Goal: Task Accomplishment & Management: Use online tool/utility

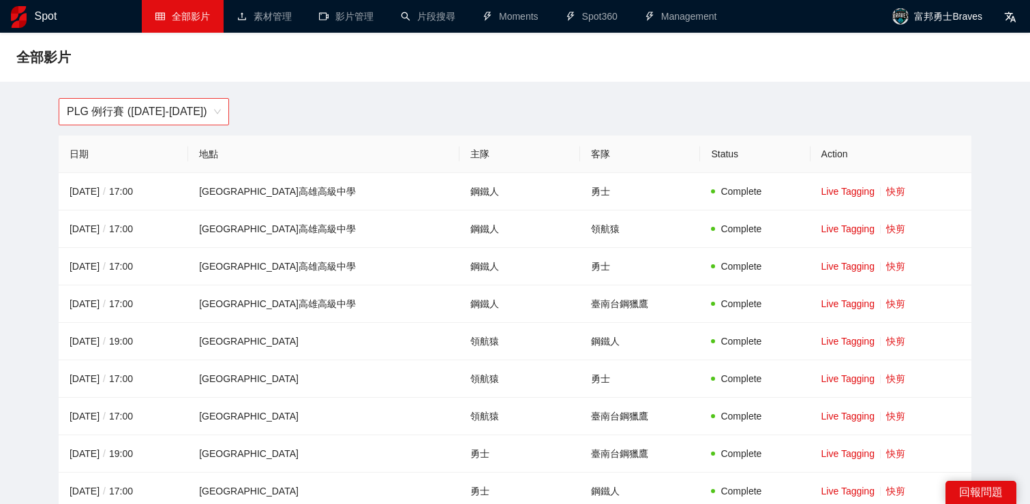
click at [204, 120] on span "PLG 例行賽 ([DATE]-[DATE])" at bounding box center [144, 112] width 154 height 26
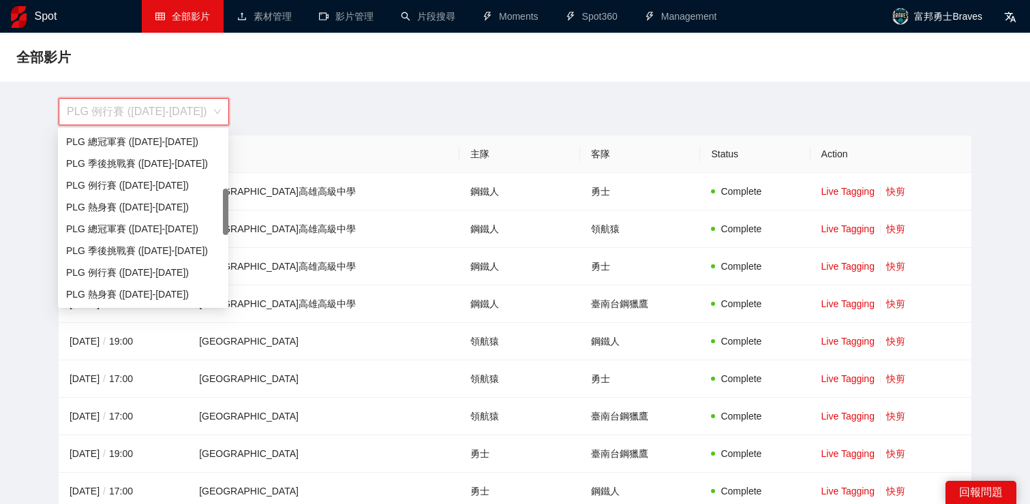
scroll to position [217, 0]
click at [168, 277] on div "PLG 例行賽 ([DATE]-[DATE])" at bounding box center [143, 273] width 154 height 15
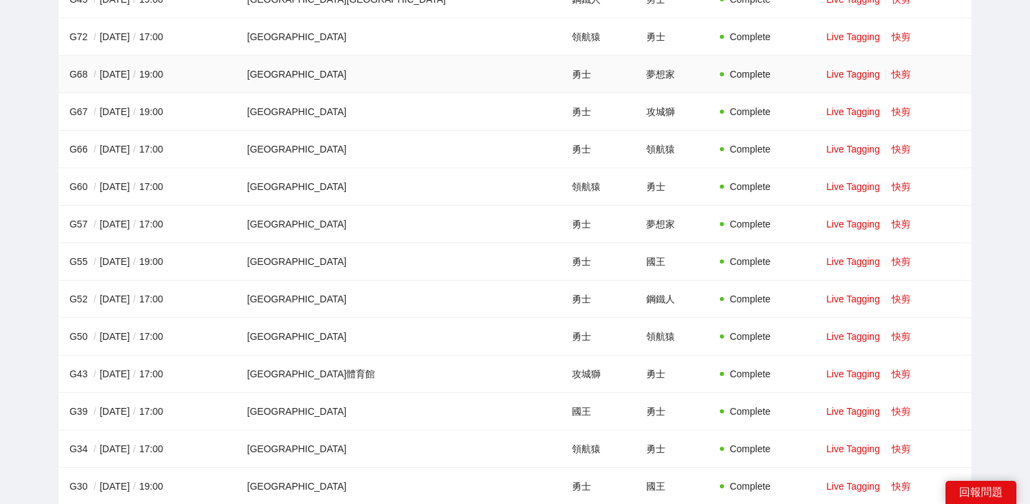
scroll to position [754, 0]
click at [891, 261] on link "快剪" at bounding box center [900, 262] width 19 height 11
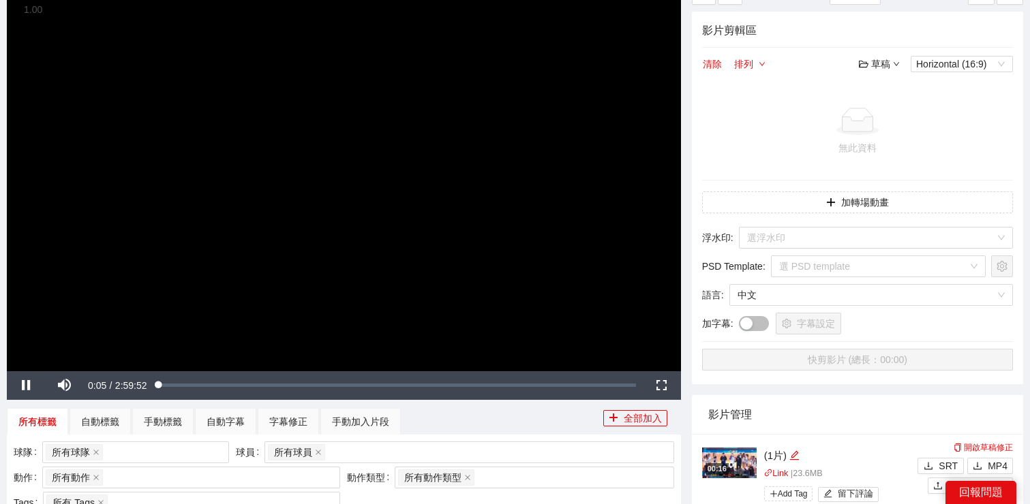
scroll to position [202, 0]
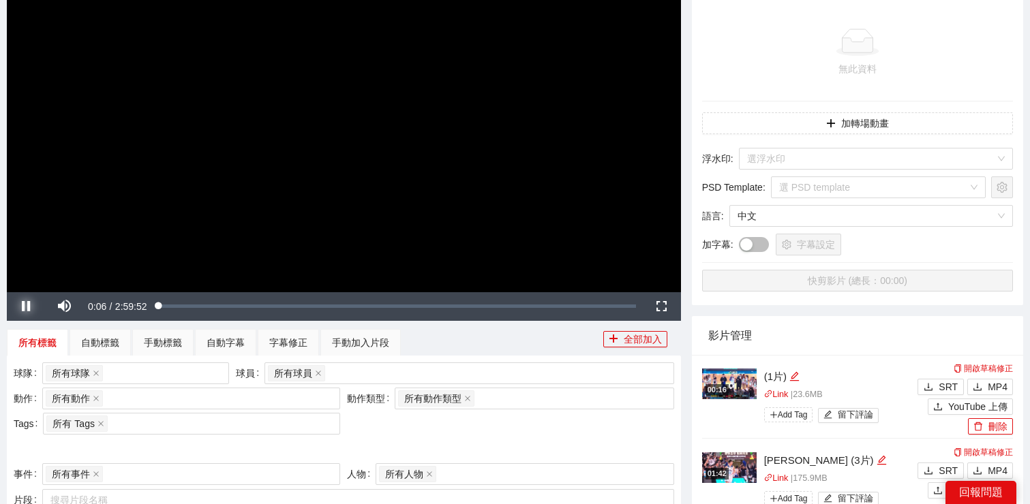
click at [22, 307] on span "Video Player" at bounding box center [26, 307] width 38 height 0
click at [362, 380] on div "所有球員" at bounding box center [462, 373] width 389 height 19
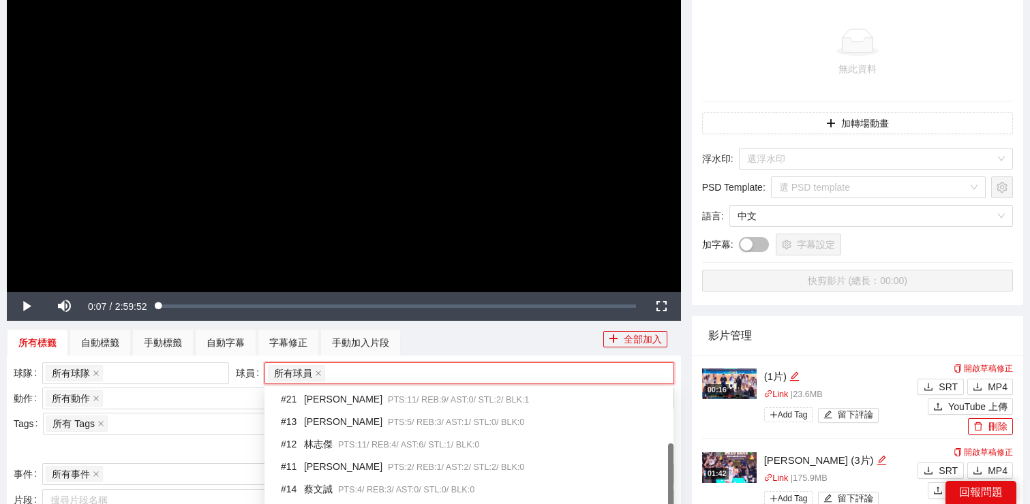
scroll to position [109, 0]
click at [331, 444] on div "# 12 [PERSON_NAME]PTS: 11 / REB: 4 / AST: 6 / STL: 1 / BLK: 0" at bounding box center [473, 447] width 384 height 16
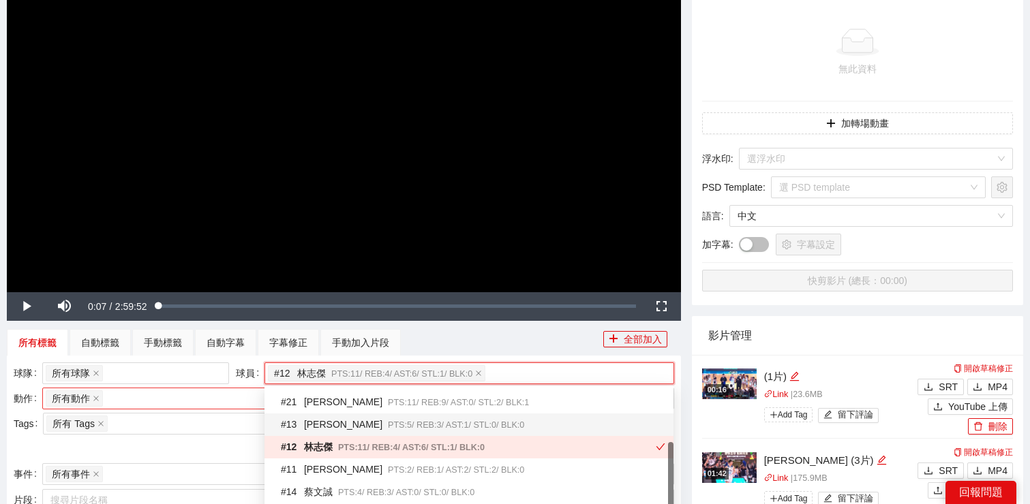
click at [164, 406] on div "所有動作 + 0 ..." at bounding box center [184, 398] width 277 height 19
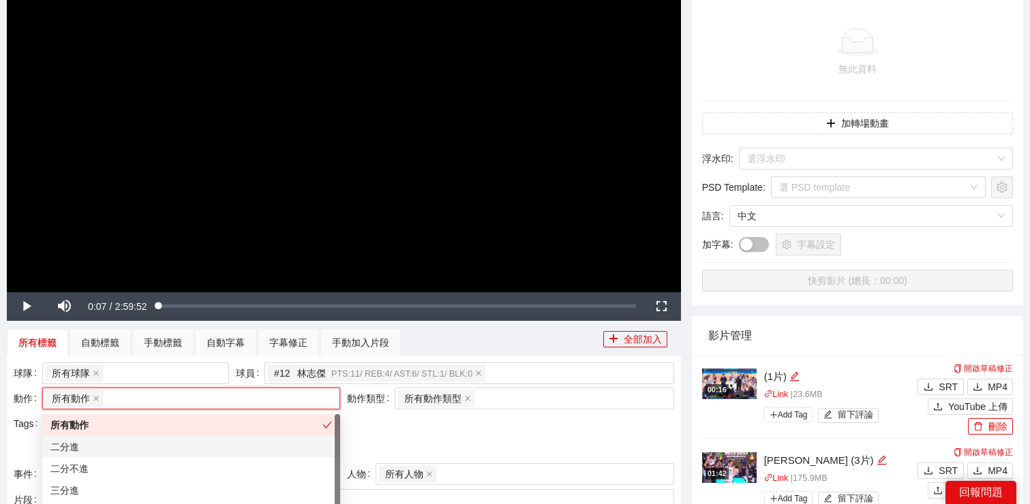
click at [155, 446] on div "二分進" at bounding box center [190, 446] width 281 height 15
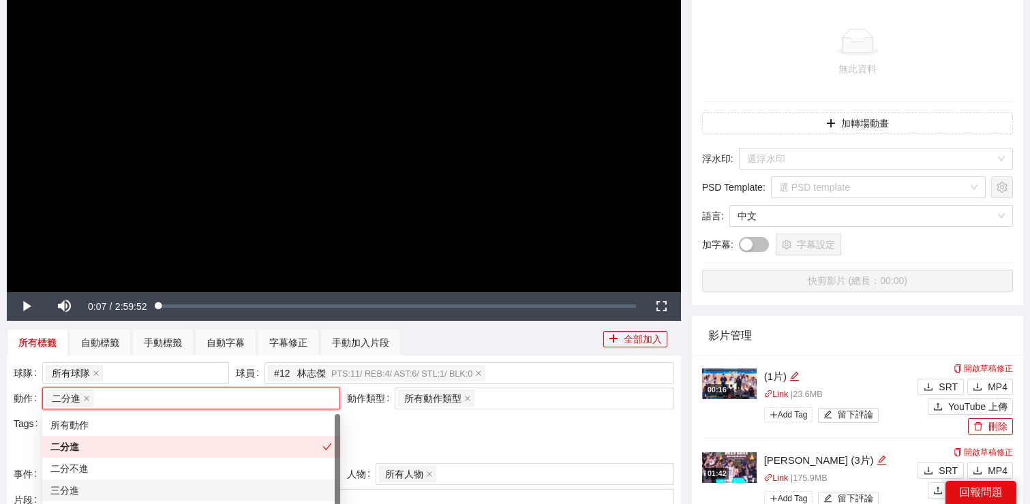
click at [149, 486] on div "三分進" at bounding box center [190, 490] width 281 height 15
click at [382, 438] on div at bounding box center [344, 449] width 660 height 22
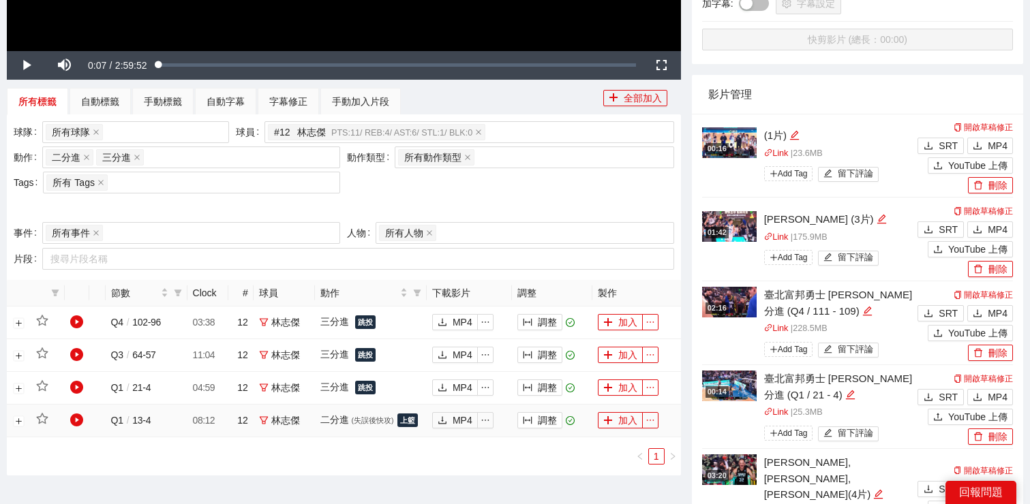
scroll to position [446, 0]
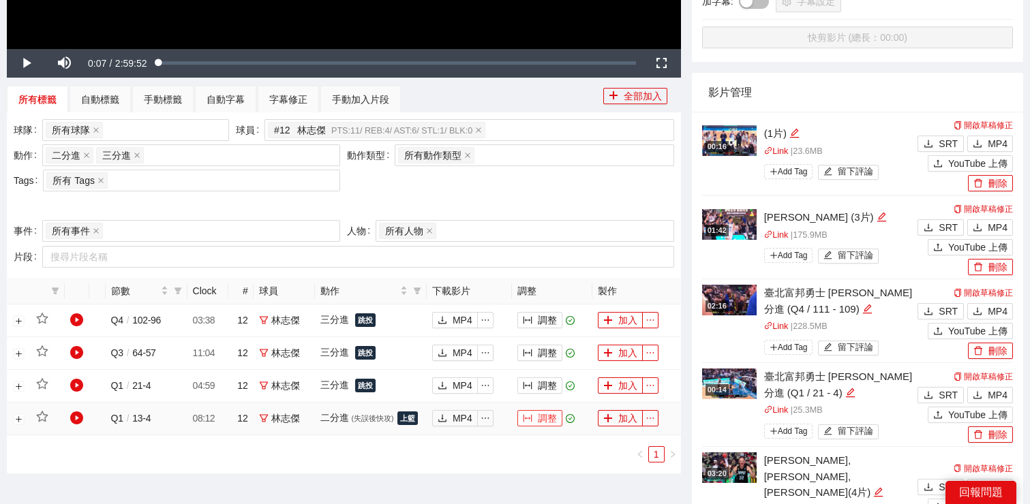
click at [525, 419] on icon "column-width" at bounding box center [528, 419] width 10 height 10
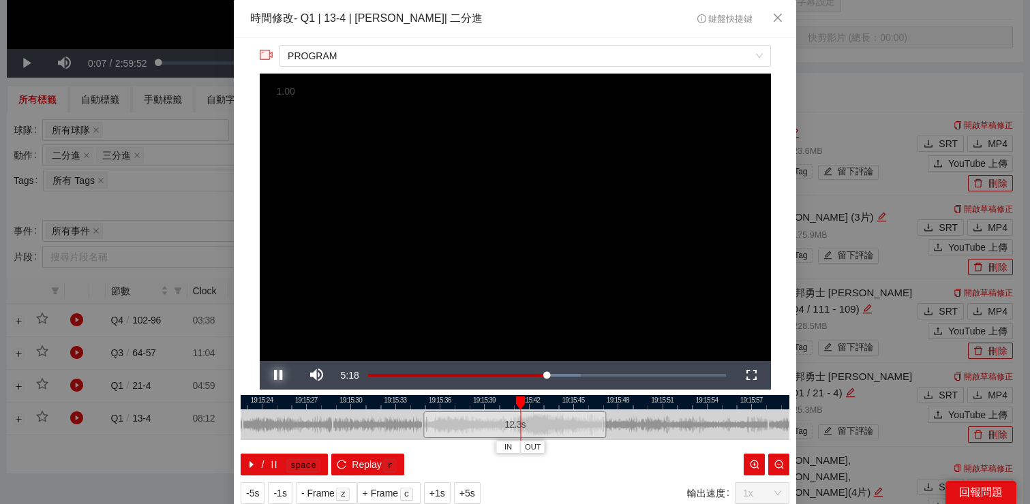
click at [279, 375] on span "Video Player" at bounding box center [279, 375] width 38 height 0
click at [278, 375] on span "Video Player" at bounding box center [279, 375] width 38 height 0
click at [779, 18] on icon "close" at bounding box center [777, 17] width 11 height 11
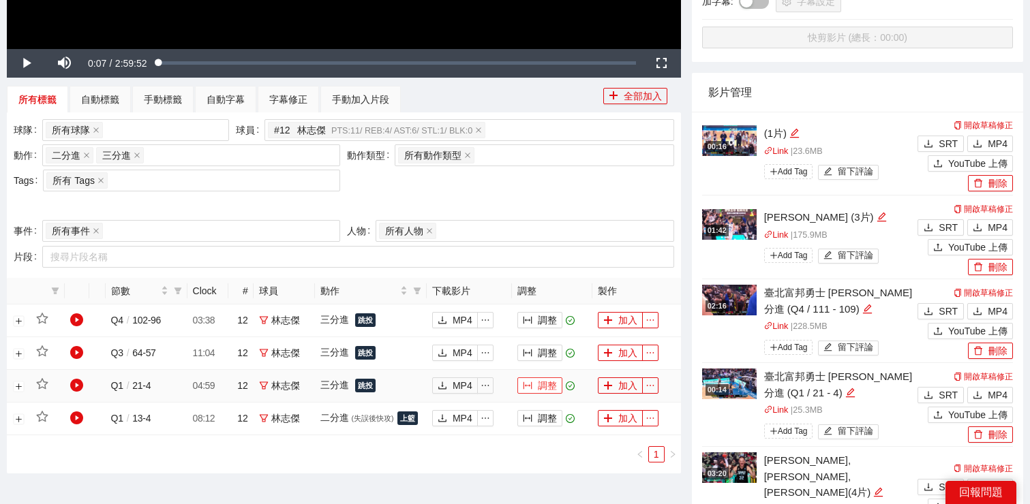
click at [523, 382] on icon "column-width" at bounding box center [528, 386] width 10 height 10
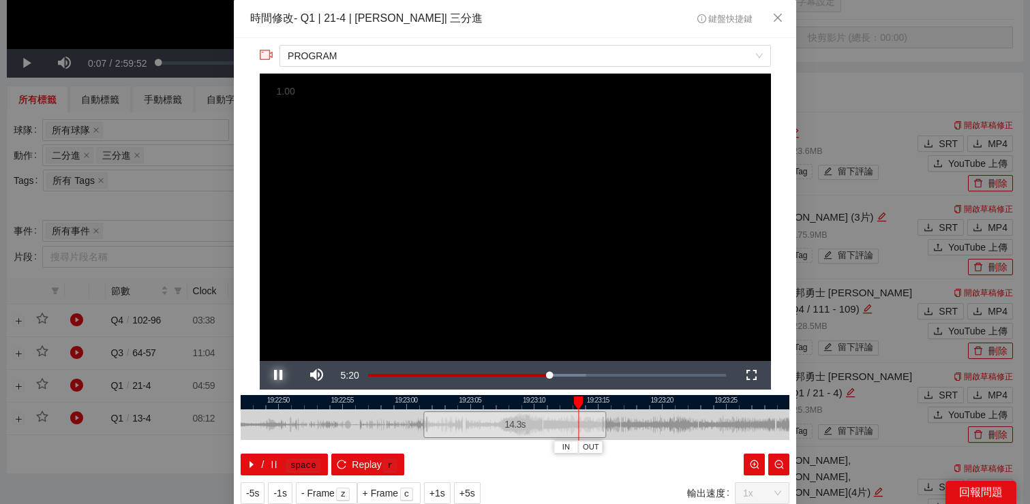
click at [279, 375] on span "Video Player" at bounding box center [279, 375] width 38 height 0
click at [775, 24] on span "Close" at bounding box center [777, 18] width 37 height 37
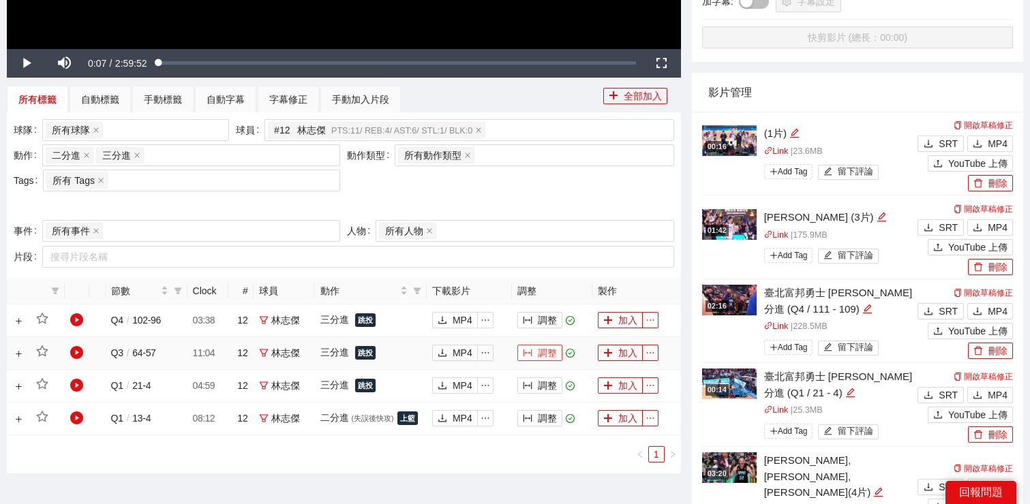
click at [553, 352] on button "調整" at bounding box center [539, 353] width 45 height 16
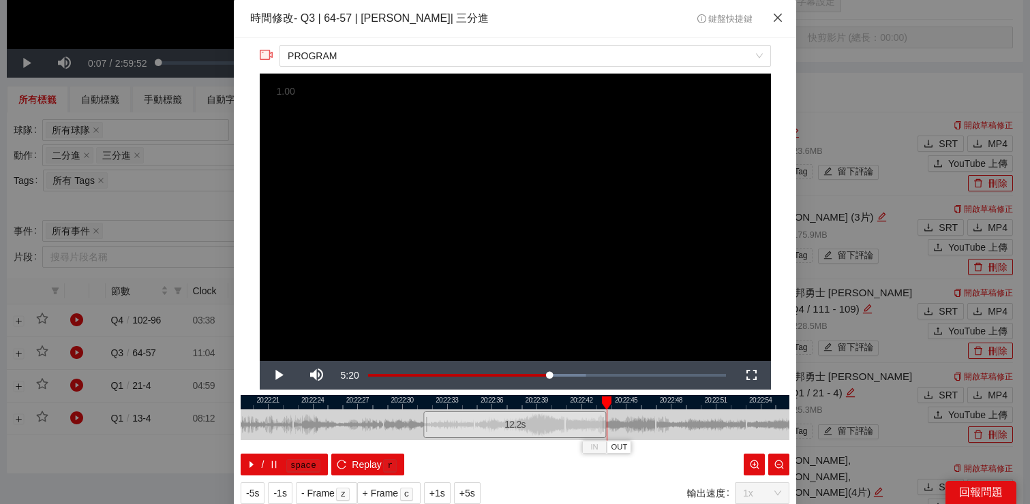
click at [773, 27] on span "Close" at bounding box center [777, 18] width 37 height 37
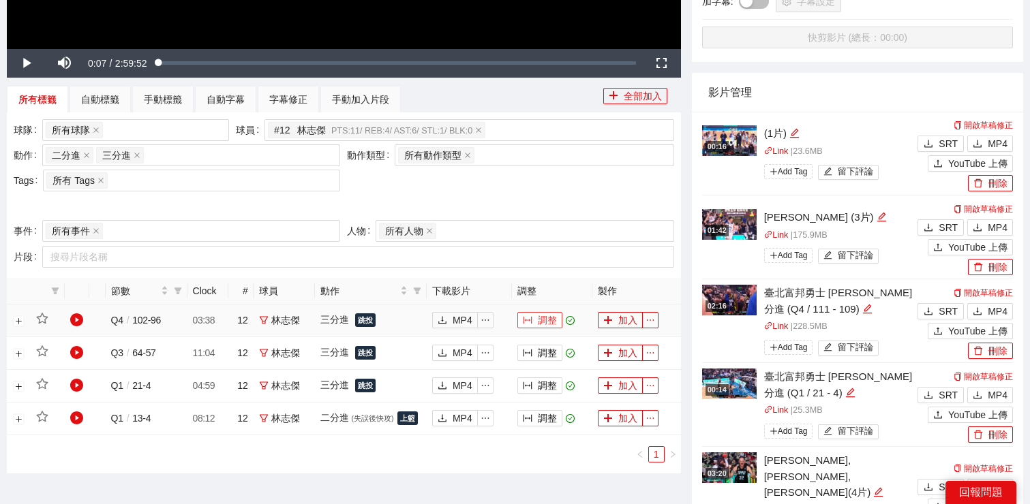
click at [536, 318] on button "調整" at bounding box center [539, 320] width 45 height 16
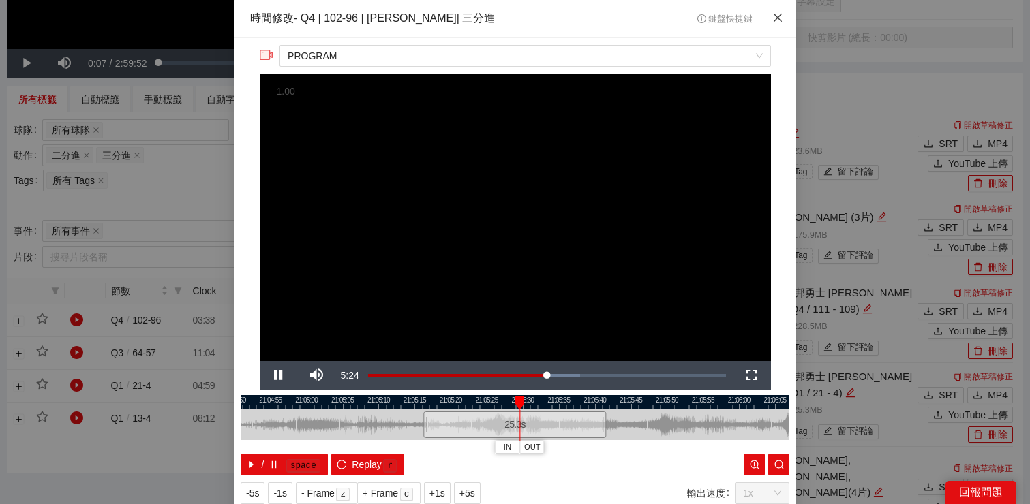
click at [778, 24] on span "Close" at bounding box center [777, 18] width 37 height 37
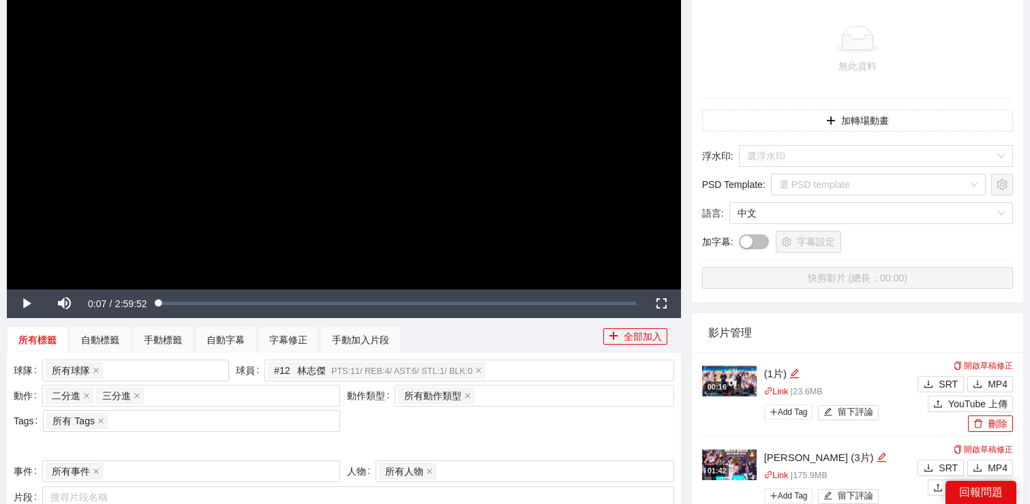
scroll to position [101, 0]
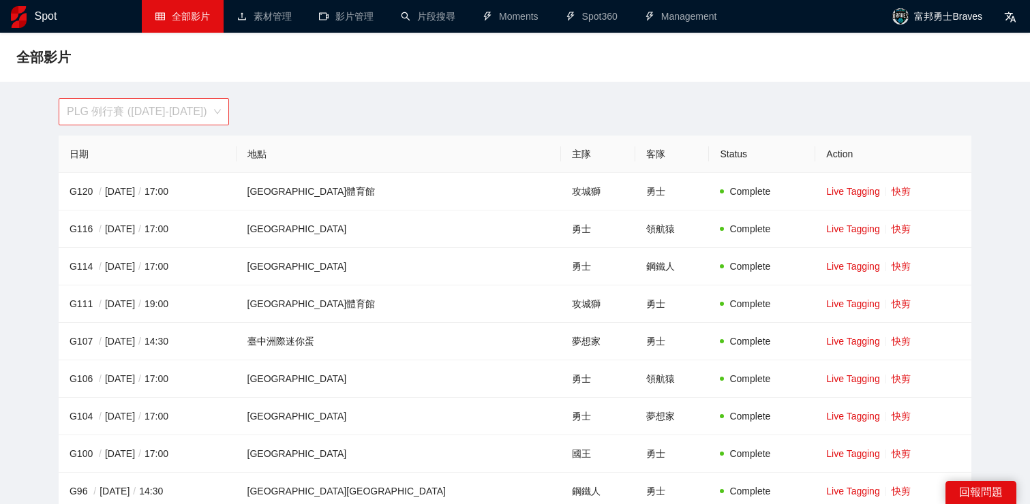
click at [124, 119] on span "PLG 例行賽 ([DATE]-[DATE])" at bounding box center [144, 112] width 154 height 26
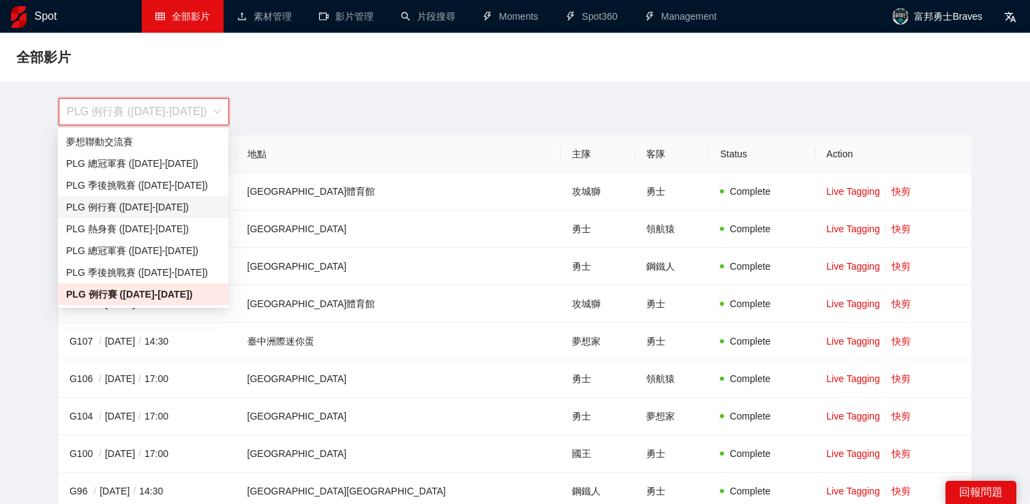
click at [142, 210] on div "PLG 例行賽 ([DATE]-[DATE])" at bounding box center [143, 207] width 154 height 15
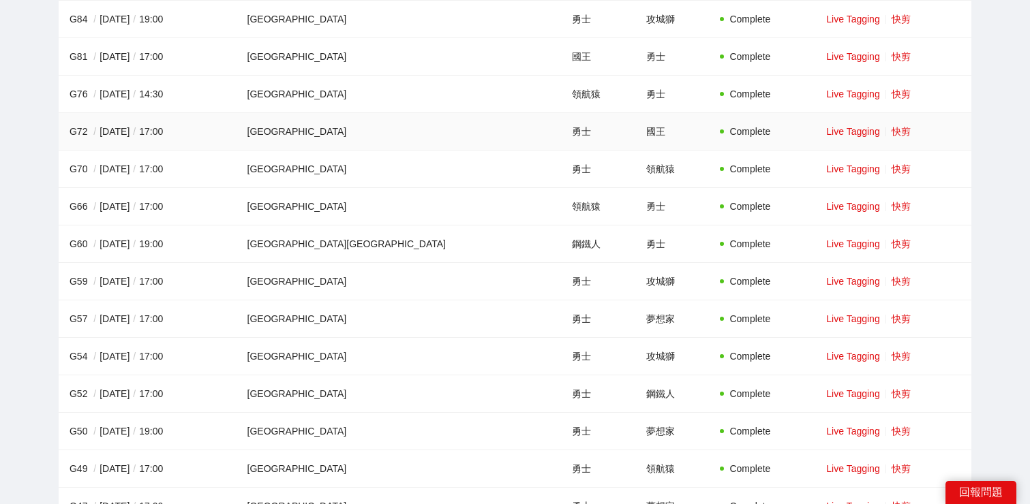
scroll to position [810, 0]
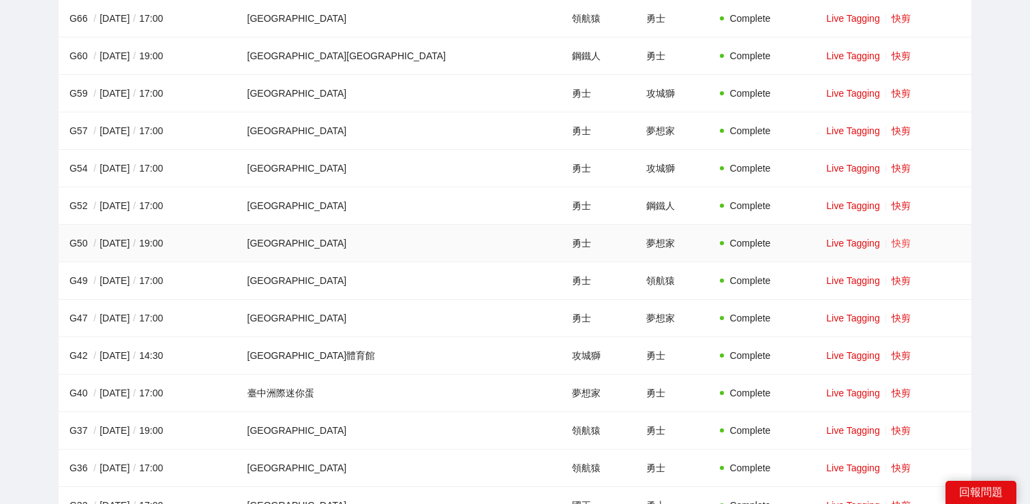
click at [891, 241] on link "快剪" at bounding box center [900, 243] width 19 height 11
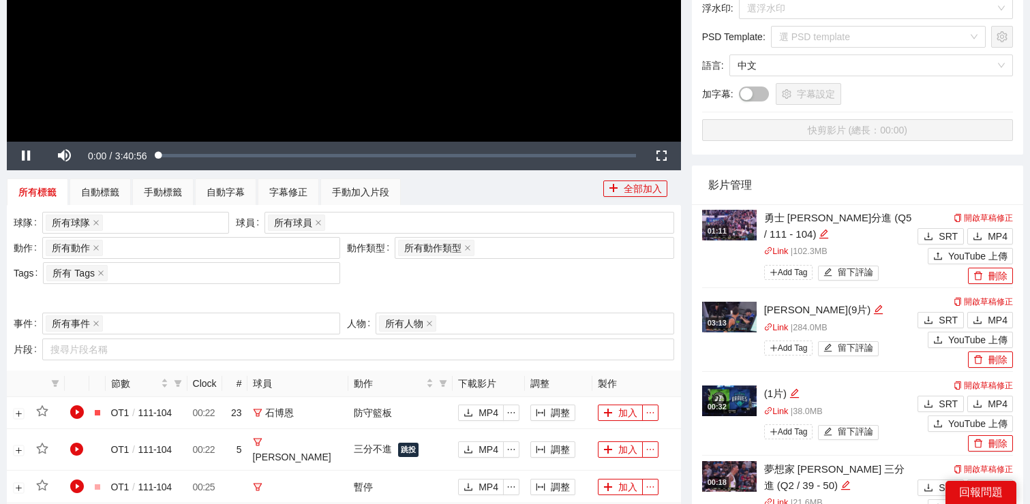
scroll to position [352, 0]
click at [26, 157] on span "Video Player" at bounding box center [26, 157] width 38 height 0
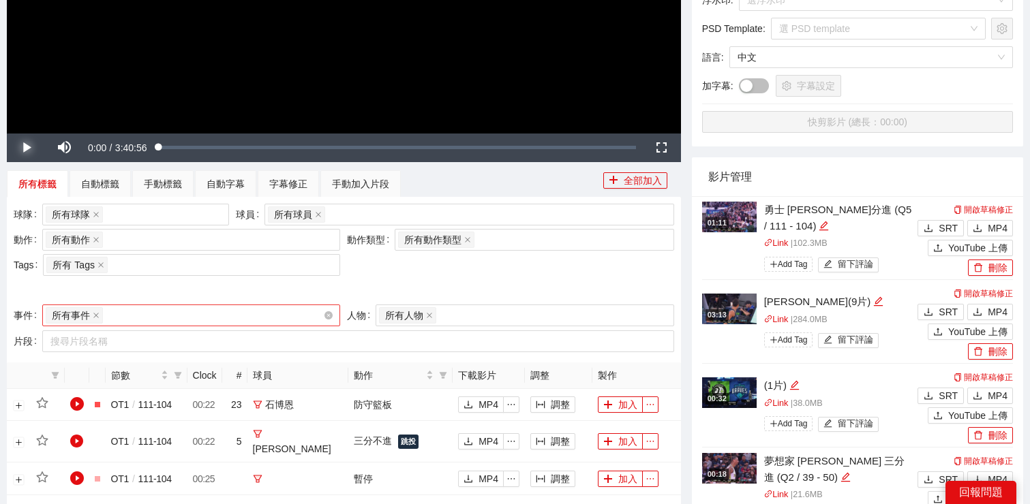
scroll to position [352, 0]
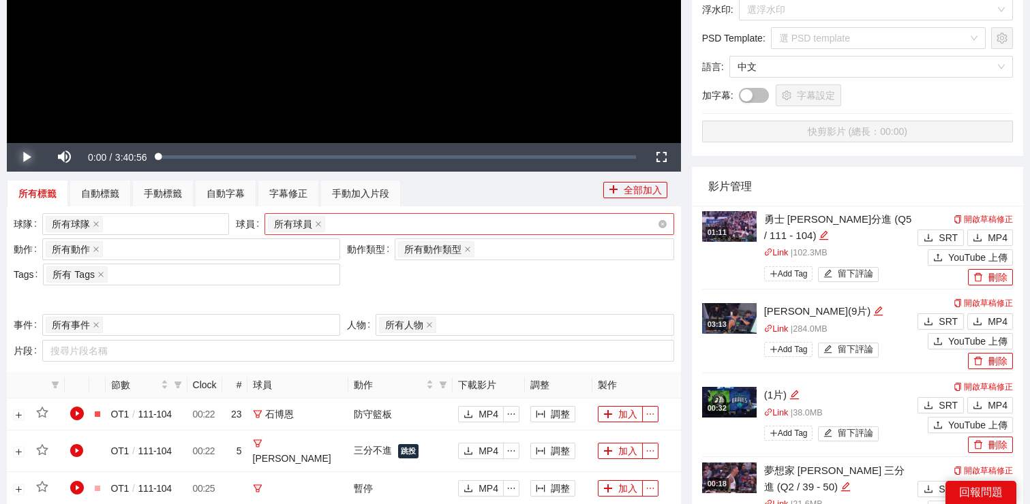
click at [337, 223] on div "所有球員" at bounding box center [462, 224] width 389 height 19
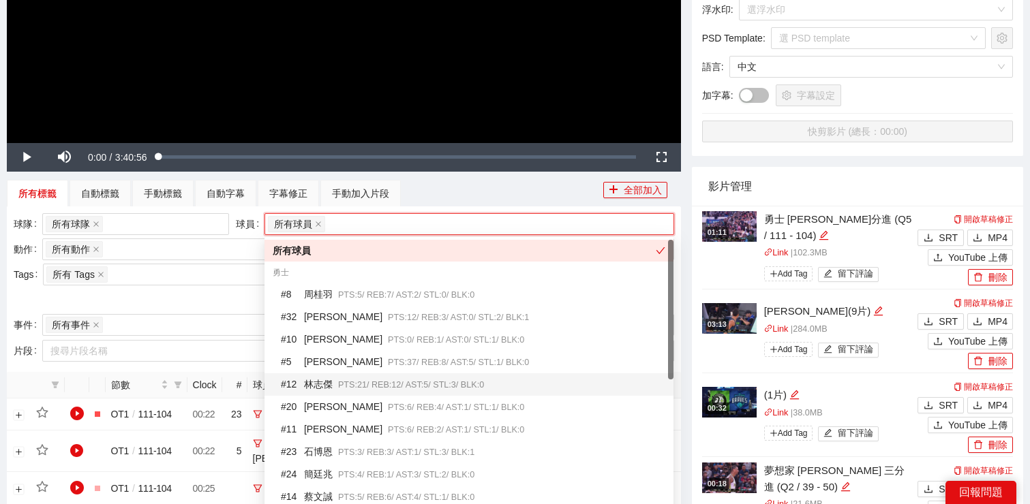
click at [352, 386] on span "PTS: 21 / REB: 12 / AST: 5 / STL: 3 / BLK: 0" at bounding box center [411, 385] width 146 height 10
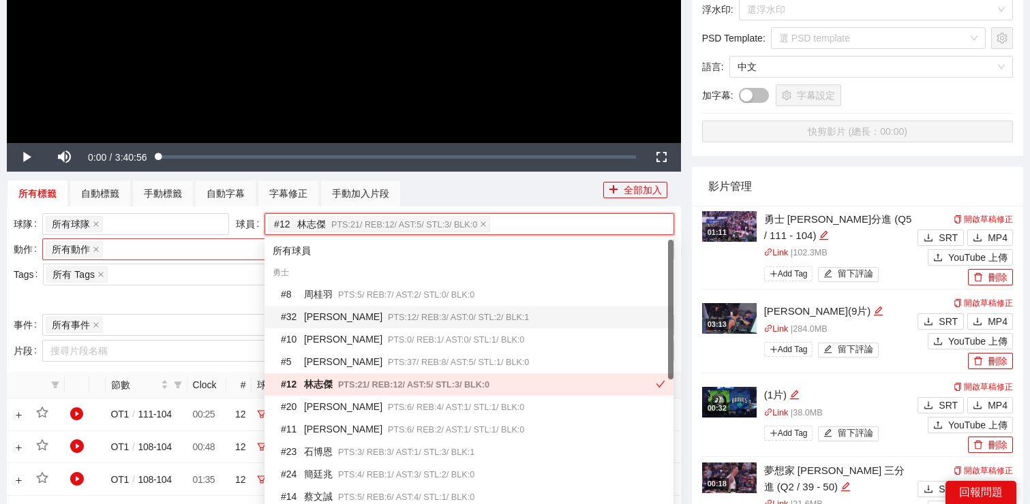
click at [213, 249] on div "所有動作 + 0 ..." at bounding box center [184, 249] width 277 height 19
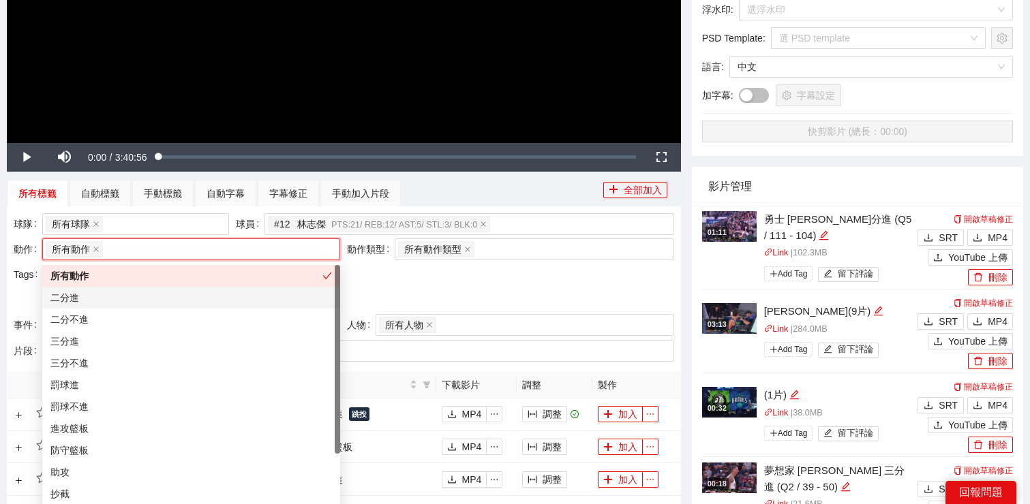
click at [211, 305] on div "二分進" at bounding box center [190, 297] width 281 height 15
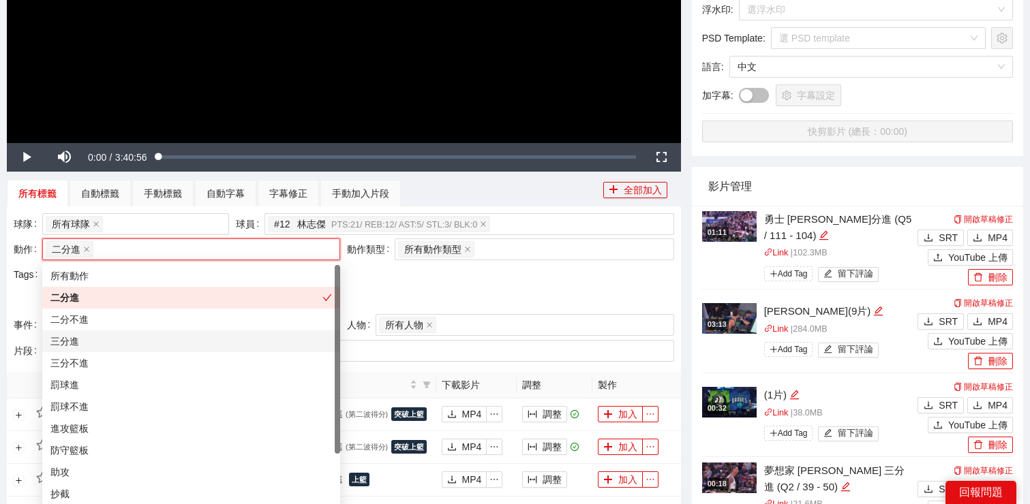
click at [207, 345] on div "三分進" at bounding box center [190, 341] width 281 height 15
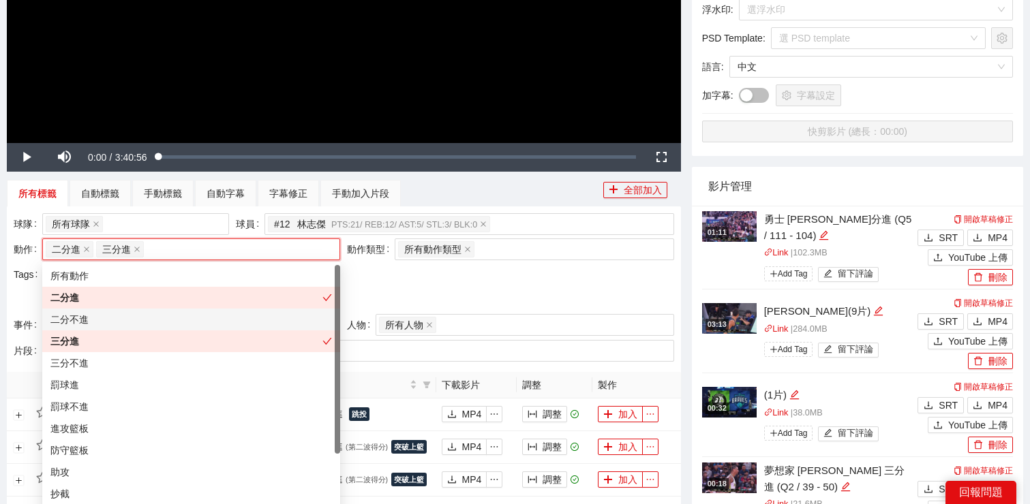
click at [466, 289] on div at bounding box center [344, 300] width 660 height 22
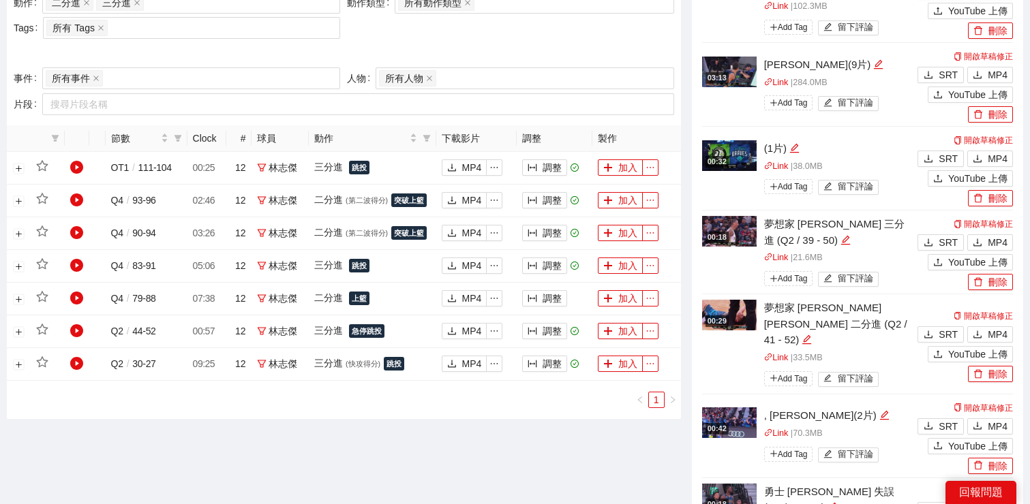
scroll to position [627, 0]
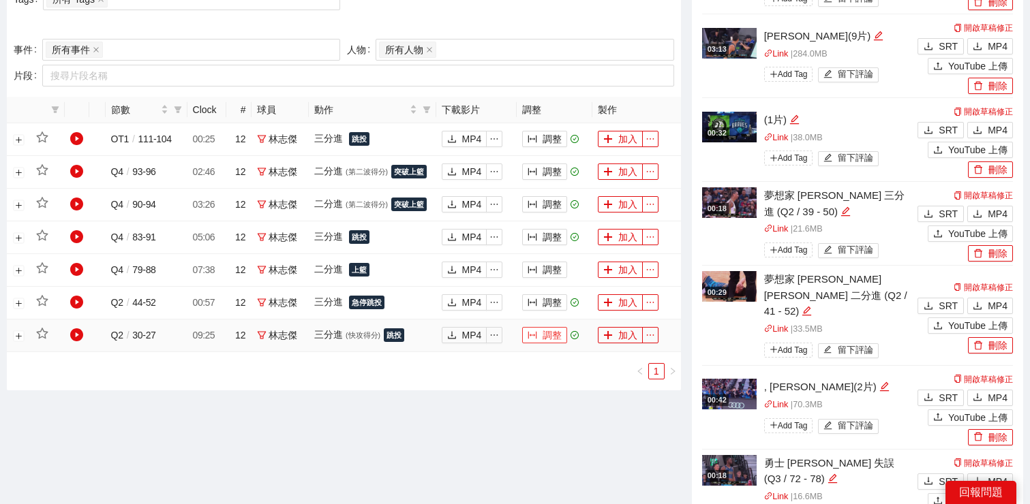
click at [540, 334] on button "調整" at bounding box center [544, 335] width 45 height 16
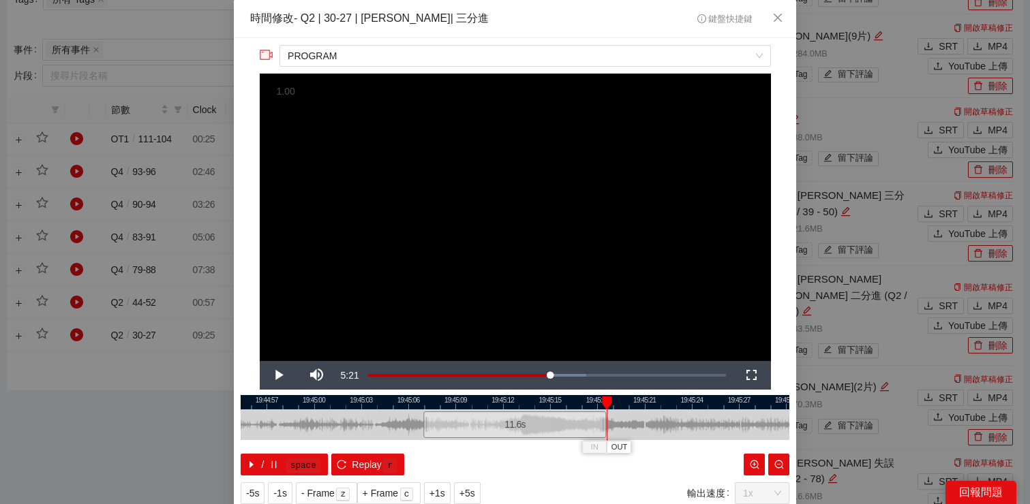
click at [501, 398] on div at bounding box center [515, 402] width 548 height 14
click at [278, 375] on span "Video Player" at bounding box center [279, 375] width 38 height 0
click at [777, 23] on icon "close" at bounding box center [777, 17] width 11 height 11
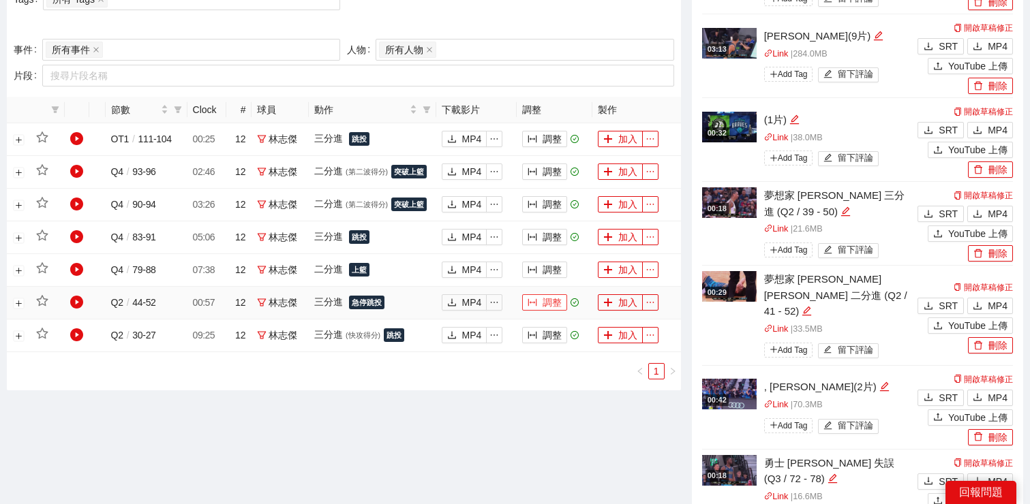
click at [544, 296] on button "調整" at bounding box center [544, 302] width 45 height 16
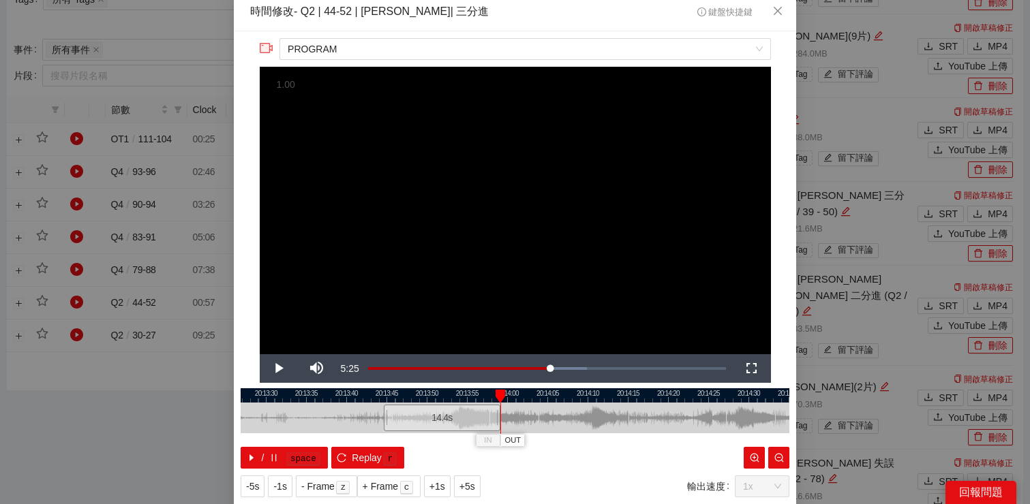
scroll to position [8, 0]
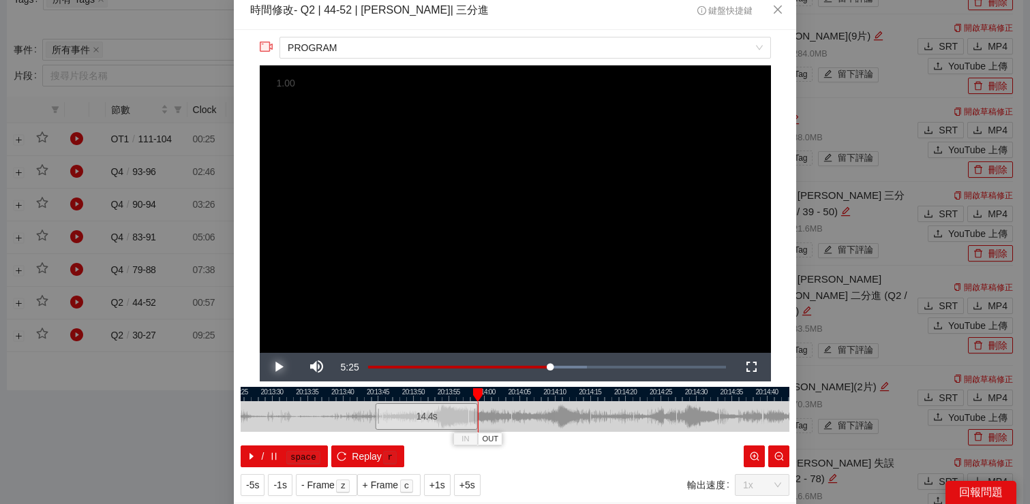
click at [273, 367] on span "Video Player" at bounding box center [279, 367] width 38 height 0
click at [634, 401] on div at bounding box center [515, 416] width 548 height 31
click at [646, 399] on div at bounding box center [515, 394] width 548 height 14
click at [657, 399] on div at bounding box center [515, 394] width 548 height 14
click at [673, 399] on div at bounding box center [515, 394] width 548 height 14
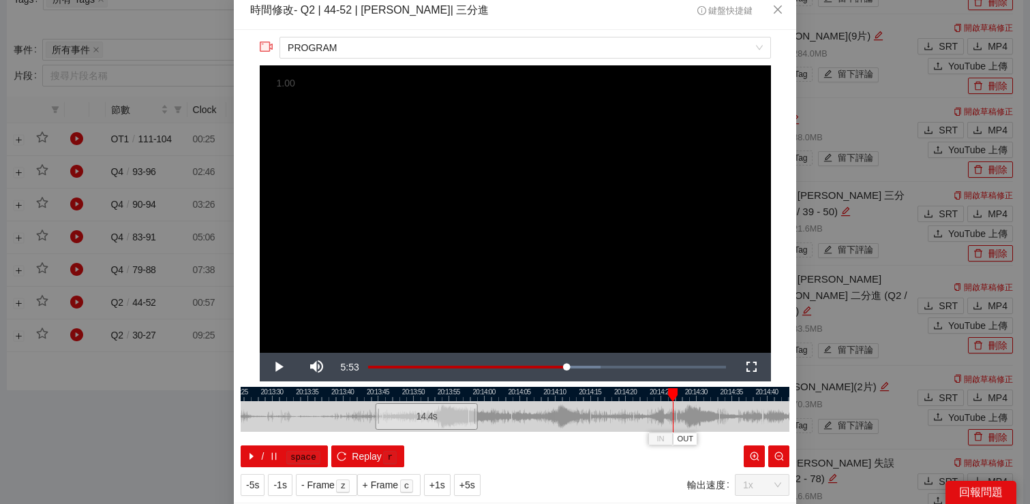
click at [689, 399] on div at bounding box center [515, 394] width 548 height 14
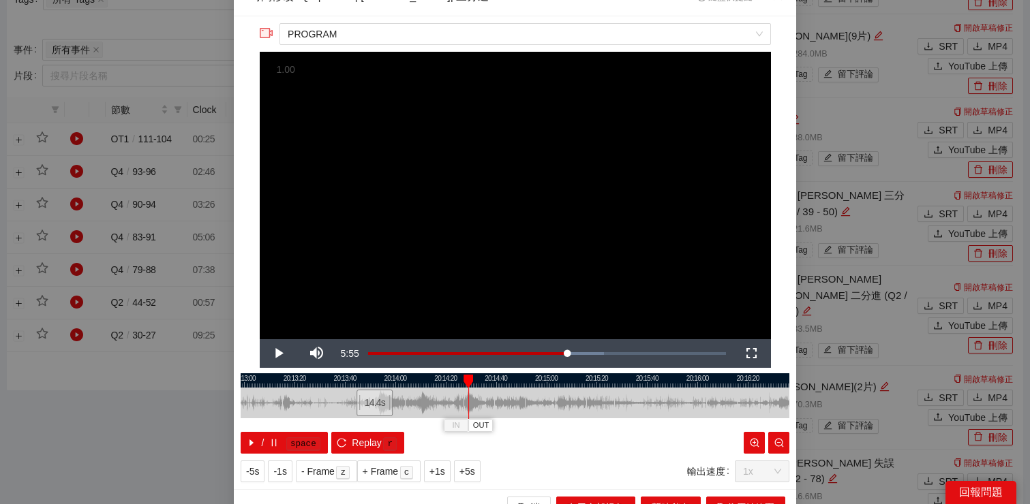
scroll to position [20, 0]
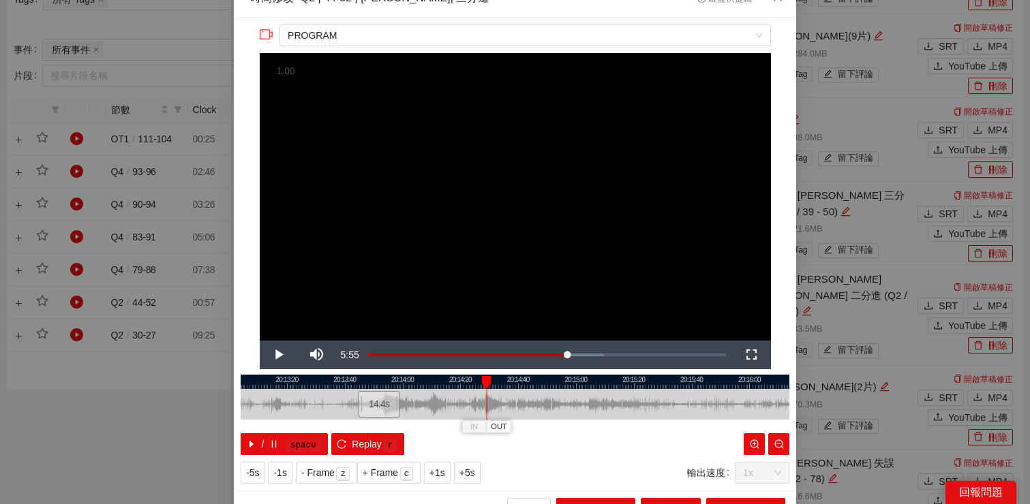
click at [493, 386] on div at bounding box center [515, 382] width 548 height 14
click at [503, 386] on div at bounding box center [515, 382] width 548 height 14
drag, startPoint x: 504, startPoint y: 382, endPoint x: 649, endPoint y: 392, distance: 146.2
click at [649, 392] on div "20:13:00 20:13:20 20:13:40 20:14:00 20:14:20 20:14:40 20:15:00 20:15:20 20:15:4…" at bounding box center [515, 415] width 548 height 80
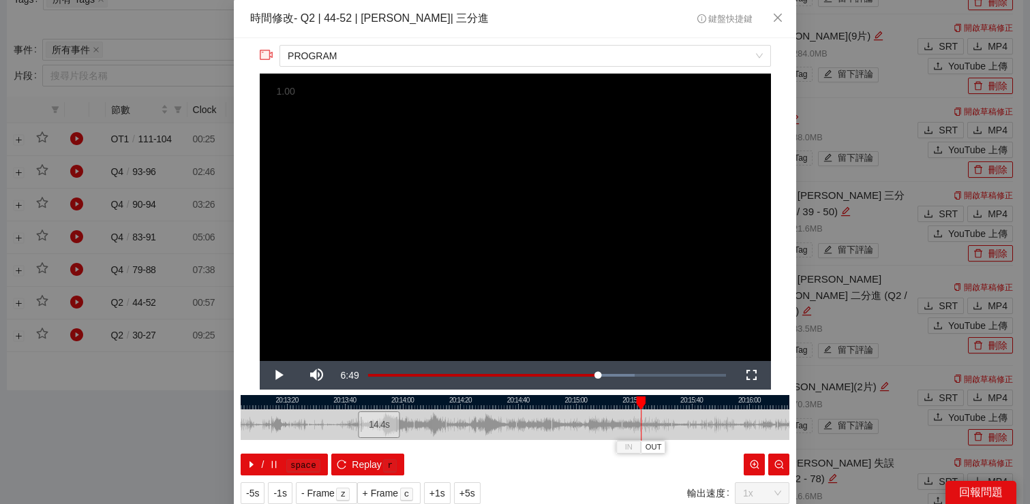
scroll to position [1, 0]
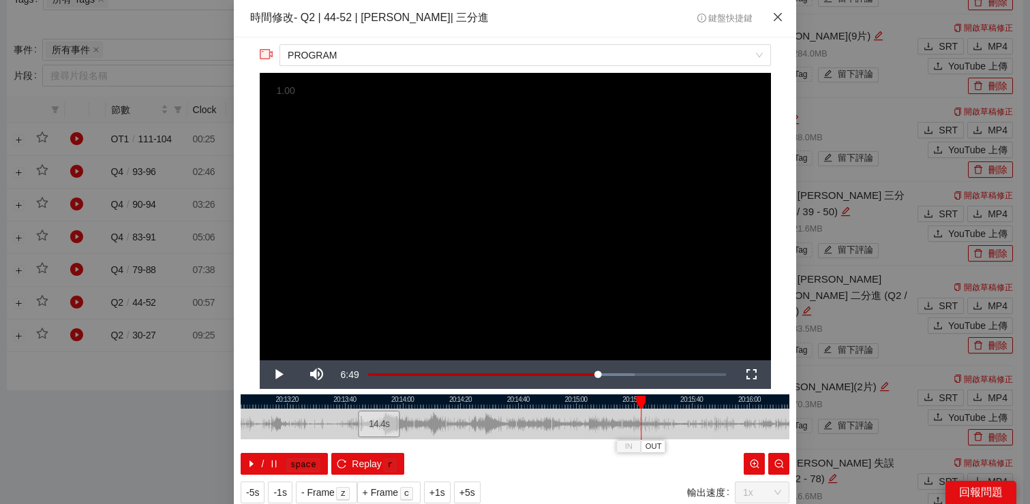
click at [775, 18] on icon "close" at bounding box center [777, 17] width 8 height 8
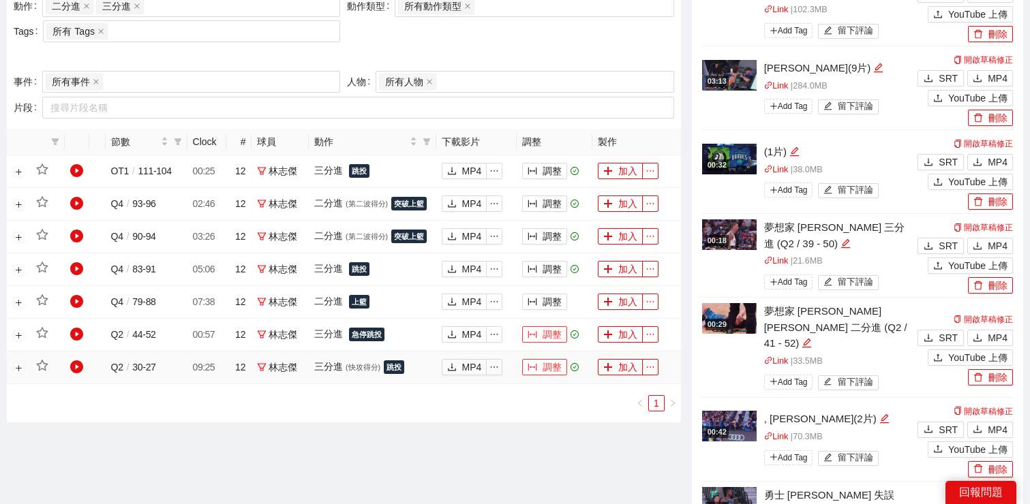
scroll to position [594, 0]
click at [621, 337] on button "加入" at bounding box center [620, 335] width 45 height 16
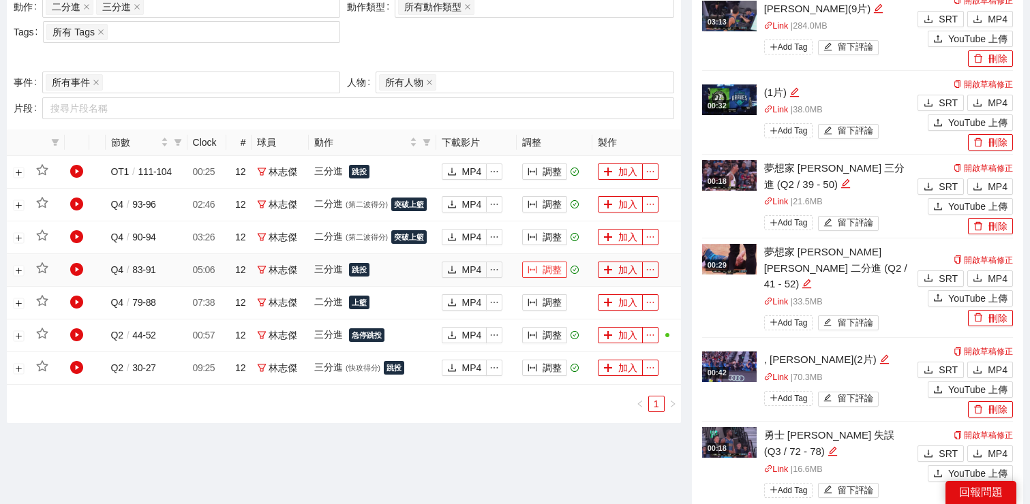
click at [546, 271] on button "調整" at bounding box center [544, 270] width 45 height 16
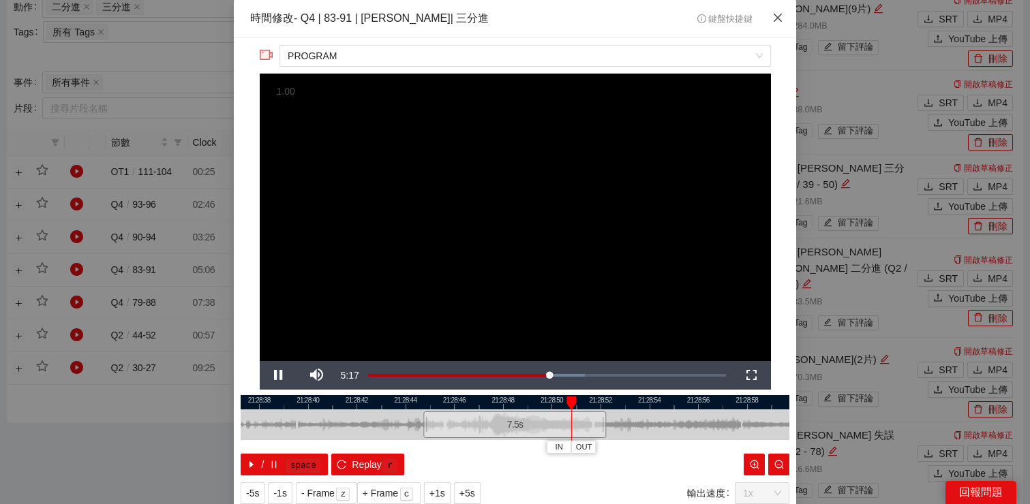
click at [778, 18] on icon "close" at bounding box center [777, 18] width 8 height 8
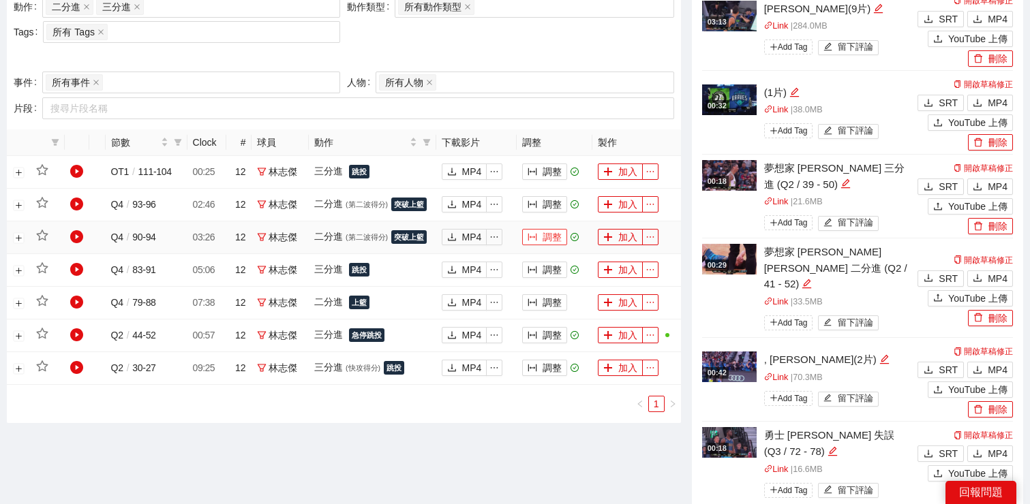
click at [541, 236] on button "調整" at bounding box center [544, 237] width 45 height 16
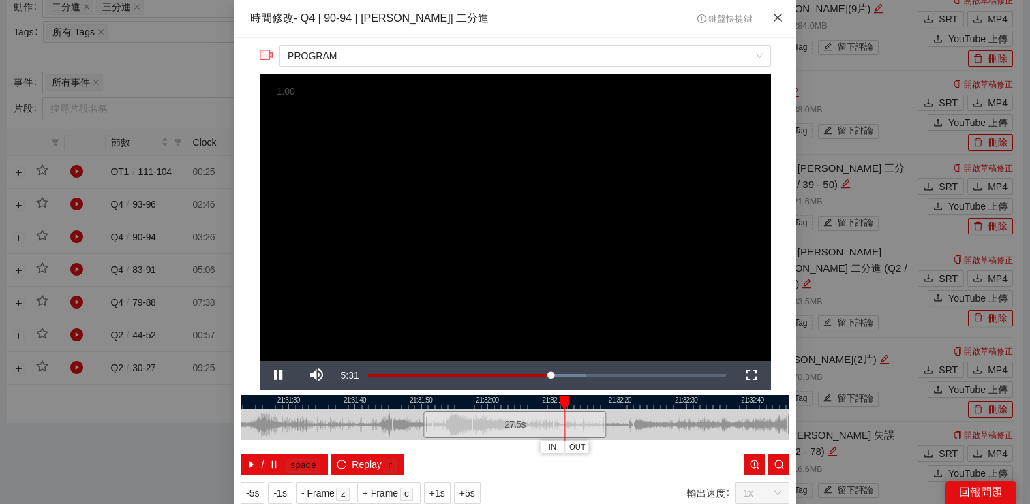
click at [782, 12] on span "Close" at bounding box center [777, 18] width 37 height 37
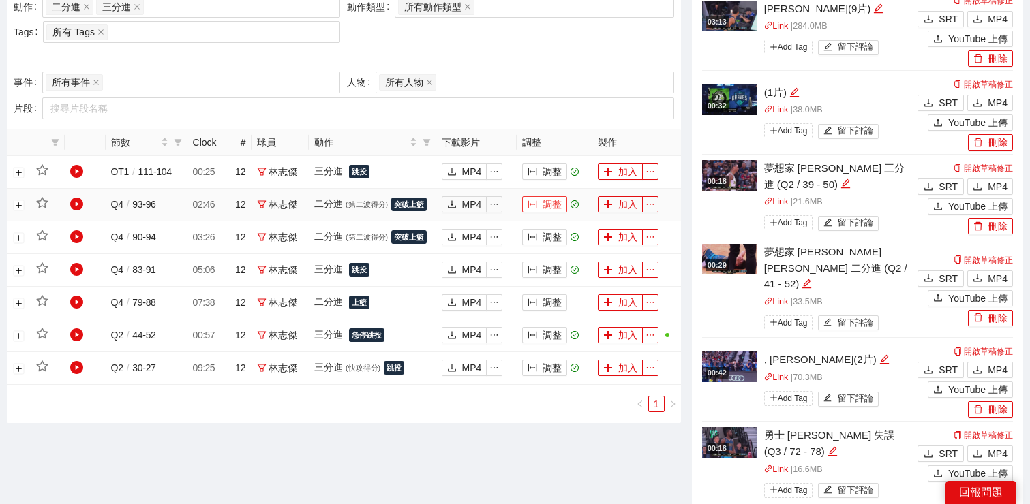
click at [538, 208] on button "調整" at bounding box center [544, 204] width 45 height 16
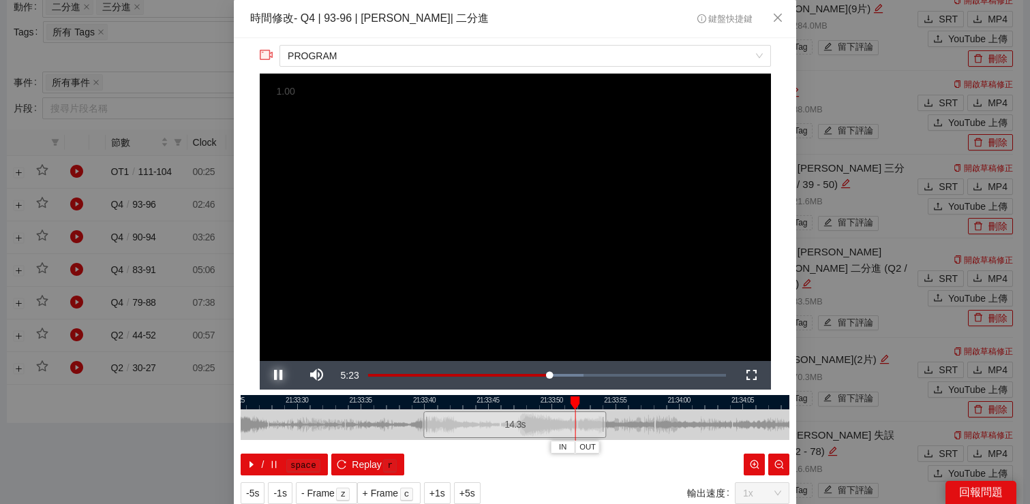
click at [281, 375] on span "Video Player" at bounding box center [279, 375] width 38 height 0
click at [779, 12] on span "Close" at bounding box center [777, 18] width 37 height 37
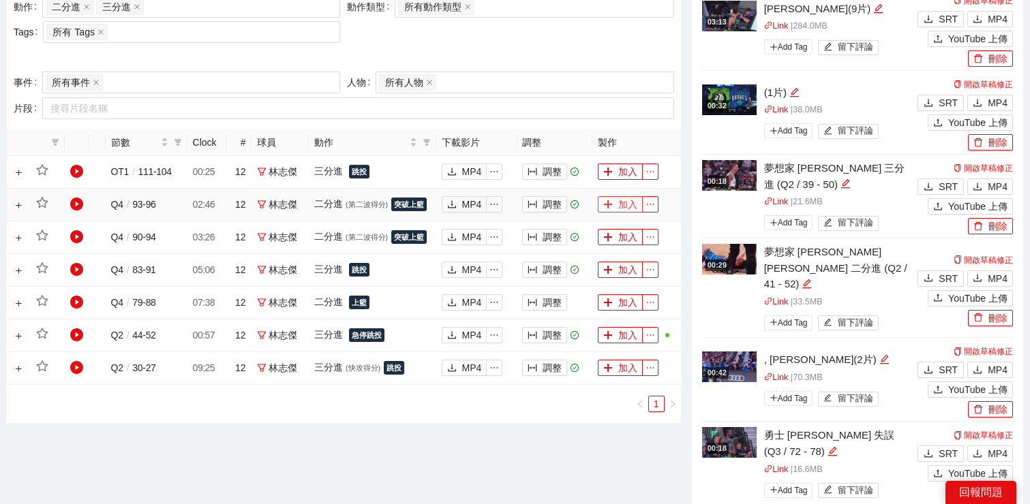
click at [624, 207] on button "加入" at bounding box center [620, 204] width 45 height 16
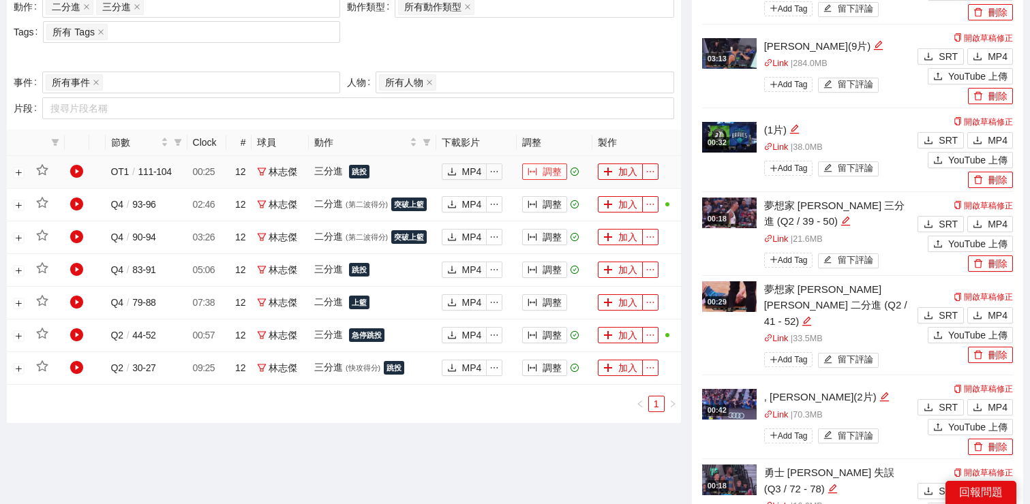
click at [537, 170] on button "調整" at bounding box center [544, 172] width 45 height 16
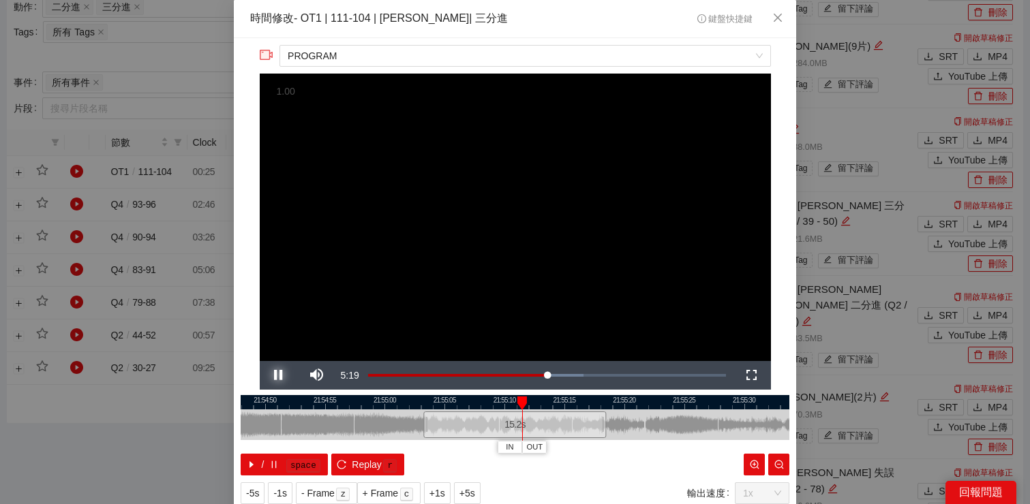
click at [278, 375] on span "Video Player" at bounding box center [279, 375] width 38 height 0
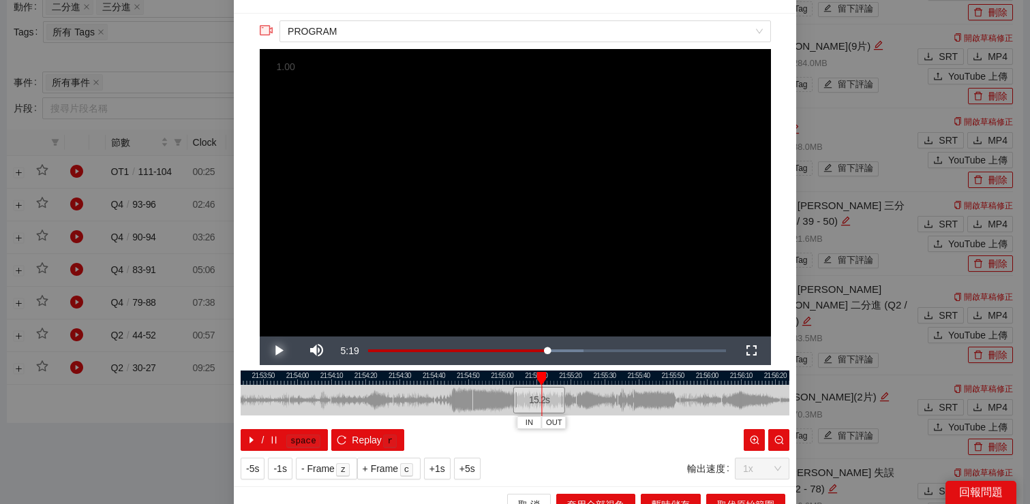
scroll to position [23, 0]
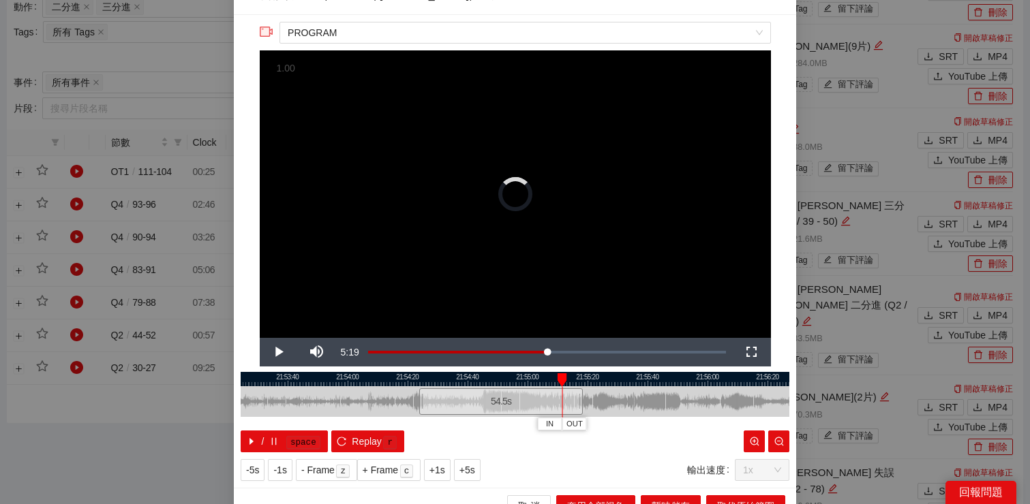
drag, startPoint x: 539, startPoint y: 406, endPoint x: 422, endPoint y: 406, distance: 117.2
click at [421, 406] on div at bounding box center [421, 401] width 8 height 31
click at [423, 383] on div at bounding box center [515, 379] width 548 height 14
click at [279, 352] on span "Video Player" at bounding box center [279, 352] width 38 height 0
click at [280, 352] on span "Video Player" at bounding box center [279, 352] width 38 height 0
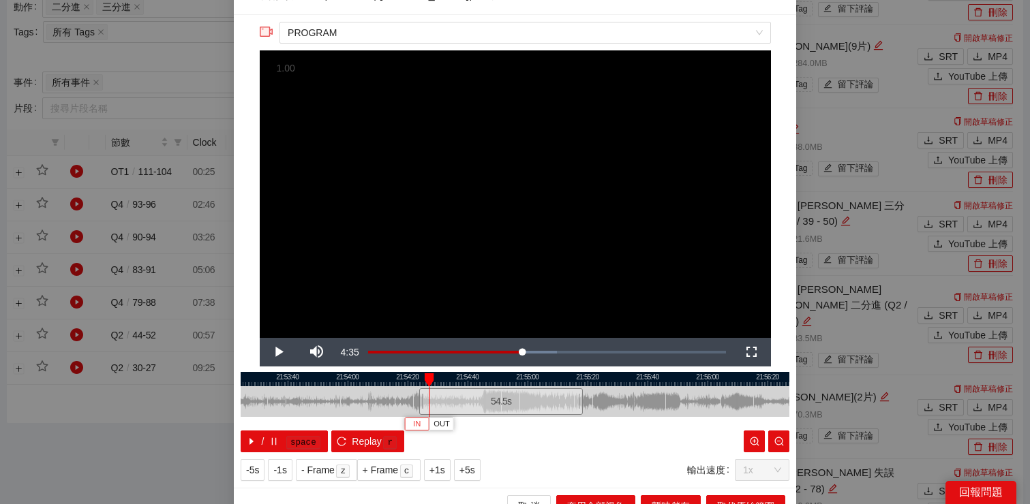
click at [411, 422] on button "IN" at bounding box center [417, 424] width 25 height 13
click at [274, 352] on span "Video Player" at bounding box center [279, 352] width 38 height 0
click at [427, 422] on span "IN" at bounding box center [425, 424] width 7 height 12
click at [284, 352] on span "Video Player" at bounding box center [279, 352] width 38 height 0
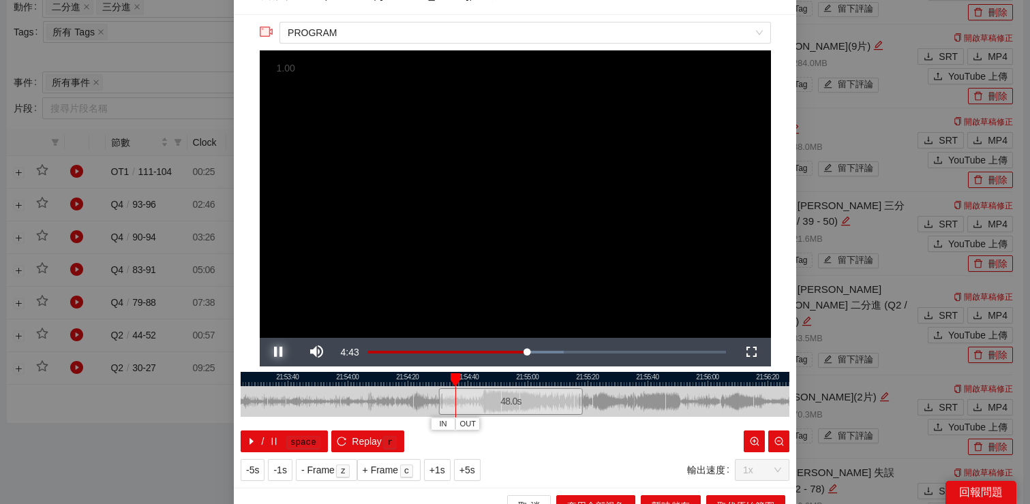
click at [284, 352] on span "Video Player" at bounding box center [279, 352] width 38 height 0
click at [439, 424] on span "IN" at bounding box center [442, 424] width 7 height 12
click at [271, 352] on span "Video Player" at bounding box center [279, 352] width 38 height 0
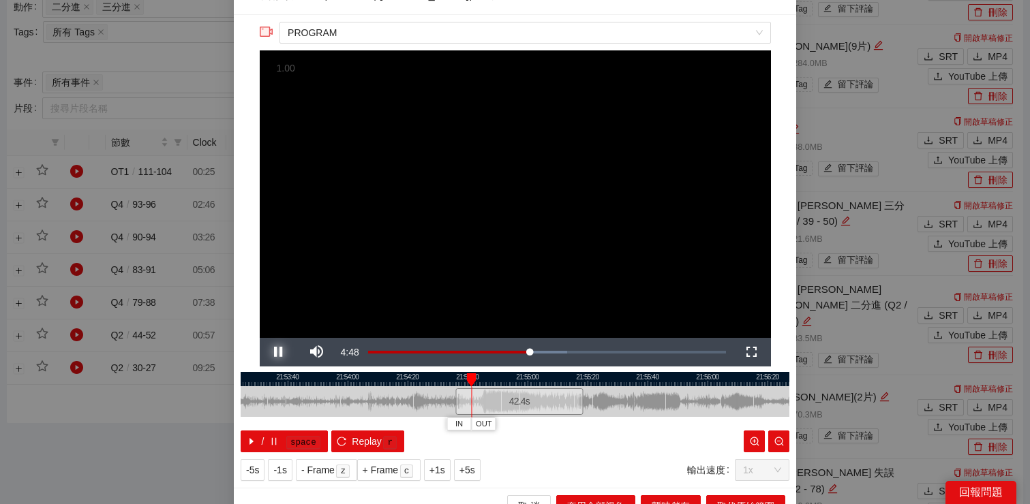
click at [271, 352] on span "Video Player" at bounding box center [279, 352] width 38 height 0
click at [462, 422] on span "IN" at bounding box center [458, 424] width 7 height 12
click at [281, 352] on span "Video Player" at bounding box center [279, 352] width 38 height 0
click at [279, 352] on span "Video Player" at bounding box center [279, 352] width 38 height 0
click at [463, 404] on div at bounding box center [467, 401] width 8 height 31
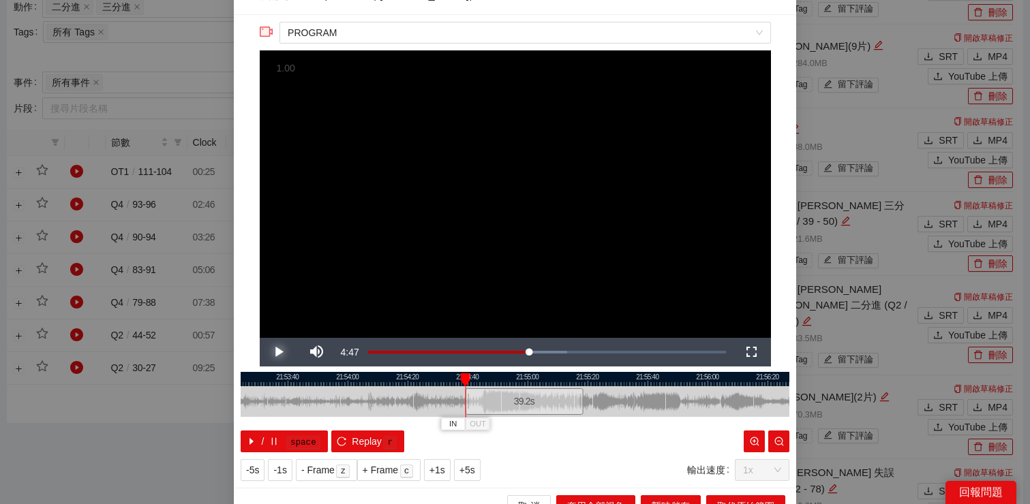
click at [275, 352] on span "Video Player" at bounding box center [279, 352] width 38 height 0
click at [276, 352] on span "Video Player" at bounding box center [279, 352] width 38 height 0
click at [578, 426] on span "OUT" at bounding box center [578, 424] width 16 height 12
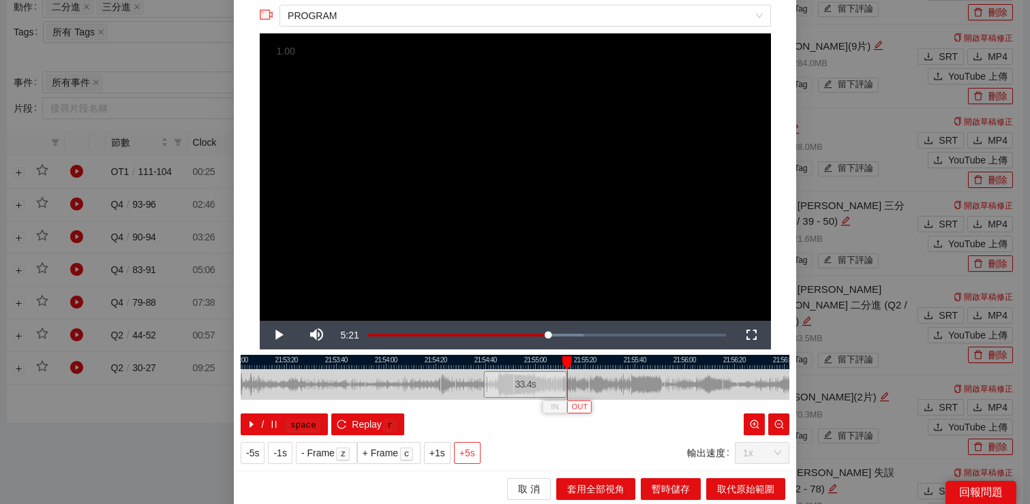
scroll to position [42, 0]
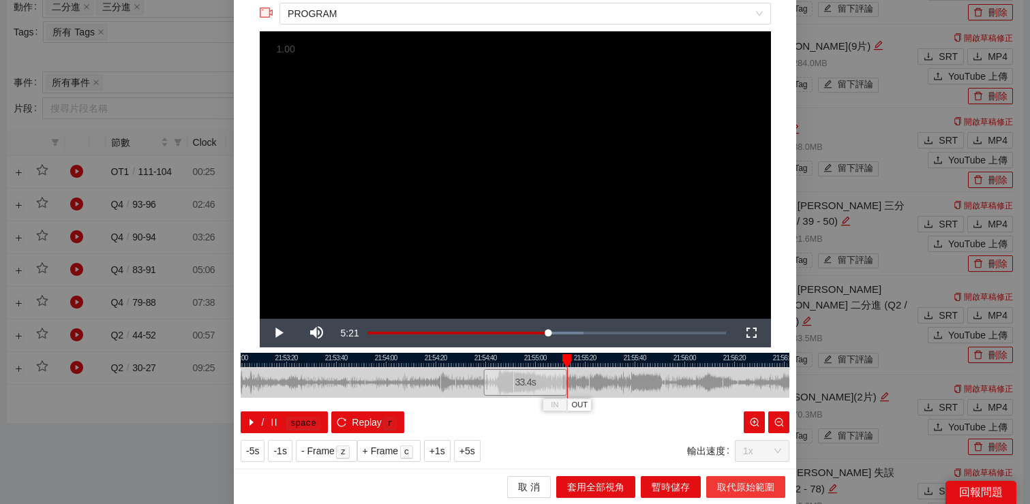
click at [715, 485] on button "取代原始範圍" at bounding box center [745, 487] width 79 height 22
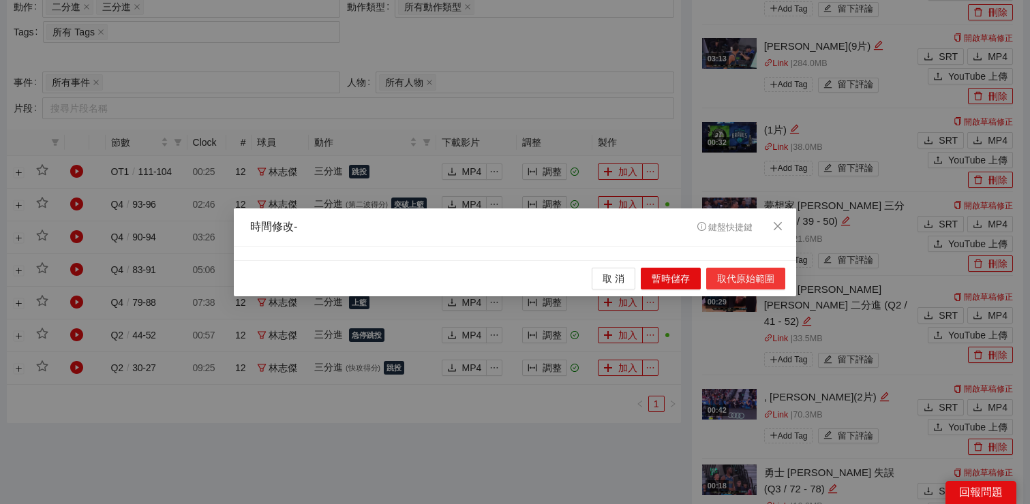
scroll to position [0, 0]
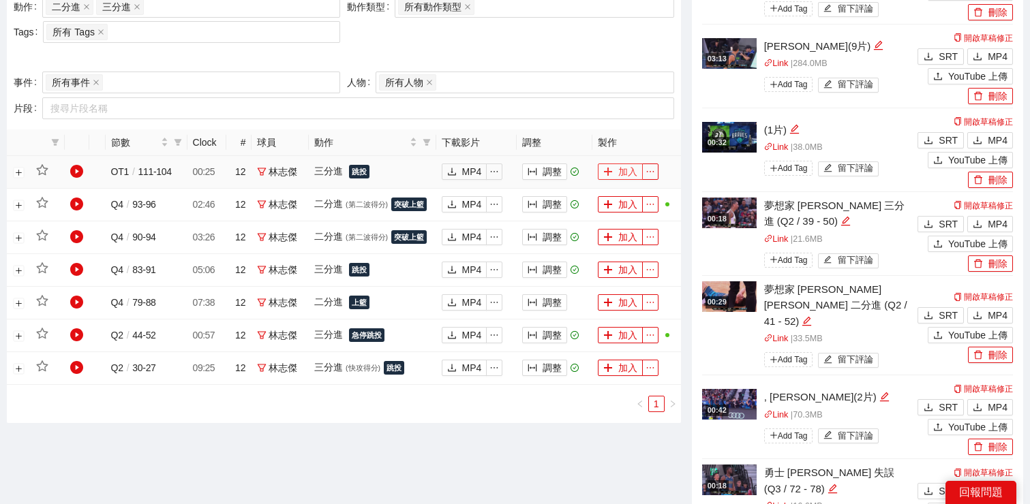
click at [611, 170] on icon "plus" at bounding box center [608, 172] width 10 height 10
click at [650, 217] on td "加入" at bounding box center [636, 205] width 89 height 33
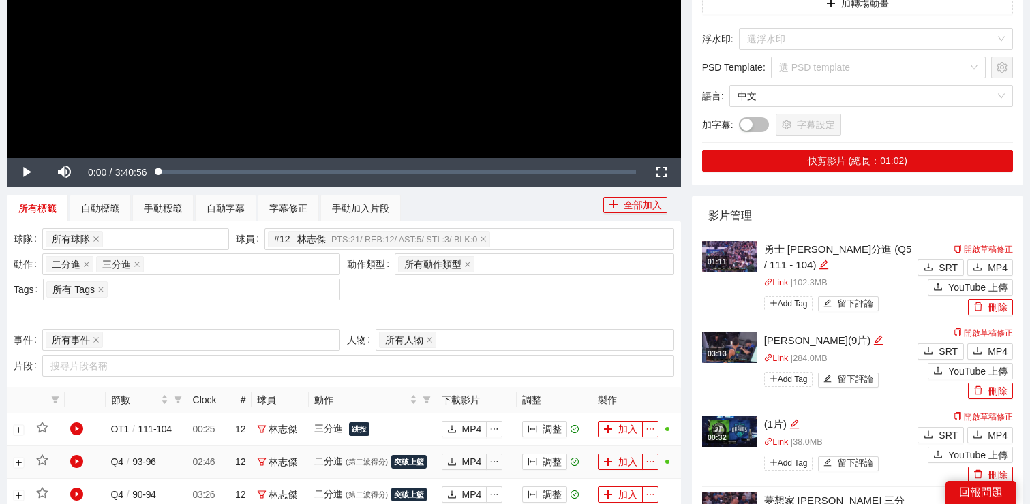
scroll to position [260, 0]
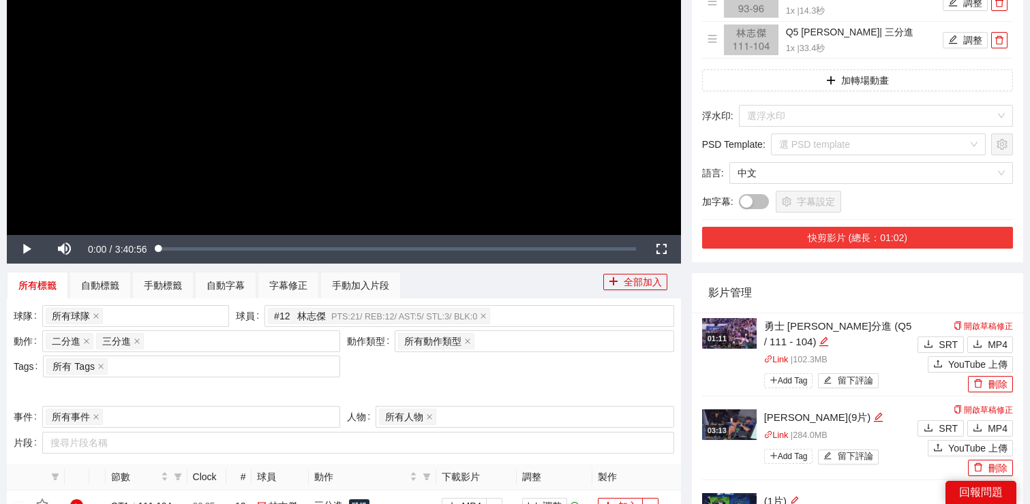
click at [780, 243] on button "快剪影片 (總長：01:02)" at bounding box center [857, 238] width 311 height 22
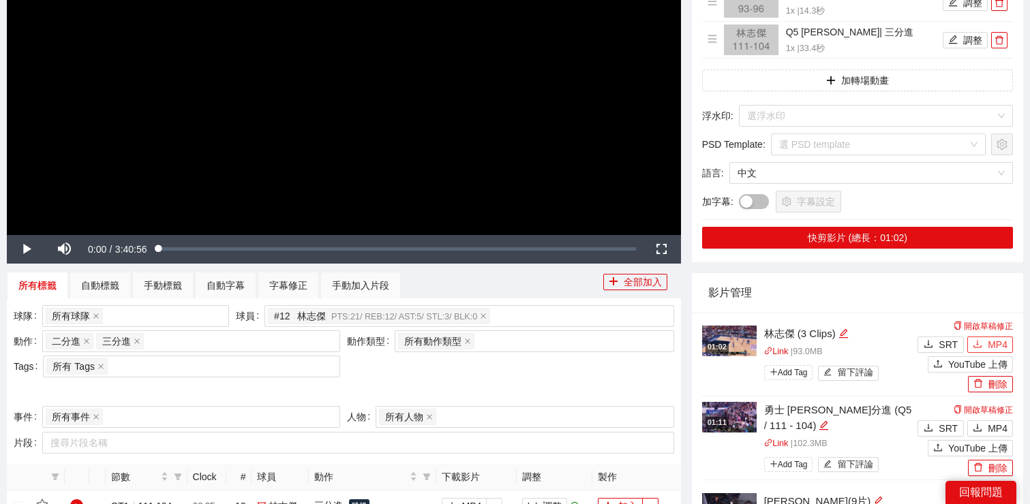
click at [989, 343] on span "MP4" at bounding box center [997, 344] width 20 height 15
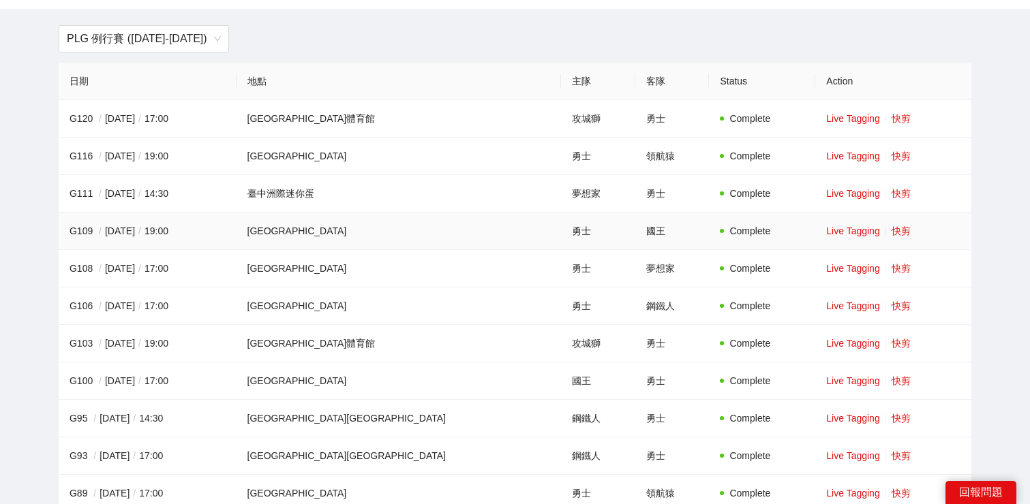
scroll to position [76, 0]
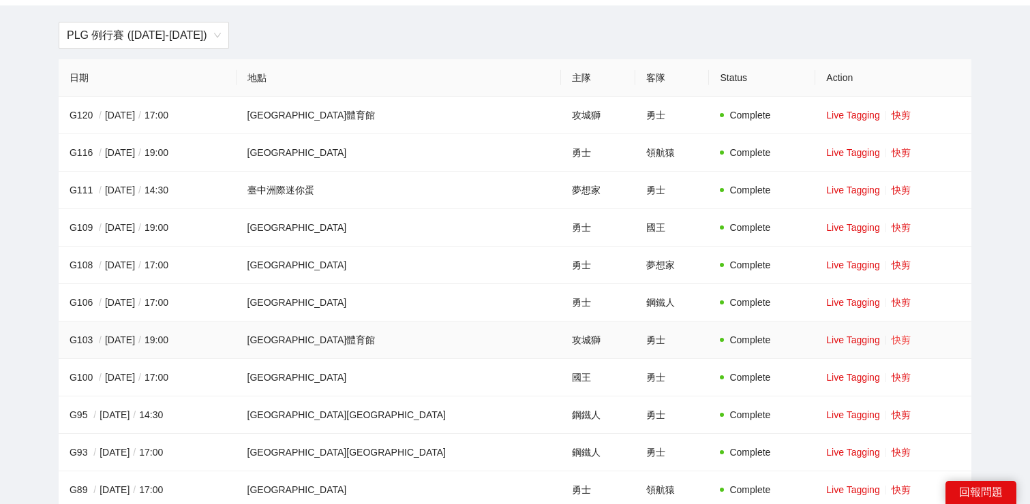
click at [891, 337] on link "快剪" at bounding box center [900, 340] width 19 height 11
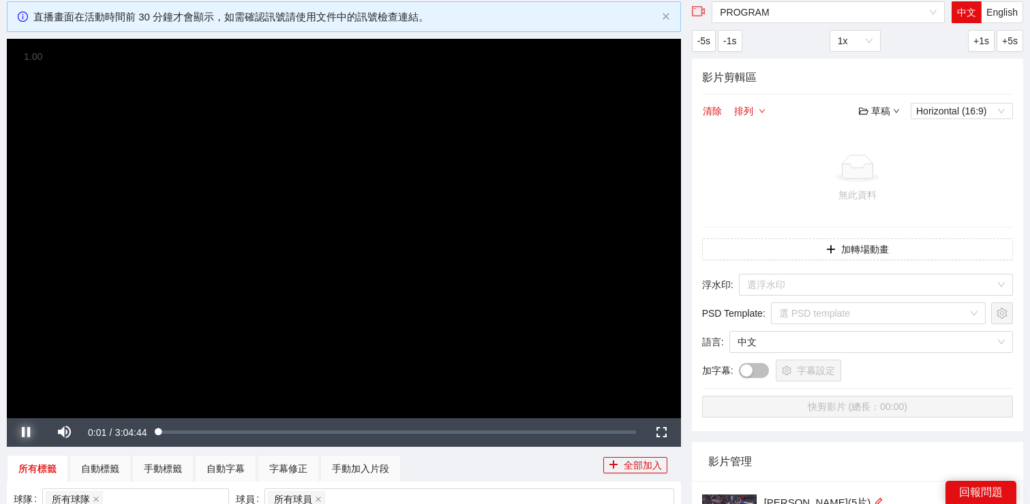
click at [25, 433] on span "Video Player" at bounding box center [26, 433] width 38 height 0
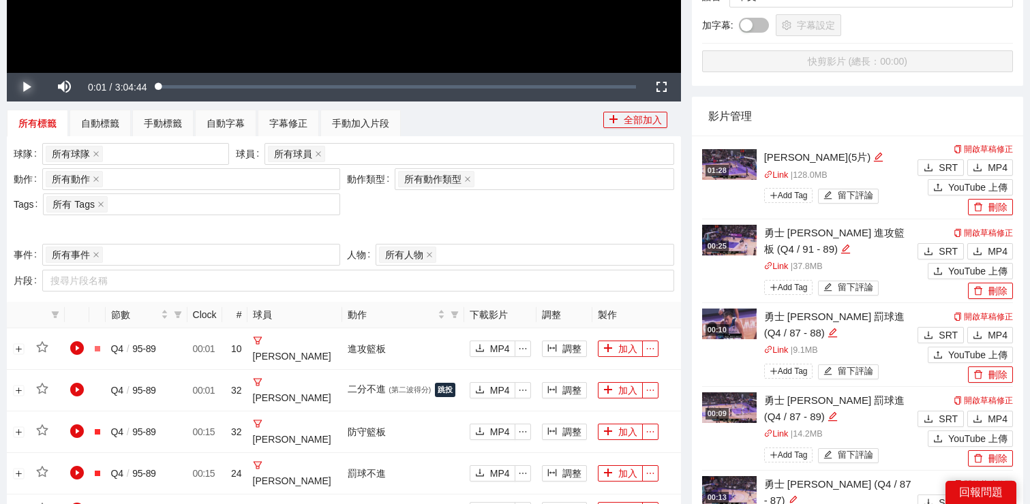
scroll to position [430, 0]
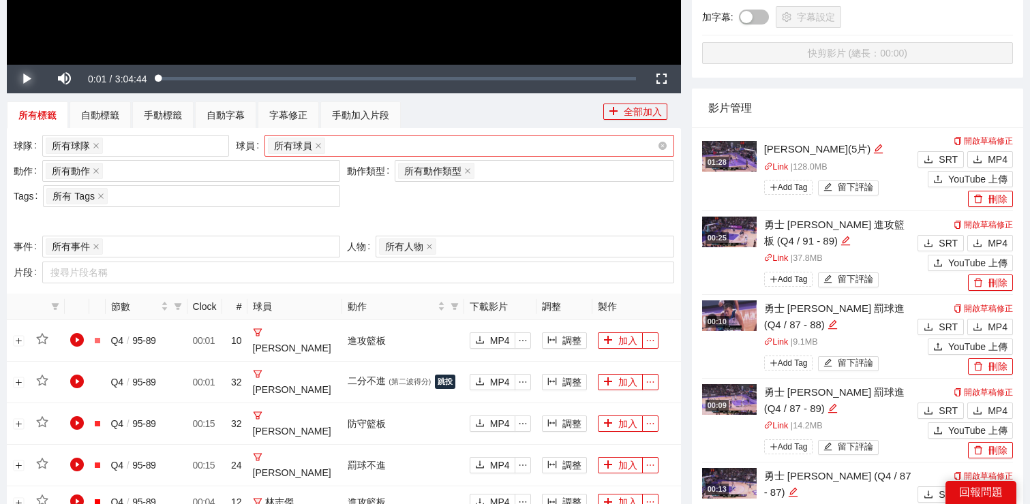
click at [388, 135] on div "所有球員" at bounding box center [469, 146] width 410 height 22
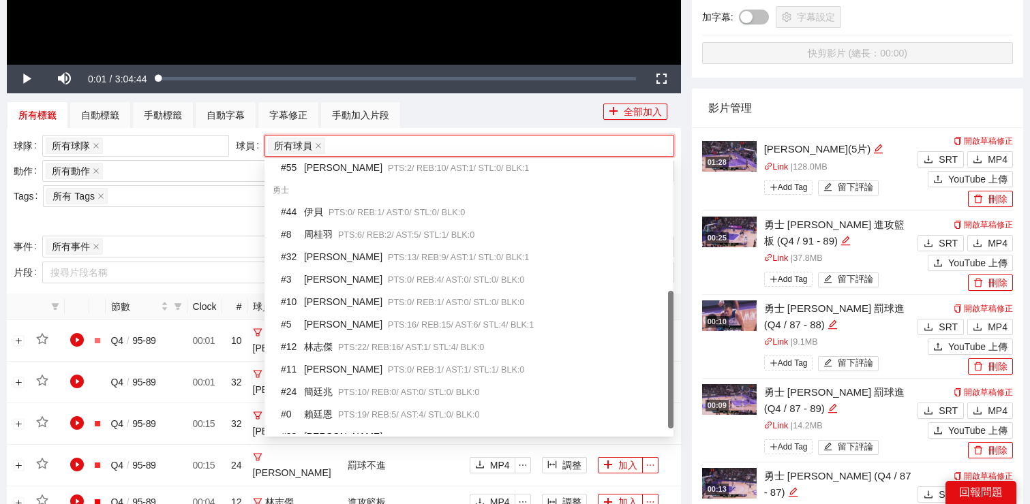
scroll to position [255, 0]
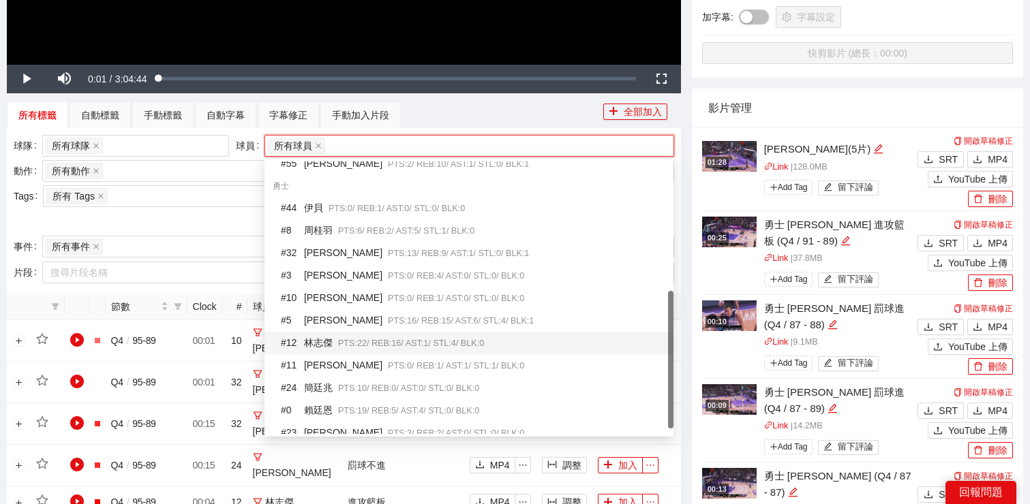
click at [352, 341] on span "PTS: 22 / REB: 16 / AST: 1 / STL: 4 / BLK: 0" at bounding box center [411, 344] width 146 height 10
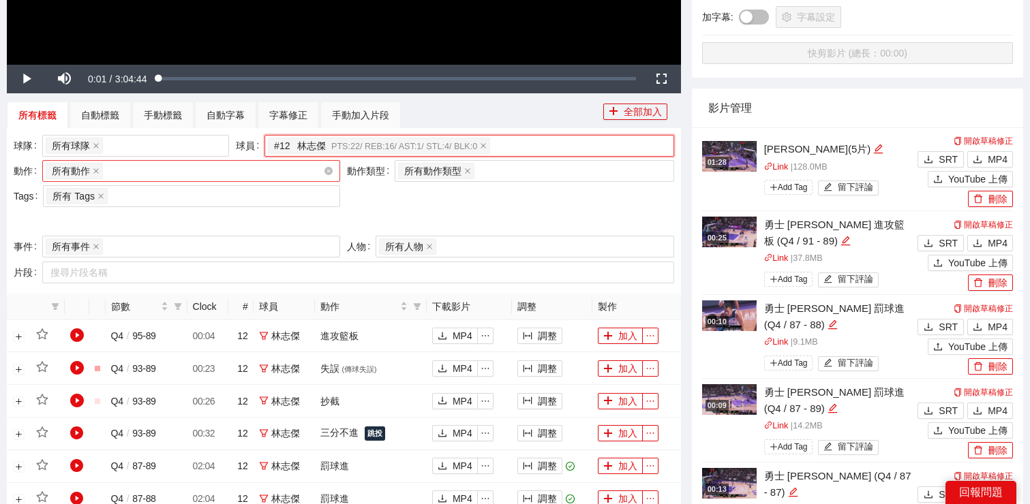
click at [153, 173] on div "所有動作 + 0 ..." at bounding box center [184, 170] width 277 height 19
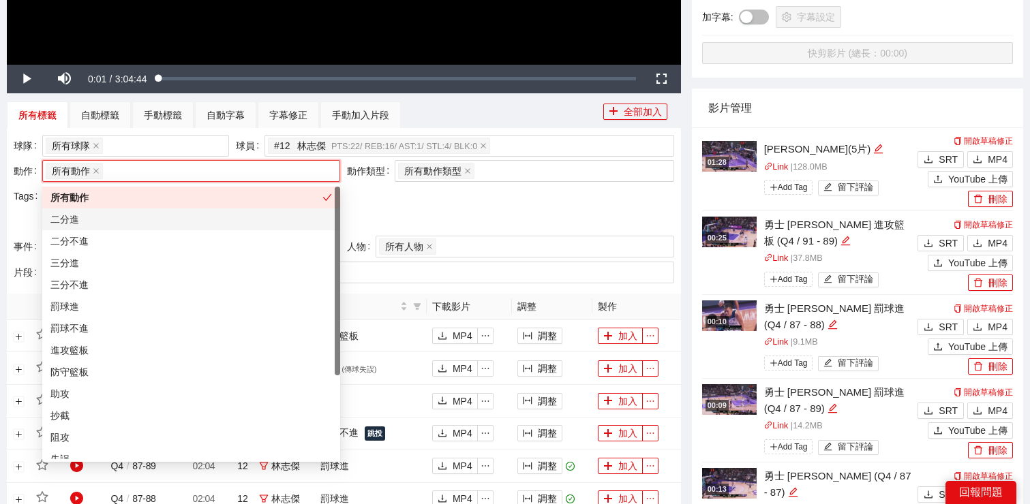
click at [150, 219] on div "二分進" at bounding box center [190, 219] width 281 height 15
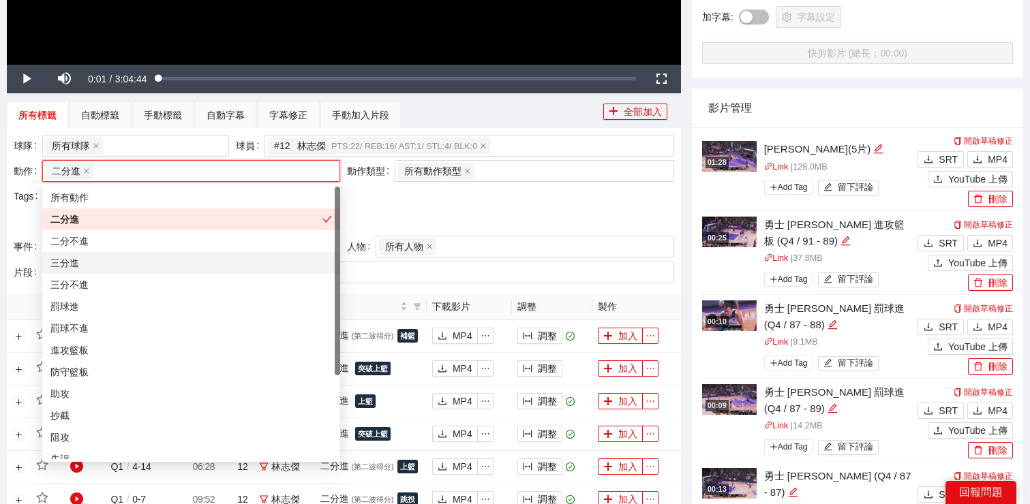
click at [149, 262] on div "三分進" at bounding box center [190, 263] width 281 height 15
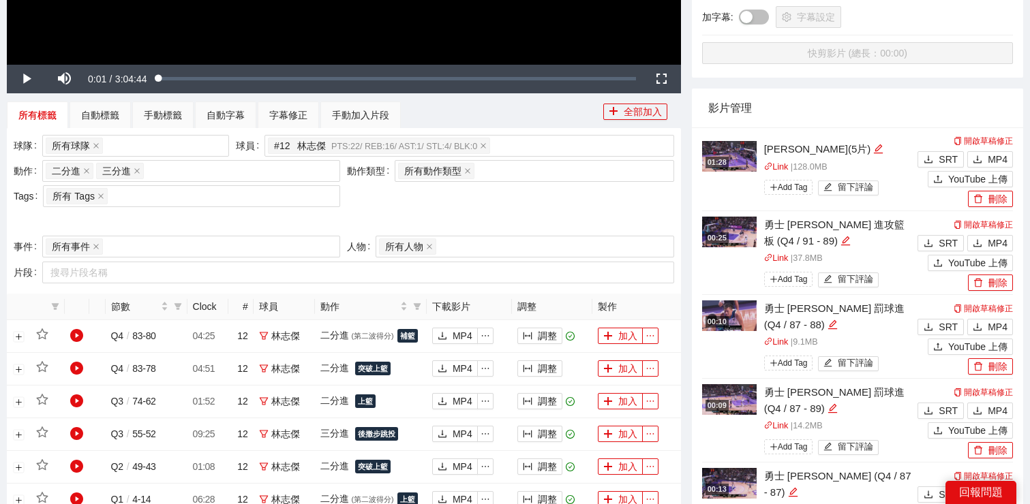
click at [420, 204] on div "球隊 所有球隊 球員 # 12 [PERSON_NAME]PTS: 22 / REB: 16 / AST: 1 / STL: 4 / BLK: 0 動作 二分…" at bounding box center [343, 185] width 667 height 101
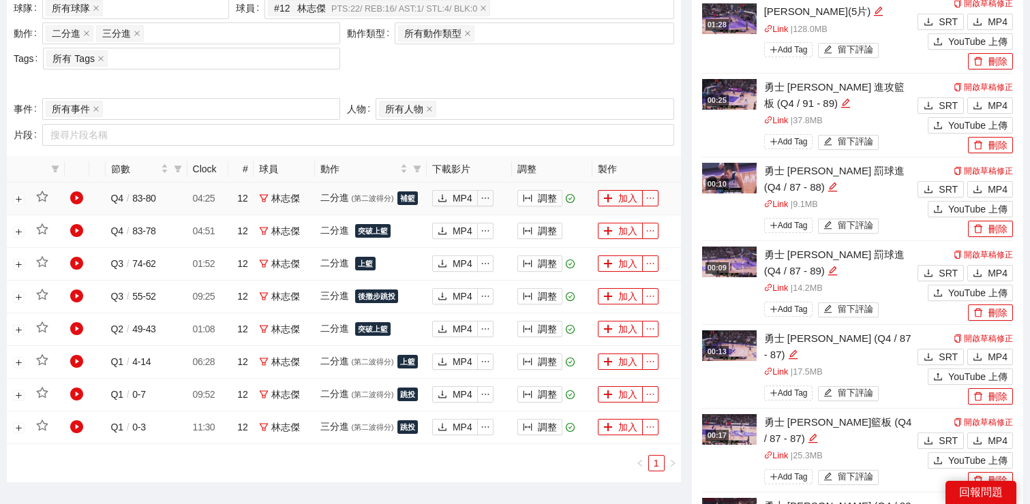
scroll to position [631, 0]
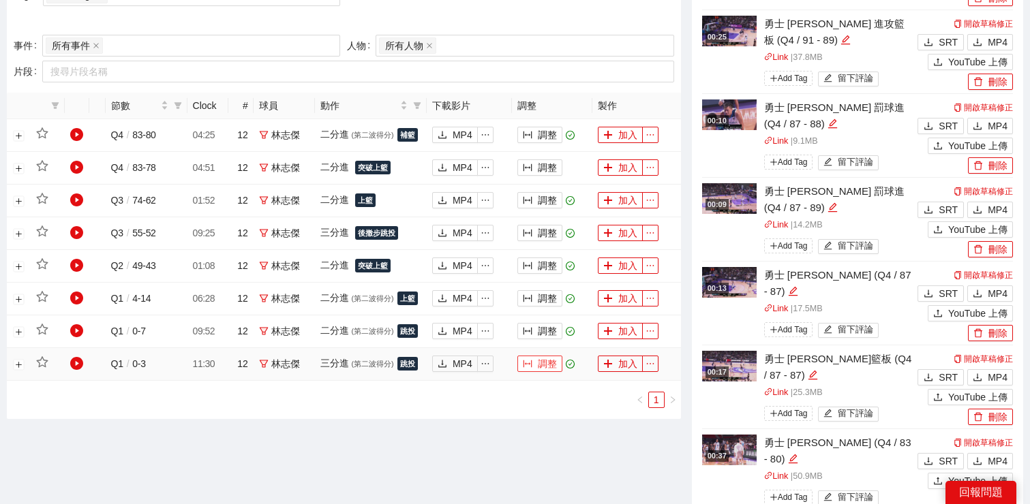
click at [535, 367] on button "調整" at bounding box center [539, 364] width 45 height 16
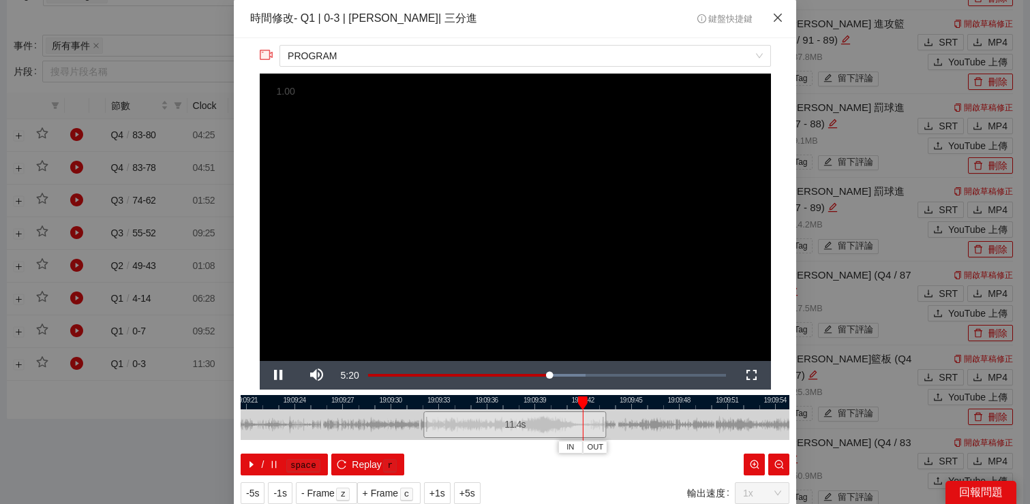
click at [779, 20] on icon "close" at bounding box center [777, 18] width 8 height 8
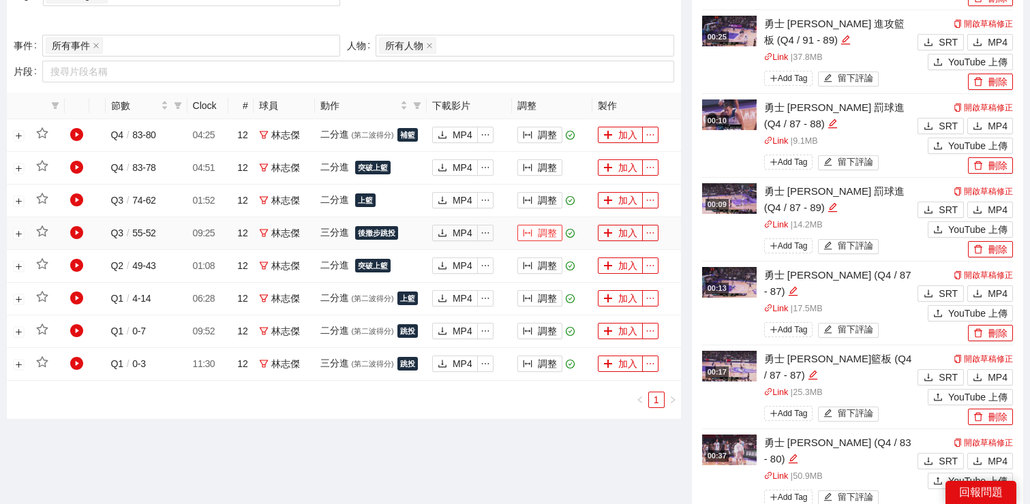
click at [537, 236] on button "調整" at bounding box center [539, 233] width 45 height 16
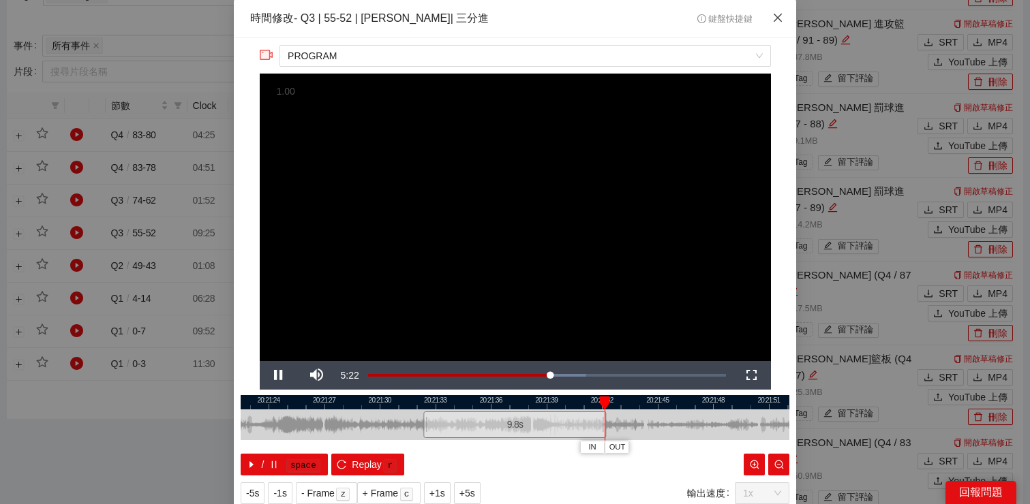
click at [771, 23] on span "Close" at bounding box center [777, 18] width 37 height 37
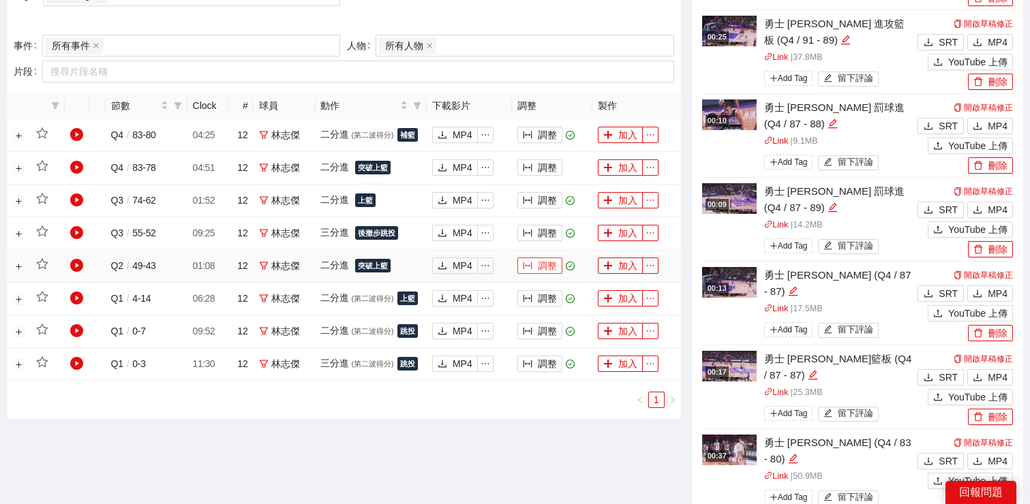
click at [532, 266] on button "調整" at bounding box center [539, 266] width 45 height 16
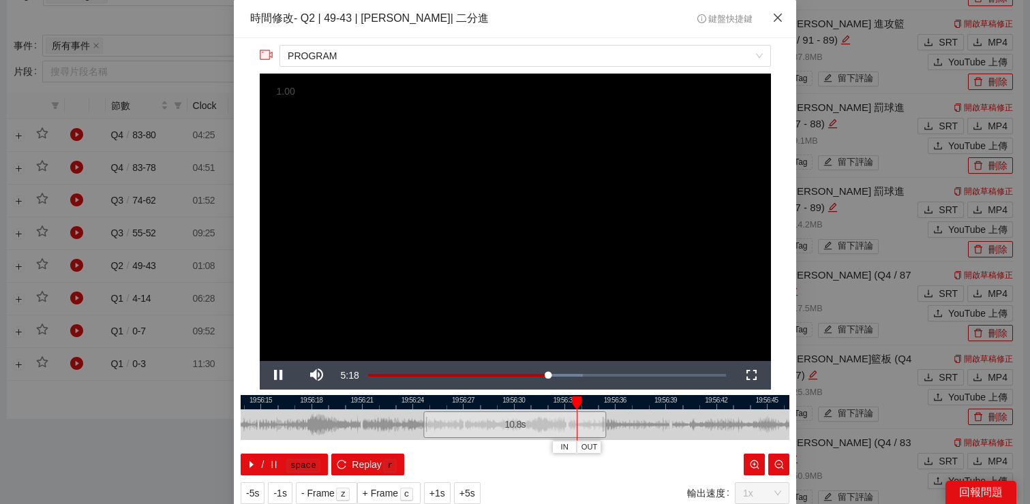
click at [780, 20] on icon "close" at bounding box center [777, 17] width 11 height 11
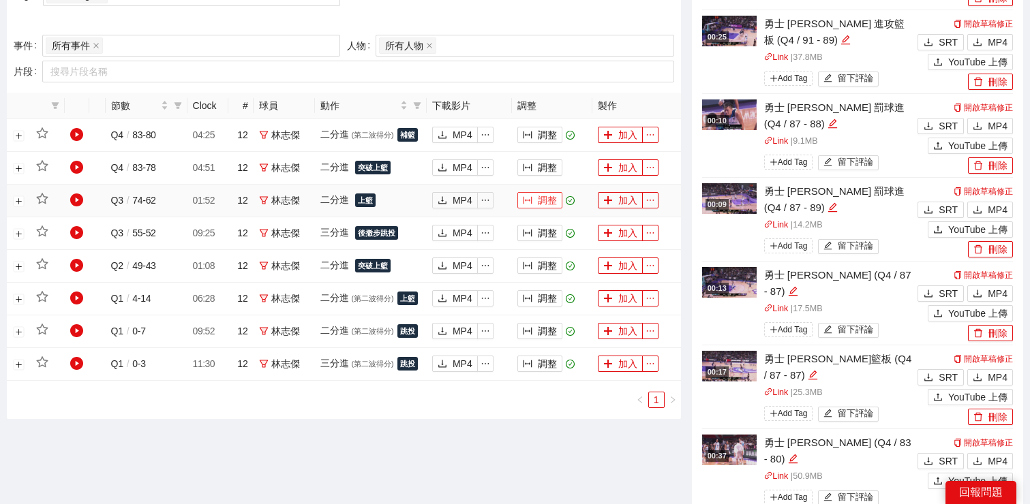
click at [548, 206] on button "調整" at bounding box center [539, 200] width 45 height 16
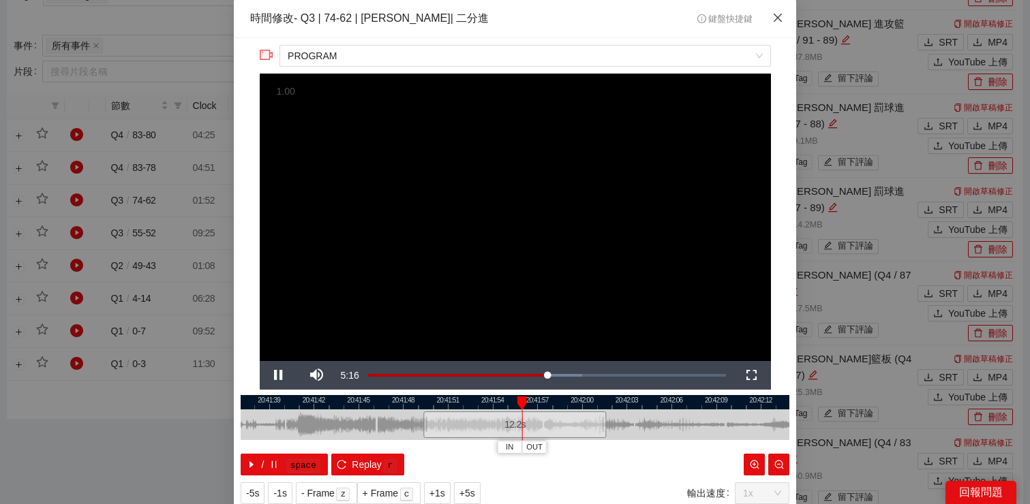
click at [779, 19] on icon "close" at bounding box center [777, 18] width 8 height 8
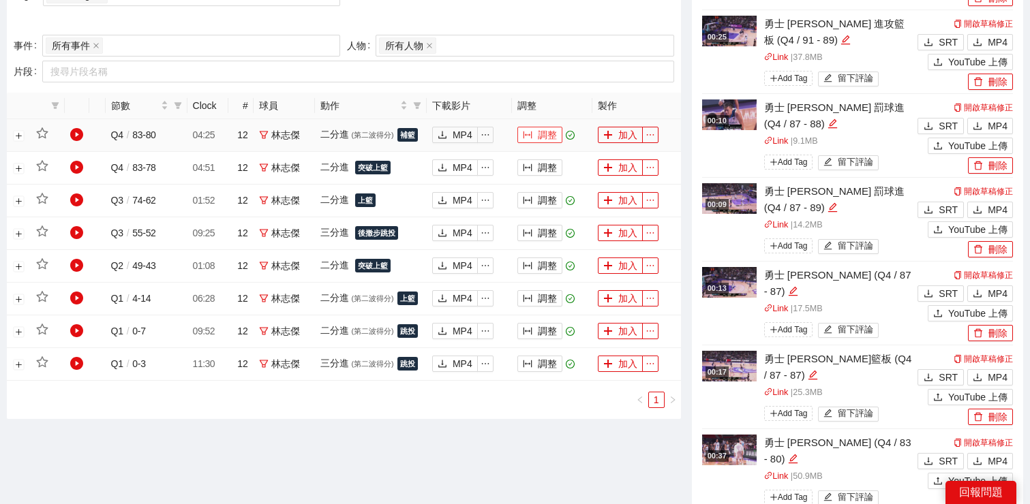
click at [538, 135] on button "調整" at bounding box center [539, 135] width 45 height 16
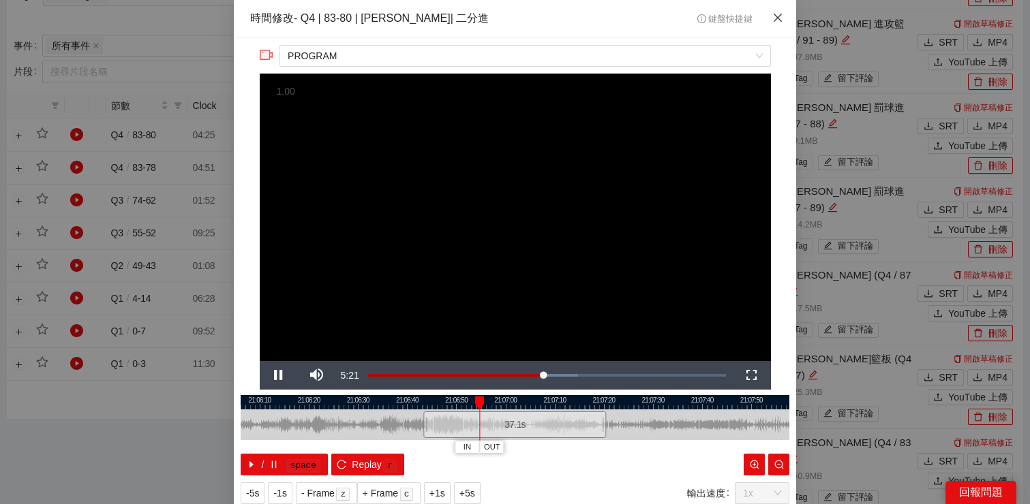
click at [776, 24] on span "Close" at bounding box center [777, 18] width 37 height 37
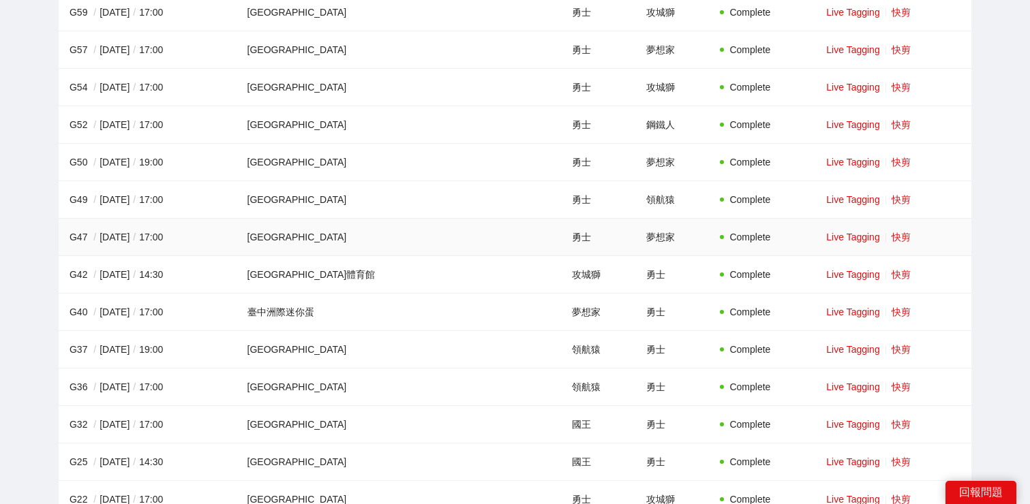
scroll to position [903, 0]
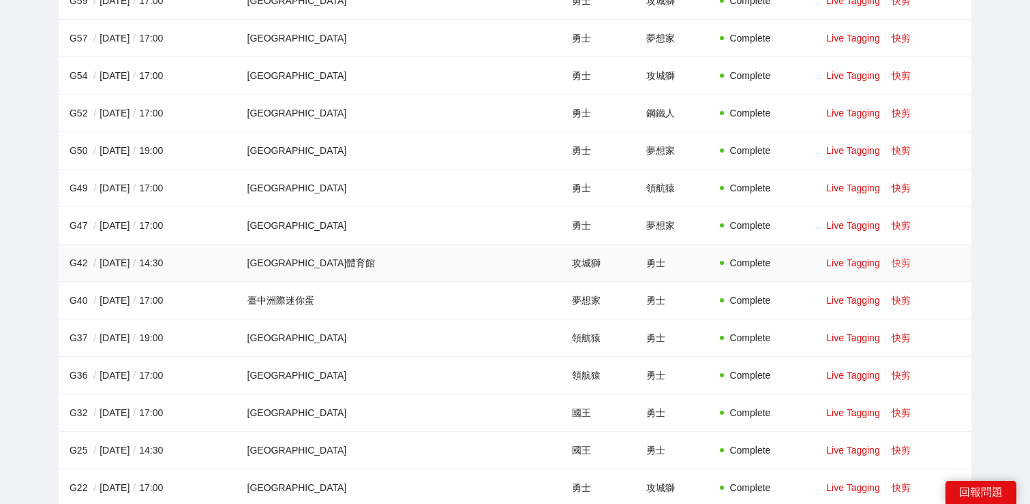
click at [891, 264] on link "快剪" at bounding box center [900, 263] width 19 height 11
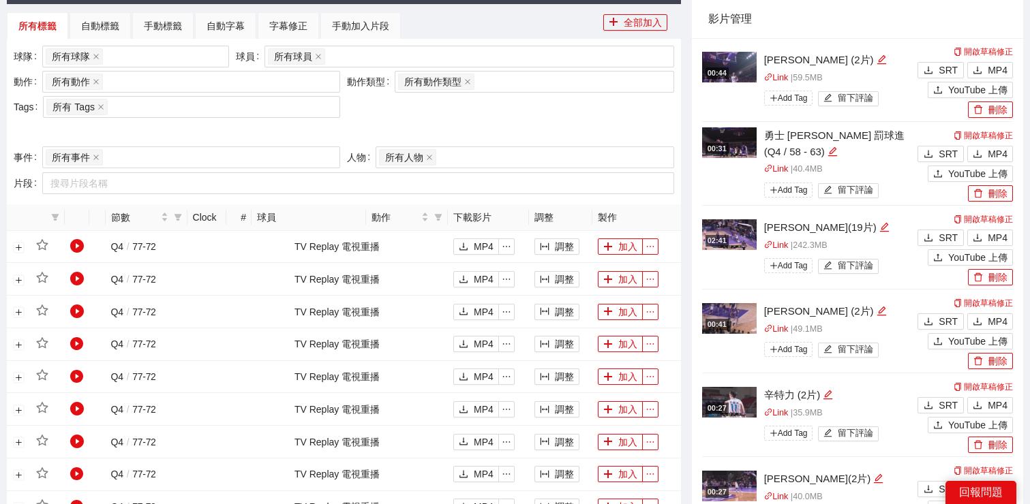
scroll to position [421, 0]
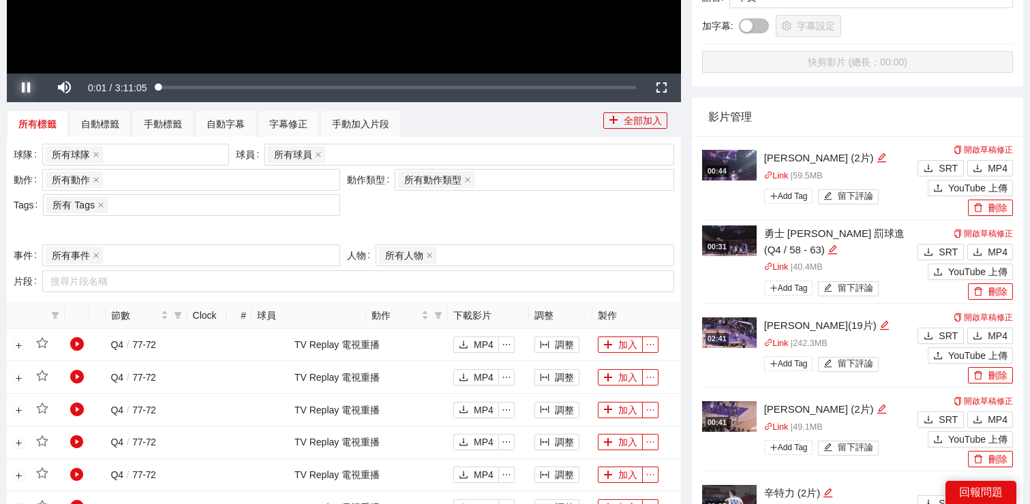
click at [29, 88] on span "Video Player" at bounding box center [26, 88] width 38 height 0
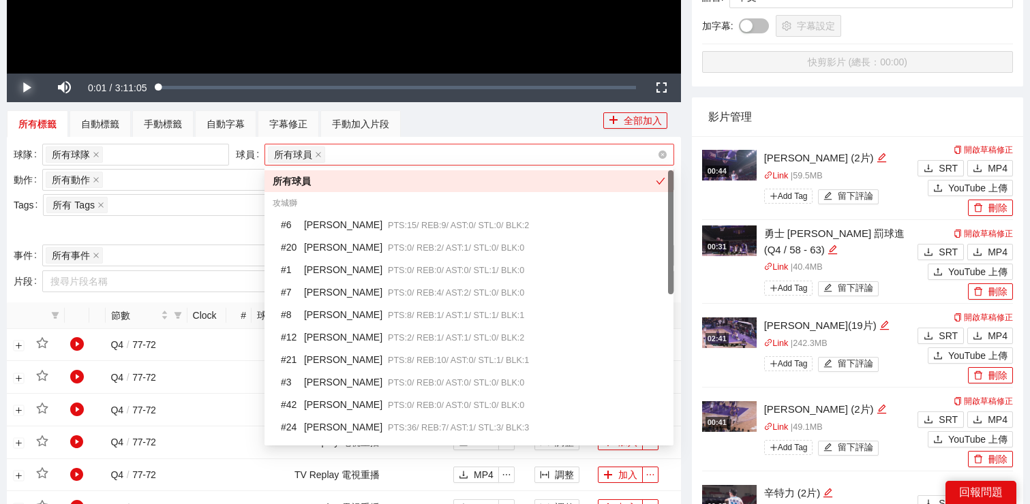
click at [346, 152] on div "所有球員" at bounding box center [462, 154] width 389 height 19
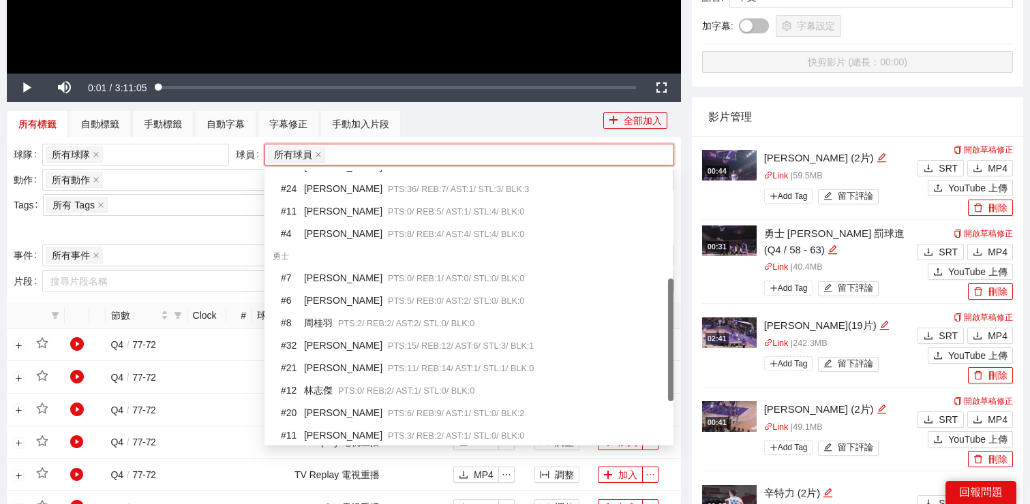
scroll to position [237, 0]
click at [186, 224] on div at bounding box center [344, 230] width 660 height 22
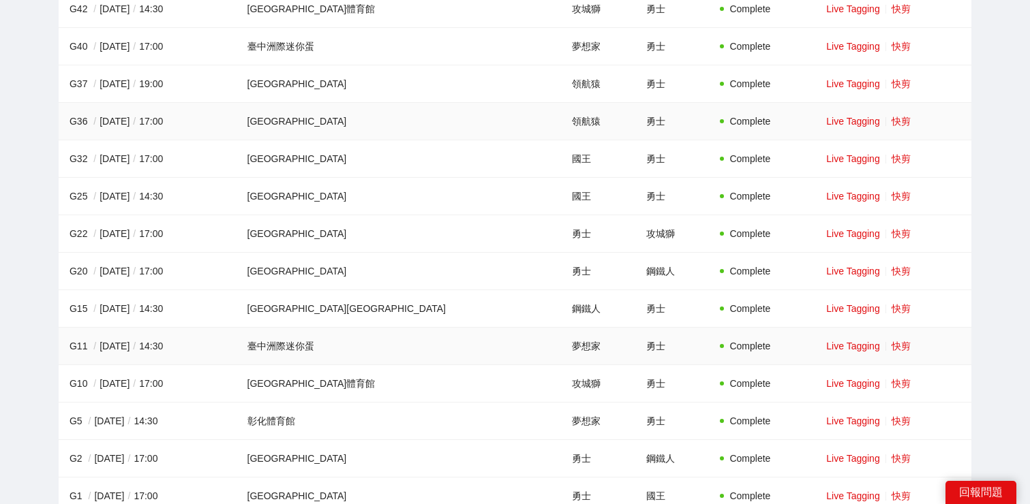
scroll to position [1164, 0]
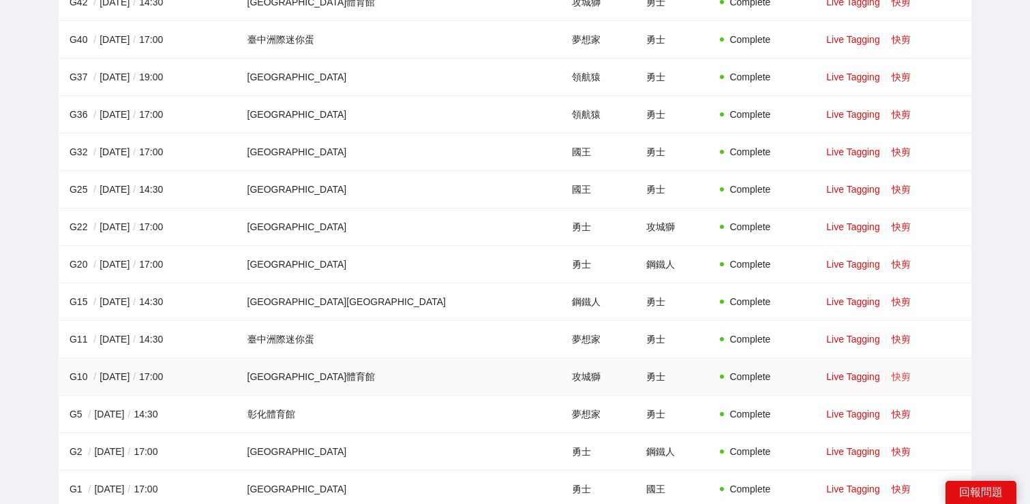
click at [891, 376] on link "快剪" at bounding box center [900, 376] width 19 height 11
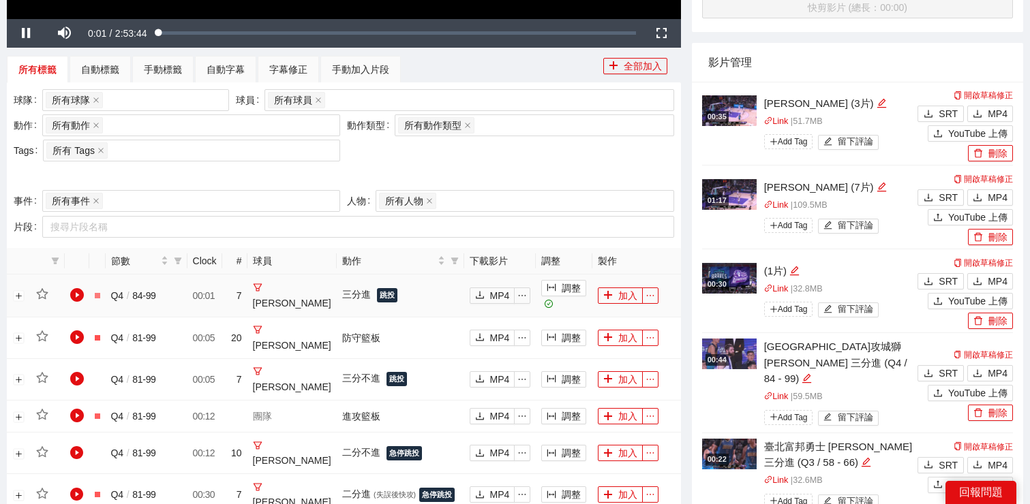
scroll to position [472, 0]
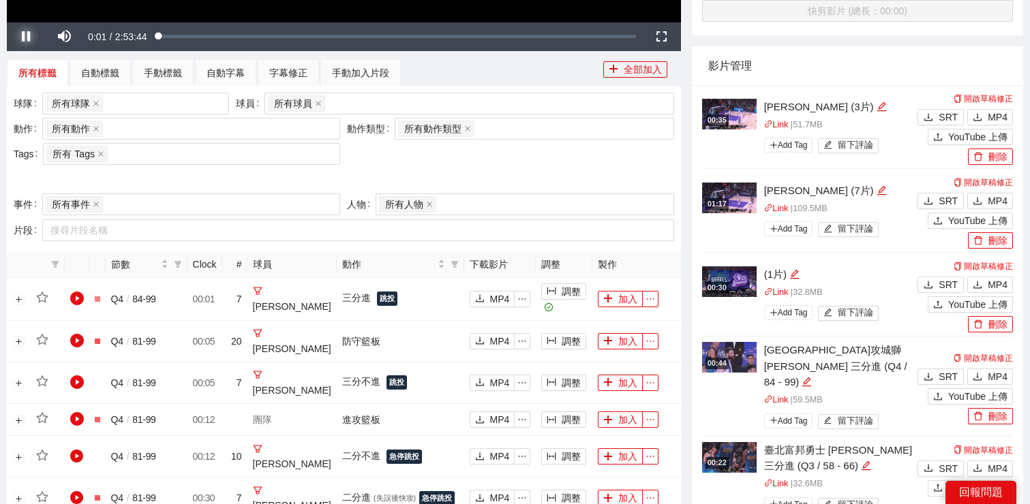
click at [29, 37] on span "Video Player" at bounding box center [26, 37] width 38 height 0
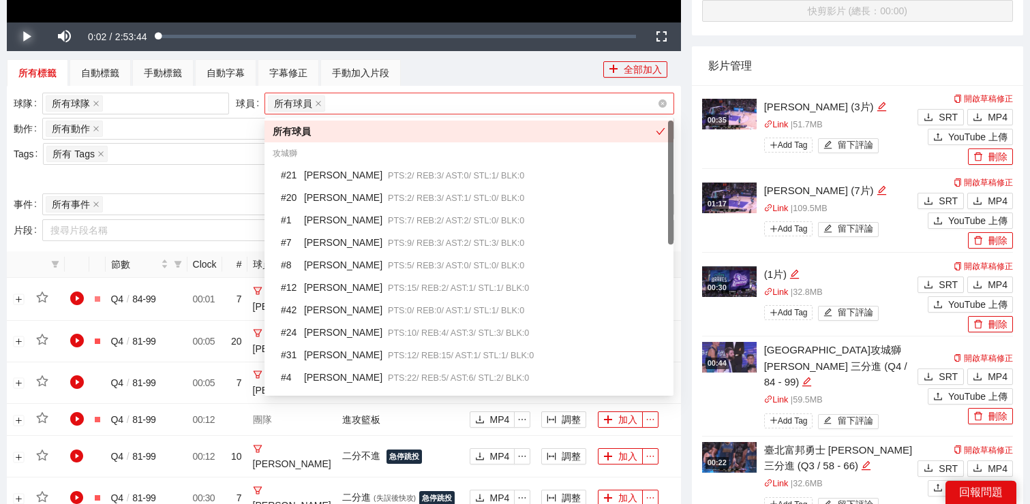
click at [382, 99] on div "所有球員" at bounding box center [462, 103] width 389 height 19
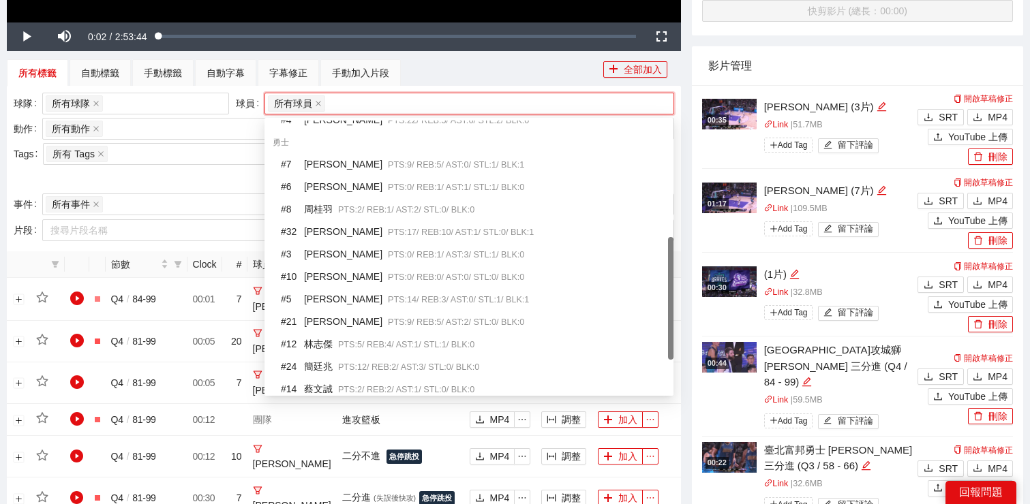
scroll to position [257, 0]
click at [215, 181] on div at bounding box center [344, 179] width 660 height 22
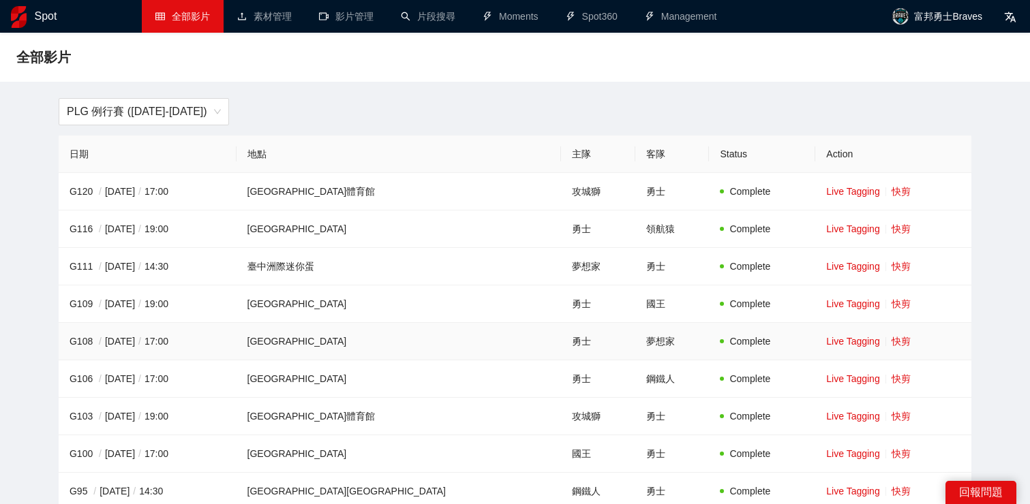
click at [437, 350] on td "[GEOGRAPHIC_DATA]" at bounding box center [398, 341] width 324 height 37
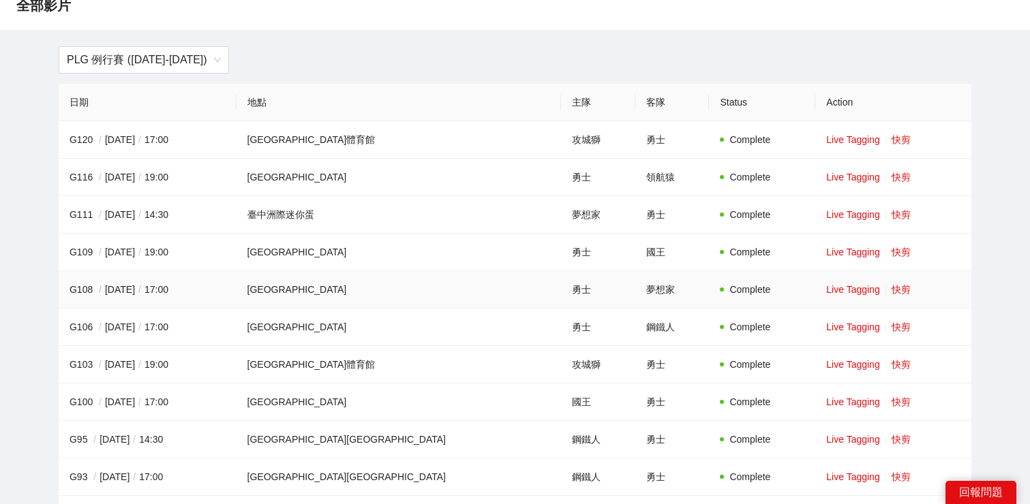
scroll to position [55, 0]
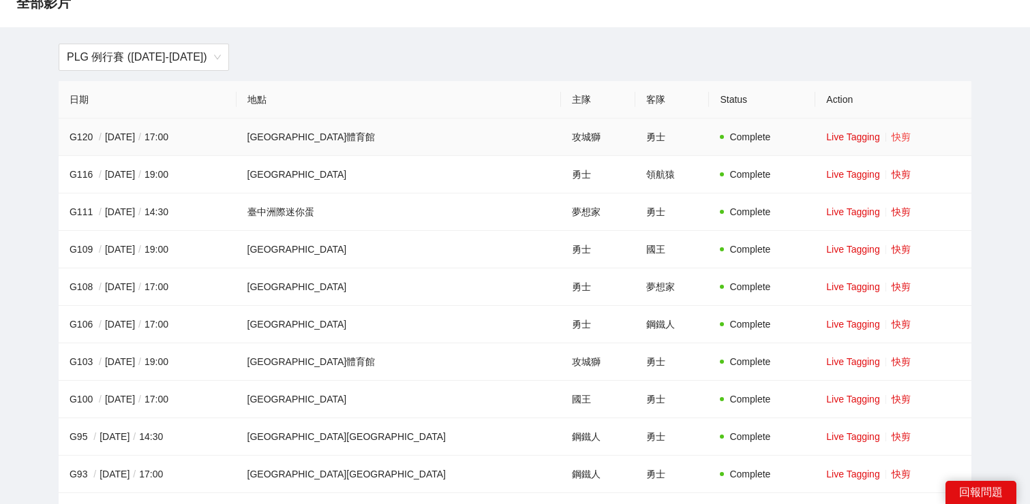
click at [891, 136] on link "快剪" at bounding box center [900, 137] width 19 height 11
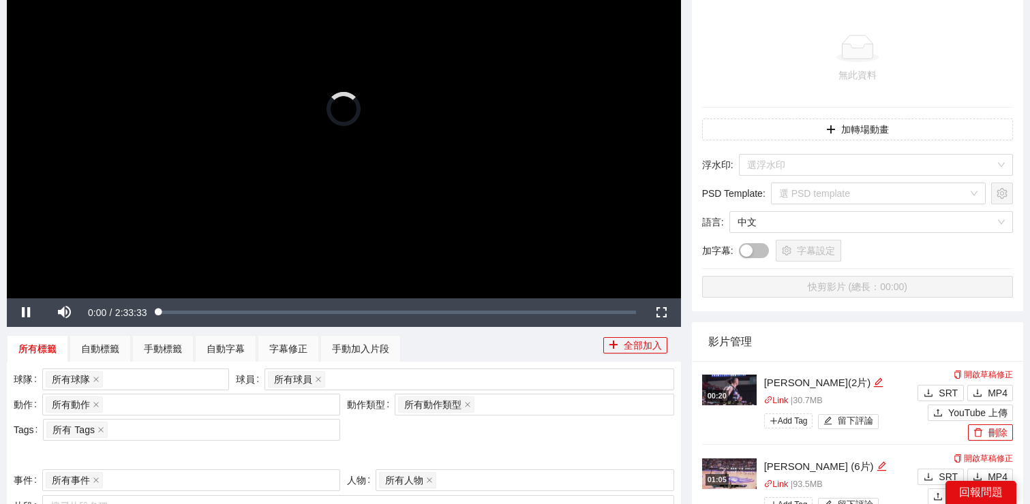
scroll to position [220, 0]
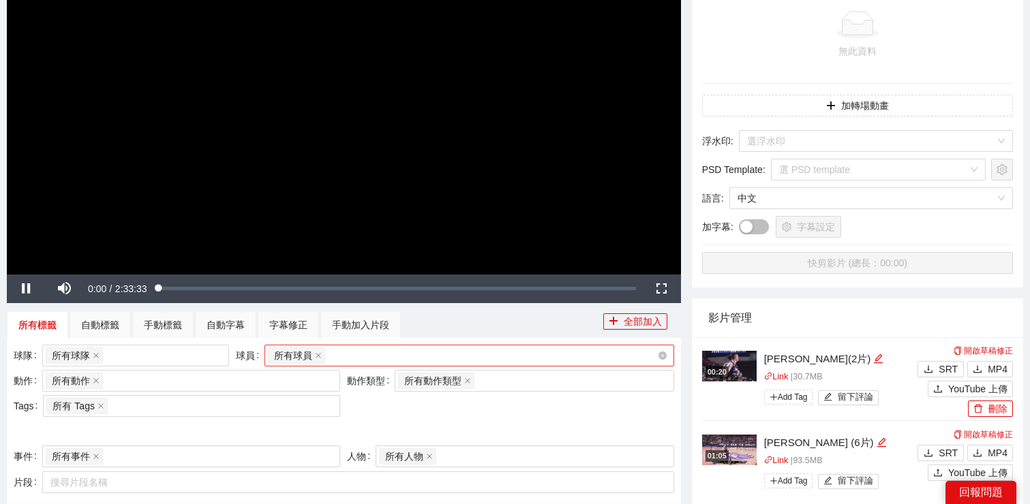
click at [347, 350] on div "所有球員" at bounding box center [462, 355] width 389 height 19
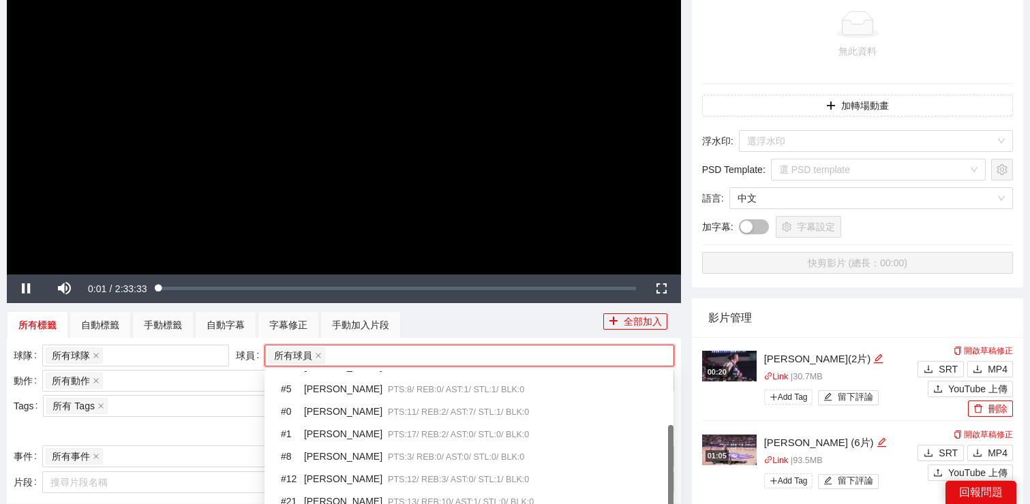
scroll to position [125, 0]
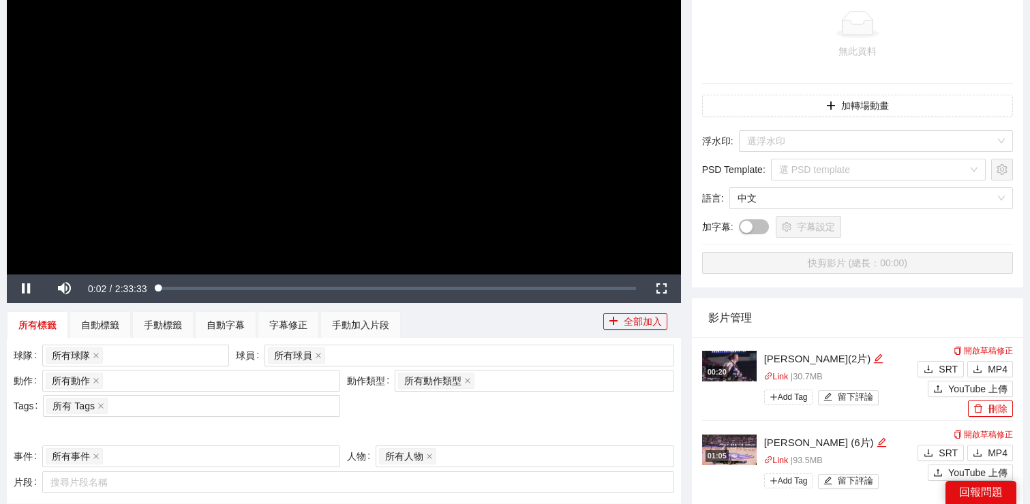
click at [187, 425] on div at bounding box center [344, 431] width 660 height 22
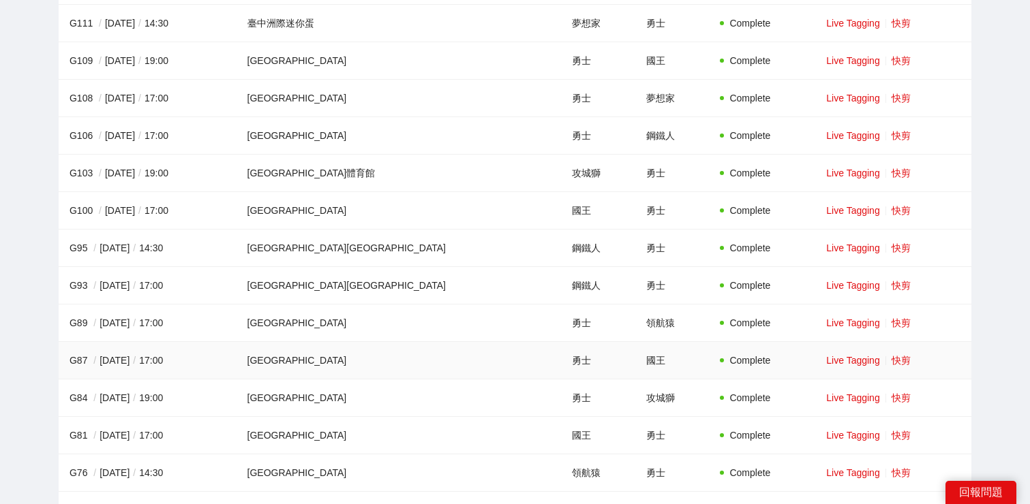
scroll to position [138, 0]
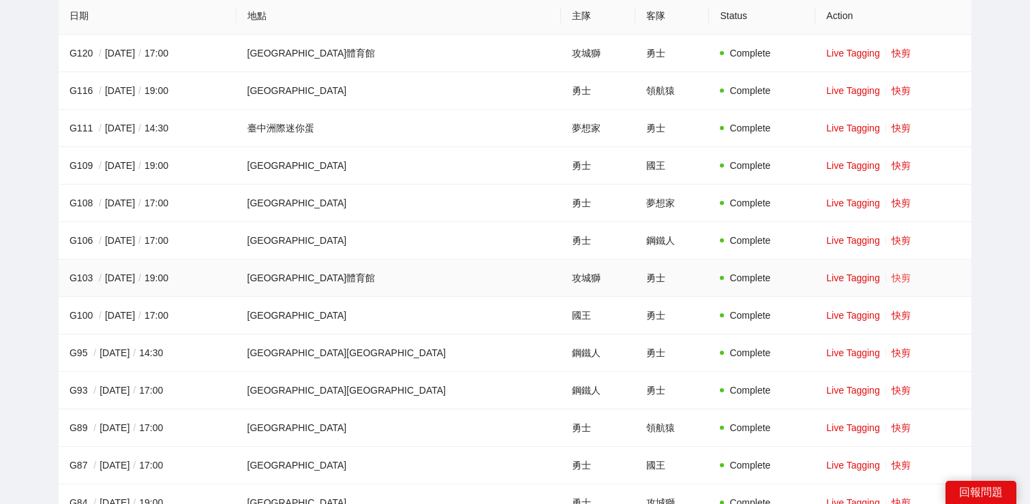
click at [891, 280] on link "快剪" at bounding box center [900, 278] width 19 height 11
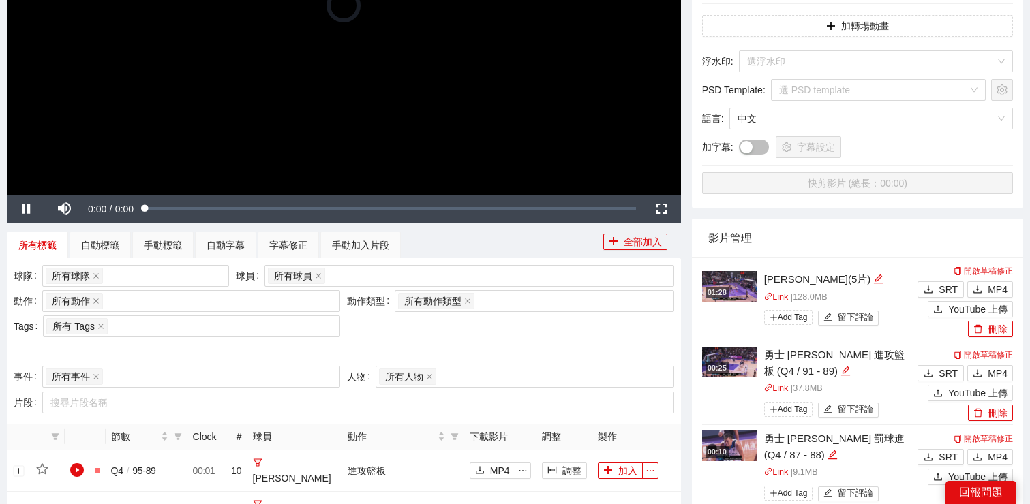
scroll to position [365, 0]
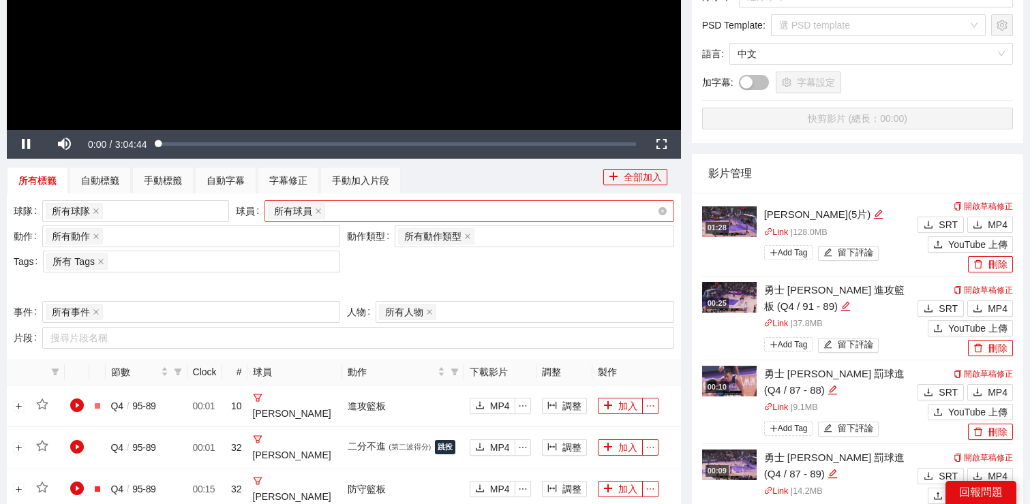
click at [374, 206] on div "所有球員" at bounding box center [462, 211] width 389 height 19
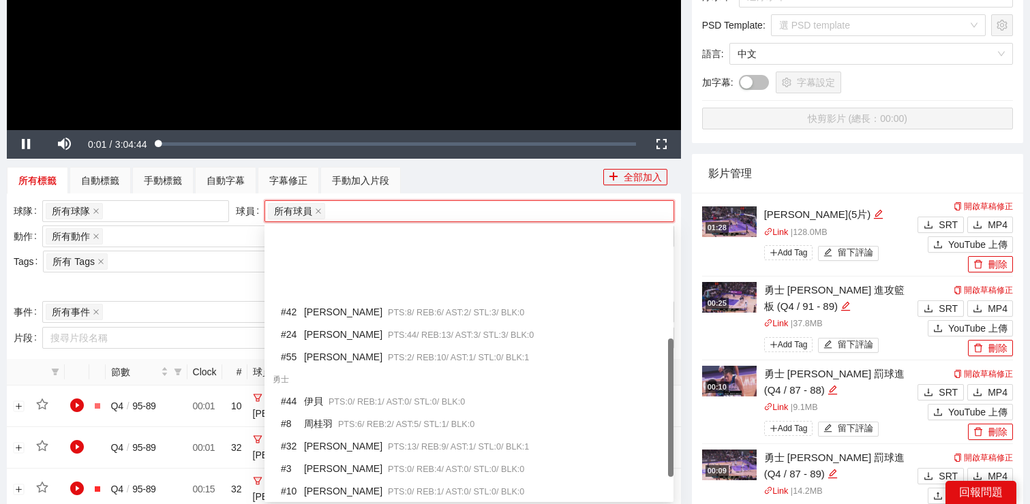
scroll to position [265, 0]
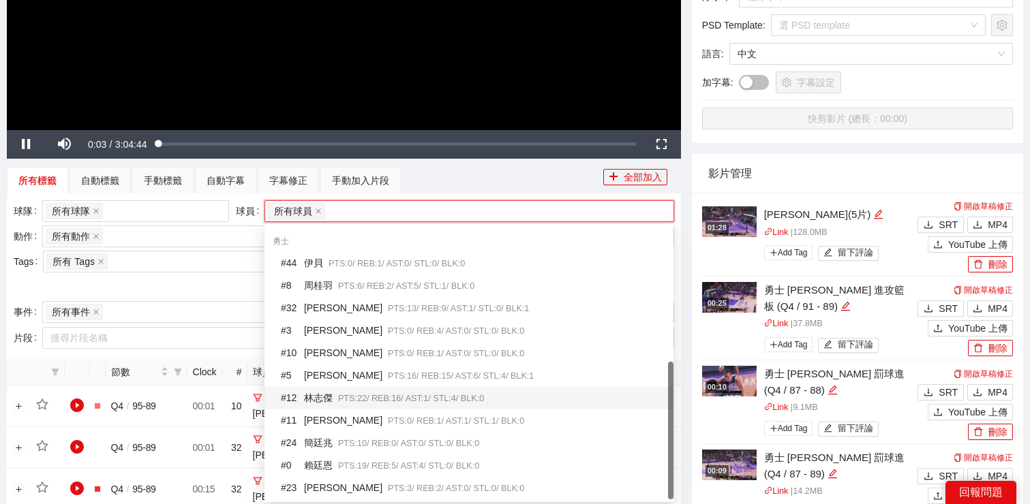
click at [330, 390] on div "# 12 [PERSON_NAME]PTS: 22 / REB: 16 / AST: 1 / STL: 4 / BLK: 0" at bounding box center [473, 398] width 384 height 16
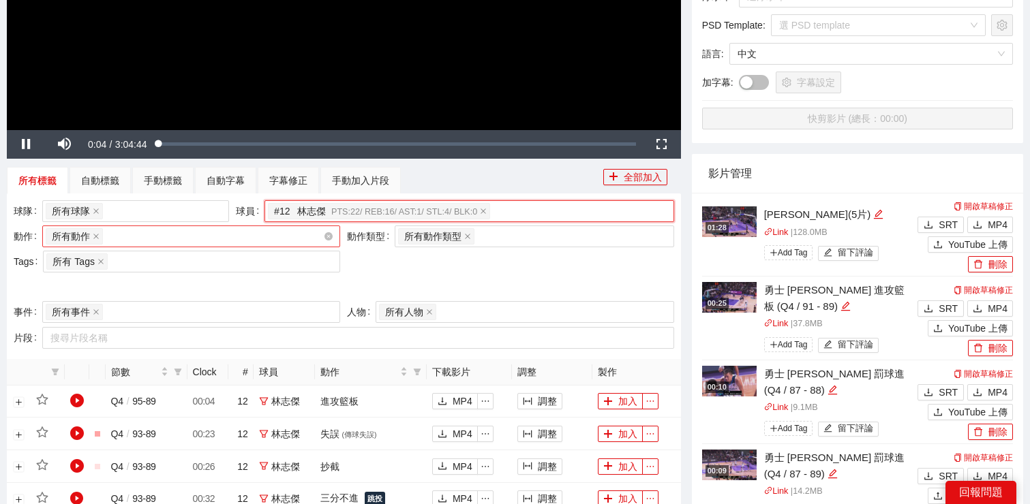
click at [200, 239] on div "所有動作 + 0 ..." at bounding box center [184, 236] width 277 height 19
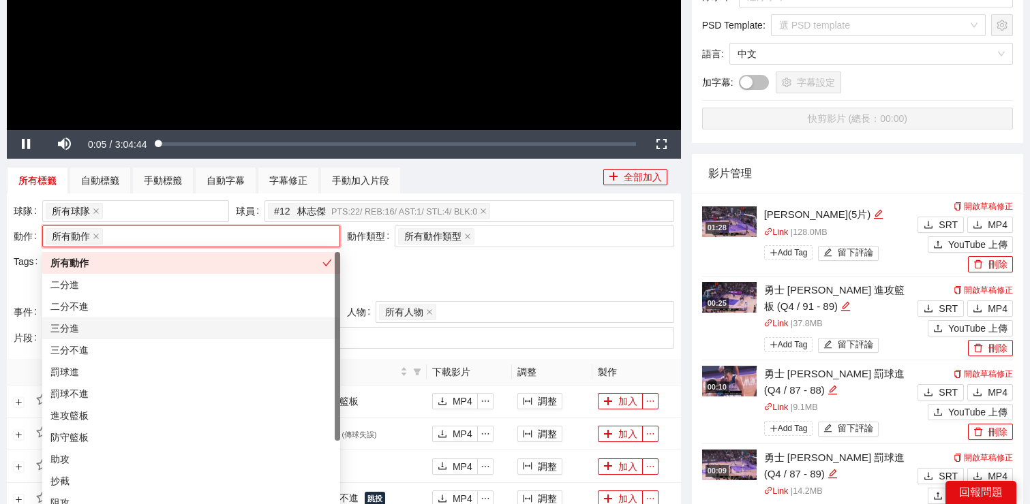
click at [189, 321] on div "三分進" at bounding box center [190, 328] width 281 height 15
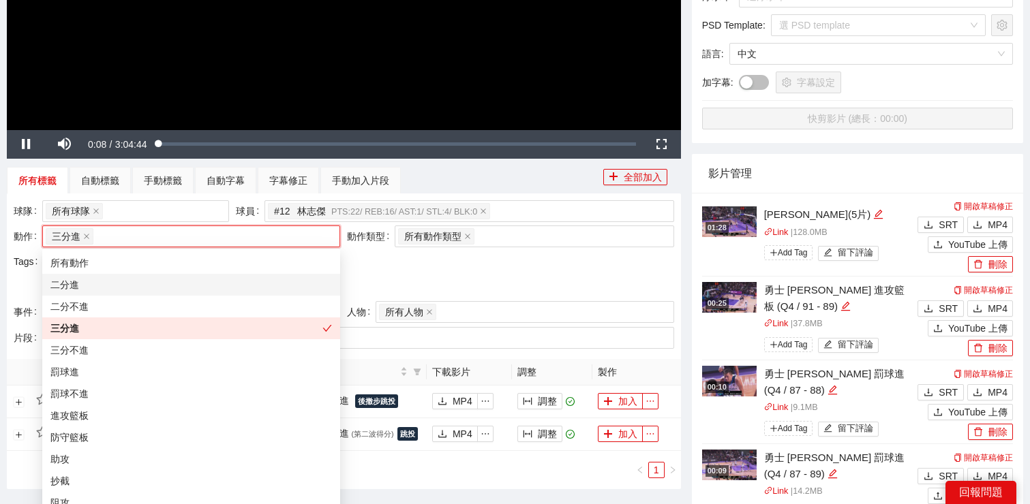
click at [485, 283] on div at bounding box center [344, 287] width 660 height 22
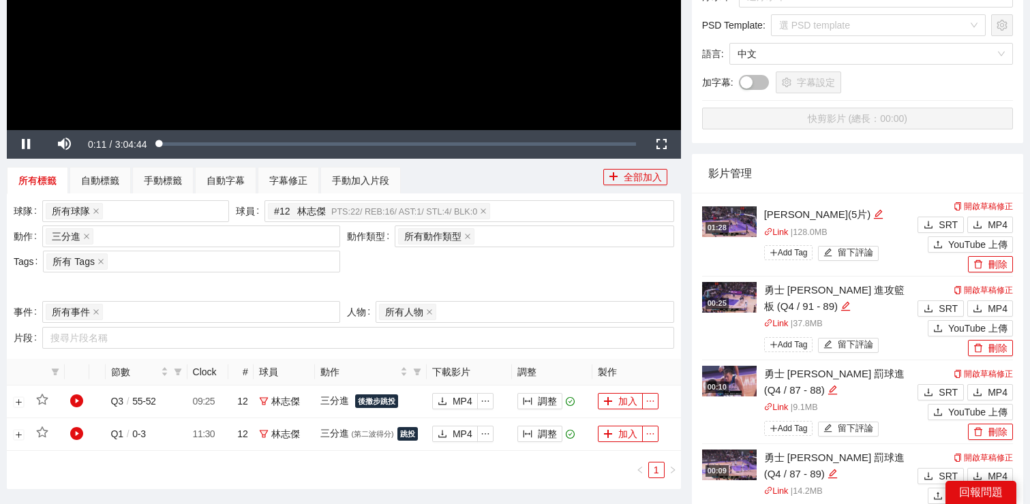
click at [473, 276] on div at bounding box center [344, 287] width 660 height 22
click at [268, 237] on div "三分進 + 0 ..." at bounding box center [184, 236] width 277 height 19
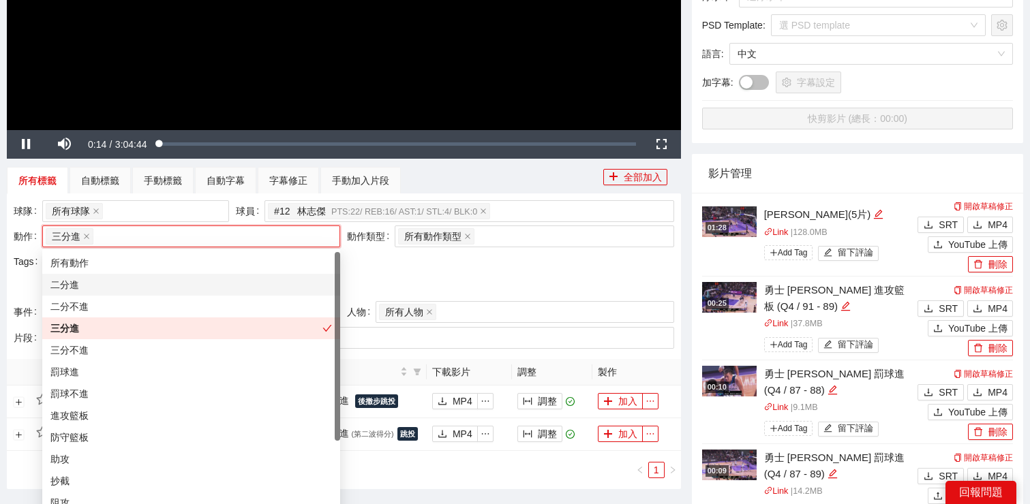
click at [262, 290] on div "二分進" at bounding box center [190, 284] width 281 height 15
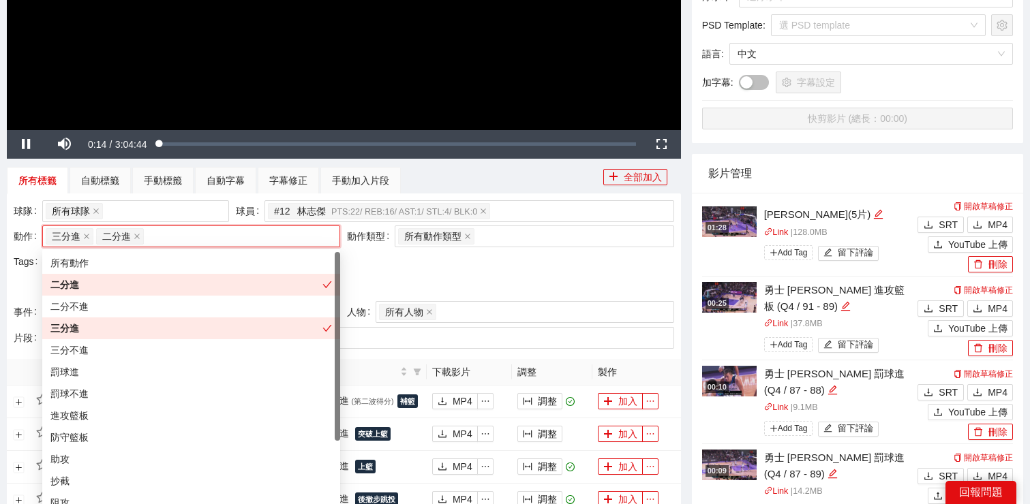
click at [433, 283] on div at bounding box center [344, 287] width 660 height 22
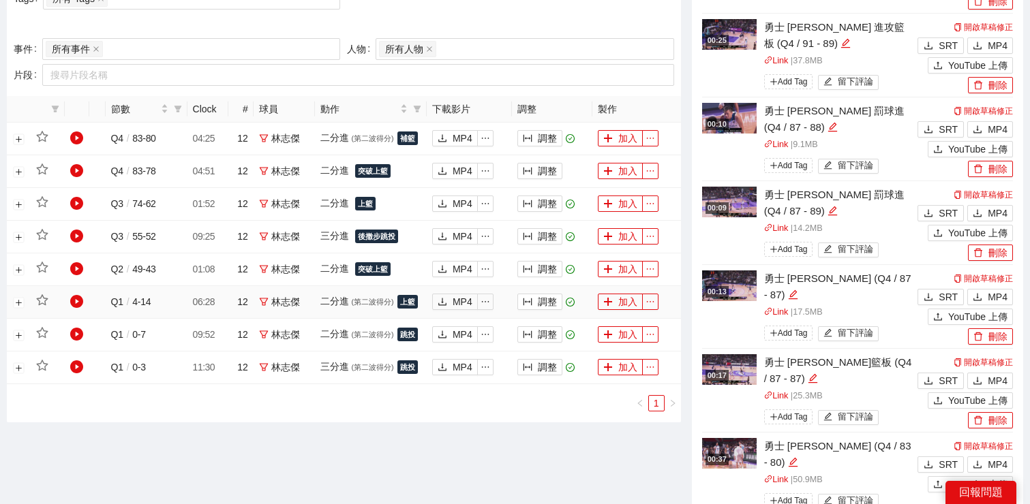
scroll to position [640, 0]
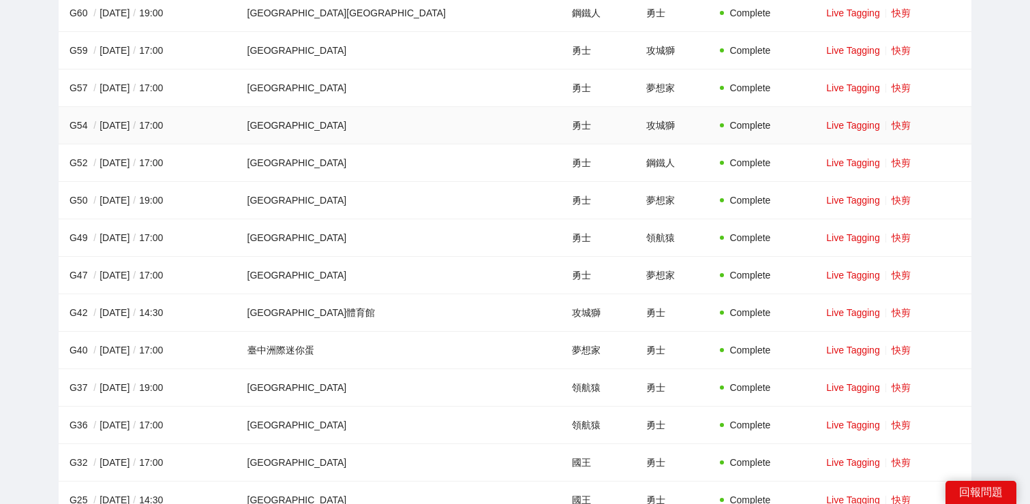
scroll to position [948, 0]
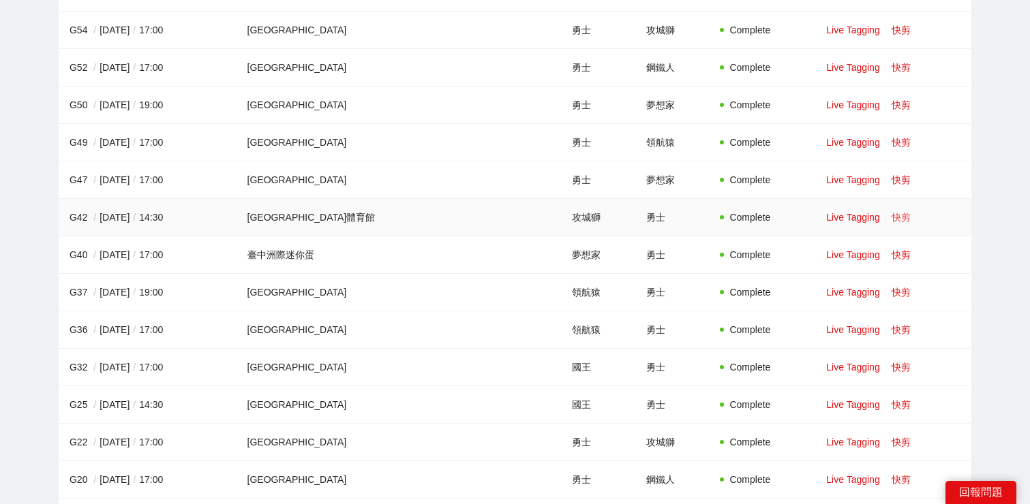
click at [891, 221] on link "快剪" at bounding box center [900, 217] width 19 height 11
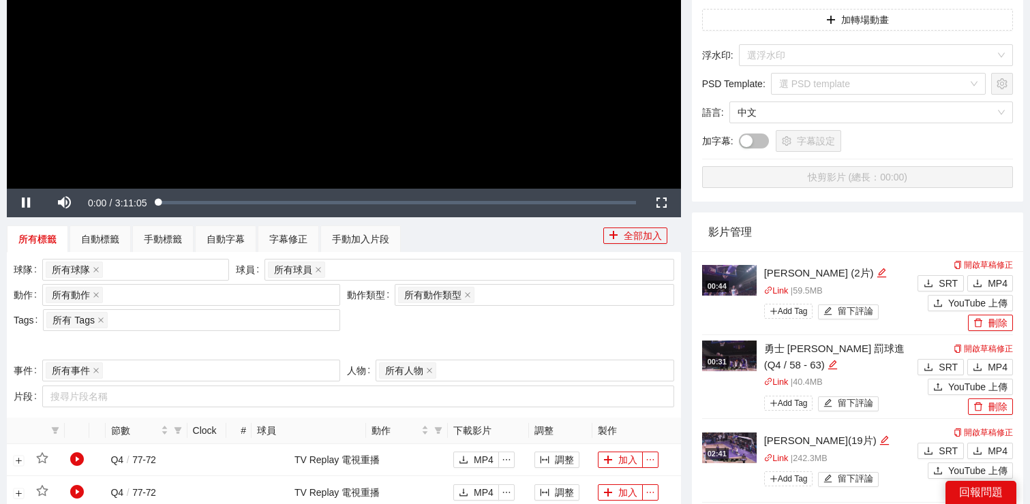
scroll to position [282, 0]
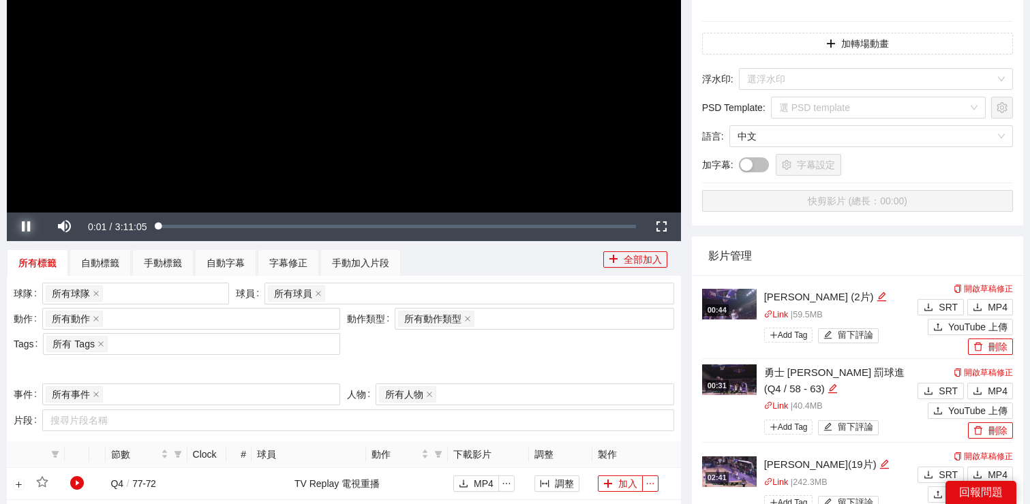
click at [24, 227] on span "Video Player" at bounding box center [26, 227] width 38 height 0
click at [373, 290] on div "所有球員" at bounding box center [462, 293] width 389 height 19
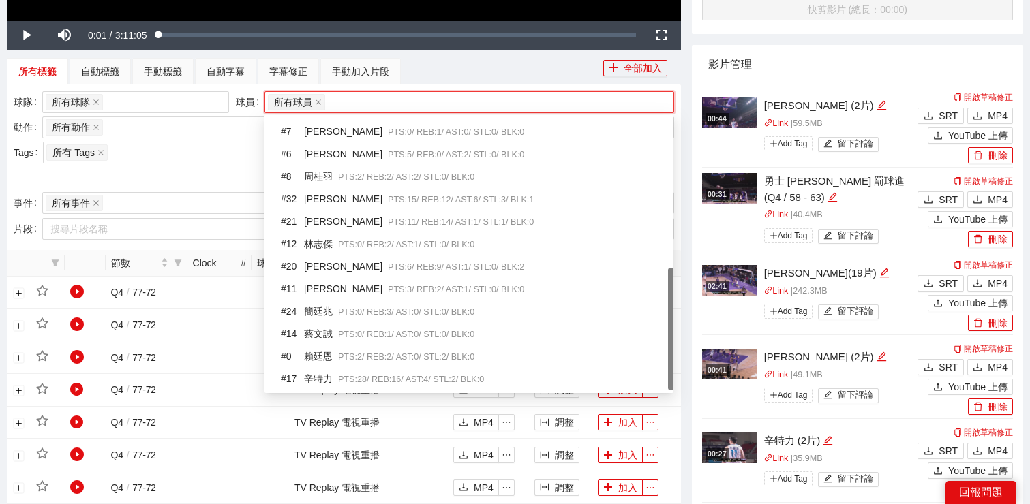
scroll to position [514, 0]
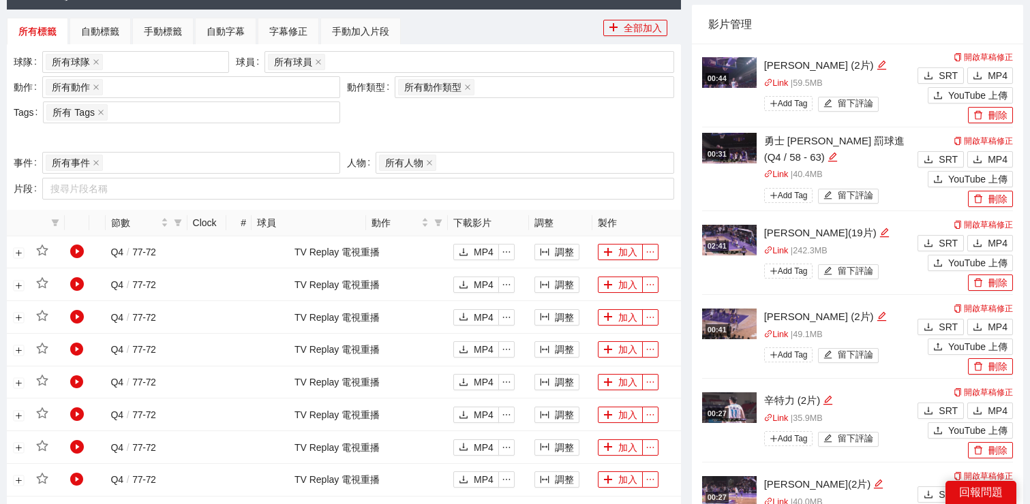
click at [193, 129] on div at bounding box center [344, 138] width 660 height 22
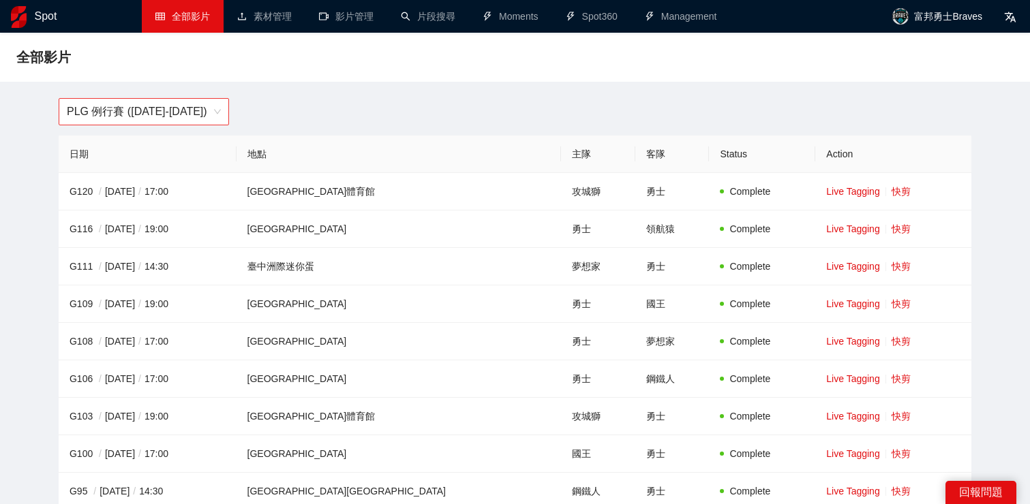
click at [146, 119] on span "PLG 例行賽 ([DATE]-[DATE])" at bounding box center [144, 112] width 154 height 26
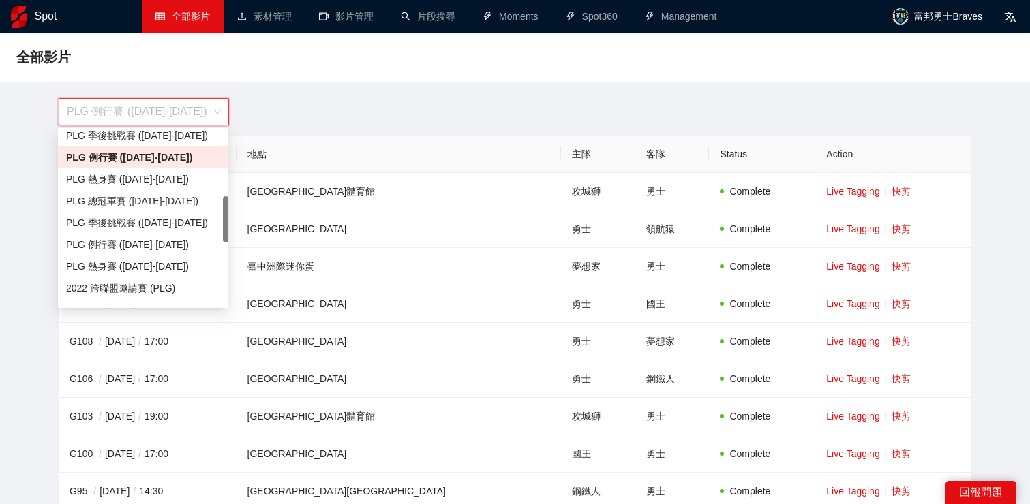
scroll to position [248, 0]
click at [146, 241] on div "PLG 例行賽 ([DATE]-[DATE])" at bounding box center [143, 242] width 154 height 15
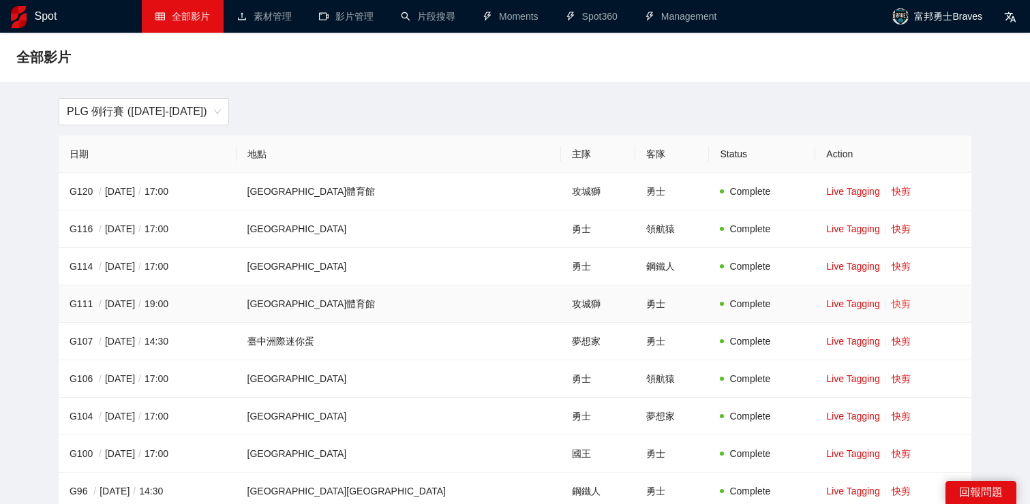
click at [891, 303] on link "快剪" at bounding box center [900, 303] width 19 height 11
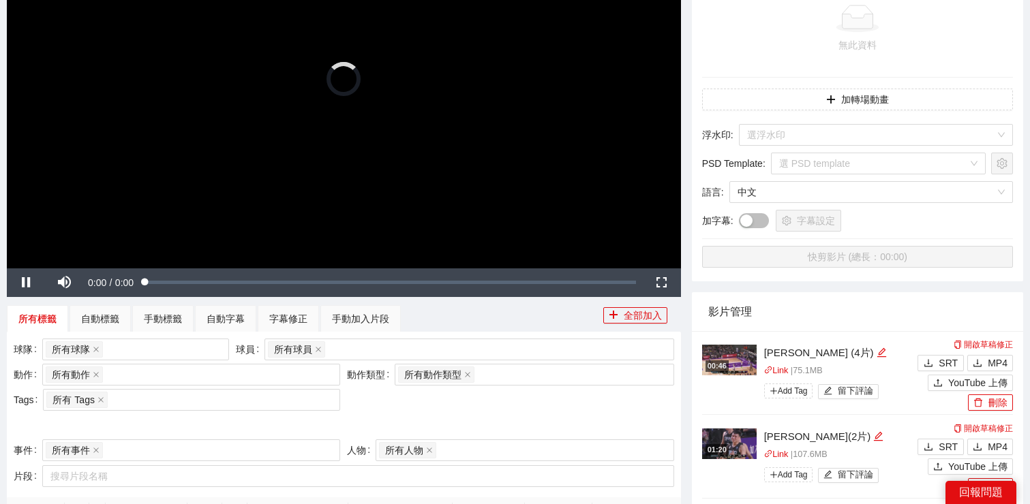
scroll to position [318, 0]
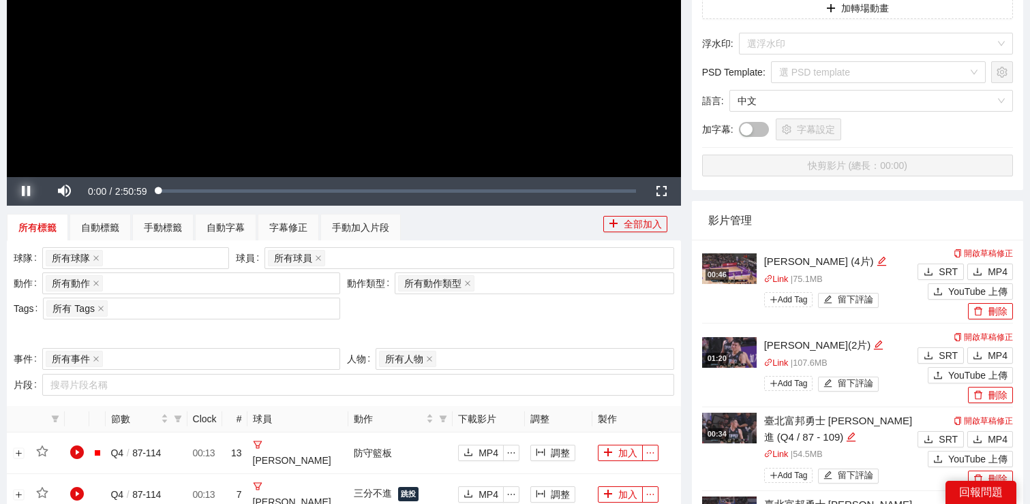
click at [25, 191] on span "Video Player" at bounding box center [26, 191] width 38 height 0
click at [351, 260] on div "所有球員" at bounding box center [462, 258] width 389 height 19
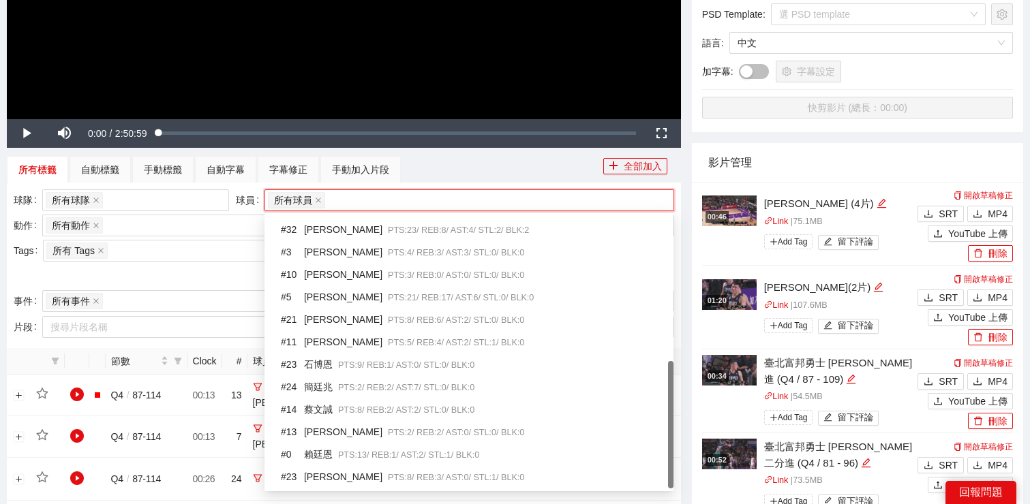
scroll to position [309, 0]
click at [203, 277] on div at bounding box center [344, 276] width 660 height 22
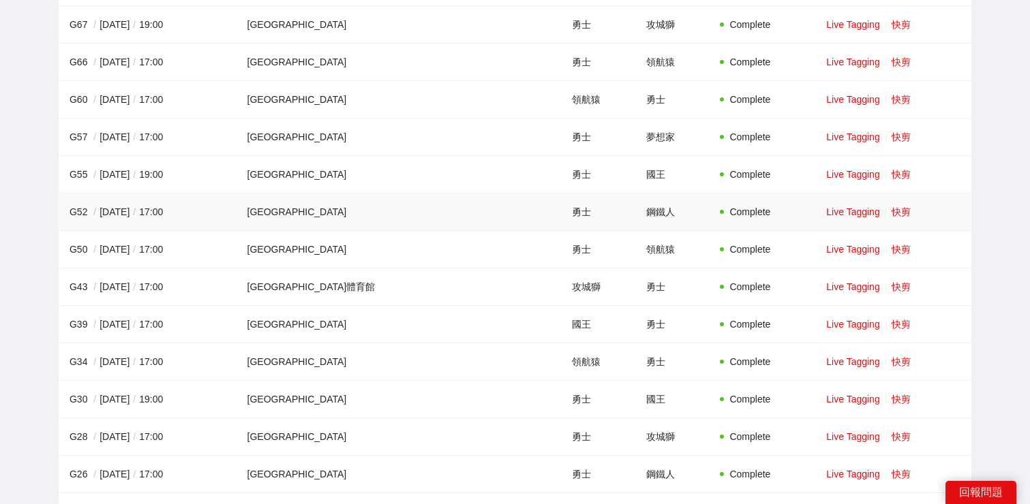
scroll to position [863, 0]
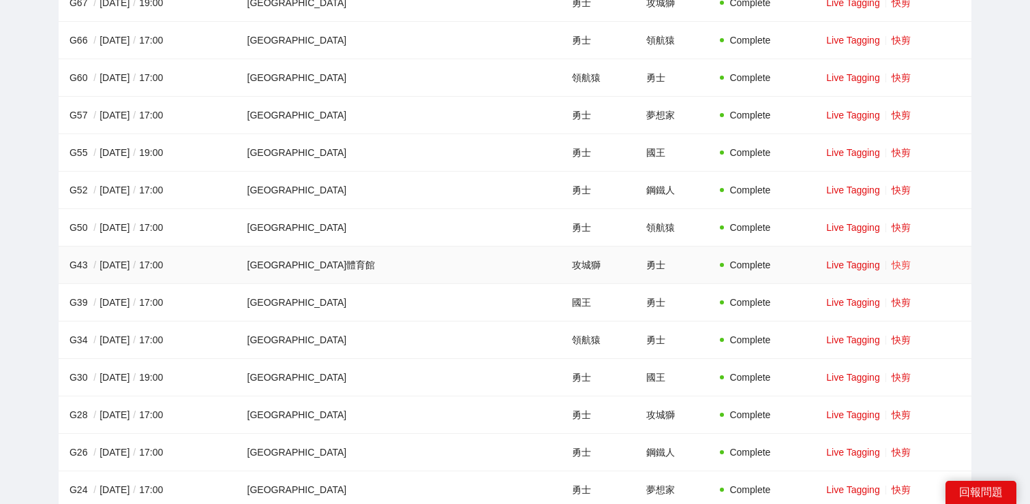
click at [891, 260] on link "快剪" at bounding box center [900, 265] width 19 height 11
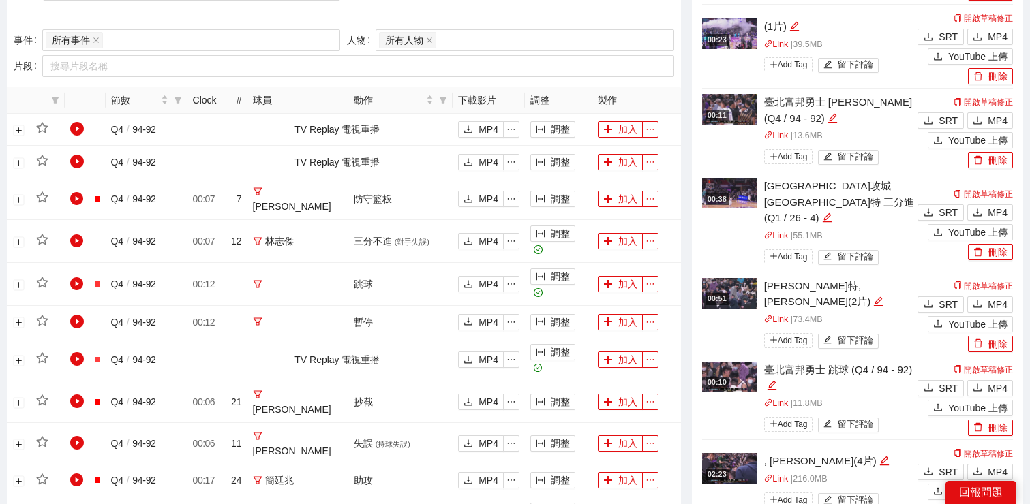
scroll to position [471, 0]
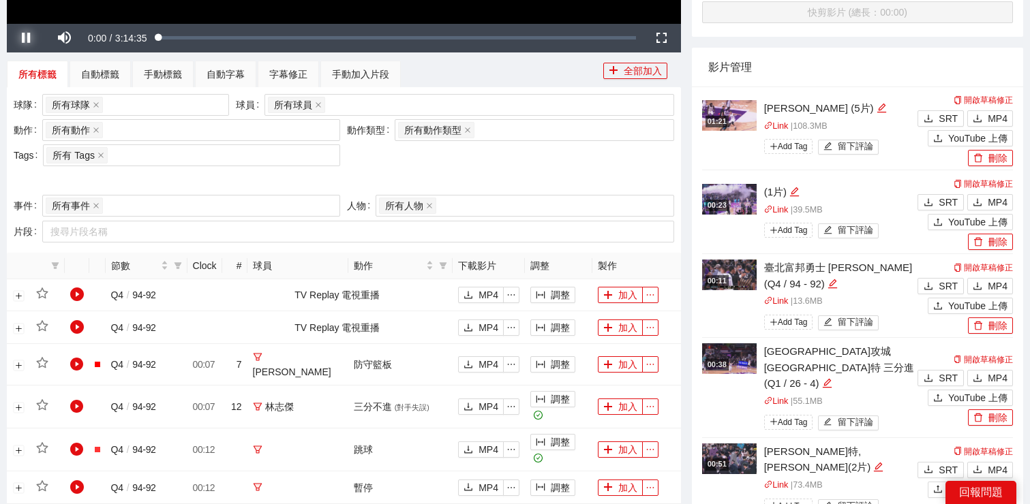
click at [30, 38] on span "Video Player" at bounding box center [26, 38] width 38 height 0
click at [344, 103] on div "所有球員" at bounding box center [462, 104] width 389 height 19
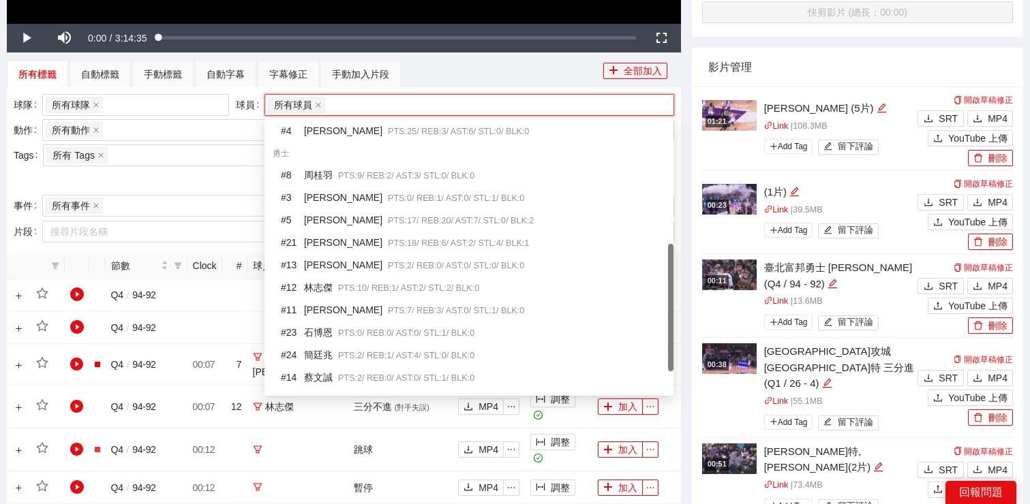
scroll to position [265, 0]
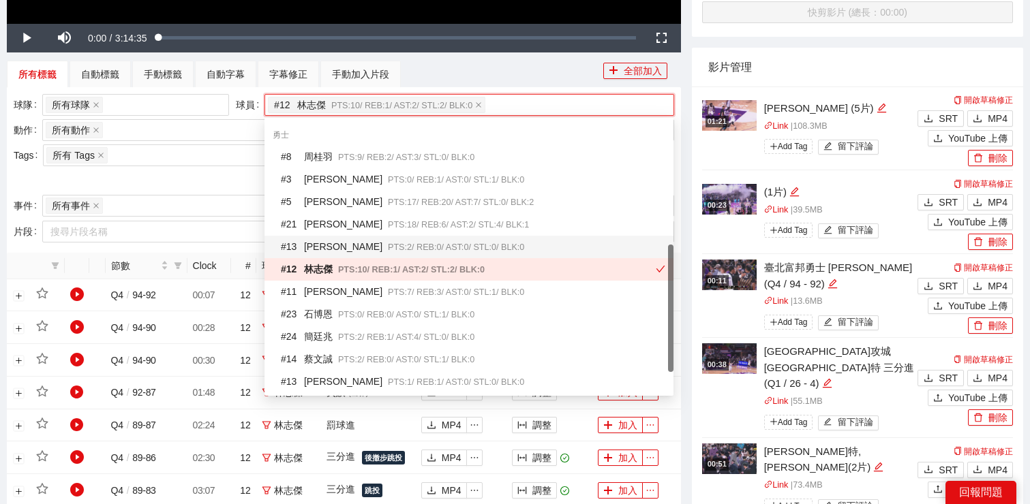
click at [183, 181] on div at bounding box center [344, 181] width 660 height 22
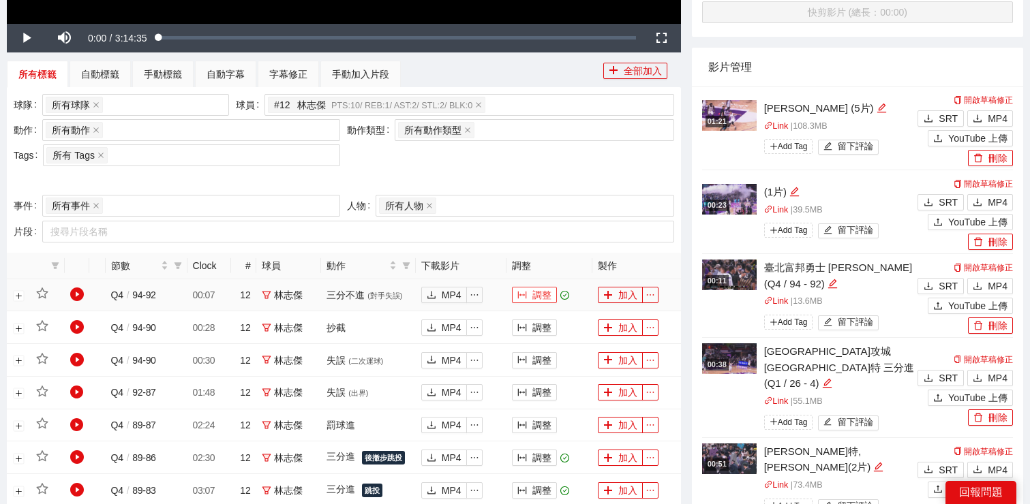
click at [531, 295] on button "調整" at bounding box center [534, 295] width 45 height 16
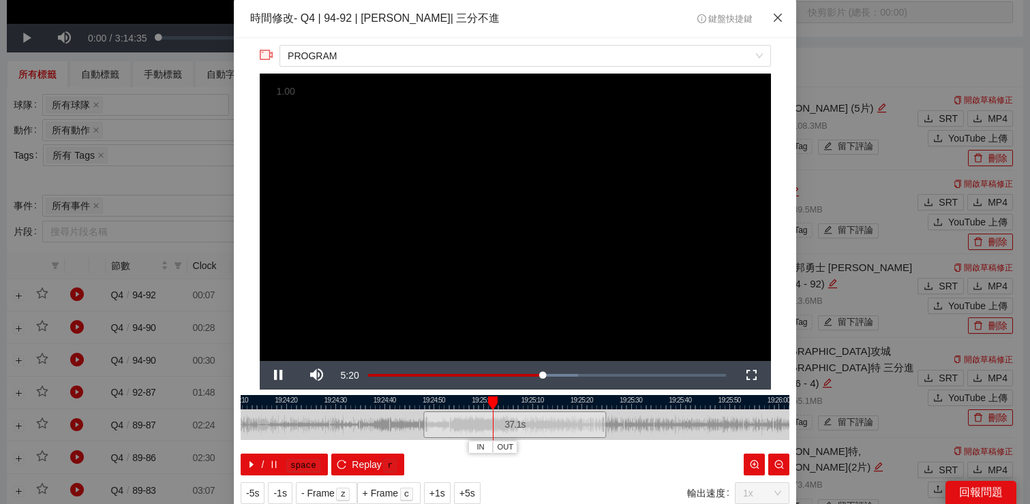
click at [777, 21] on icon "close" at bounding box center [777, 17] width 11 height 11
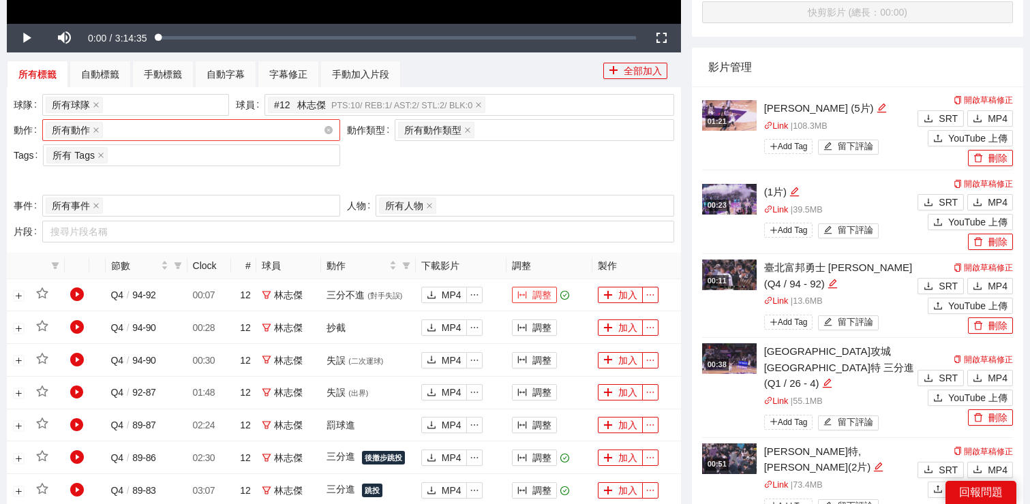
click at [230, 133] on div "所有動作 + 0 ..." at bounding box center [184, 130] width 277 height 19
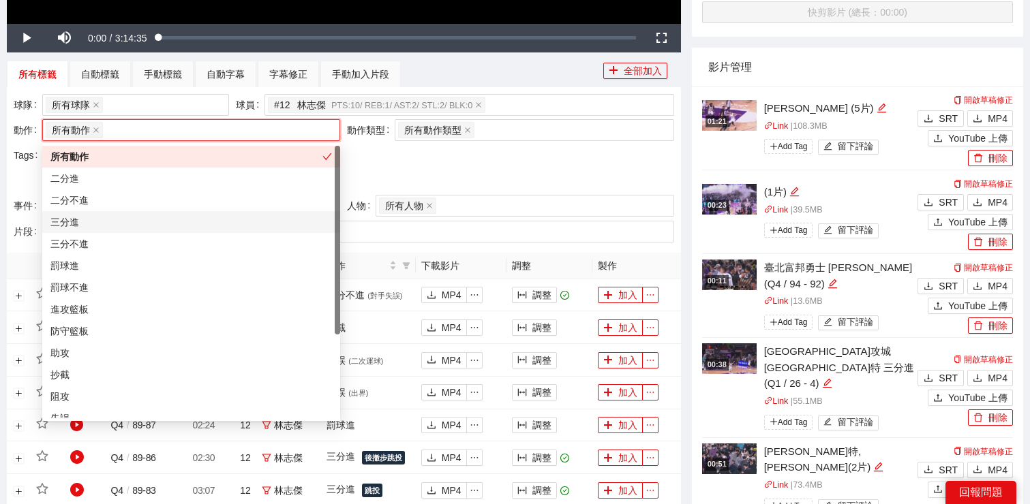
click at [209, 220] on div "三分進" at bounding box center [190, 222] width 281 height 15
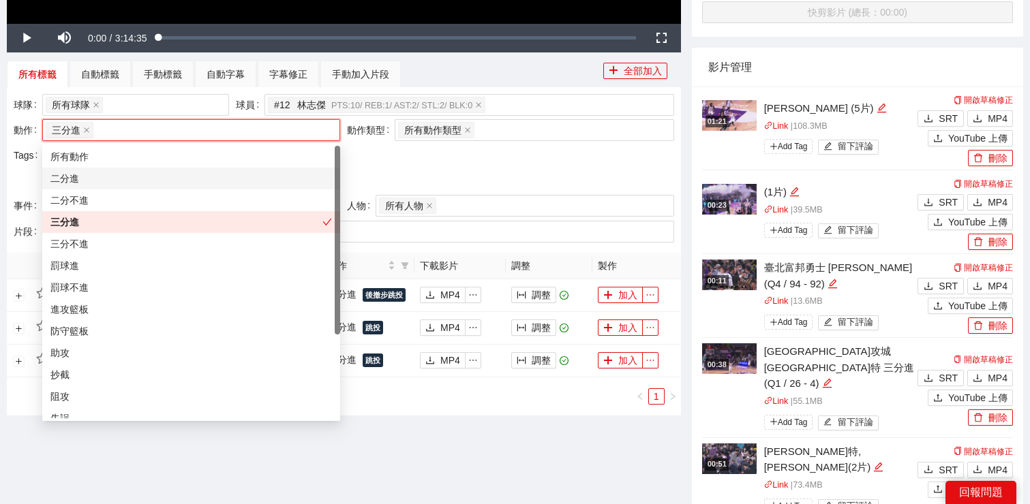
click at [474, 157] on div "球隊 所有球隊 球員 # 12 [PERSON_NAME]PTS: 10 / REB: 1 / AST: 2 / STL: 2 / BLK: 0 動作 三分進…" at bounding box center [343, 144] width 667 height 101
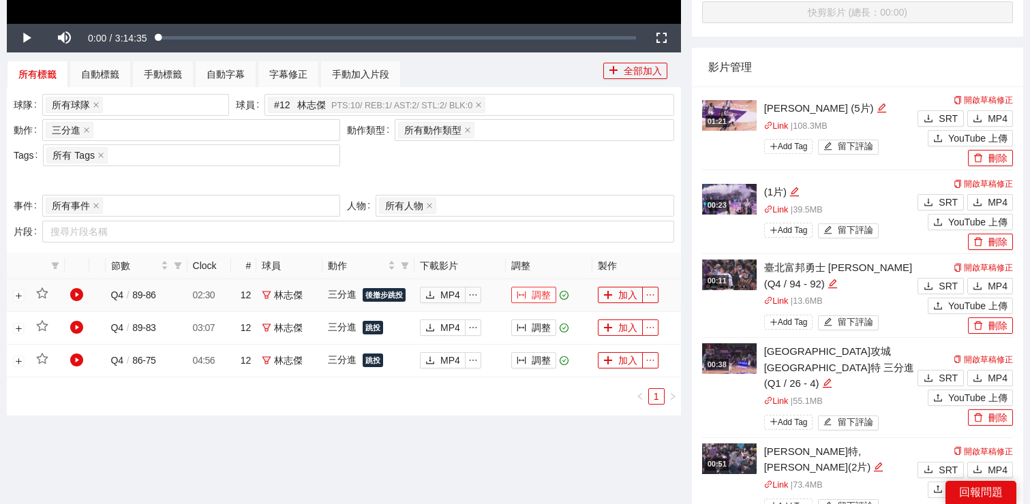
click at [529, 301] on button "調整" at bounding box center [533, 295] width 45 height 16
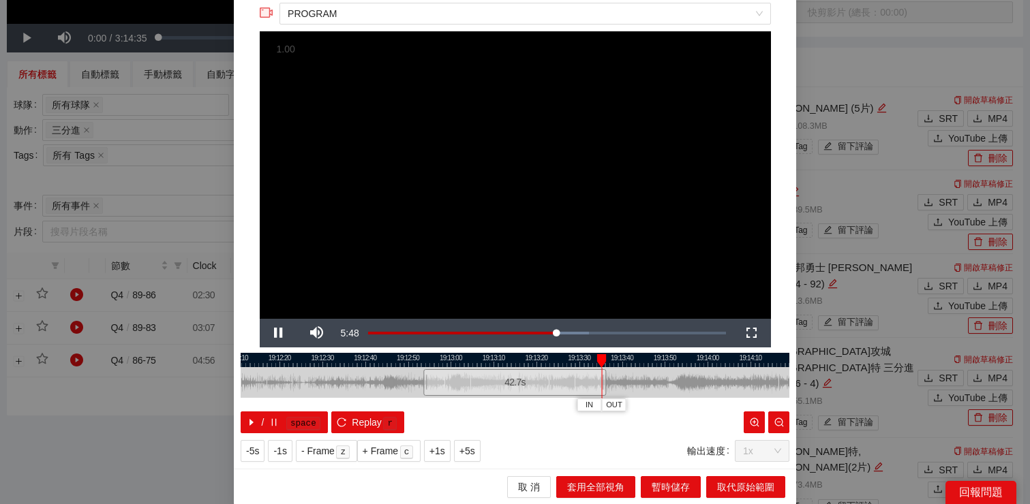
scroll to position [0, 0]
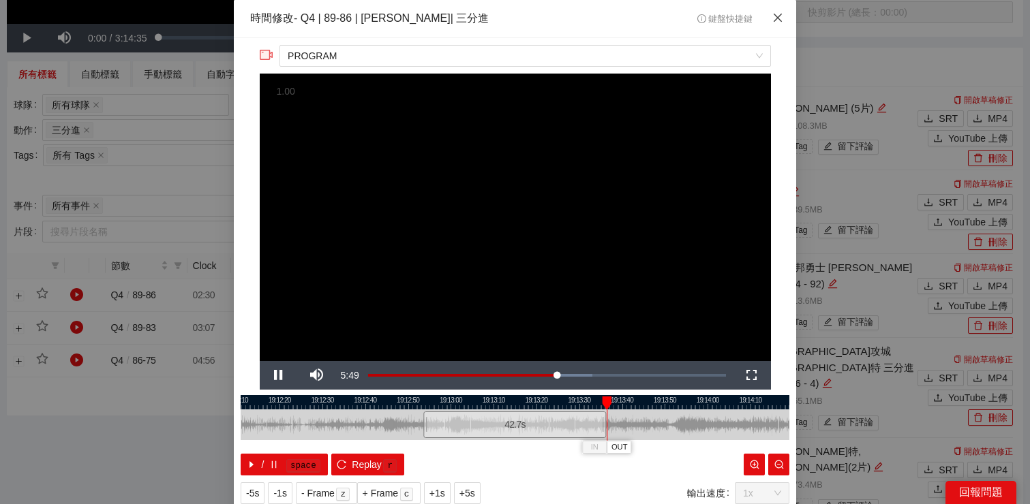
click at [774, 16] on icon "close" at bounding box center [777, 17] width 11 height 11
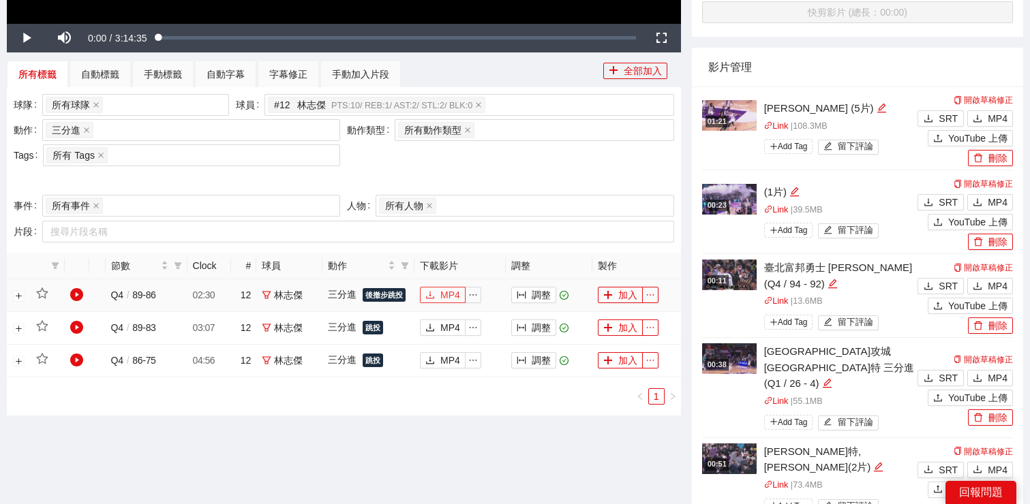
click at [445, 299] on span "MP4" at bounding box center [450, 295] width 20 height 15
click at [539, 328] on button "調整" at bounding box center [533, 328] width 45 height 16
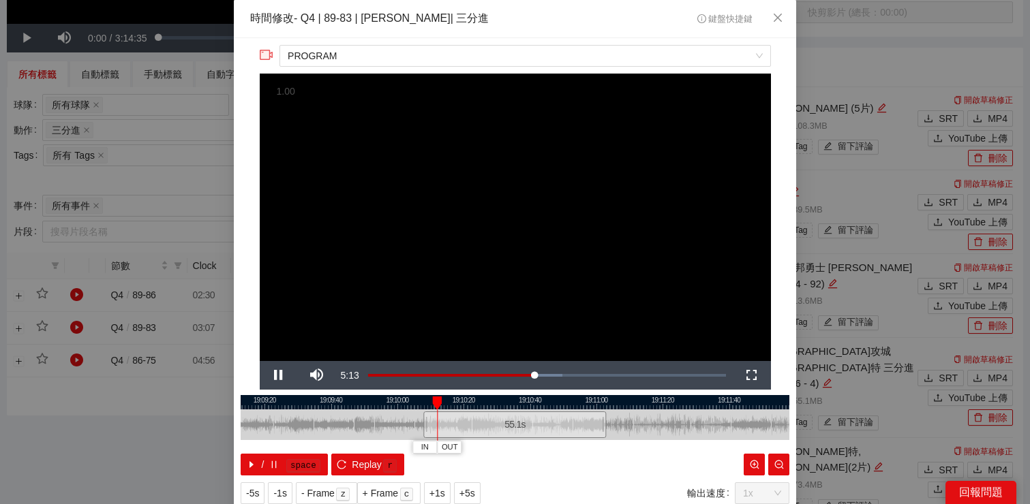
click at [457, 403] on div at bounding box center [515, 402] width 548 height 14
click at [277, 375] on span "Video Player" at bounding box center [279, 375] width 38 height 0
click at [544, 405] on div at bounding box center [515, 402] width 548 height 14
click at [557, 405] on div at bounding box center [515, 402] width 548 height 14
click at [286, 375] on span "Video Player" at bounding box center [279, 375] width 38 height 0
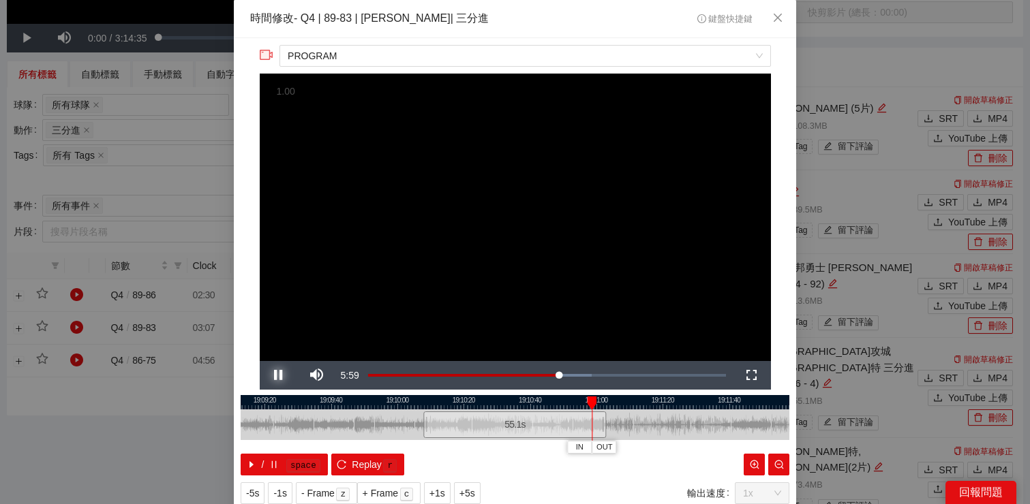
click at [271, 375] on span "Video Player" at bounding box center [279, 375] width 38 height 0
click at [775, 23] on icon "close" at bounding box center [777, 17] width 11 height 11
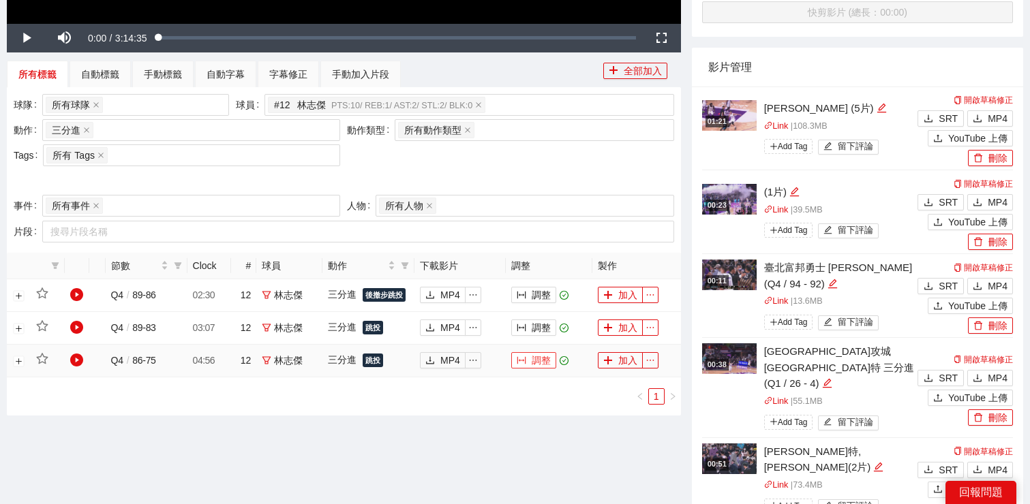
click at [528, 361] on button "調整" at bounding box center [533, 360] width 45 height 16
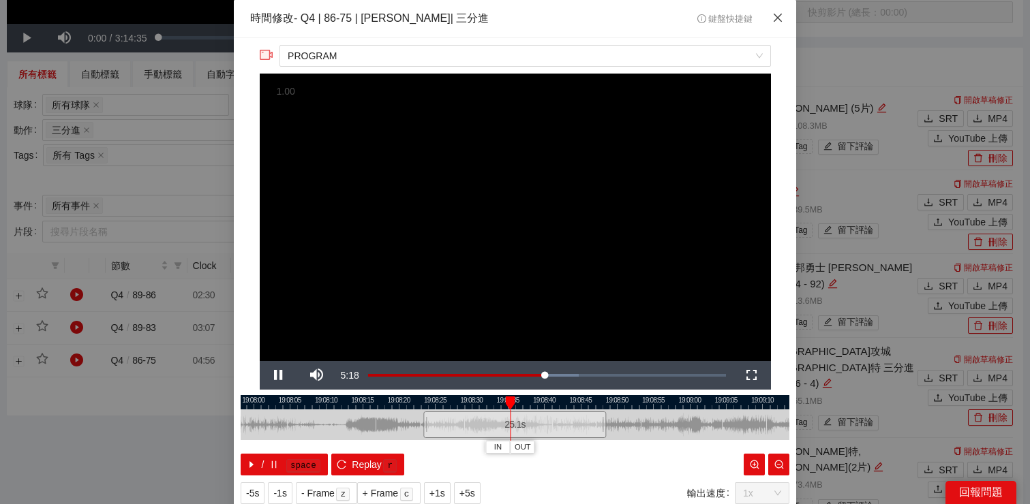
click at [773, 20] on icon "close" at bounding box center [777, 17] width 11 height 11
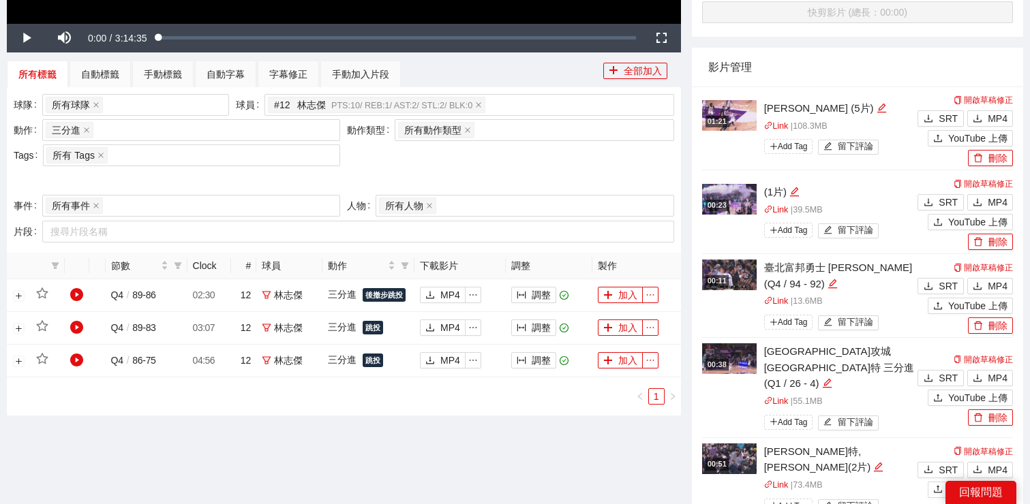
click at [742, 118] on img at bounding box center [729, 115] width 55 height 31
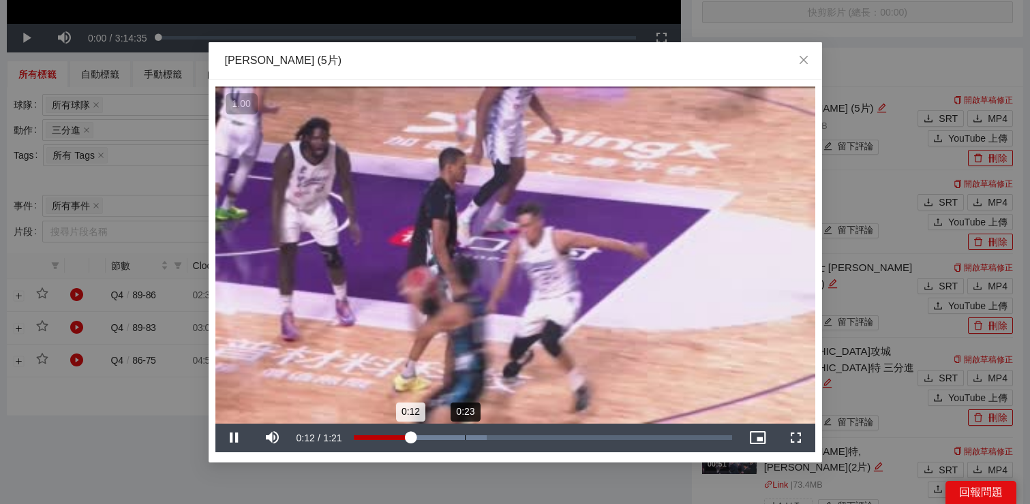
click at [465, 435] on div "Loaded : 35.13% 0:23 0:12" at bounding box center [543, 437] width 378 height 5
click at [492, 435] on div "0:29" at bounding box center [492, 437] width 1 height 5
click at [515, 435] on div "0:34" at bounding box center [514, 437] width 1 height 5
click at [540, 437] on div "0:40" at bounding box center [540, 437] width 1 height 5
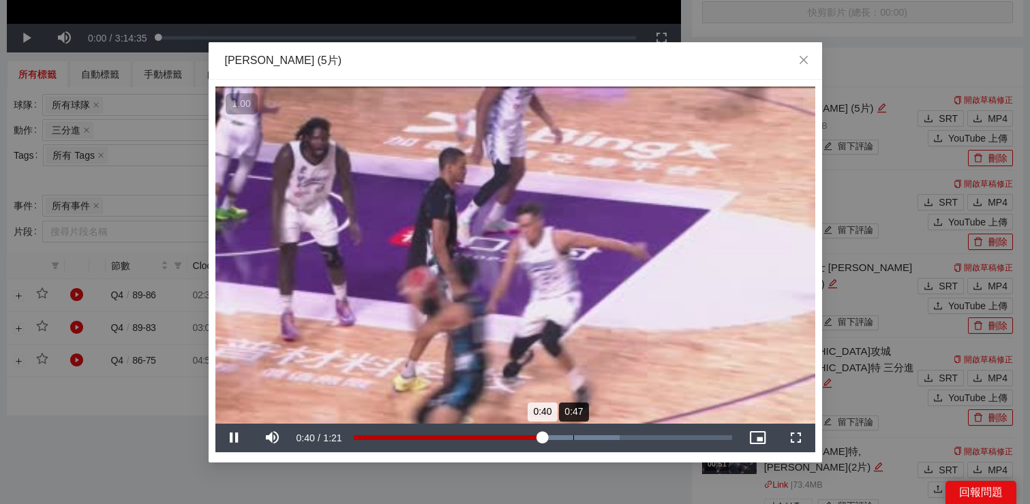
click at [574, 435] on div "Loaded : 70.32% 0:47 0:40" at bounding box center [543, 437] width 378 height 5
click at [596, 435] on div "0:52" at bounding box center [596, 437] width 1 height 5
click at [613, 435] on div "0:55" at bounding box center [613, 437] width 1 height 5
click at [630, 435] on div "0:59" at bounding box center [630, 437] width 1 height 5
click at [652, 435] on div "1:04" at bounding box center [652, 437] width 1 height 5
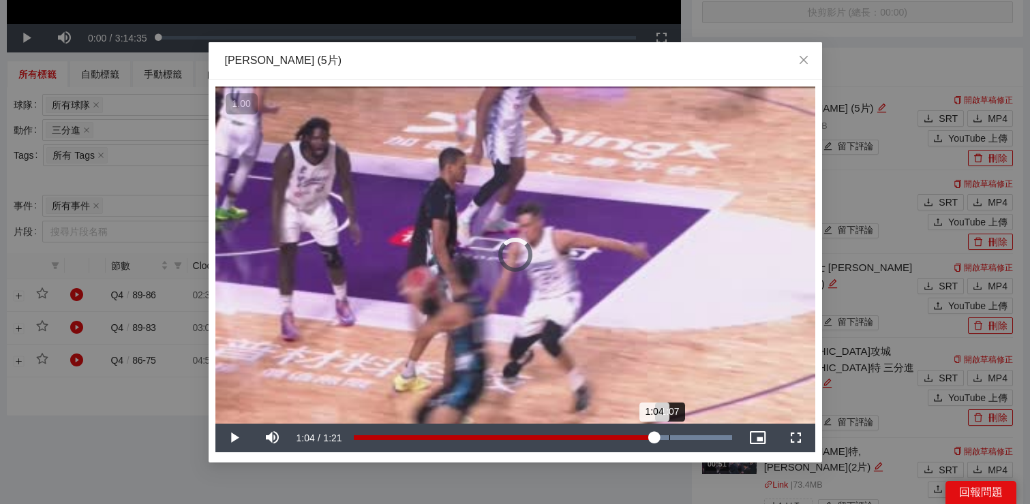
click at [669, 435] on div "Loaded : 100.00% 1:07 1:04" at bounding box center [543, 437] width 378 height 5
click at [695, 435] on div "1:13" at bounding box center [695, 437] width 1 height 5
click at [716, 435] on div "Loaded : 100.00% 1:18 1:15" at bounding box center [543, 437] width 378 height 5
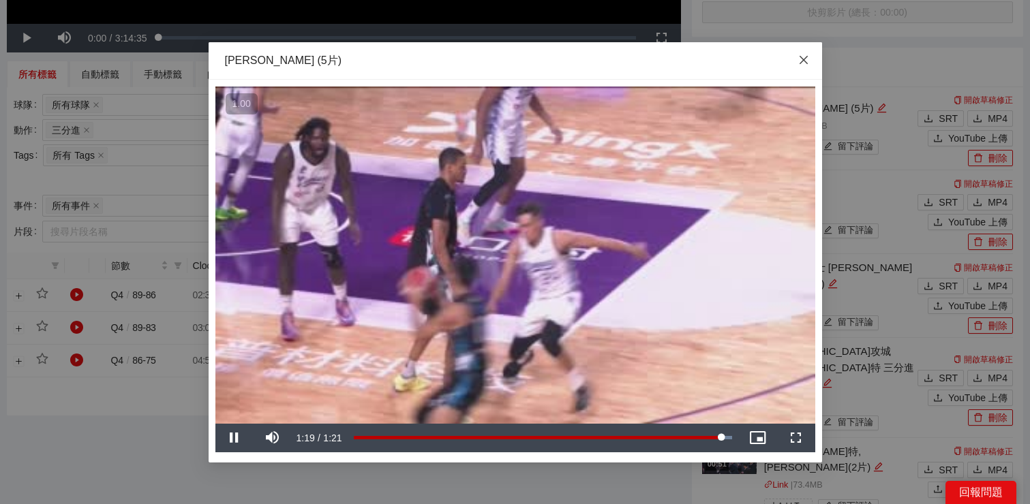
click at [798, 65] on icon "close" at bounding box center [803, 60] width 11 height 11
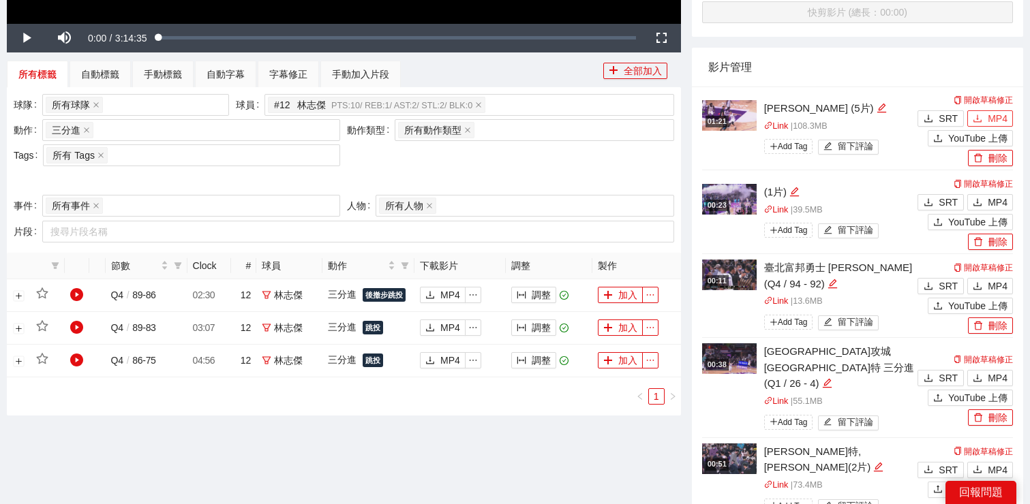
click at [1000, 122] on span "MP4" at bounding box center [997, 118] width 20 height 15
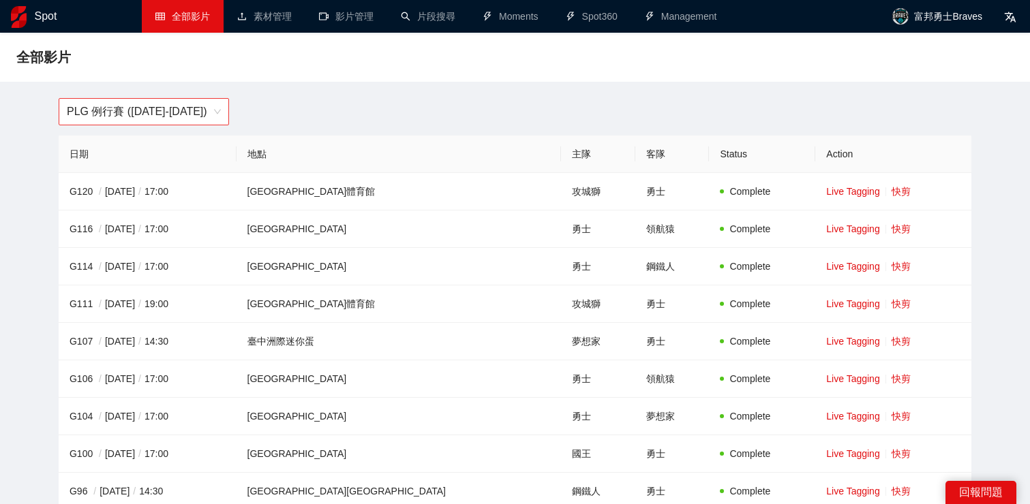
click at [211, 110] on span "PLG 例行賽 ([DATE]-[DATE])" at bounding box center [144, 112] width 154 height 26
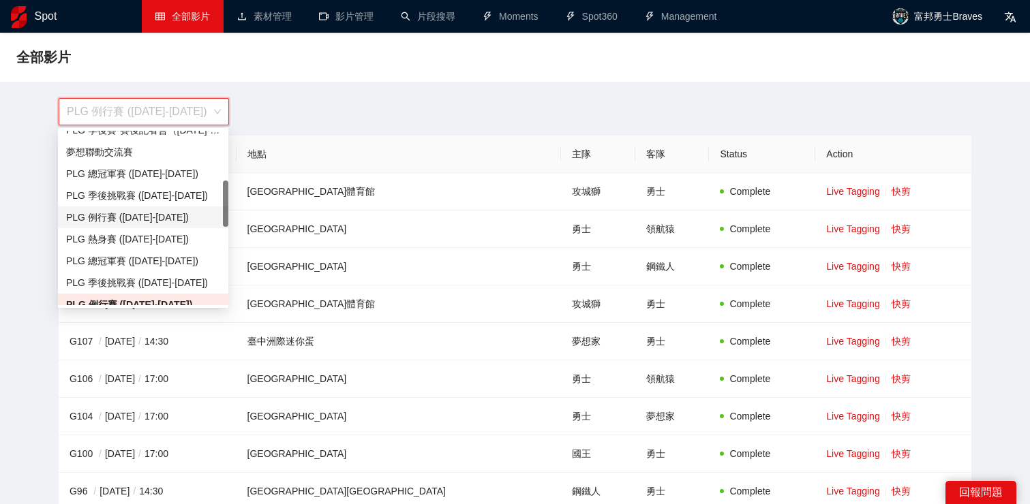
scroll to position [187, 0]
click at [164, 198] on div "PLG 季後挑戰賽 ([DATE]-[DATE])" at bounding box center [143, 194] width 154 height 15
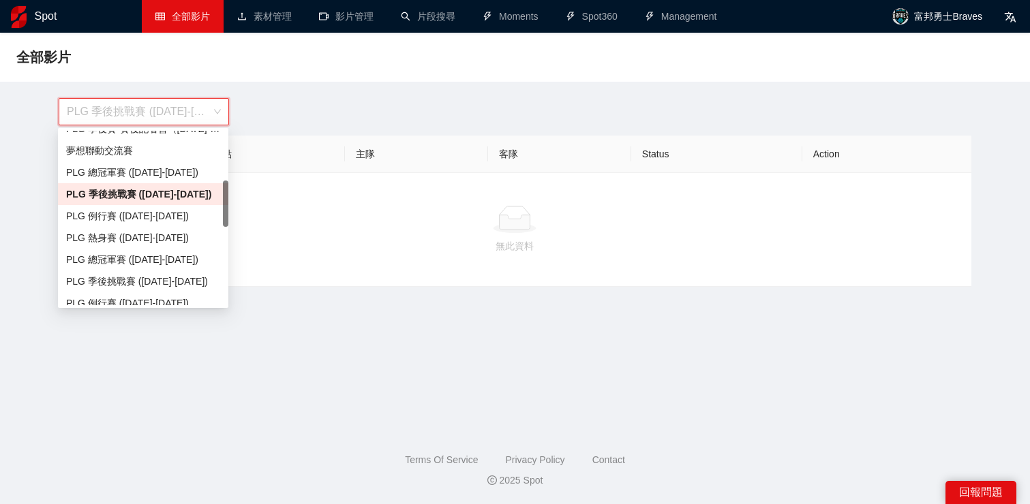
click at [226, 108] on div "PLG 季後挑戰賽 ([DATE]-[DATE])" at bounding box center [144, 111] width 170 height 27
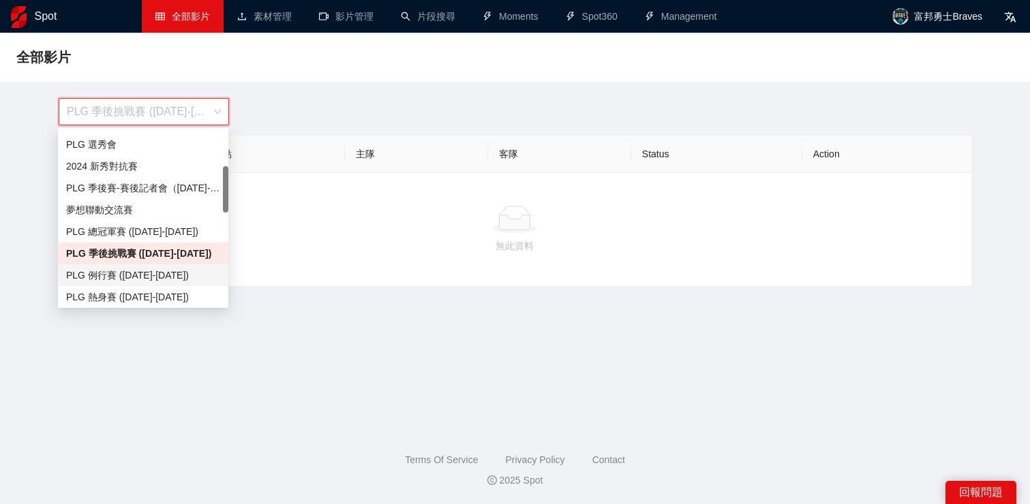
scroll to position [137, 0]
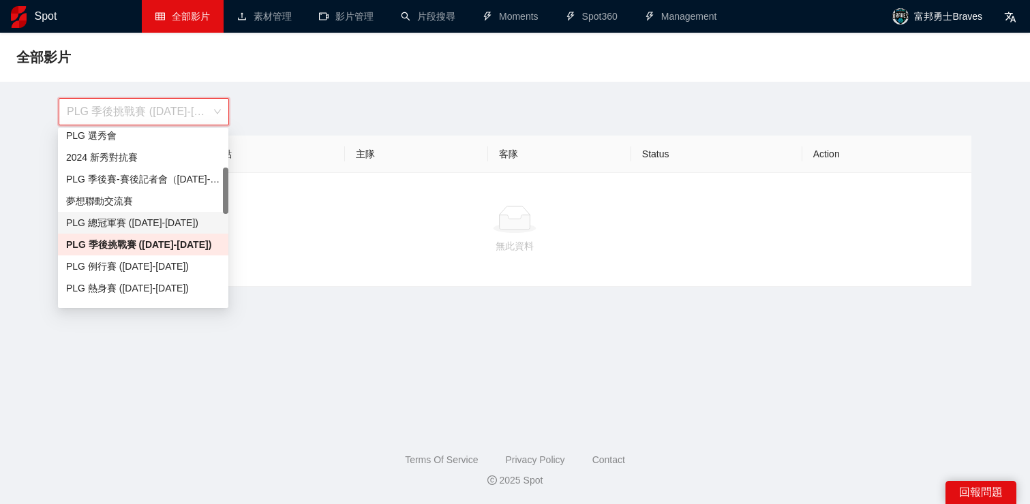
click at [166, 221] on div "PLG 總冠軍賽 ([DATE]-[DATE])" at bounding box center [143, 222] width 154 height 15
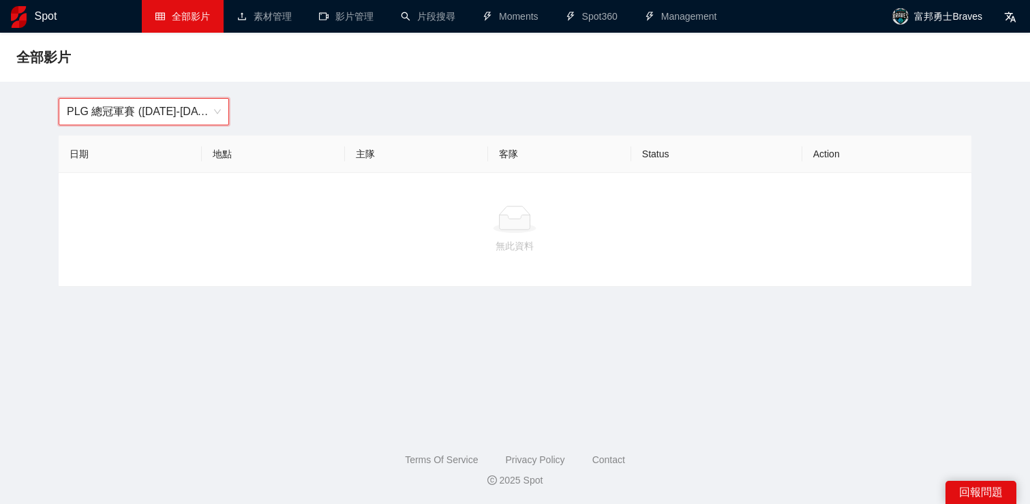
click at [290, 140] on th "地點" at bounding box center [273, 154] width 143 height 37
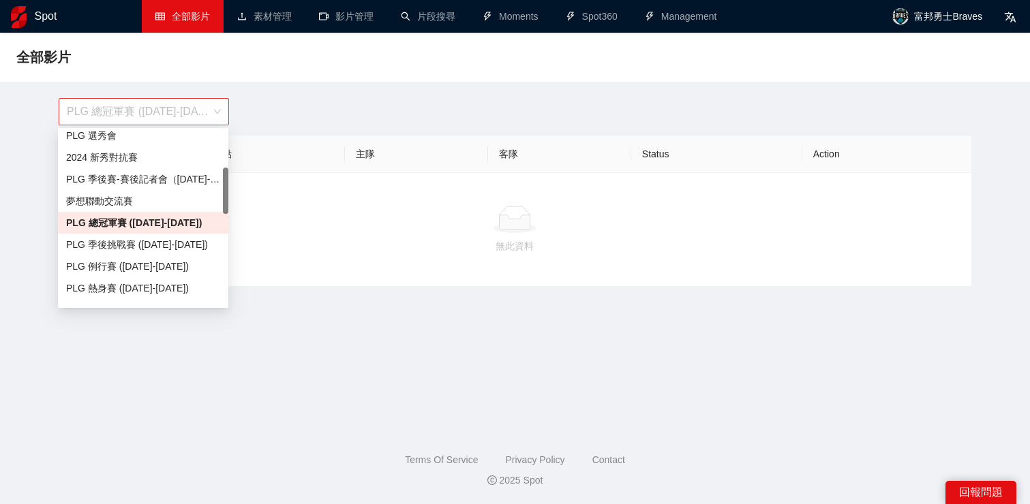
click at [163, 118] on span "PLG 總冠軍賽 ([DATE]-[DATE])" at bounding box center [144, 112] width 154 height 26
click at [153, 238] on div "PLG 季後挑戰賽 ([DATE]-[DATE])" at bounding box center [143, 244] width 154 height 15
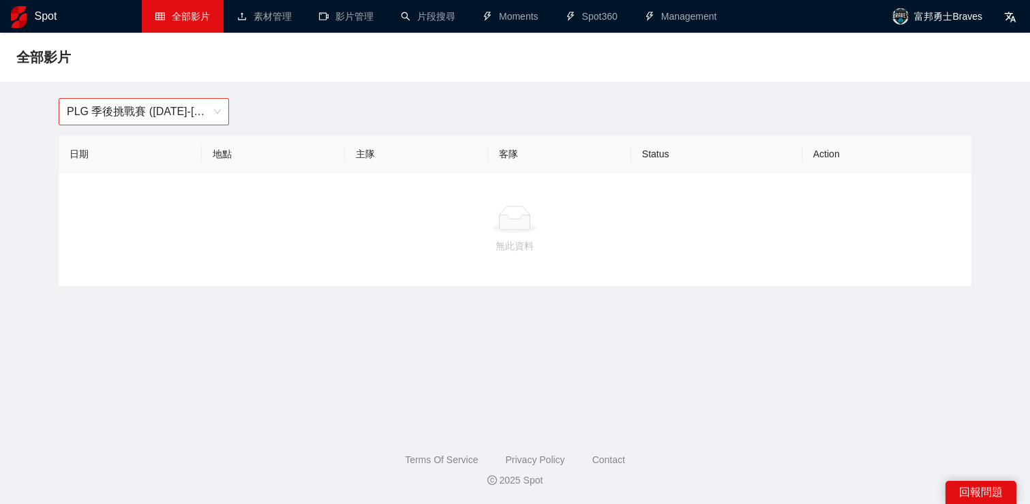
click at [206, 112] on span "PLG 季後挑戰賽 ([DATE]-[DATE])" at bounding box center [144, 112] width 154 height 26
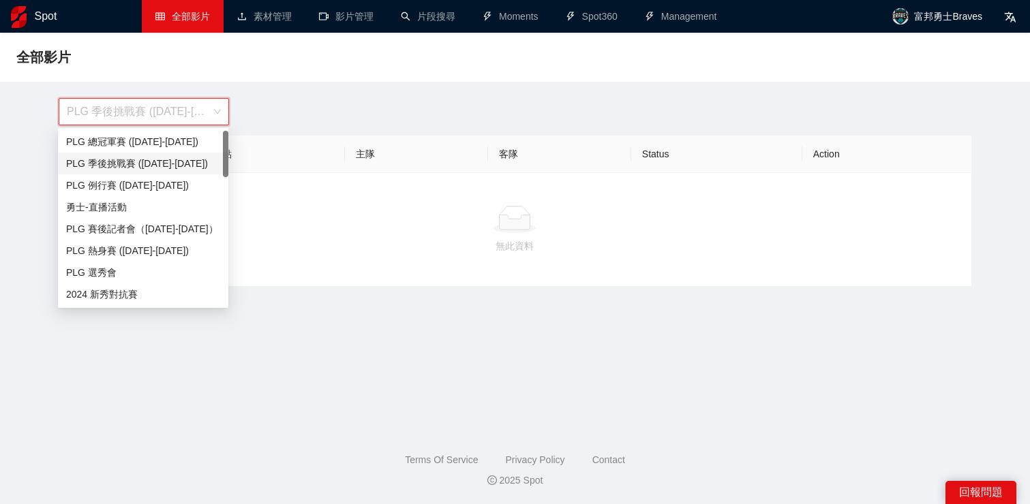
click at [164, 164] on div "PLG 季後挑戰賽 ([DATE]-[DATE])" at bounding box center [143, 163] width 154 height 15
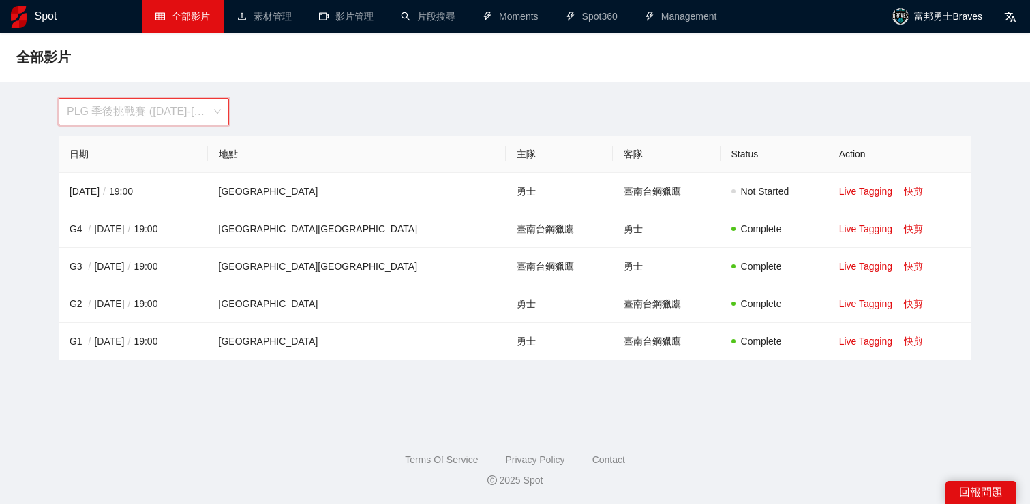
click at [165, 106] on span "PLG 季後挑戰賽 ([DATE]-[DATE])" at bounding box center [144, 112] width 154 height 26
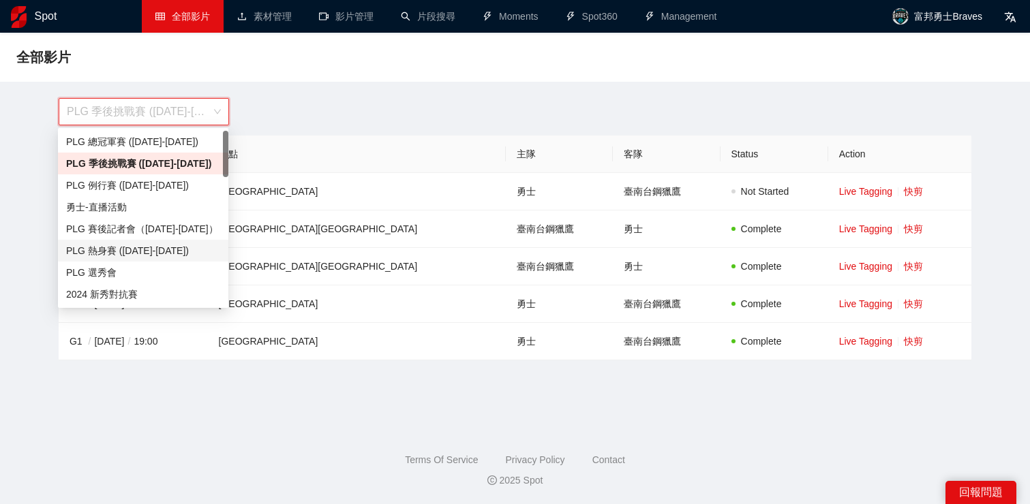
click at [176, 253] on div "PLG 熱身賽 ([DATE]-[DATE])" at bounding box center [143, 250] width 154 height 15
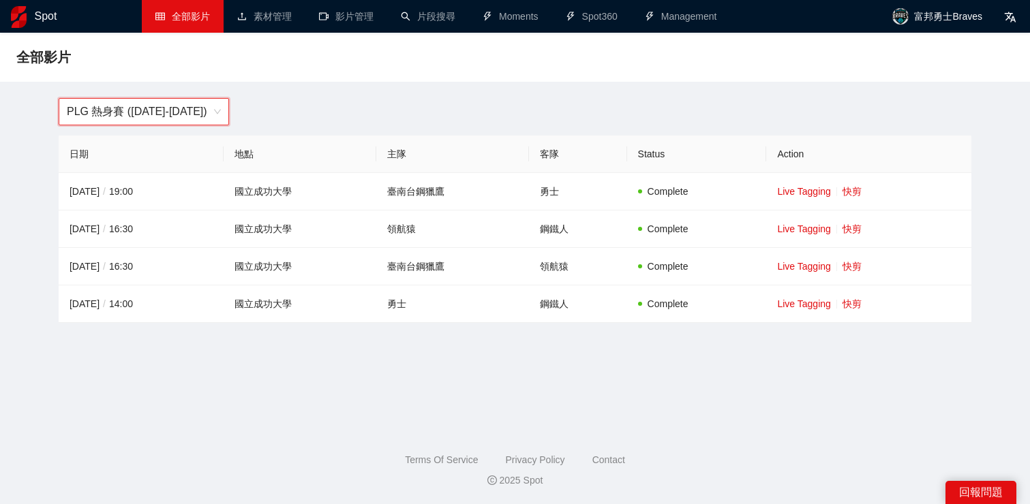
click at [187, 106] on span "PLG 熱身賽 ([DATE]-[DATE])" at bounding box center [144, 112] width 154 height 26
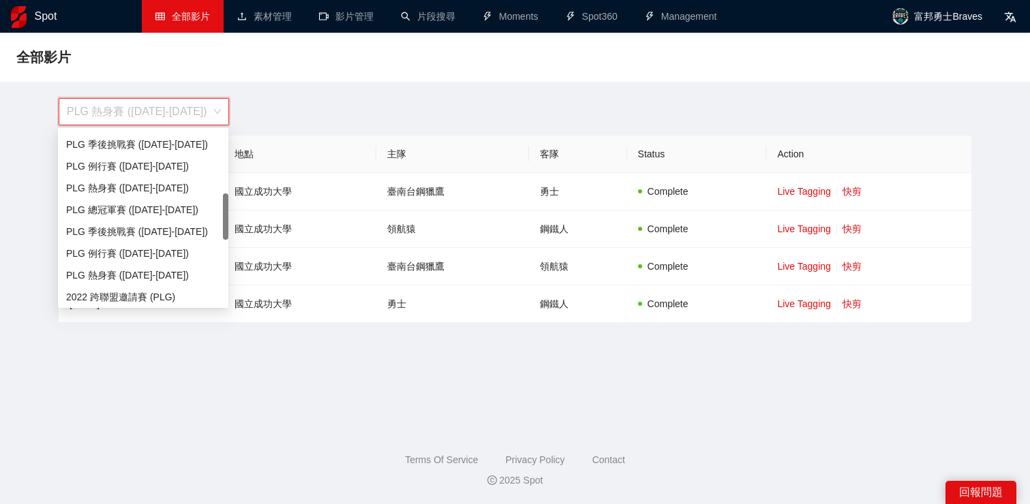
scroll to position [238, 0]
click at [177, 258] on div "PLG 例行賽 ([DATE]-[DATE])" at bounding box center [143, 252] width 154 height 15
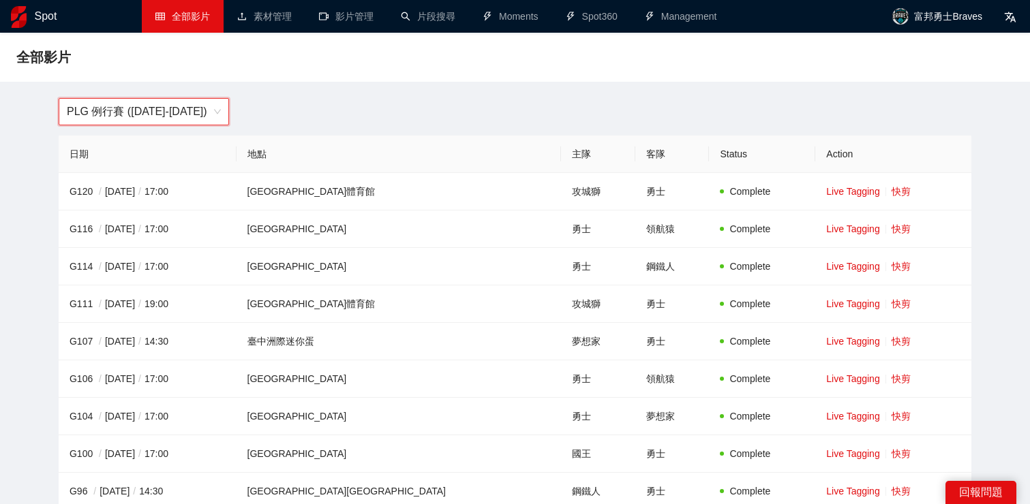
click at [200, 105] on span "PLG 例行賽 ([DATE]-[DATE])" at bounding box center [144, 112] width 154 height 26
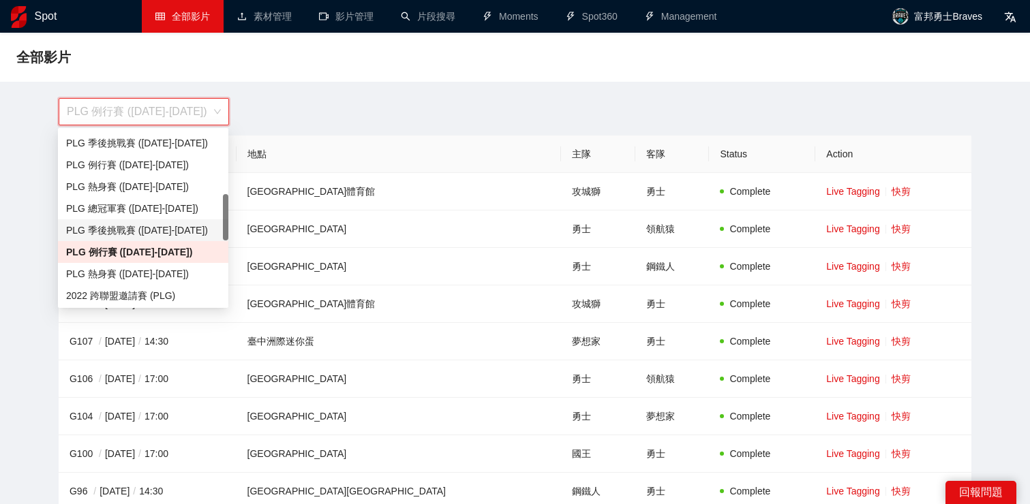
click at [185, 233] on div "PLG 季後挑戰賽 ([DATE]-[DATE])" at bounding box center [143, 230] width 154 height 15
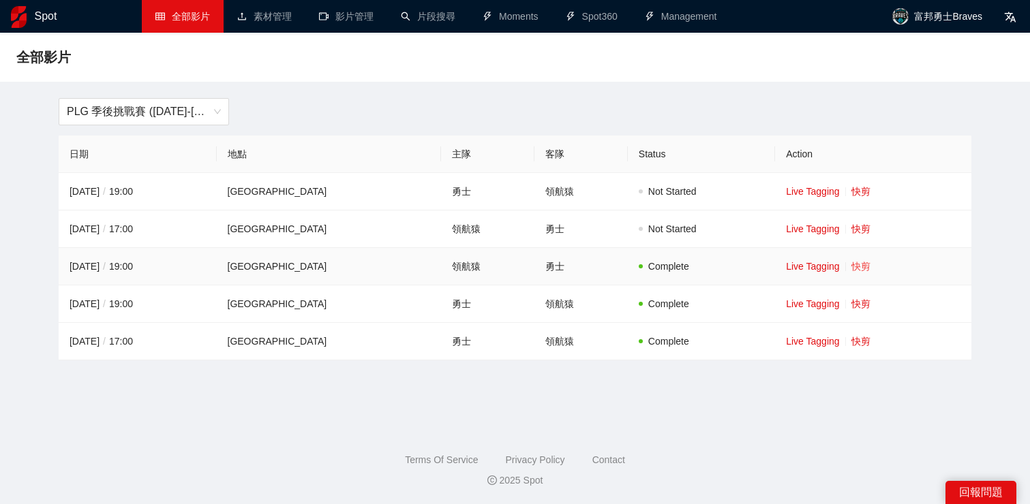
click at [863, 262] on link "快剪" at bounding box center [860, 266] width 19 height 11
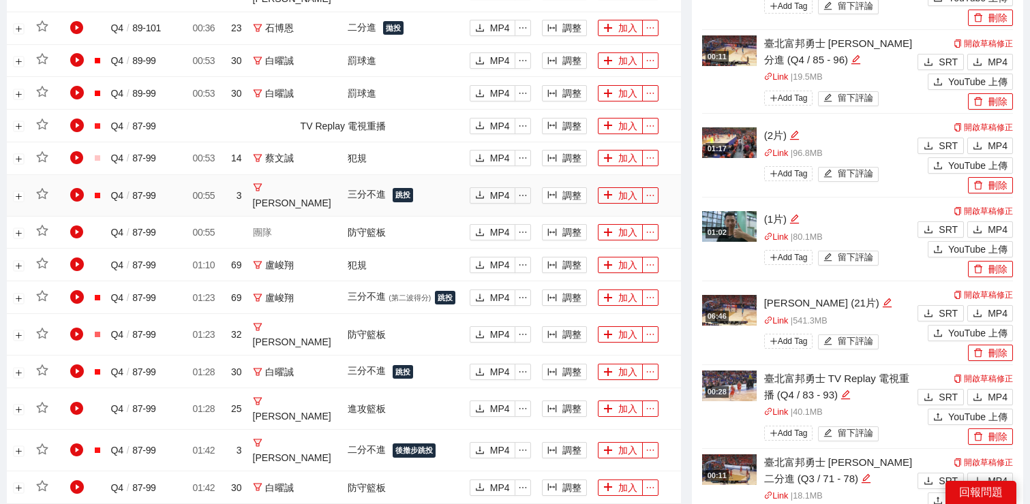
scroll to position [947, 0]
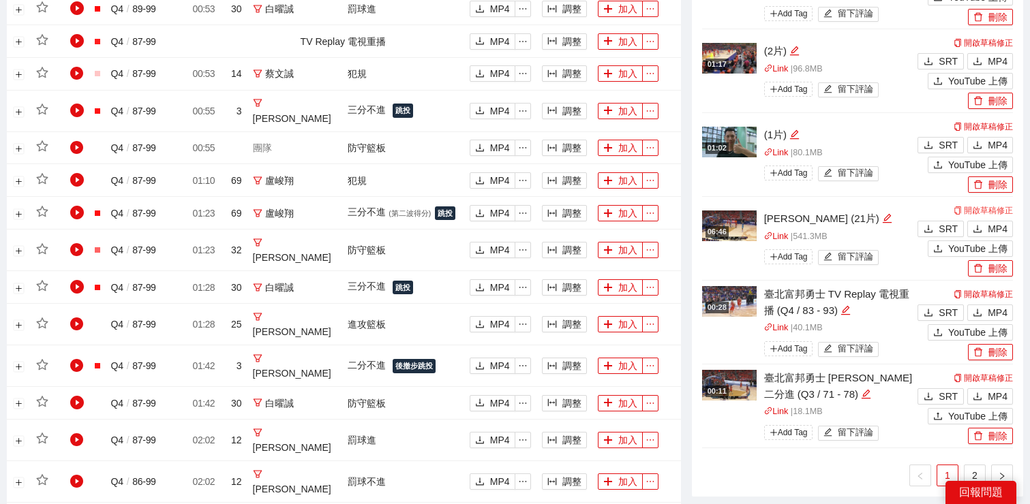
click at [979, 207] on link "開啟草稿修正" at bounding box center [982, 211] width 59 height 10
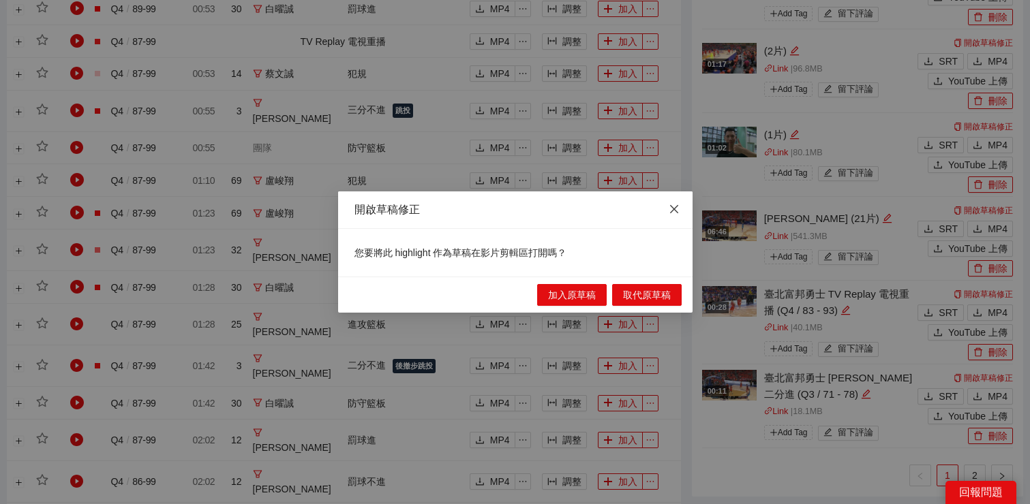
click at [681, 208] on span "Close" at bounding box center [673, 209] width 37 height 37
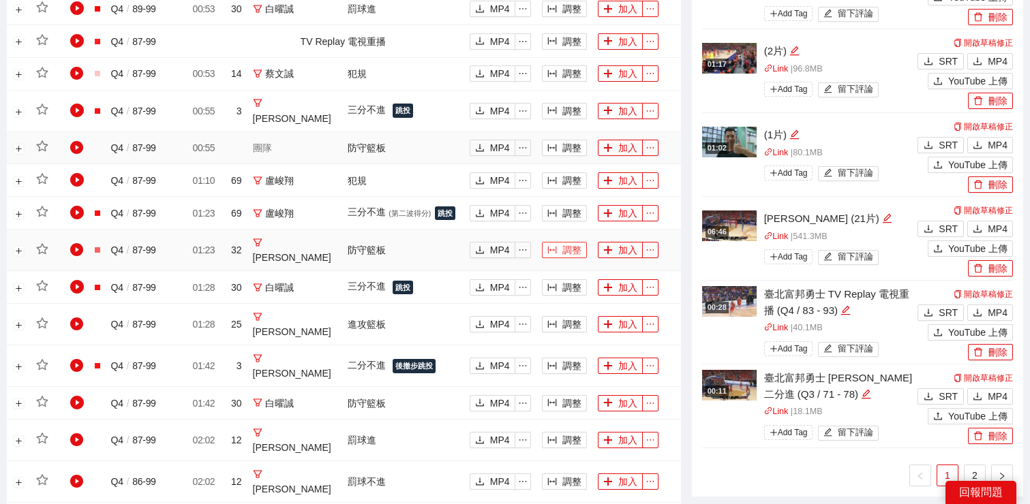
scroll to position [133, 0]
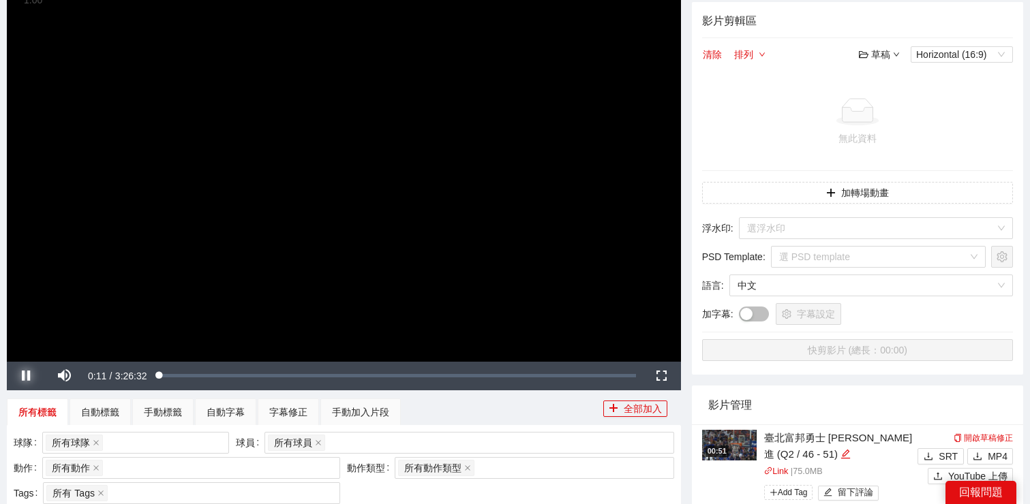
click at [24, 376] on span "Video Player" at bounding box center [26, 376] width 38 height 0
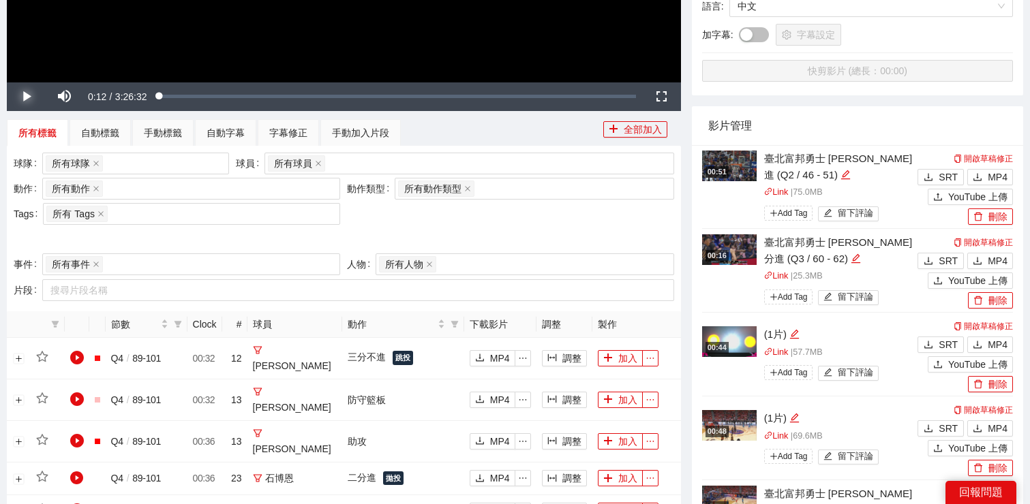
scroll to position [497, 0]
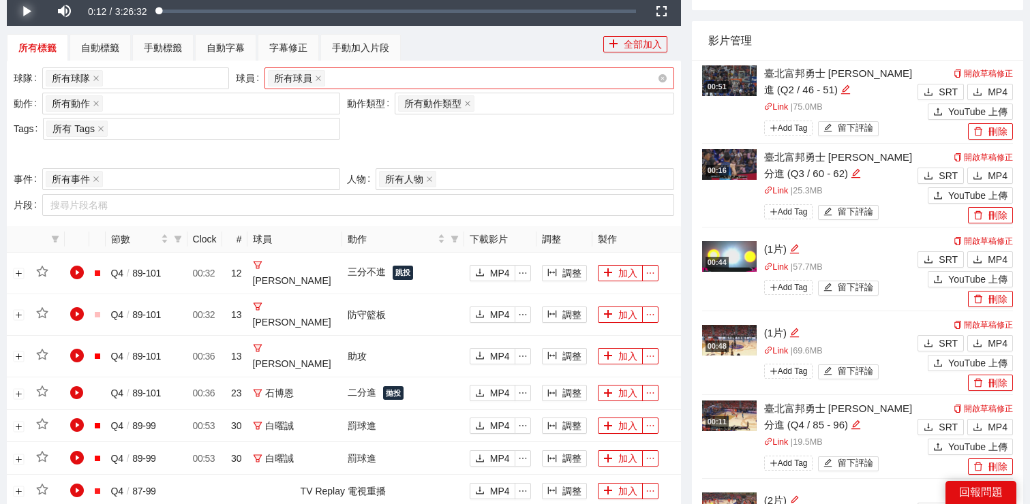
click at [388, 74] on div "所有球員" at bounding box center [462, 78] width 389 height 19
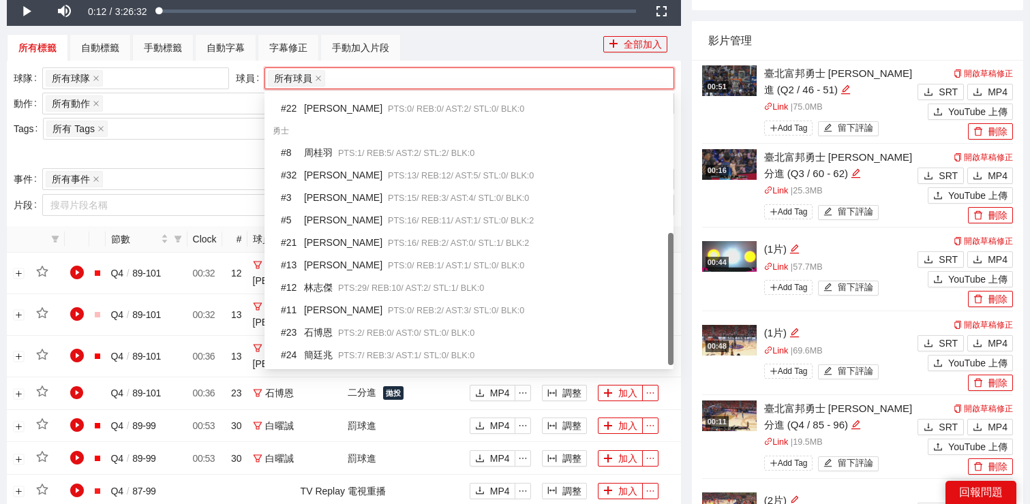
scroll to position [288, 0]
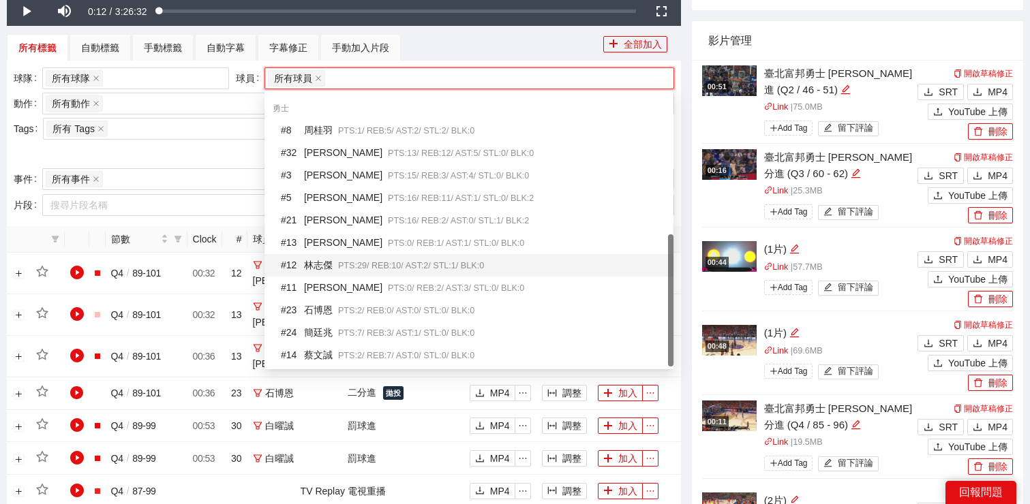
click at [336, 262] on div "# 12 林志傑 PTS: 29 / REB: 10 / AST: 2 / STL: 1 / BLK: 0" at bounding box center [473, 266] width 384 height 16
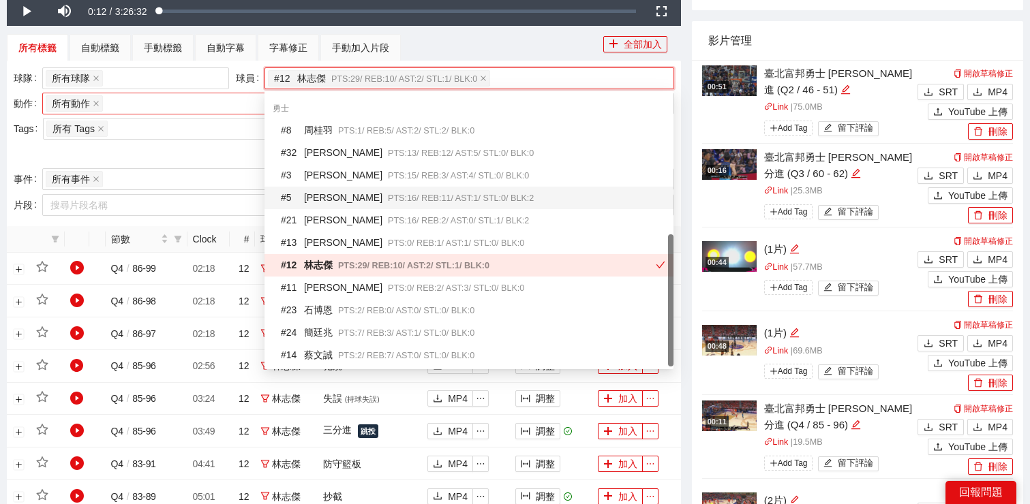
click at [191, 110] on div "所有動作 + 0 ..." at bounding box center [184, 103] width 277 height 19
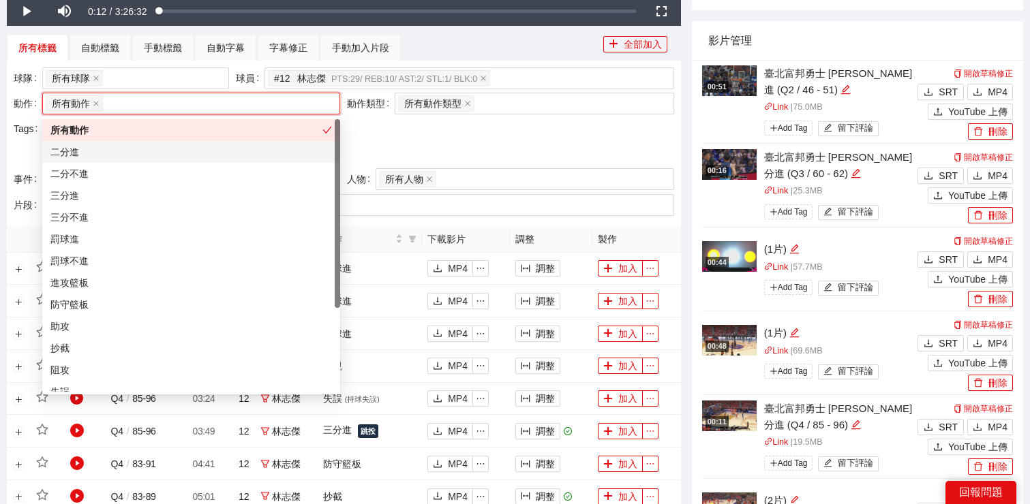
click at [185, 155] on div "二分進" at bounding box center [190, 151] width 281 height 15
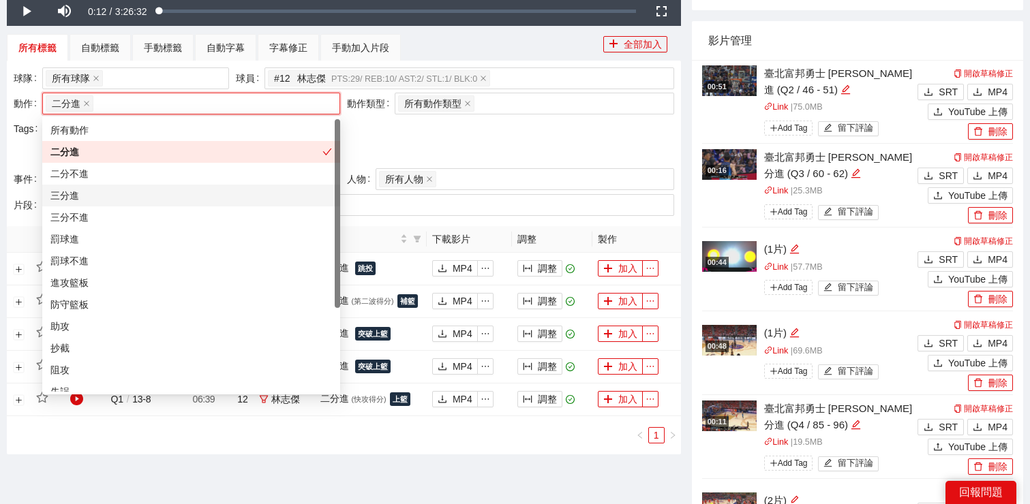
click at [185, 188] on div "三分進" at bounding box center [190, 195] width 281 height 15
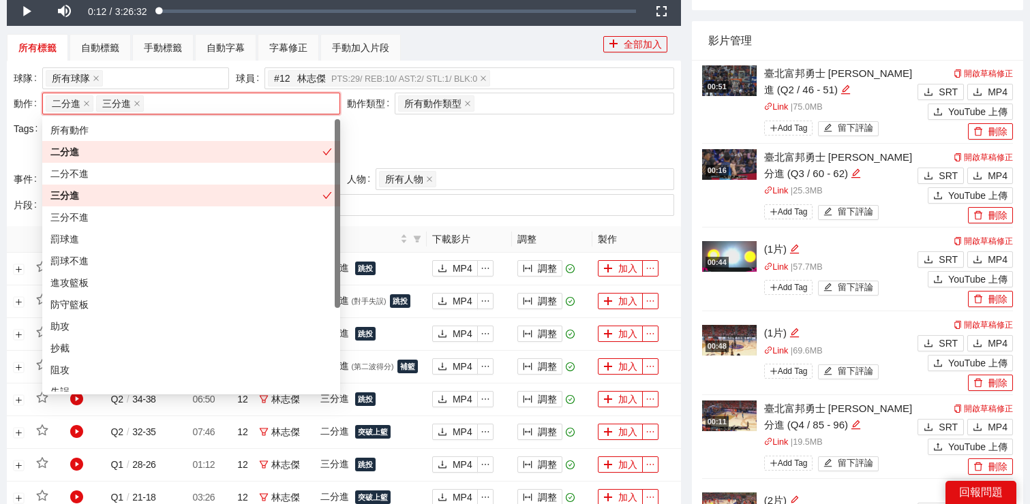
click at [459, 149] on div at bounding box center [344, 154] width 660 height 22
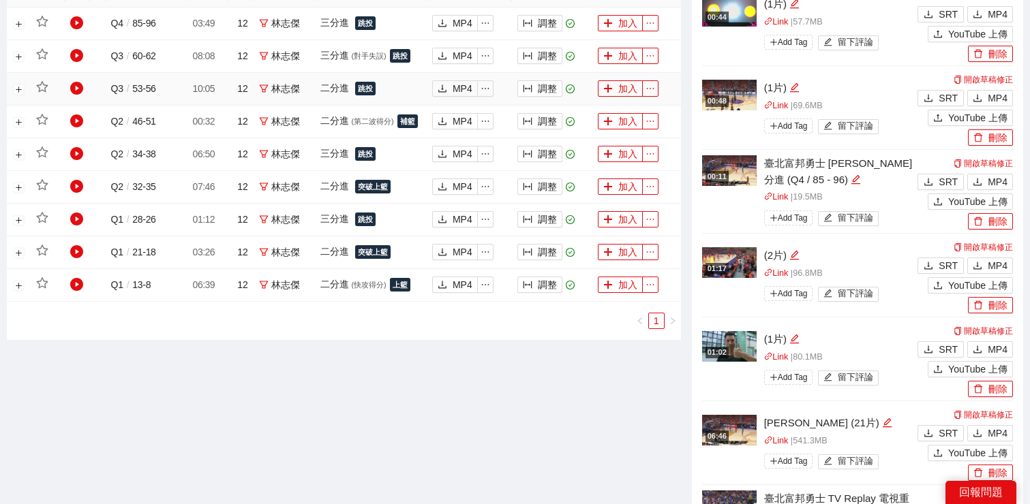
scroll to position [878, 0]
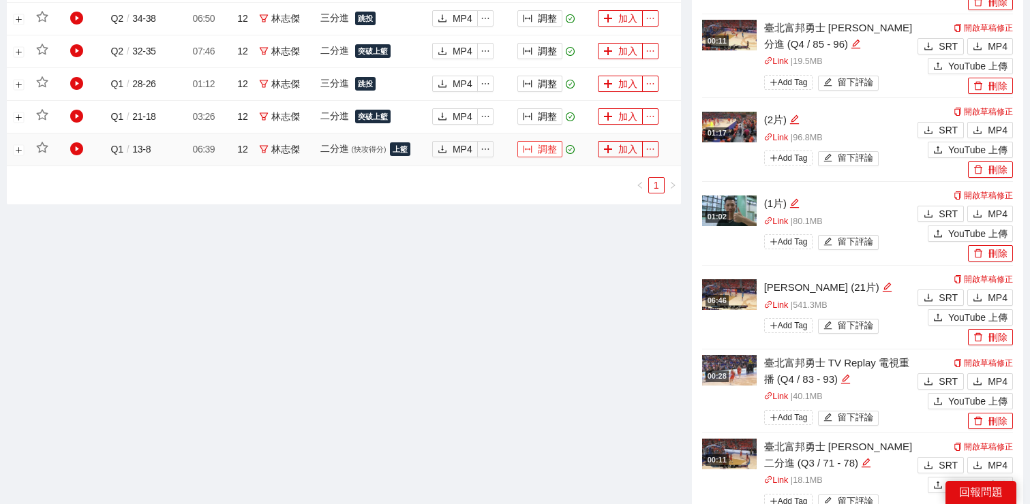
click at [548, 149] on button "調整" at bounding box center [539, 149] width 45 height 16
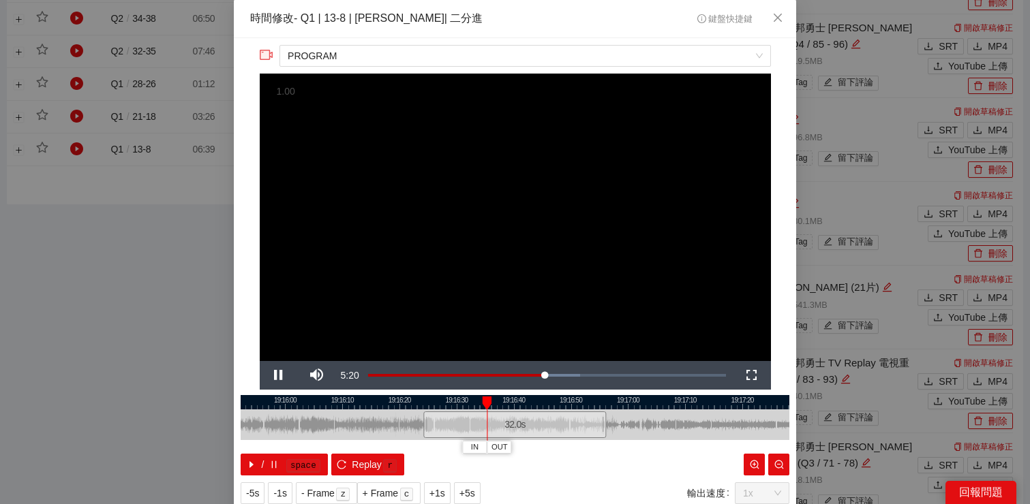
click at [517, 405] on div at bounding box center [515, 402] width 548 height 14
click at [540, 405] on div at bounding box center [515, 402] width 548 height 14
click at [278, 375] on span "Video Player" at bounding box center [279, 375] width 38 height 0
click at [773, 24] on span "Close" at bounding box center [777, 18] width 37 height 37
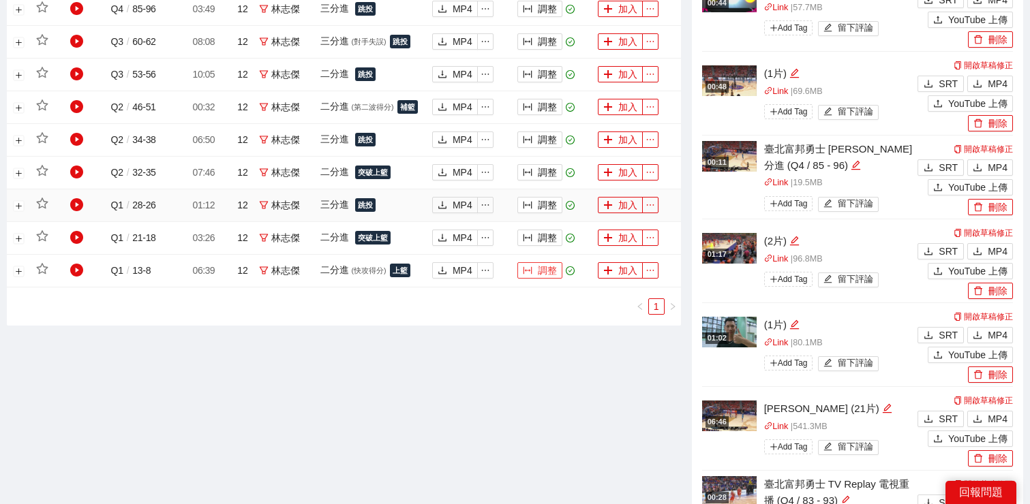
scroll to position [753, 0]
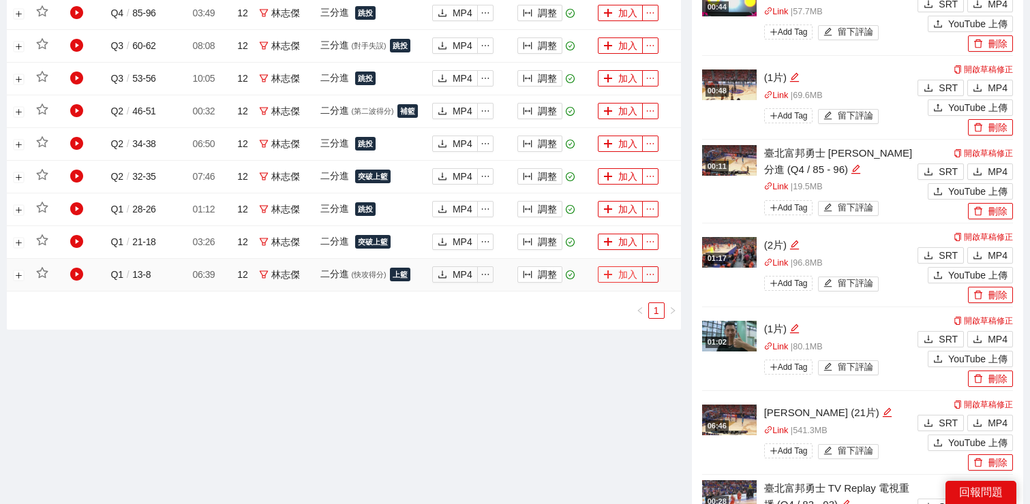
click at [608, 271] on icon "plus" at bounding box center [608, 275] width 10 height 10
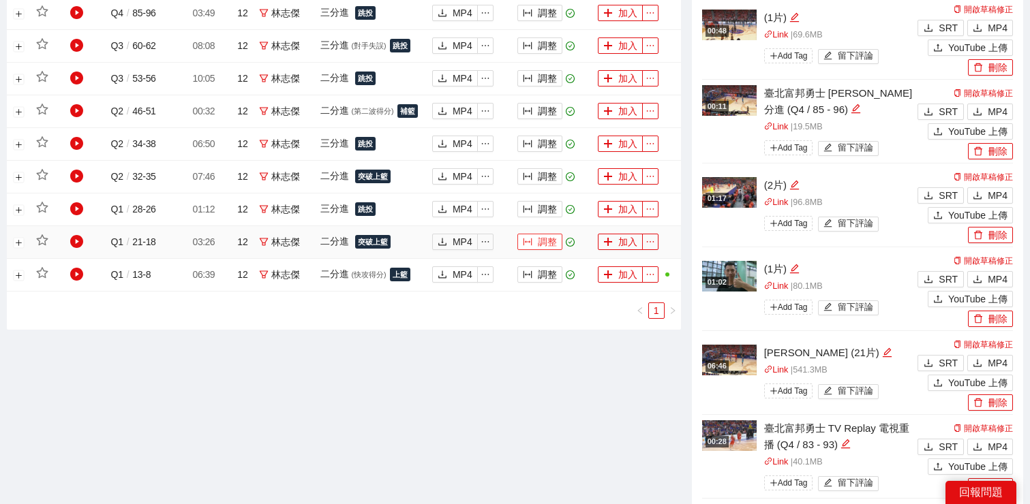
click at [542, 241] on button "調整" at bounding box center [539, 242] width 45 height 16
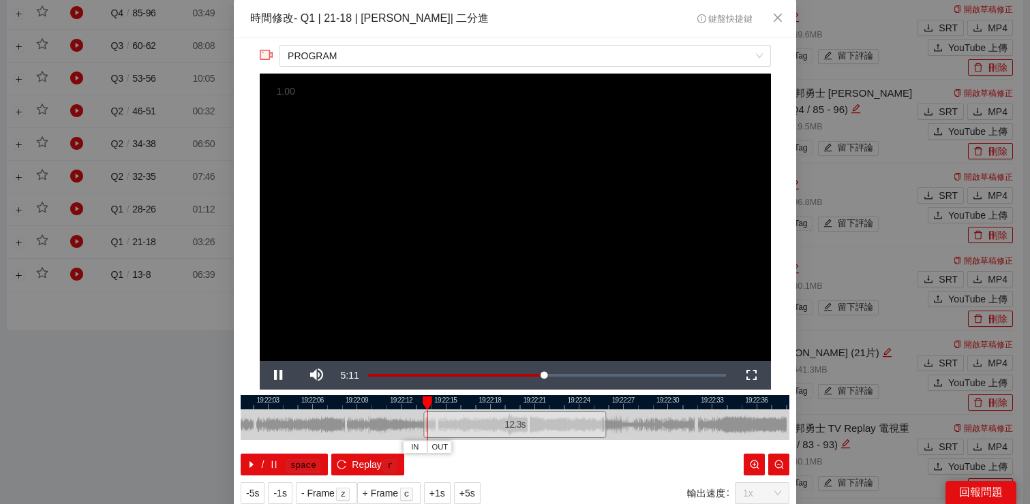
click at [249, 317] on div "**********" at bounding box center [515, 274] width 562 height 473
click at [773, 22] on icon "close" at bounding box center [777, 18] width 8 height 8
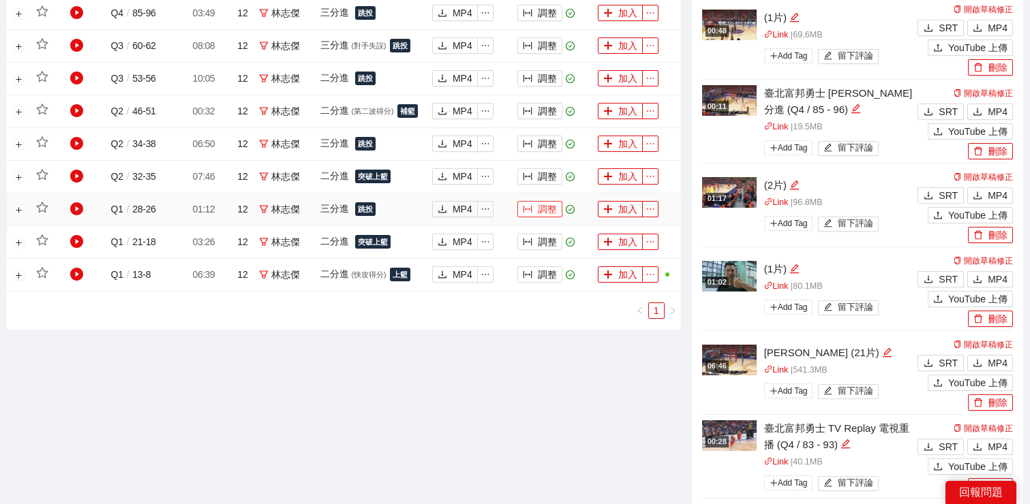
click at [535, 210] on button "調整" at bounding box center [539, 209] width 45 height 16
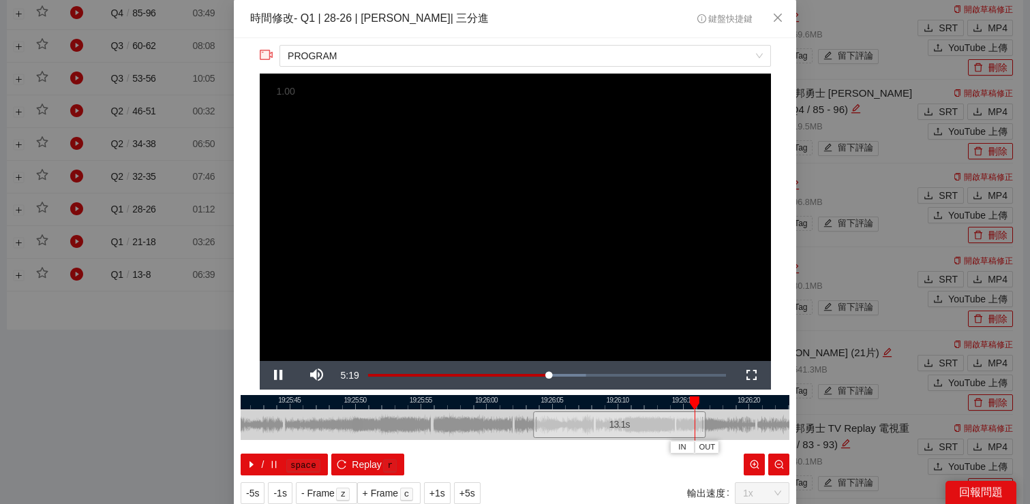
click at [614, 407] on div at bounding box center [515, 402] width 548 height 14
click at [605, 404] on div at bounding box center [515, 402] width 548 height 14
click at [275, 375] on span "Video Player" at bounding box center [279, 375] width 38 height 0
click at [771, 20] on span "Close" at bounding box center [777, 18] width 37 height 37
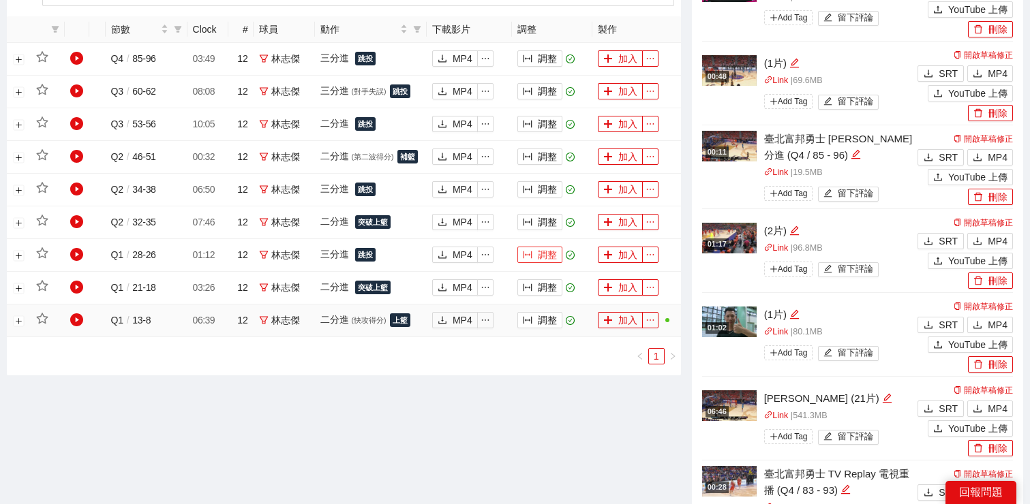
scroll to position [707, 0]
click at [538, 223] on button "調整" at bounding box center [539, 223] width 45 height 16
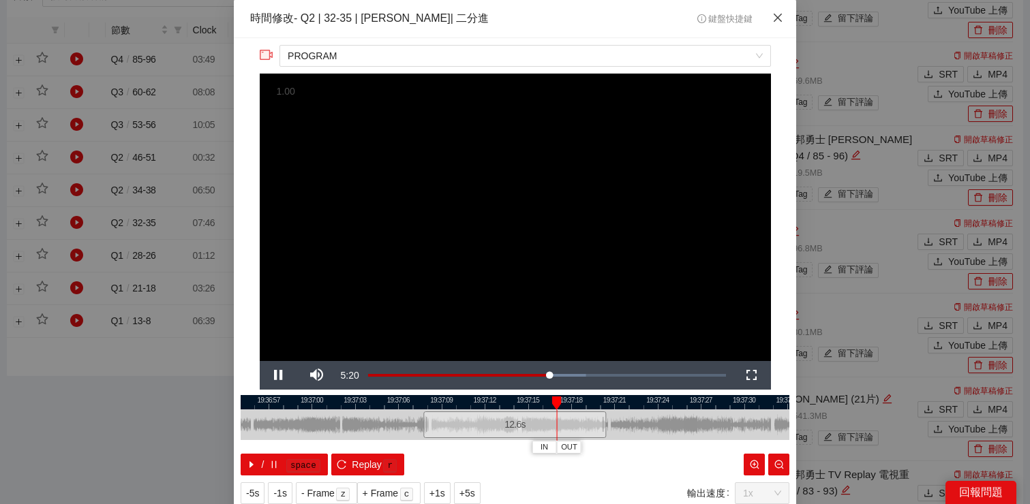
click at [773, 20] on icon "close" at bounding box center [777, 17] width 11 height 11
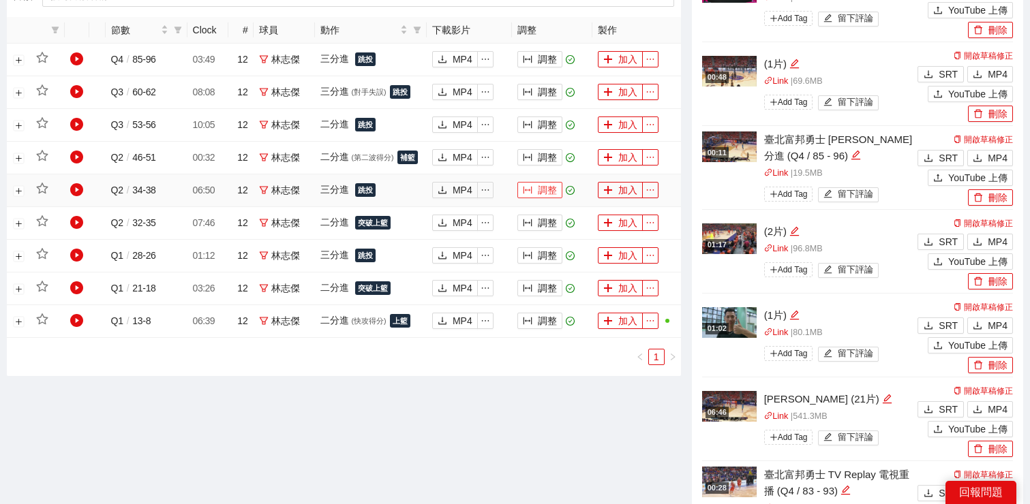
click at [538, 194] on button "調整" at bounding box center [539, 190] width 45 height 16
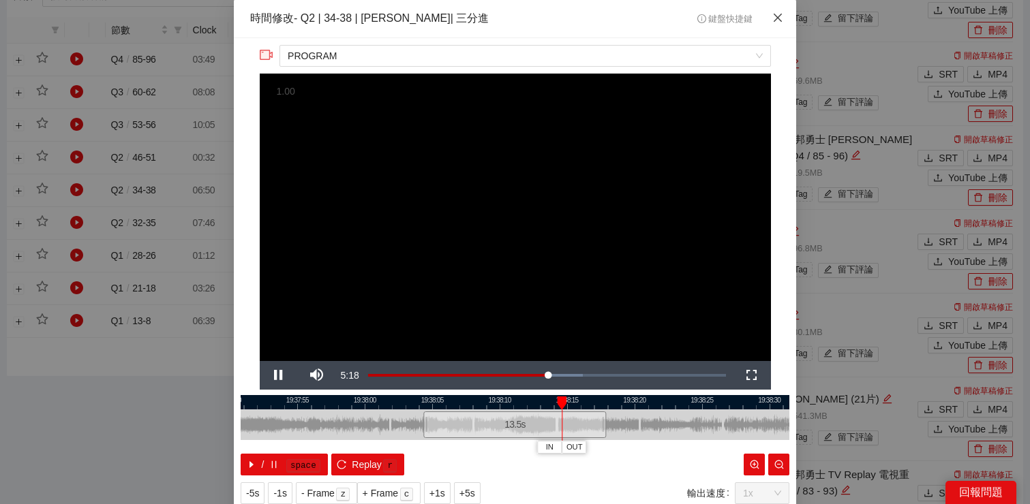
click at [771, 19] on span "Close" at bounding box center [777, 18] width 37 height 37
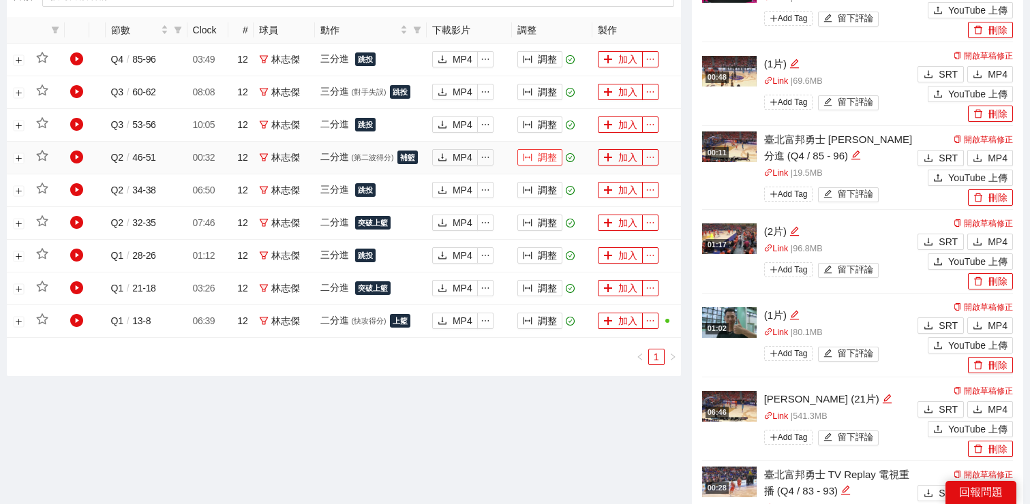
click at [548, 159] on button "調整" at bounding box center [539, 157] width 45 height 16
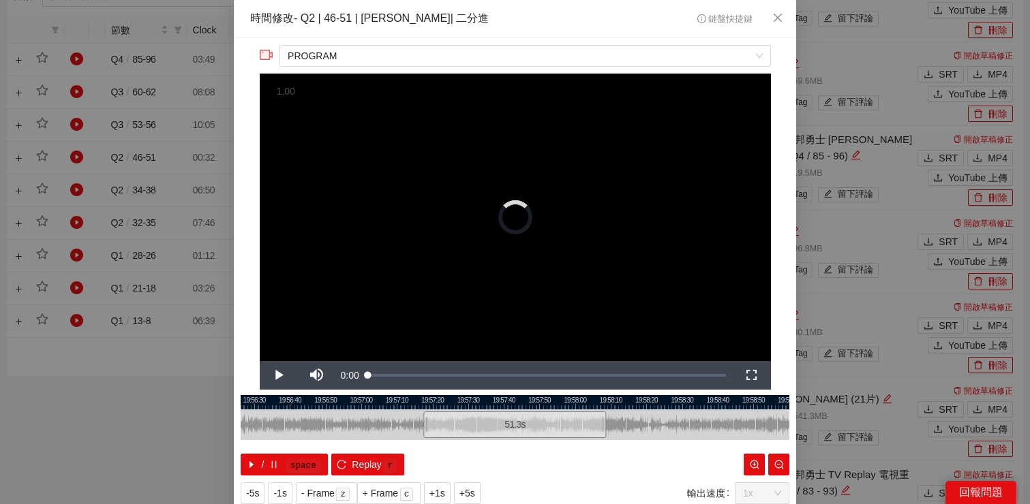
click at [243, 261] on div "**********" at bounding box center [515, 274] width 562 height 473
click at [767, 22] on span "Close" at bounding box center [777, 18] width 37 height 37
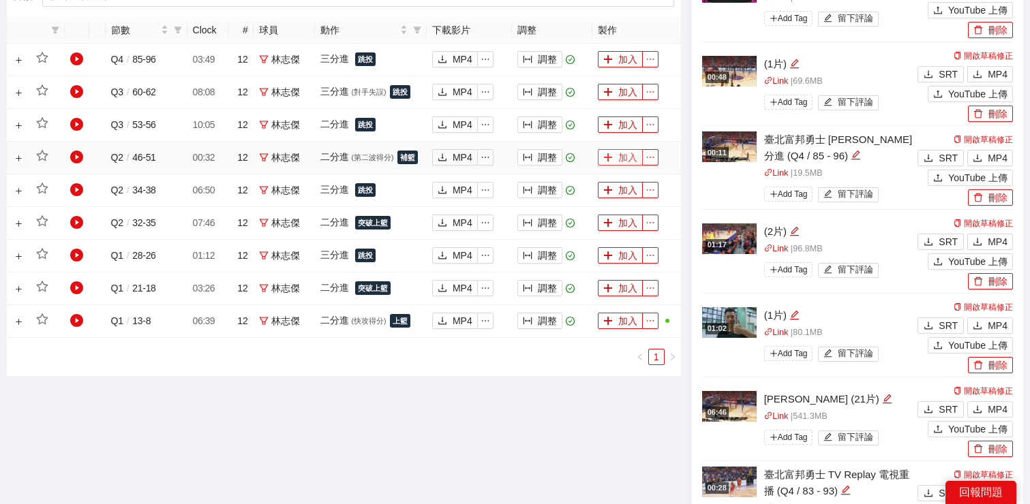
click at [606, 157] on icon "plus" at bounding box center [607, 157] width 7 height 1
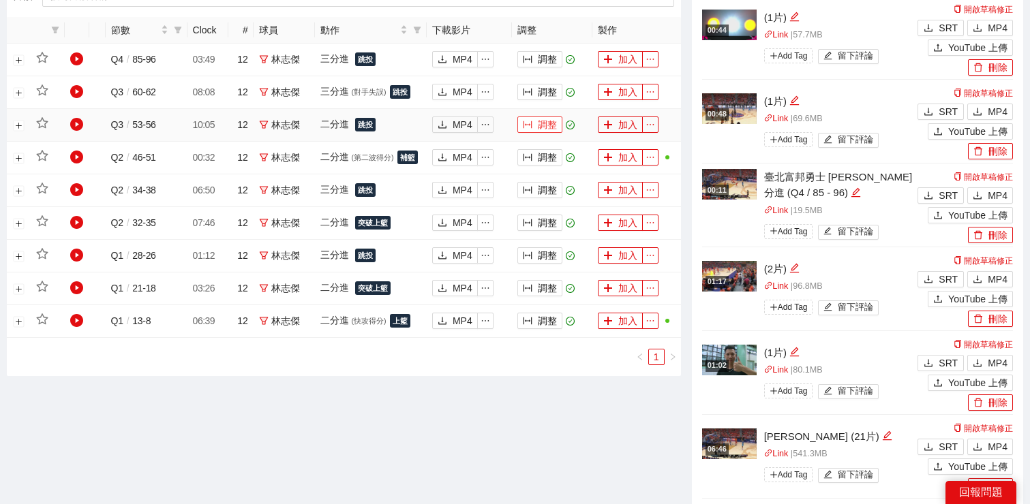
click at [535, 123] on button "調整" at bounding box center [539, 125] width 45 height 16
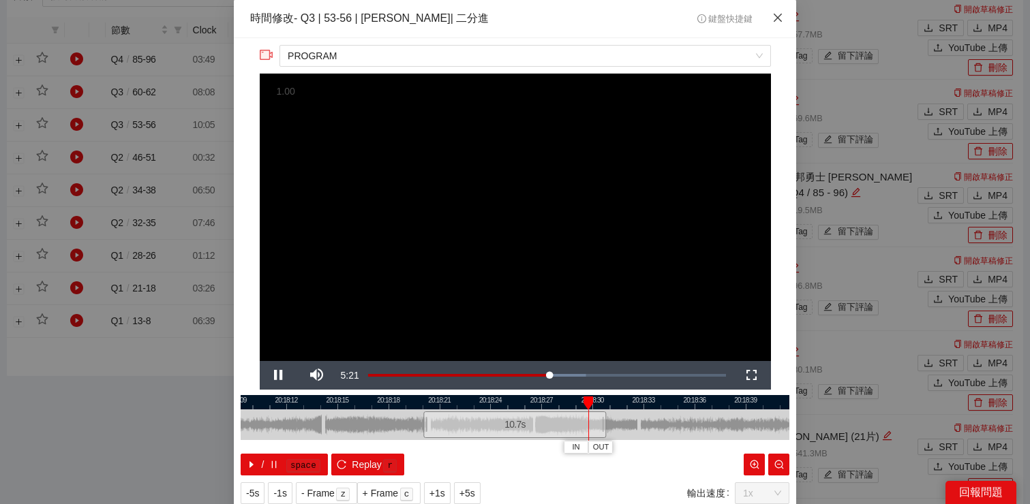
click at [777, 22] on icon "close" at bounding box center [777, 17] width 11 height 11
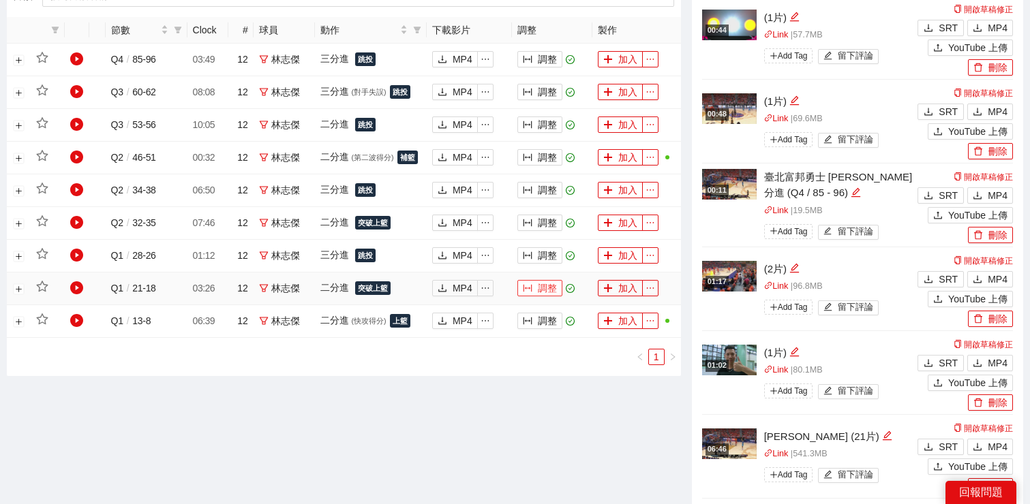
click at [534, 286] on button "調整" at bounding box center [539, 288] width 45 height 16
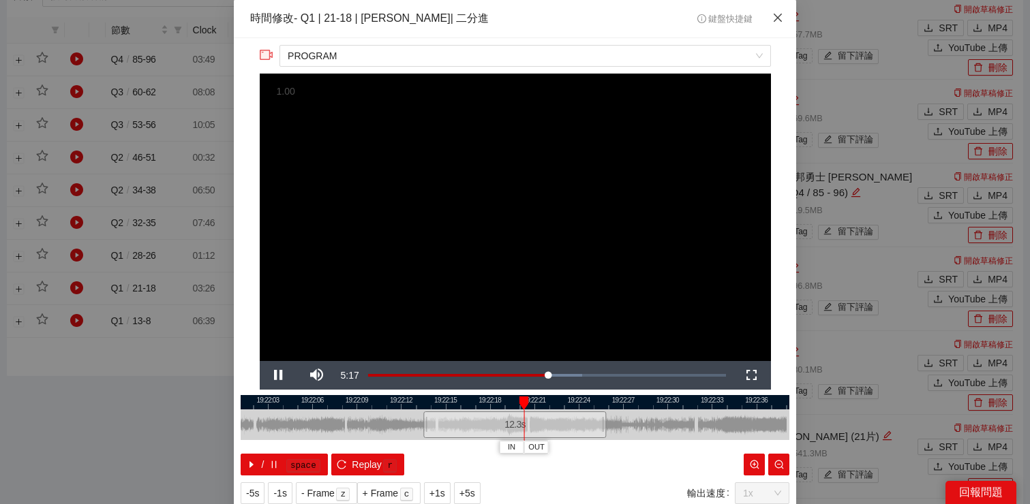
click at [771, 24] on span "Close" at bounding box center [777, 18] width 37 height 37
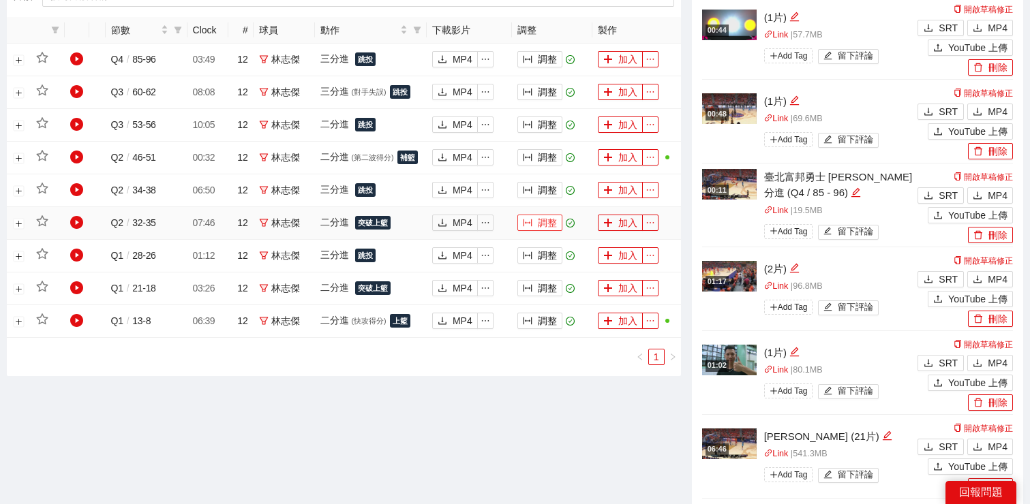
click at [546, 224] on button "調整" at bounding box center [539, 223] width 45 height 16
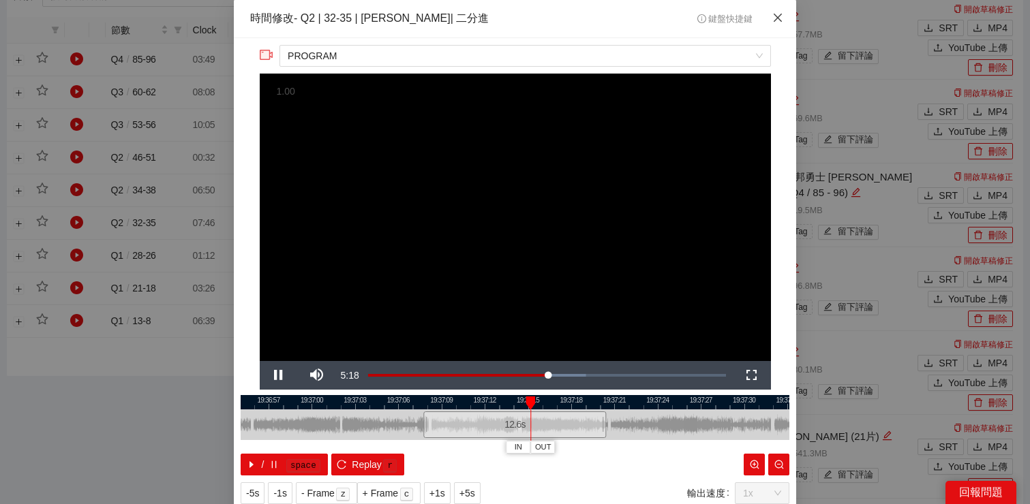
click at [775, 18] on icon "close" at bounding box center [777, 17] width 11 height 11
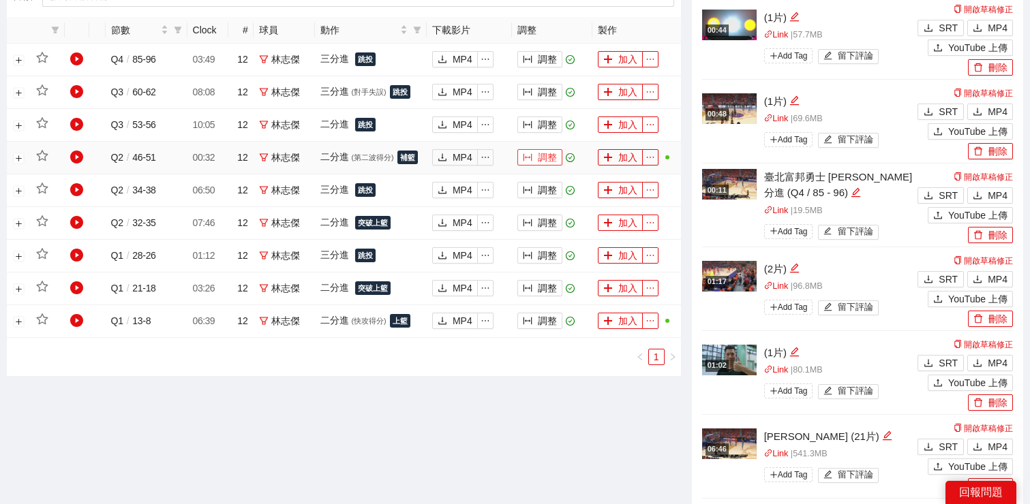
click at [539, 155] on button "調整" at bounding box center [539, 157] width 45 height 16
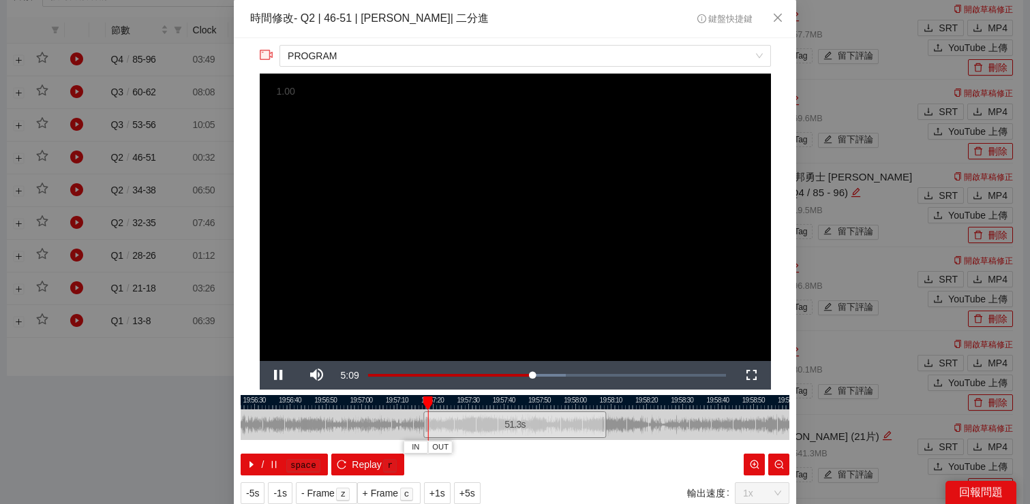
click at [507, 406] on div at bounding box center [515, 402] width 548 height 14
click at [474, 406] on div at bounding box center [515, 402] width 548 height 14
click at [488, 405] on div at bounding box center [515, 402] width 548 height 14
click at [520, 405] on div at bounding box center [515, 402] width 548 height 14
click at [283, 375] on span "Video Player" at bounding box center [279, 375] width 38 height 0
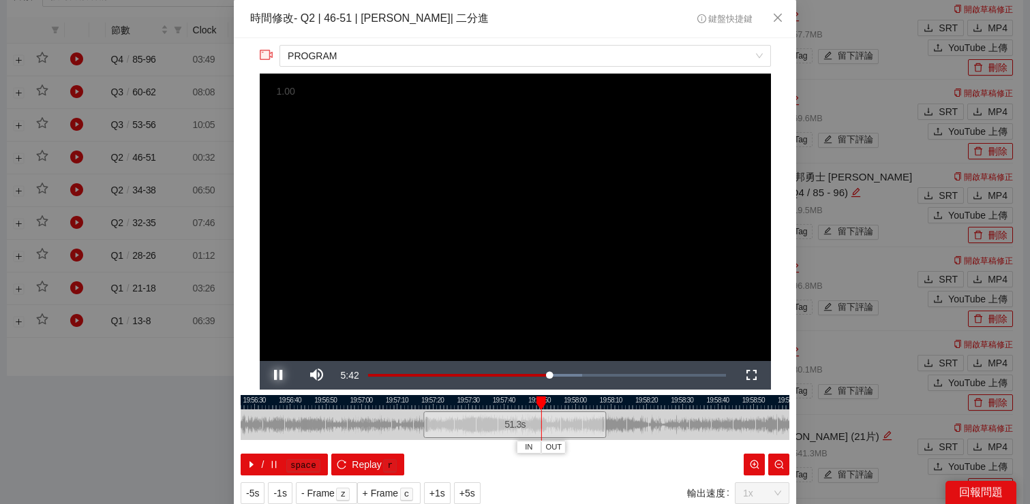
click at [279, 375] on span "Video Player" at bounding box center [279, 375] width 38 height 0
click at [783, 16] on span "Close" at bounding box center [777, 18] width 37 height 37
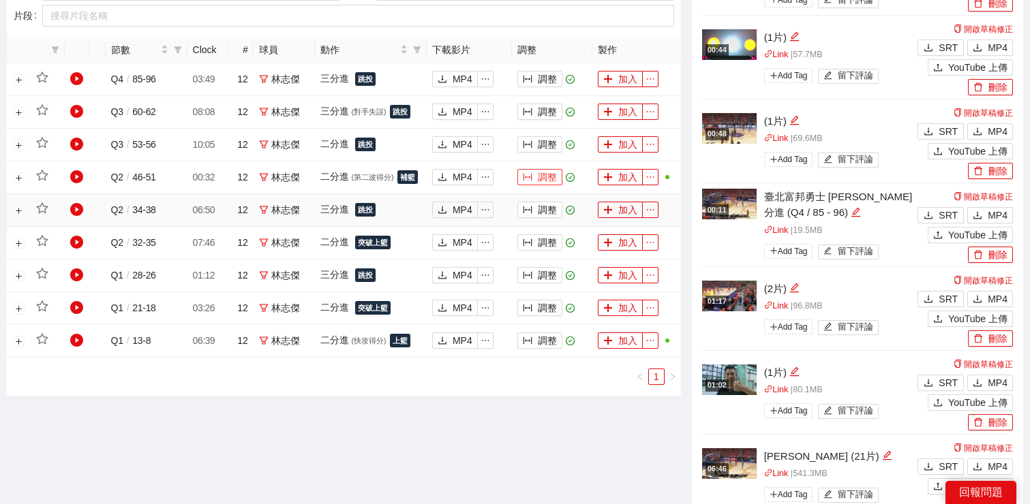
scroll to position [682, 0]
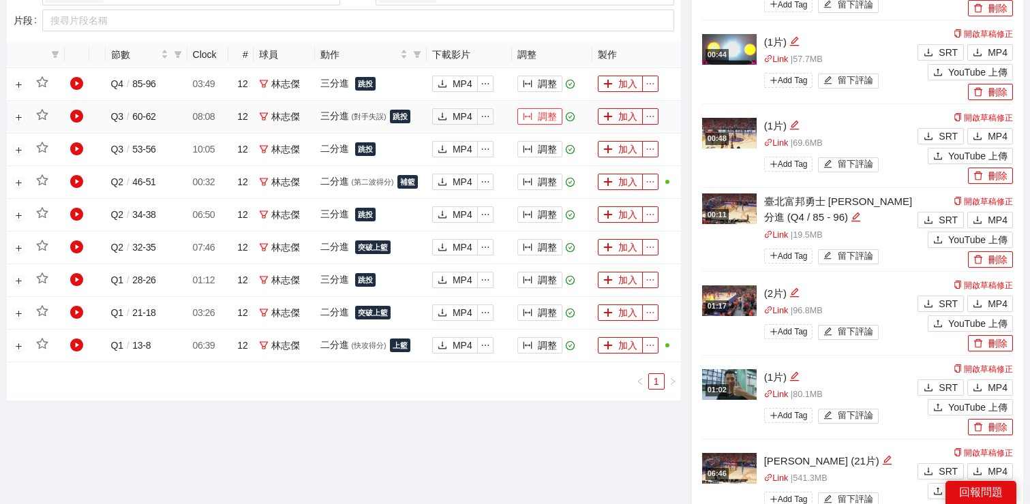
click at [554, 109] on button "調整" at bounding box center [539, 116] width 45 height 16
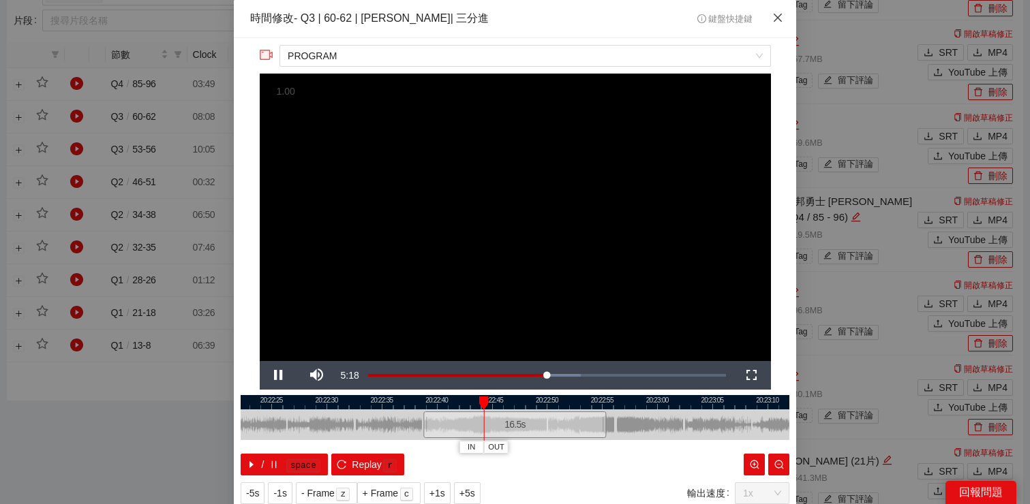
click at [774, 16] on icon "close" at bounding box center [777, 17] width 11 height 11
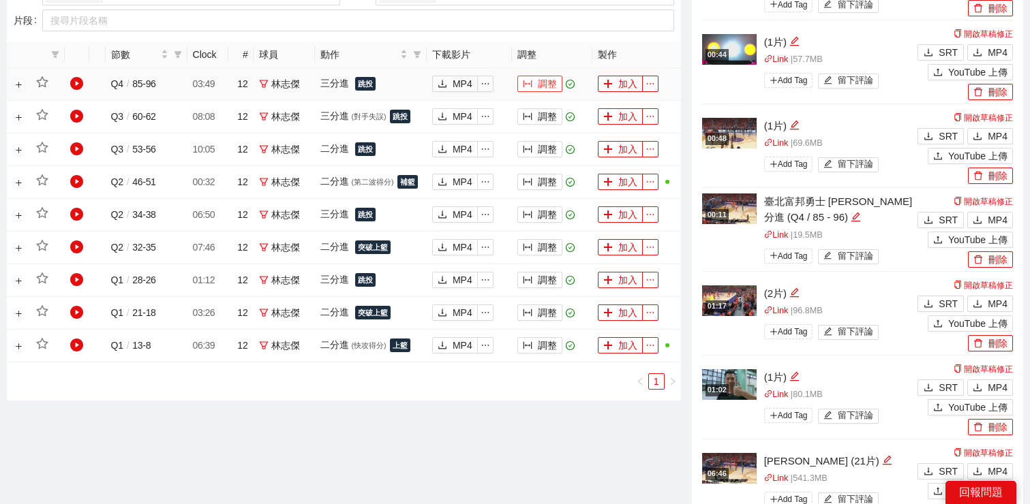
click at [538, 83] on button "調整" at bounding box center [539, 84] width 45 height 16
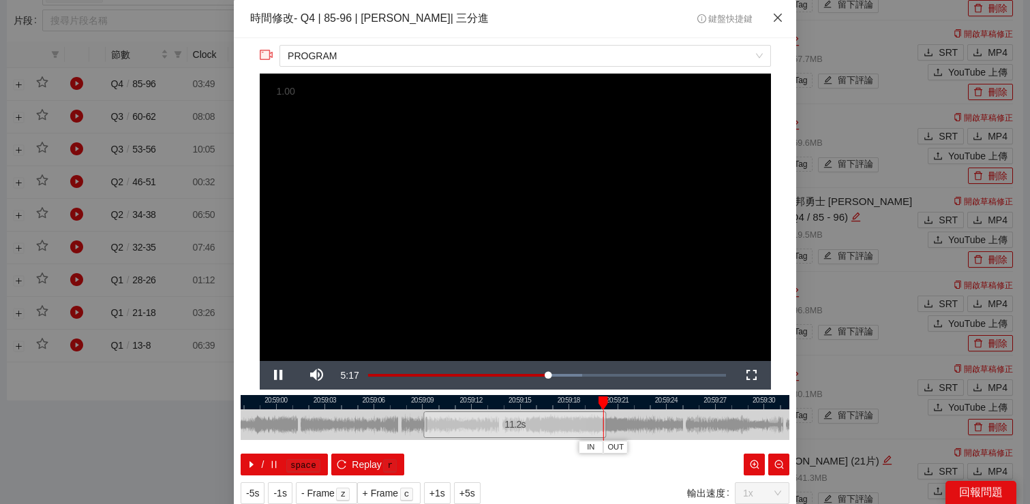
click at [777, 22] on icon "close" at bounding box center [777, 17] width 11 height 11
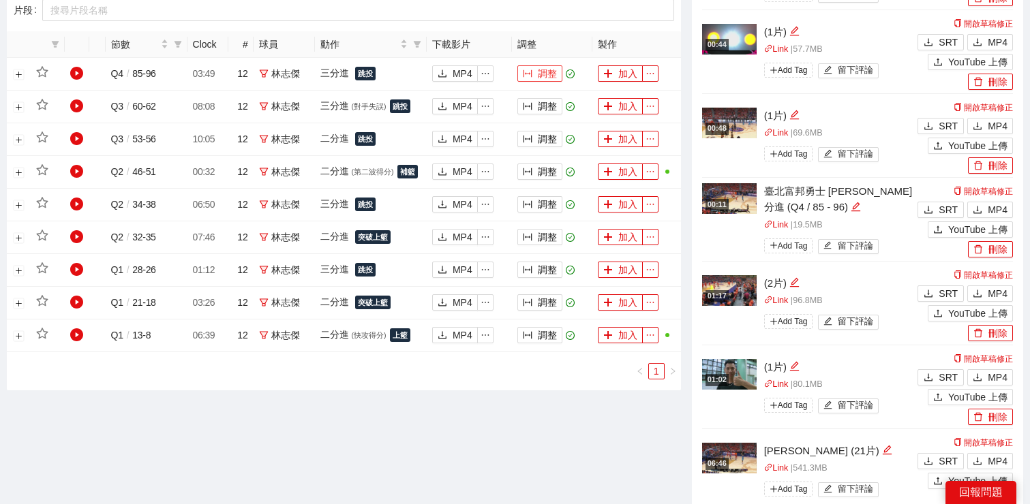
scroll to position [714, 0]
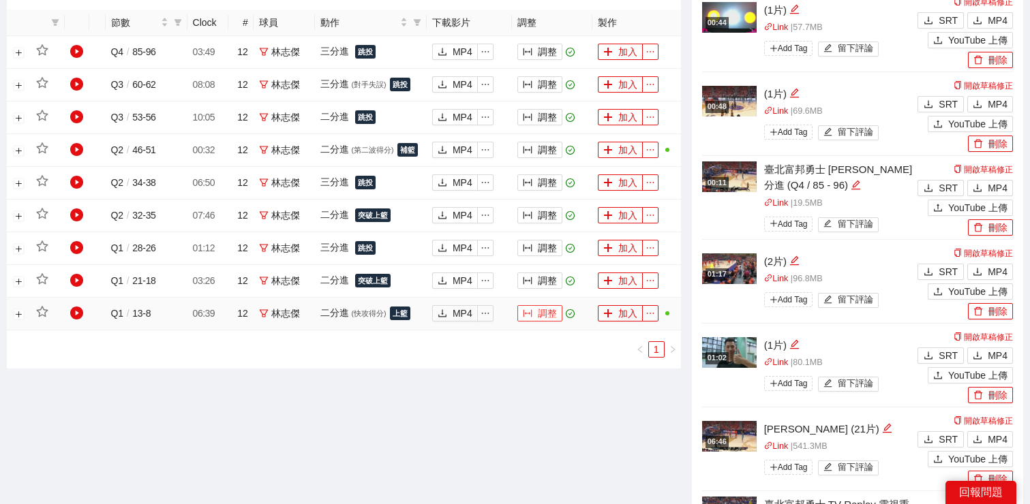
click at [529, 316] on icon "column-width" at bounding box center [528, 314] width 10 height 10
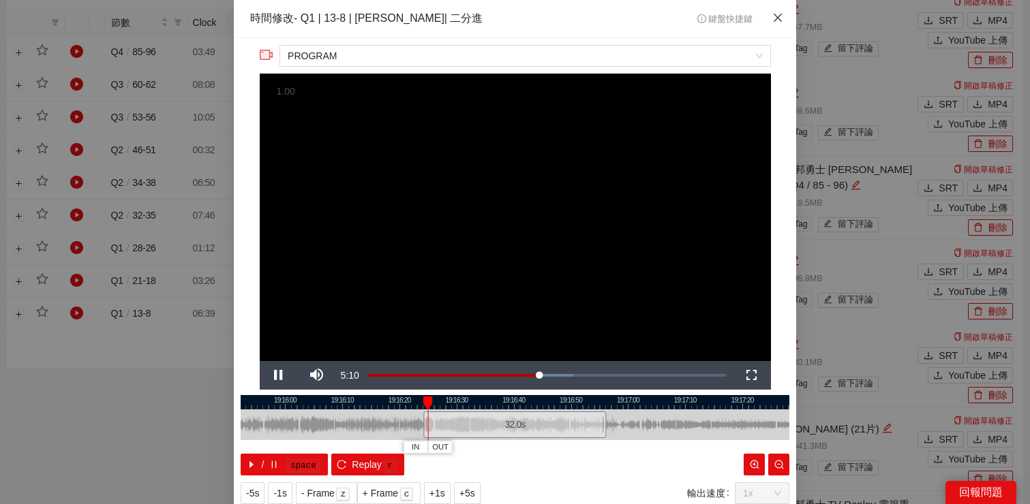
click at [776, 25] on span "Close" at bounding box center [777, 18] width 37 height 37
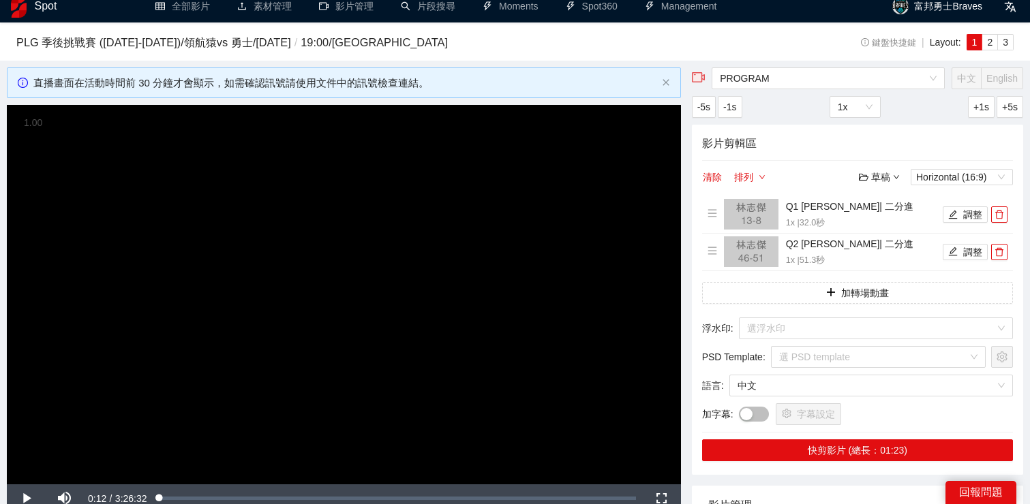
scroll to position [0, 0]
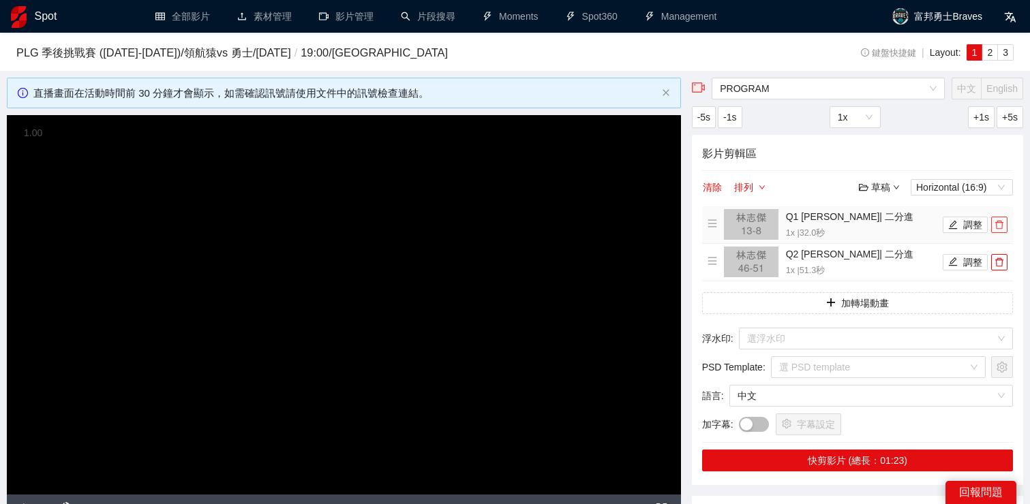
click at [1001, 223] on icon "delete" at bounding box center [999, 225] width 10 height 10
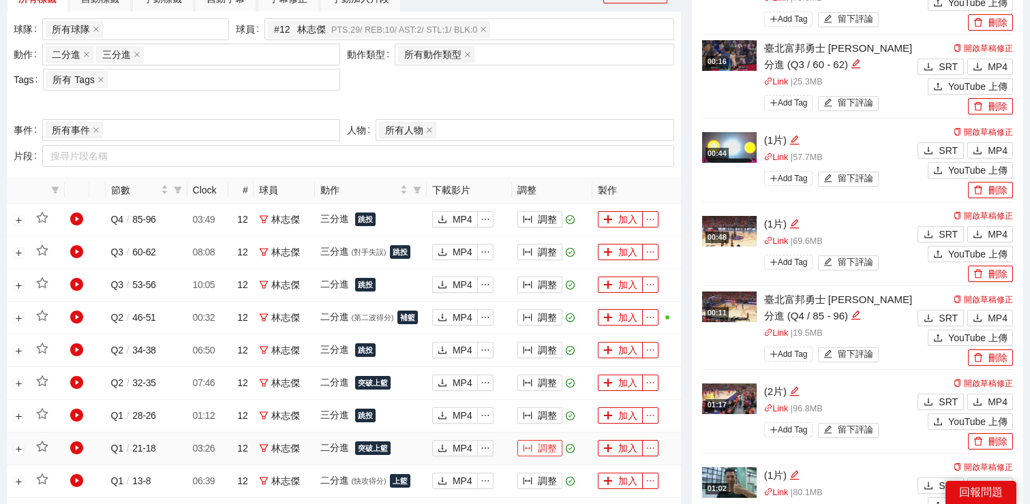
scroll to position [581, 0]
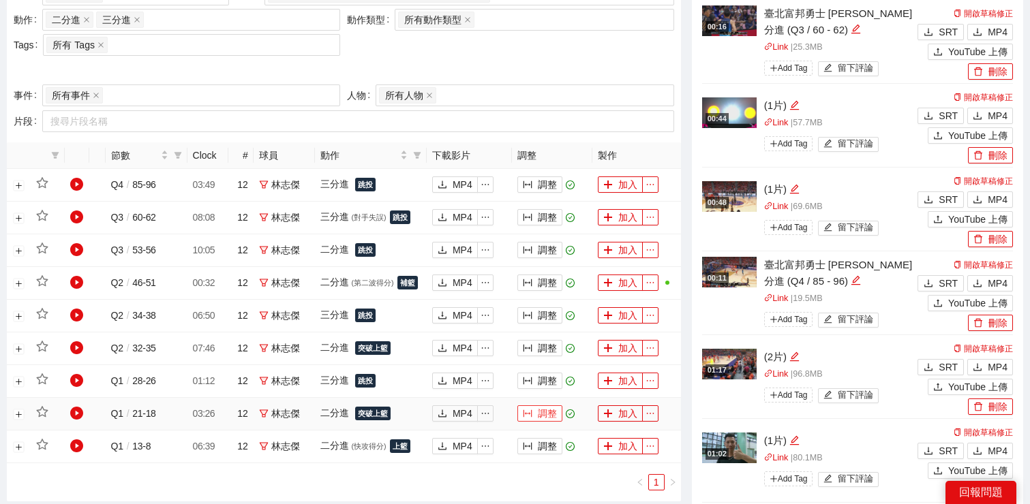
click at [548, 407] on button "調整" at bounding box center [539, 413] width 45 height 16
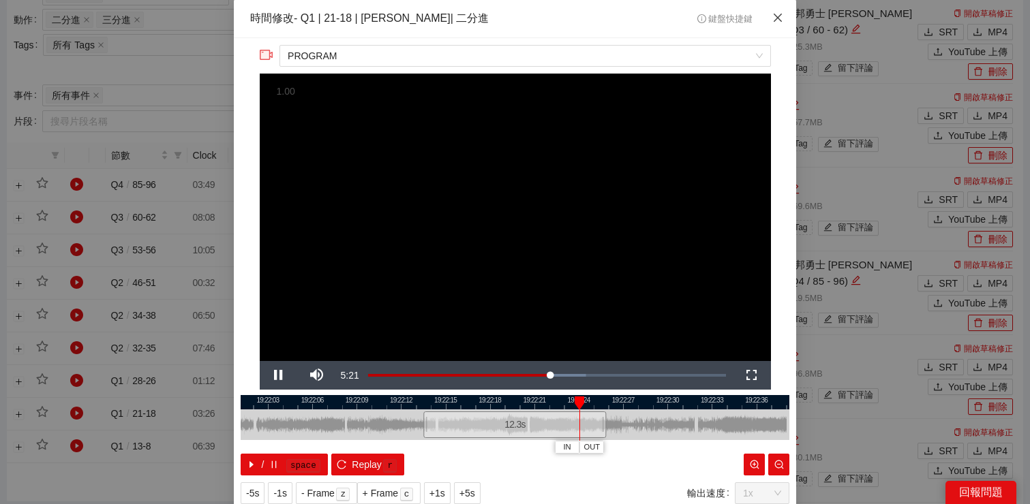
click at [772, 22] on icon "close" at bounding box center [777, 17] width 11 height 11
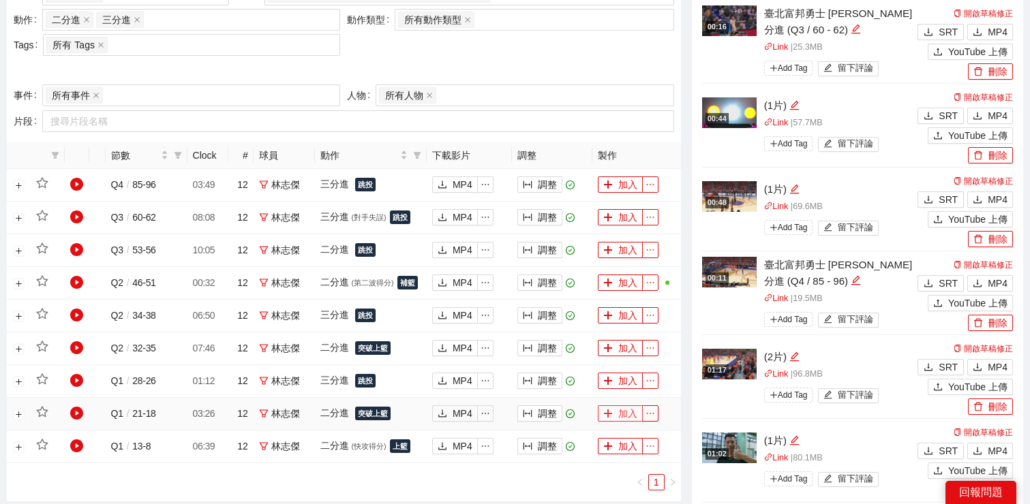
click at [626, 418] on button "加入" at bounding box center [620, 413] width 45 height 16
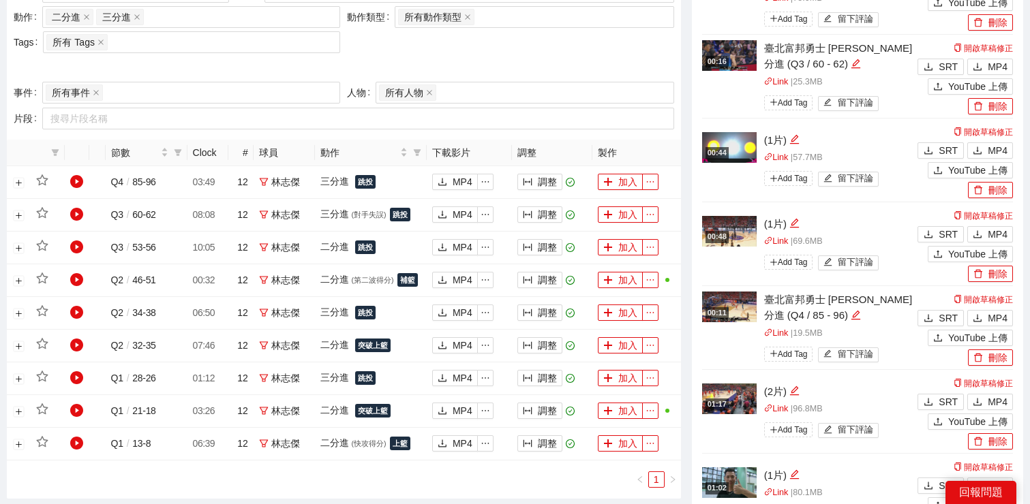
scroll to position [624, 0]
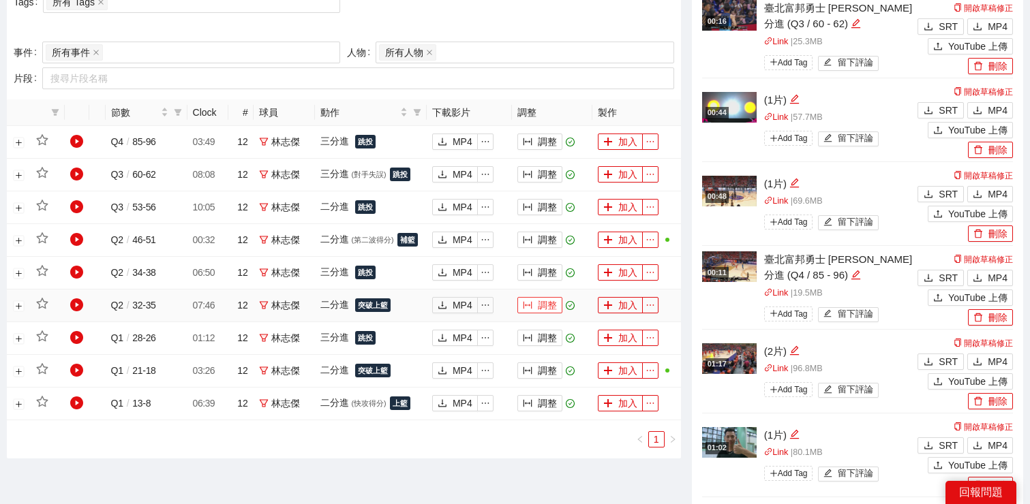
click at [548, 306] on button "調整" at bounding box center [539, 305] width 45 height 16
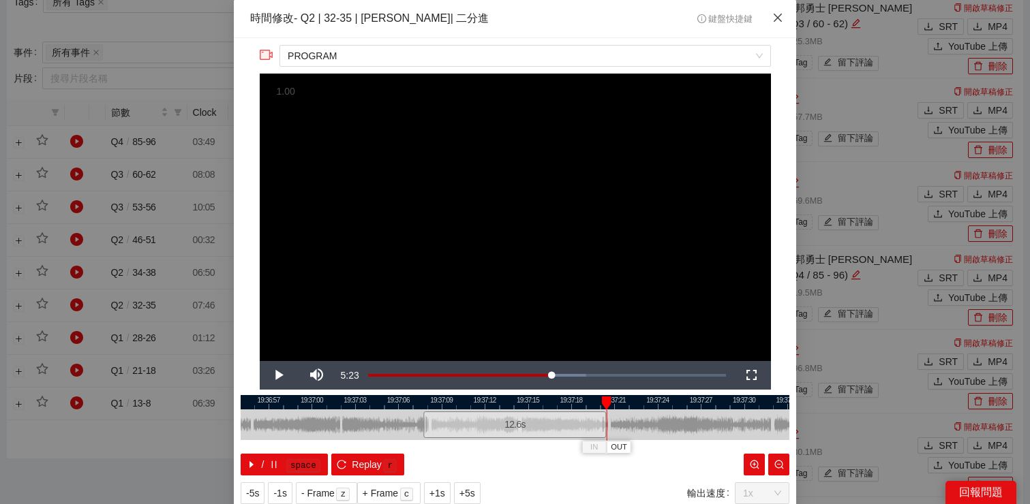
click at [776, 15] on icon "close" at bounding box center [777, 17] width 11 height 11
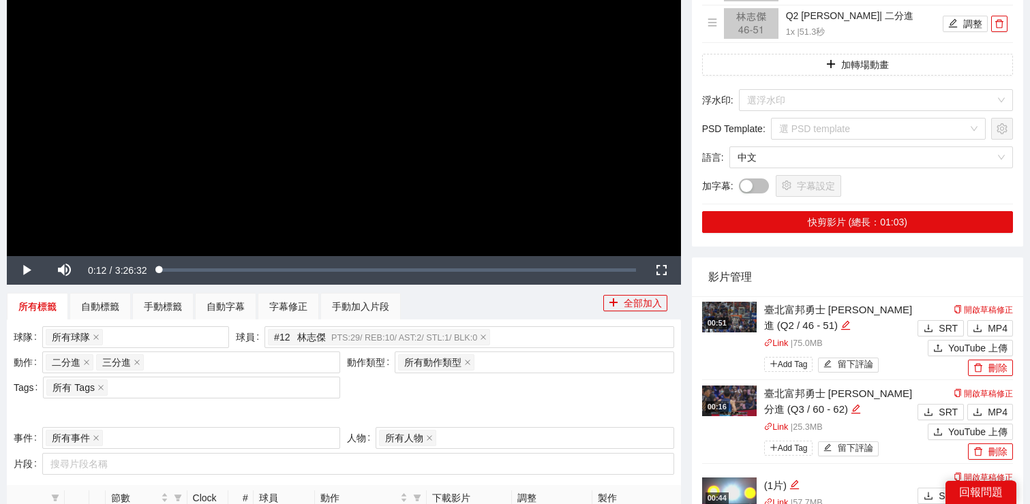
scroll to position [369, 0]
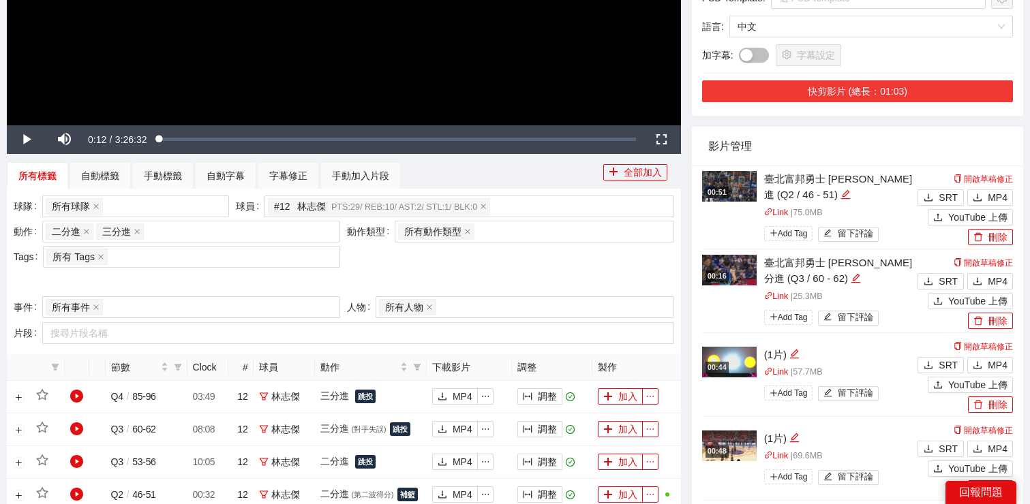
click at [852, 91] on button "快剪影片 (總長：01:03)" at bounding box center [857, 91] width 311 height 22
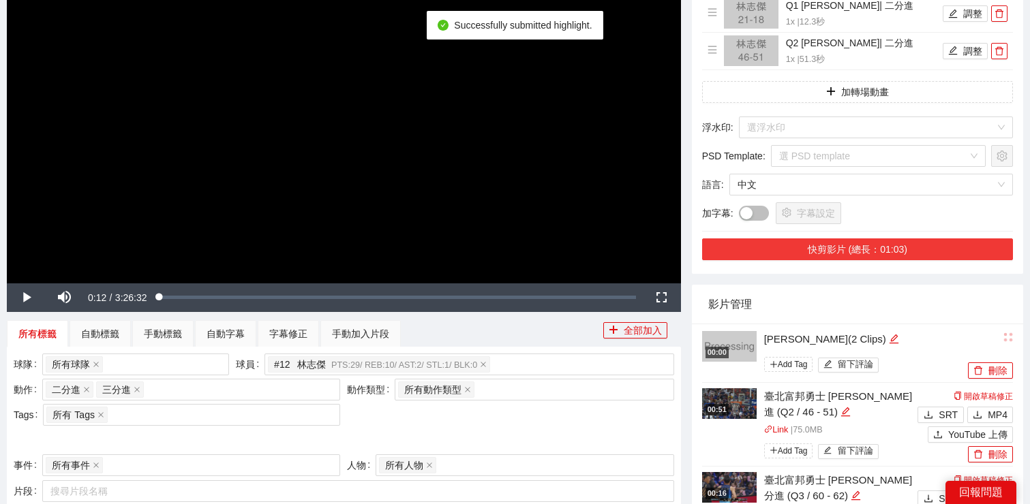
scroll to position [189, 0]
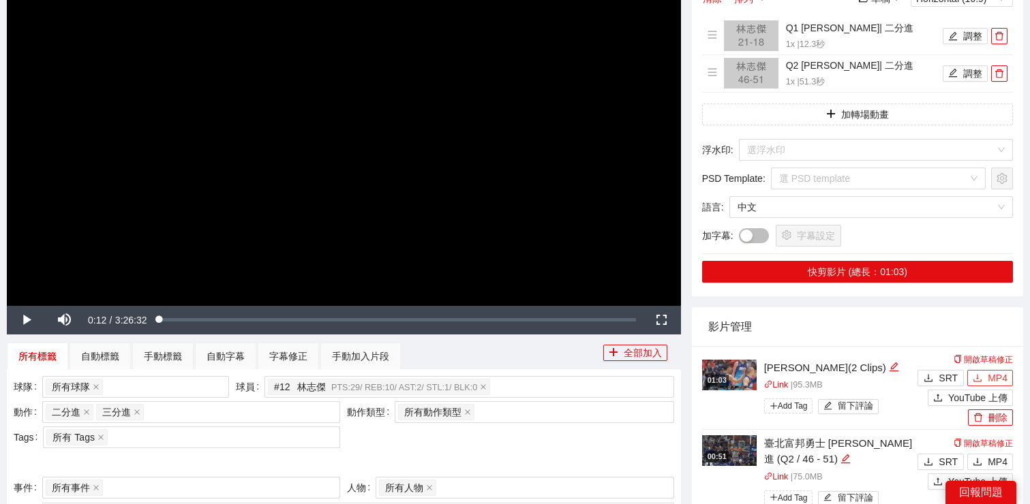
click at [983, 382] on button "MP4" at bounding box center [990, 378] width 46 height 16
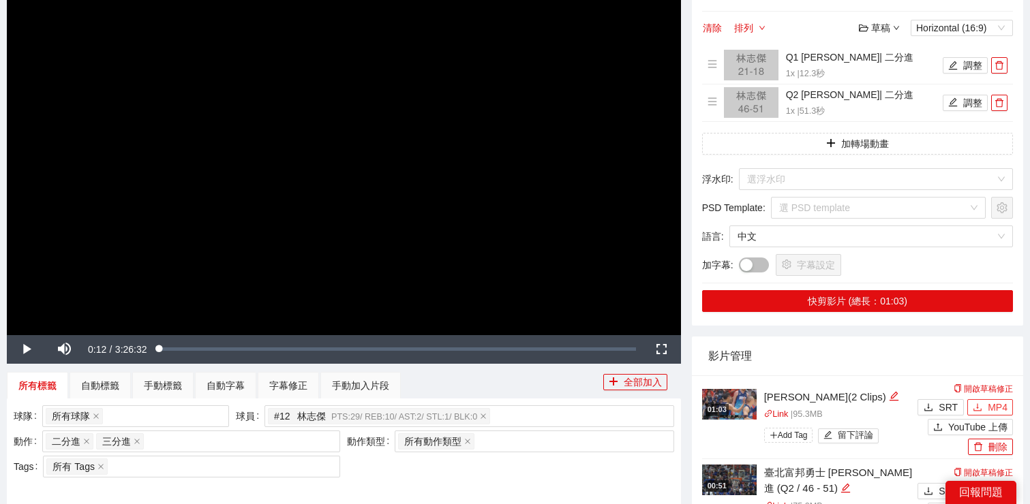
scroll to position [155, 0]
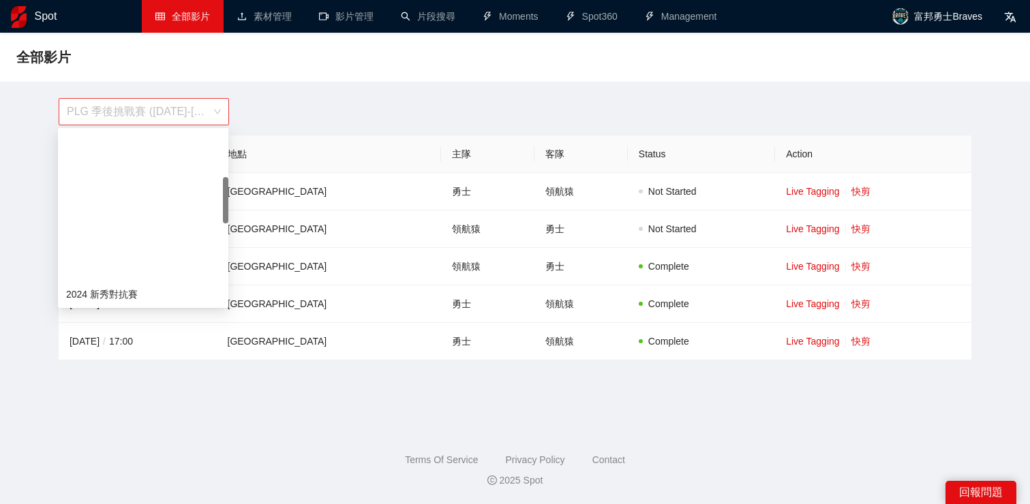
click at [202, 114] on span "PLG 季後挑戰賽 ([DATE]-[DATE])" at bounding box center [144, 112] width 154 height 26
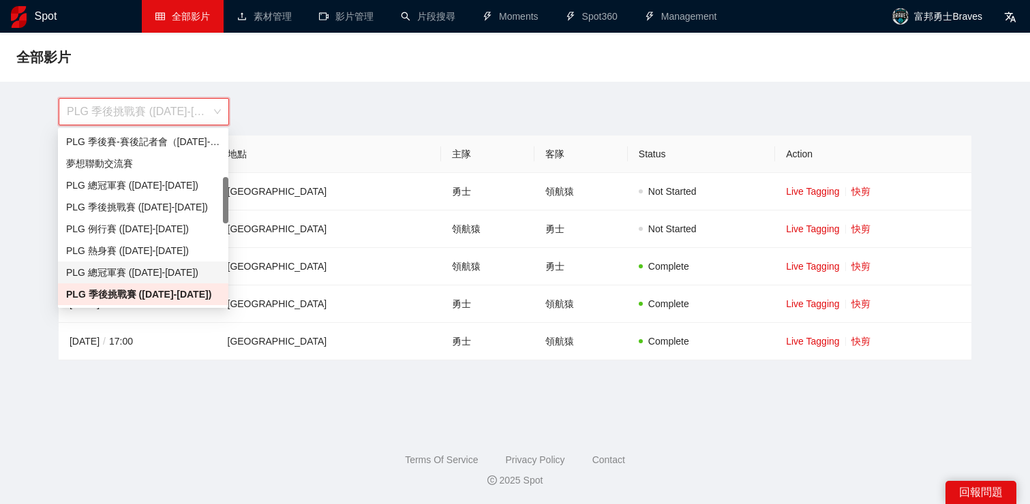
click at [174, 268] on div "PLG 總冠軍賽 ([DATE]-[DATE])" at bounding box center [143, 272] width 154 height 15
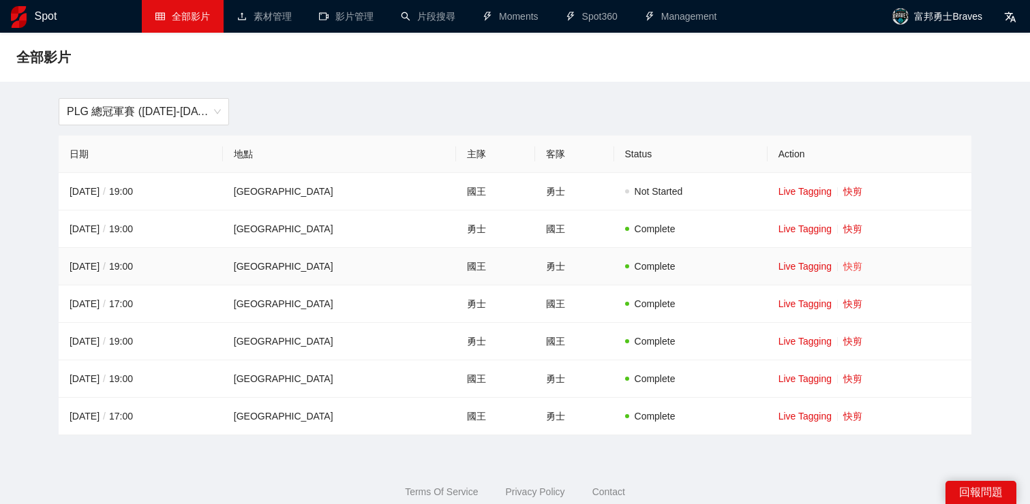
click at [859, 266] on link "快剪" at bounding box center [852, 266] width 19 height 11
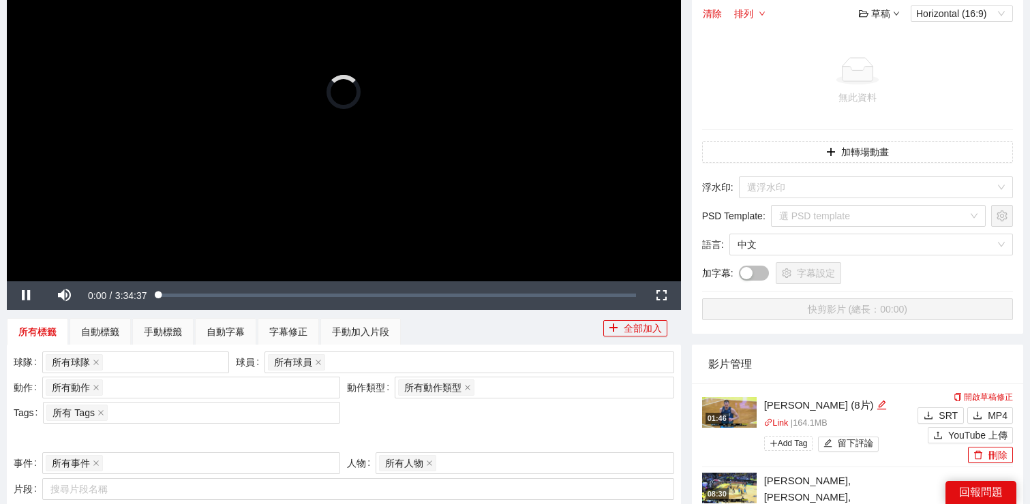
scroll to position [221, 0]
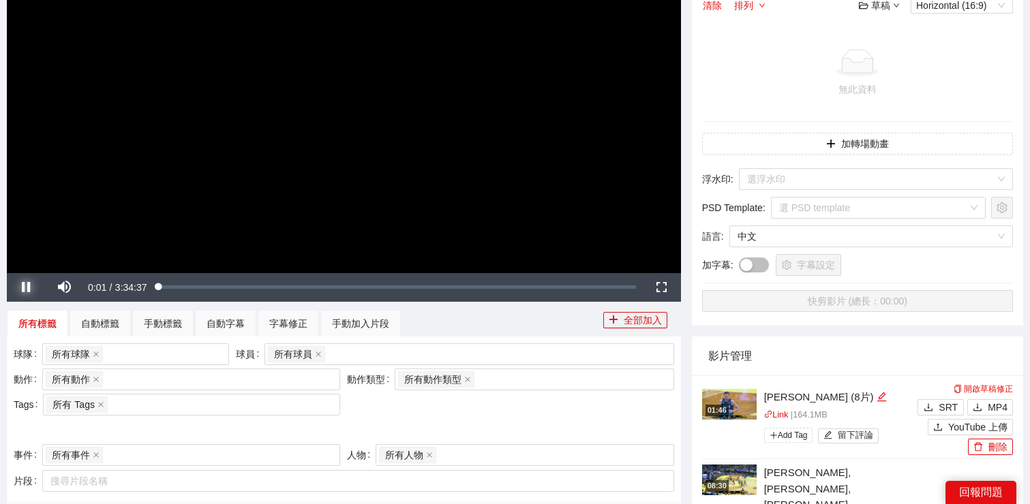
click at [28, 288] on span "Video Player" at bounding box center [26, 288] width 38 height 0
click at [371, 355] on div "所有球員" at bounding box center [462, 354] width 389 height 19
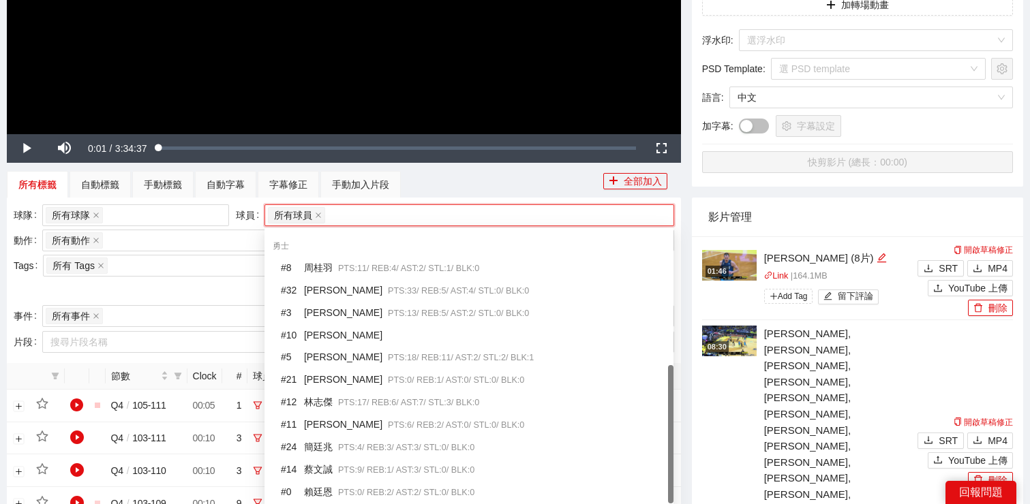
scroll to position [364, 0]
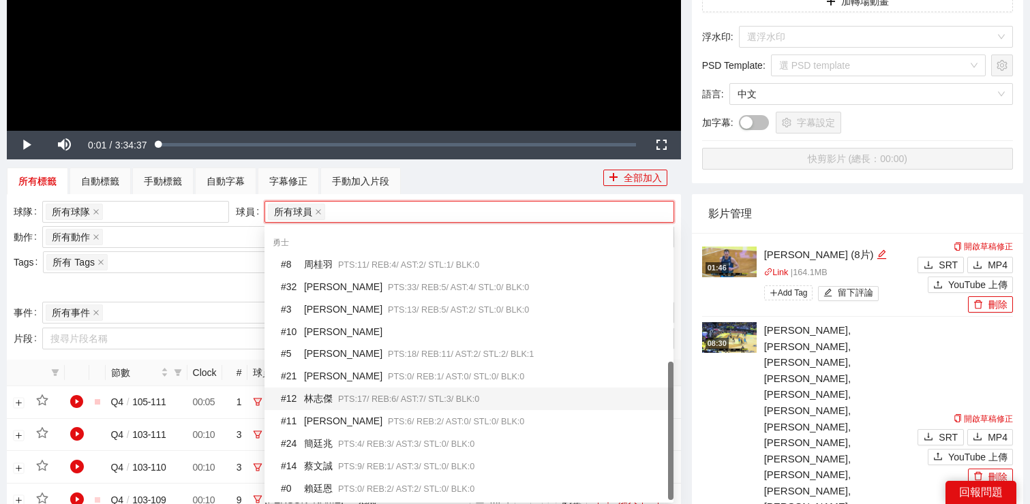
click at [315, 396] on div "# 12 林志傑 PTS: 17 / REB: 6 / AST: 7 / STL: 3 / BLK: 0" at bounding box center [473, 399] width 384 height 16
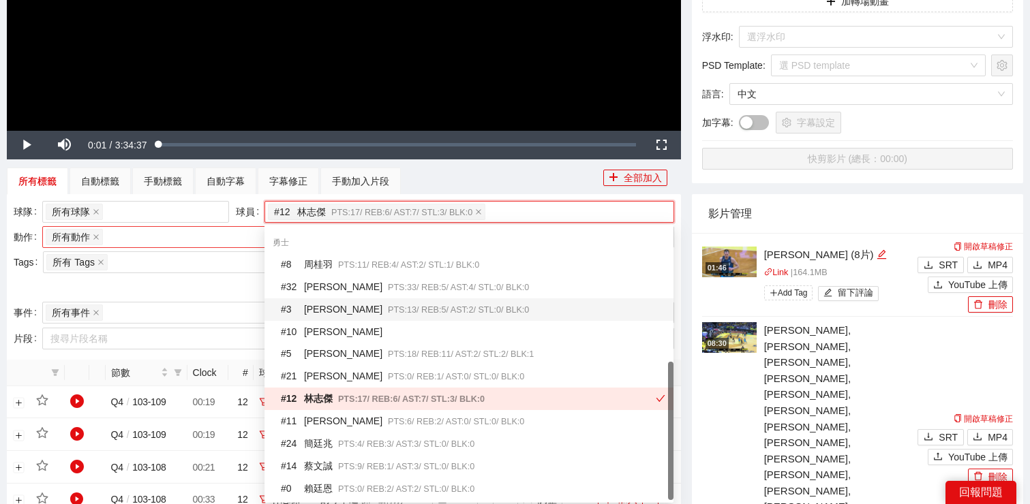
click at [189, 237] on div "所有動作 + 0 ..." at bounding box center [184, 237] width 277 height 19
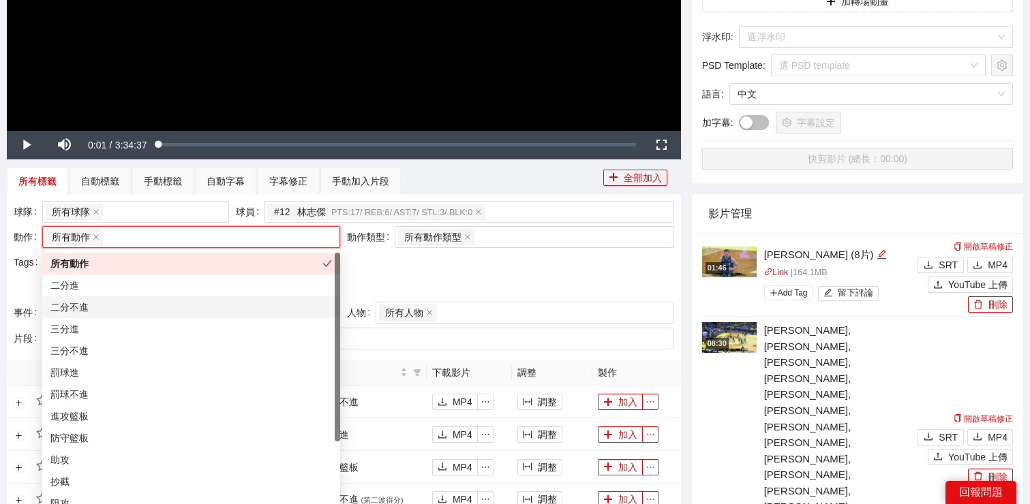
click at [187, 298] on div "二分不進" at bounding box center [191, 307] width 298 height 22
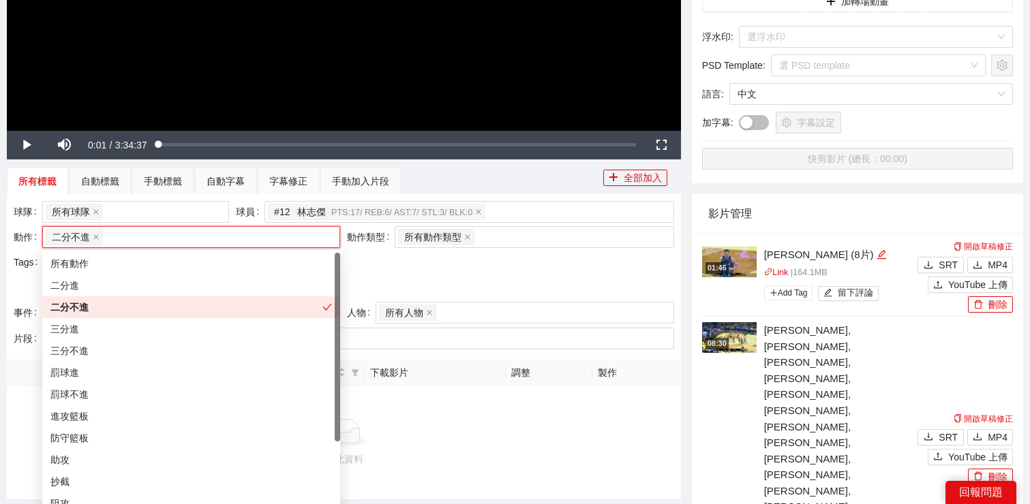
click at [185, 296] on div "二分不進" at bounding box center [191, 307] width 298 height 22
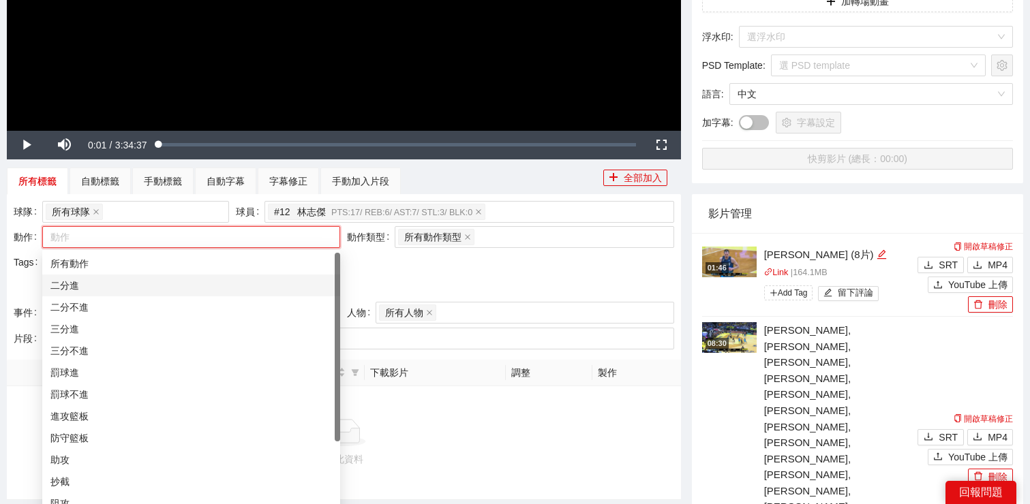
click at [185, 287] on div "二分進" at bounding box center [190, 285] width 281 height 15
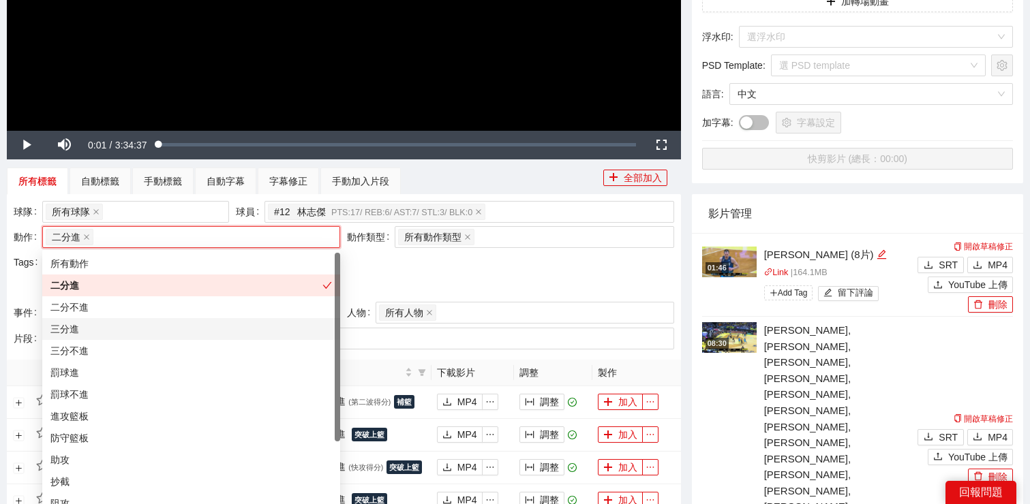
click at [185, 330] on div "三分進" at bounding box center [190, 329] width 281 height 15
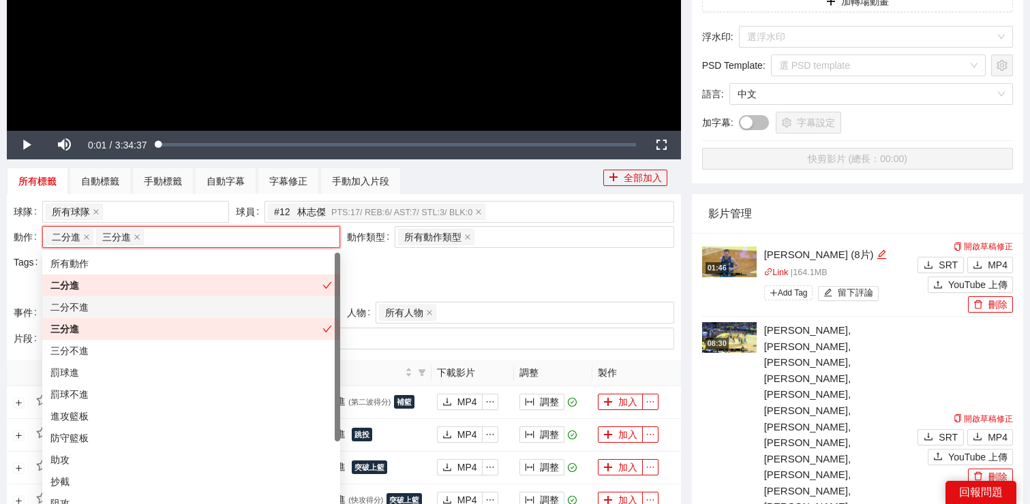
click at [432, 282] on div at bounding box center [344, 288] width 660 height 22
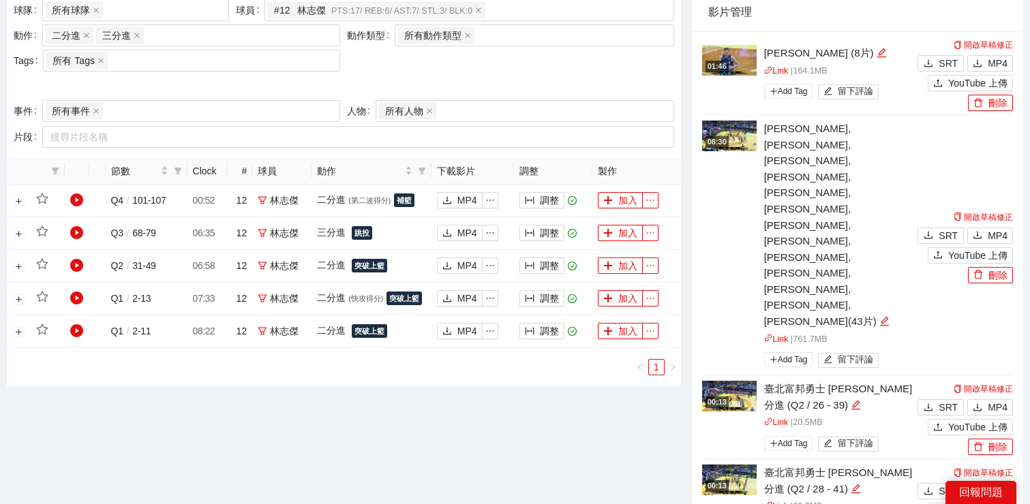
scroll to position [609, 0]
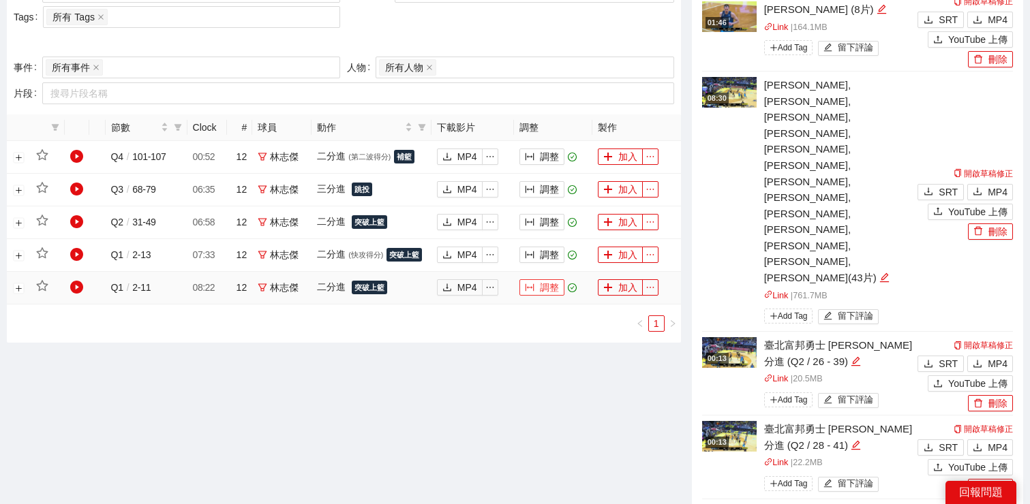
click at [548, 289] on button "調整" at bounding box center [541, 287] width 45 height 16
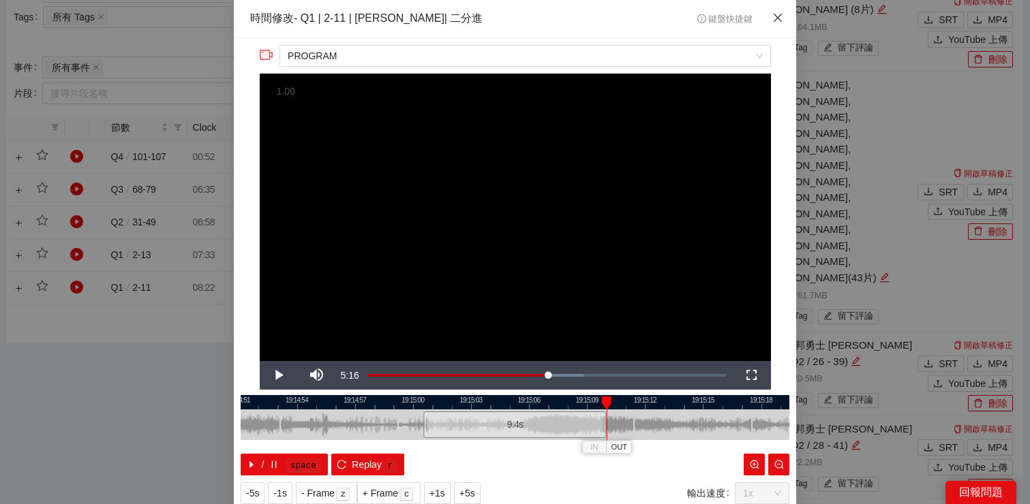
click at [775, 20] on icon "close" at bounding box center [777, 18] width 8 height 8
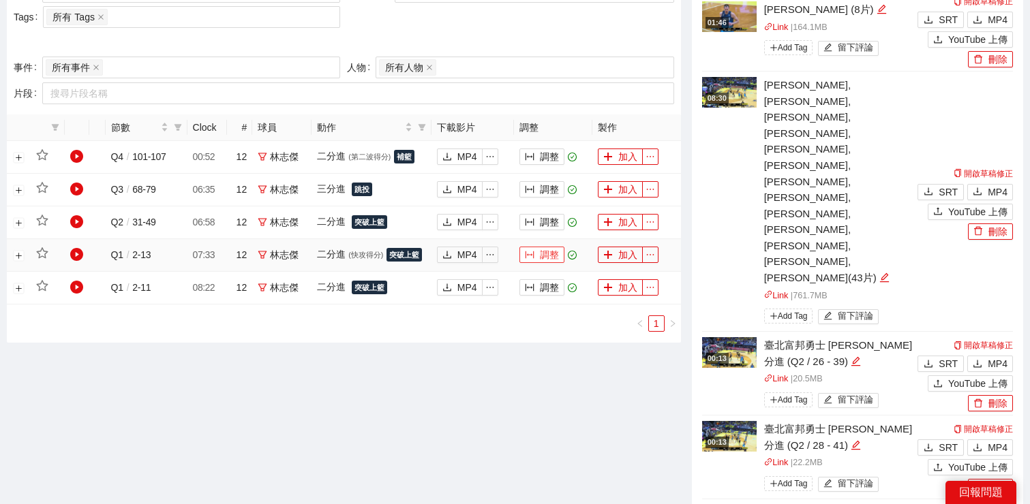
click at [546, 259] on button "調整" at bounding box center [541, 255] width 45 height 16
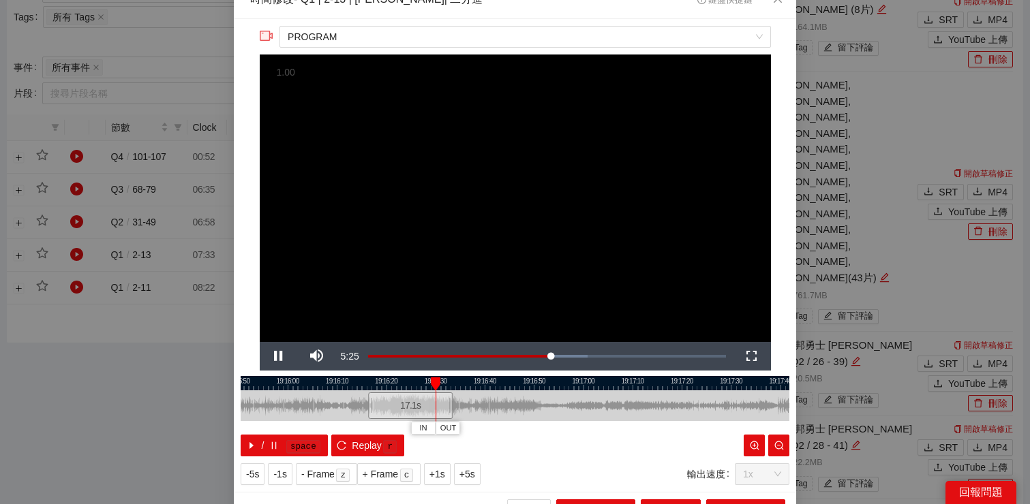
scroll to position [18, 0]
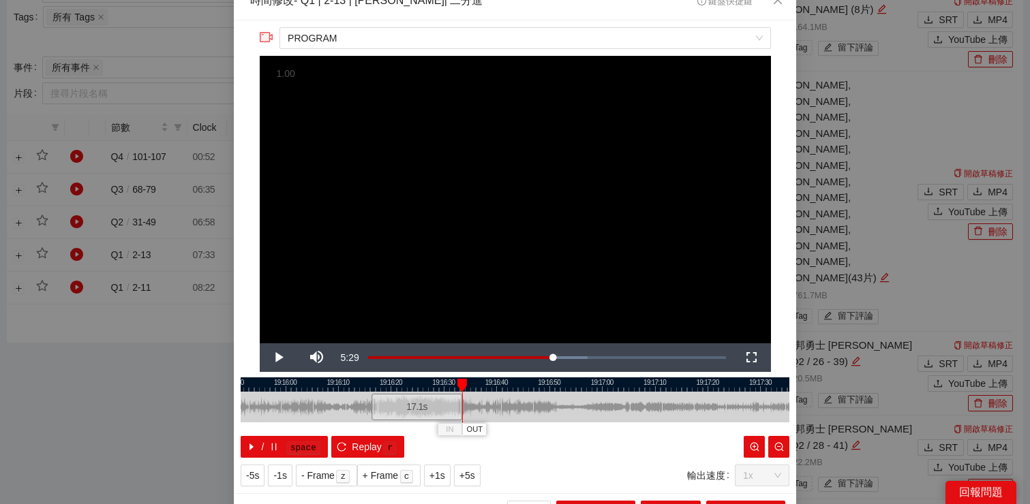
click at [476, 390] on div at bounding box center [515, 384] width 548 height 14
drag, startPoint x: 474, startPoint y: 381, endPoint x: 576, endPoint y: 386, distance: 103.0
click at [577, 386] on div at bounding box center [574, 386] width 10 height 14
click at [589, 429] on span "OUT" at bounding box center [585, 430] width 16 height 12
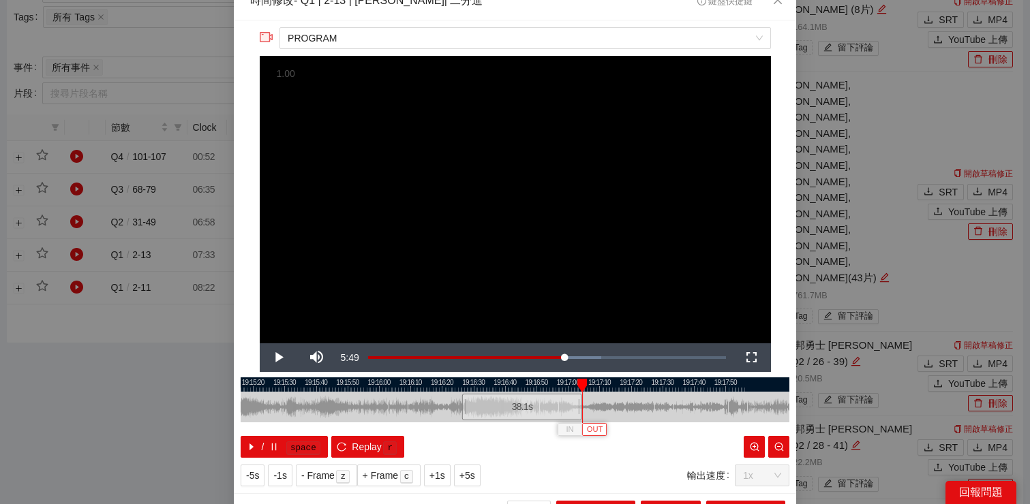
scroll to position [42, 0]
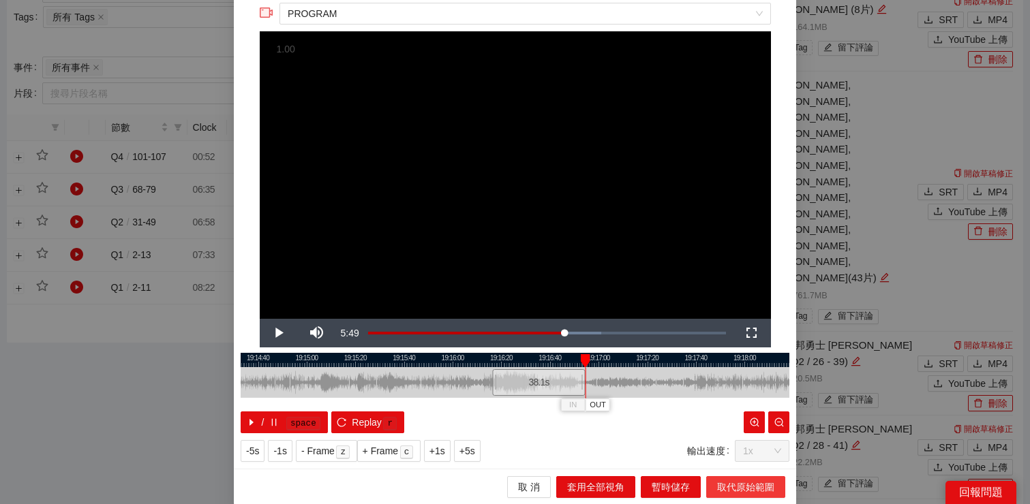
click at [721, 481] on span "取代原始範圍" at bounding box center [745, 487] width 57 height 15
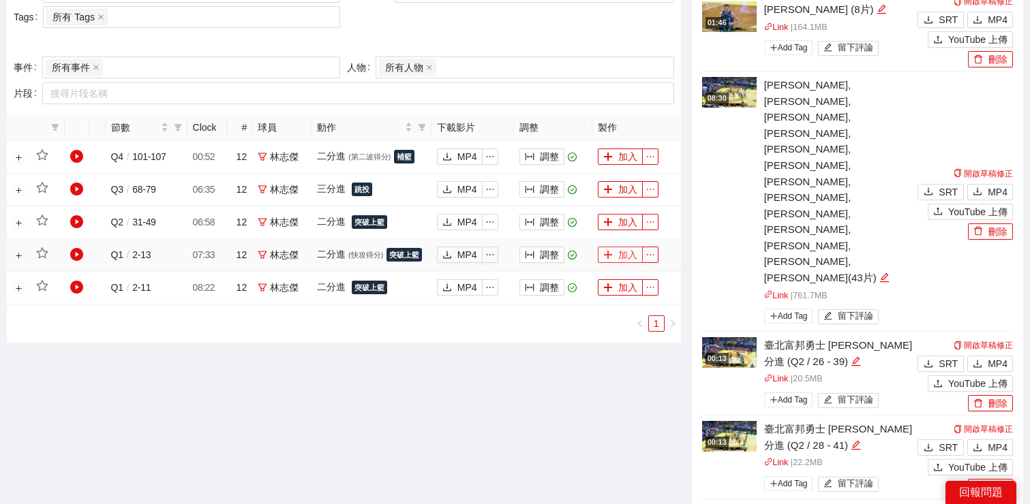
click at [629, 256] on button "加入" at bounding box center [620, 255] width 45 height 16
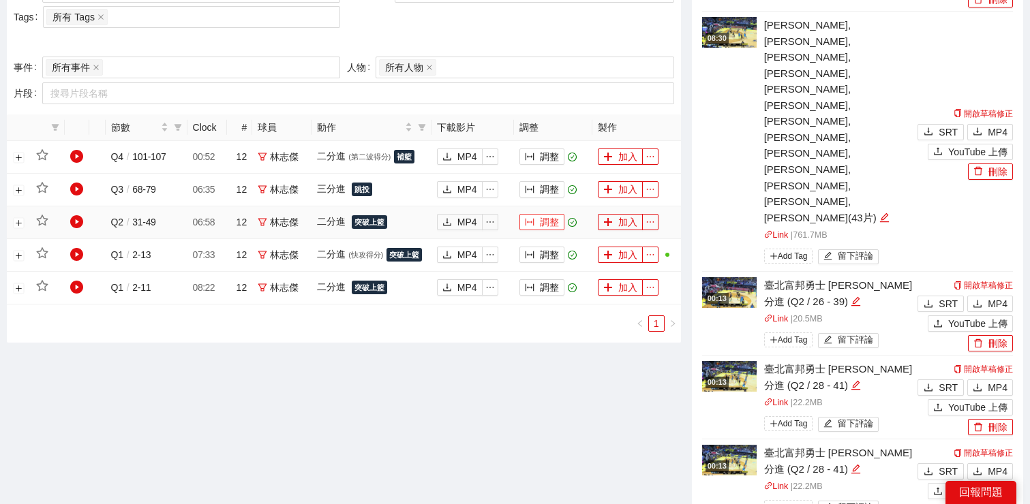
click at [542, 221] on button "調整" at bounding box center [541, 222] width 45 height 16
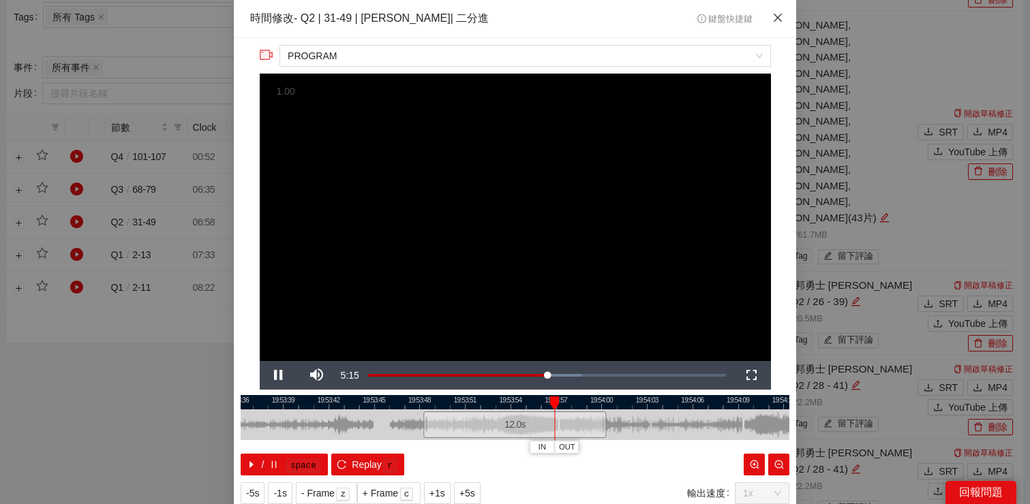
click at [765, 22] on span "Close" at bounding box center [777, 18] width 37 height 37
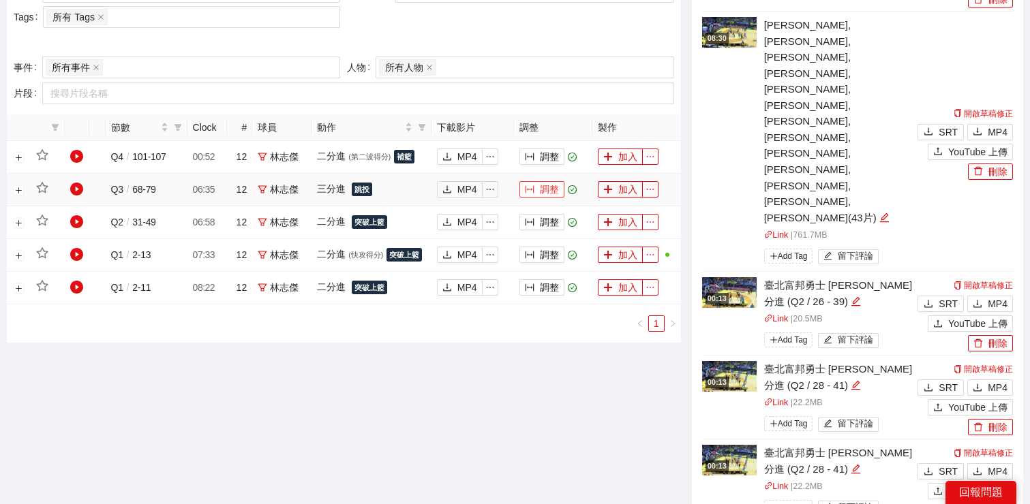
click at [546, 195] on button "調整" at bounding box center [541, 189] width 45 height 16
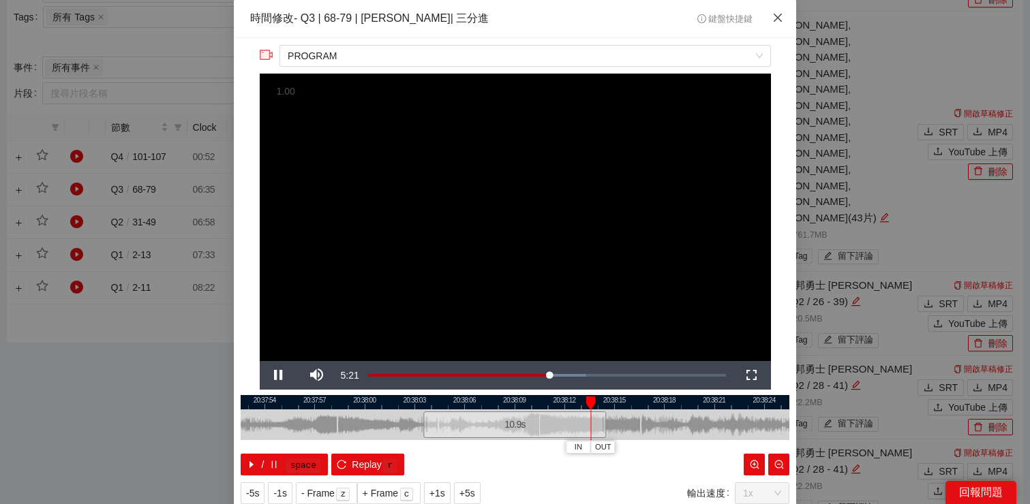
click at [778, 18] on icon "close" at bounding box center [777, 17] width 11 height 11
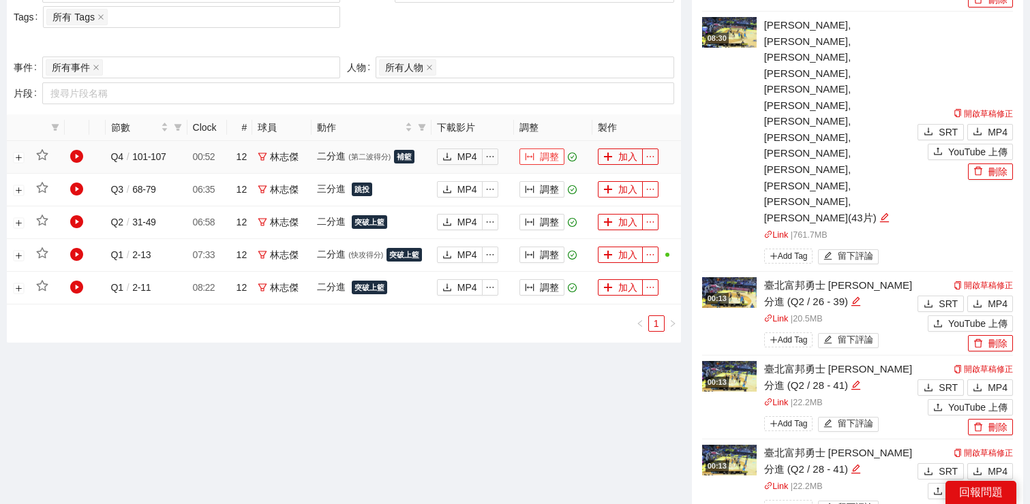
click at [549, 162] on button "調整" at bounding box center [541, 157] width 45 height 16
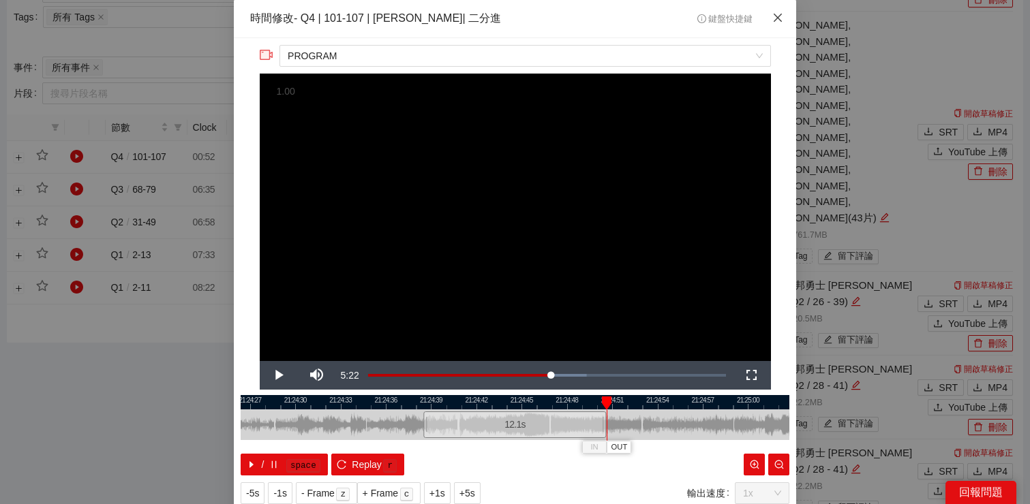
click at [781, 13] on icon "close" at bounding box center [777, 17] width 11 height 11
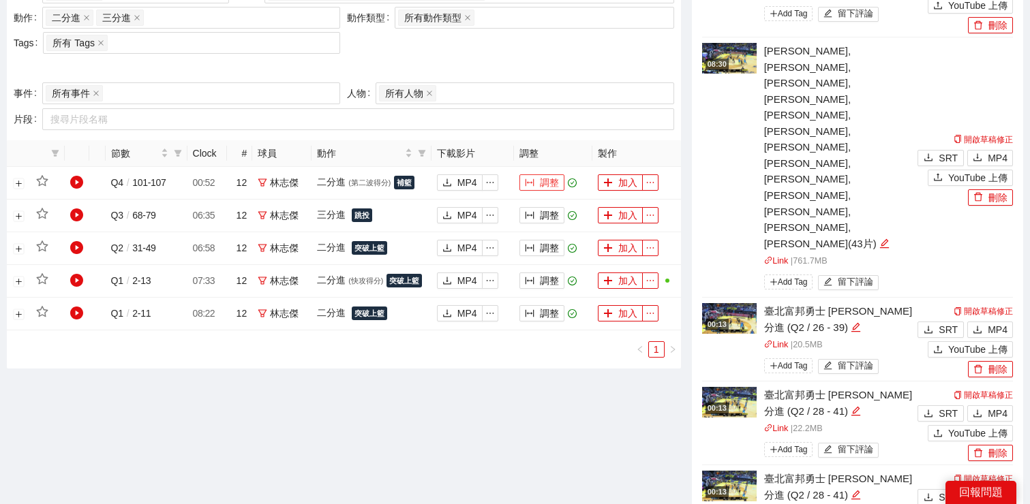
scroll to position [694, 0]
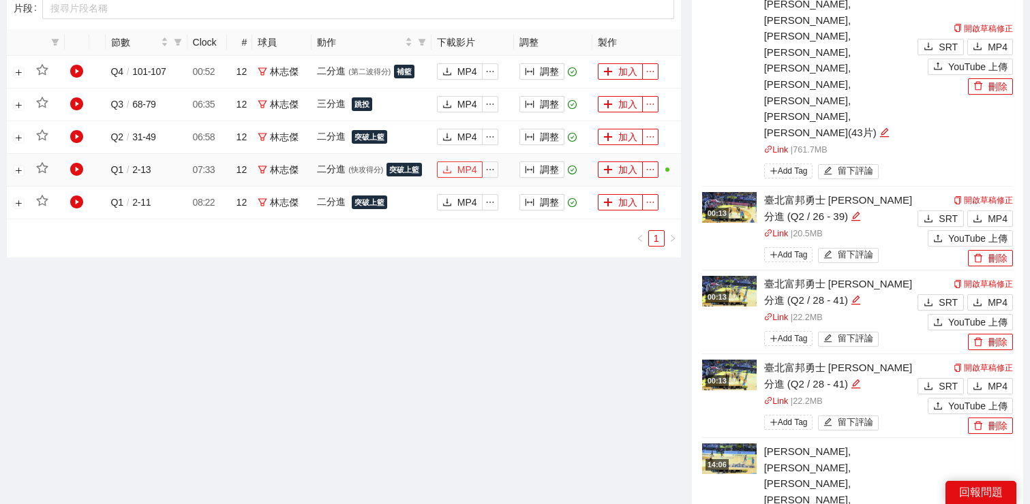
click at [470, 170] on span "MP4" at bounding box center [467, 169] width 20 height 15
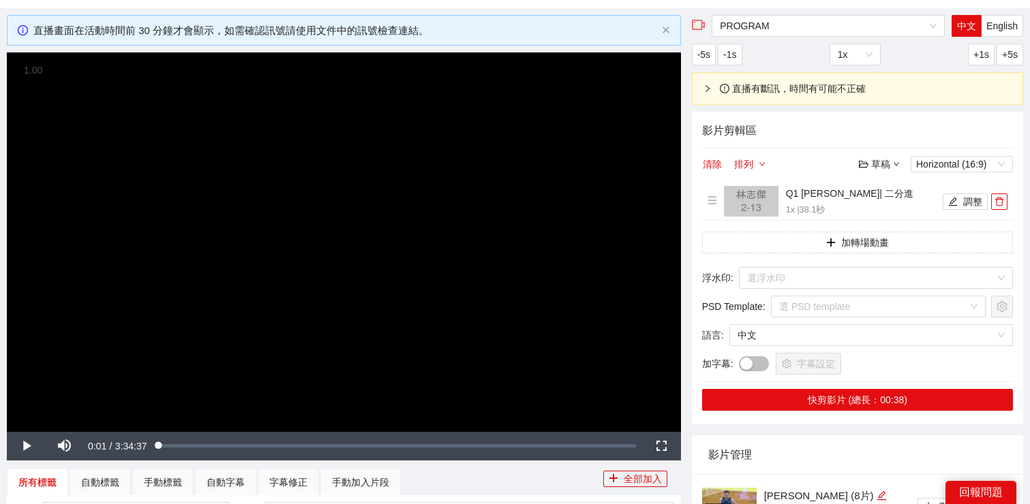
scroll to position [74, 0]
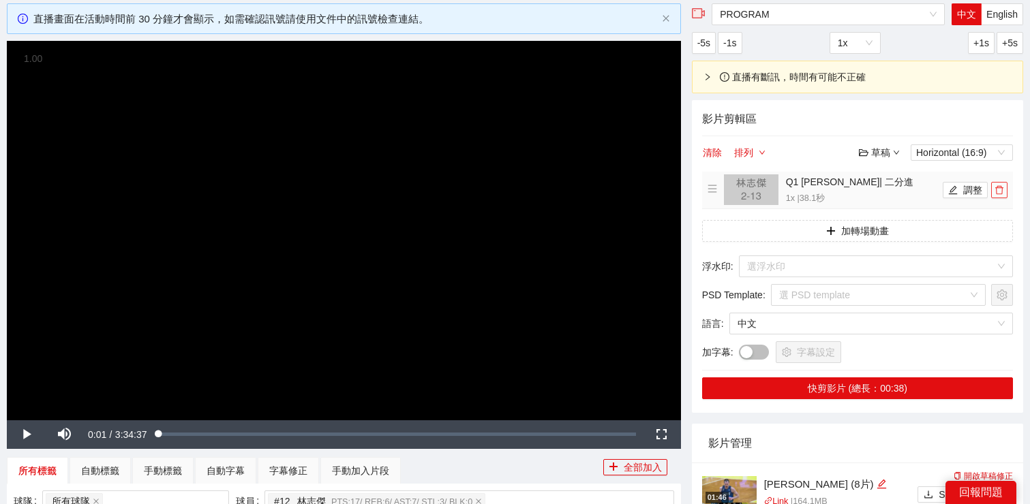
click at [1002, 193] on icon "delete" at bounding box center [999, 190] width 10 height 10
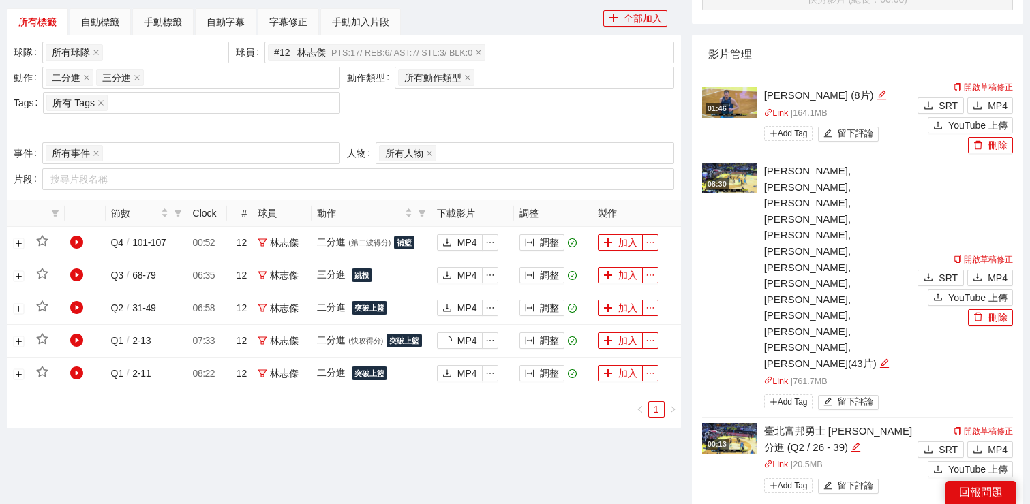
scroll to position [556, 0]
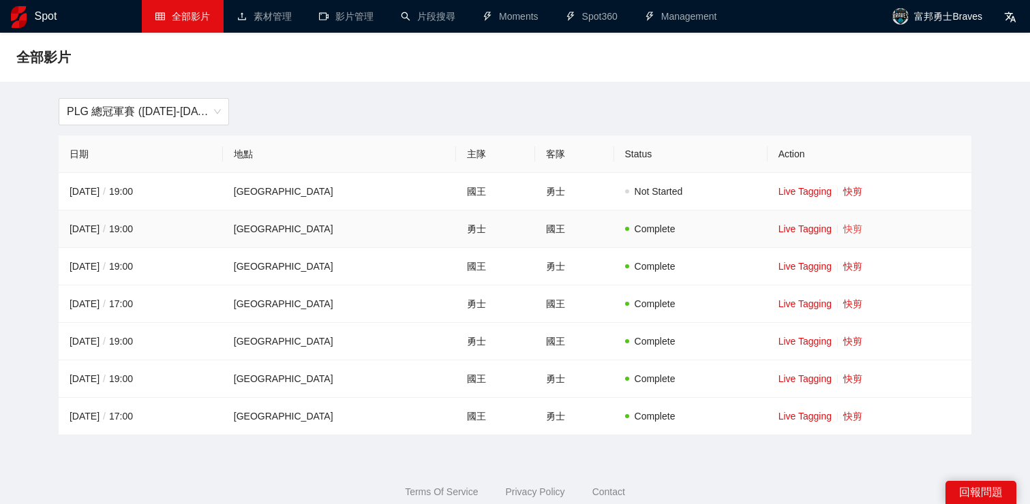
click at [859, 230] on link "快剪" at bounding box center [852, 228] width 19 height 11
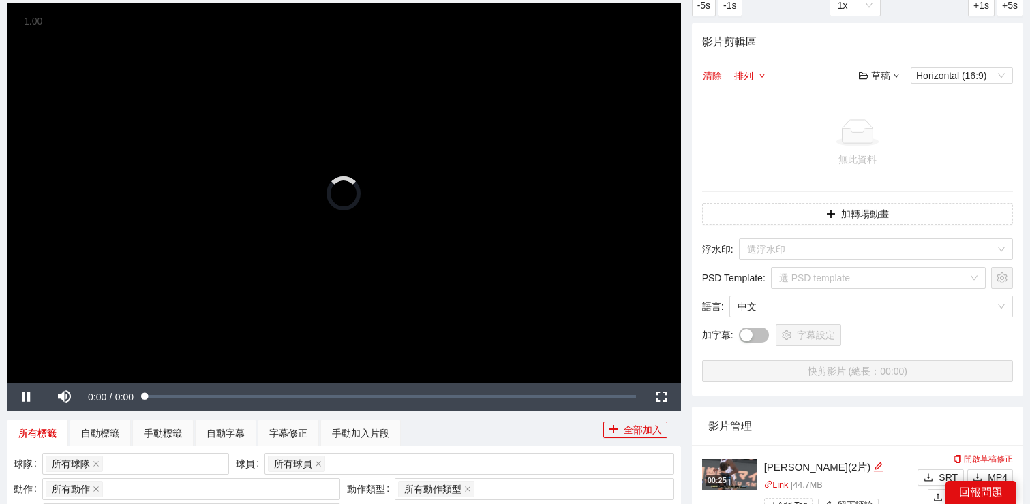
scroll to position [266, 0]
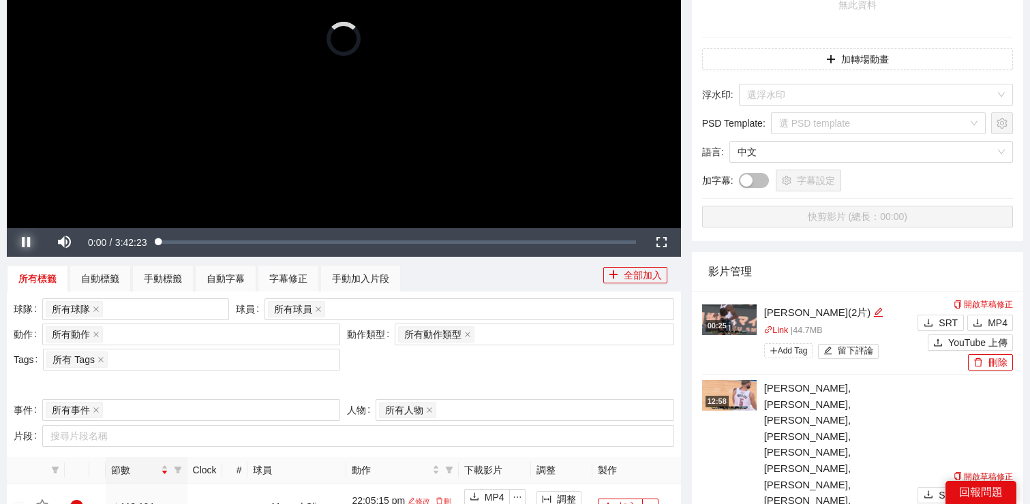
click at [23, 243] on span "Video Player" at bounding box center [26, 243] width 38 height 0
click at [370, 312] on div "所有球員" at bounding box center [462, 309] width 389 height 19
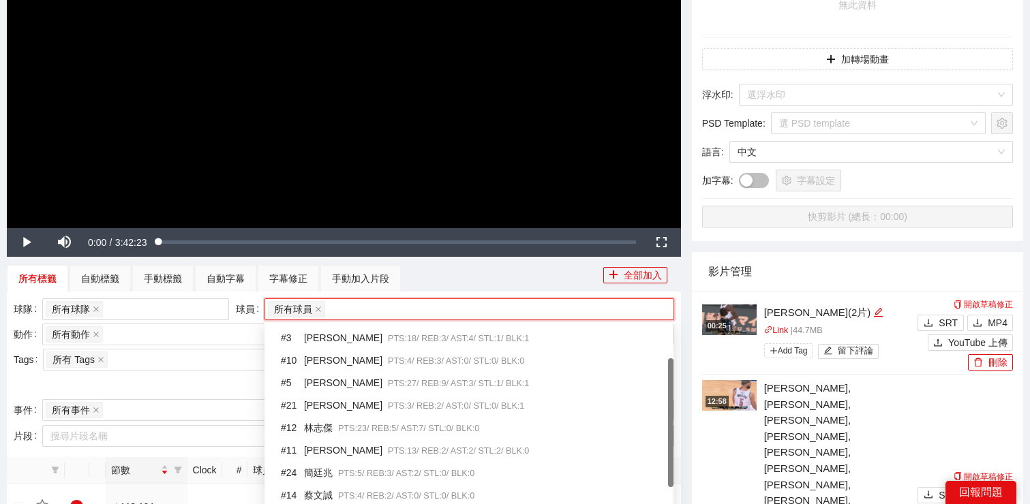
scroll to position [95, 0]
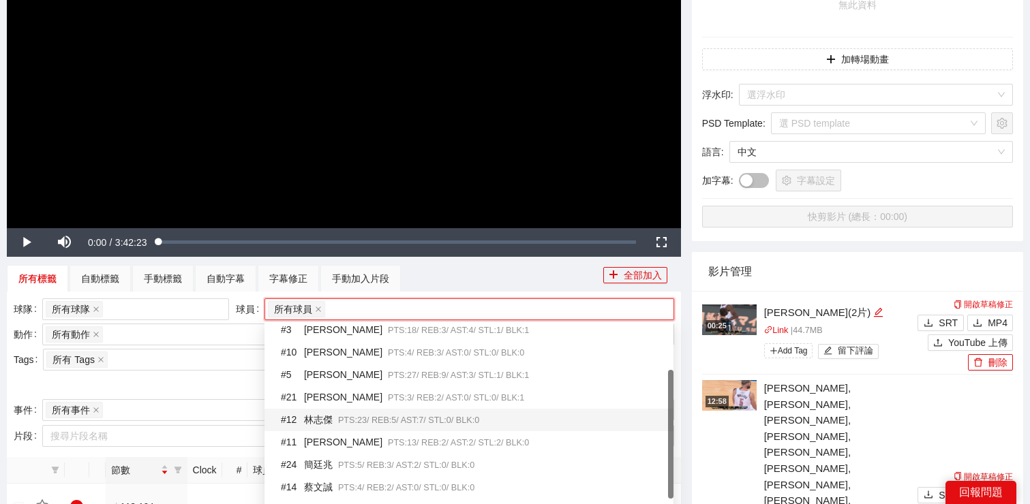
click at [360, 416] on span "PTS: 23 / REB: 5 / AST: 7 / STL: 0 / BLK: 0" at bounding box center [408, 421] width 141 height 10
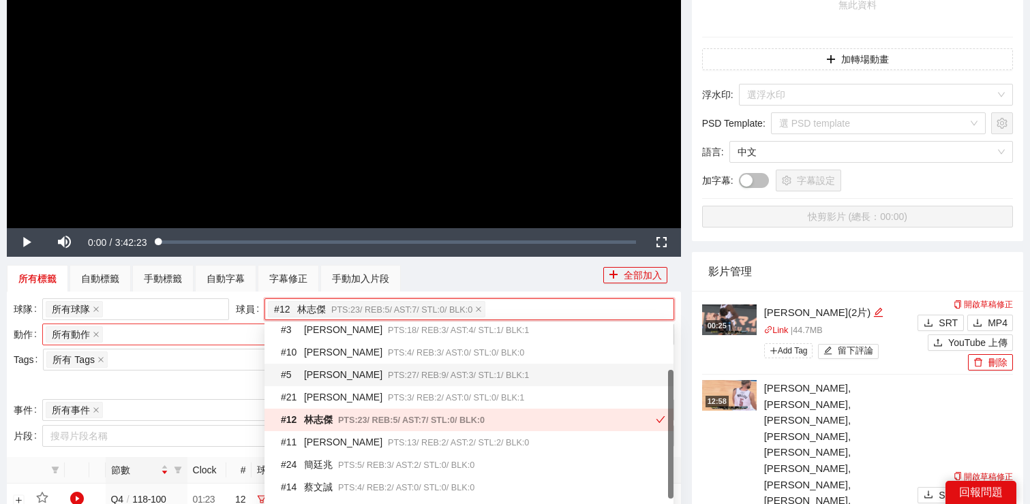
click at [198, 335] on div "所有動作 + 0 ..." at bounding box center [184, 334] width 277 height 19
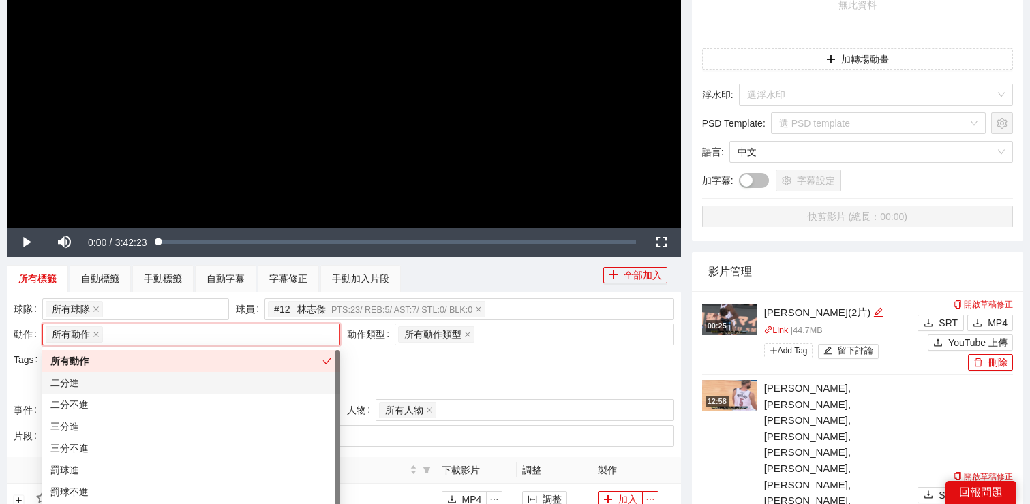
click at [192, 388] on div "二分進" at bounding box center [190, 382] width 281 height 15
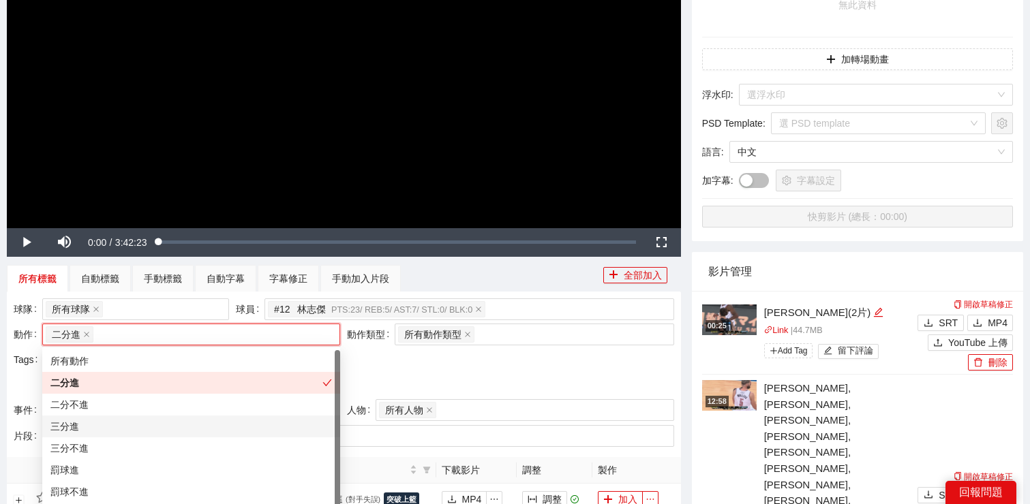
click at [190, 421] on div "三分進" at bounding box center [190, 426] width 281 height 15
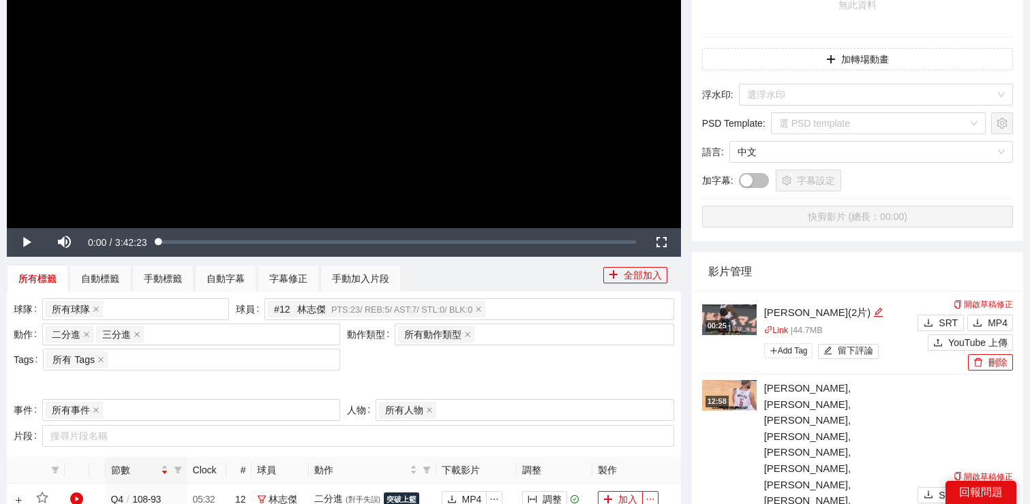
click at [400, 358] on div "球隊 所有球隊 球員 # 12 林志傑 PTS: 23 / REB: 5 / AST: 7 / STL: 0 / BLK: 0 動作 二分進 三分進 + 0 …" at bounding box center [343, 348] width 667 height 101
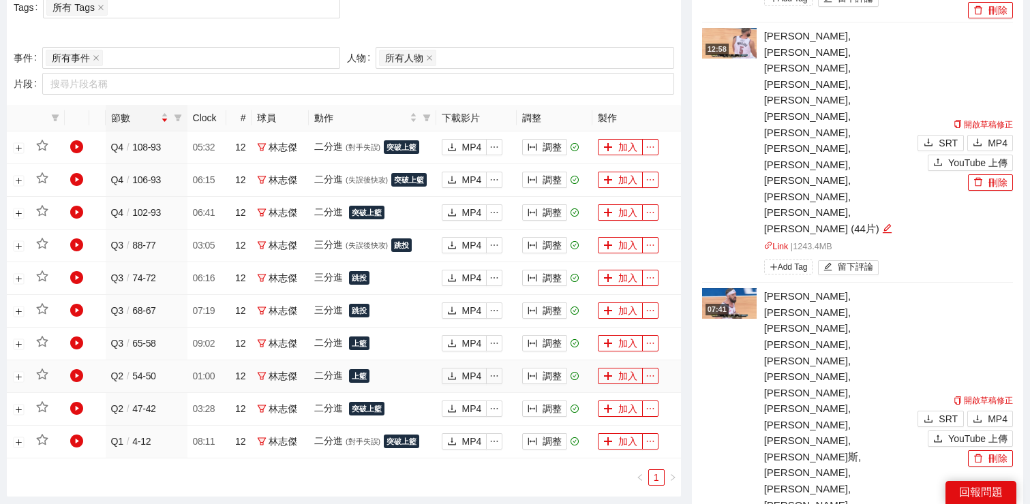
scroll to position [625, 0]
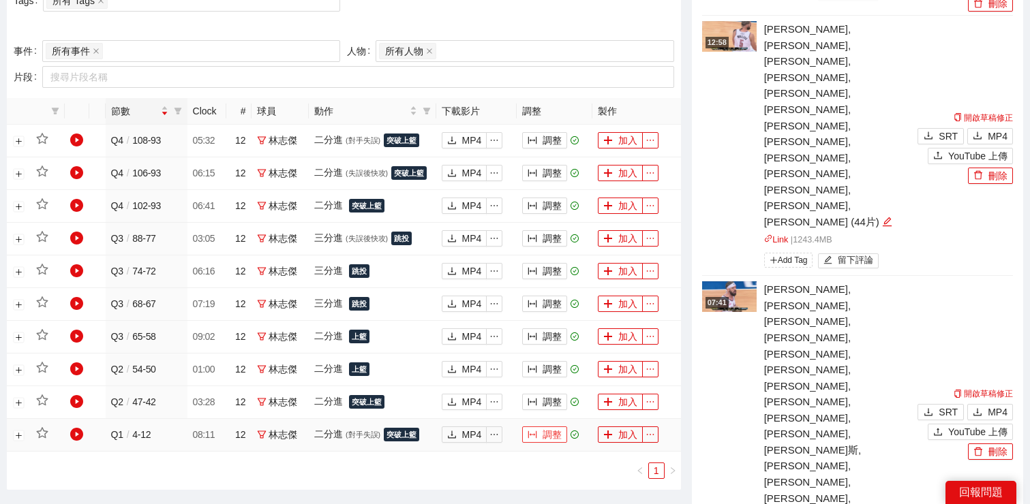
click at [555, 433] on button "調整" at bounding box center [544, 435] width 45 height 16
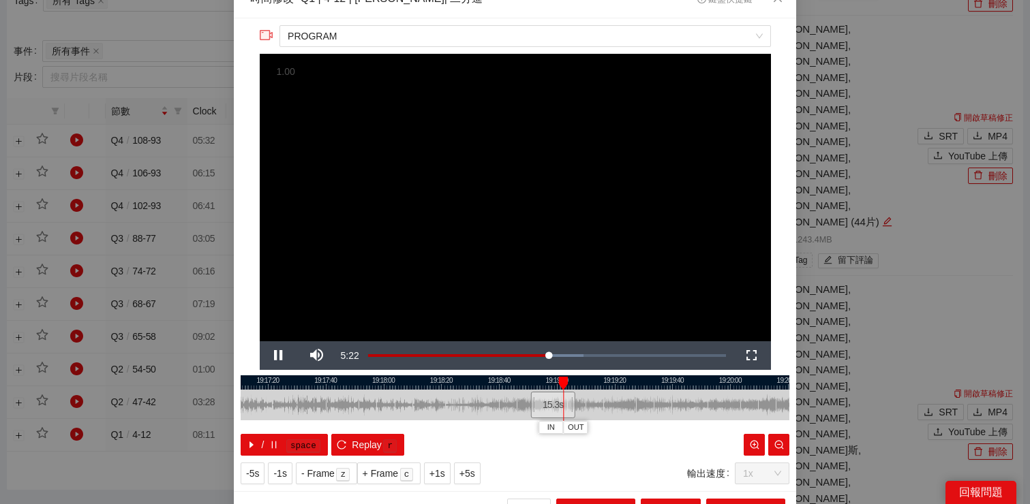
scroll to position [7, 0]
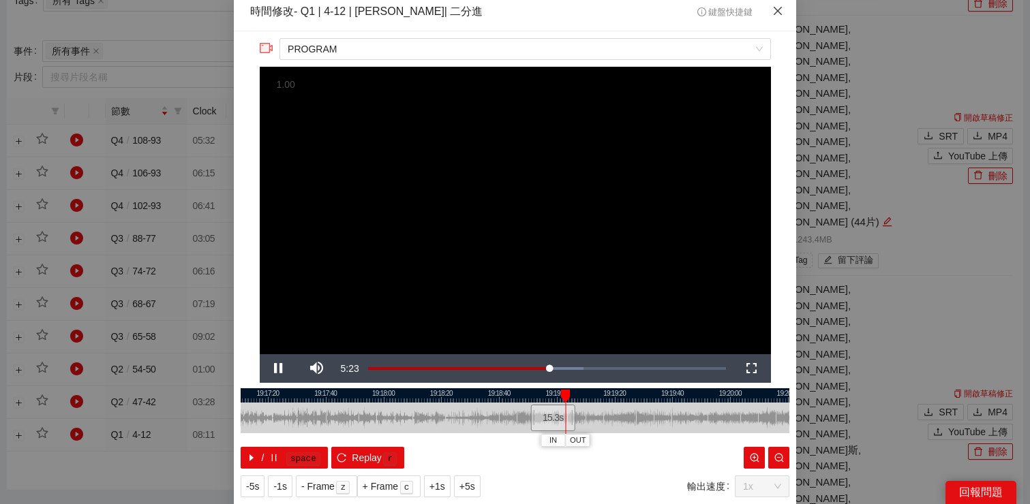
click at [774, 15] on icon "close" at bounding box center [777, 11] width 8 height 8
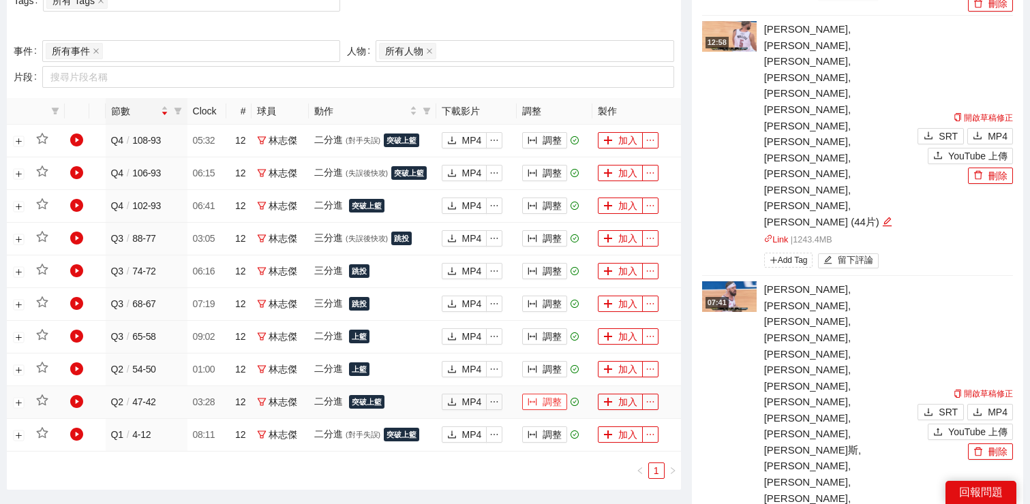
click at [542, 405] on button "調整" at bounding box center [544, 402] width 45 height 16
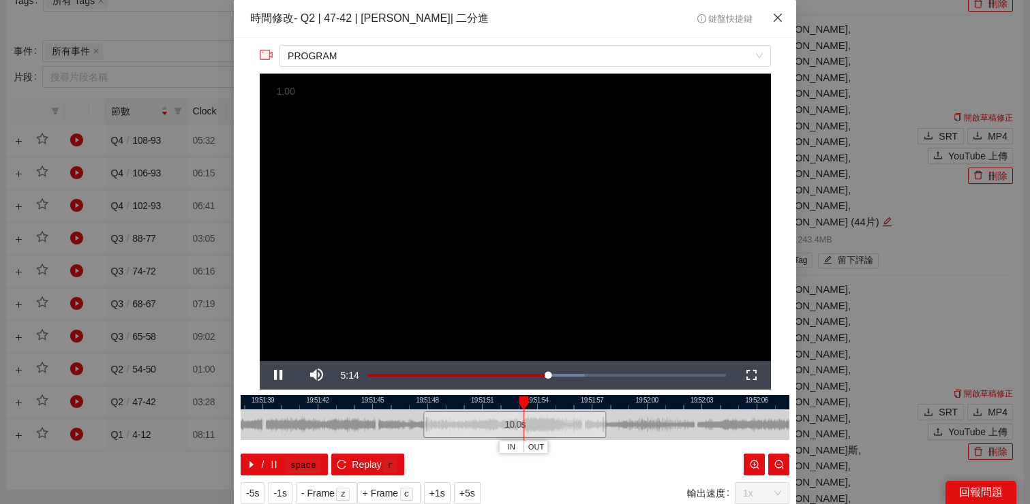
click at [771, 16] on span "Close" at bounding box center [777, 18] width 37 height 37
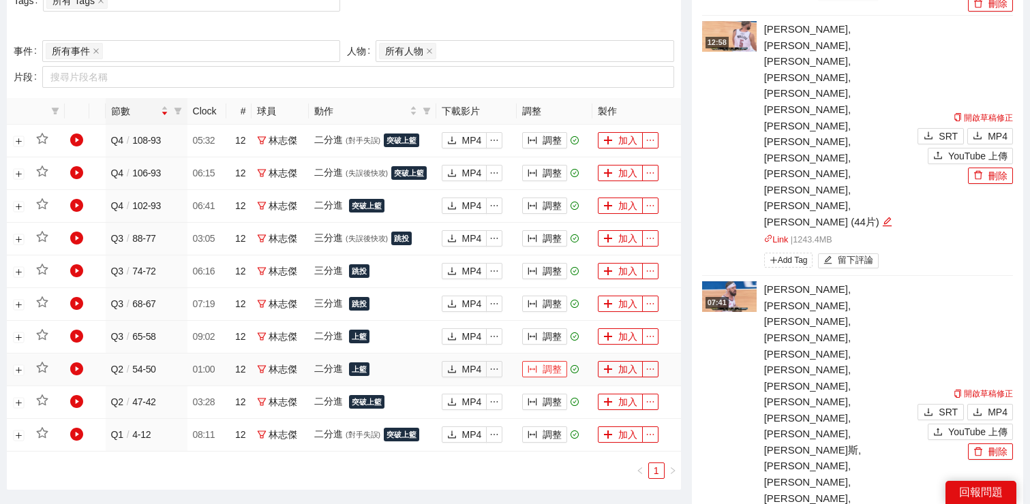
click at [550, 373] on button "調整" at bounding box center [544, 369] width 45 height 16
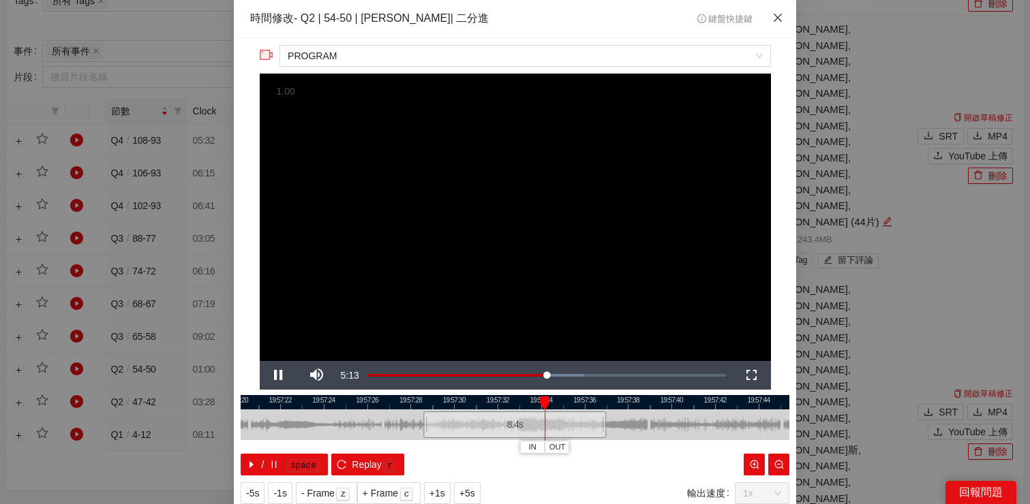
click at [771, 25] on span "Close" at bounding box center [777, 18] width 37 height 37
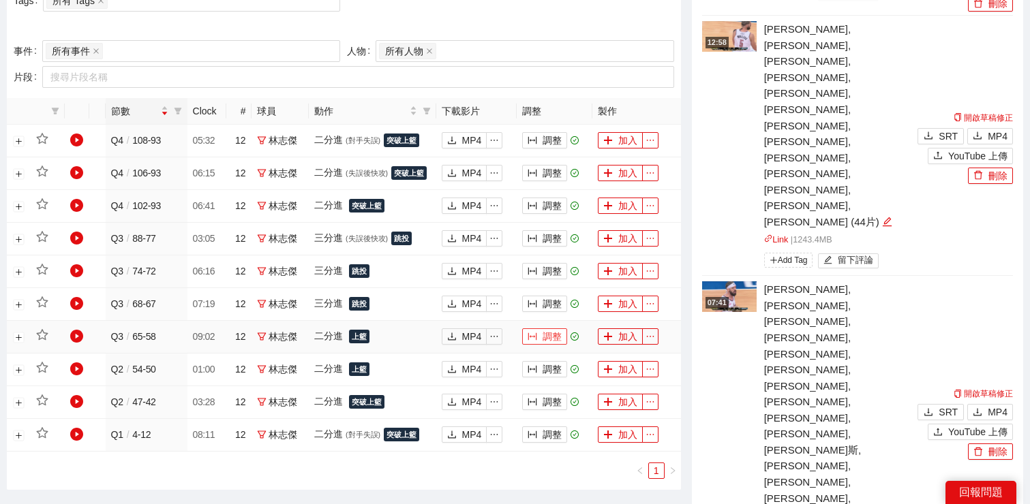
click at [538, 344] on button "調整" at bounding box center [544, 336] width 45 height 16
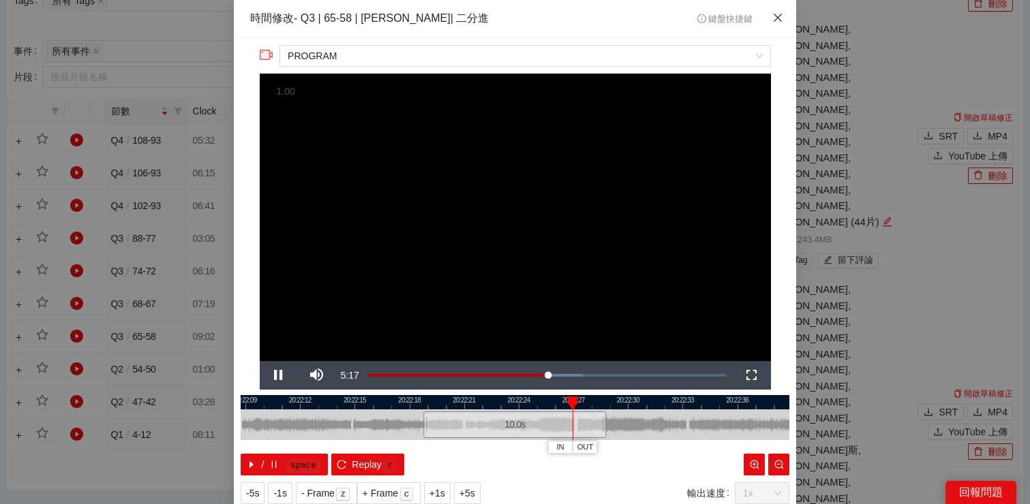
click at [772, 12] on span "Close" at bounding box center [777, 18] width 37 height 37
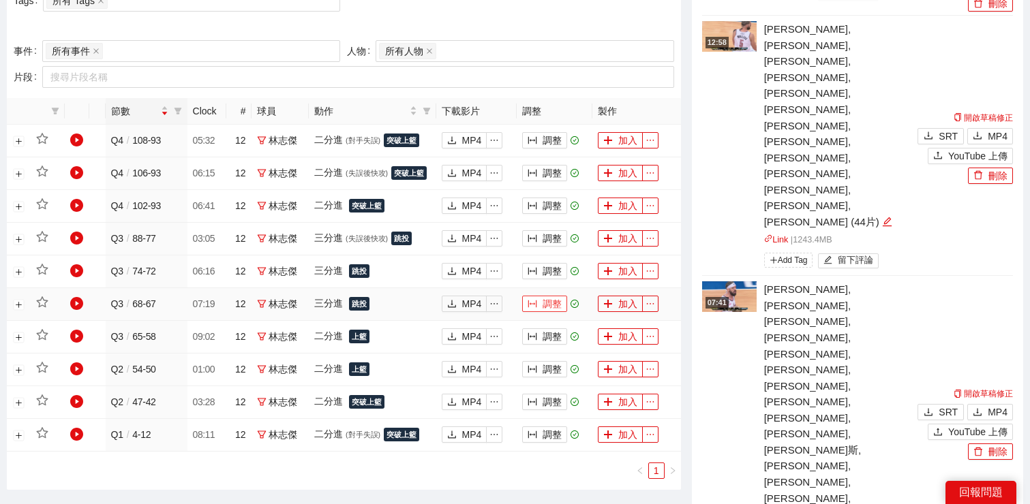
click at [544, 300] on button "調整" at bounding box center [544, 304] width 45 height 16
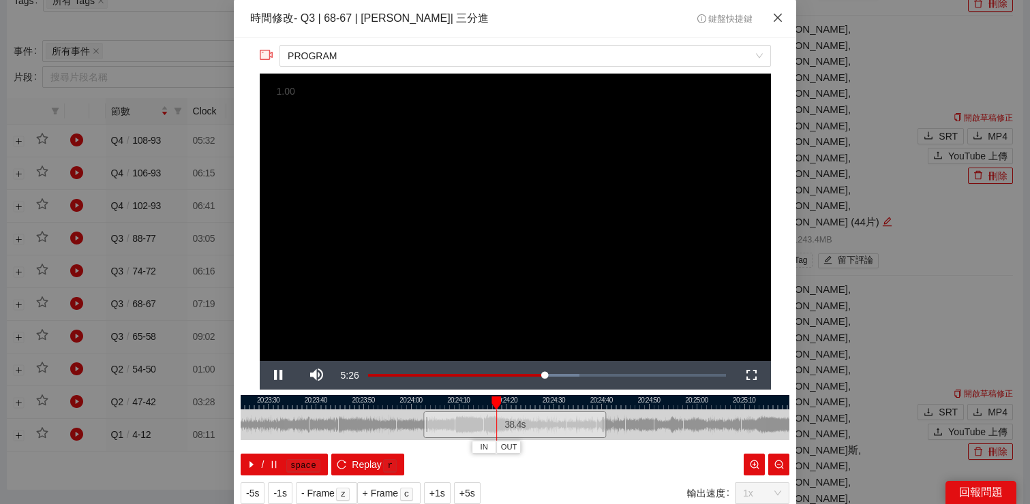
click at [780, 20] on icon "close" at bounding box center [777, 18] width 8 height 8
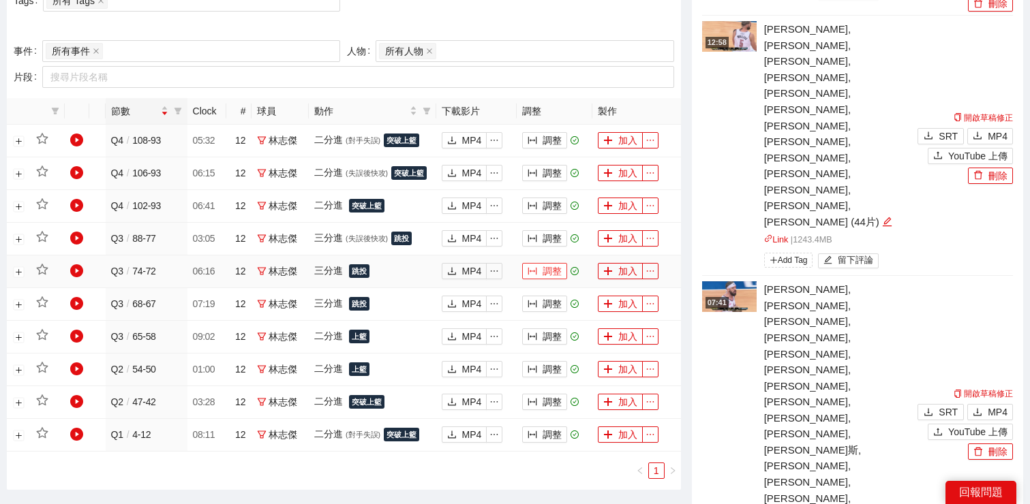
click at [553, 274] on button "調整" at bounding box center [544, 271] width 45 height 16
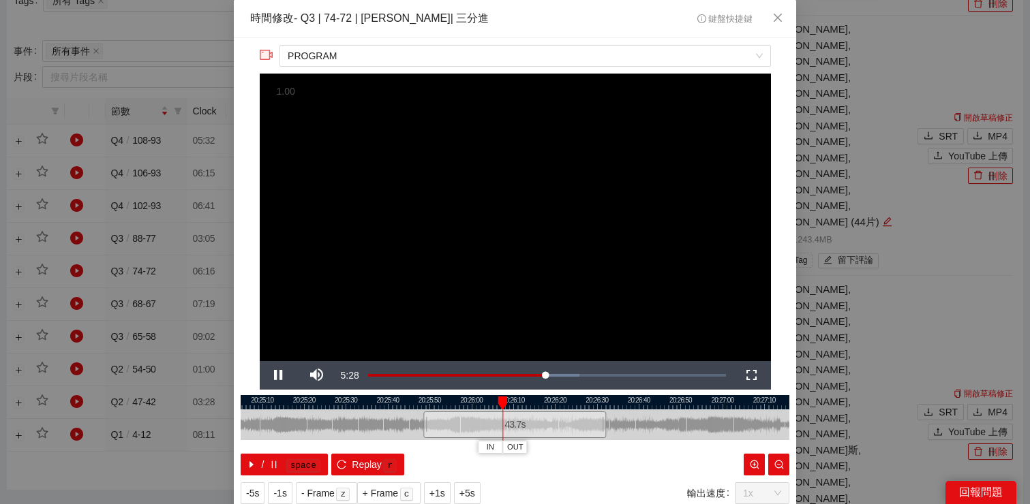
click at [515, 405] on div at bounding box center [515, 402] width 548 height 14
click at [526, 405] on div at bounding box center [515, 402] width 548 height 14
click at [538, 403] on div at bounding box center [515, 402] width 548 height 14
click at [551, 403] on div at bounding box center [515, 402] width 548 height 14
click at [280, 375] on span "Video Player" at bounding box center [279, 375] width 38 height 0
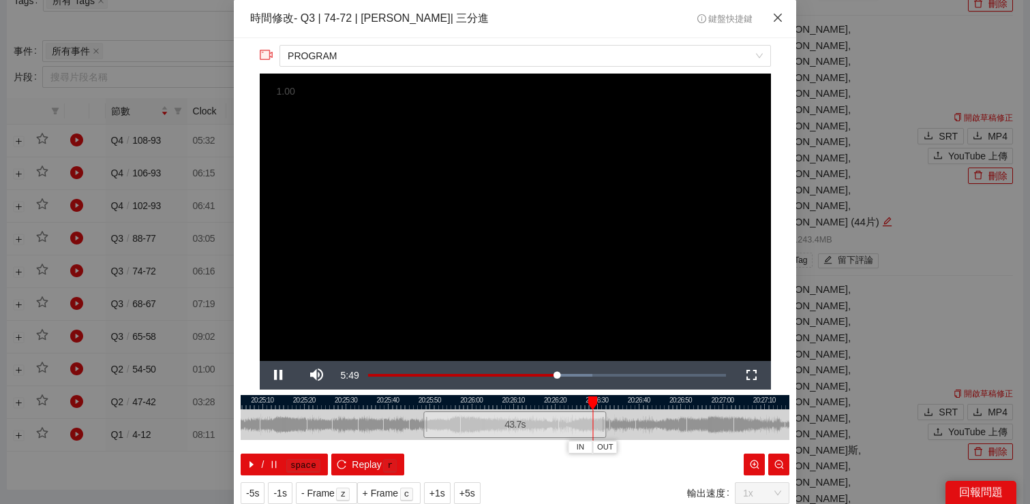
click at [775, 17] on icon "close" at bounding box center [777, 17] width 11 height 11
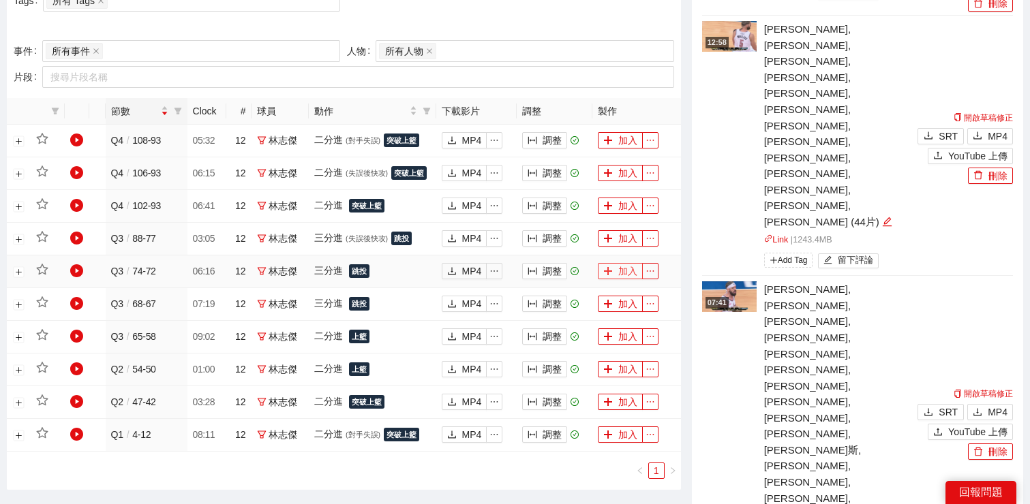
click at [612, 274] on icon "plus" at bounding box center [608, 271] width 10 height 10
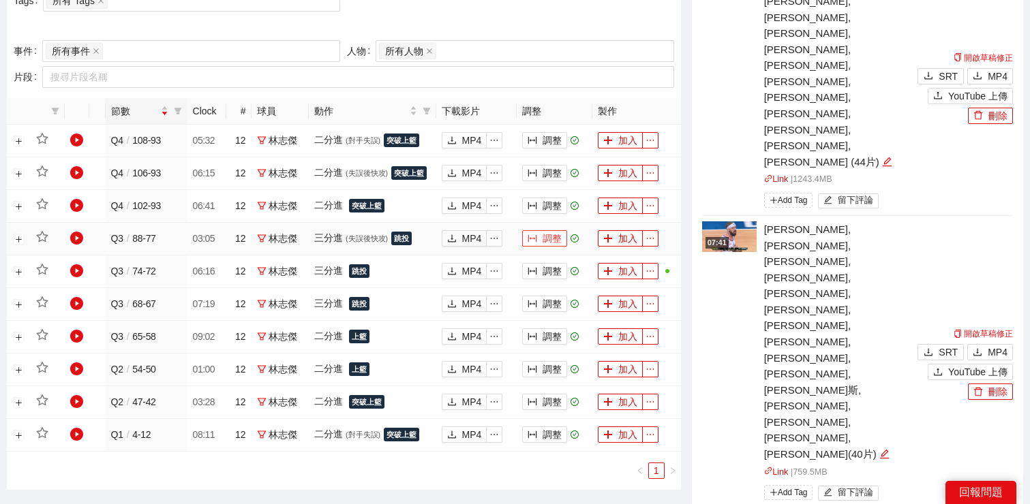
click at [542, 238] on button "調整" at bounding box center [544, 238] width 45 height 16
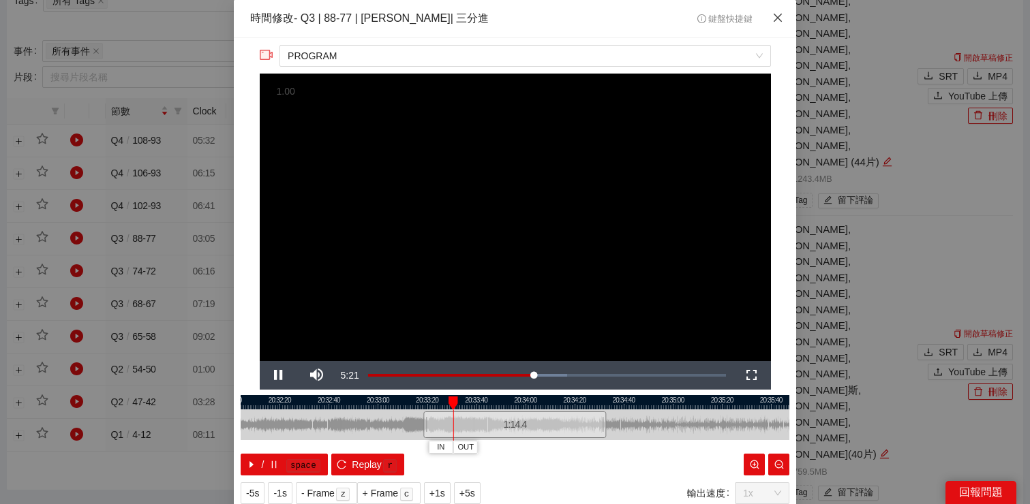
click at [775, 22] on icon "close" at bounding box center [777, 17] width 11 height 11
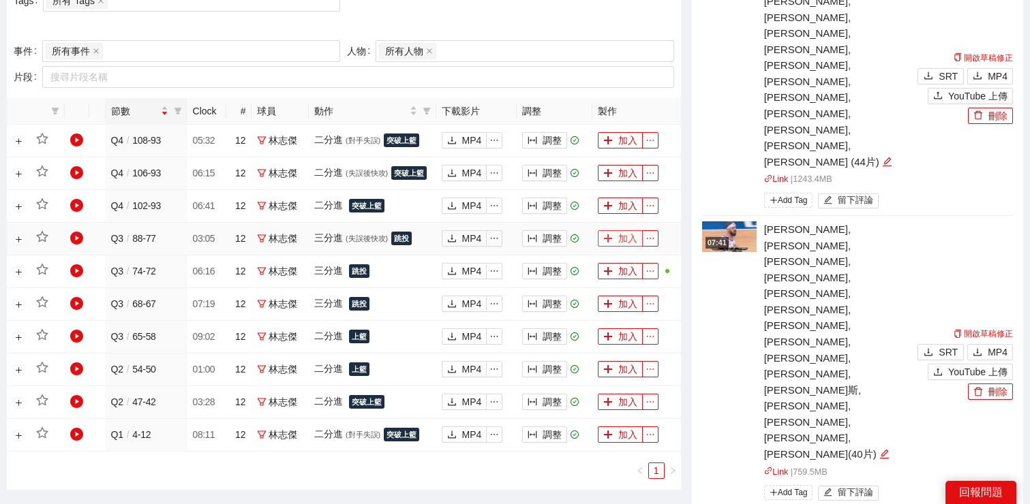
click at [613, 237] on button "加入" at bounding box center [620, 238] width 45 height 16
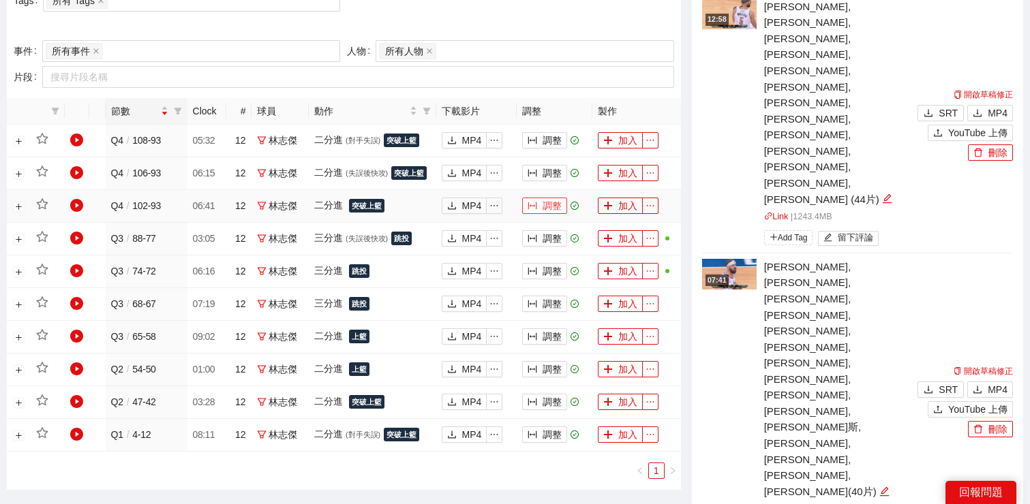
click at [542, 202] on button "調整" at bounding box center [544, 206] width 45 height 16
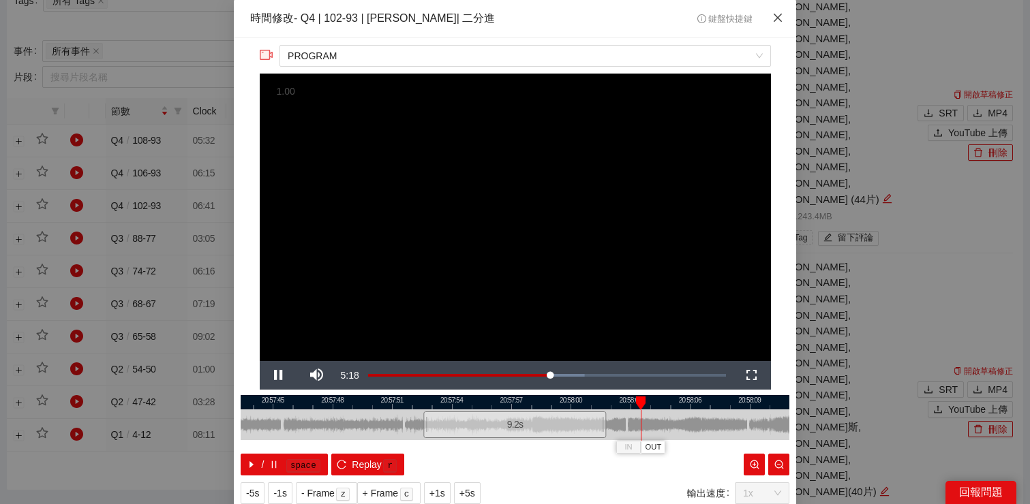
click at [775, 14] on icon "close" at bounding box center [777, 17] width 11 height 11
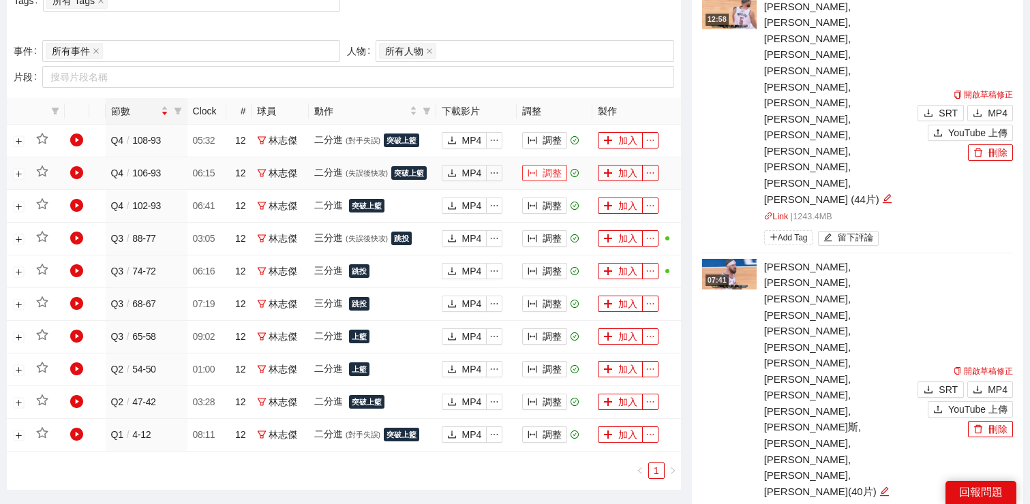
click at [542, 172] on button "調整" at bounding box center [544, 173] width 45 height 16
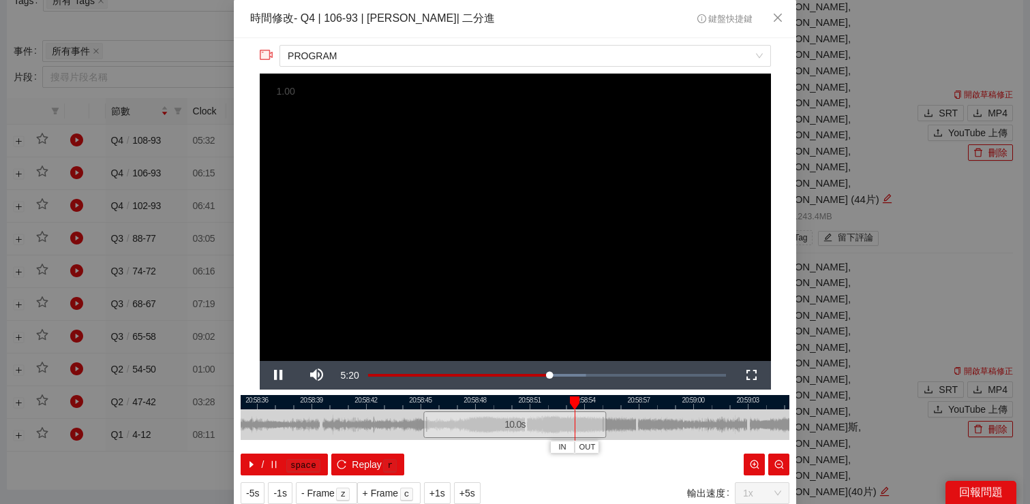
click at [423, 405] on div at bounding box center [515, 402] width 548 height 14
click at [276, 375] on span "Video Player" at bounding box center [279, 375] width 38 height 0
click at [408, 401] on div at bounding box center [515, 402] width 548 height 14
click at [397, 408] on div at bounding box center [515, 402] width 548 height 14
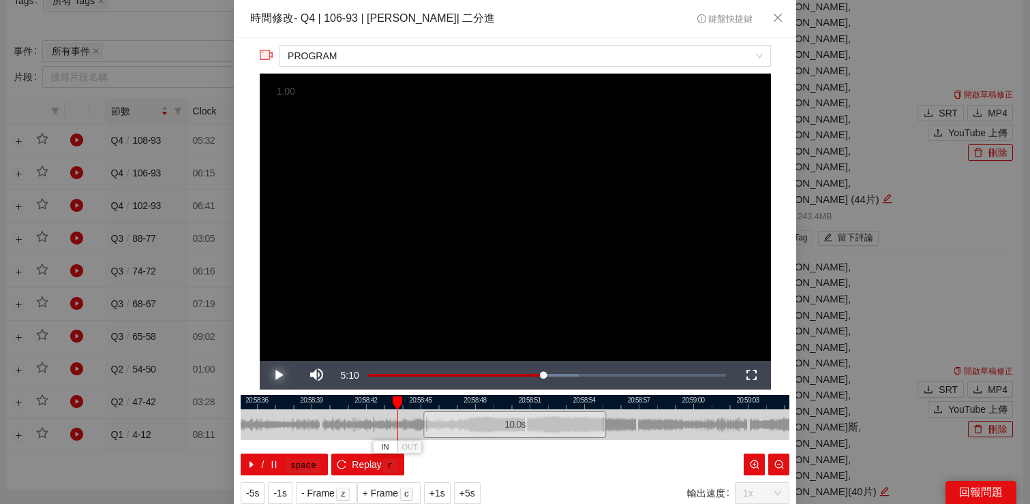
click at [279, 375] on span "Video Player" at bounding box center [279, 375] width 38 height 0
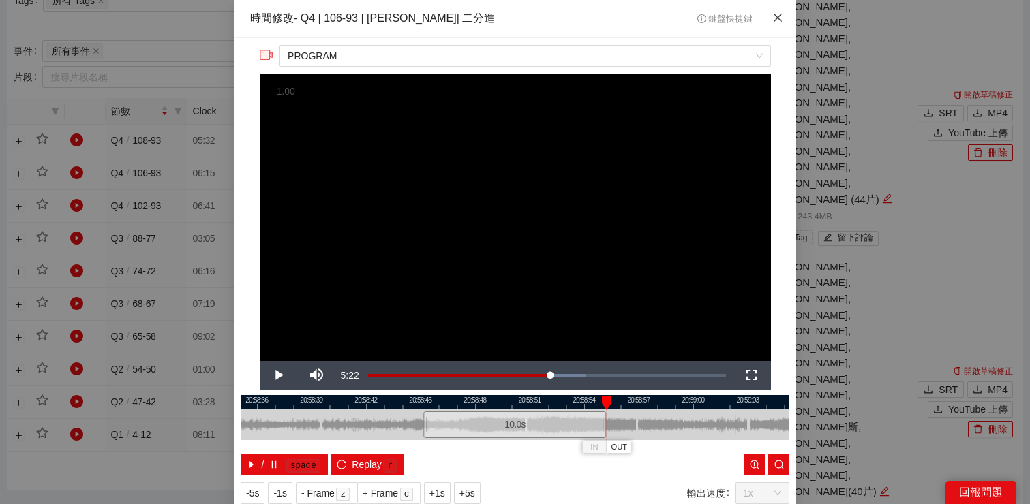
click at [777, 20] on icon "close" at bounding box center [777, 17] width 11 height 11
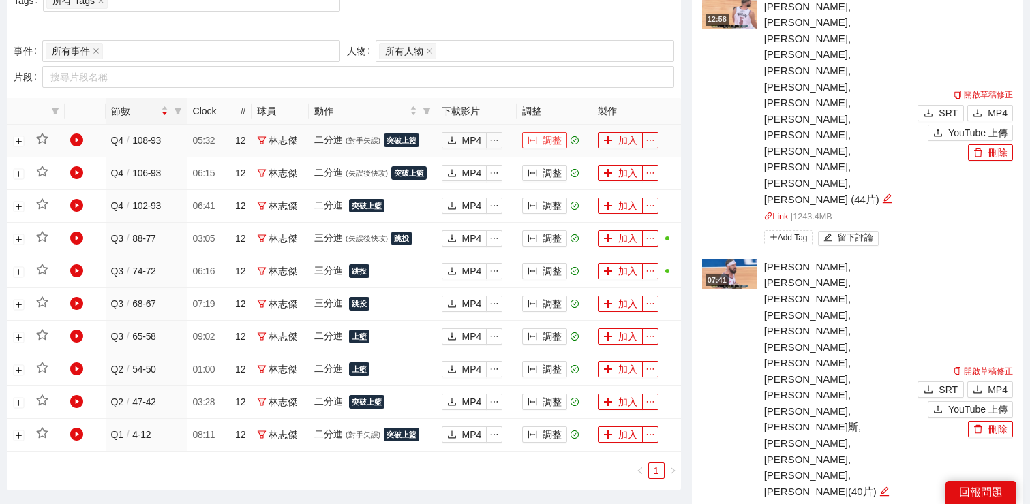
click at [542, 144] on button "調整" at bounding box center [544, 140] width 45 height 16
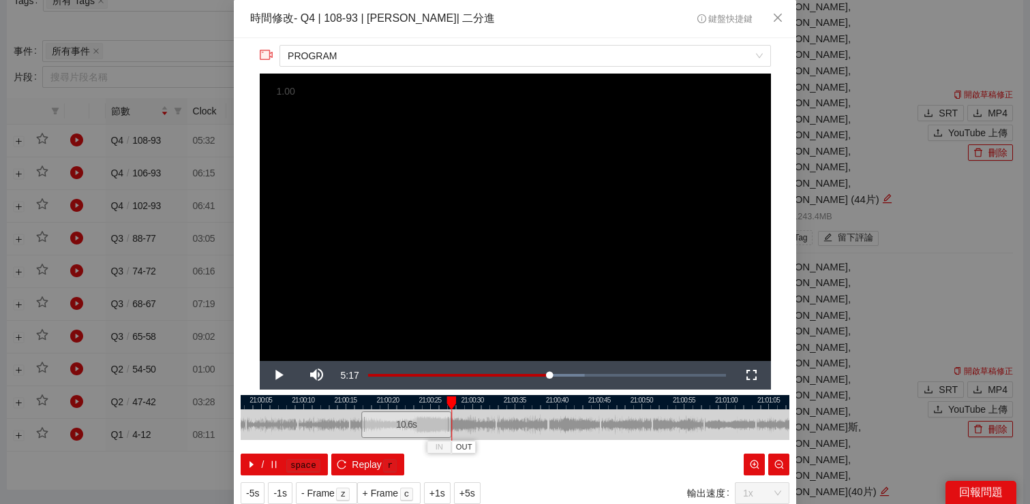
scroll to position [17, 0]
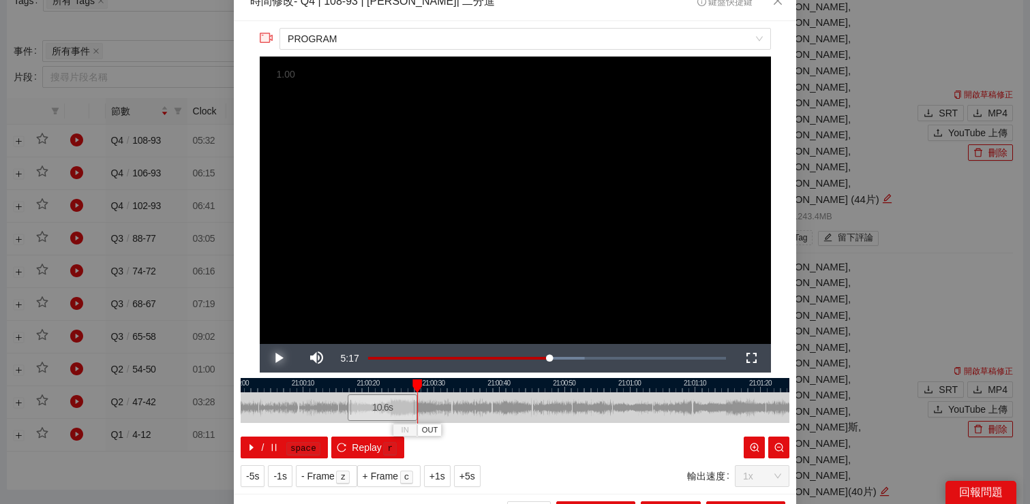
click at [275, 358] on span "Video Player" at bounding box center [279, 358] width 38 height 0
click at [540, 386] on div at bounding box center [515, 385] width 548 height 14
click at [578, 388] on div at bounding box center [515, 385] width 548 height 14
click at [593, 388] on div at bounding box center [515, 385] width 548 height 14
click at [607, 388] on div at bounding box center [515, 385] width 548 height 14
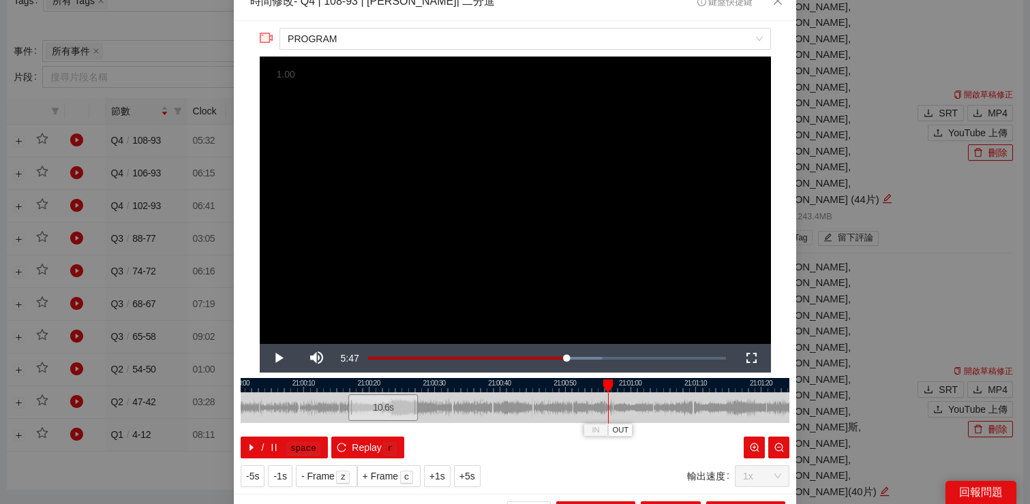
click at [621, 388] on div at bounding box center [515, 385] width 548 height 14
click at [634, 388] on div at bounding box center [515, 385] width 548 height 14
click at [654, 388] on div at bounding box center [515, 385] width 548 height 14
click at [686, 388] on div at bounding box center [515, 385] width 548 height 14
click at [717, 390] on div at bounding box center [515, 385] width 548 height 14
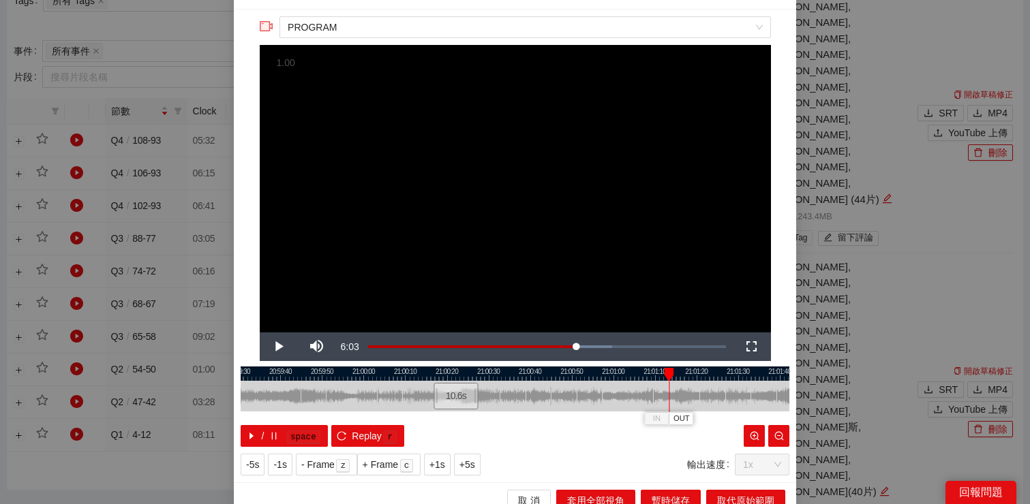
scroll to position [29, 0]
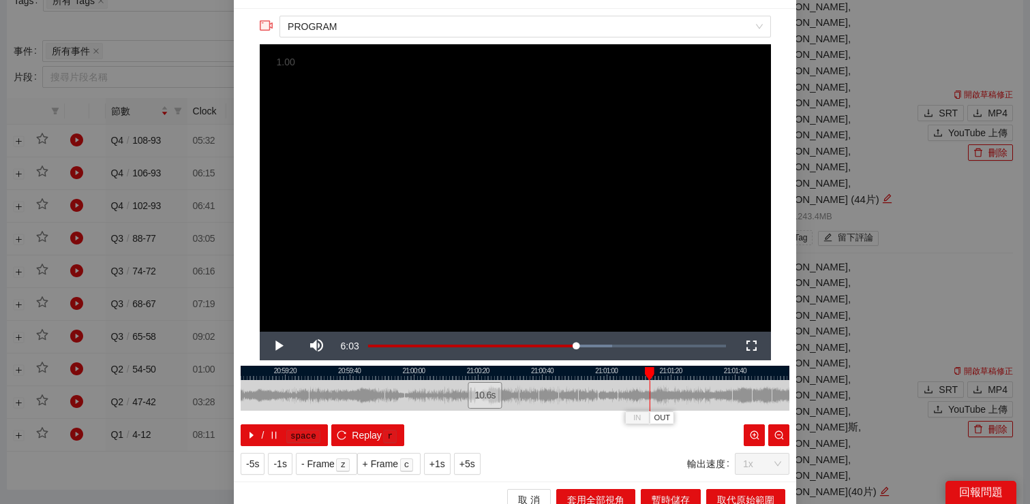
click at [515, 373] on div at bounding box center [515, 373] width 548 height 14
drag, startPoint x: 514, startPoint y: 370, endPoint x: 766, endPoint y: 382, distance: 251.7
click at [766, 382] on div "20:59:00 20:59:20 20:59:40 21:00:00 21:00:20 21:00:40 21:01:00 21:01:20 21:01:4…" at bounding box center [515, 406] width 548 height 80
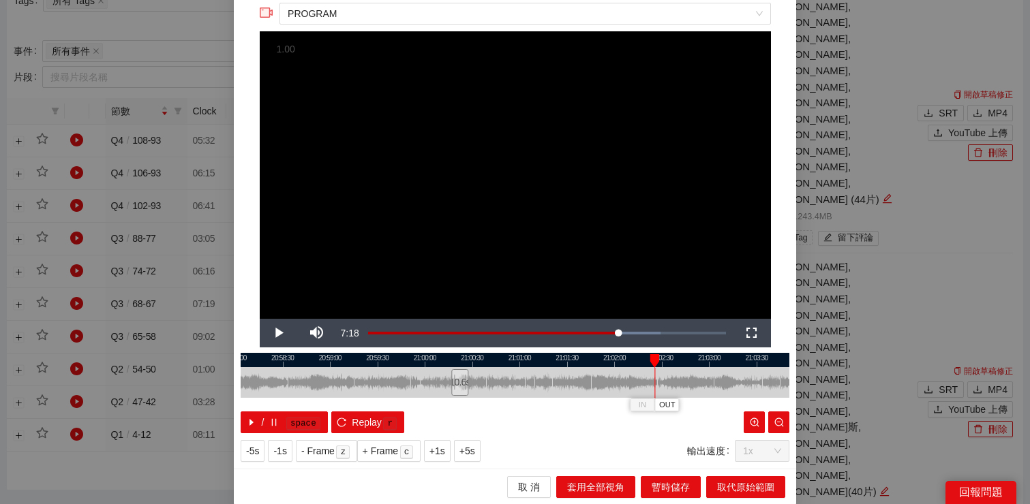
drag, startPoint x: 577, startPoint y: 356, endPoint x: 661, endPoint y: 364, distance: 84.1
click at [661, 365] on div "20:58:00 20:58:30 20:59:00 20:59:30 21:00:00 21:00:30 21:01:00 21:01:30 21:02:0…" at bounding box center [515, 393] width 548 height 80
click at [272, 333] on span "Video Player" at bounding box center [279, 333] width 38 height 0
click at [275, 333] on span "Video Player" at bounding box center [279, 333] width 38 height 0
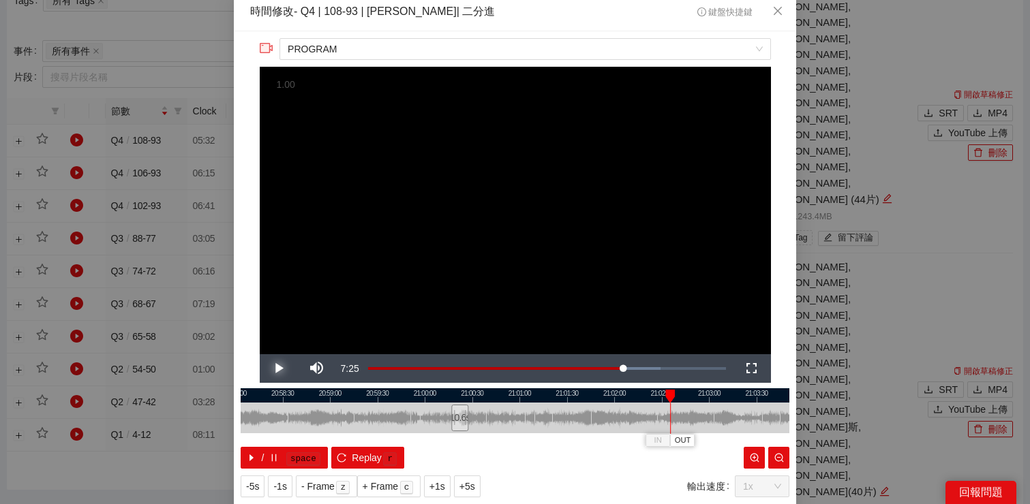
scroll to position [5, 0]
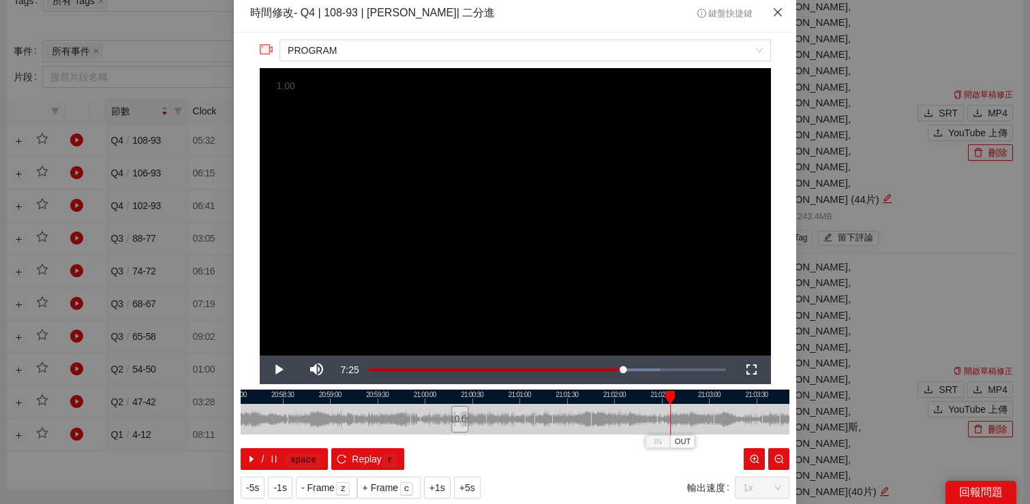
click at [778, 13] on icon "close" at bounding box center [777, 12] width 8 height 8
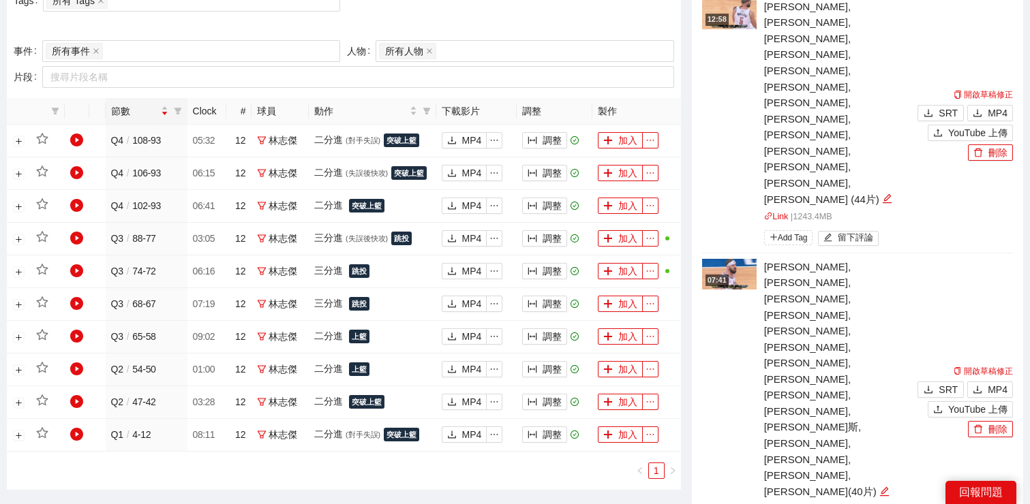
scroll to position [0, 0]
click at [619, 142] on button "加入" at bounding box center [620, 140] width 45 height 16
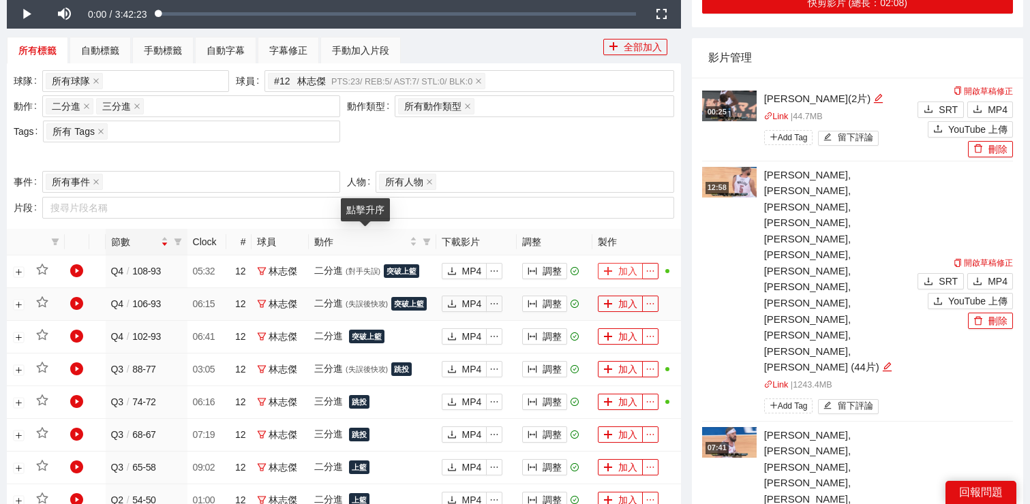
scroll to position [441, 0]
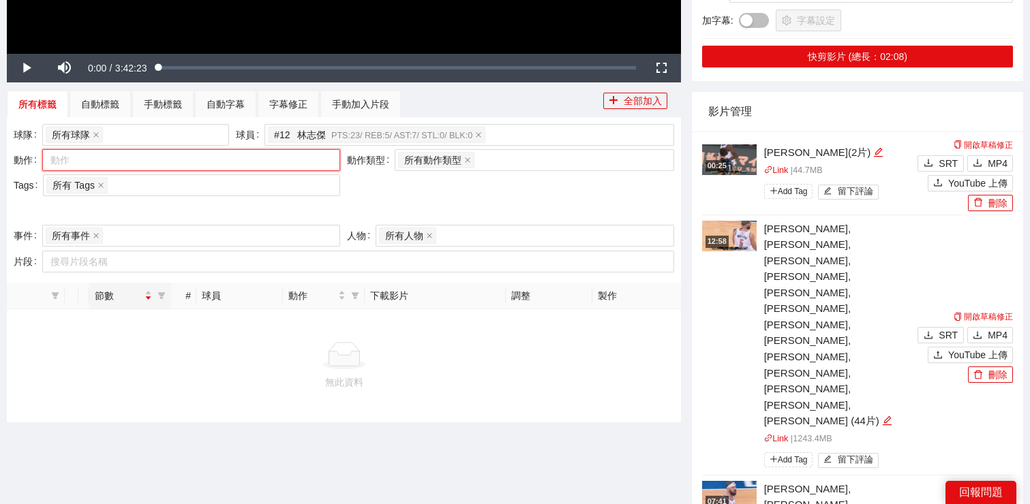
click at [309, 161] on div at bounding box center [184, 160] width 277 height 16
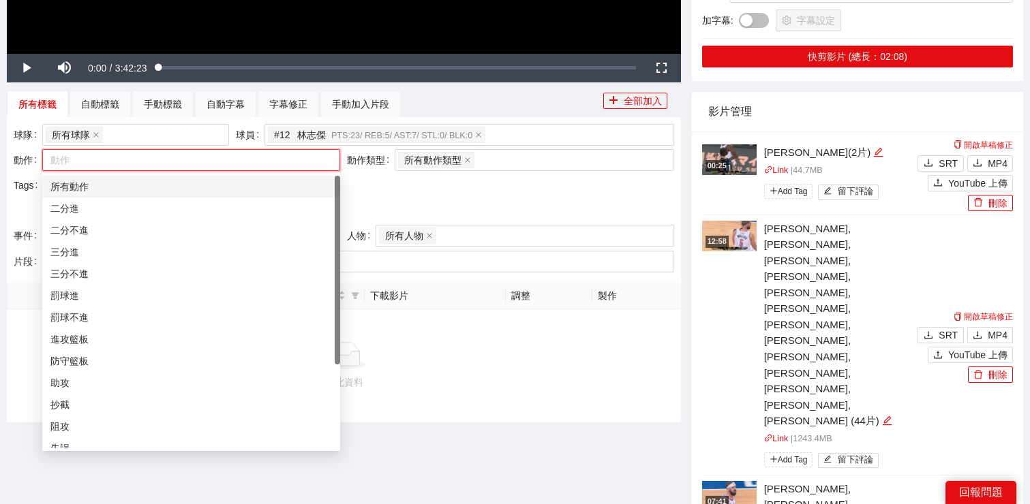
click at [221, 191] on div "所有動作" at bounding box center [190, 186] width 281 height 15
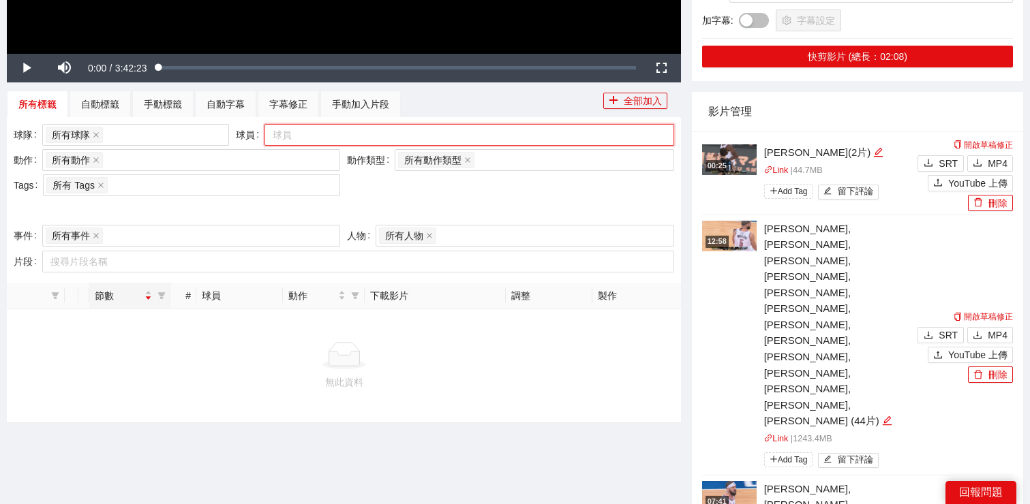
click at [605, 132] on div at bounding box center [462, 135] width 389 height 16
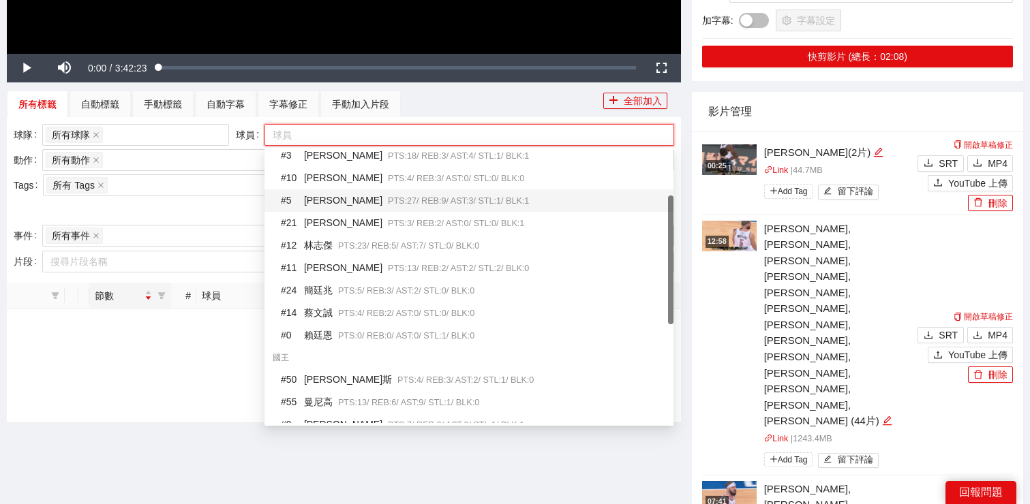
scroll to position [0, 0]
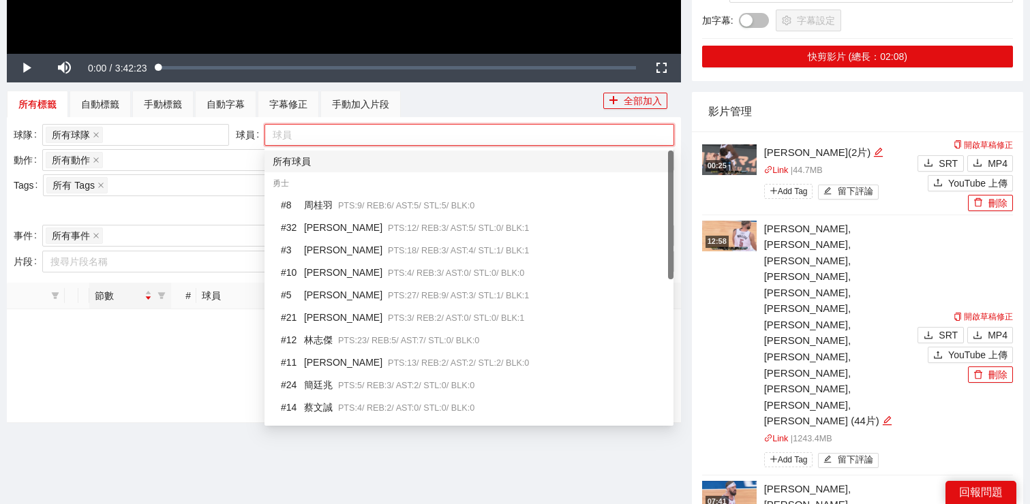
click at [414, 153] on div "所有球員" at bounding box center [468, 162] width 409 height 22
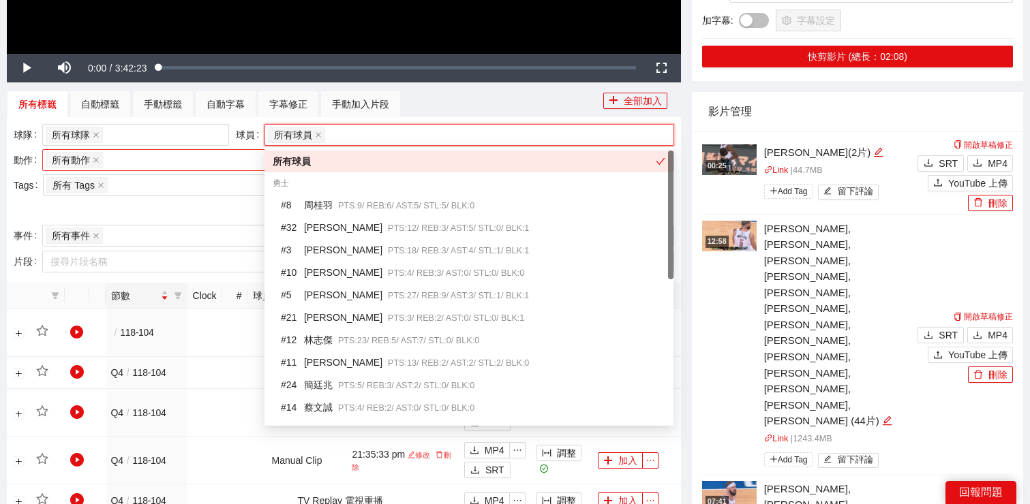
click at [200, 162] on div "所有動作 + 0 ..." at bounding box center [184, 160] width 277 height 19
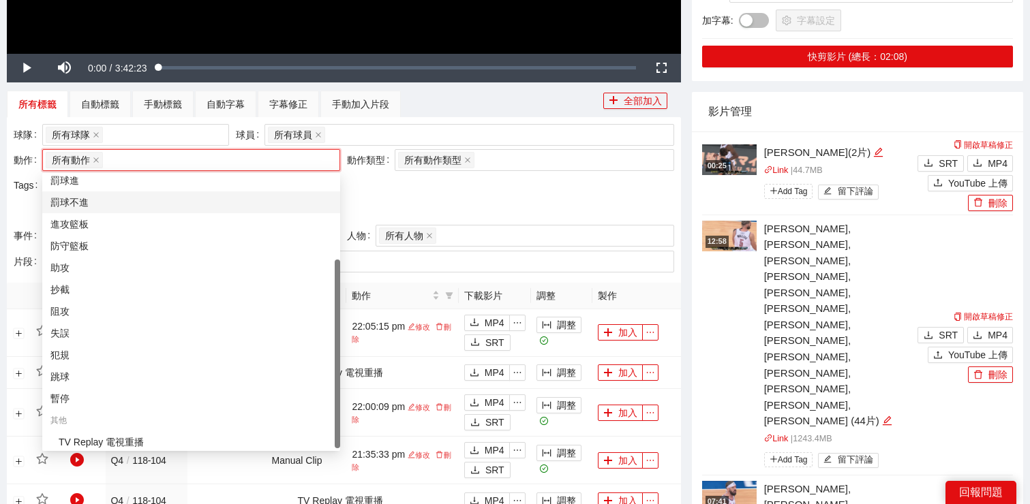
scroll to position [120, 0]
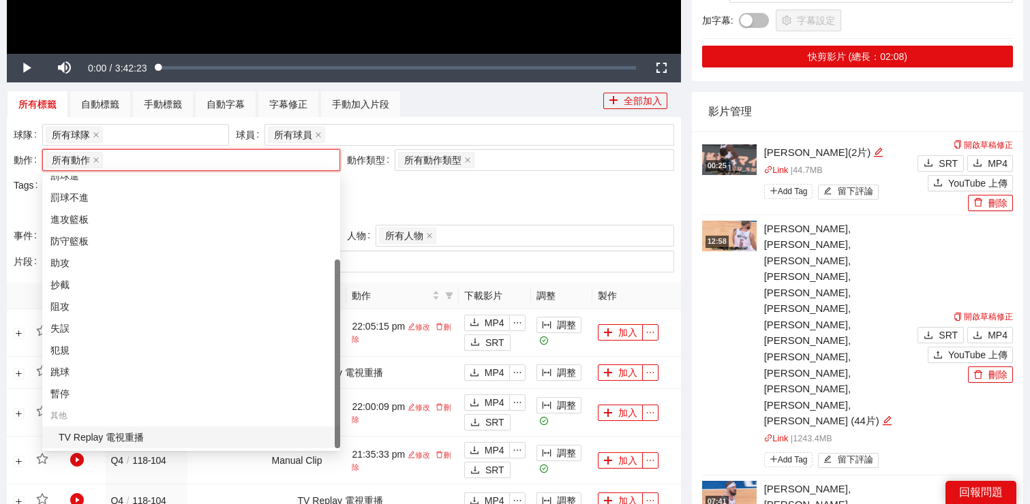
click at [203, 435] on div "TV Replay 電視重播" at bounding box center [195, 437] width 273 height 15
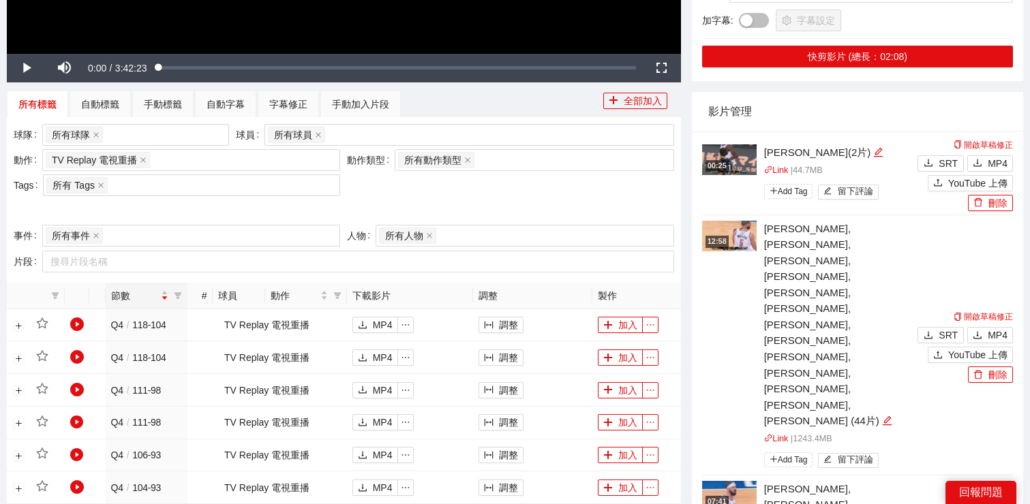
click at [470, 205] on div at bounding box center [344, 211] width 660 height 22
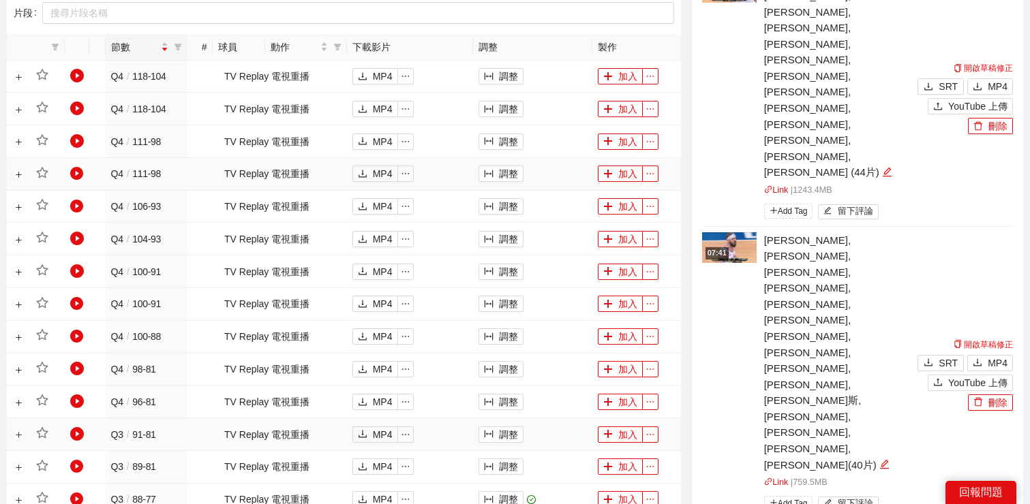
scroll to position [688, 0]
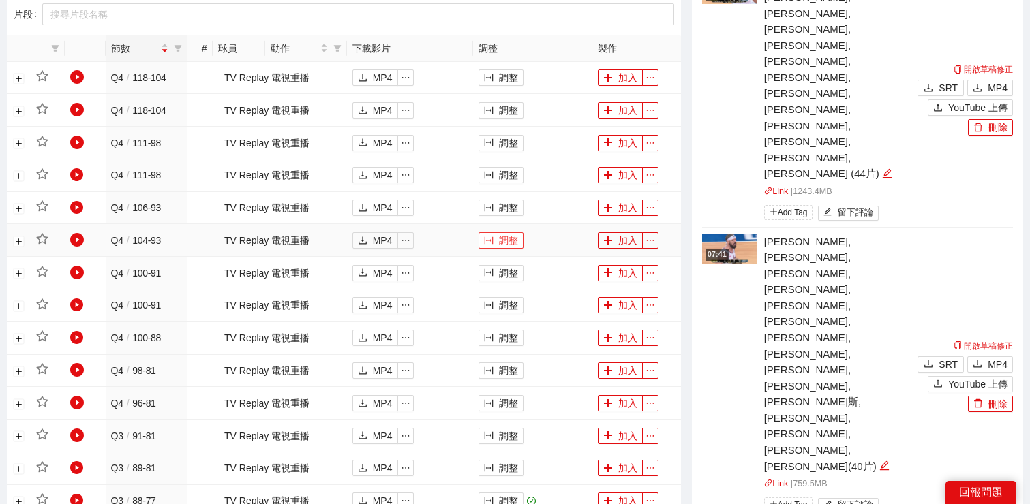
click at [506, 235] on button "調整" at bounding box center [500, 240] width 45 height 16
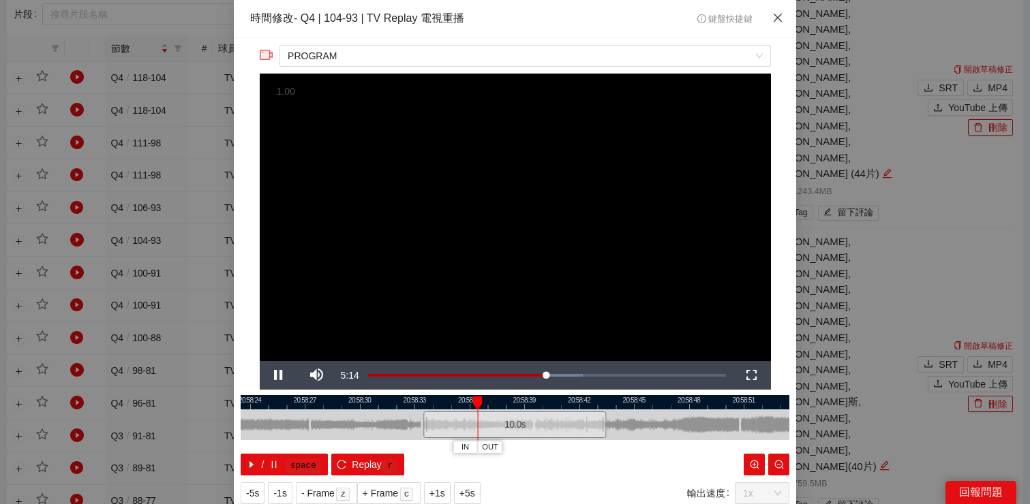
click at [779, 23] on icon "close" at bounding box center [777, 17] width 11 height 11
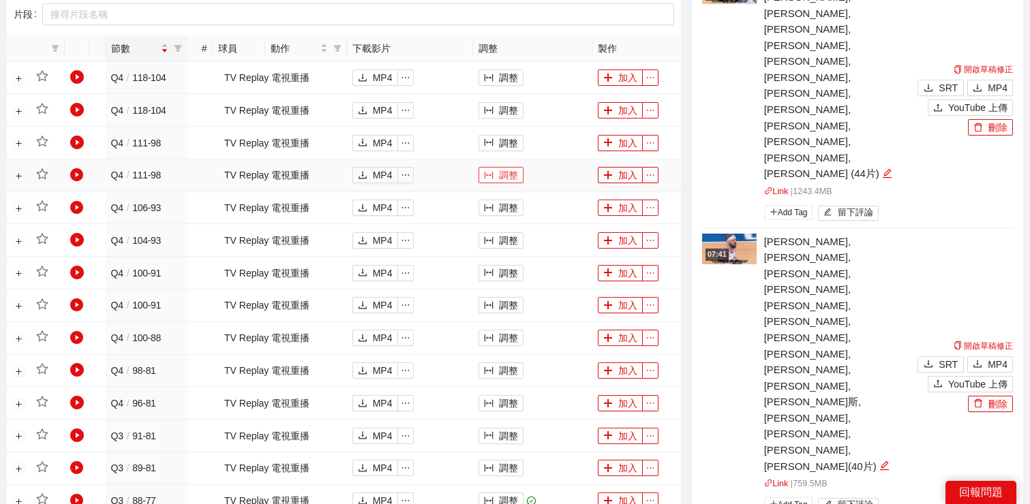
click at [488, 180] on span "column-width" at bounding box center [489, 175] width 10 height 11
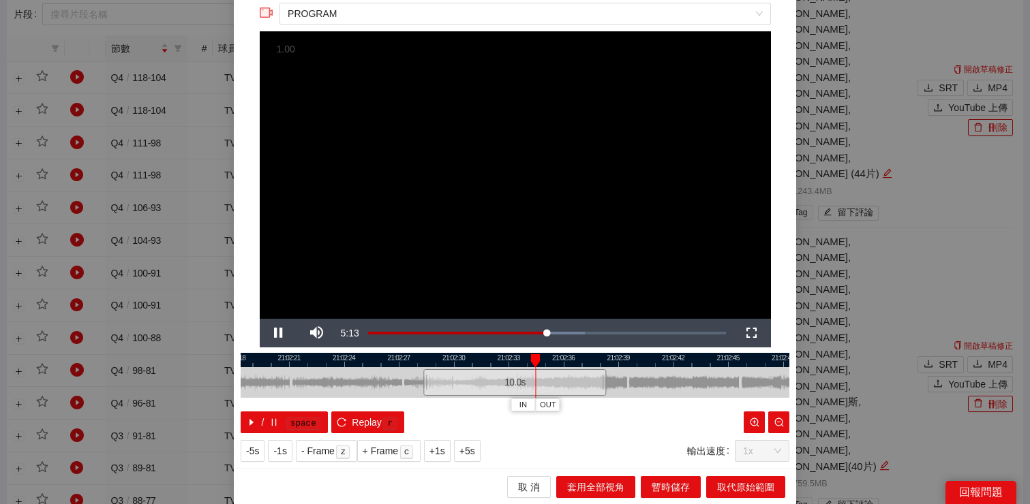
scroll to position [0, 0]
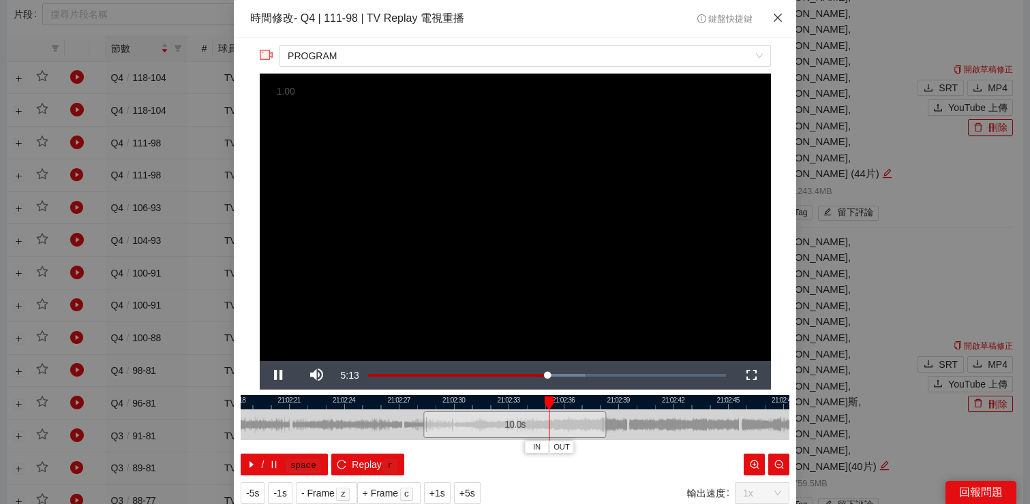
click at [774, 20] on icon "close" at bounding box center [777, 17] width 11 height 11
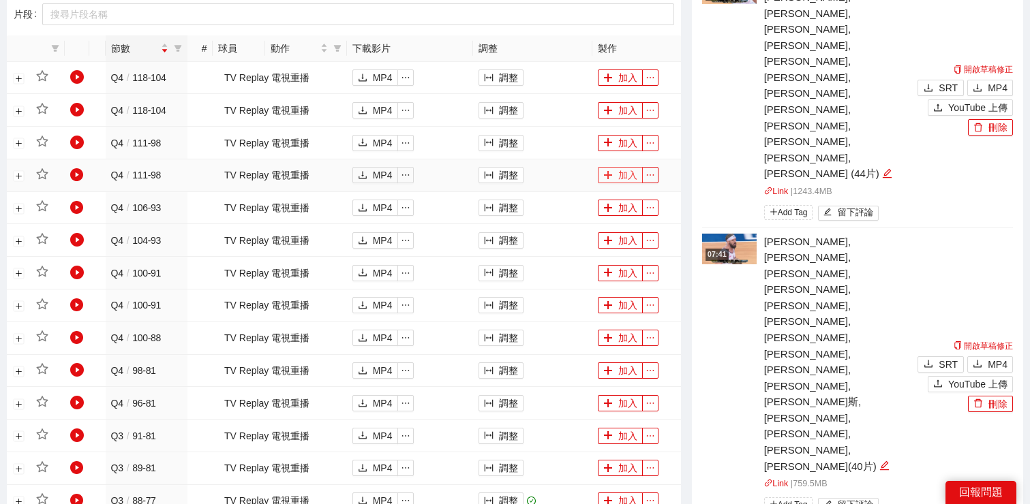
click at [607, 173] on icon "plus" at bounding box center [608, 175] width 10 height 10
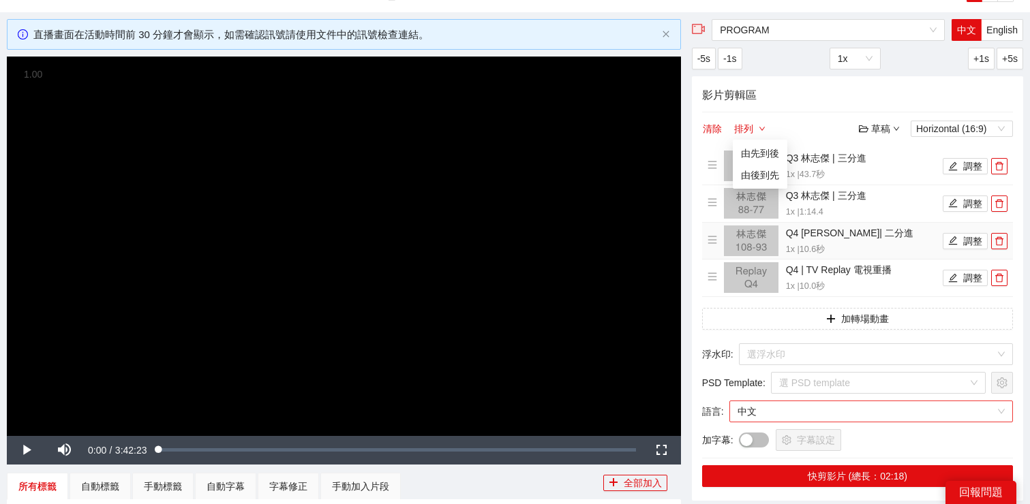
scroll to position [93, 0]
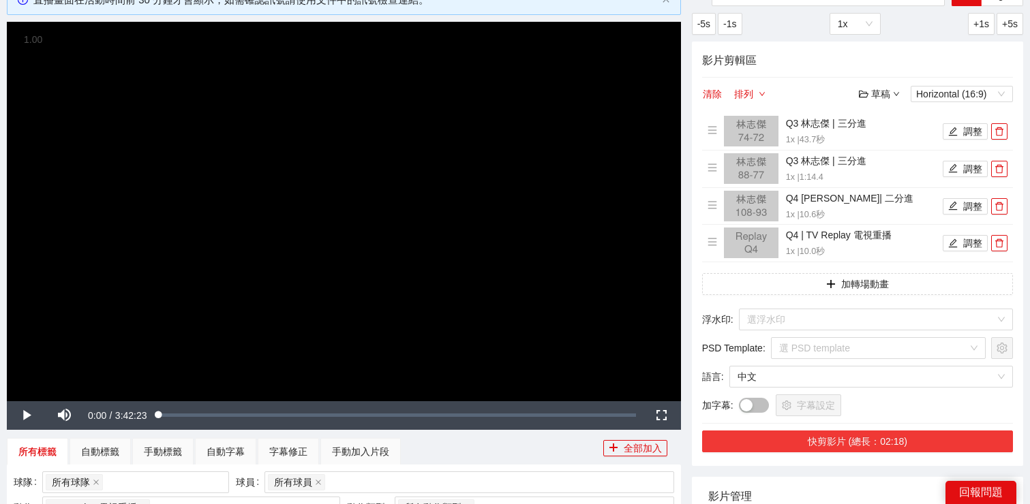
click at [878, 442] on button "快剪影片 (總長：02:18)" at bounding box center [857, 442] width 311 height 22
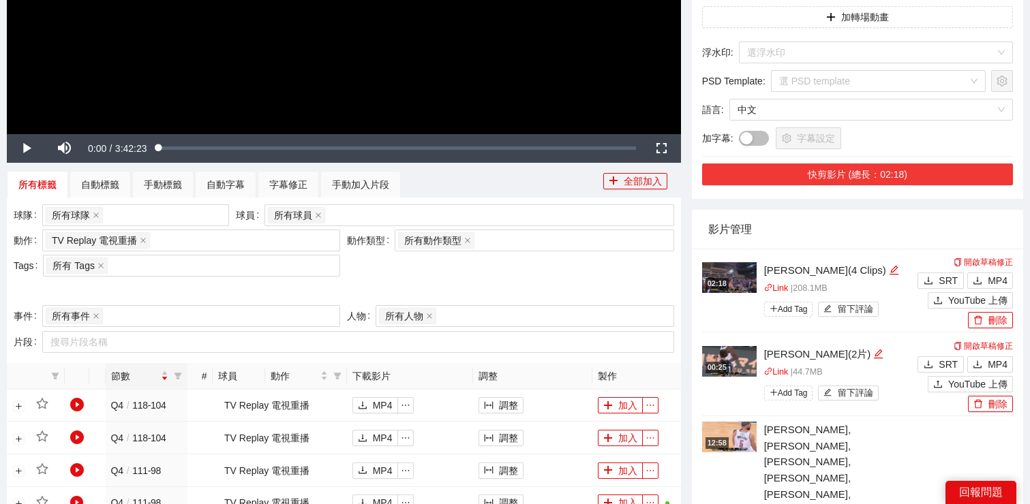
scroll to position [345, 0]
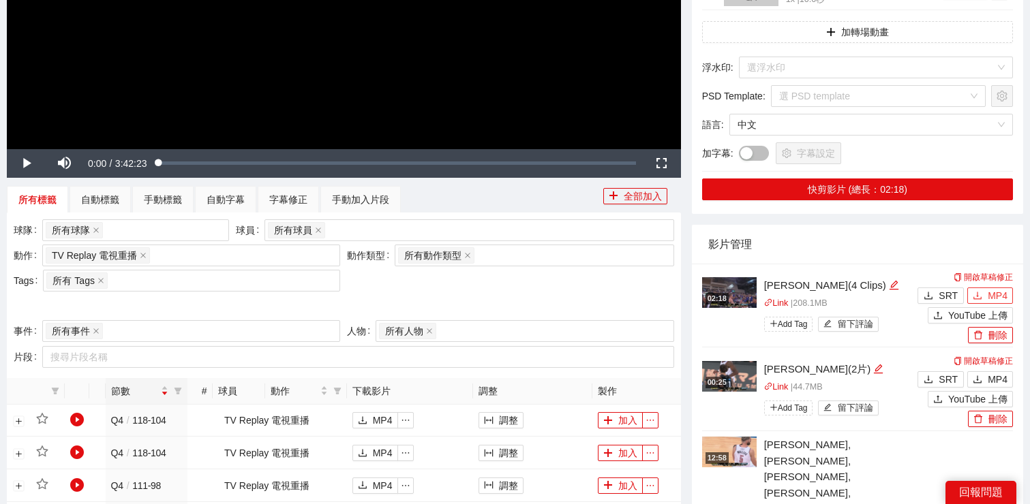
click at [983, 296] on button "MP4" at bounding box center [990, 296] width 46 height 16
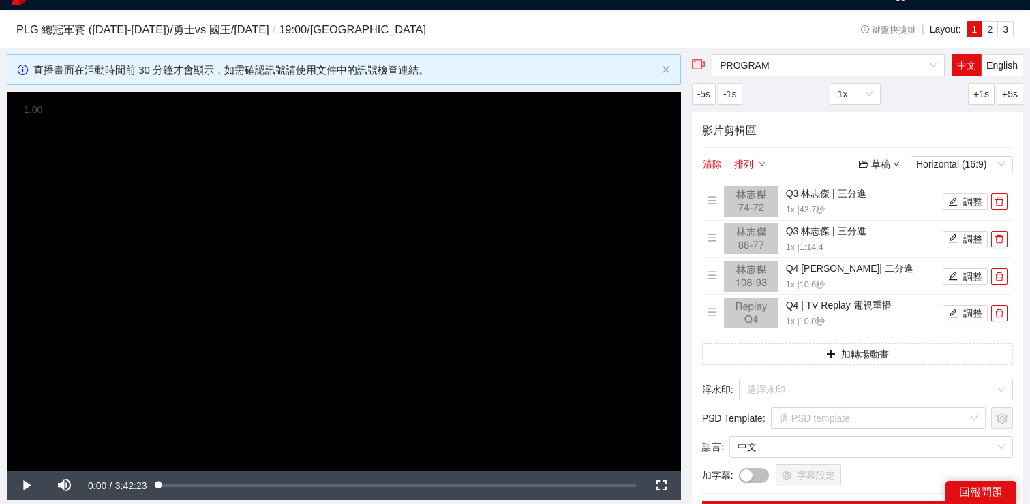
scroll to position [0, 0]
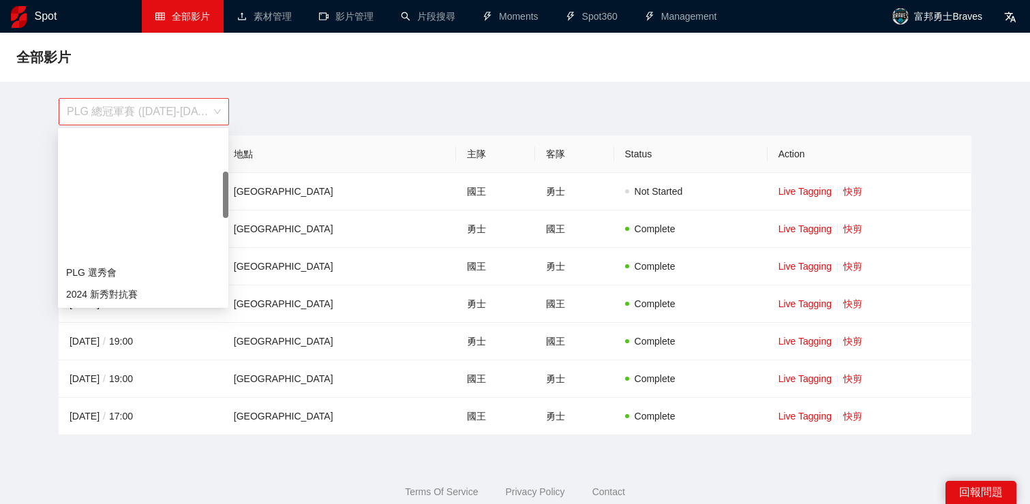
click at [190, 114] on span "PLG 總冠軍賽 ([DATE]-[DATE])" at bounding box center [144, 112] width 154 height 26
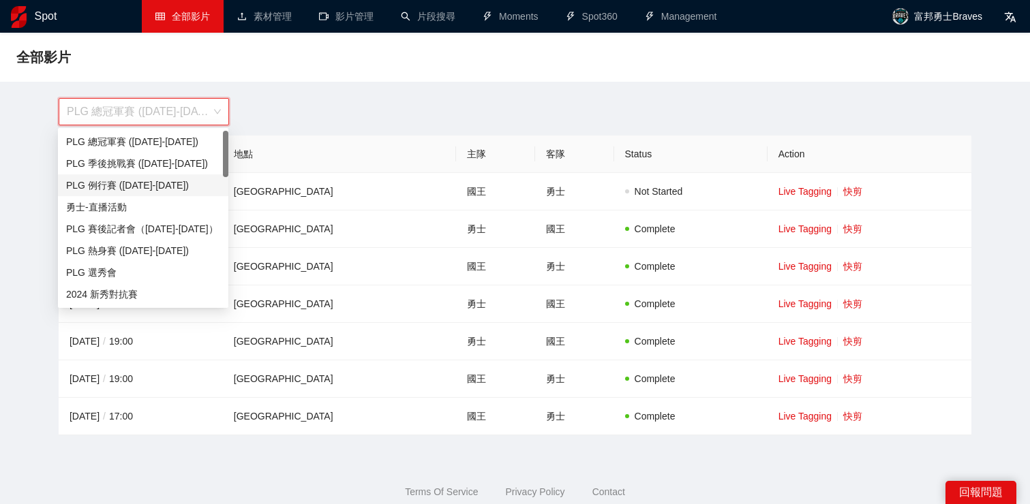
click at [164, 185] on div "PLG 例行賽 ([DATE]-[DATE])" at bounding box center [143, 185] width 154 height 15
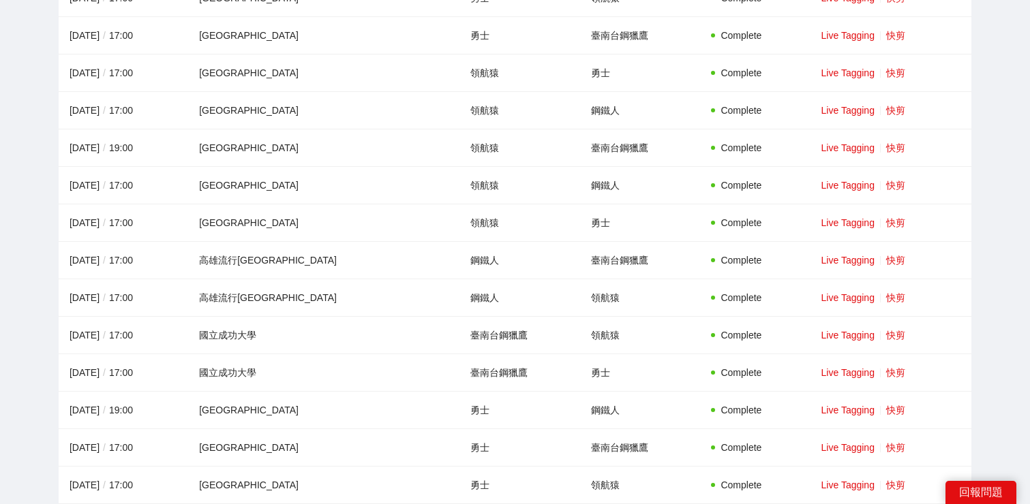
scroll to position [1318, 0]
click at [891, 371] on link "快剪" at bounding box center [895, 372] width 19 height 11
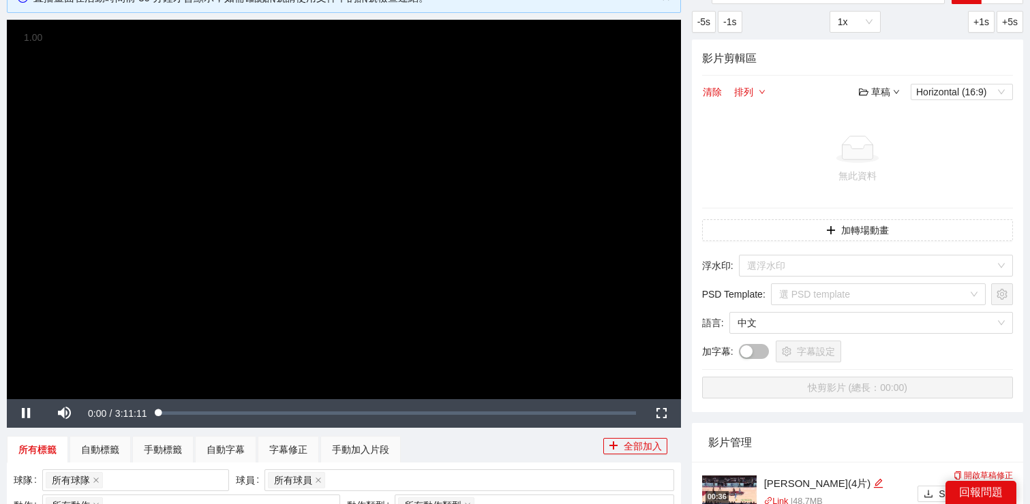
scroll to position [100, 0]
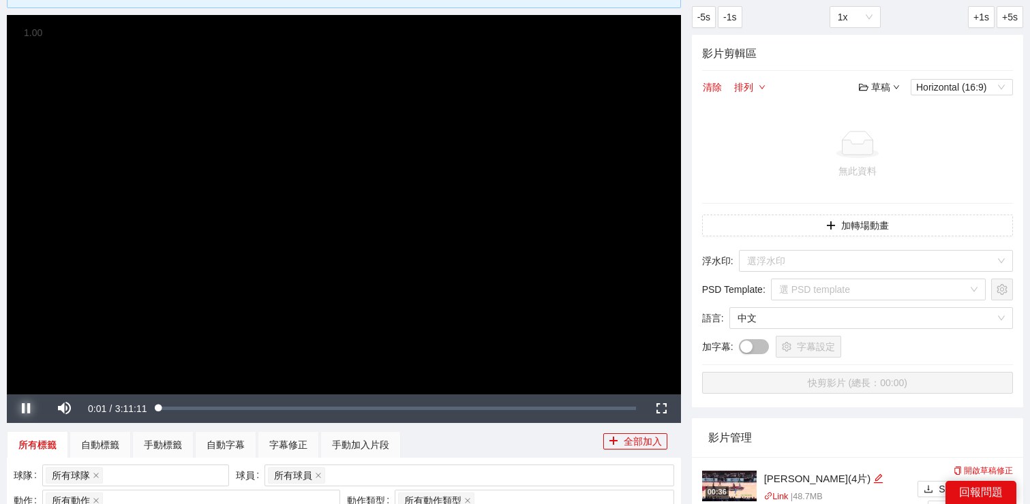
click at [27, 409] on span "Video Player" at bounding box center [26, 409] width 38 height 0
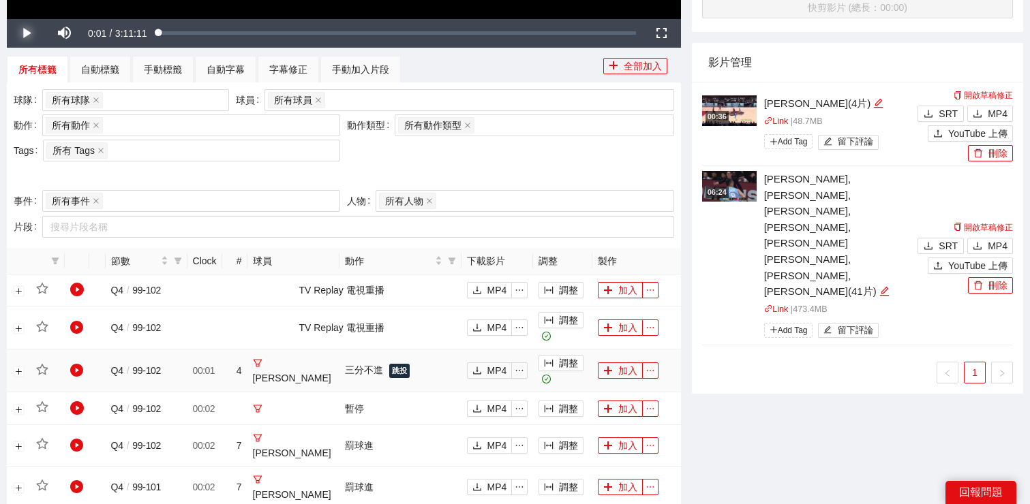
scroll to position [455, 0]
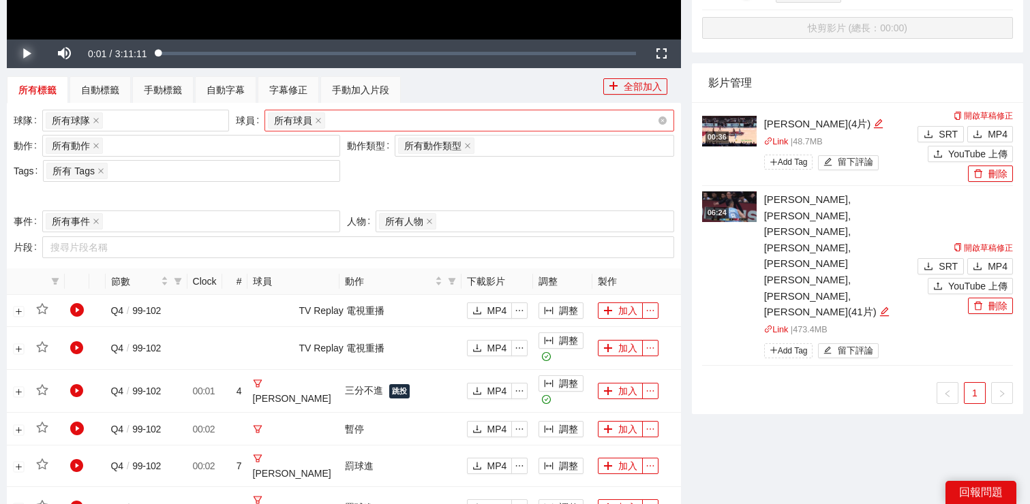
click at [338, 118] on div "所有球員" at bounding box center [462, 120] width 389 height 19
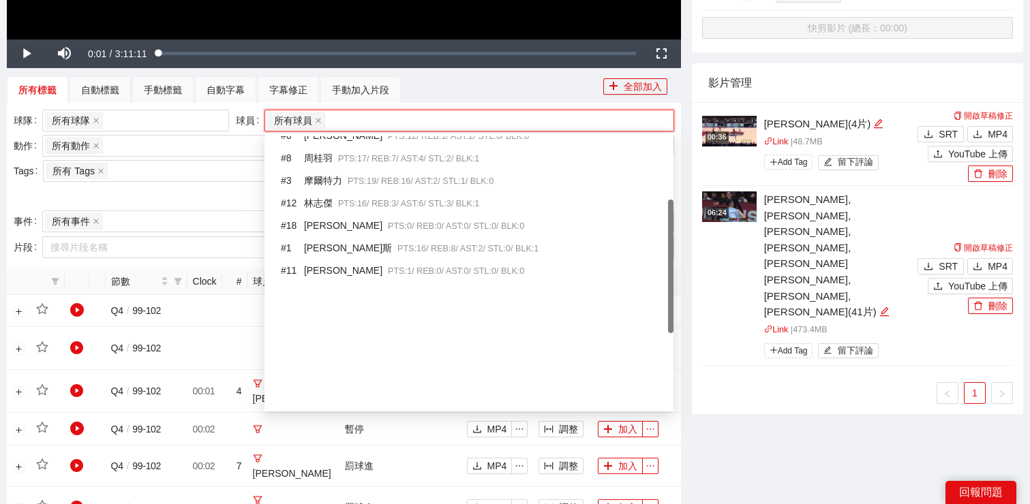
scroll to position [286, 0]
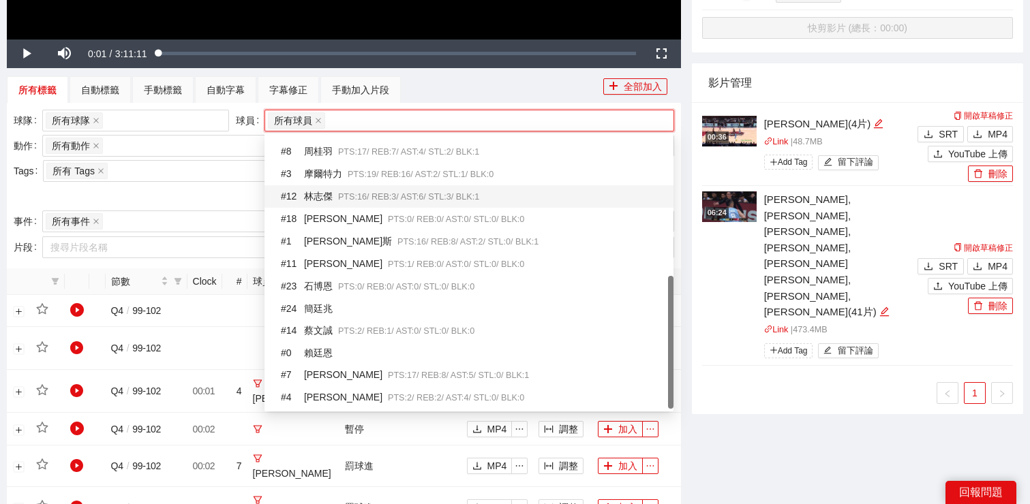
click at [353, 196] on span "PTS: 16 / REB: 3 / AST: 6 / STL: 3 / BLK: 1" at bounding box center [408, 197] width 141 height 10
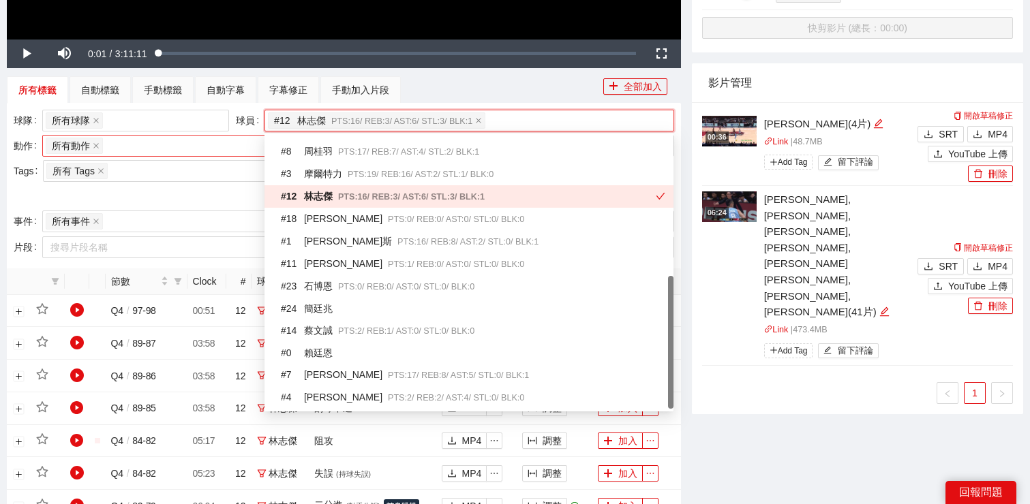
click at [201, 149] on div "所有動作 + 0 ..." at bounding box center [184, 145] width 277 height 19
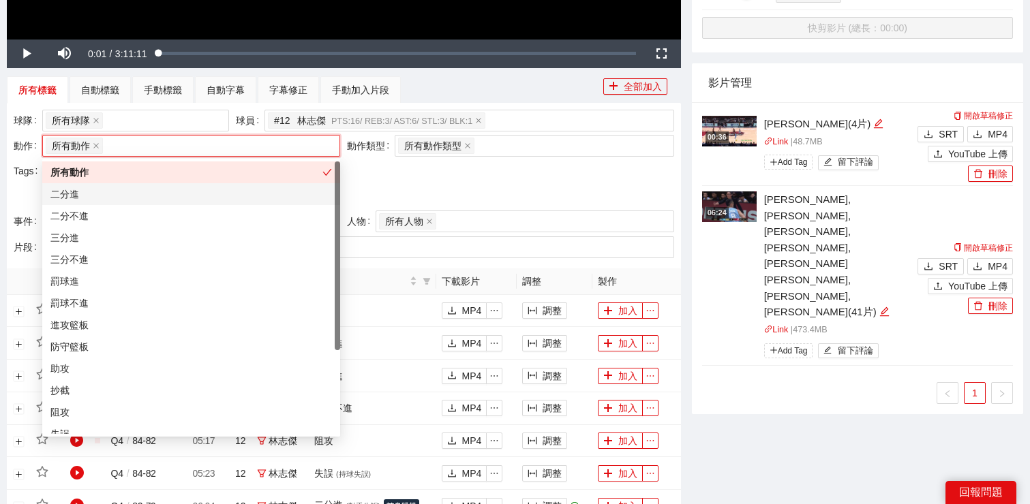
click at [195, 199] on div "二分進" at bounding box center [190, 194] width 281 height 15
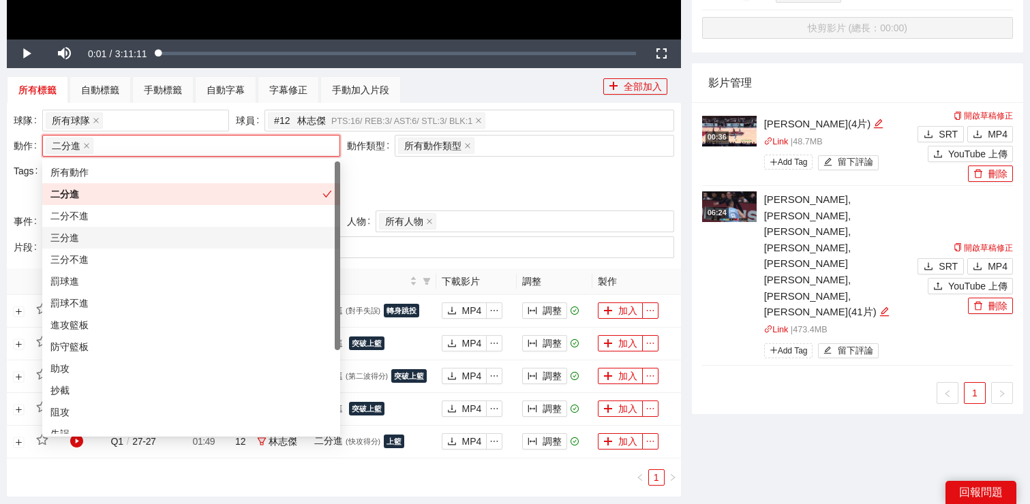
click at [192, 233] on div "三分進" at bounding box center [190, 237] width 281 height 15
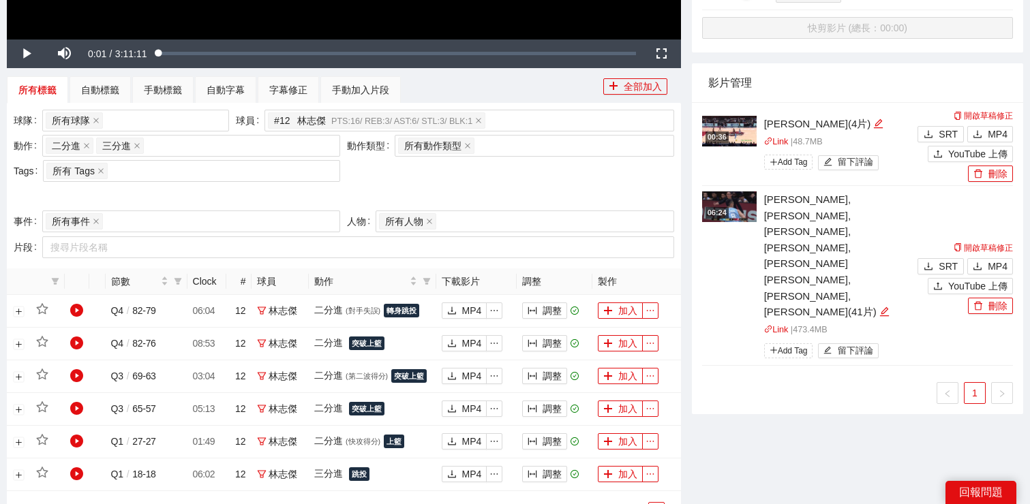
click at [398, 168] on div "球隊 所有球隊 球員 # 12 林志傑 PTS: 16 / REB: 3 / AST: 6 / STL: 3 / BLK: 1 動作 二分進 三分進 + 0 …" at bounding box center [343, 160] width 667 height 101
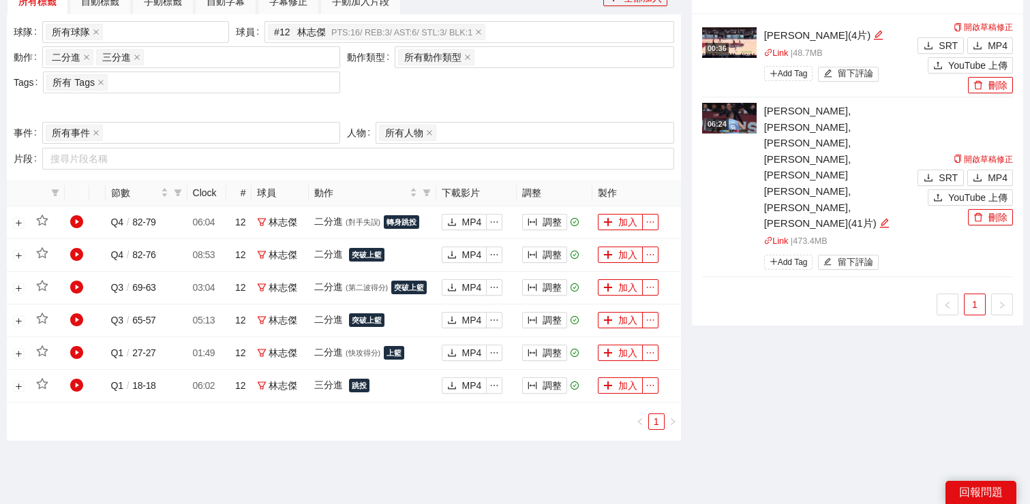
scroll to position [597, 0]
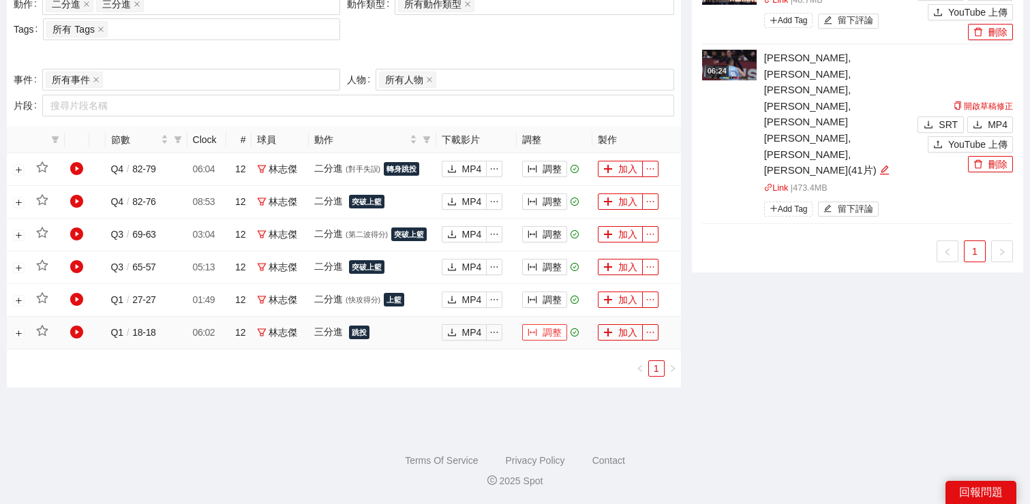
click at [551, 324] on button "調整" at bounding box center [544, 332] width 45 height 16
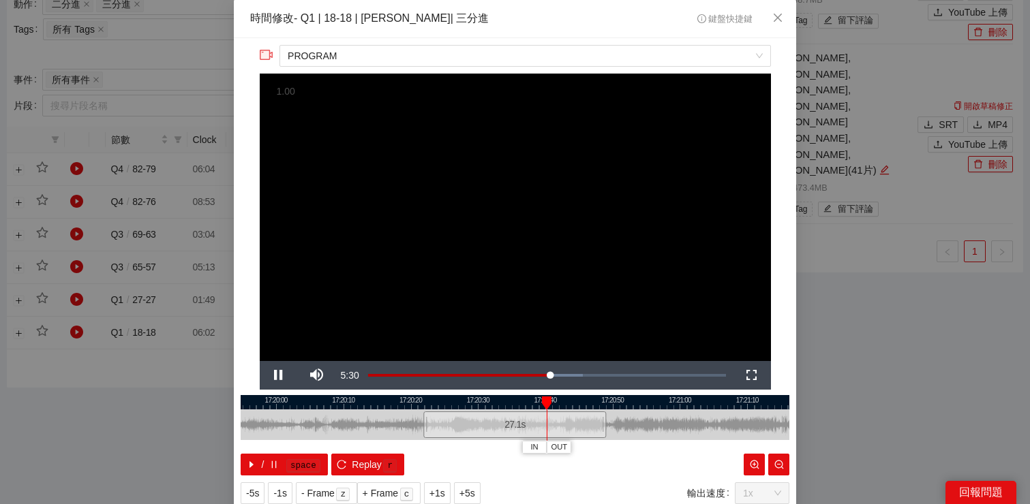
click at [557, 409] on div at bounding box center [515, 402] width 548 height 14
click at [568, 410] on div "27.1 s" at bounding box center [515, 425] width 548 height 31
click at [572, 405] on div at bounding box center [515, 402] width 548 height 14
click at [585, 401] on div at bounding box center [515, 402] width 548 height 14
click at [593, 401] on div at bounding box center [515, 402] width 548 height 14
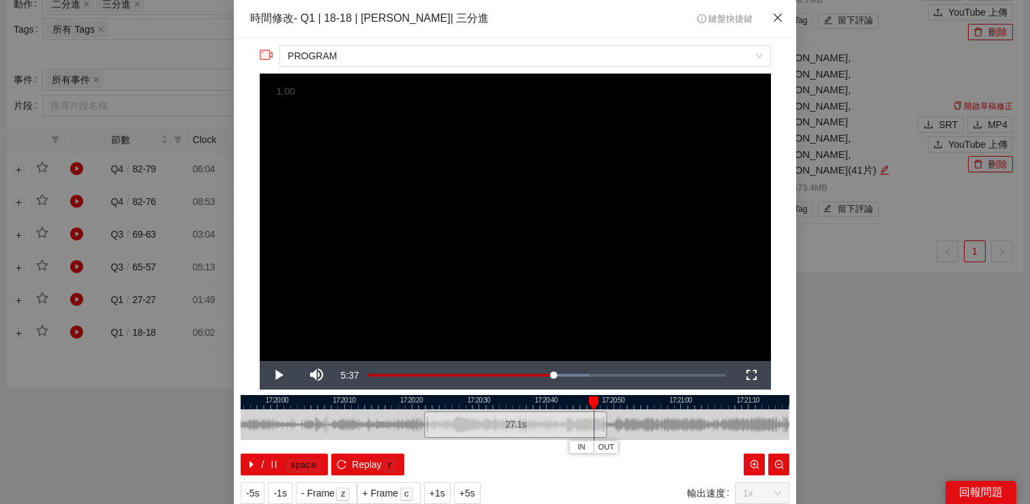
click at [784, 20] on span "Close" at bounding box center [777, 18] width 37 height 37
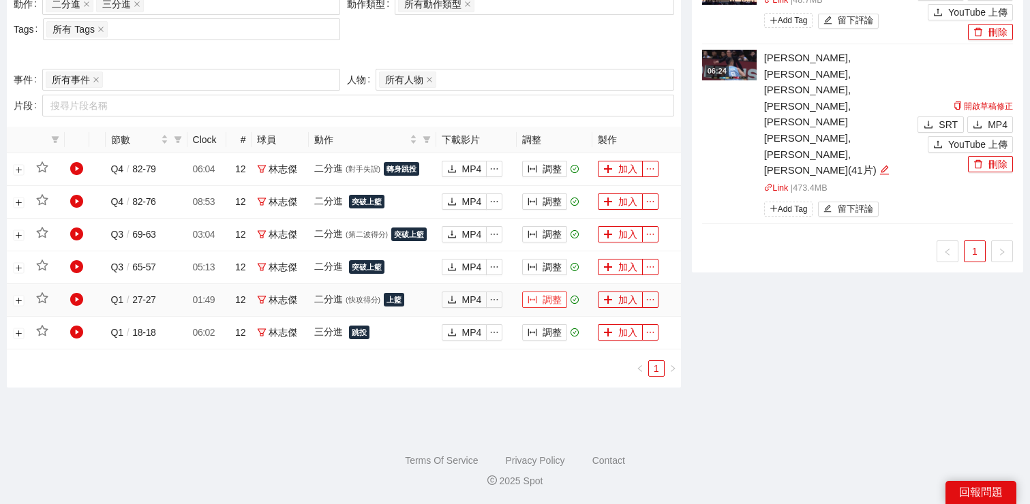
click at [549, 298] on button "調整" at bounding box center [544, 300] width 45 height 16
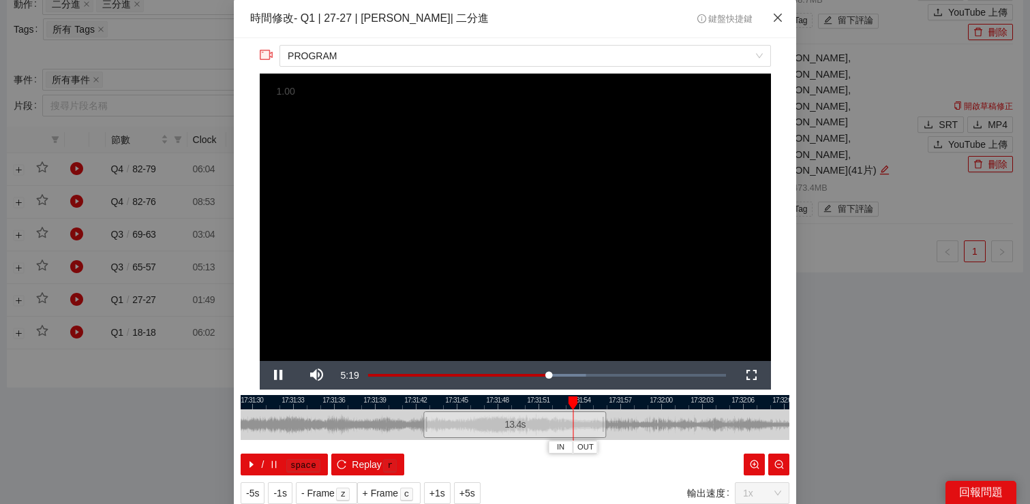
click at [773, 22] on icon "close" at bounding box center [777, 18] width 8 height 8
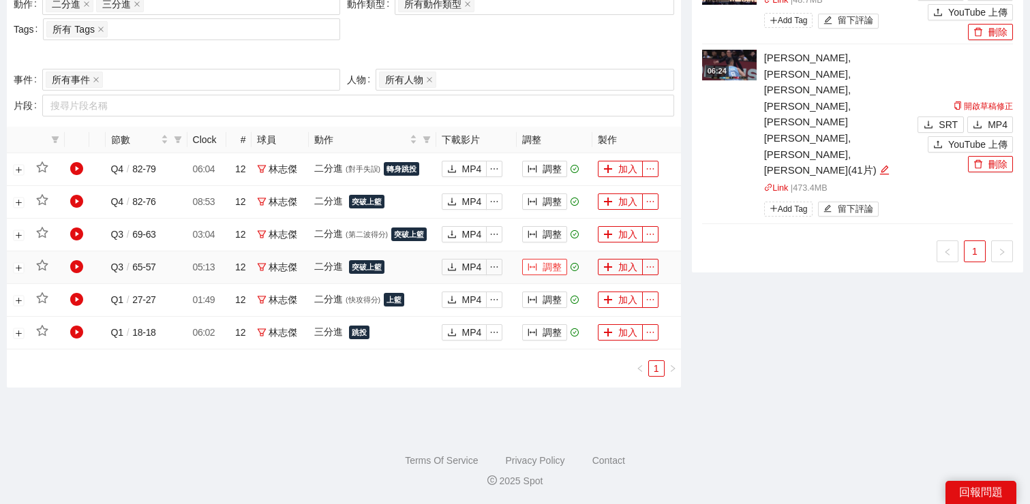
click at [554, 266] on button "調整" at bounding box center [544, 267] width 45 height 16
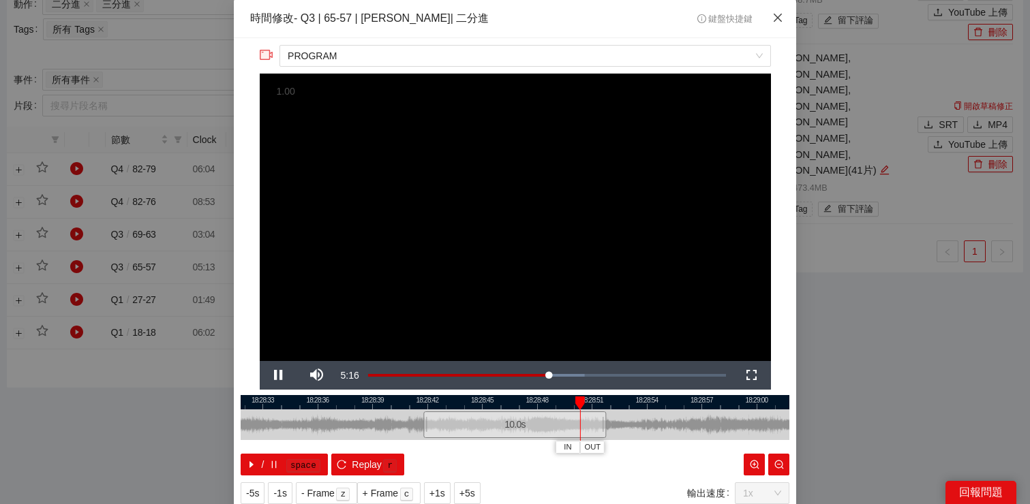
click at [772, 24] on span "Close" at bounding box center [777, 18] width 37 height 37
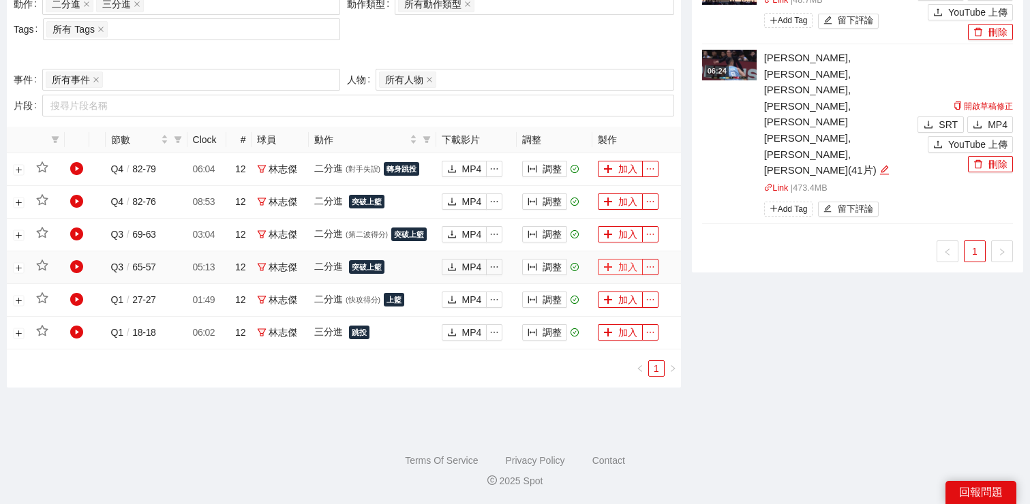
click at [615, 269] on button "加入" at bounding box center [620, 267] width 45 height 16
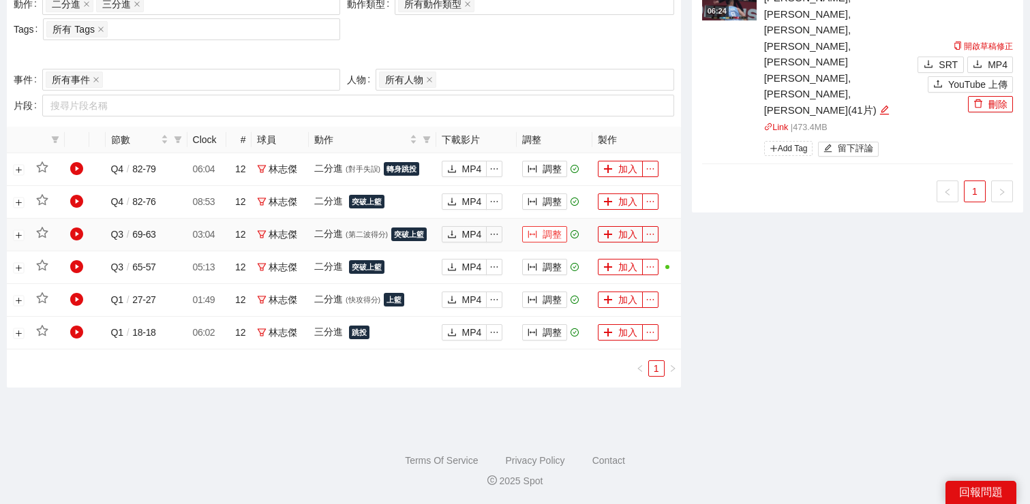
click at [548, 241] on button "調整" at bounding box center [544, 234] width 45 height 16
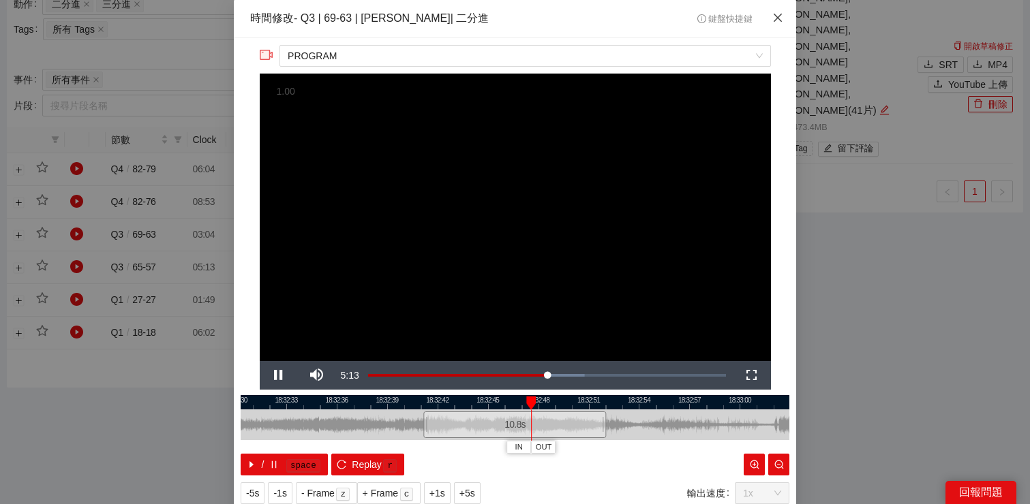
click at [774, 24] on span "Close" at bounding box center [777, 18] width 37 height 37
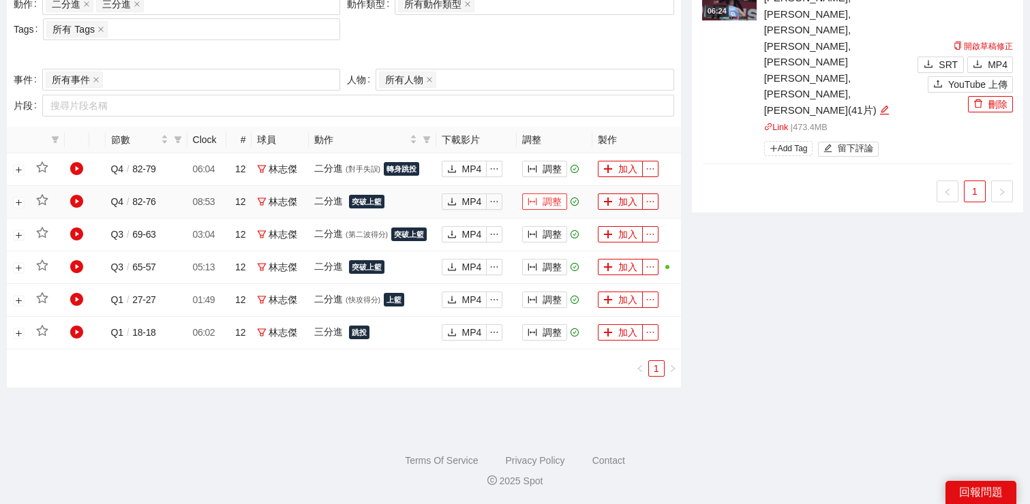
click at [553, 202] on button "調整" at bounding box center [544, 202] width 45 height 16
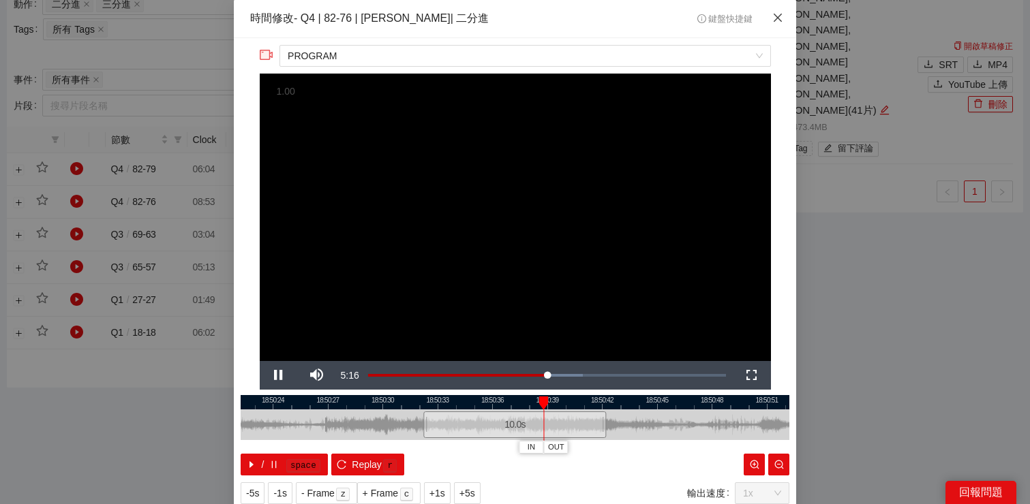
click at [773, 13] on icon "close" at bounding box center [777, 17] width 11 height 11
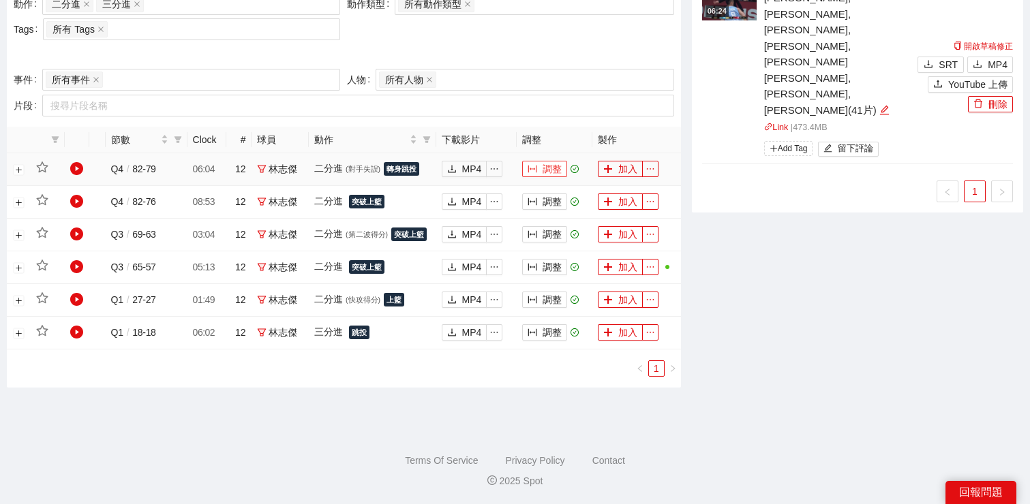
click at [554, 166] on button "調整" at bounding box center [544, 169] width 45 height 16
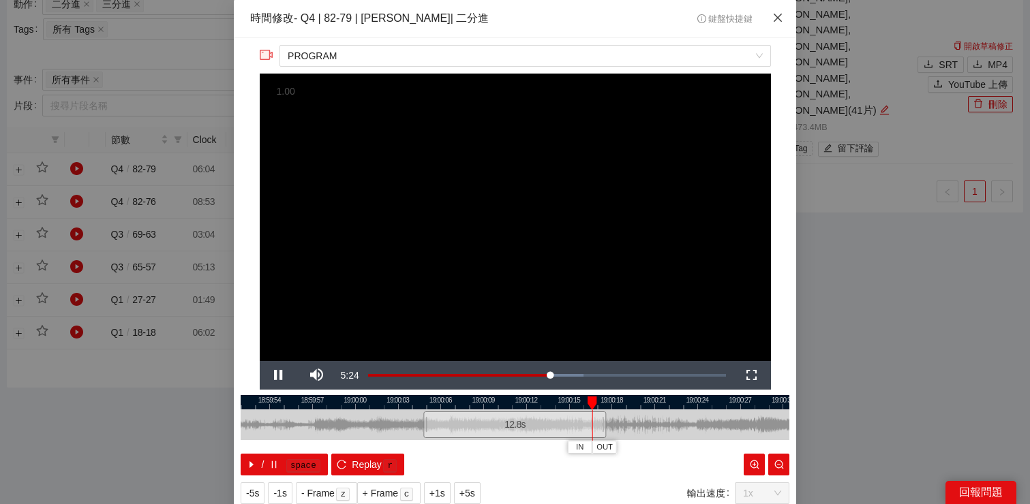
click at [782, 18] on icon "close" at bounding box center [777, 17] width 11 height 11
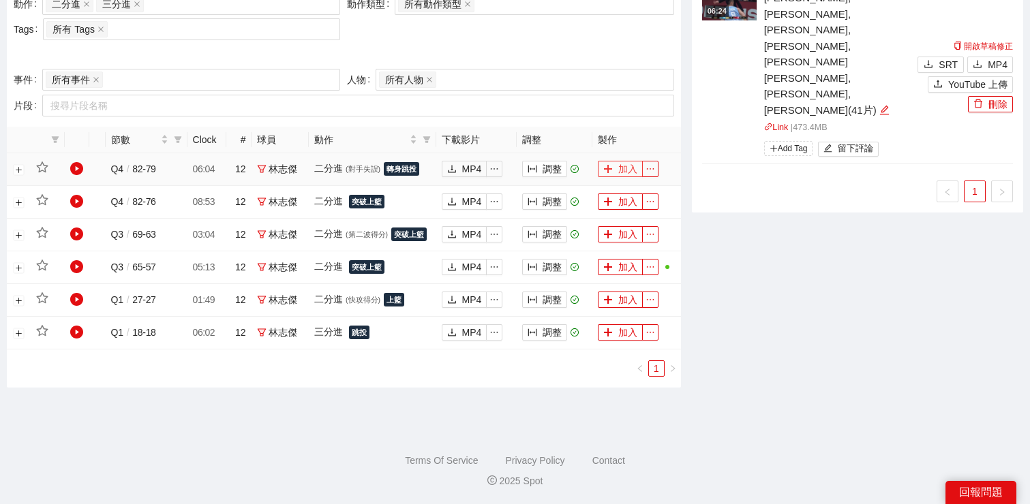
click at [621, 168] on button "加入" at bounding box center [620, 169] width 45 height 16
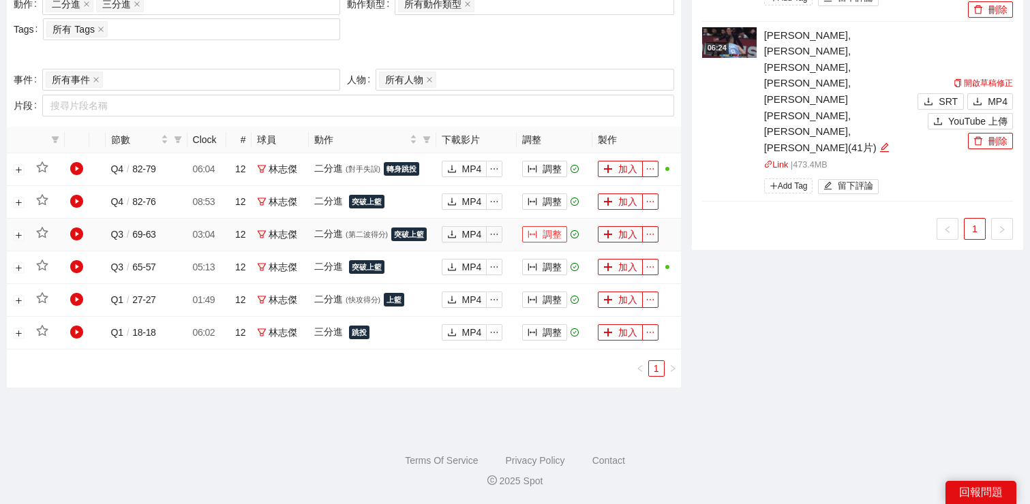
click at [549, 236] on button "調整" at bounding box center [544, 234] width 45 height 16
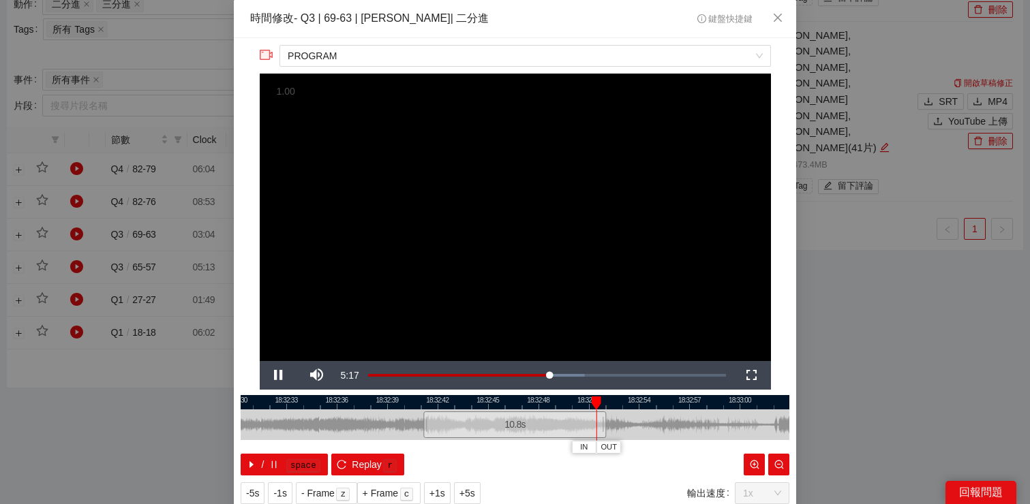
scroll to position [10, 0]
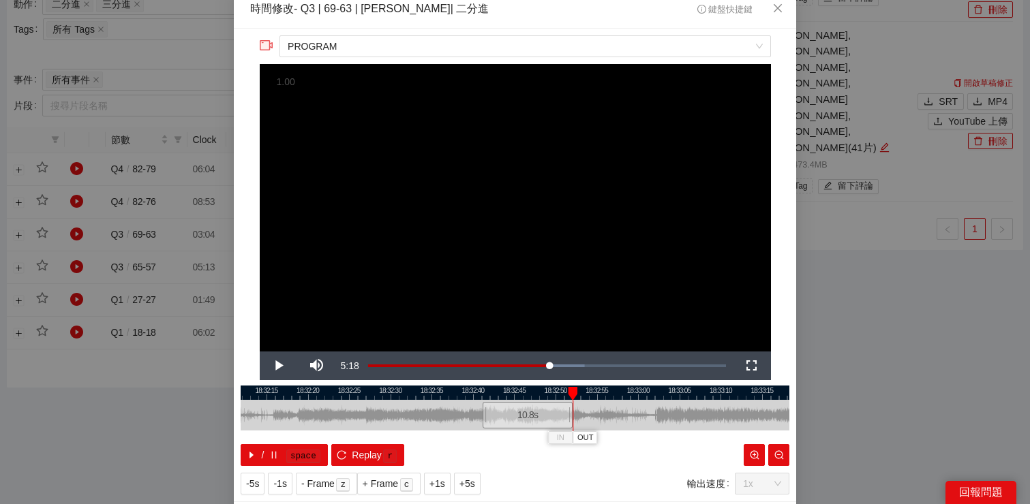
click at [583, 396] on div at bounding box center [515, 393] width 548 height 14
drag, startPoint x: 575, startPoint y: 390, endPoint x: 721, endPoint y: 401, distance: 146.2
click at [721, 401] on div "18:32:10 18:32:15 18:32:20 18:32:25 18:32:30 18:32:35 18:32:40 18:32:45 18:32:5…" at bounding box center [515, 426] width 548 height 80
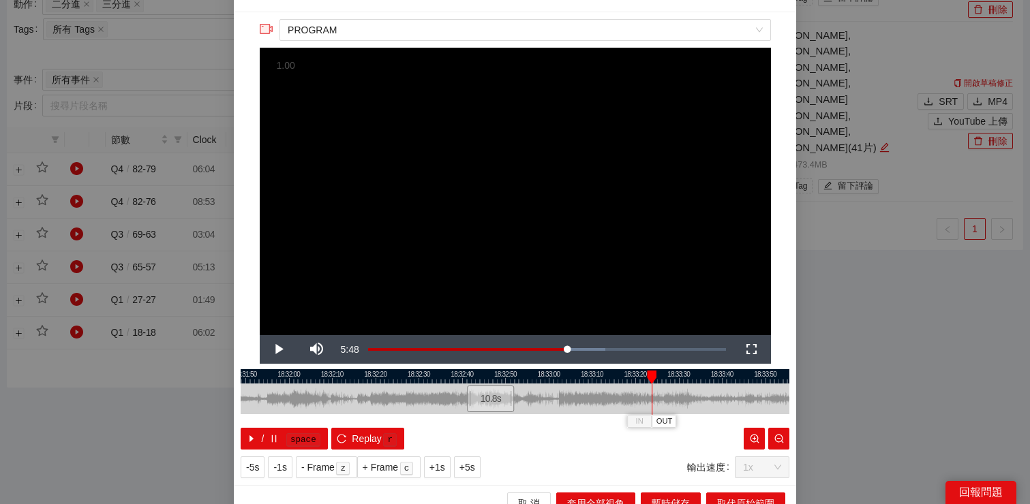
drag, startPoint x: 588, startPoint y: 378, endPoint x: 652, endPoint y: 381, distance: 64.1
click at [653, 382] on div "IN OUT" at bounding box center [652, 378] width 10 height 14
click at [283, 350] on span "Video Player" at bounding box center [279, 350] width 38 height 0
click at [277, 350] on span "Video Player" at bounding box center [279, 350] width 38 height 0
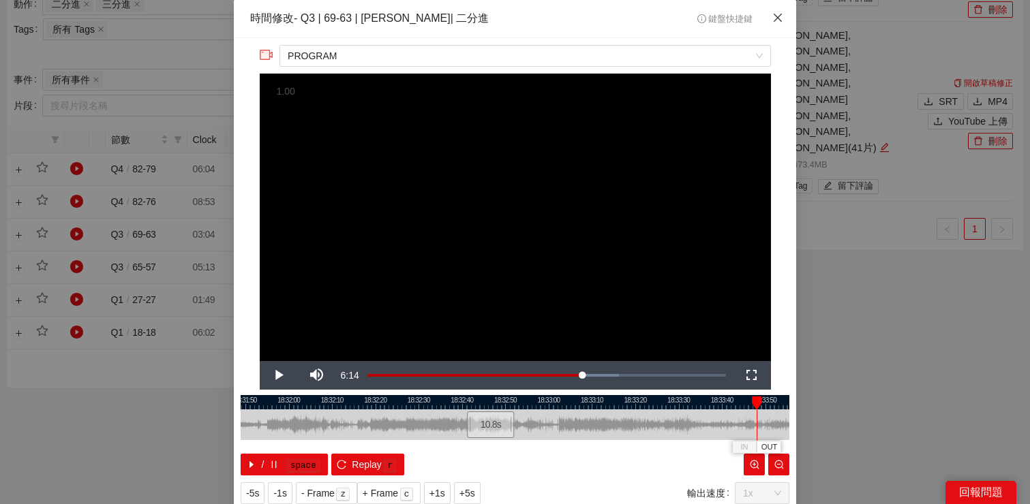
click at [776, 19] on icon "close" at bounding box center [777, 18] width 8 height 8
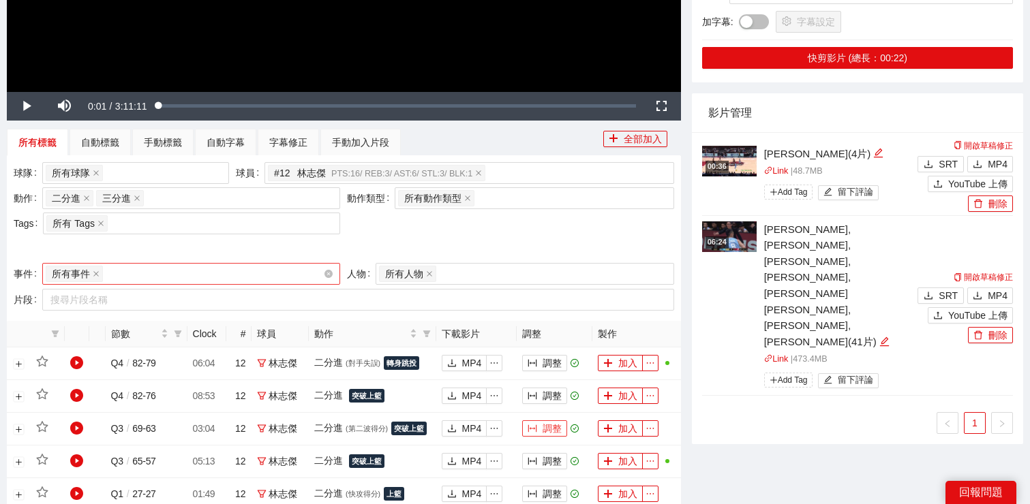
scroll to position [379, 0]
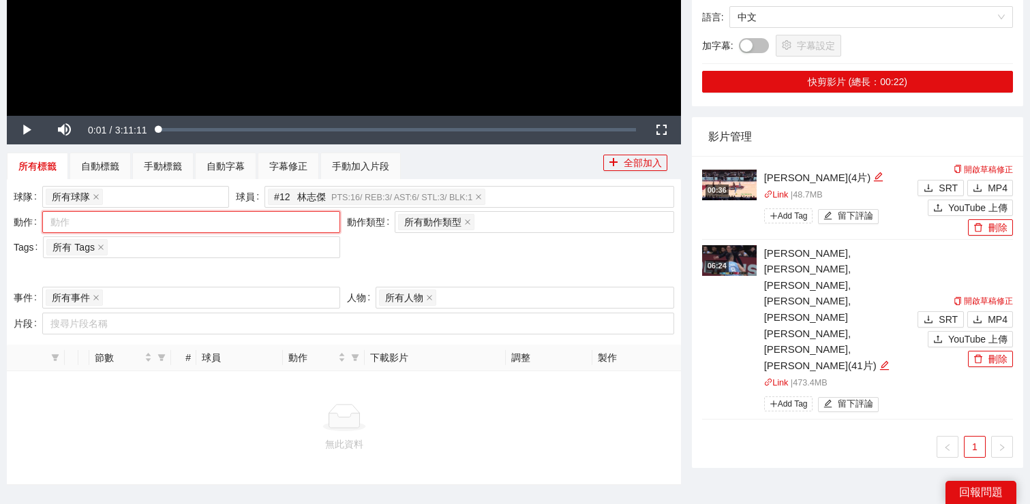
click at [271, 221] on div at bounding box center [184, 222] width 277 height 16
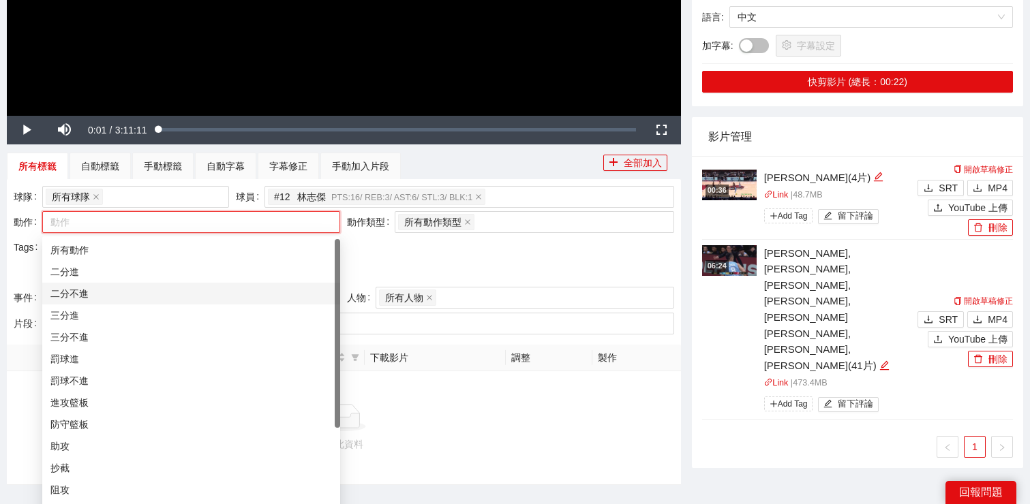
scroll to position [120, 0]
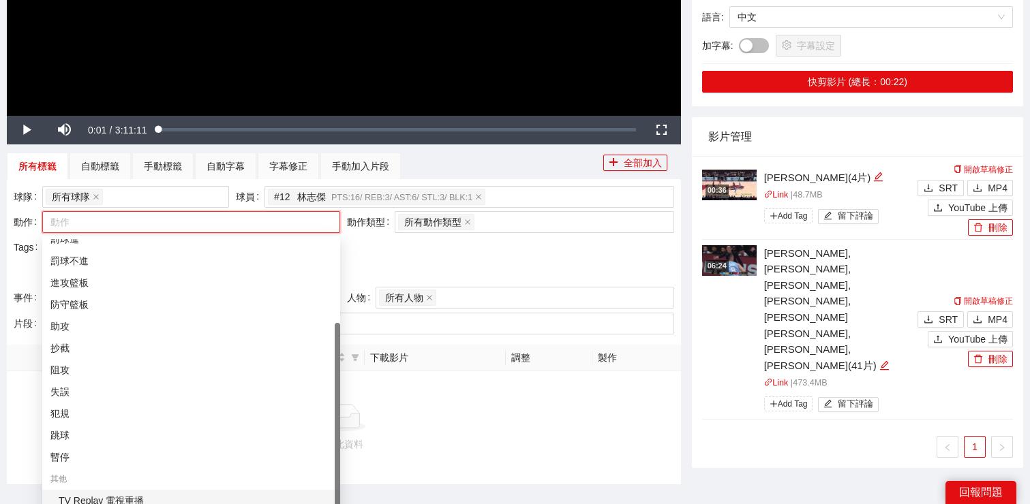
click at [183, 498] on div "TV Replay 電視重播" at bounding box center [195, 500] width 273 height 15
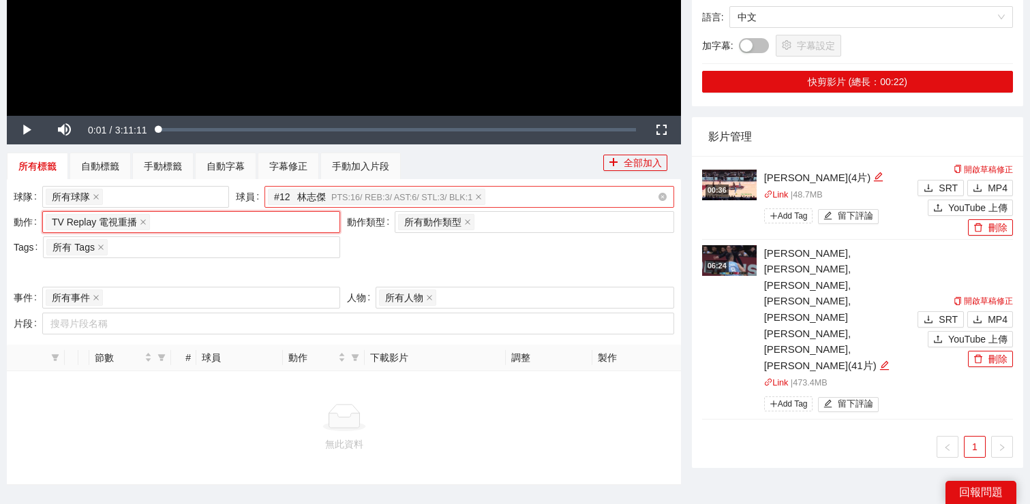
click at [644, 194] on div "# 12 林志傑 PTS: 16 / REB: 3 / AST: 6 / STL: 3 / BLK: 1" at bounding box center [462, 196] width 389 height 19
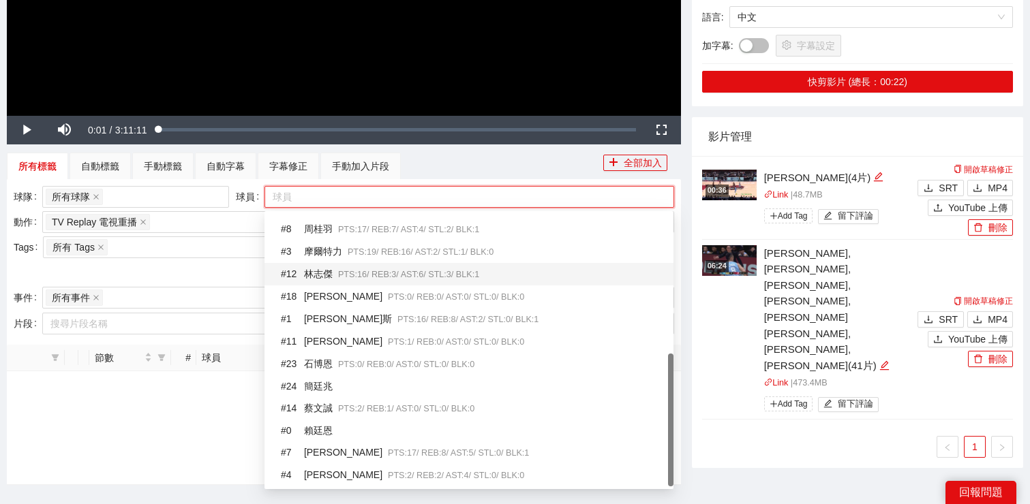
click at [625, 196] on div at bounding box center [462, 197] width 389 height 16
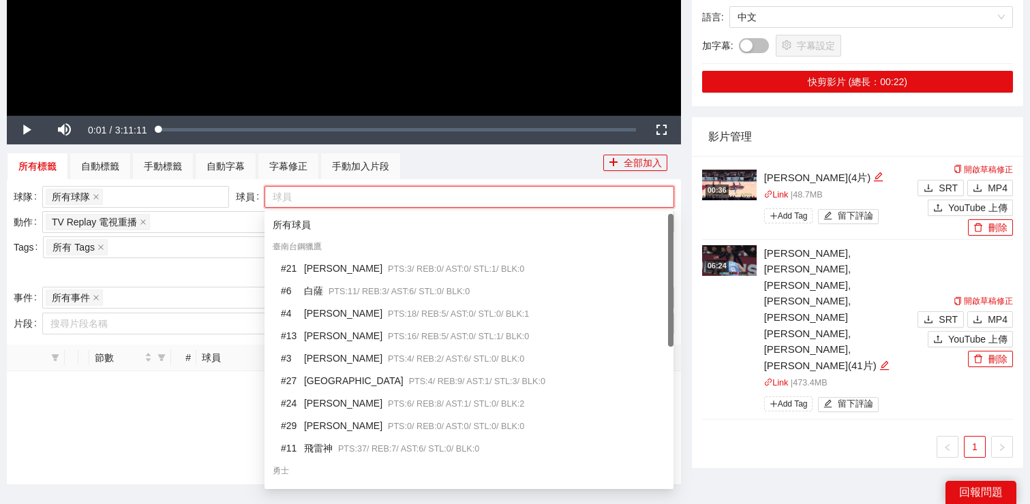
scroll to position [0, 0]
click at [527, 223] on div "所有球員" at bounding box center [469, 224] width 392 height 15
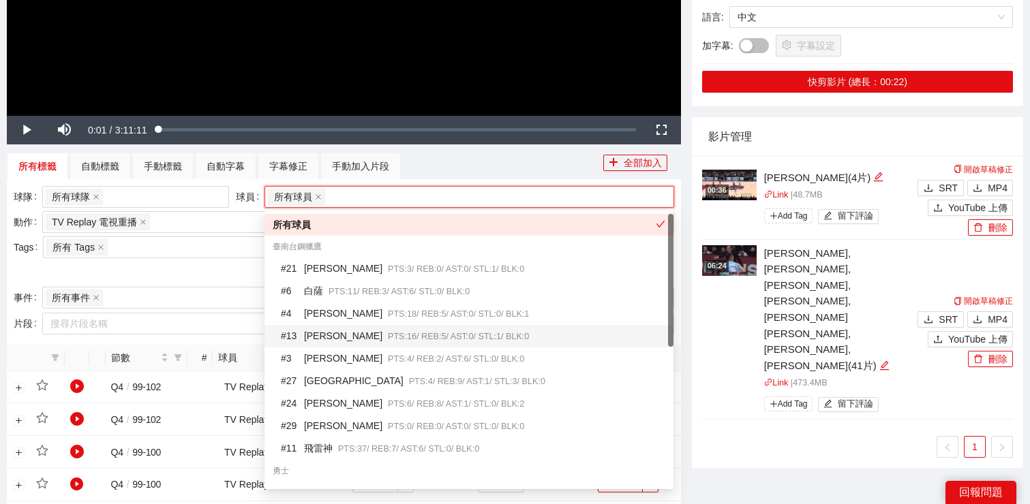
click at [217, 273] on div at bounding box center [344, 273] width 660 height 22
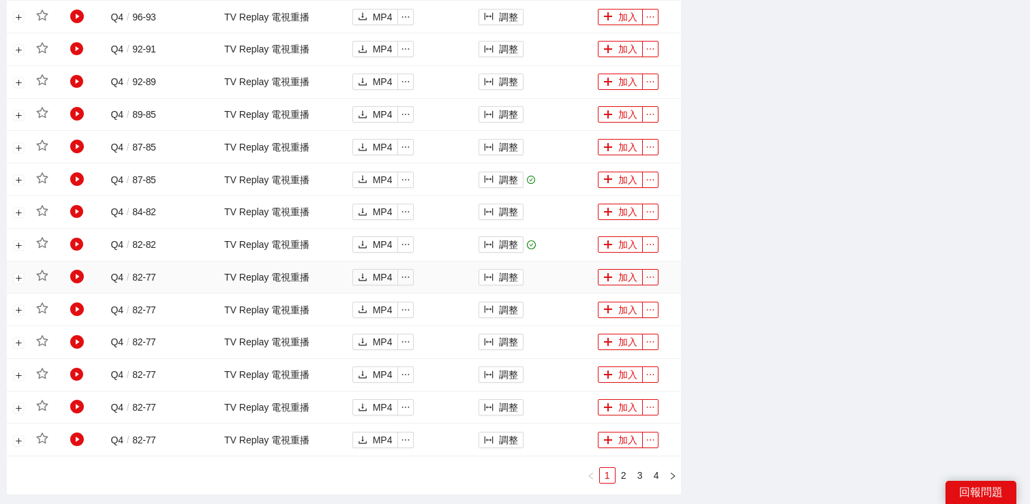
scroll to position [931, 0]
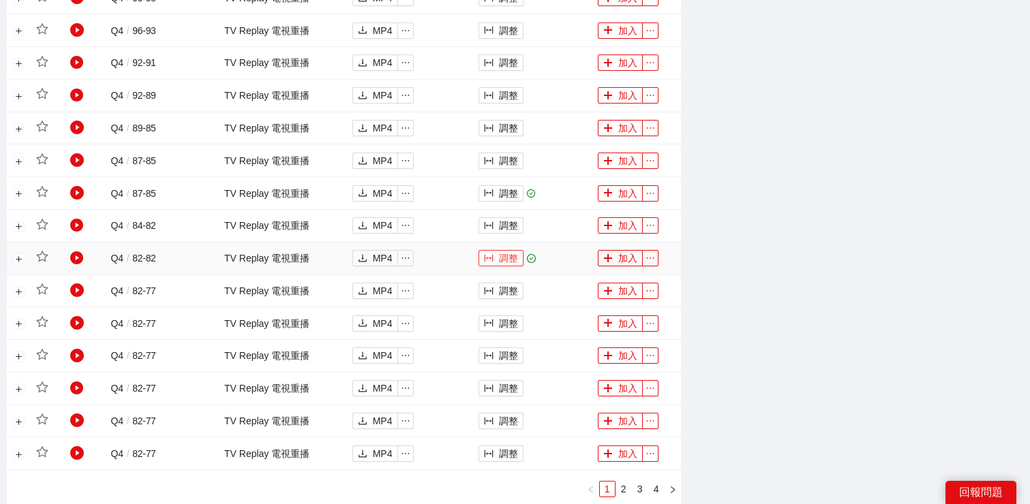
click at [501, 260] on button "調整" at bounding box center [500, 258] width 45 height 16
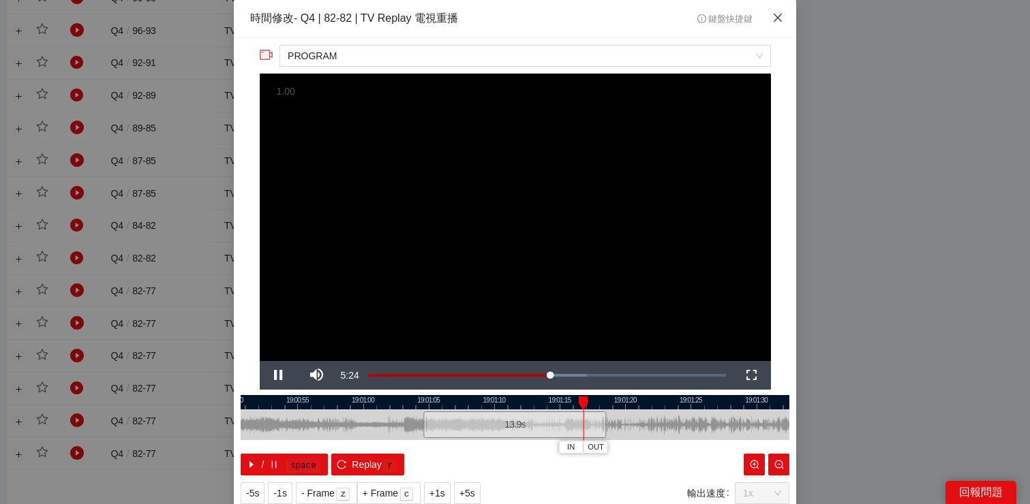
click at [777, 21] on icon "close" at bounding box center [777, 17] width 11 height 11
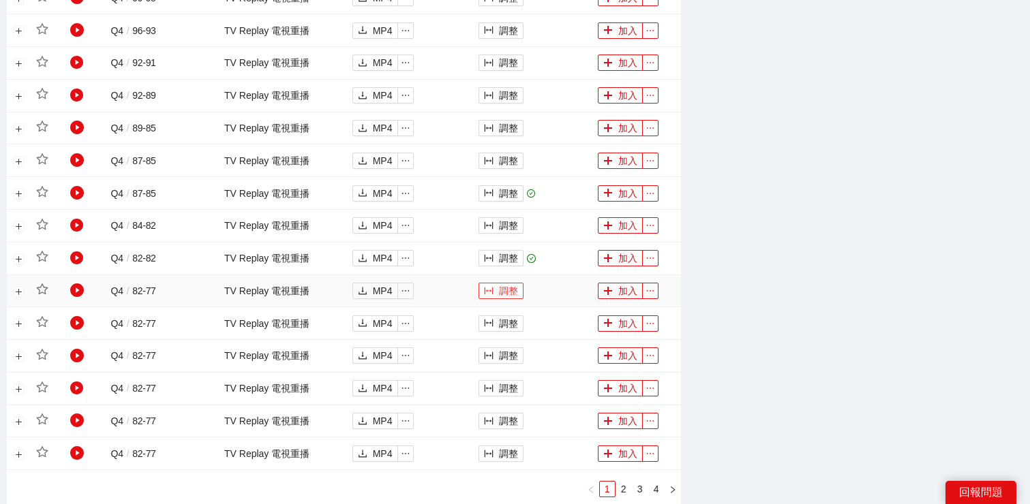
click at [511, 288] on button "調整" at bounding box center [500, 291] width 45 height 16
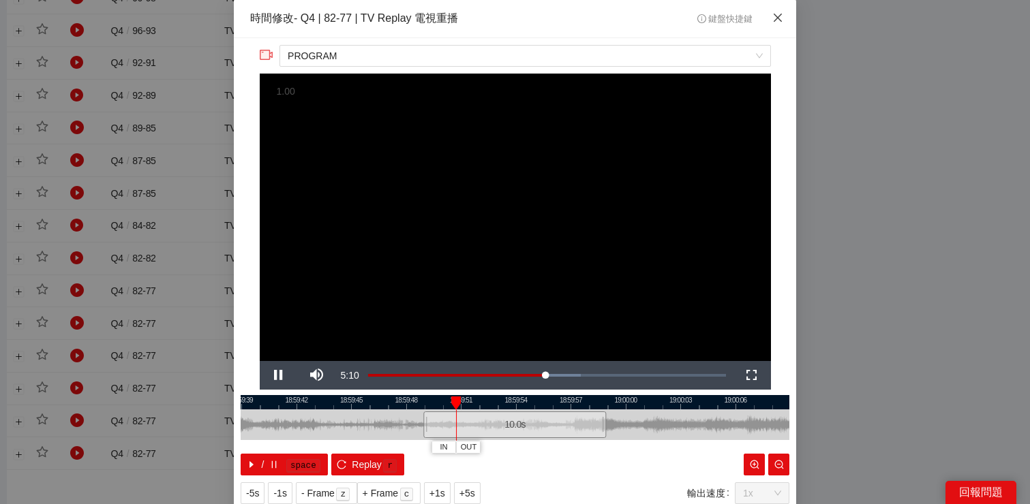
click at [776, 23] on icon "close" at bounding box center [777, 17] width 11 height 11
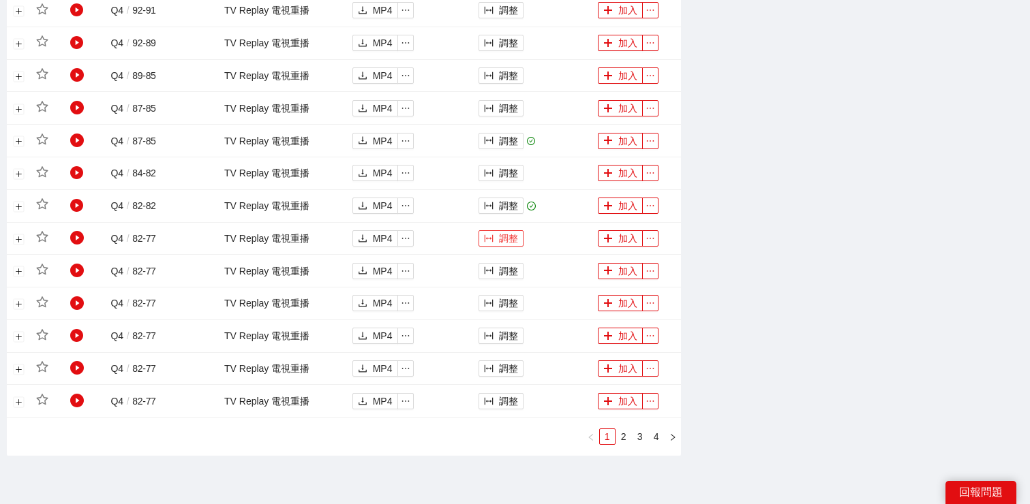
scroll to position [1019, 0]
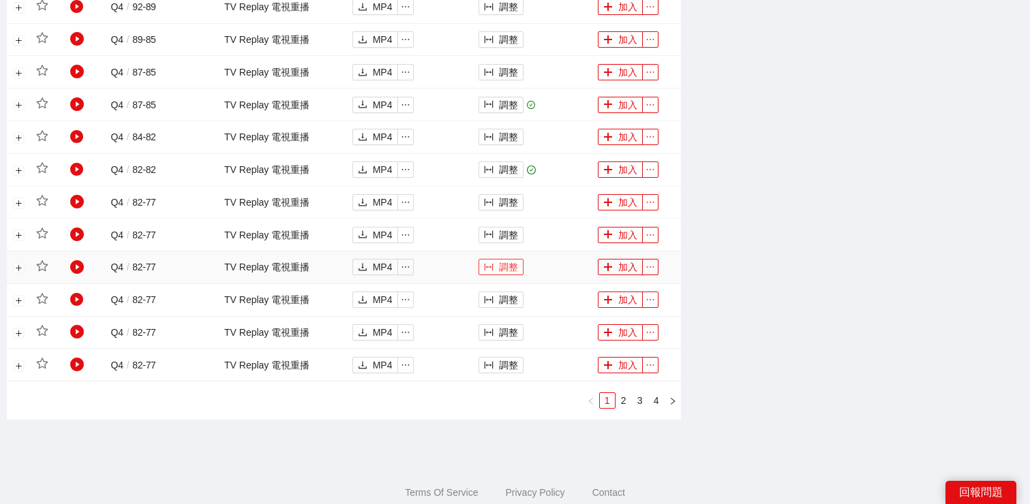
click at [499, 269] on button "調整" at bounding box center [500, 267] width 45 height 16
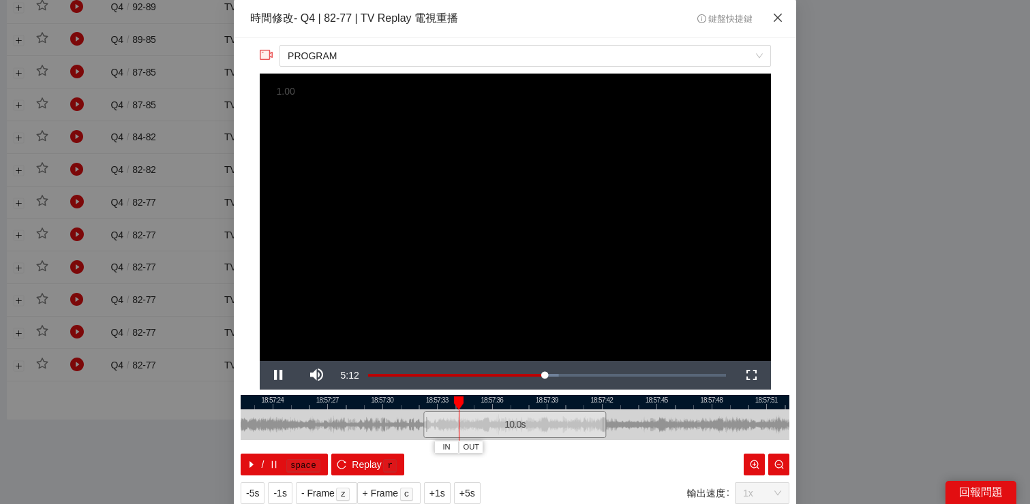
click at [774, 21] on icon "close" at bounding box center [777, 18] width 8 height 8
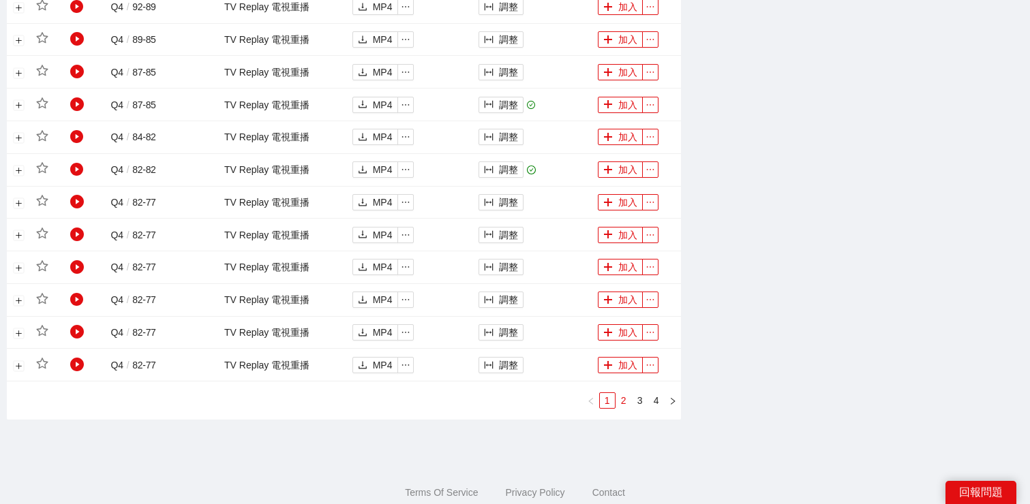
click at [625, 396] on link "2" at bounding box center [623, 400] width 15 height 15
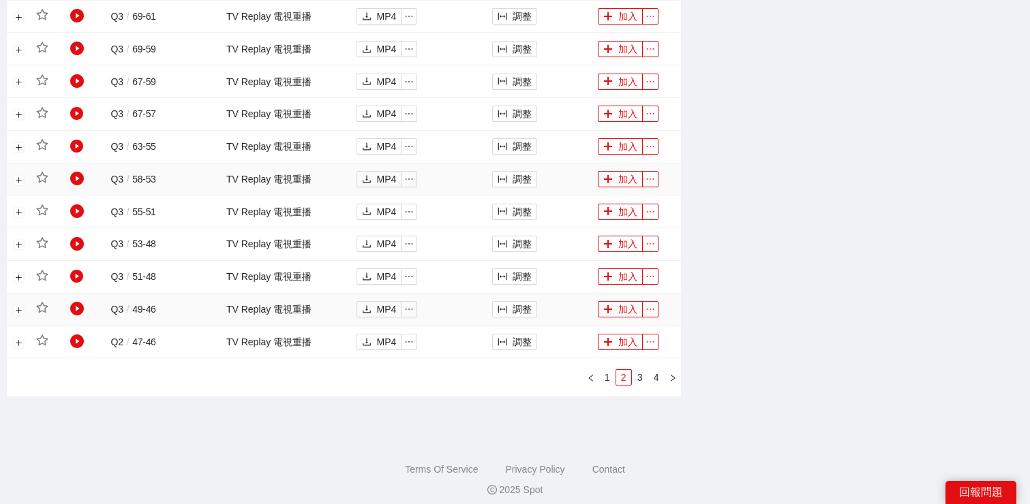
scroll to position [1052, 0]
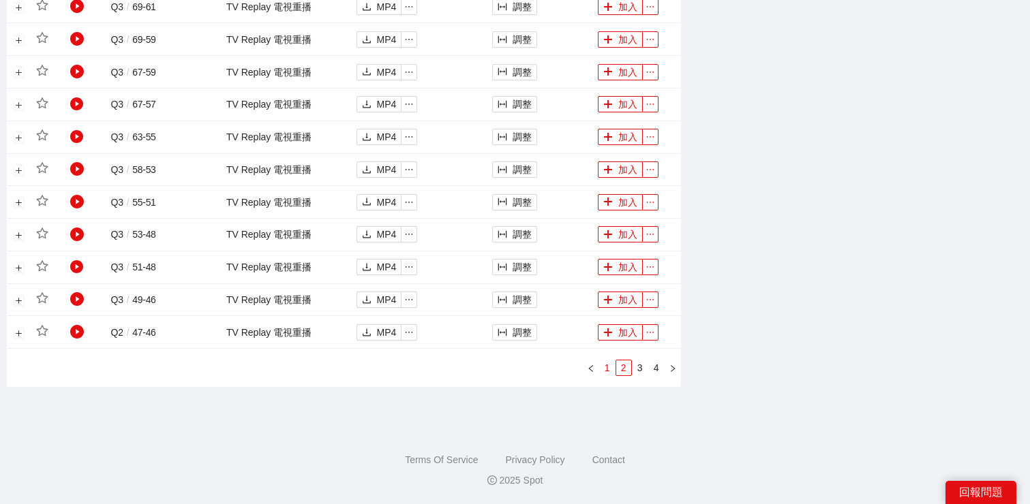
click at [604, 361] on link "1" at bounding box center [607, 367] width 15 height 15
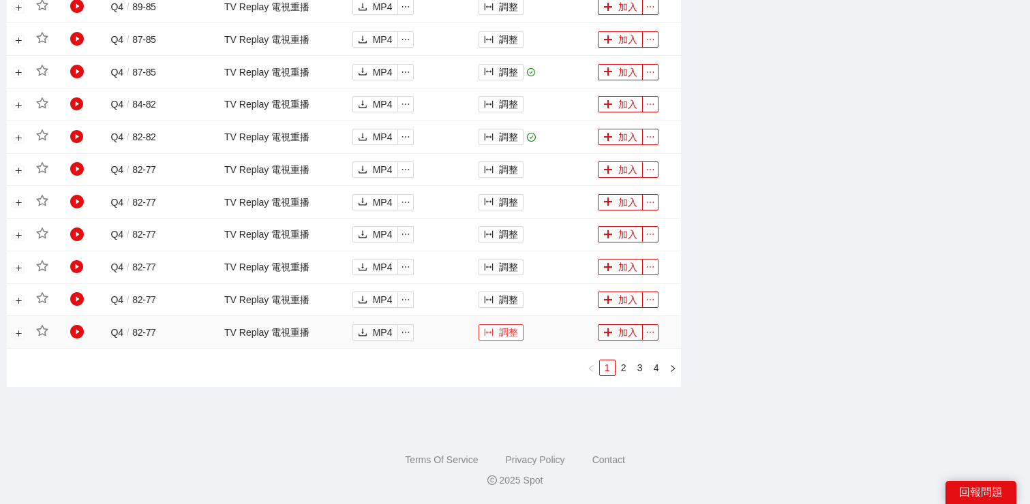
click at [506, 336] on button "調整" at bounding box center [500, 332] width 45 height 16
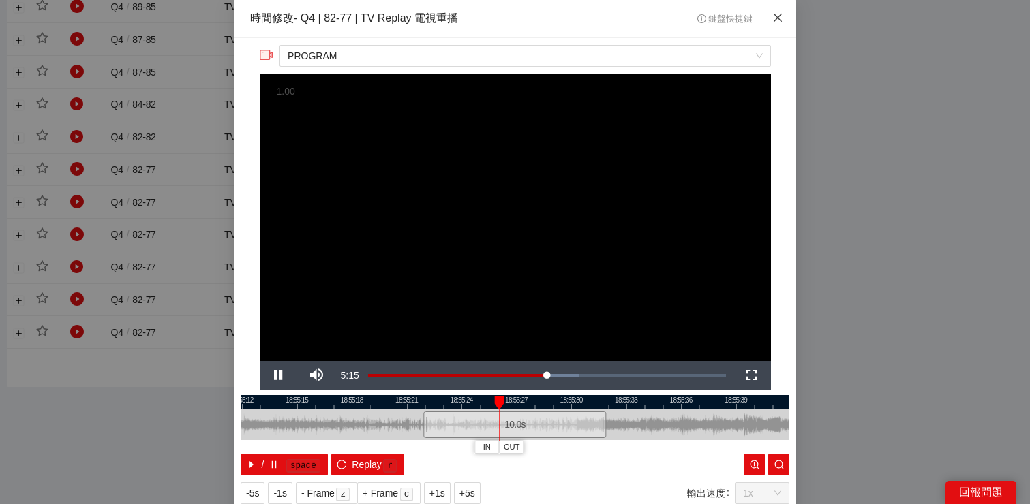
click at [773, 20] on icon "close" at bounding box center [777, 17] width 11 height 11
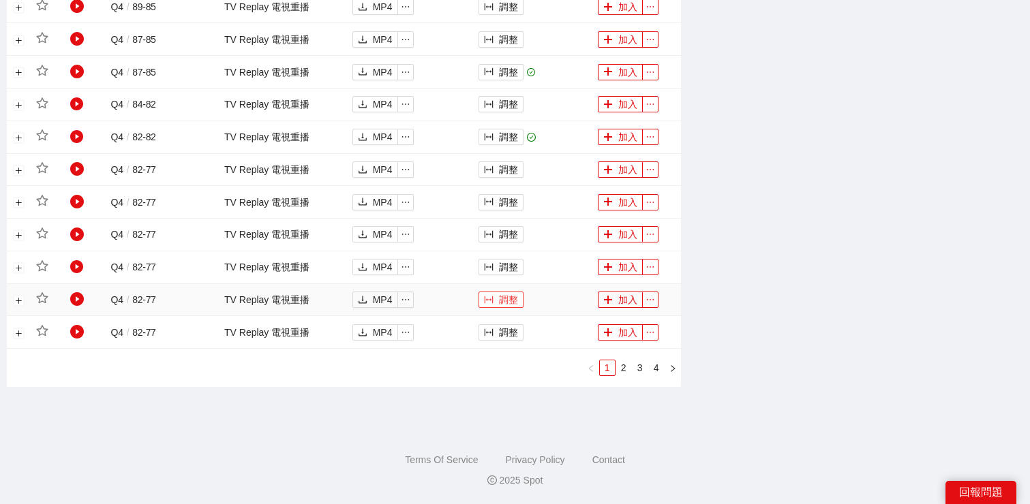
click at [503, 301] on button "調整" at bounding box center [500, 300] width 45 height 16
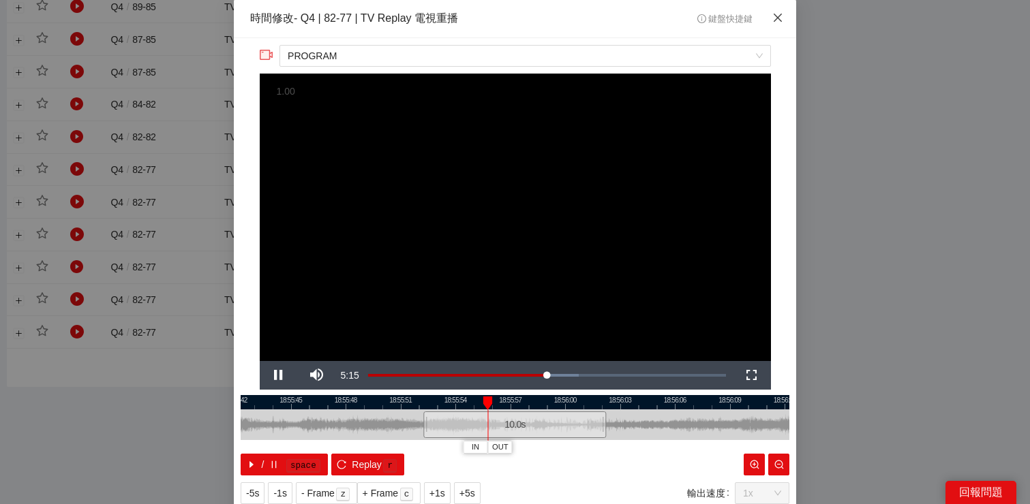
click at [775, 20] on icon "close" at bounding box center [777, 18] width 8 height 8
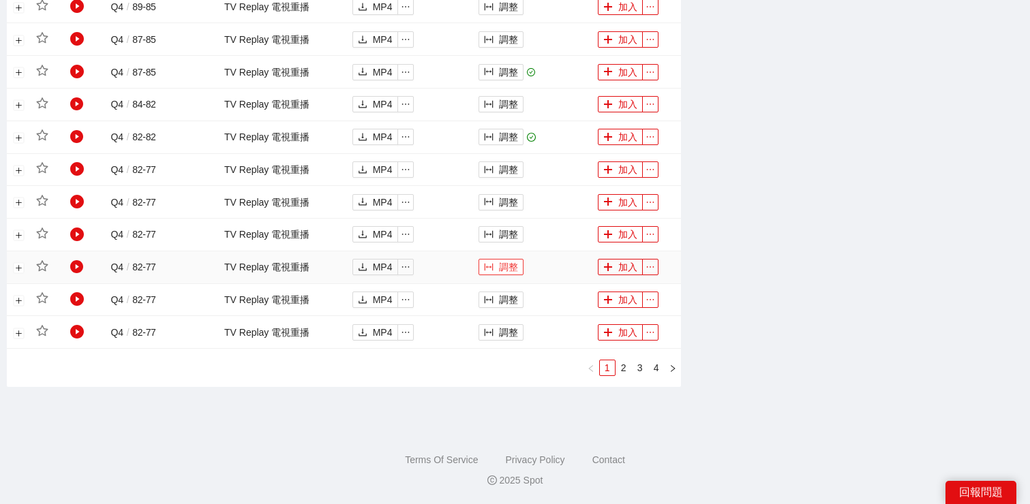
click at [514, 267] on button "調整" at bounding box center [500, 267] width 45 height 16
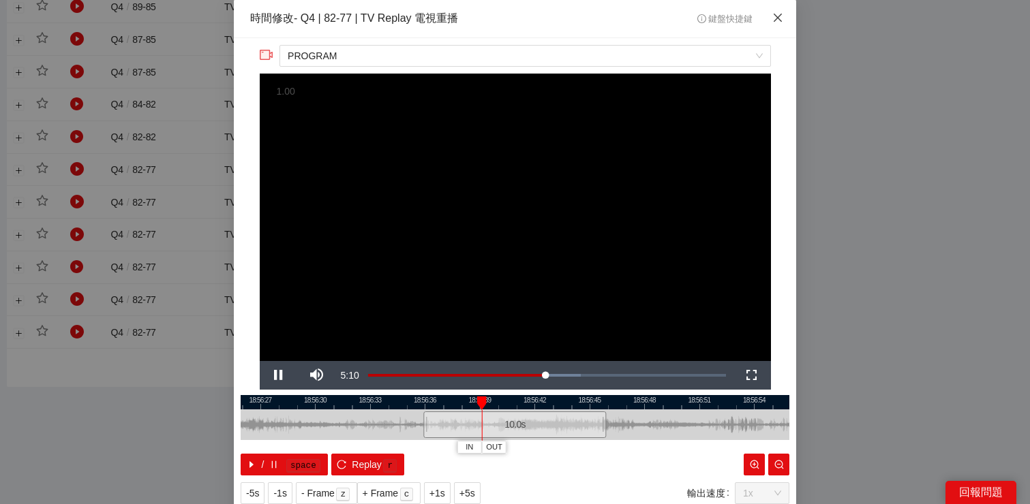
click at [778, 24] on span "Close" at bounding box center [777, 18] width 37 height 37
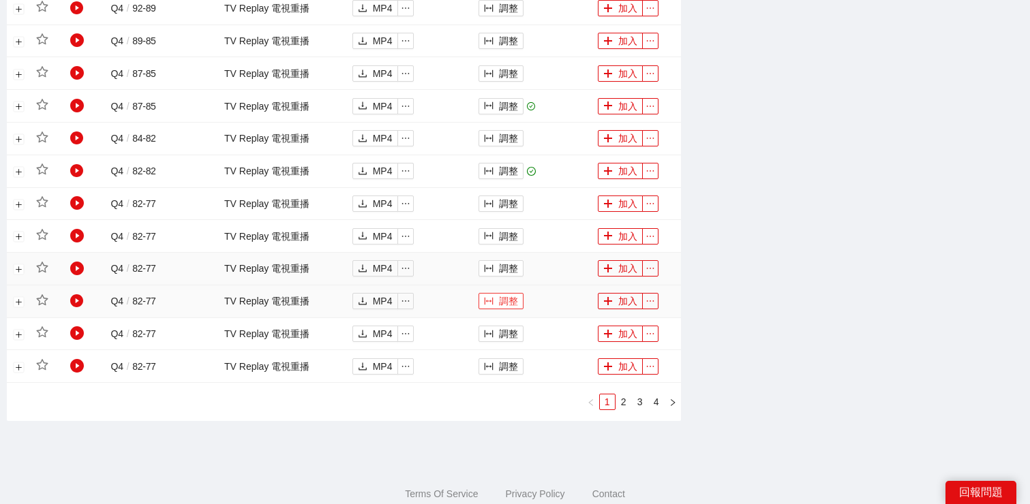
scroll to position [1019, 0]
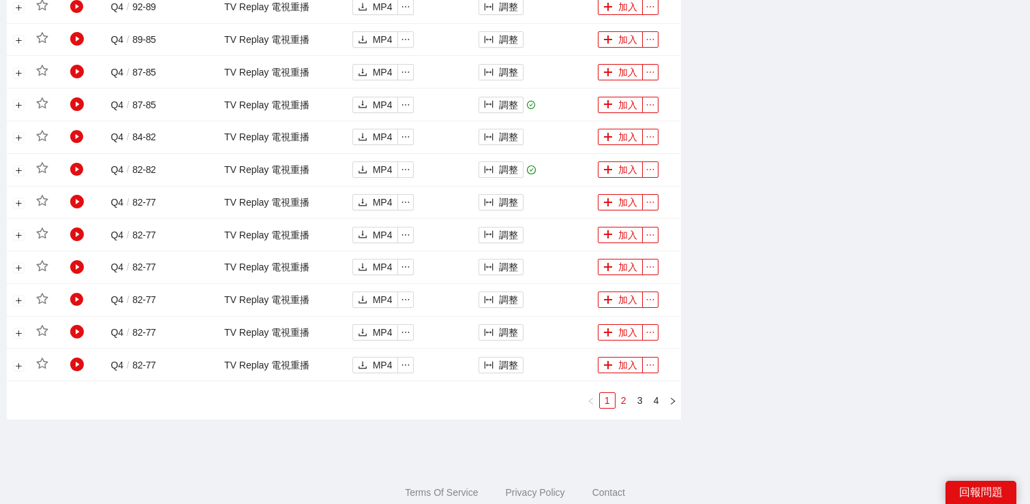
click at [619, 400] on link "2" at bounding box center [623, 400] width 15 height 15
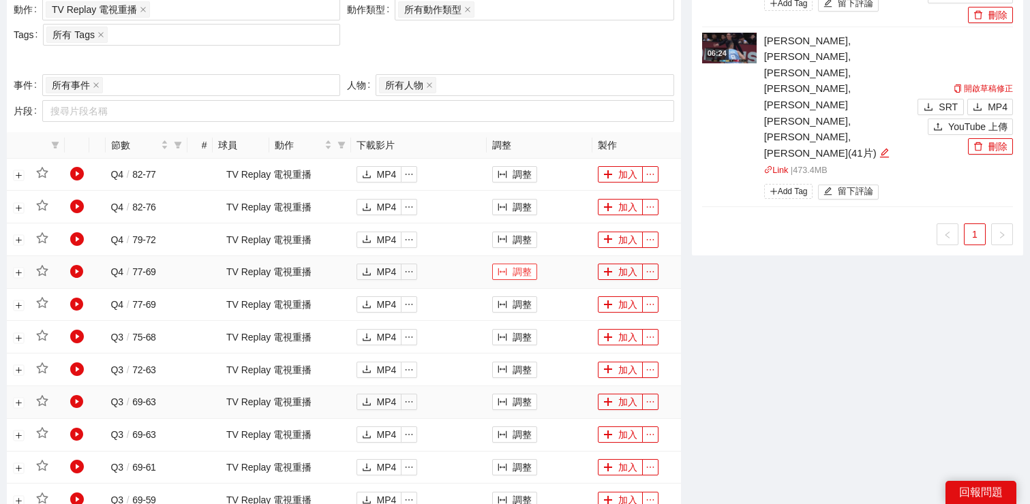
scroll to position [592, 0]
click at [523, 172] on button "調整" at bounding box center [514, 174] width 45 height 16
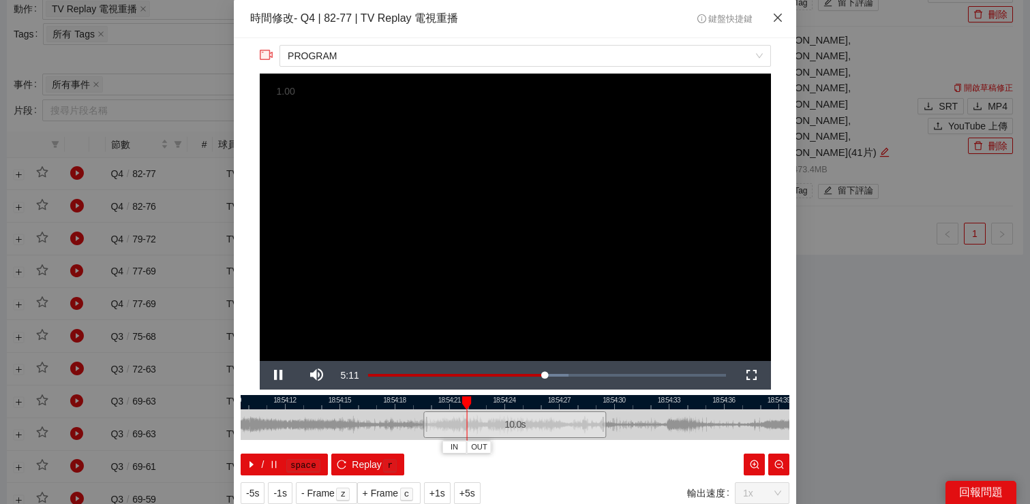
click at [772, 17] on icon "close" at bounding box center [777, 17] width 11 height 11
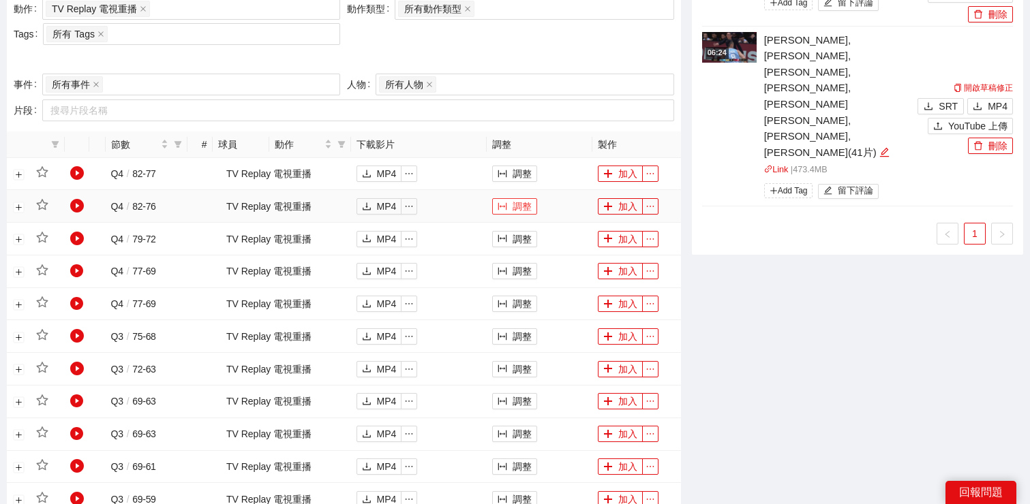
click at [532, 206] on button "調整" at bounding box center [514, 206] width 45 height 16
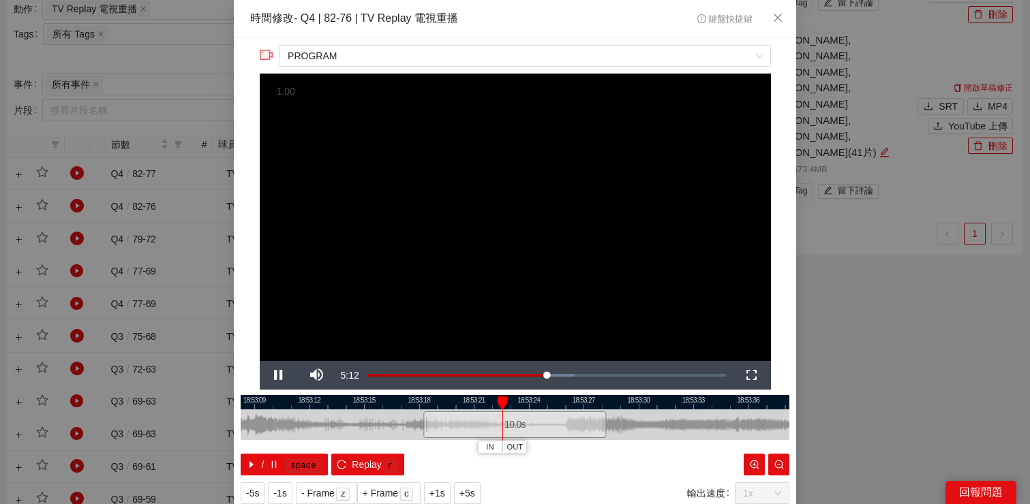
scroll to position [14, 0]
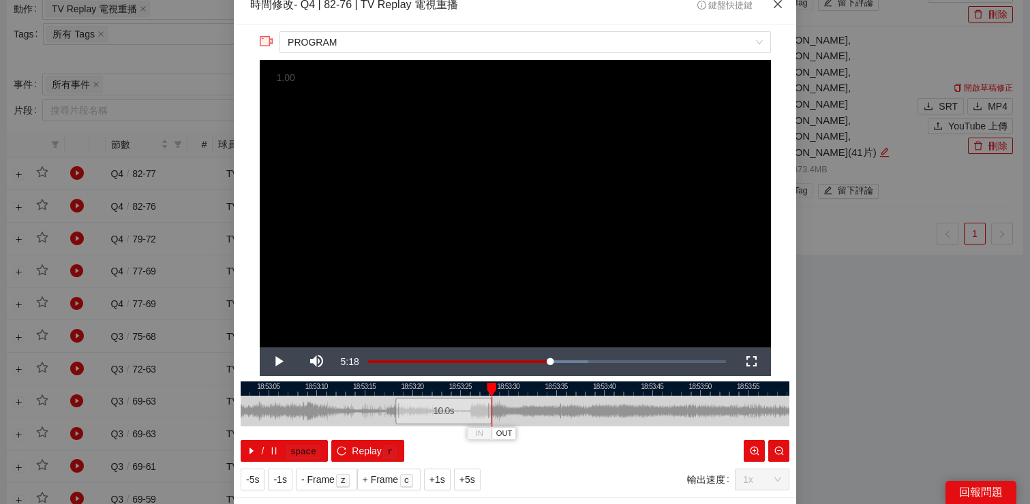
click at [775, 5] on icon "close" at bounding box center [777, 4] width 11 height 11
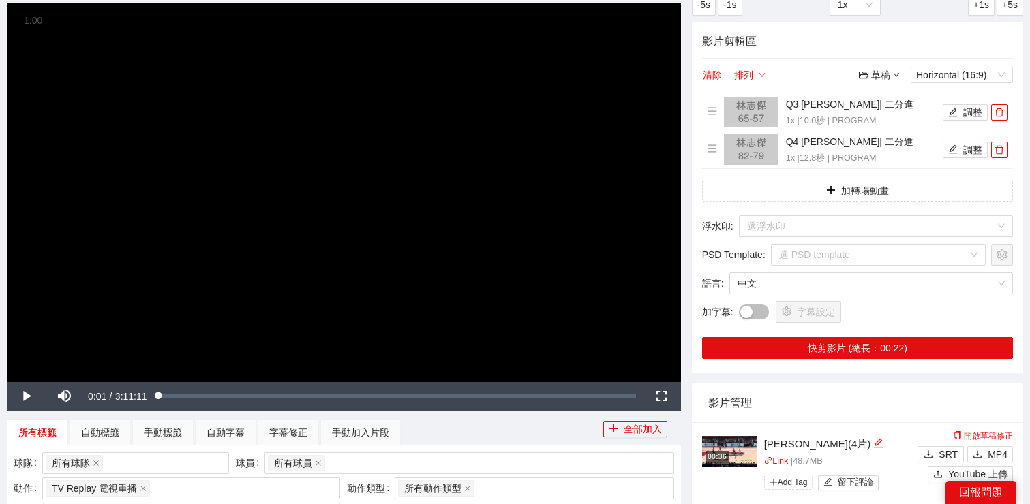
scroll to position [84, 0]
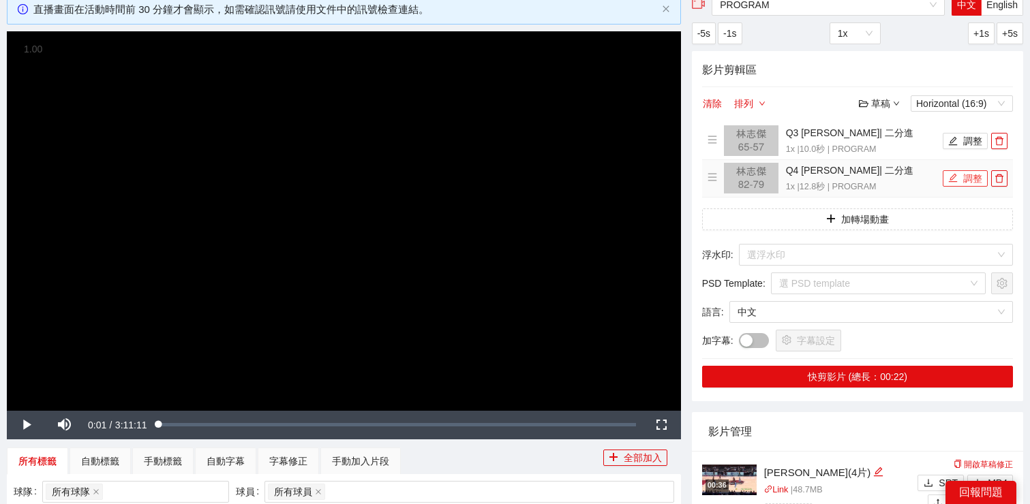
click at [975, 183] on button "調整" at bounding box center [964, 178] width 45 height 16
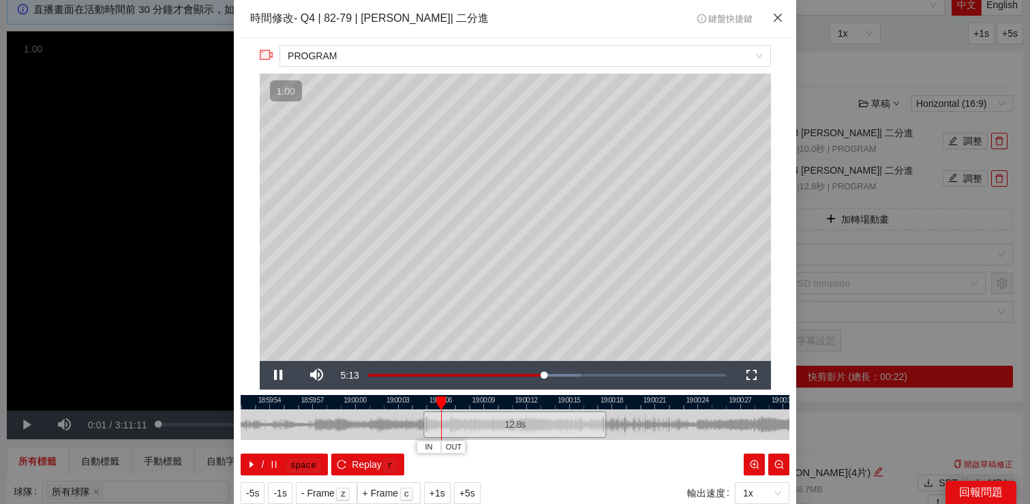
click at [776, 16] on icon "close" at bounding box center [777, 17] width 11 height 11
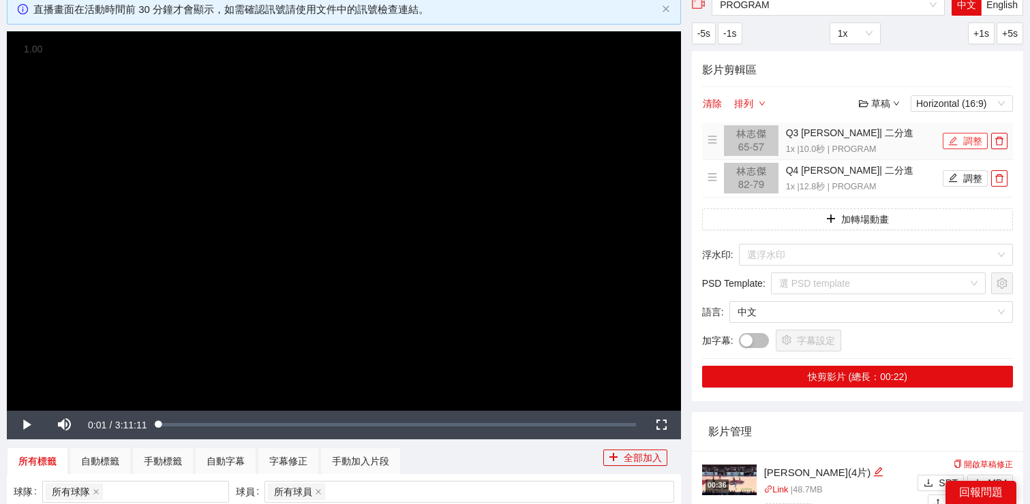
click at [974, 139] on button "調整" at bounding box center [964, 141] width 45 height 16
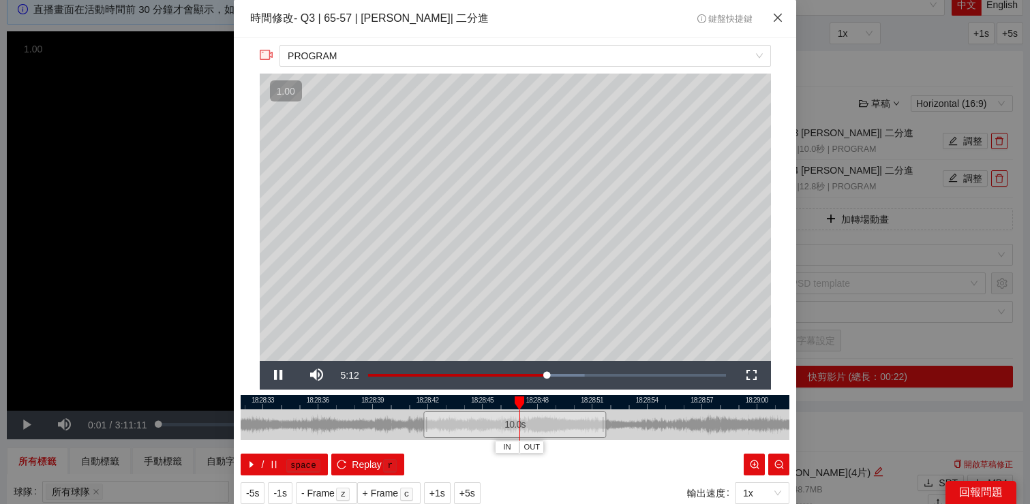
click at [773, 18] on icon "close" at bounding box center [777, 17] width 11 height 11
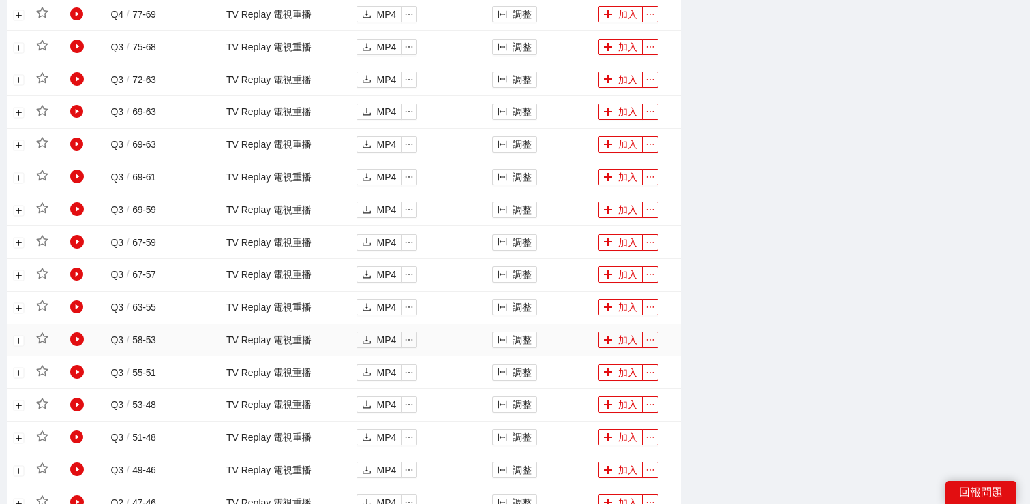
scroll to position [886, 0]
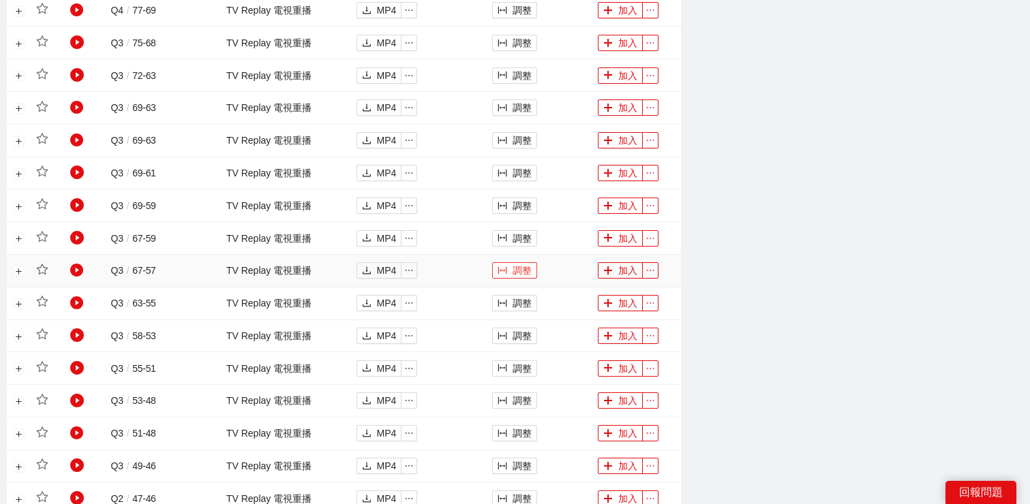
click at [516, 268] on button "調整" at bounding box center [514, 270] width 45 height 16
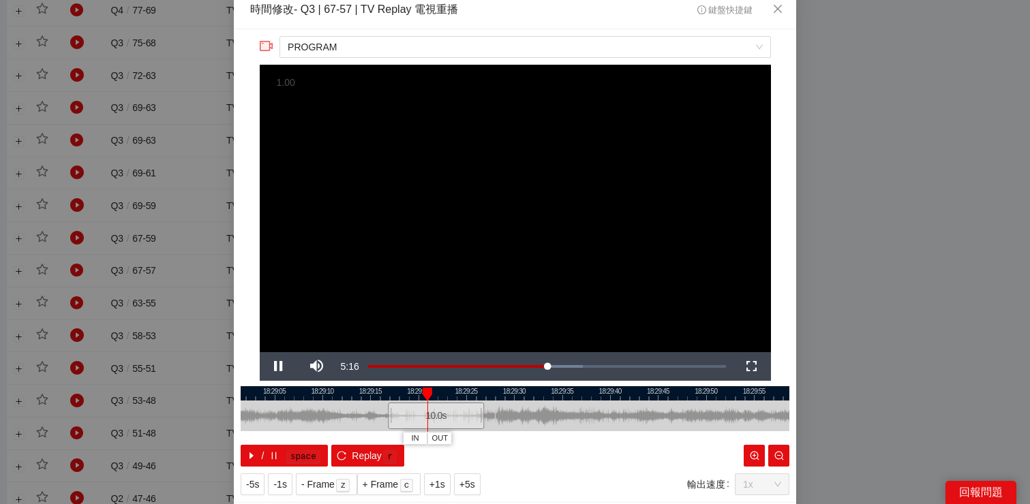
scroll to position [10, 0]
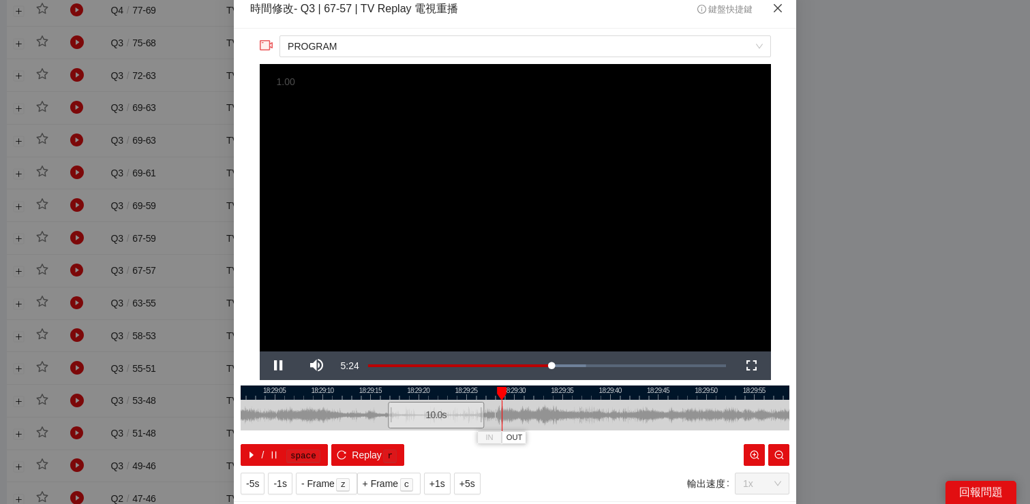
click at [771, 12] on span "Close" at bounding box center [777, 8] width 37 height 37
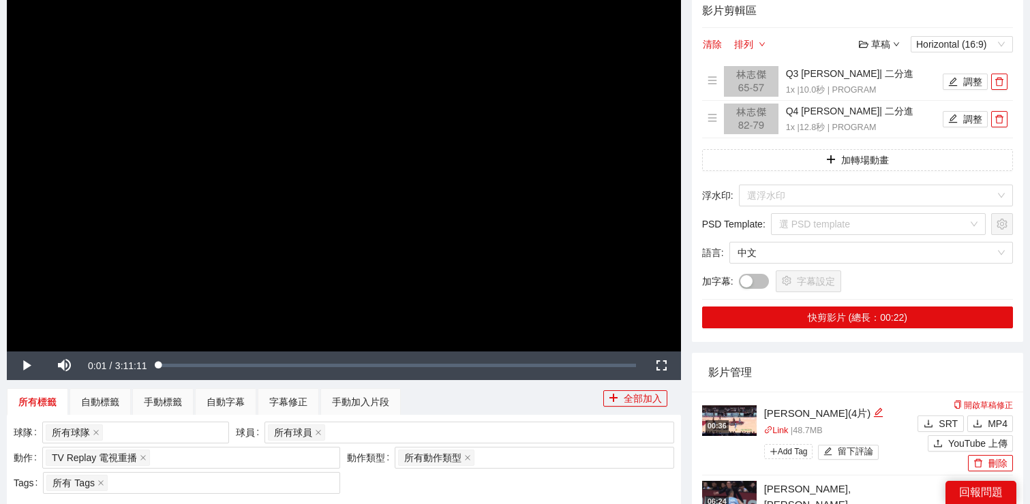
scroll to position [102, 0]
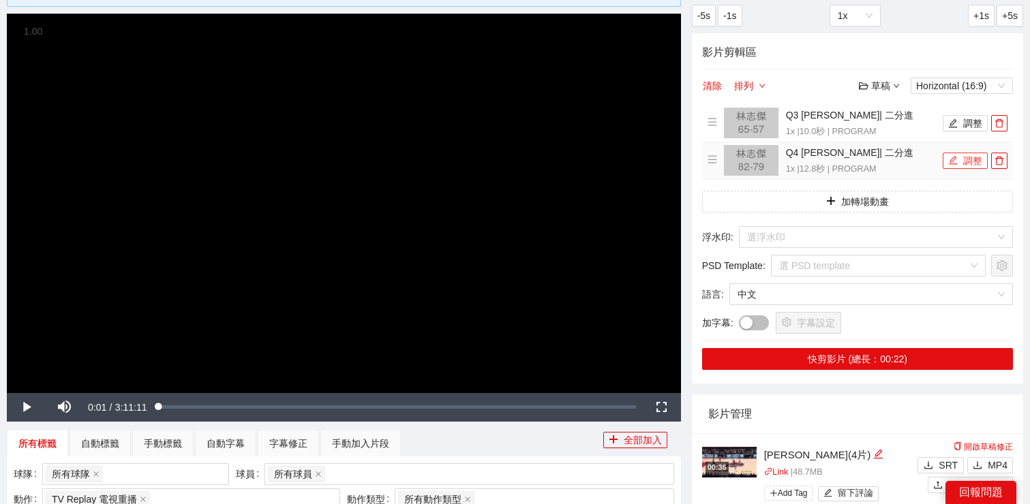
click at [958, 164] on button "調整" at bounding box center [964, 161] width 45 height 16
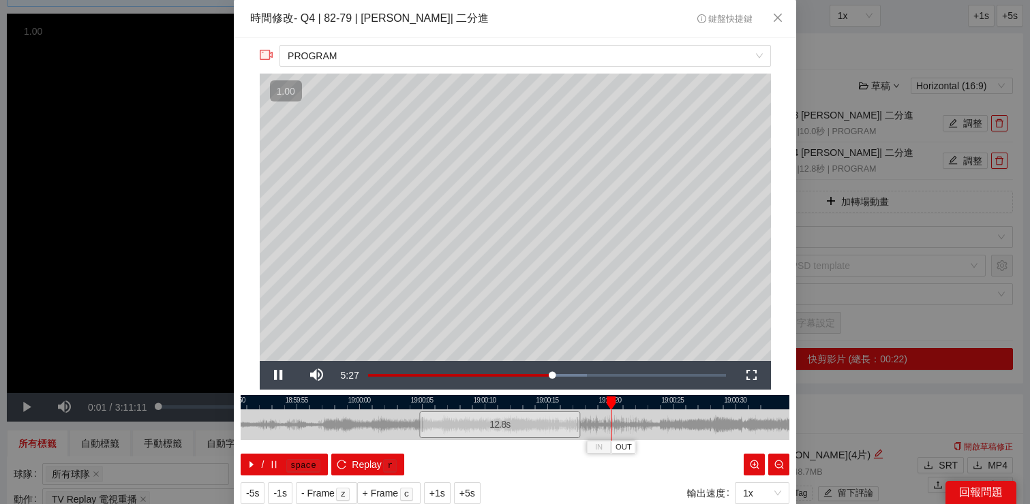
scroll to position [17, 0]
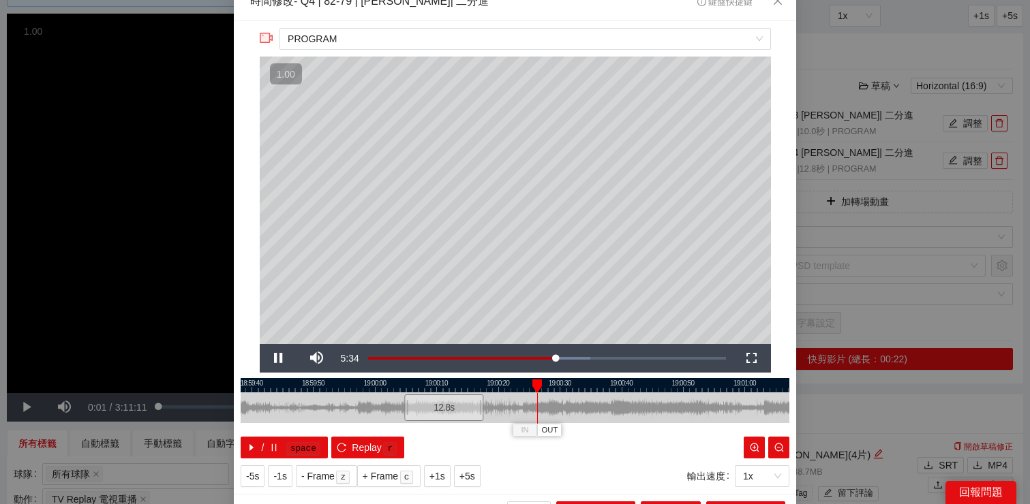
click at [599, 390] on div at bounding box center [515, 385] width 548 height 14
click at [617, 386] on div at bounding box center [515, 385] width 548 height 14
click at [671, 386] on div at bounding box center [515, 385] width 548 height 14
click at [699, 385] on div at bounding box center [515, 385] width 548 height 14
click at [728, 386] on div at bounding box center [515, 385] width 548 height 14
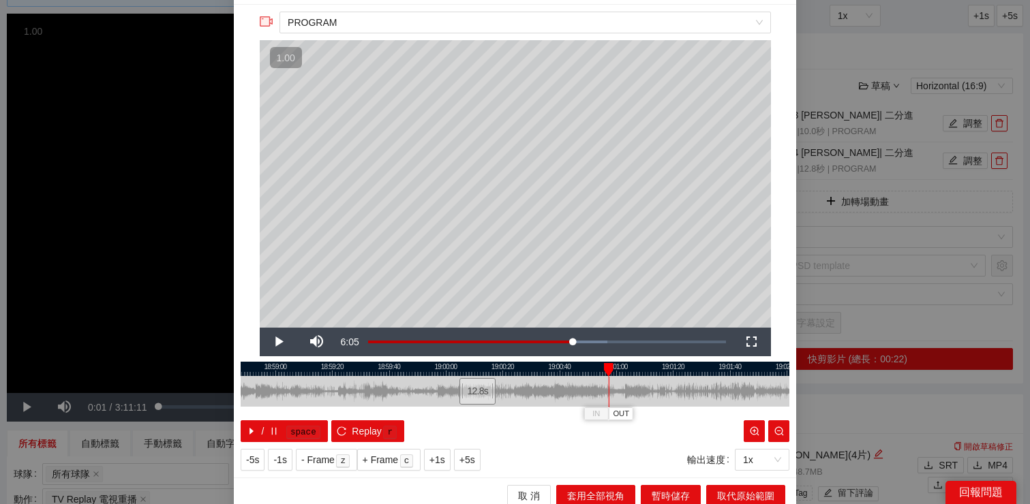
scroll to position [39, 0]
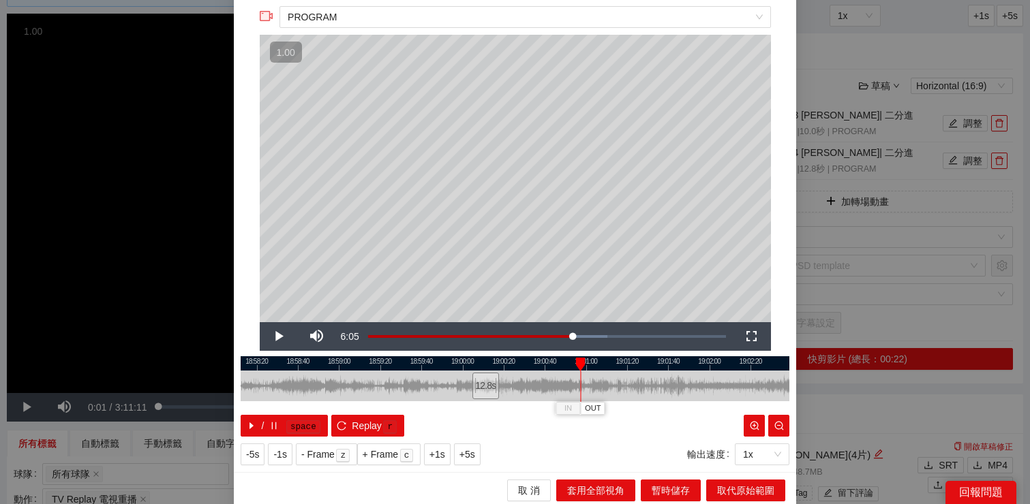
click at [629, 363] on div at bounding box center [515, 363] width 548 height 14
click at [650, 363] on div at bounding box center [515, 363] width 548 height 14
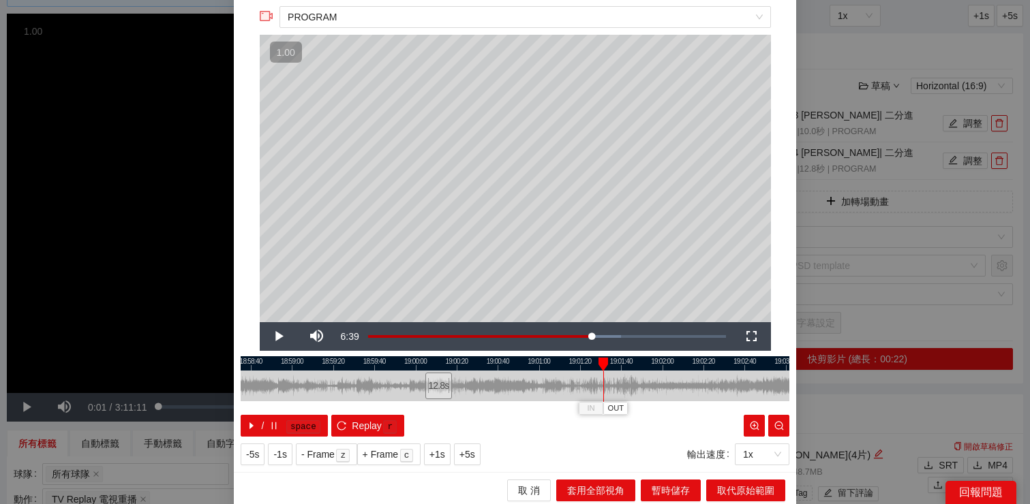
drag, startPoint x: 643, startPoint y: 362, endPoint x: 596, endPoint y: 364, distance: 47.0
click at [596, 364] on div at bounding box center [468, 363] width 548 height 14
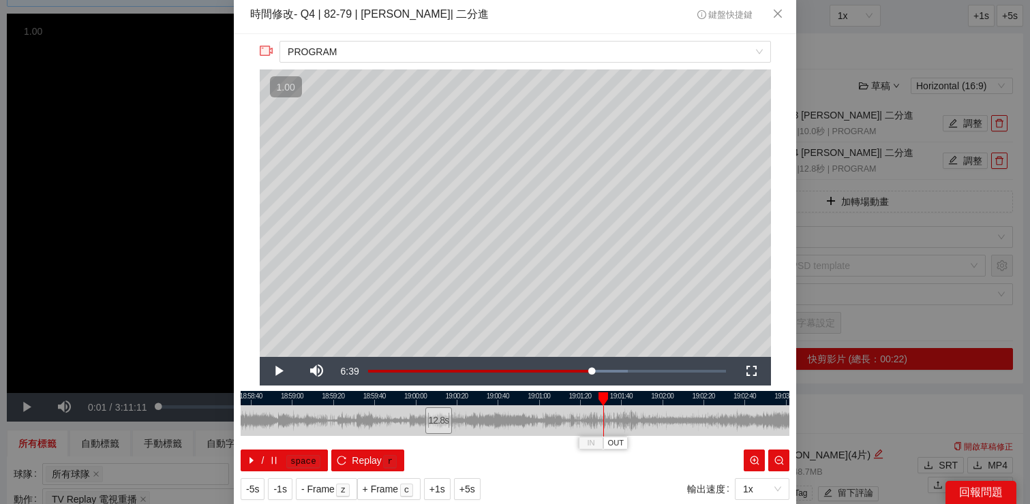
scroll to position [0, 0]
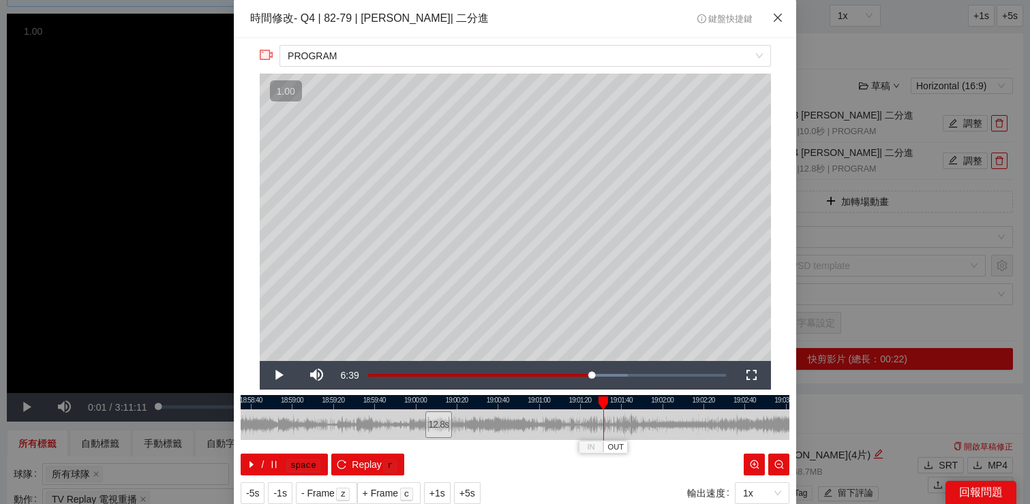
click at [782, 13] on icon "close" at bounding box center [777, 17] width 11 height 11
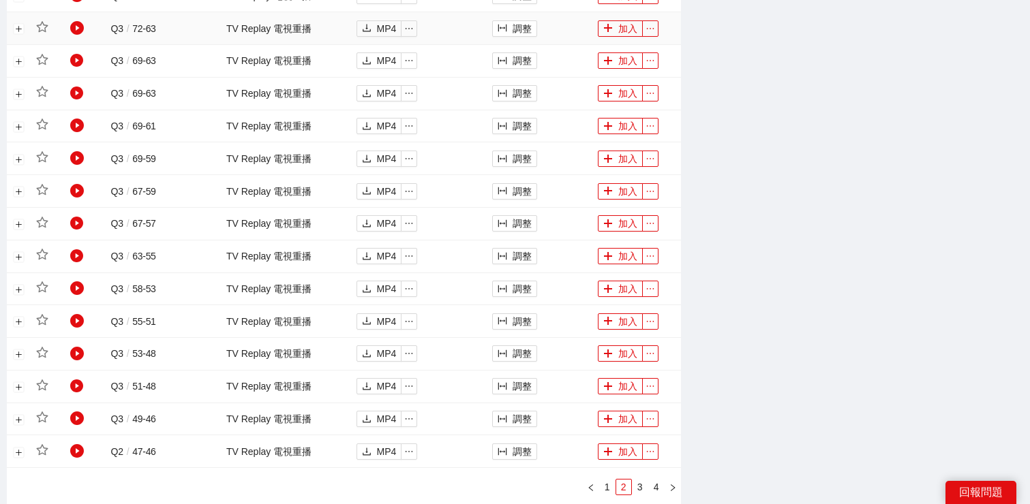
scroll to position [976, 0]
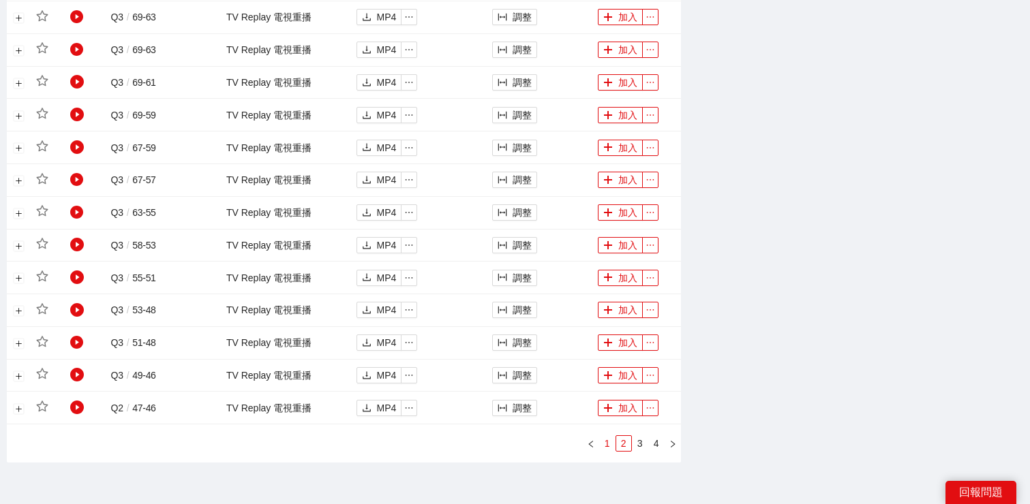
click at [608, 445] on link "1" at bounding box center [607, 443] width 15 height 15
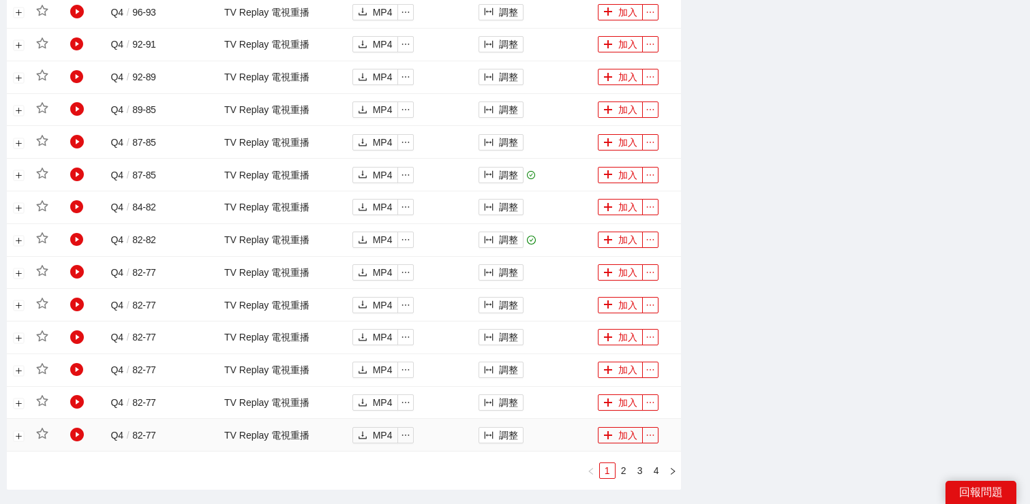
scroll to position [942, 0]
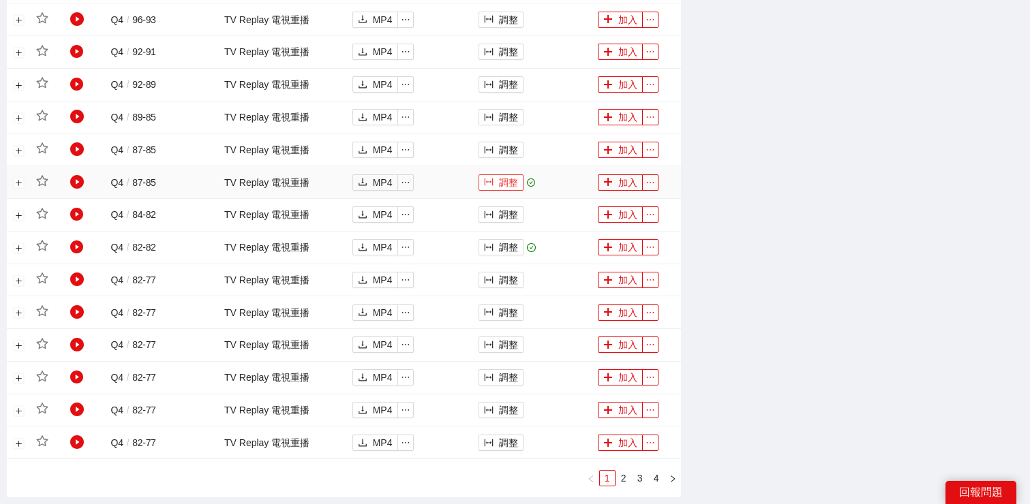
click at [495, 185] on button "調整" at bounding box center [500, 182] width 45 height 16
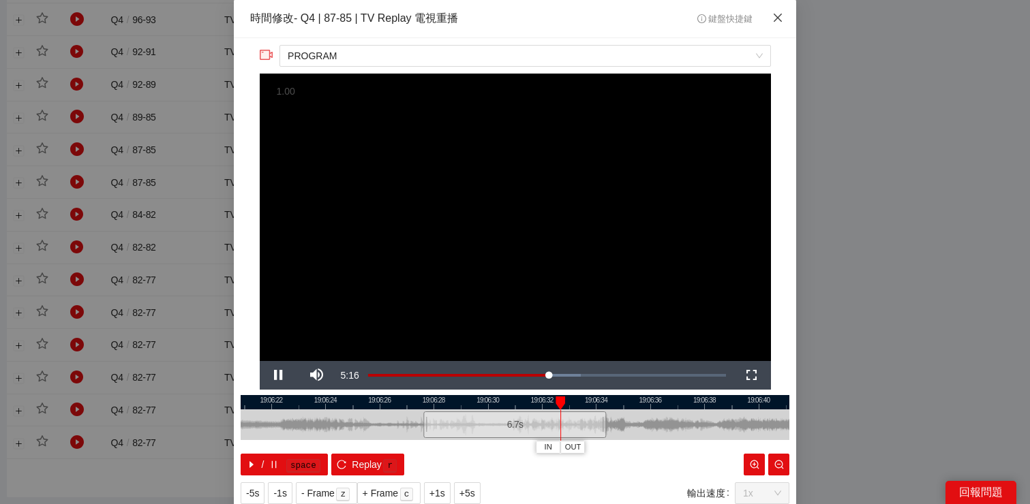
click at [767, 18] on span "Close" at bounding box center [777, 18] width 37 height 37
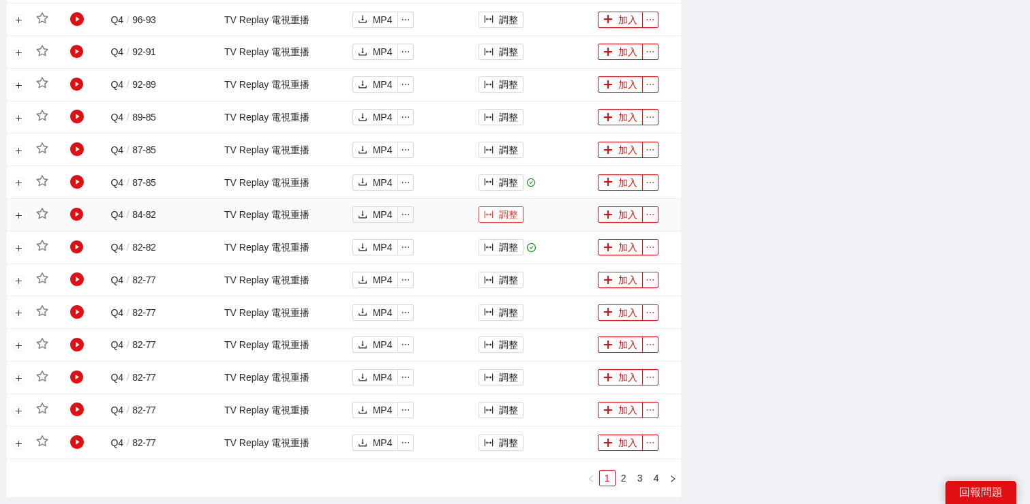
click at [523, 218] on button "調整" at bounding box center [500, 214] width 45 height 16
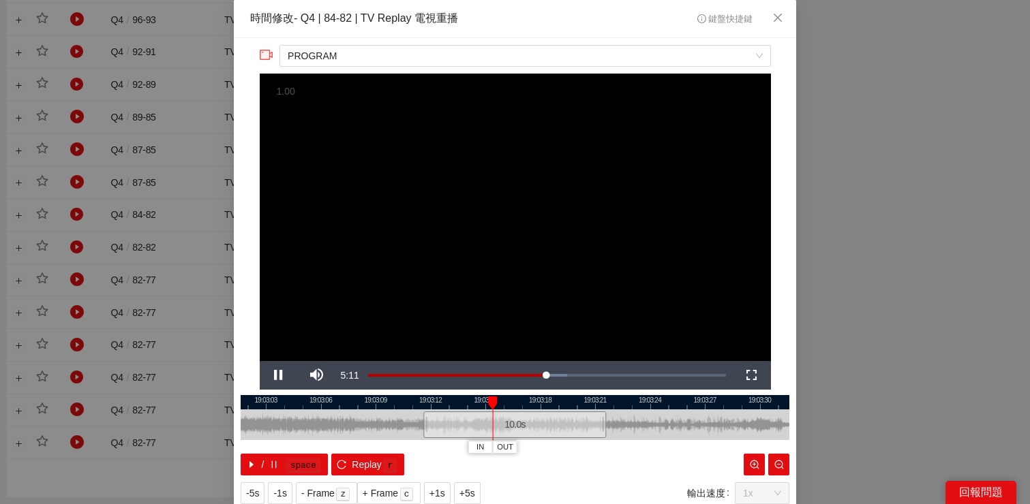
click at [781, 42] on div "**********" at bounding box center [515, 274] width 562 height 473
click at [777, 15] on icon "close" at bounding box center [777, 17] width 11 height 11
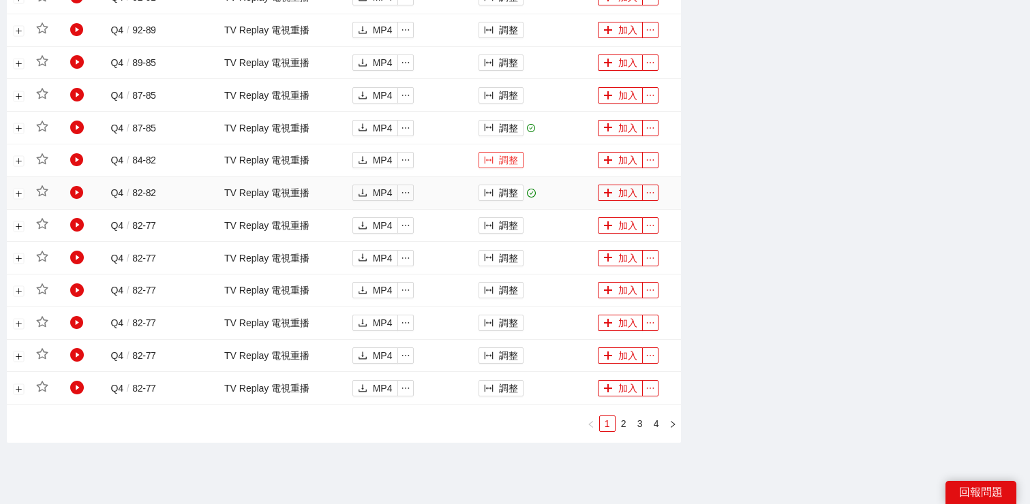
scroll to position [1000, 0]
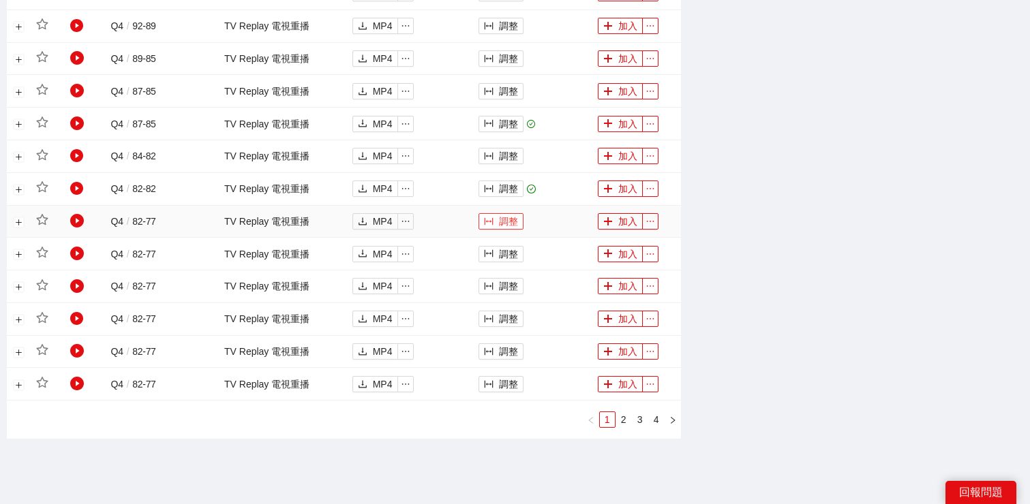
click at [514, 223] on button "調整" at bounding box center [500, 221] width 45 height 16
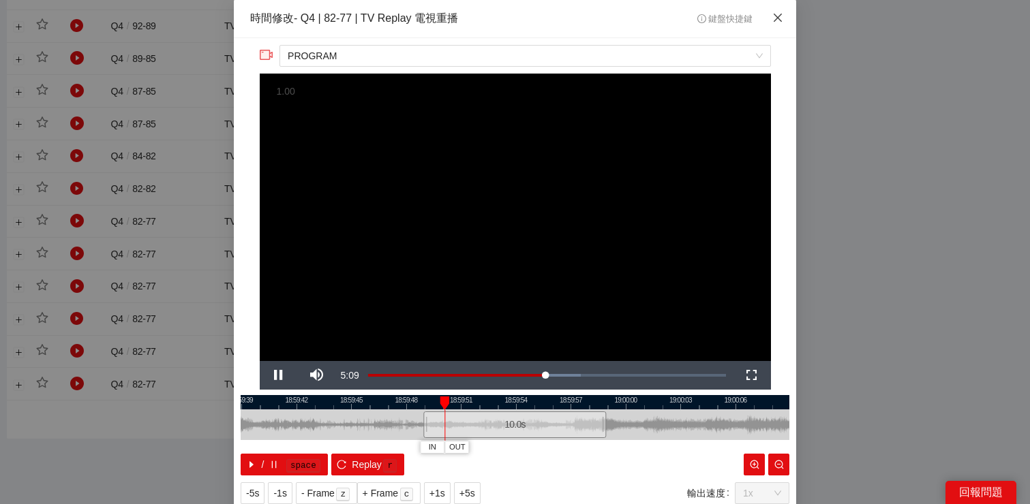
click at [773, 21] on icon "close" at bounding box center [777, 18] width 8 height 8
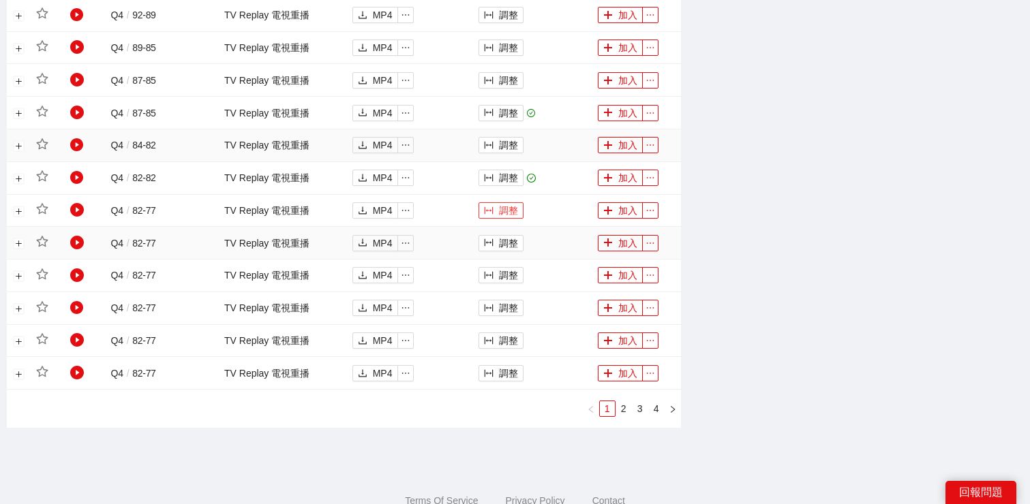
scroll to position [1052, 0]
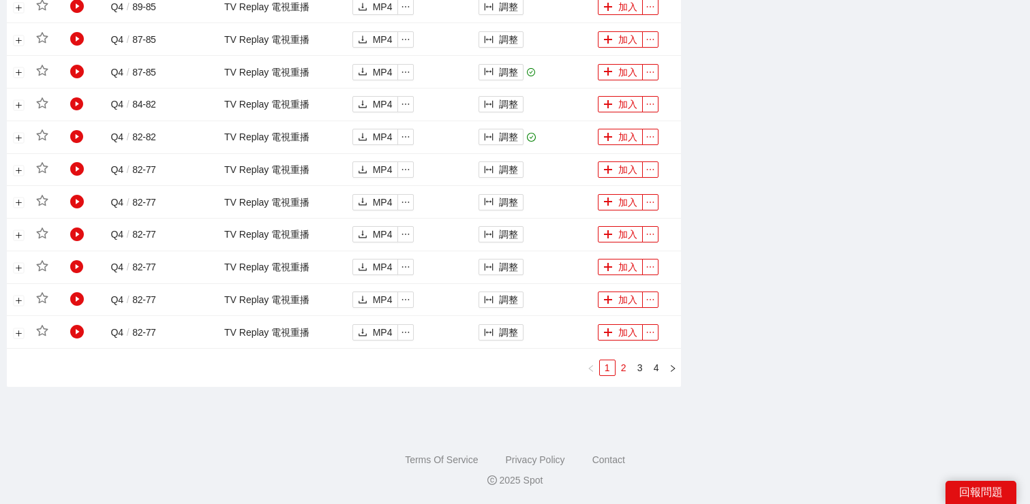
click at [626, 365] on link "2" at bounding box center [623, 367] width 15 height 15
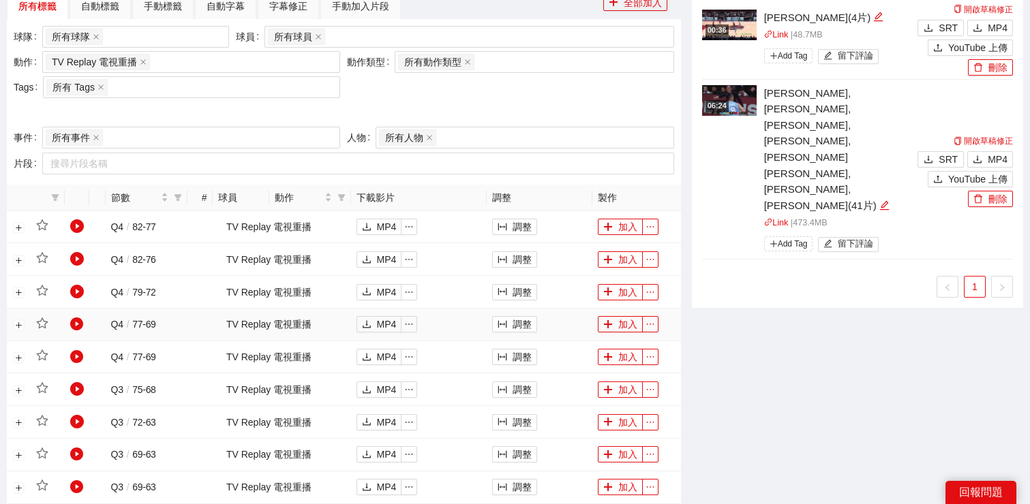
scroll to position [540, 0]
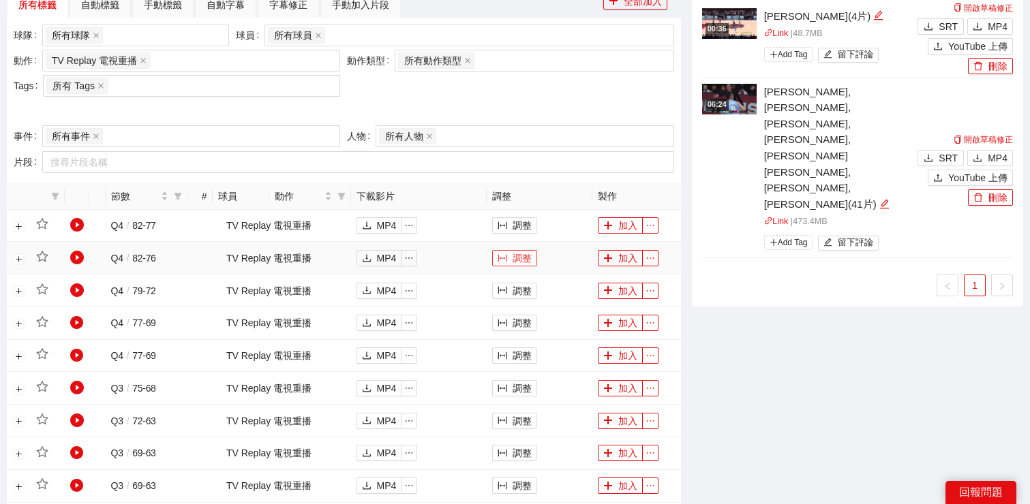
click at [530, 260] on button "調整" at bounding box center [514, 258] width 45 height 16
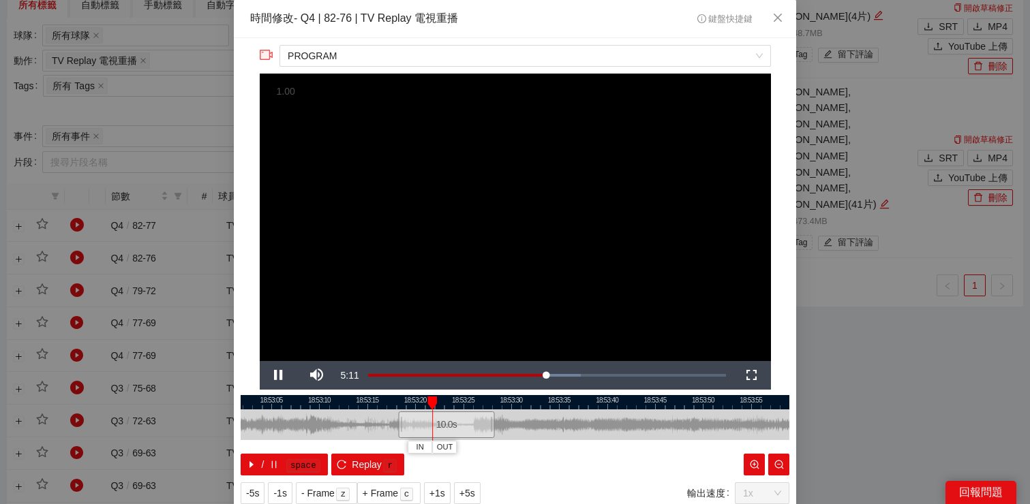
scroll to position [12, 0]
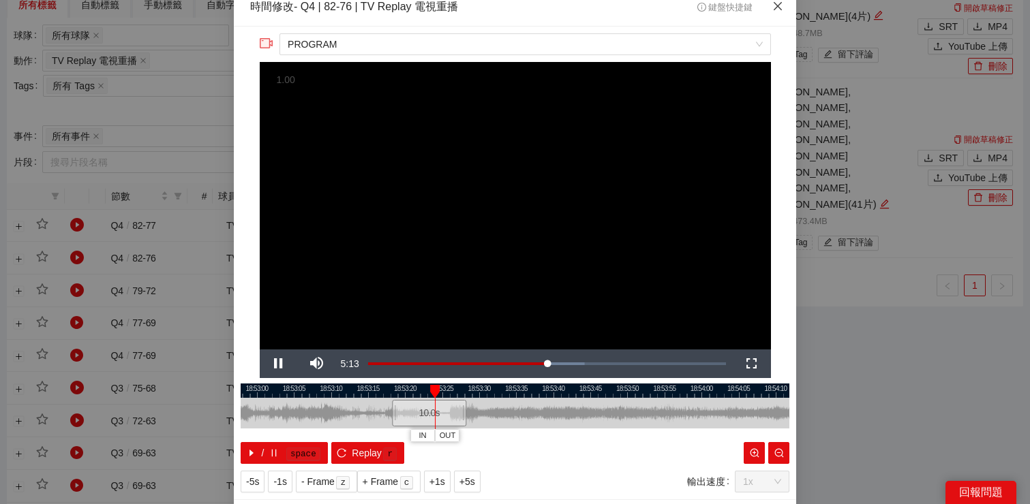
click at [775, 12] on icon "close" at bounding box center [777, 6] width 11 height 11
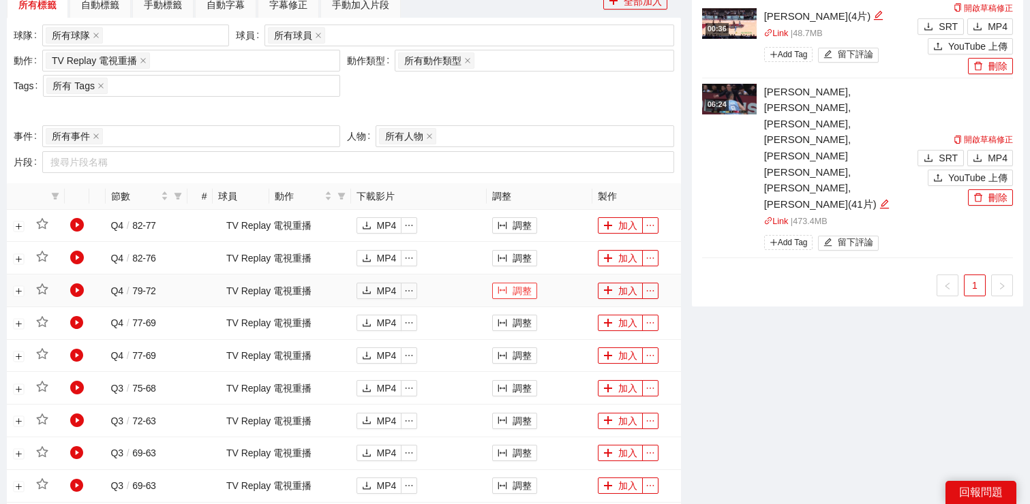
click at [513, 292] on button "調整" at bounding box center [514, 291] width 45 height 16
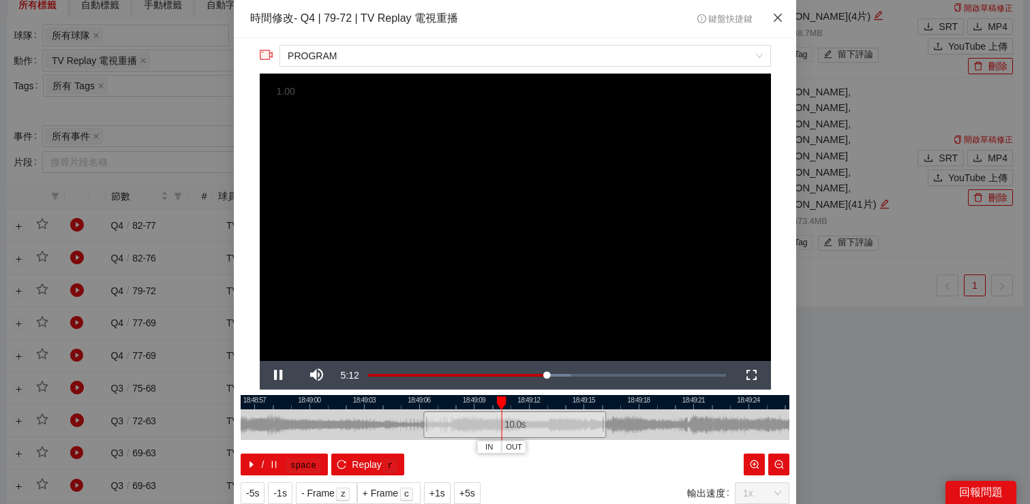
click at [779, 18] on icon "close" at bounding box center [777, 17] width 11 height 11
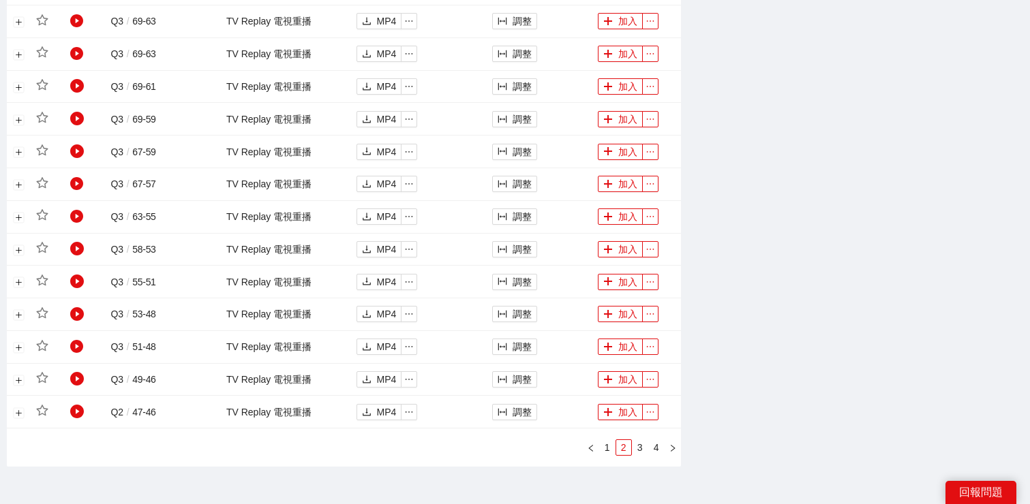
scroll to position [1031, 0]
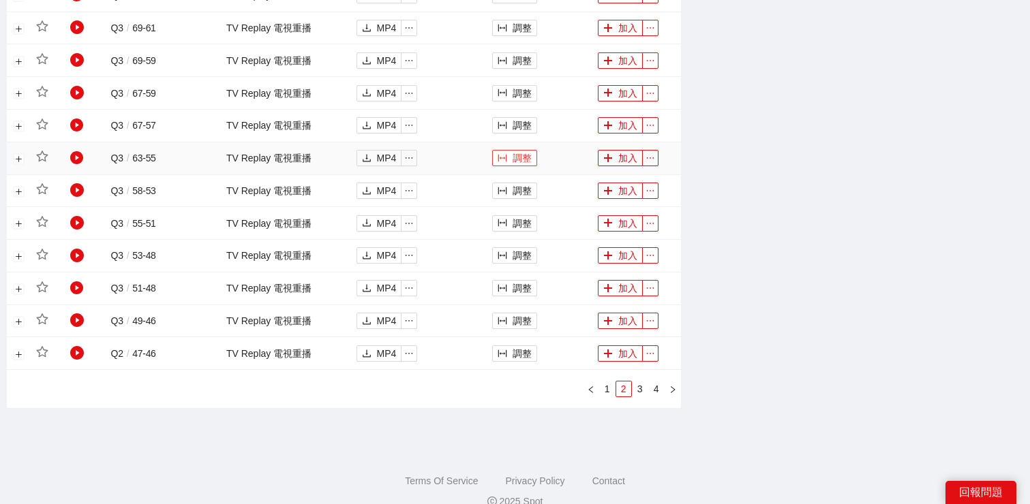
click at [519, 156] on button "調整" at bounding box center [514, 158] width 45 height 16
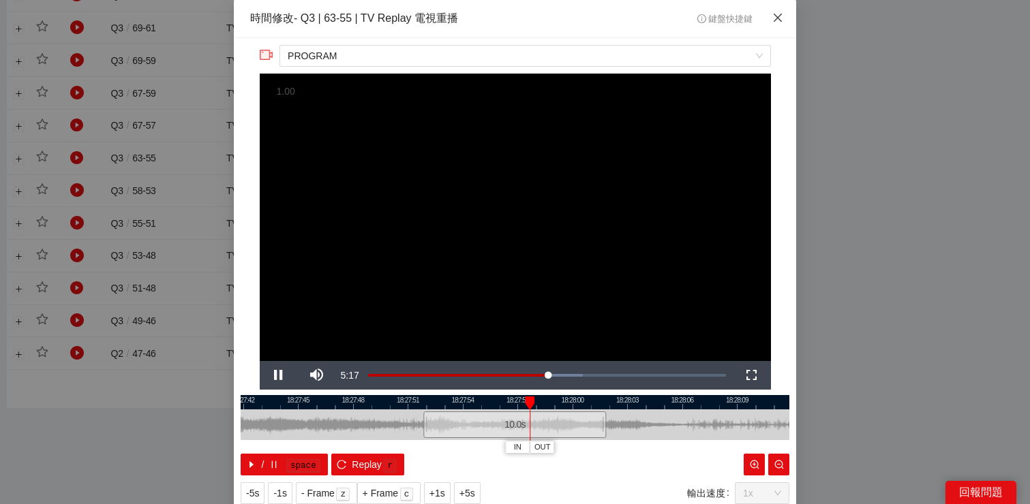
click at [777, 16] on icon "close" at bounding box center [777, 17] width 11 height 11
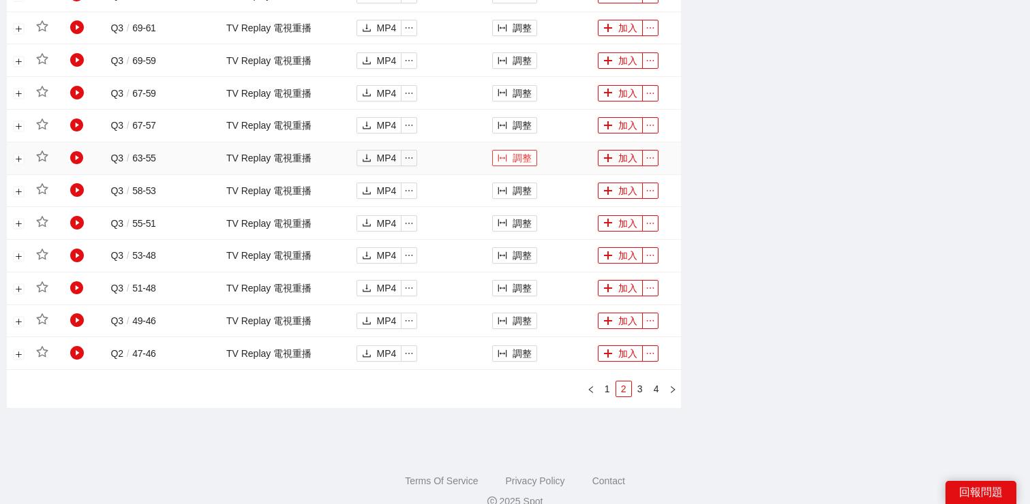
scroll to position [999, 0]
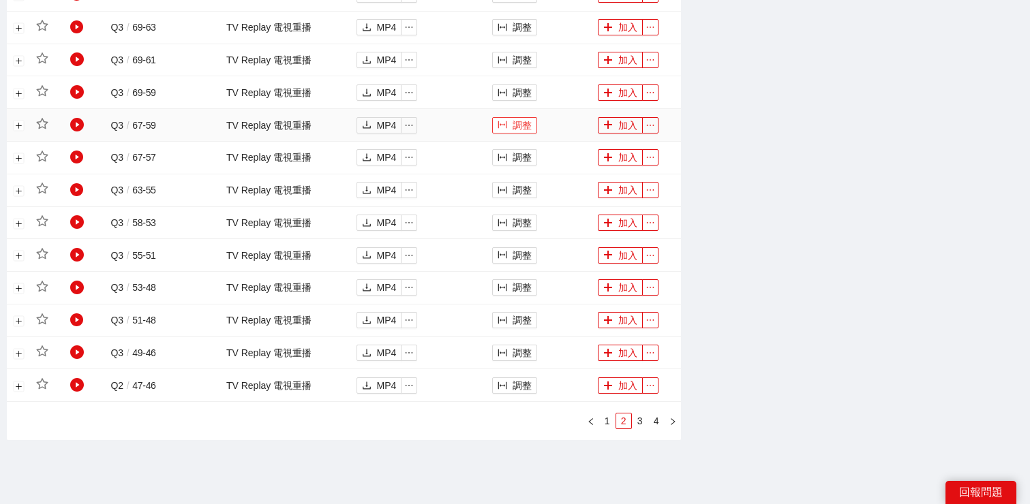
click at [508, 123] on button "調整" at bounding box center [514, 125] width 45 height 16
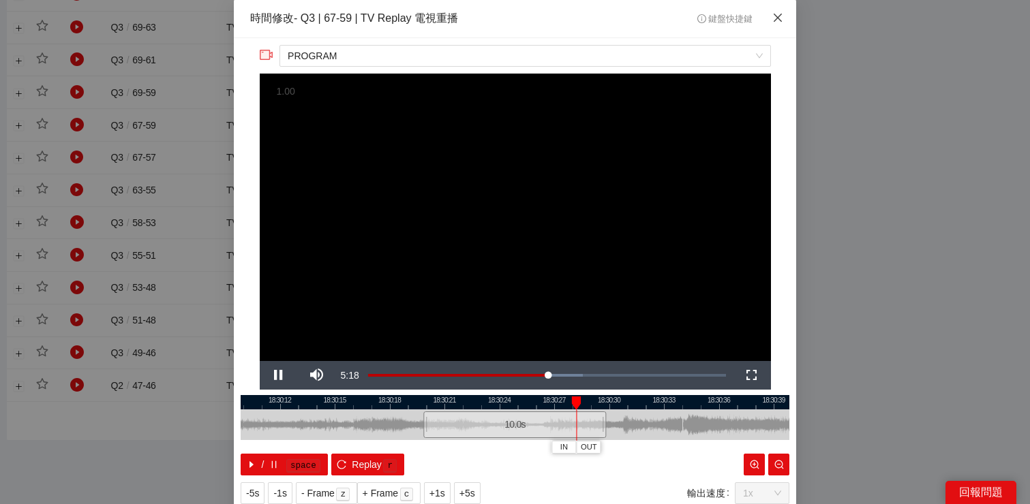
click at [782, 21] on icon "close" at bounding box center [777, 17] width 11 height 11
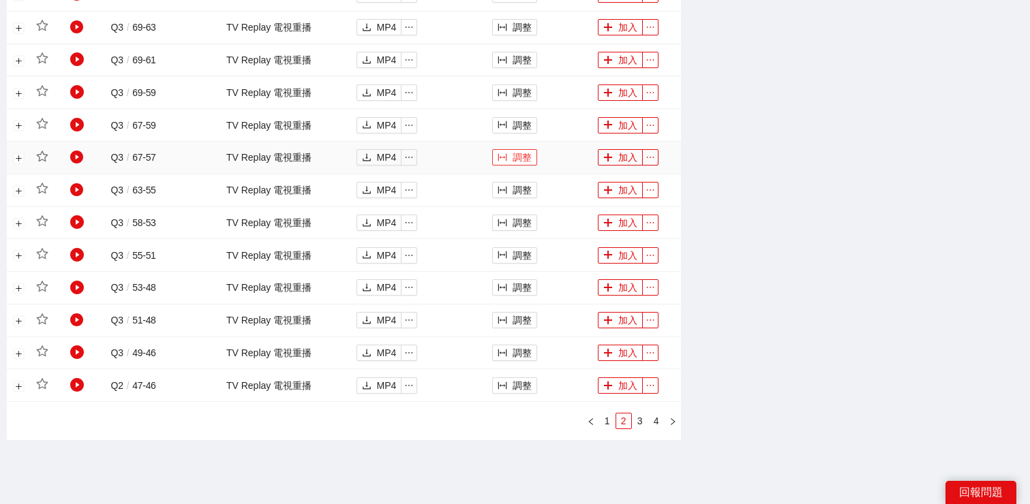
click at [526, 162] on button "調整" at bounding box center [514, 157] width 45 height 16
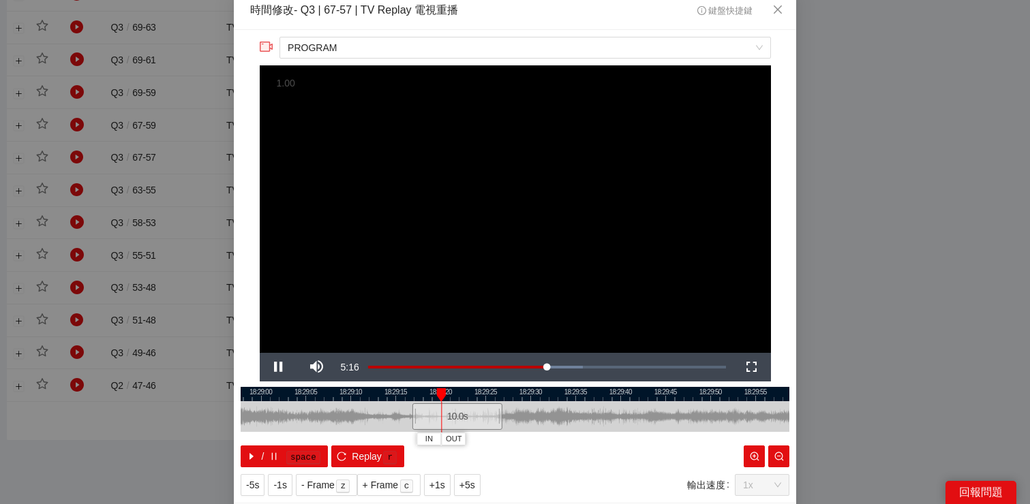
scroll to position [10, 0]
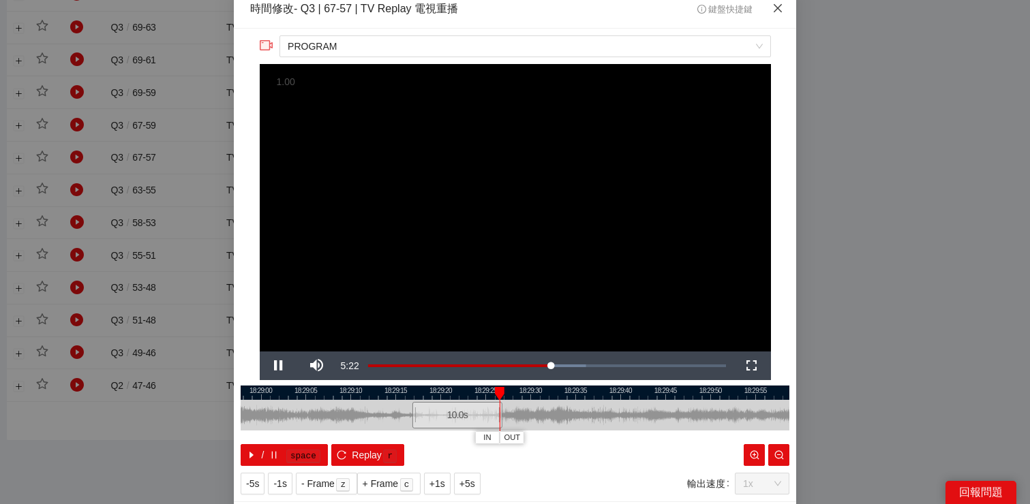
click at [782, 8] on icon "close" at bounding box center [777, 8] width 11 height 11
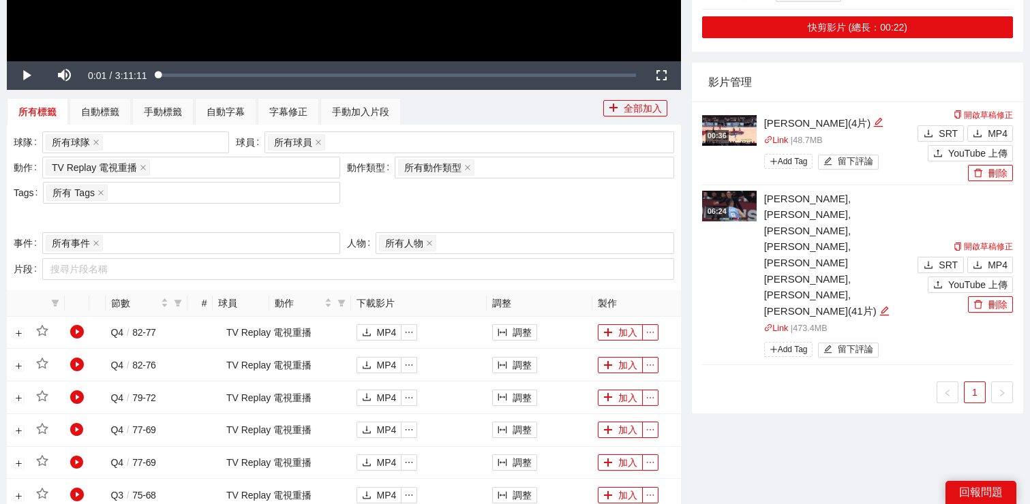
scroll to position [315, 0]
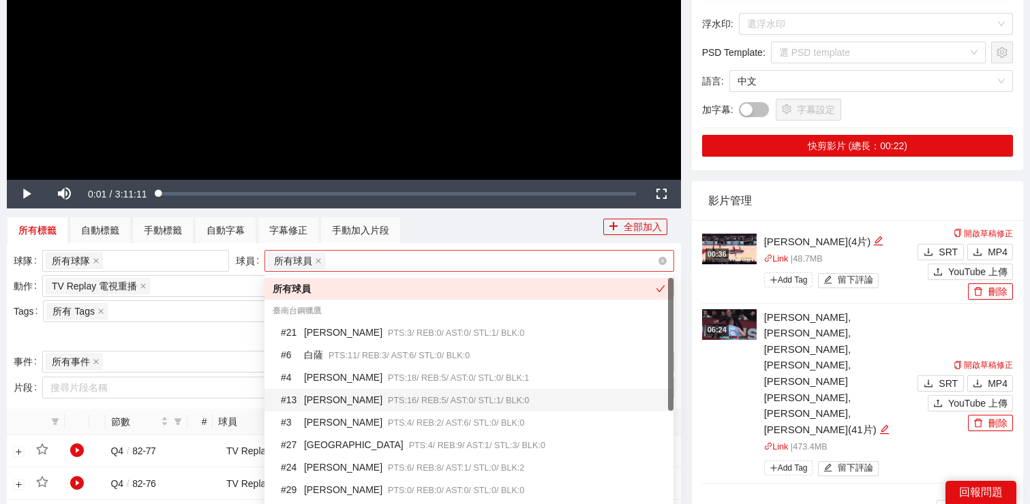
click at [371, 268] on div "所有球員" at bounding box center [462, 260] width 389 height 19
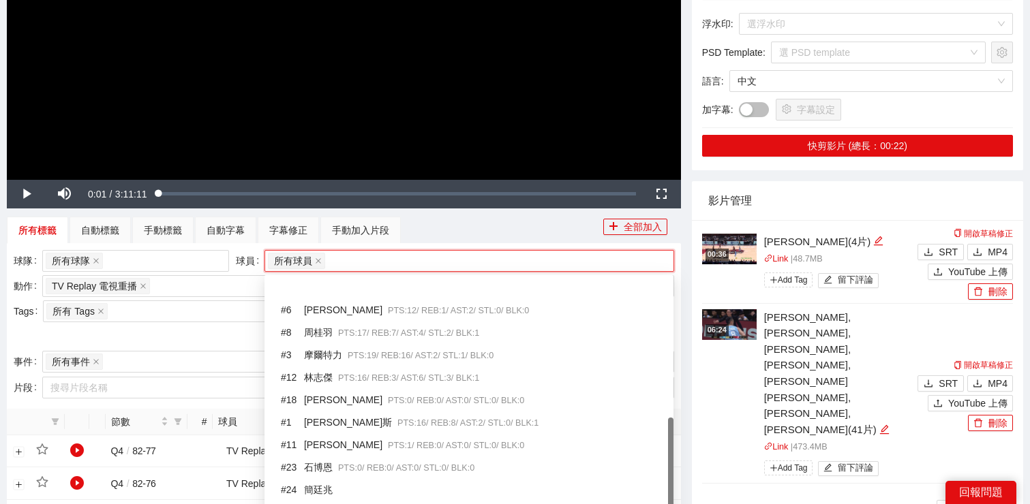
scroll to position [286, 0]
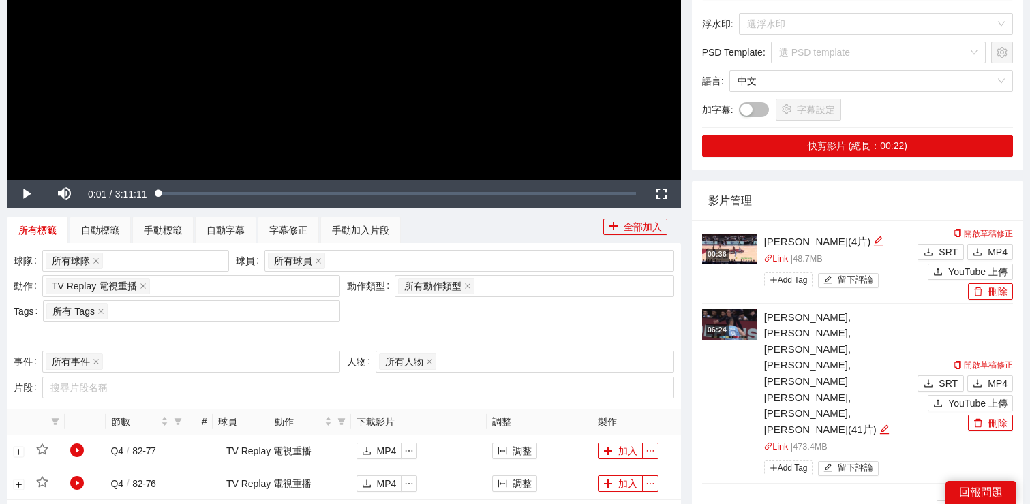
click at [696, 450] on div "00:36 周桂羽 (4片) Link | 48.7 MB Add Tag 留下評論 開啟草稿修正 SRT MP4 YouTube 上傳 刪除 06:24 金…" at bounding box center [857, 376] width 331 height 312
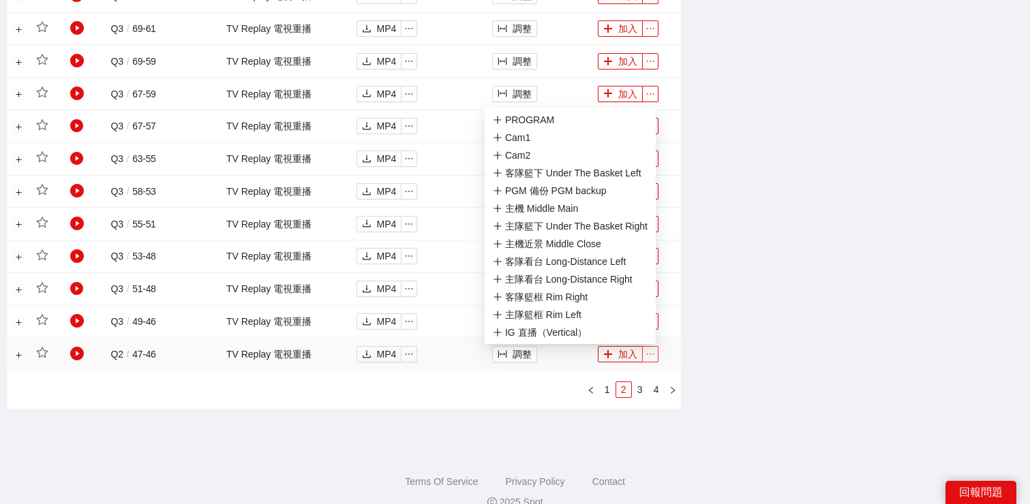
scroll to position [1052, 0]
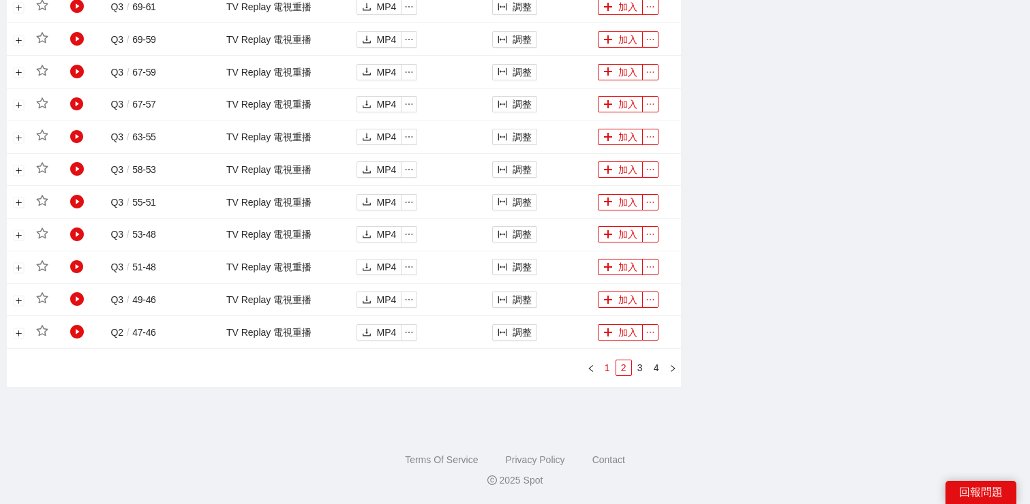
click at [603, 371] on link "1" at bounding box center [607, 367] width 15 height 15
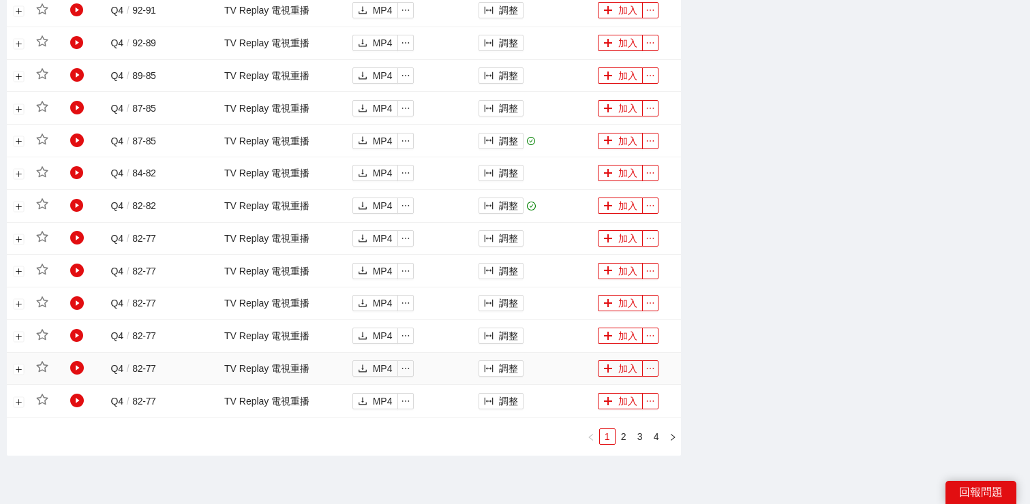
scroll to position [984, 0]
click at [499, 234] on button "調整" at bounding box center [500, 238] width 45 height 16
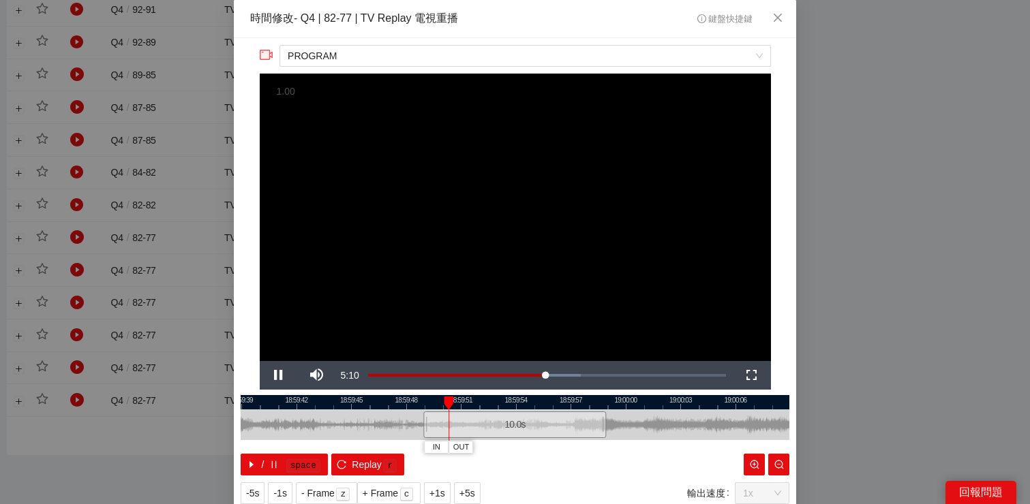
scroll to position [42, 0]
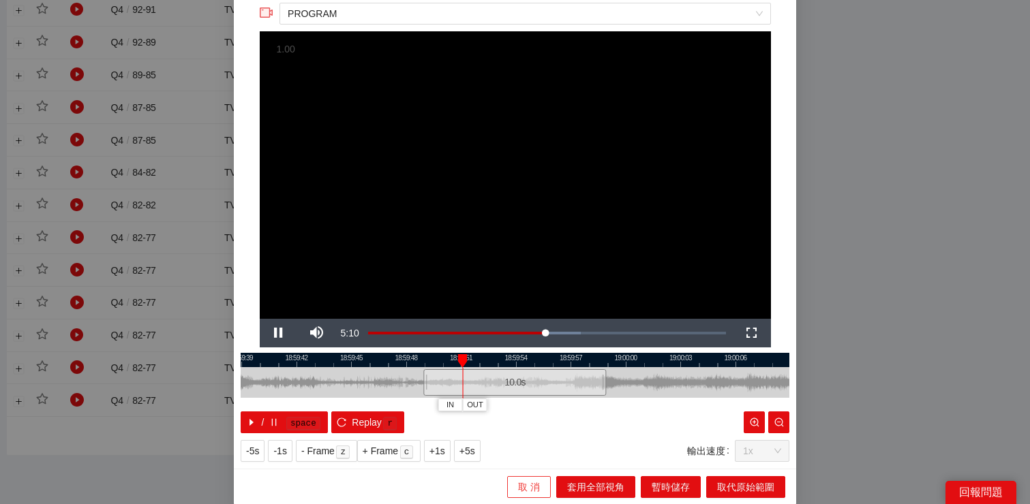
click at [541, 484] on button "取 消" at bounding box center [529, 487] width 44 height 22
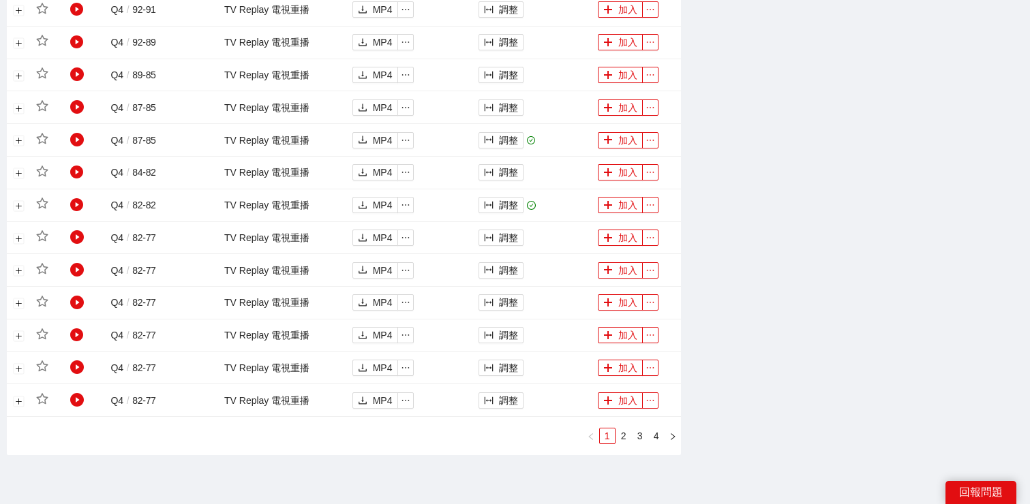
scroll to position [0, 0]
click at [623, 437] on link "2" at bounding box center [623, 436] width 15 height 15
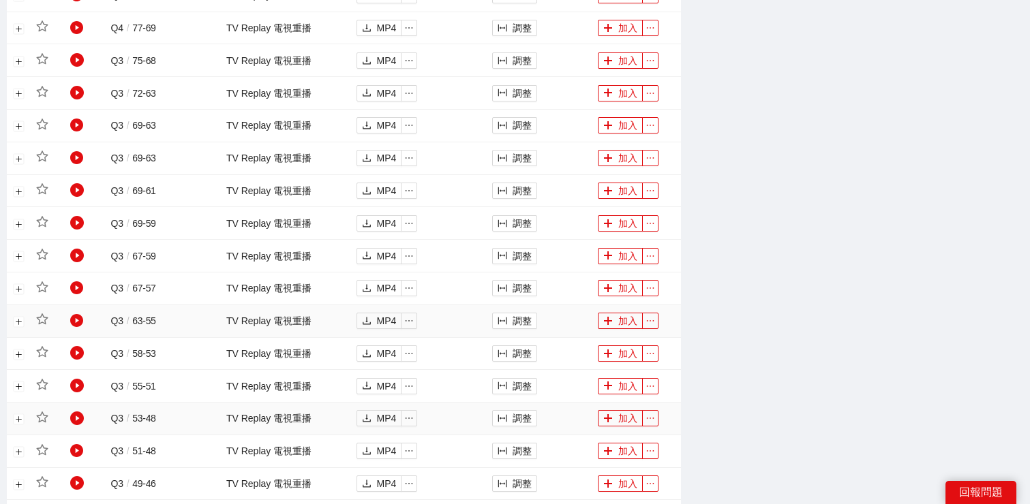
scroll to position [467, 0]
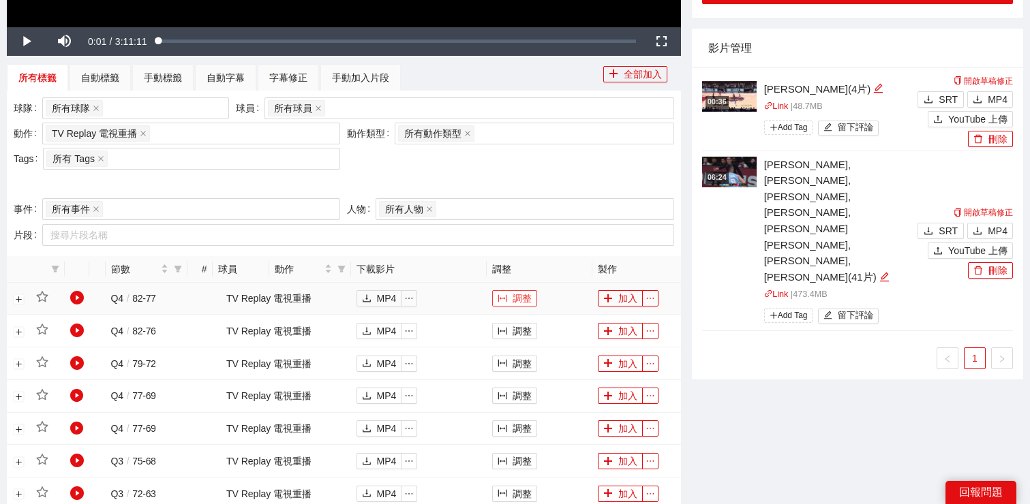
click at [512, 292] on button "調整" at bounding box center [514, 298] width 45 height 16
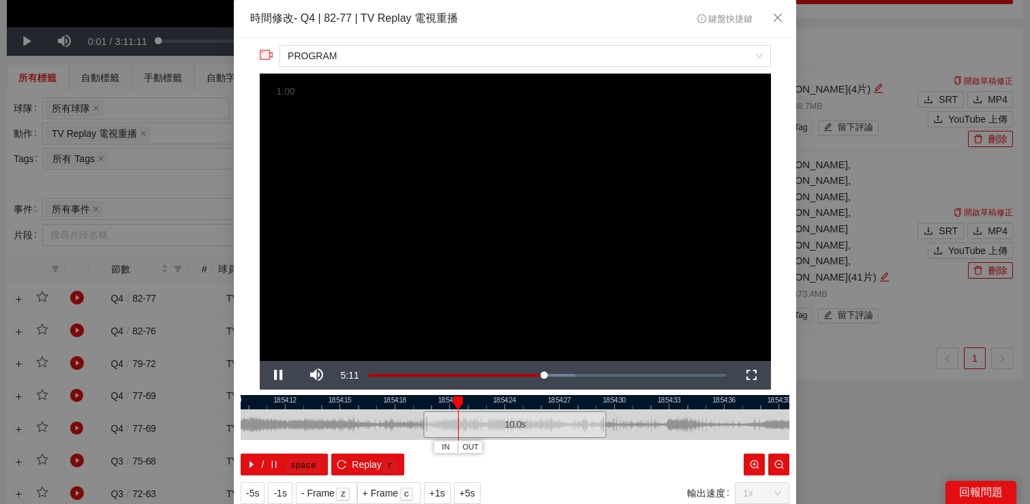
click at [581, 401] on div at bounding box center [515, 402] width 548 height 14
click at [621, 401] on div at bounding box center [515, 402] width 548 height 14
drag, startPoint x: 619, startPoint y: 400, endPoint x: 719, endPoint y: 402, distance: 100.2
click at [720, 402] on div at bounding box center [720, 404] width 10 height 14
click at [777, 13] on icon "close" at bounding box center [777, 17] width 11 height 11
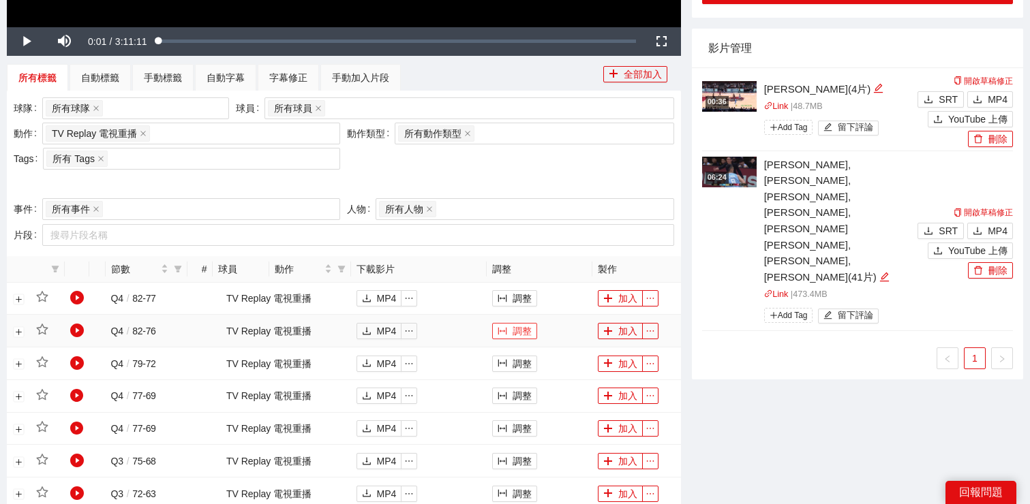
click at [521, 329] on button "調整" at bounding box center [514, 331] width 45 height 16
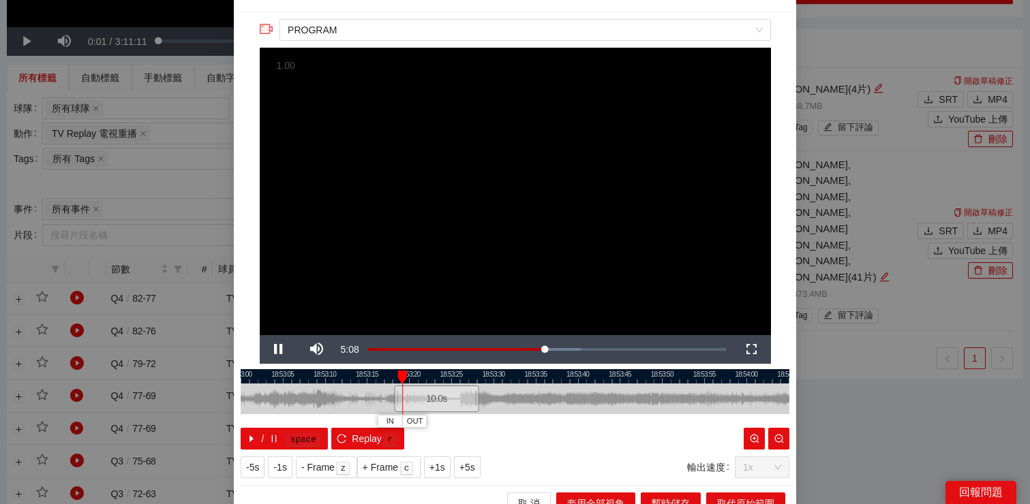
scroll to position [25, 0]
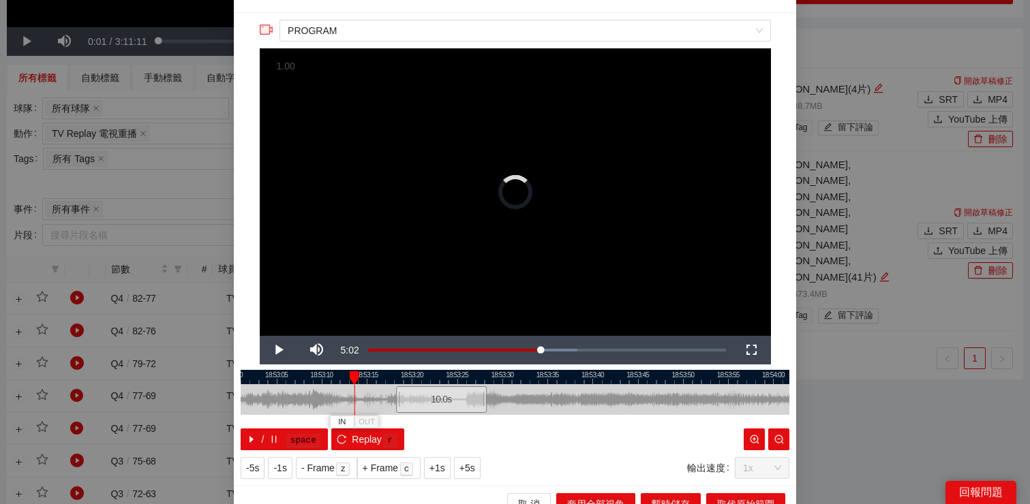
drag, startPoint x: 438, startPoint y: 374, endPoint x: 339, endPoint y: 376, distance: 98.8
click at [340, 377] on div "18:53:00 18:53:05 18:53:10 18:53:15 18:53:20 18:53:25 18:53:30 18:53:35 18:53:4…" at bounding box center [515, 410] width 548 height 80
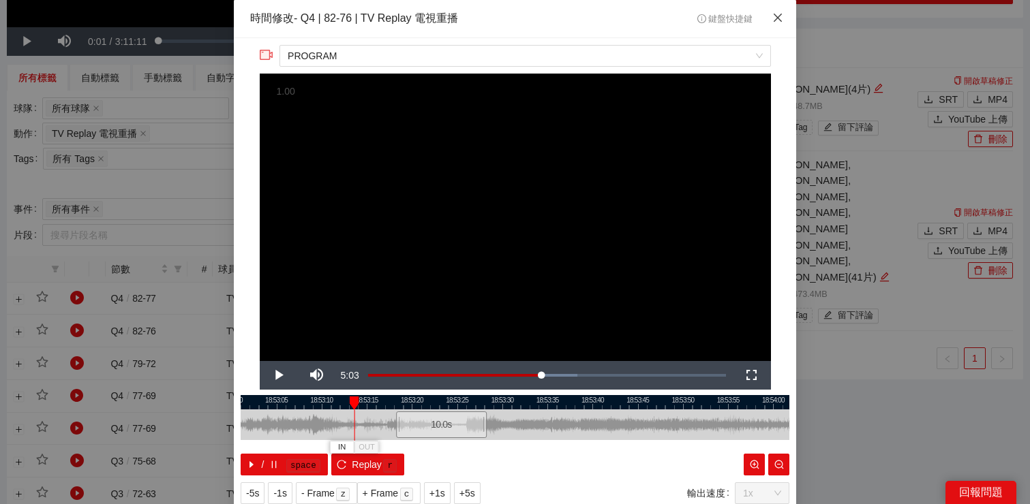
click at [779, 23] on icon "close" at bounding box center [777, 17] width 11 height 11
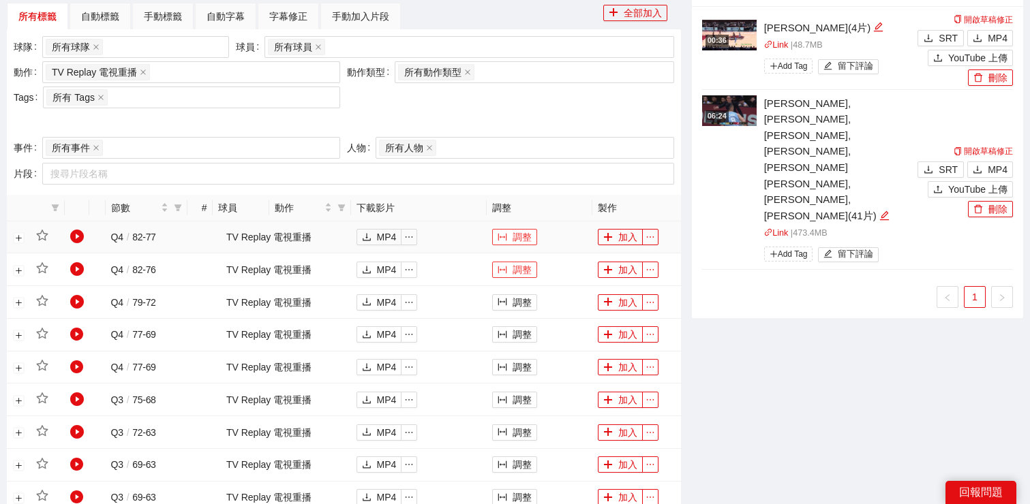
scroll to position [538, 0]
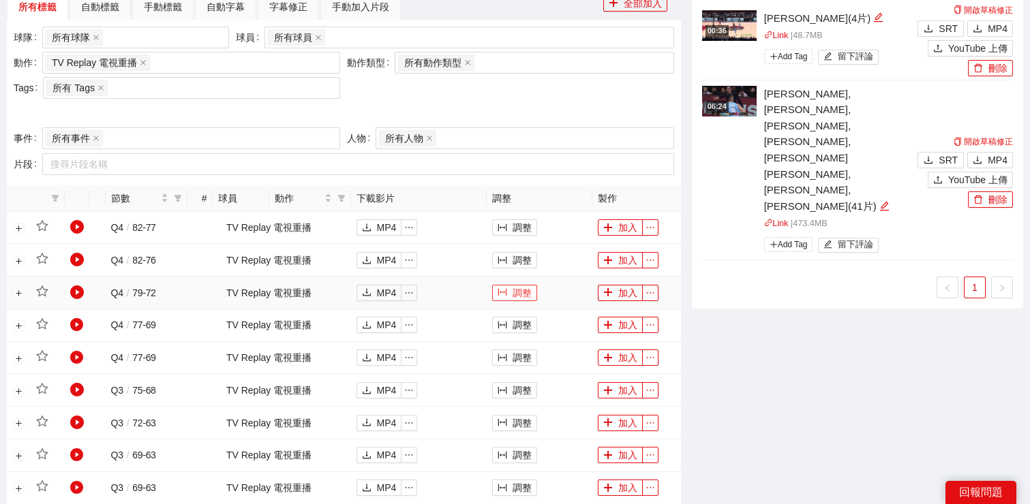
click at [520, 296] on button "調整" at bounding box center [514, 293] width 45 height 16
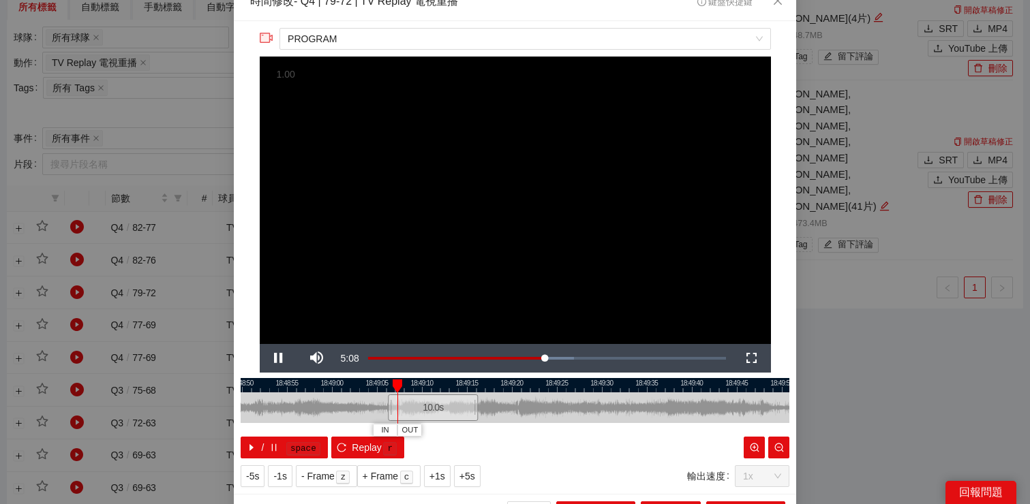
scroll to position [18, 0]
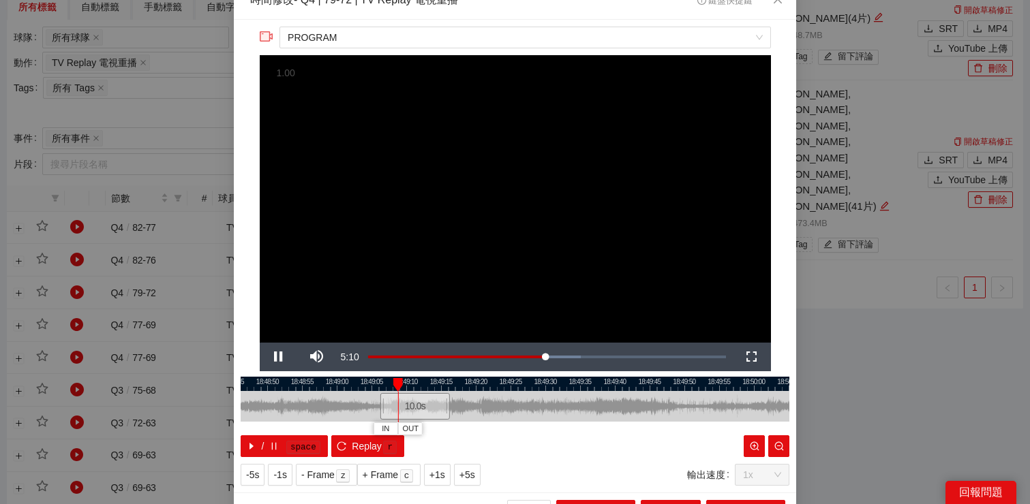
click at [457, 384] on div at bounding box center [515, 384] width 548 height 14
click at [776, 5] on span "Close" at bounding box center [777, 0] width 37 height 37
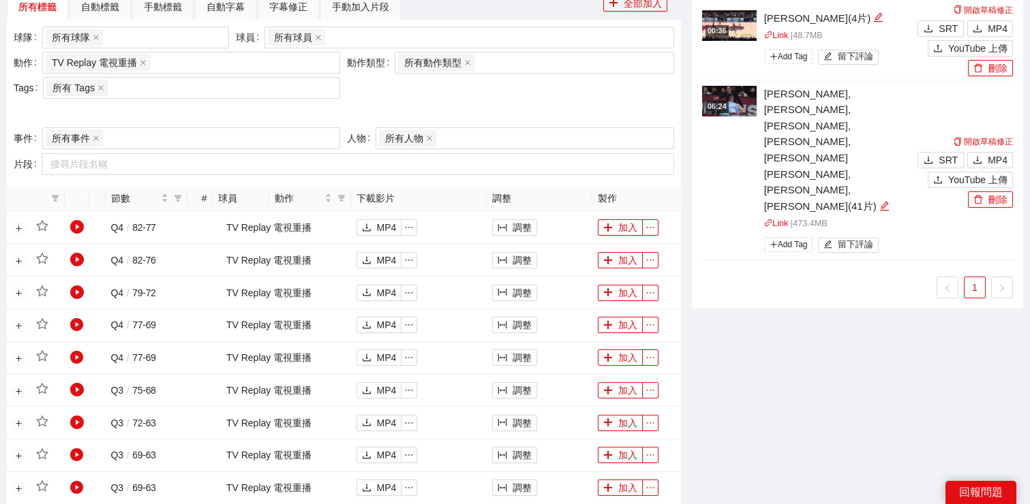
scroll to position [0, 0]
click at [514, 322] on button "調整" at bounding box center [514, 325] width 45 height 16
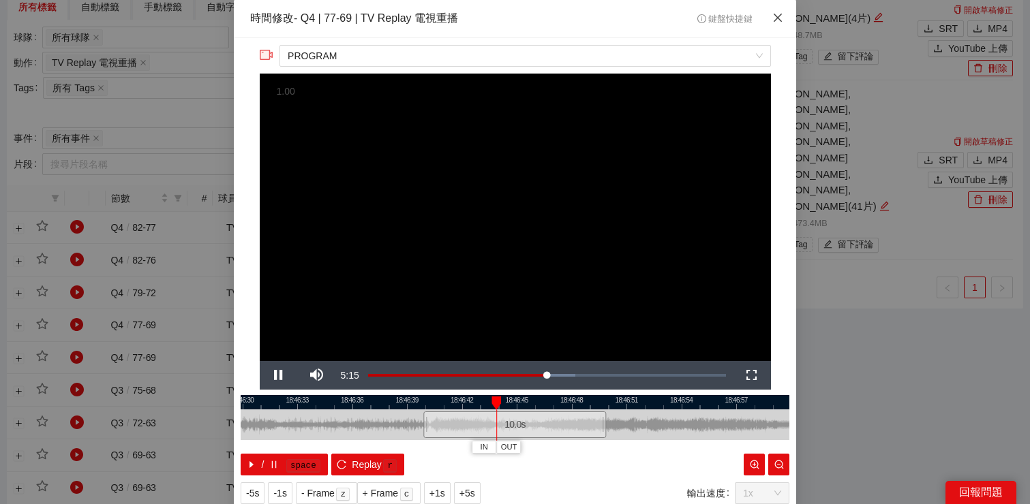
click at [776, 20] on icon "close" at bounding box center [777, 17] width 11 height 11
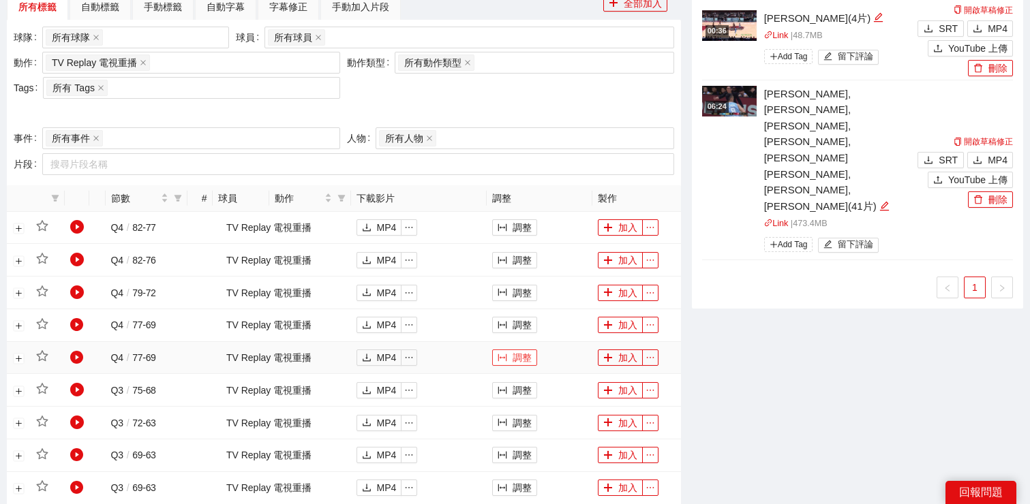
click at [510, 351] on button "調整" at bounding box center [514, 358] width 45 height 16
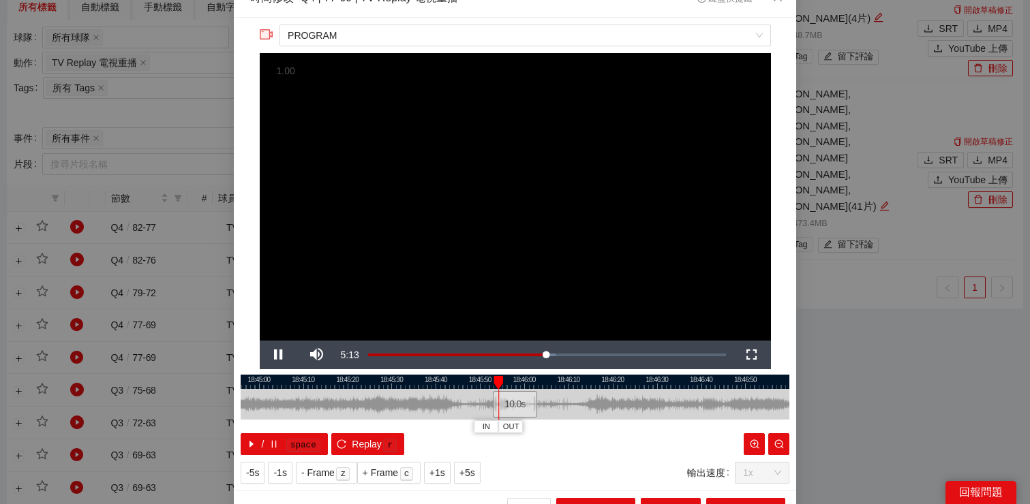
scroll to position [21, 0]
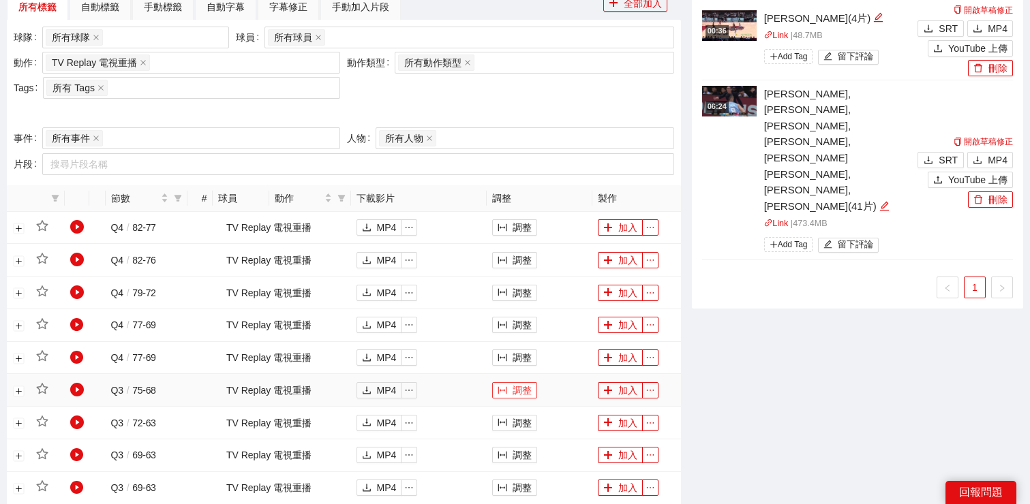
click at [499, 389] on icon "column-width" at bounding box center [502, 389] width 9 height 7
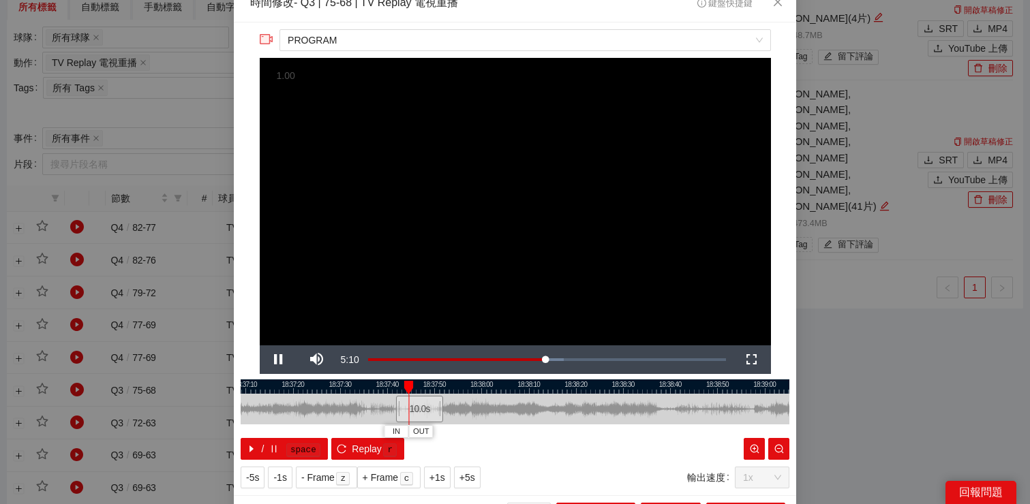
scroll to position [20, 0]
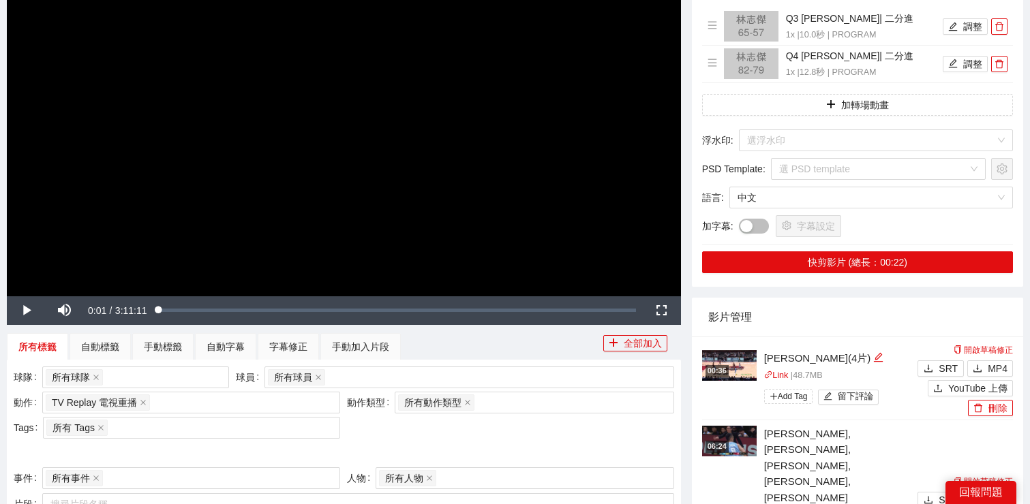
scroll to position [0, 0]
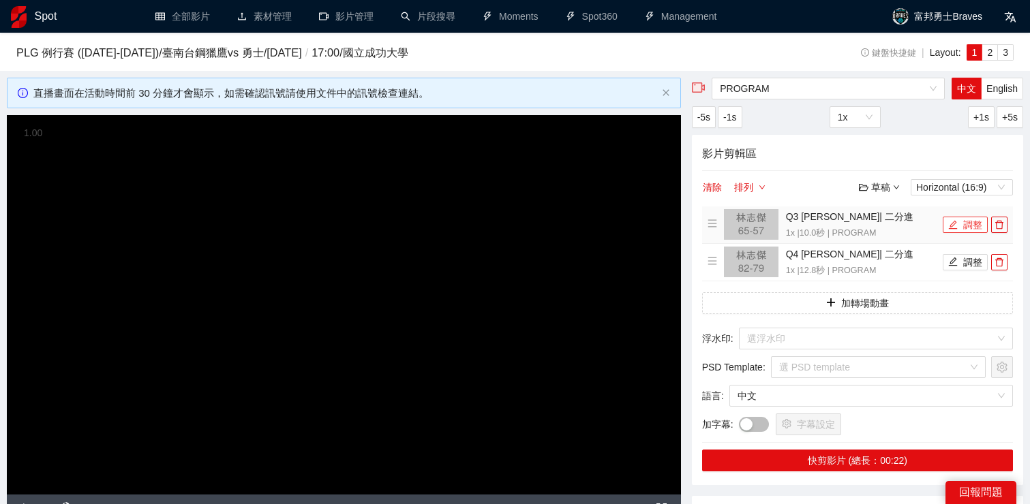
click at [957, 226] on button "調整" at bounding box center [964, 225] width 45 height 16
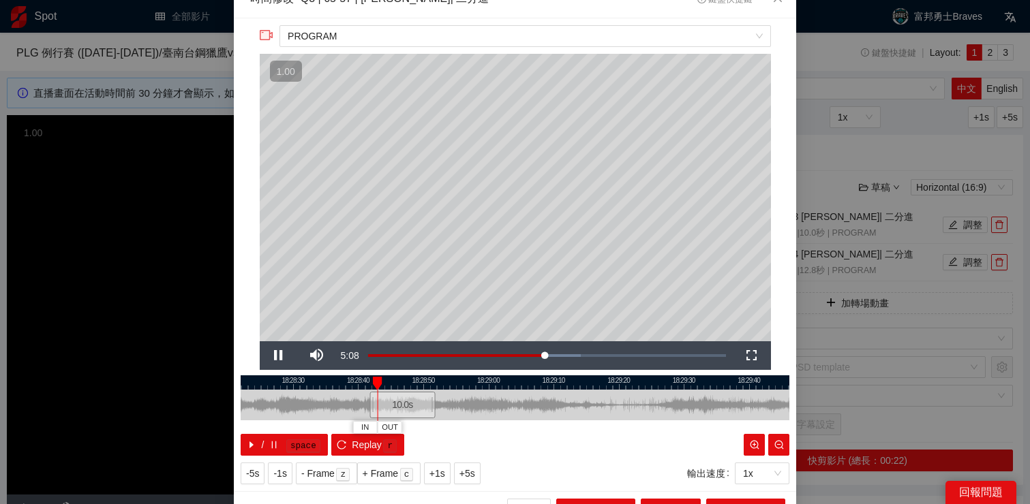
scroll to position [20, 0]
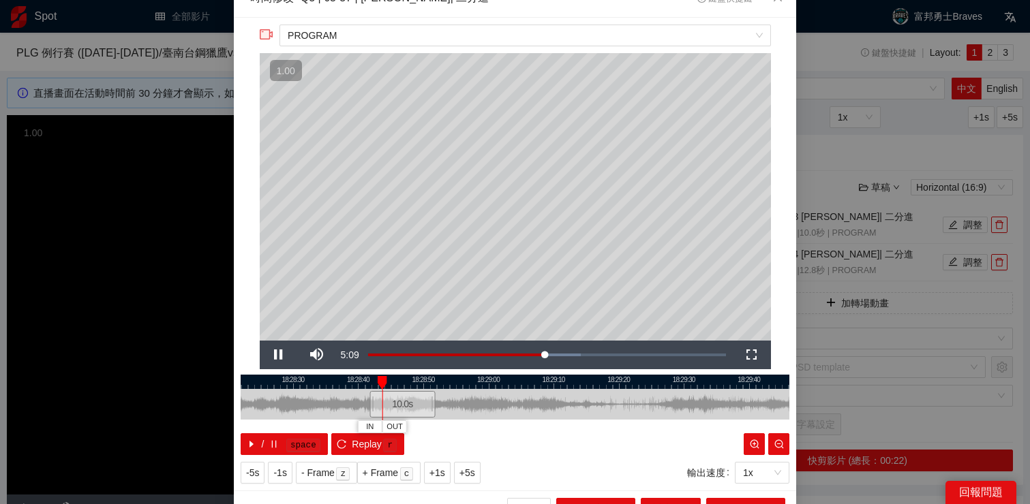
click at [444, 388] on div at bounding box center [515, 382] width 548 height 14
drag, startPoint x: 443, startPoint y: 381, endPoint x: 702, endPoint y: 385, distance: 259.6
click at [702, 385] on div "18:28:20 18:28:30 18:28:40 18:28:50 18:29:00 18:29:10 18:29:20 18:29:30 18:29:4…" at bounding box center [515, 415] width 548 height 80
drag, startPoint x: 679, startPoint y: 384, endPoint x: 739, endPoint y: 384, distance: 60.0
click at [739, 384] on div at bounding box center [738, 383] width 10 height 14
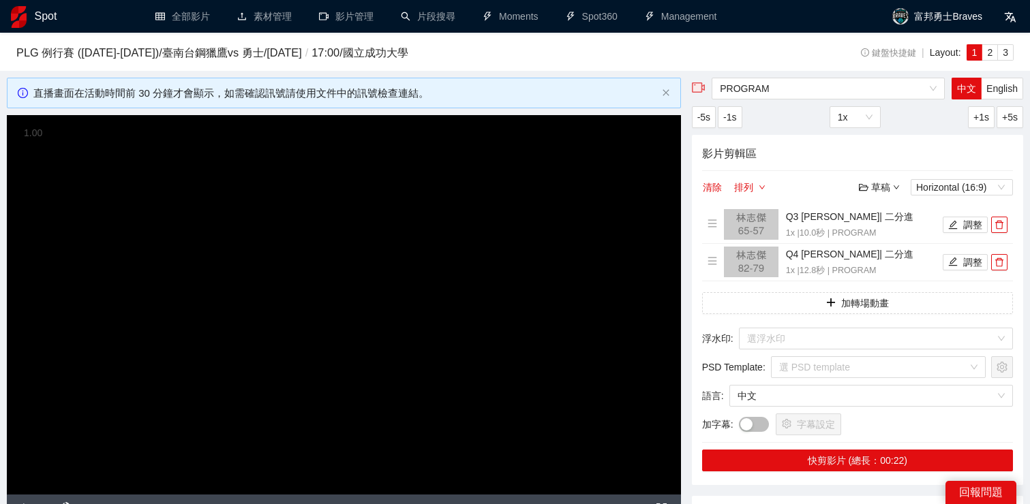
scroll to position [0, 0]
click at [952, 264] on icon "edit" at bounding box center [953, 262] width 10 height 10
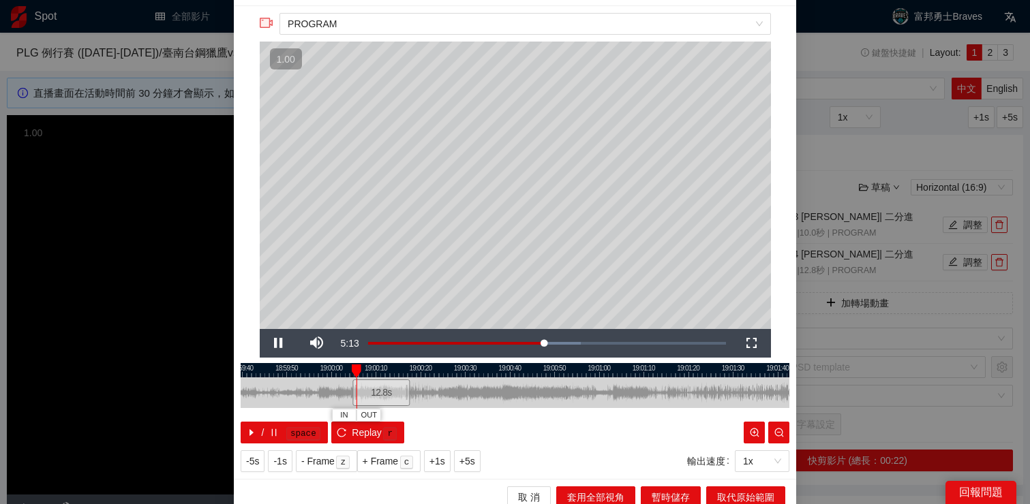
scroll to position [42, 0]
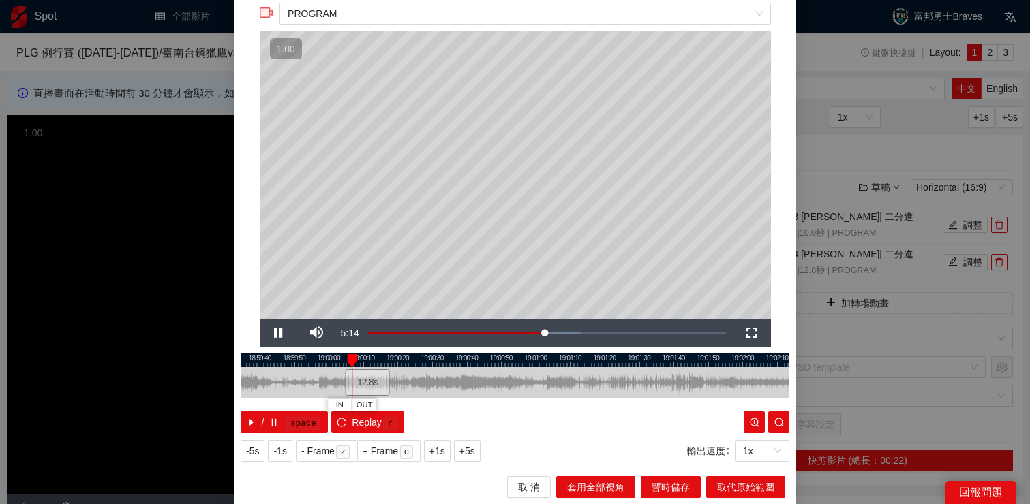
click at [390, 359] on div at bounding box center [515, 360] width 548 height 14
drag, startPoint x: 392, startPoint y: 358, endPoint x: 550, endPoint y: 363, distance: 158.2
click at [550, 363] on div "IN OUT" at bounding box center [548, 361] width 10 height 14
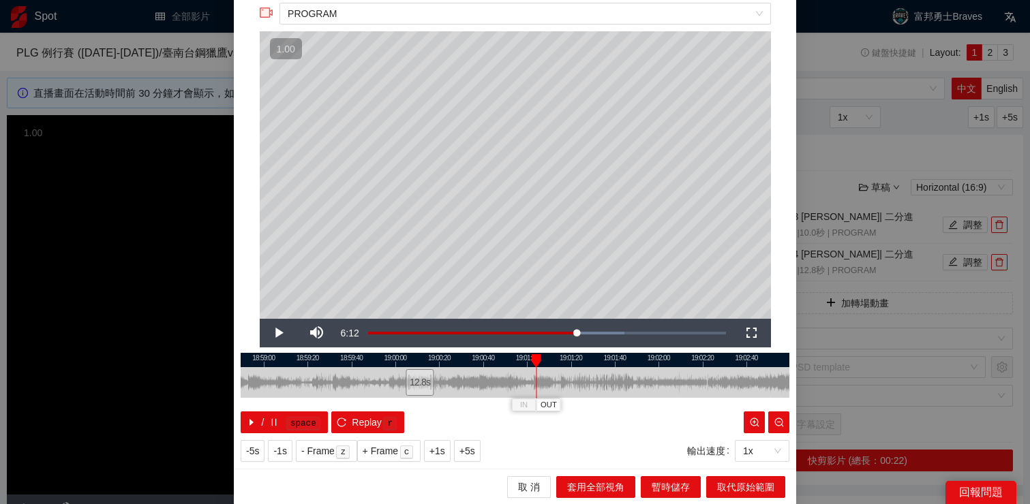
drag, startPoint x: 532, startPoint y: 359, endPoint x: 540, endPoint y: 360, distance: 7.5
click at [540, 360] on div at bounding box center [536, 361] width 10 height 14
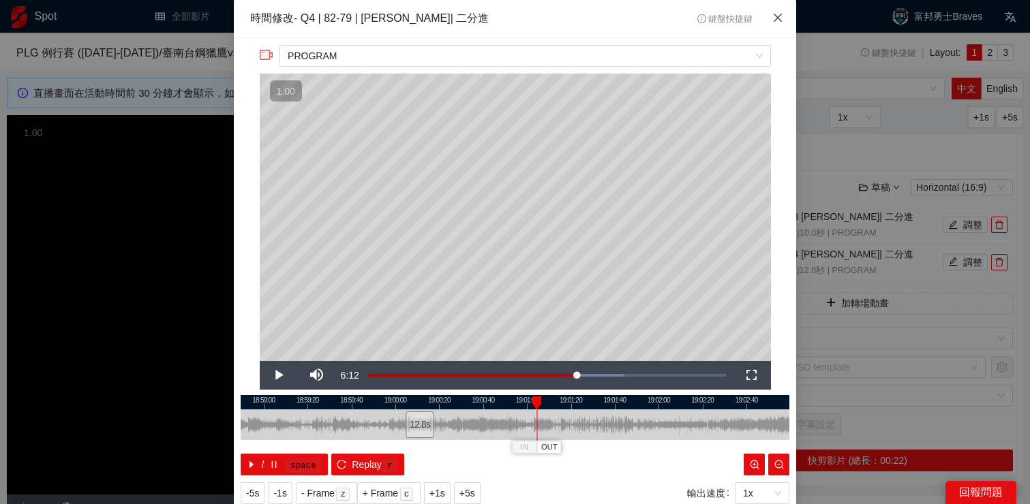
click at [779, 26] on span "Close" at bounding box center [777, 18] width 37 height 37
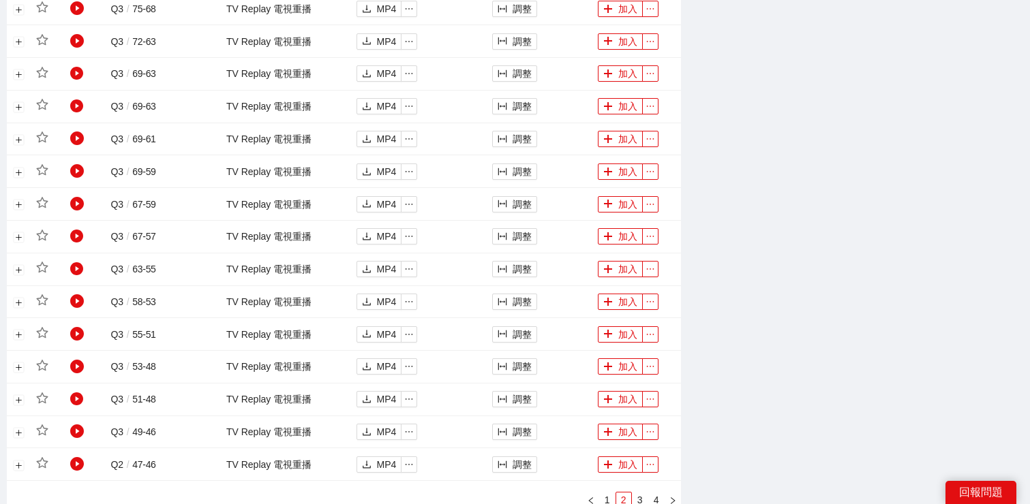
scroll to position [991, 0]
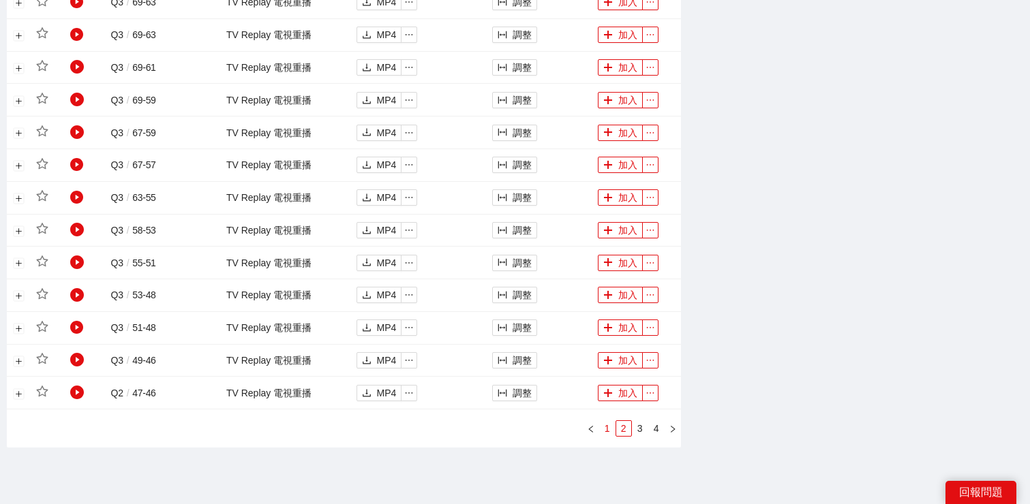
click at [610, 429] on link "1" at bounding box center [607, 428] width 15 height 15
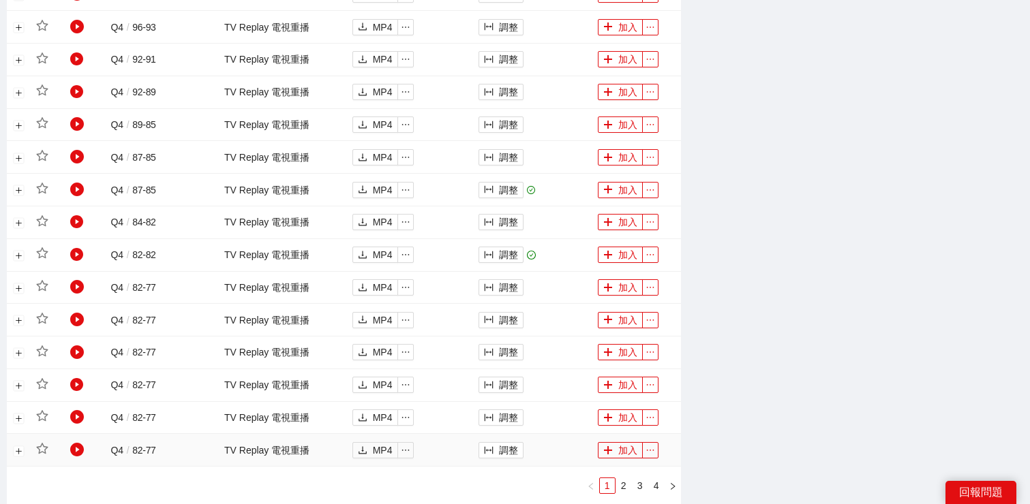
scroll to position [929, 0]
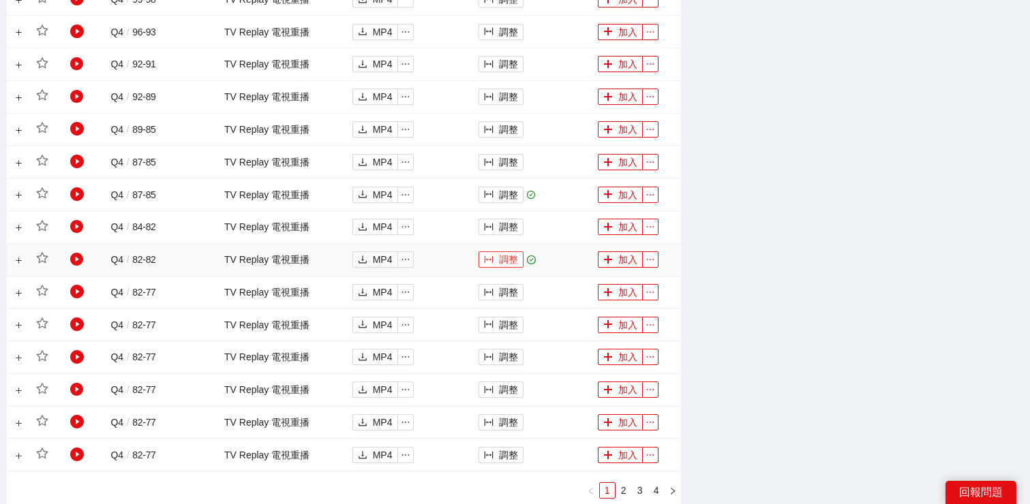
click at [497, 261] on button "調整" at bounding box center [500, 259] width 45 height 16
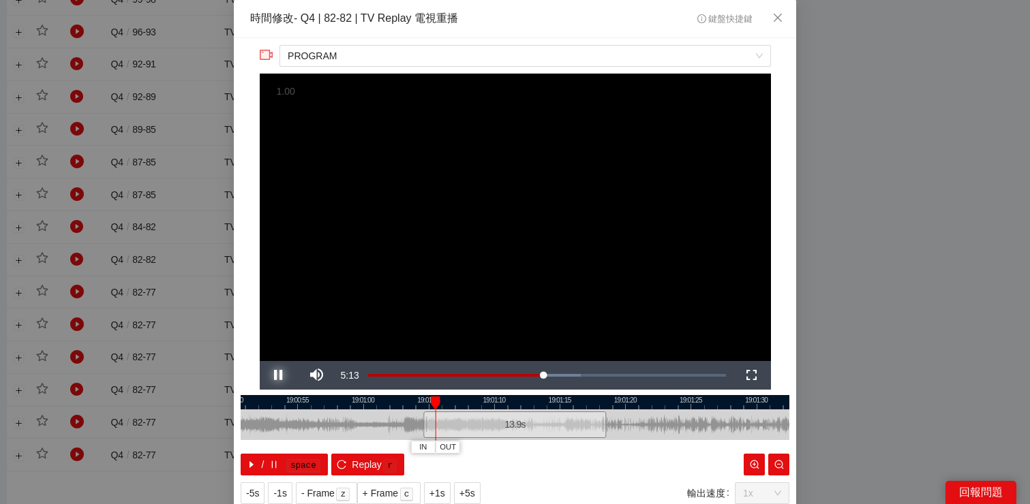
click at [274, 375] on span "Video Player" at bounding box center [279, 375] width 38 height 0
drag, startPoint x: 429, startPoint y: 424, endPoint x: 420, endPoint y: 425, distance: 8.2
click at [420, 425] on div at bounding box center [417, 425] width 8 height 31
drag, startPoint x: 415, startPoint y: 400, endPoint x: 550, endPoint y: 408, distance: 135.2
click at [550, 408] on div at bounding box center [550, 404] width 10 height 14
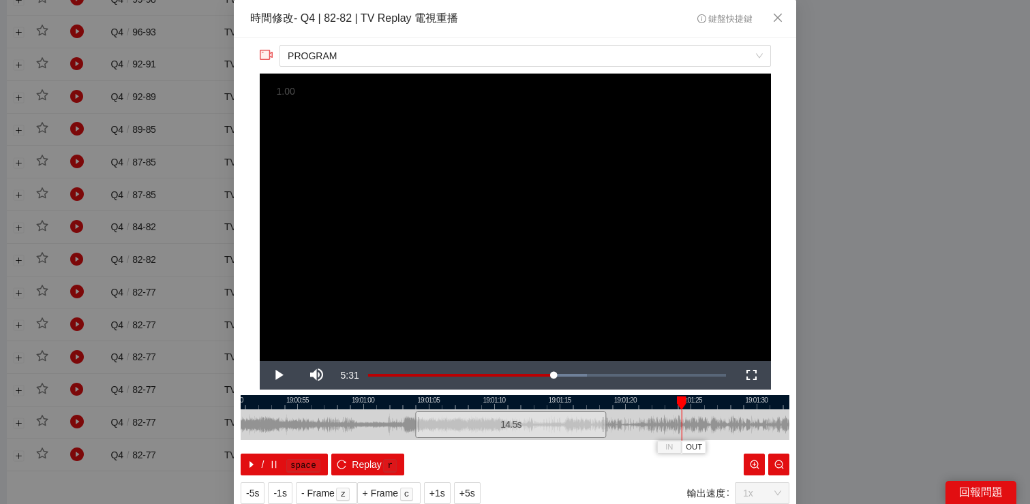
drag, startPoint x: 539, startPoint y: 400, endPoint x: 677, endPoint y: 406, distance: 138.5
click at [677, 406] on div "IN OUT" at bounding box center [682, 404] width 10 height 14
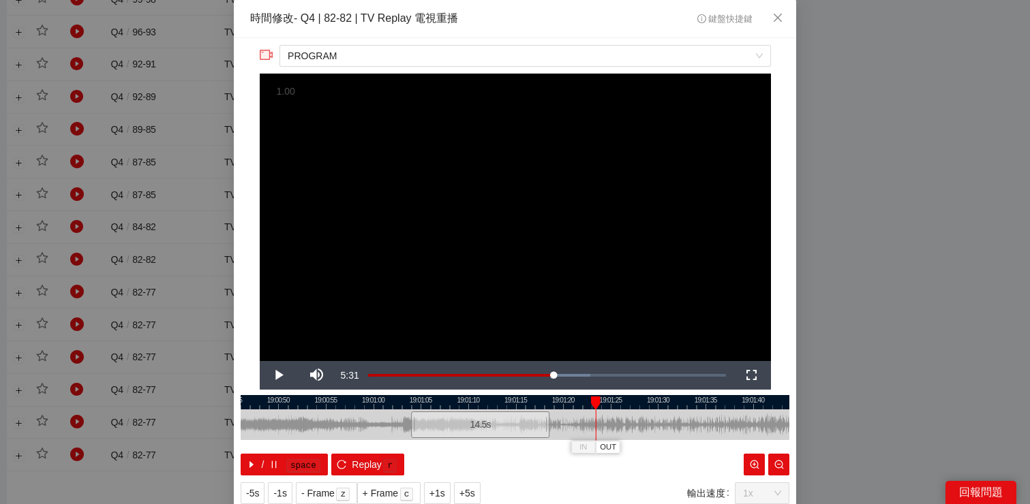
scroll to position [15, 0]
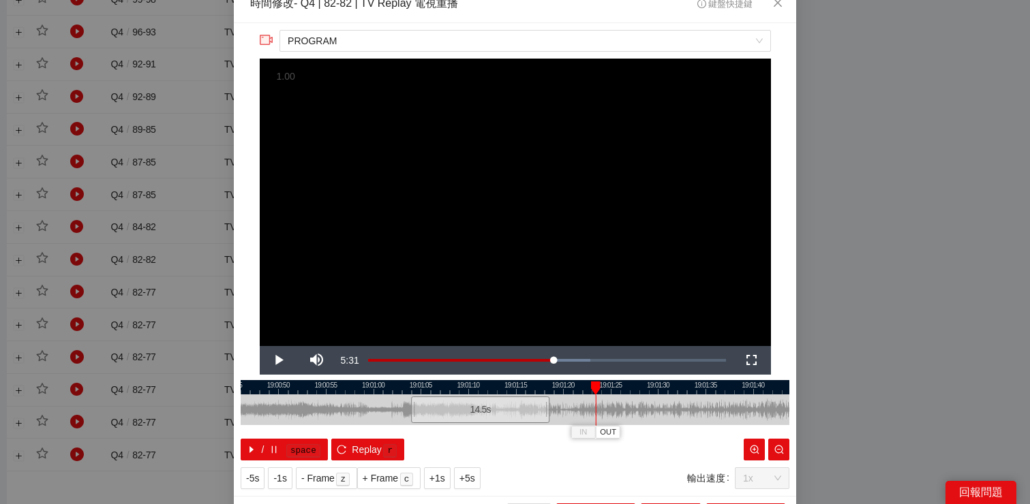
click at [454, 388] on div at bounding box center [515, 387] width 548 height 14
click at [467, 386] on div at bounding box center [515, 387] width 548 height 14
drag, startPoint x: 598, startPoint y: 388, endPoint x: 658, endPoint y: 397, distance: 61.3
click at [658, 397] on div "19:00:45 19:00:50 19:00:55 19:01:00 19:01:05 19:01:10 19:01:15 19:01:20 19:01:2…" at bounding box center [515, 420] width 548 height 80
click at [777, 10] on span "Close" at bounding box center [777, 3] width 37 height 37
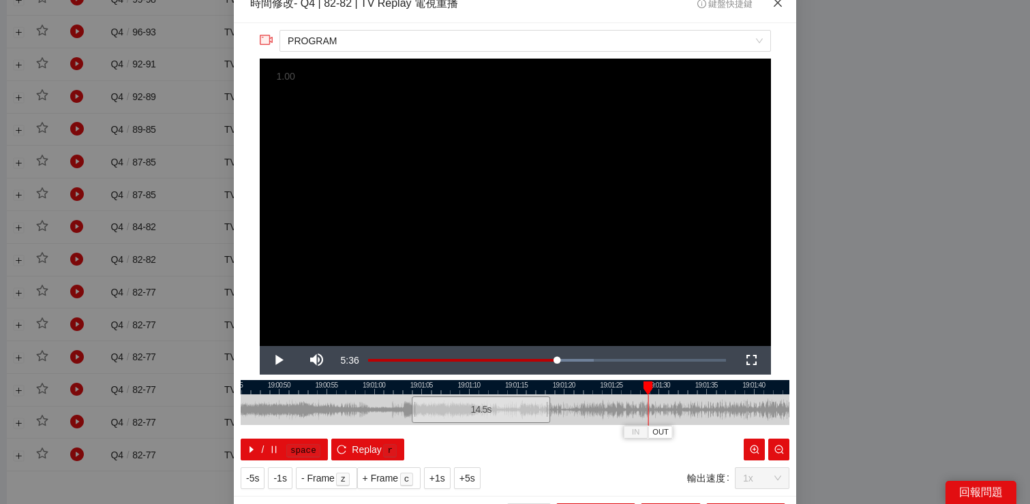
scroll to position [0, 0]
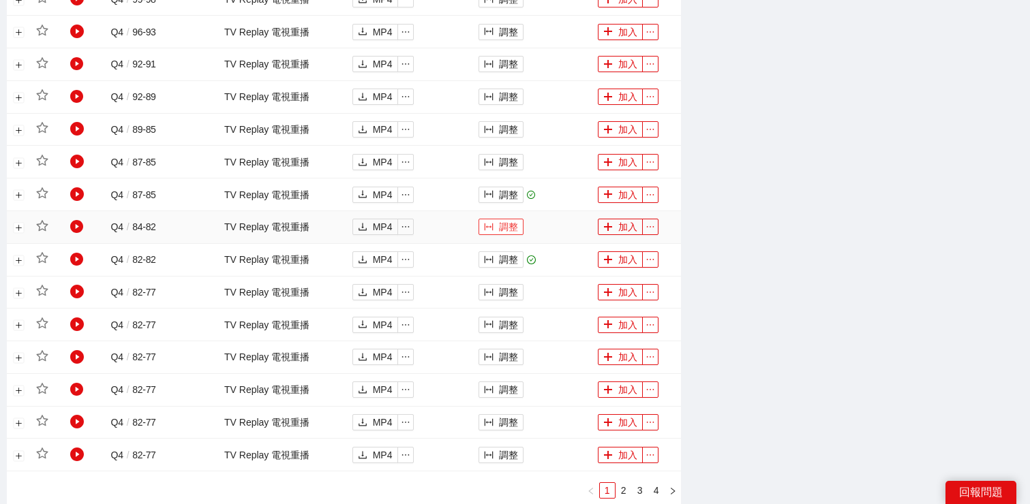
click at [493, 225] on icon "column-width" at bounding box center [488, 226] width 9 height 7
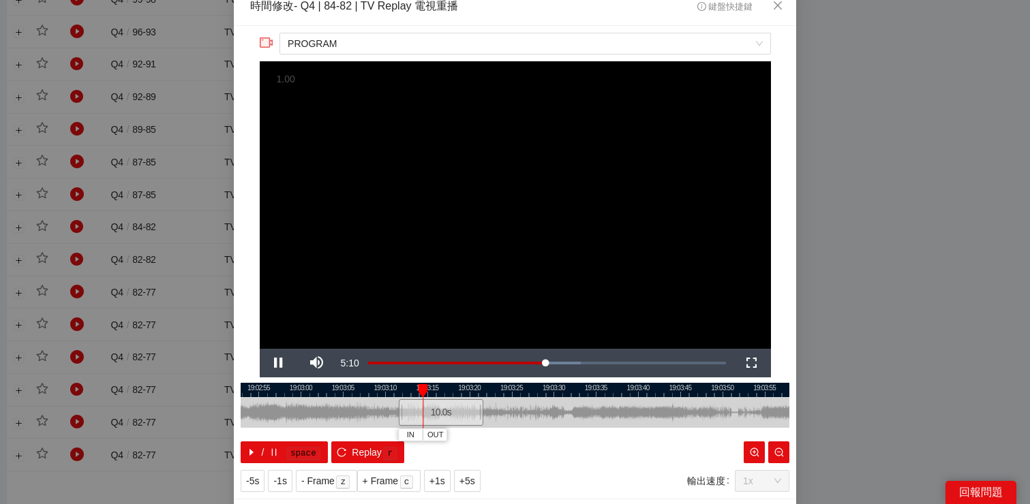
scroll to position [10, 0]
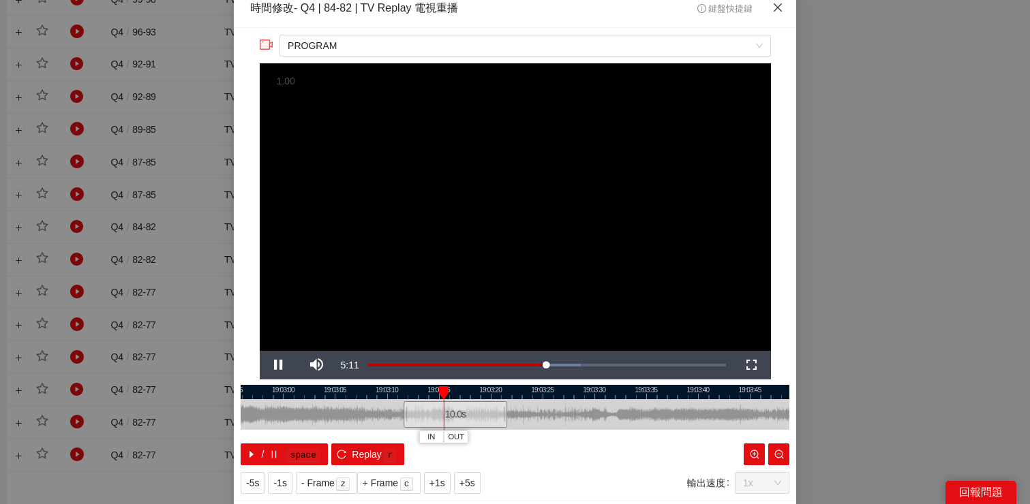
click at [779, 9] on icon "close" at bounding box center [777, 7] width 11 height 11
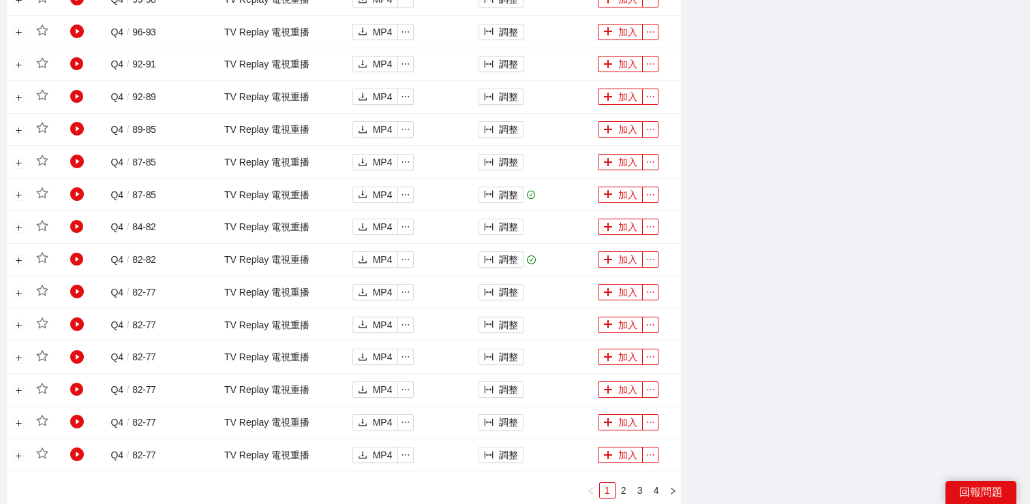
scroll to position [0, 0]
click at [503, 189] on button "調整" at bounding box center [500, 195] width 45 height 16
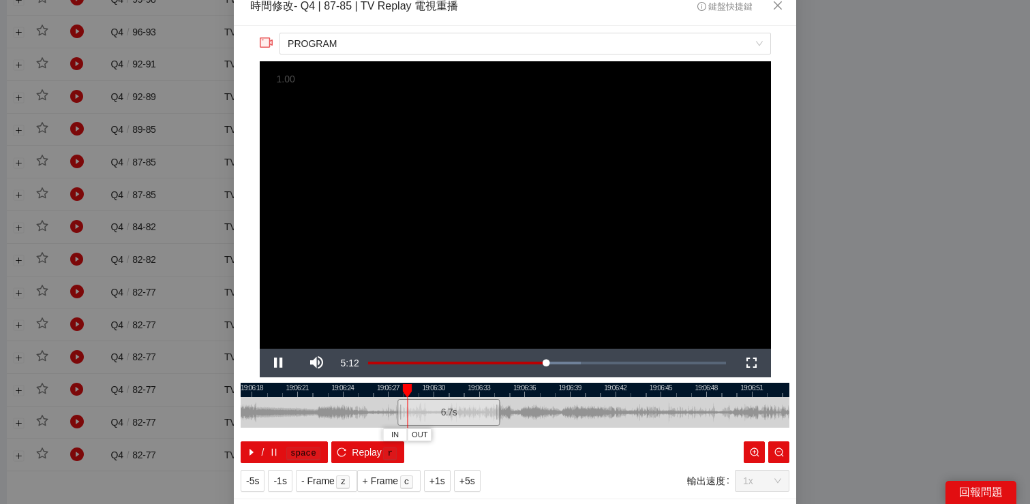
scroll to position [13, 0]
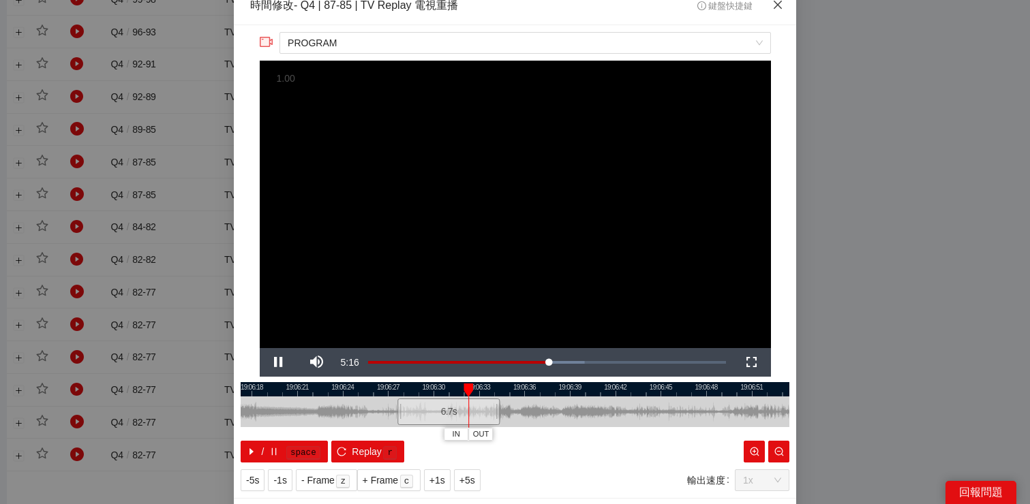
click at [779, 9] on icon "close" at bounding box center [777, 4] width 11 height 11
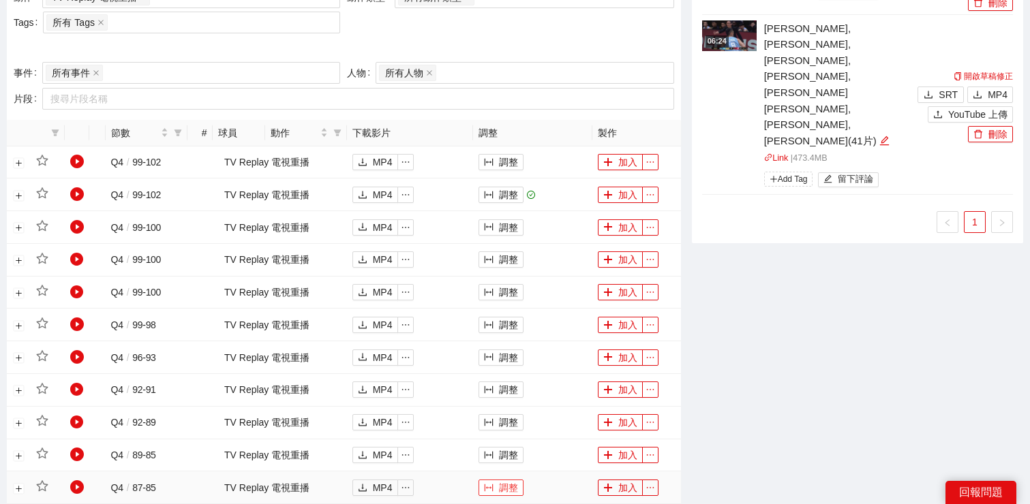
scroll to position [955, 0]
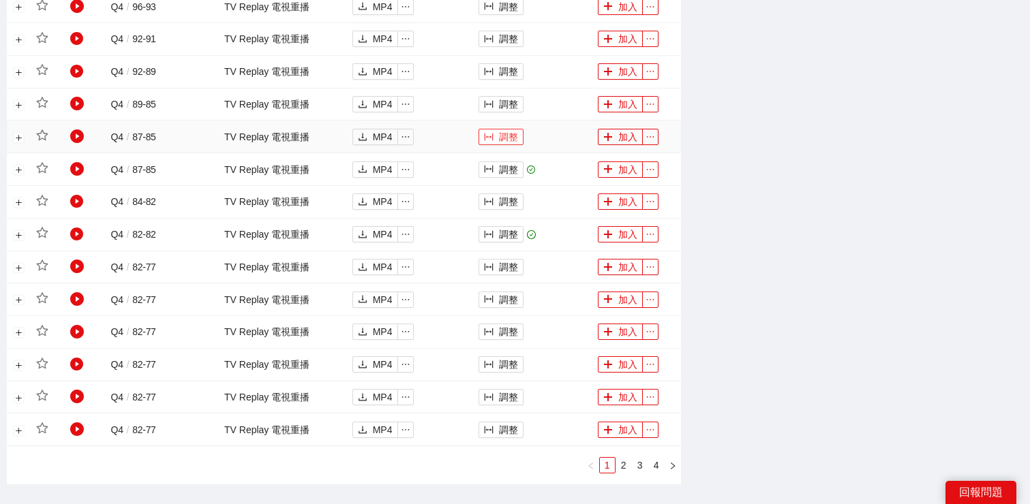
click at [495, 139] on button "調整" at bounding box center [500, 137] width 45 height 16
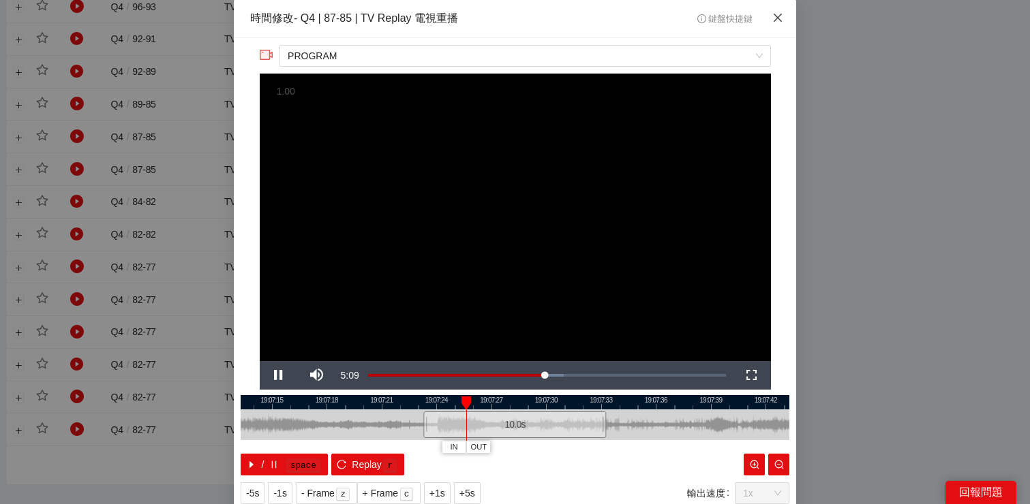
click at [776, 16] on icon "close" at bounding box center [777, 17] width 11 height 11
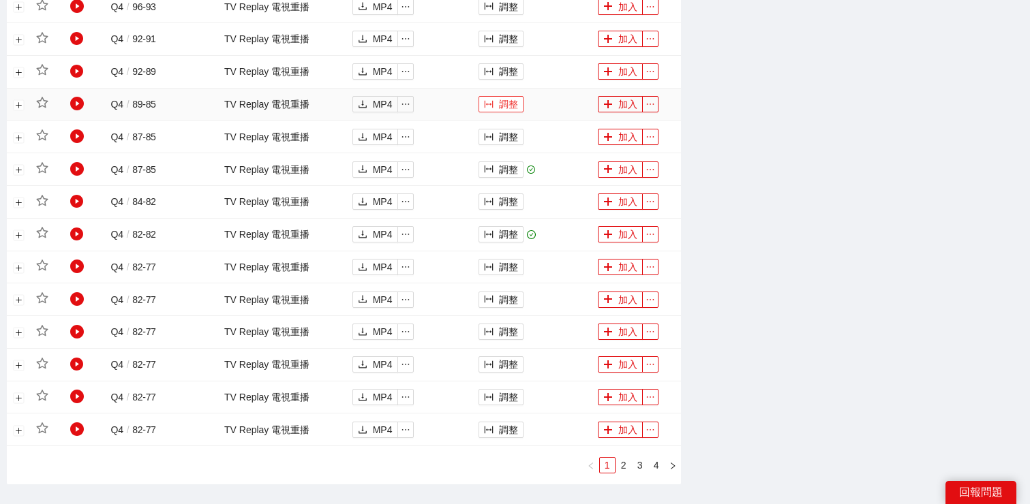
click at [495, 108] on button "調整" at bounding box center [500, 104] width 45 height 16
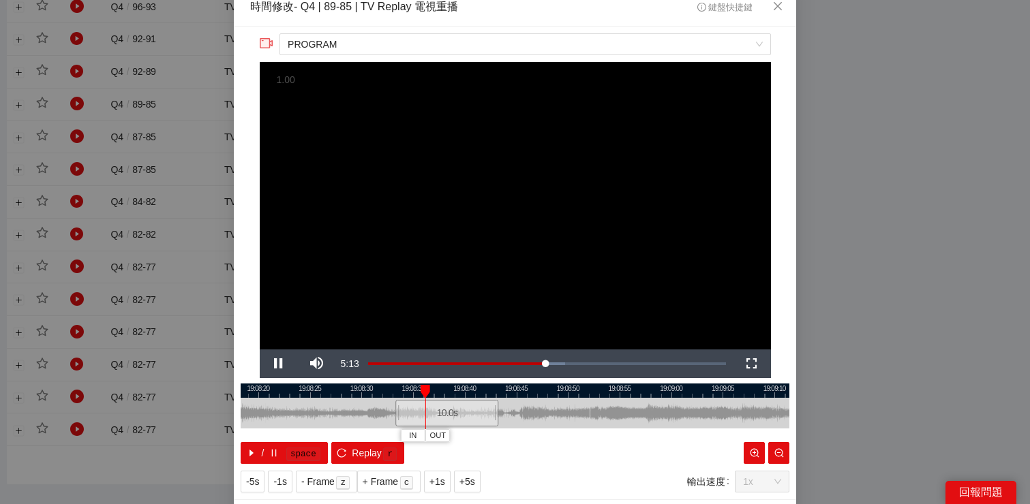
scroll to position [10, 0]
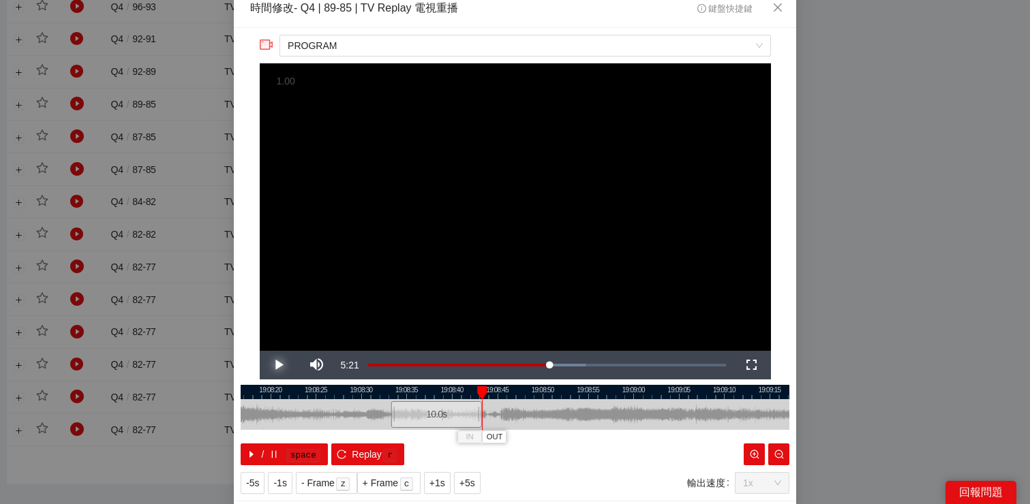
click at [281, 365] on span "Video Player" at bounding box center [279, 365] width 38 height 0
click at [779, 5] on icon "close" at bounding box center [777, 7] width 11 height 11
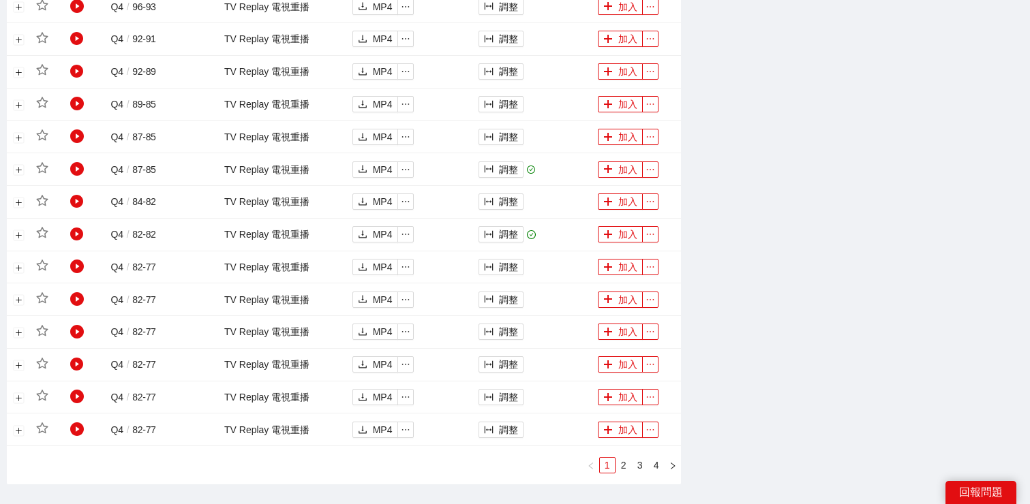
scroll to position [0, 0]
click at [503, 68] on button "調整" at bounding box center [500, 71] width 45 height 16
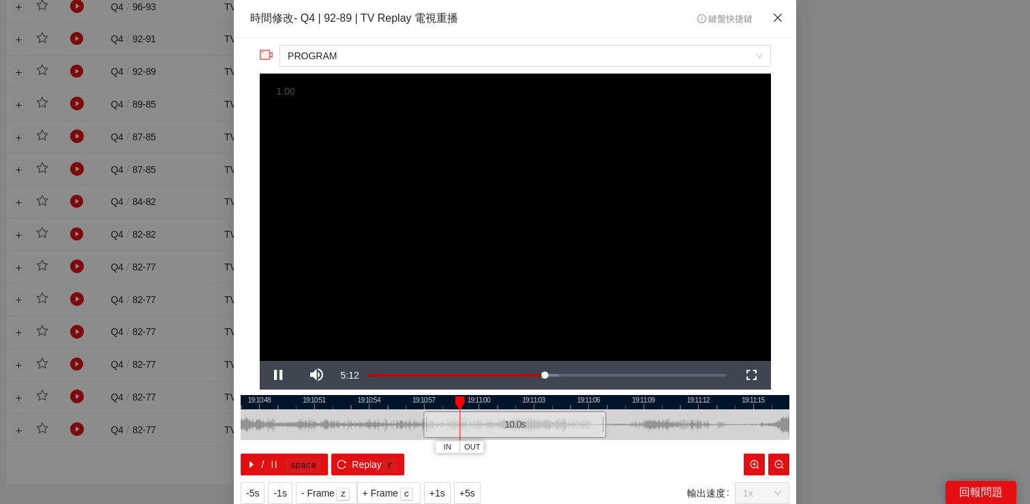
click at [772, 19] on icon "close" at bounding box center [777, 17] width 11 height 11
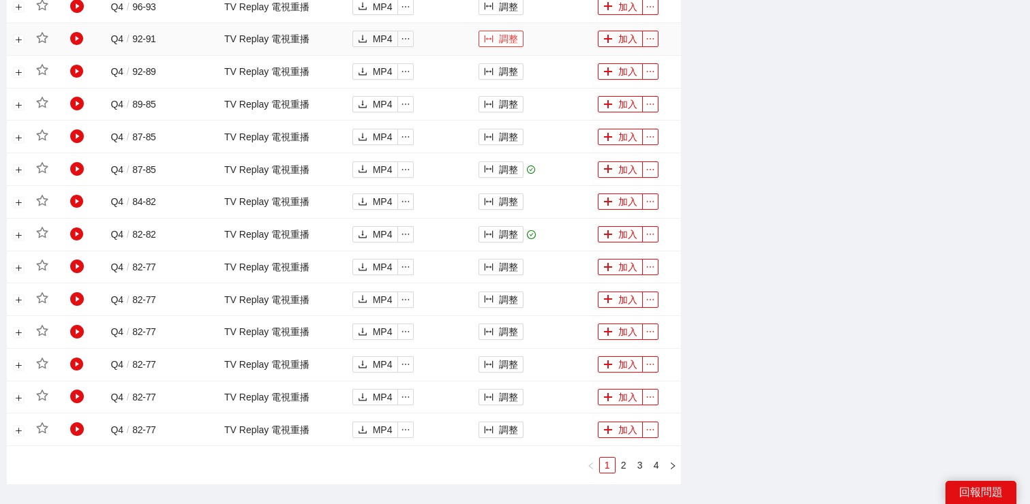
click at [497, 42] on button "調整" at bounding box center [500, 39] width 45 height 16
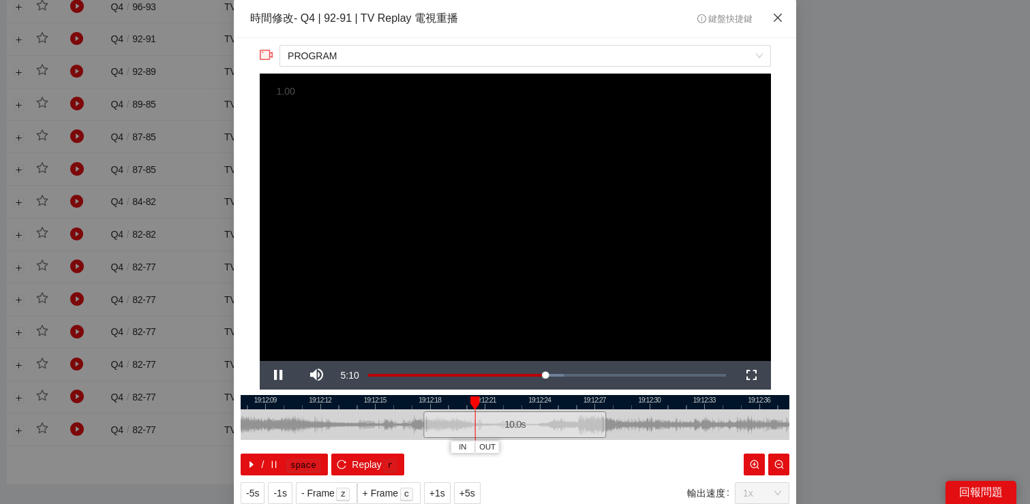
click at [784, 18] on span "Close" at bounding box center [777, 18] width 37 height 37
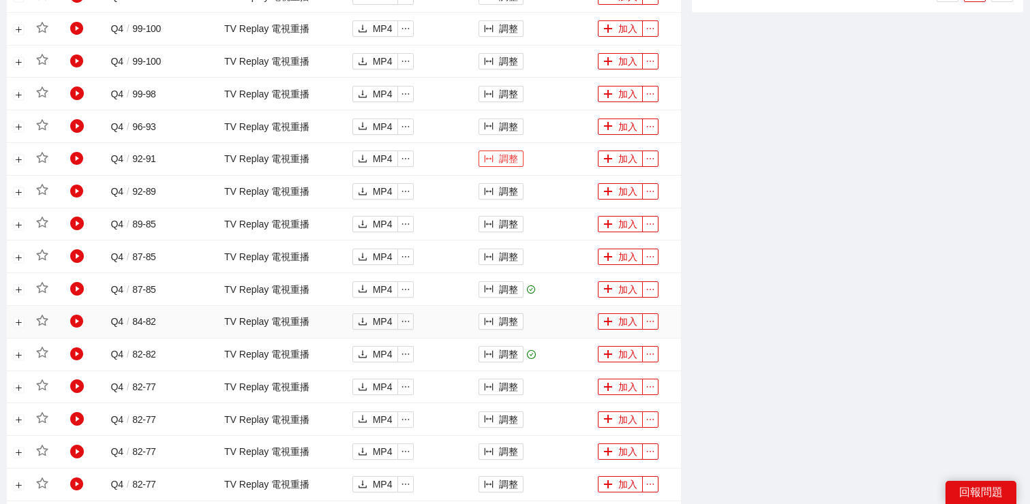
scroll to position [828, 0]
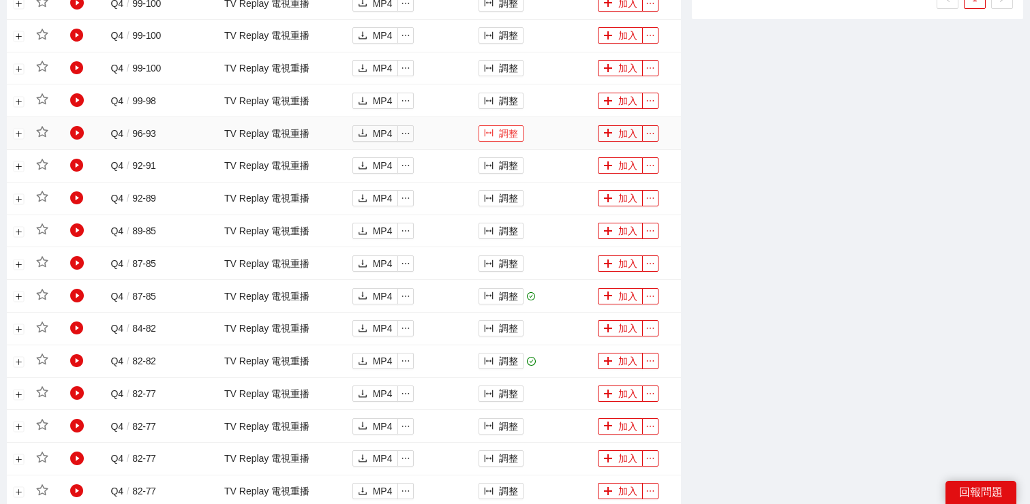
click at [492, 140] on button "調整" at bounding box center [500, 133] width 45 height 16
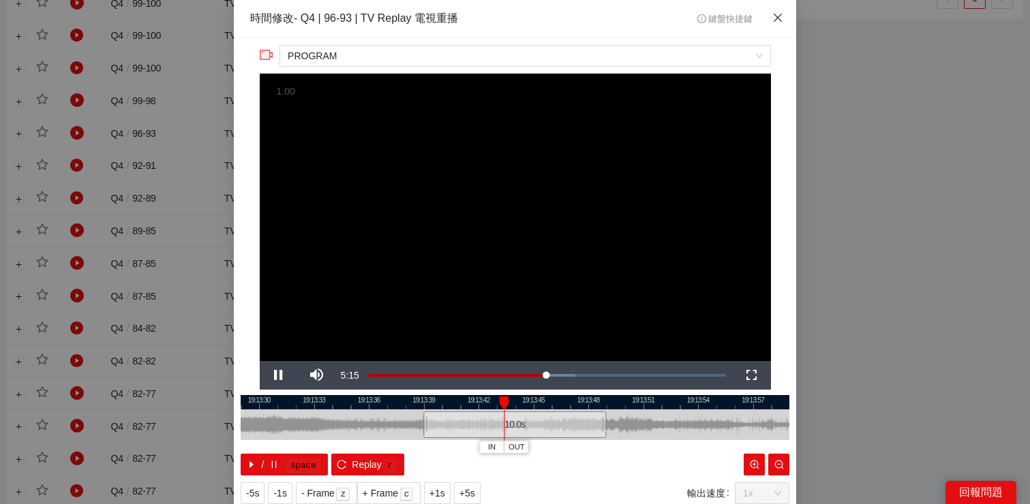
click at [774, 16] on icon "close" at bounding box center [777, 17] width 11 height 11
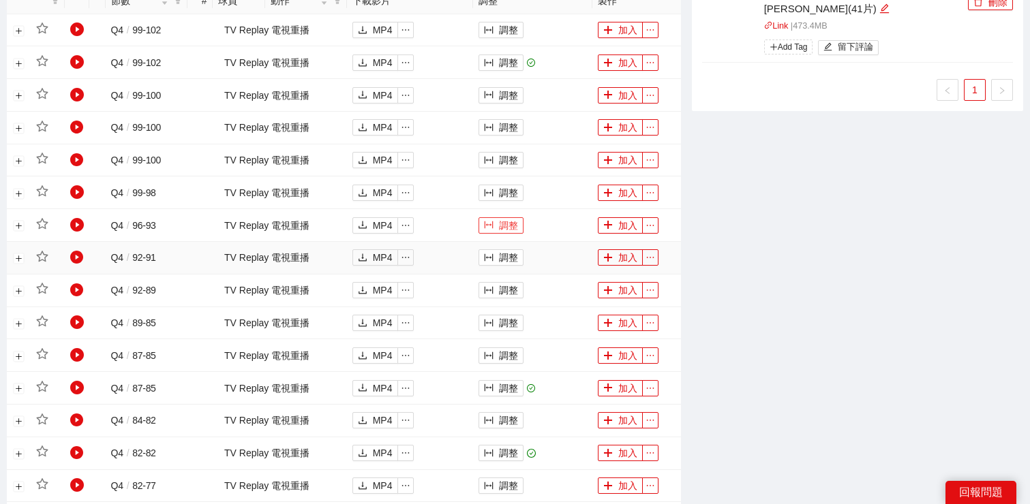
scroll to position [726, 0]
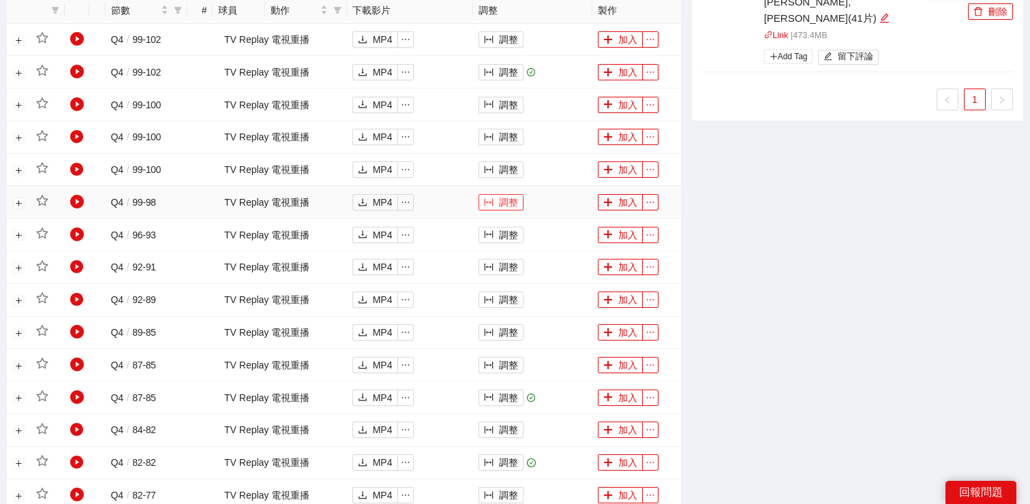
click at [510, 202] on button "調整" at bounding box center [500, 202] width 45 height 16
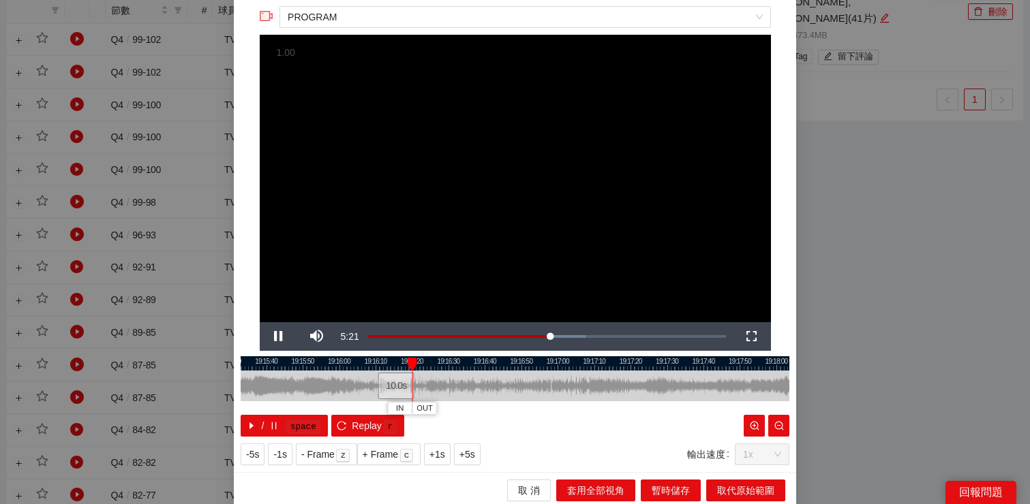
scroll to position [38, 0]
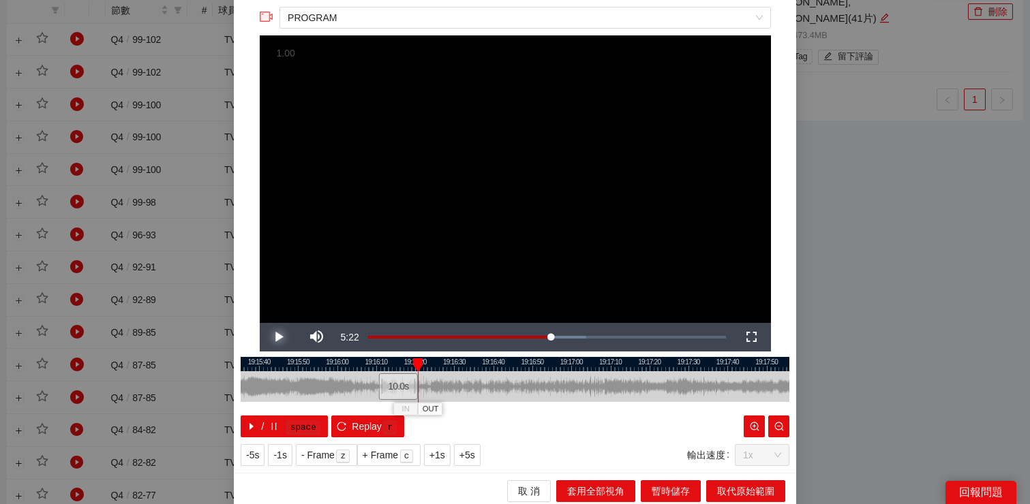
click at [281, 337] on span "Video Player" at bounding box center [279, 337] width 38 height 0
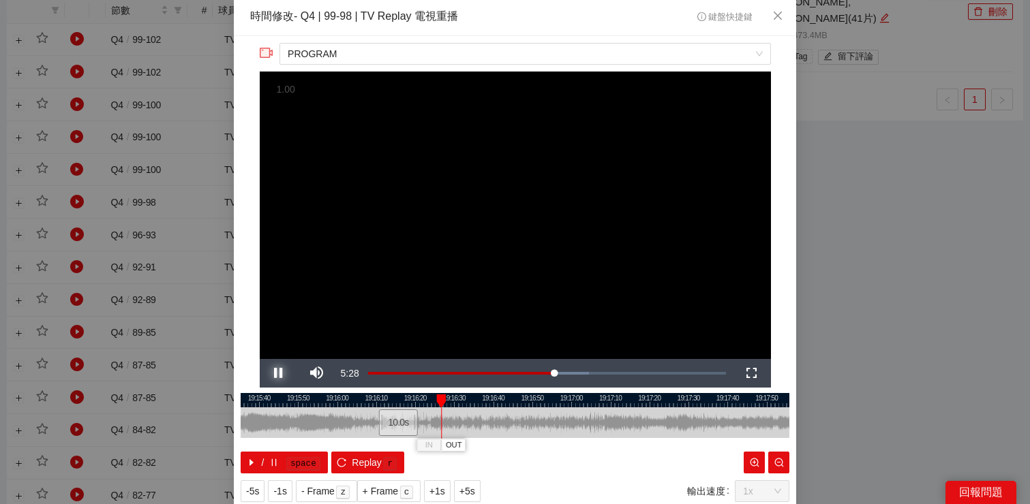
scroll to position [1, 0]
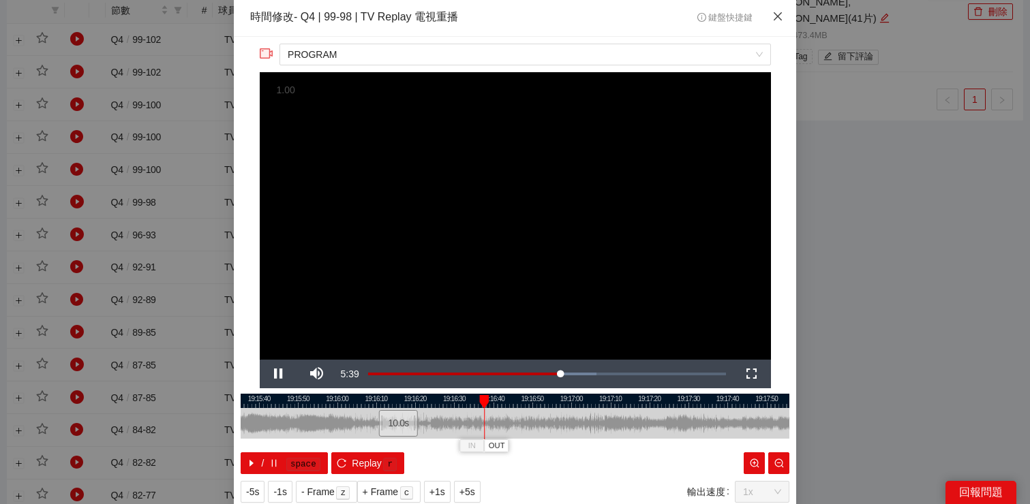
click at [778, 10] on span "Close" at bounding box center [777, 17] width 37 height 37
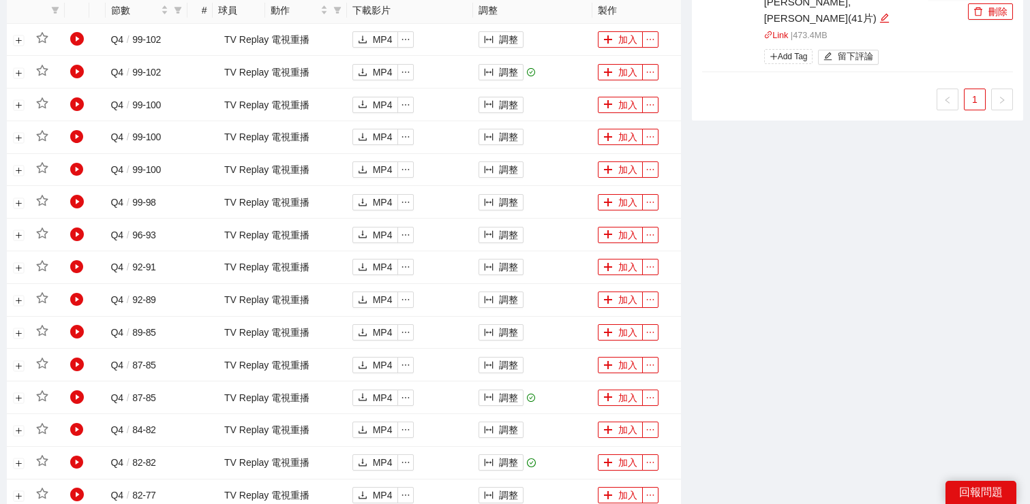
scroll to position [0, 0]
click at [509, 175] on button "調整" at bounding box center [500, 169] width 45 height 16
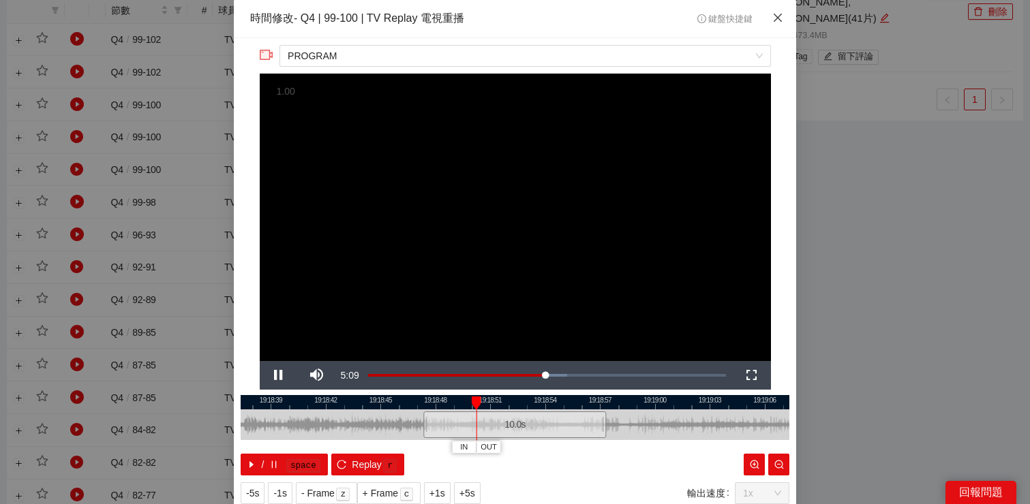
click at [771, 18] on span "Close" at bounding box center [777, 18] width 37 height 37
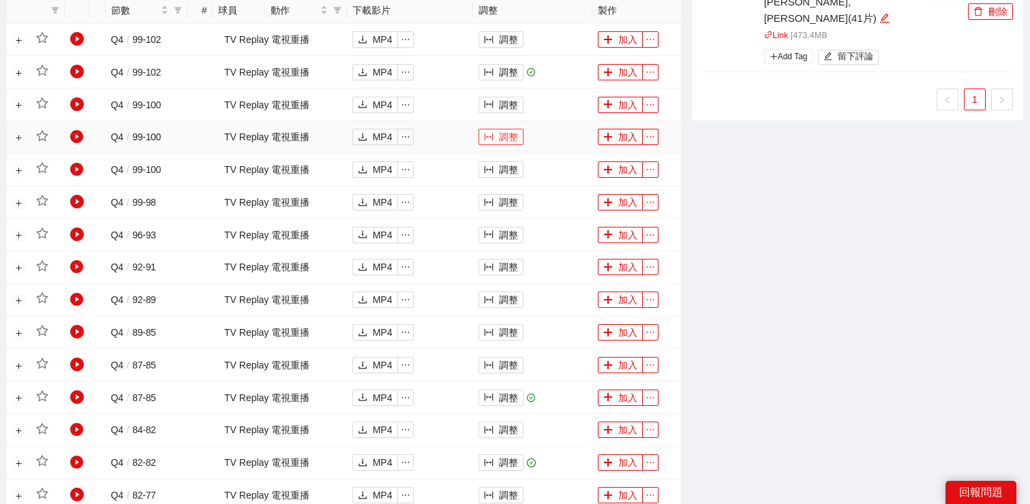
click at [503, 136] on button "調整" at bounding box center [500, 137] width 45 height 16
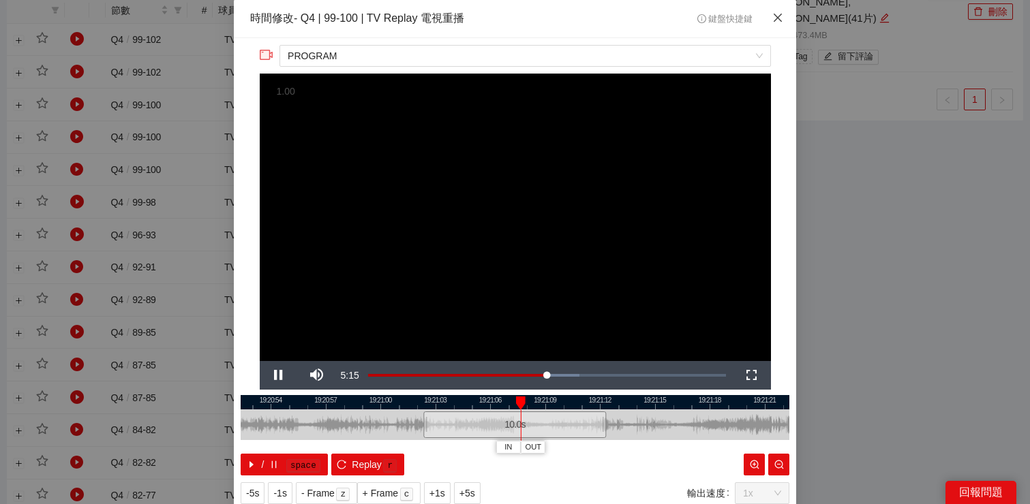
click at [773, 18] on icon "close" at bounding box center [777, 17] width 11 height 11
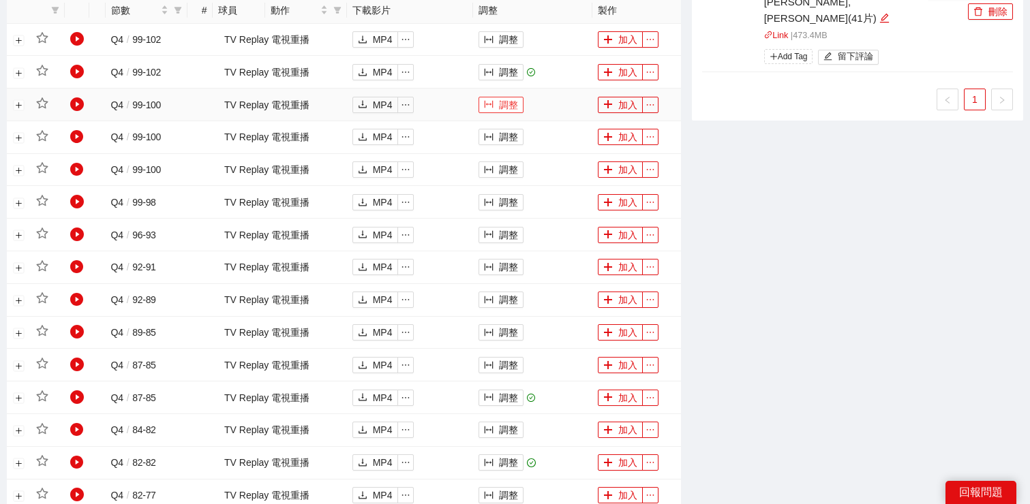
click at [508, 105] on button "調整" at bounding box center [500, 105] width 45 height 16
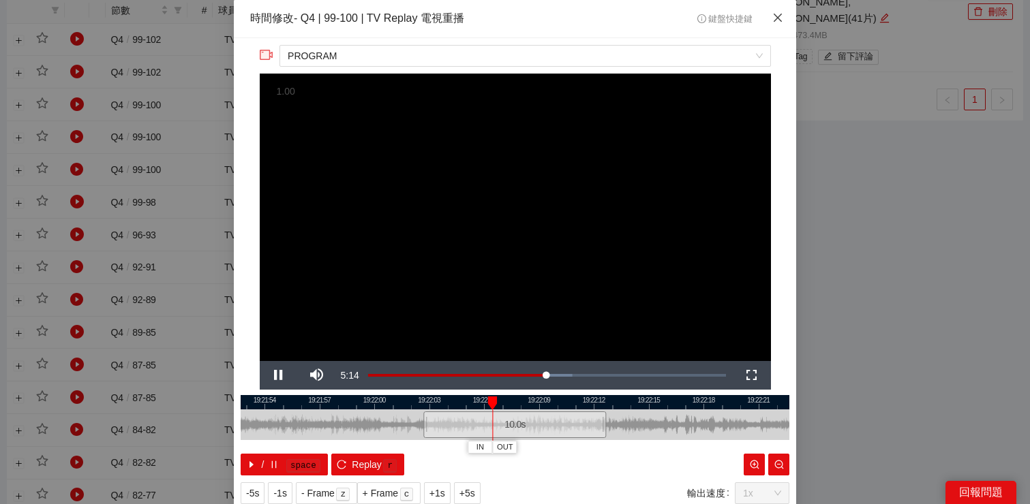
click at [764, 25] on span "Close" at bounding box center [777, 18] width 37 height 37
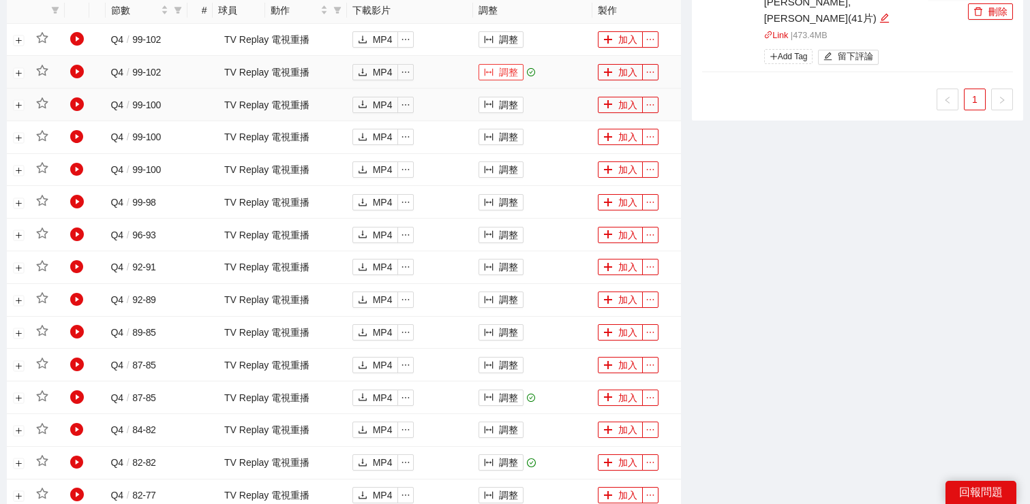
click at [498, 78] on button "調整" at bounding box center [500, 72] width 45 height 16
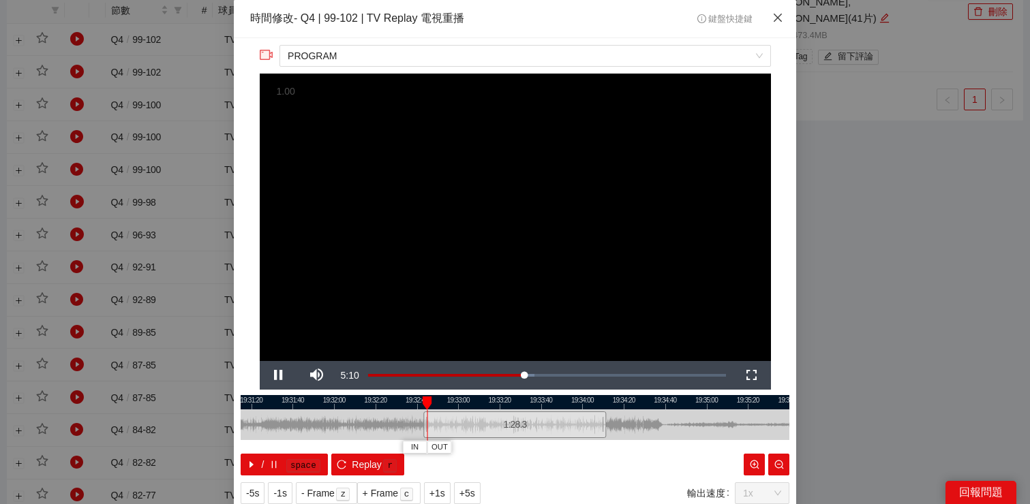
click at [776, 18] on icon "close" at bounding box center [777, 18] width 8 height 8
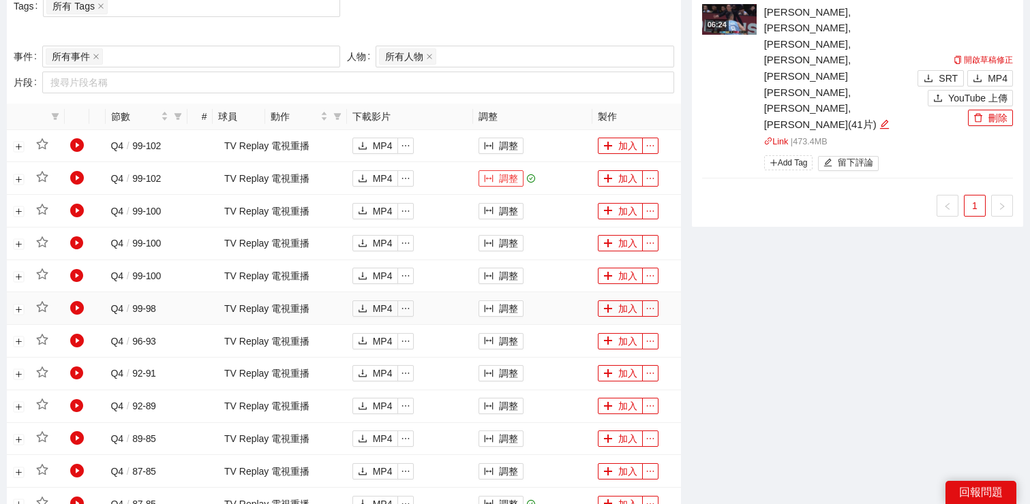
scroll to position [616, 0]
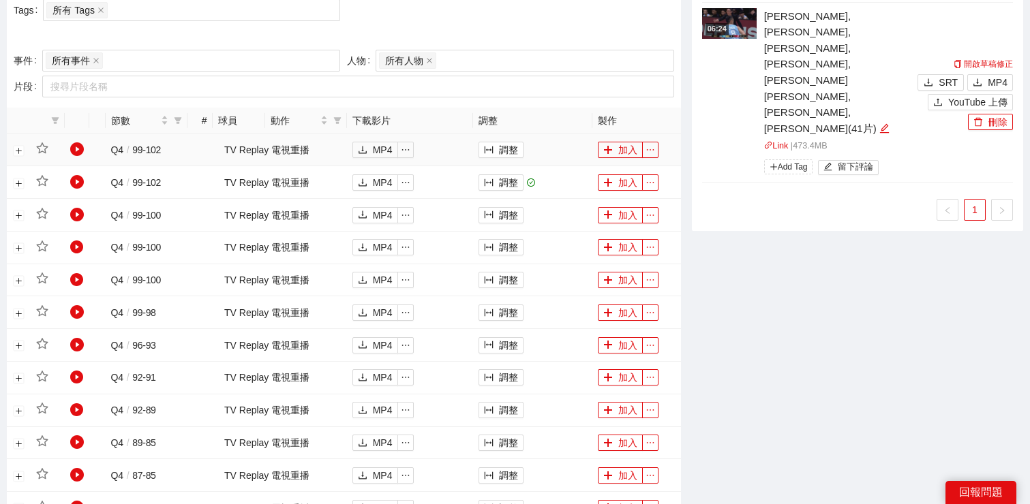
click at [480, 140] on td "調整" at bounding box center [532, 150] width 119 height 33
click at [486, 150] on icon "column-width" at bounding box center [489, 150] width 10 height 10
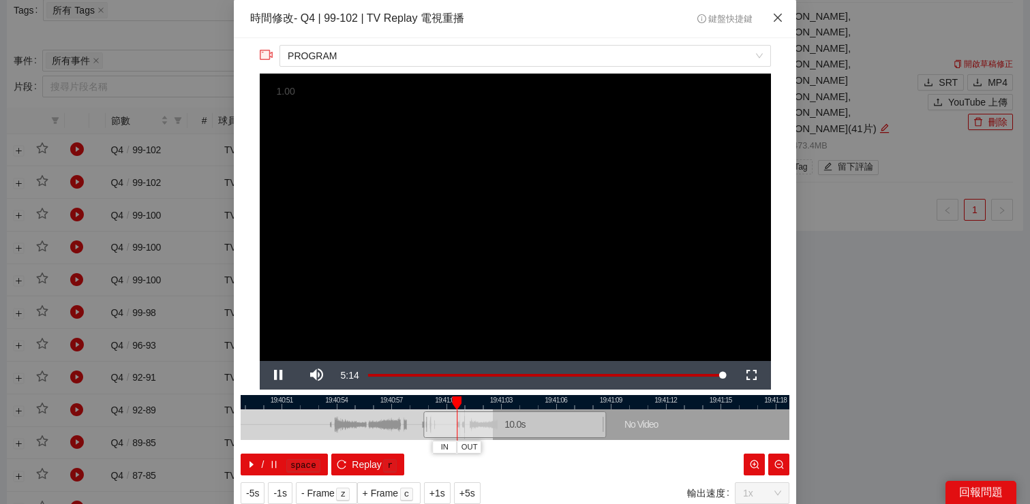
click at [777, 25] on span "Close" at bounding box center [777, 18] width 37 height 37
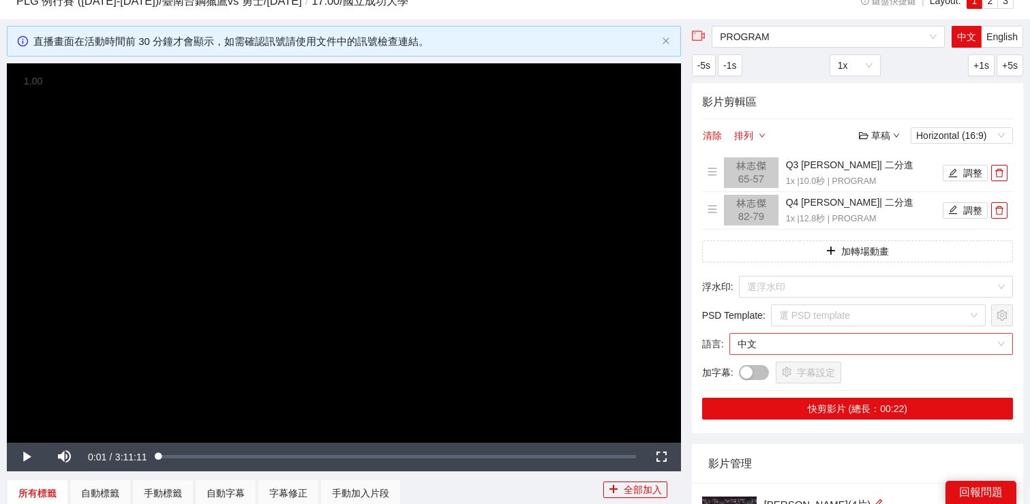
scroll to position [50, 0]
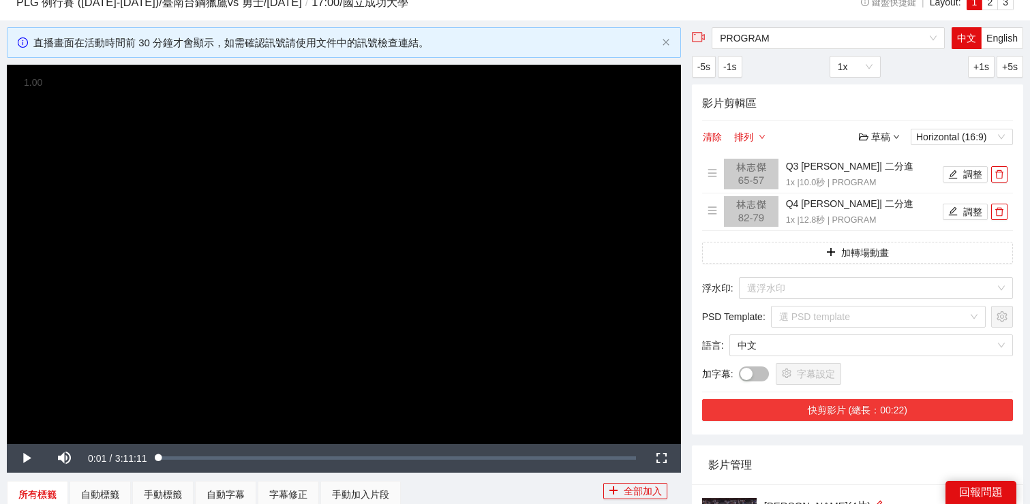
click at [758, 401] on button "快剪影片 (總長：00:22)" at bounding box center [857, 410] width 311 height 22
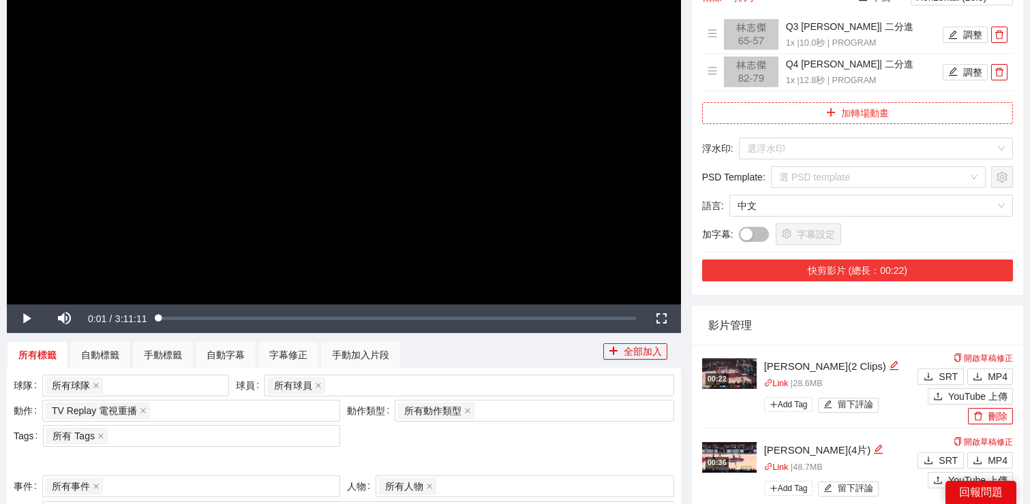
scroll to position [198, 0]
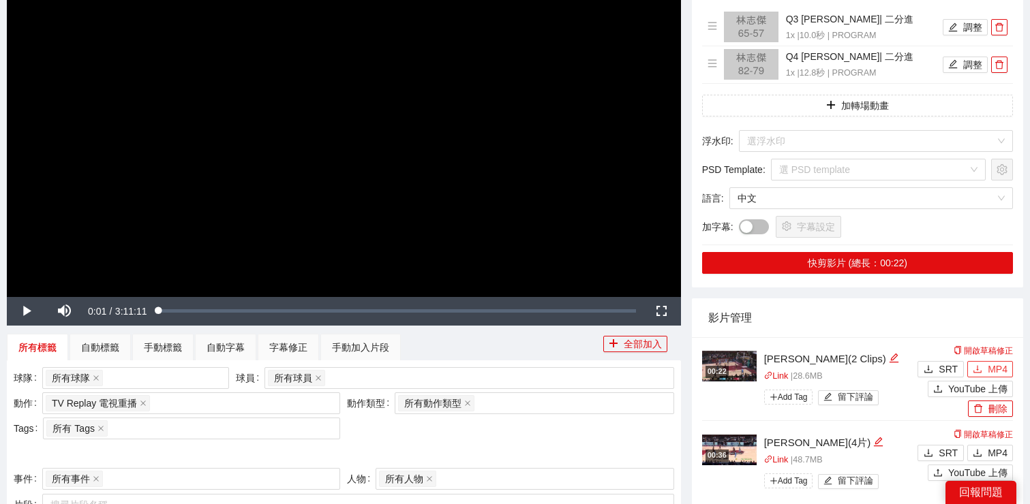
click at [998, 367] on span "MP4" at bounding box center [997, 369] width 20 height 15
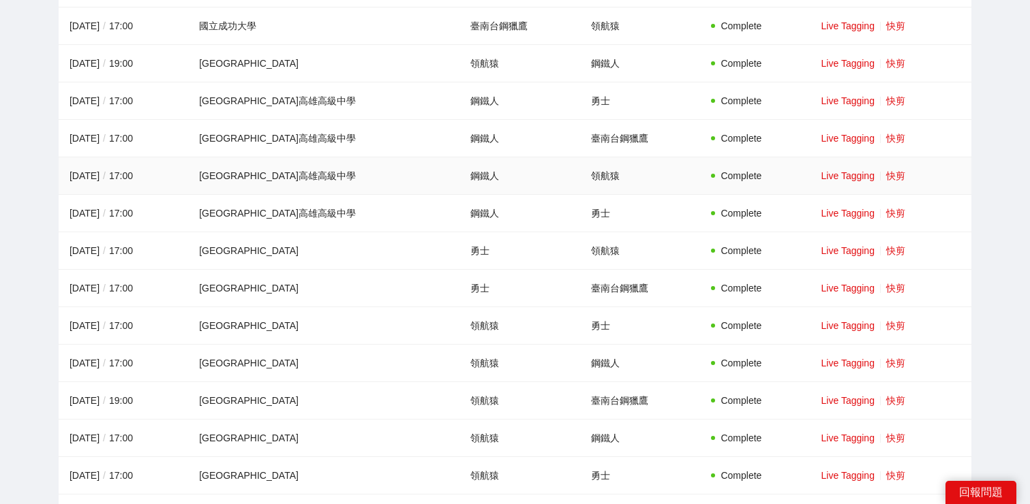
scroll to position [1218, 0]
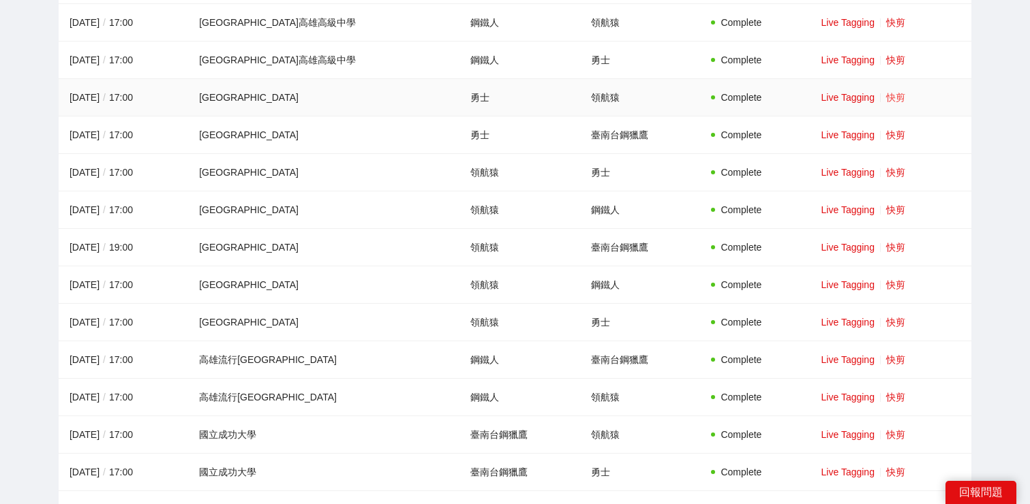
click at [891, 95] on link "快剪" at bounding box center [895, 97] width 19 height 11
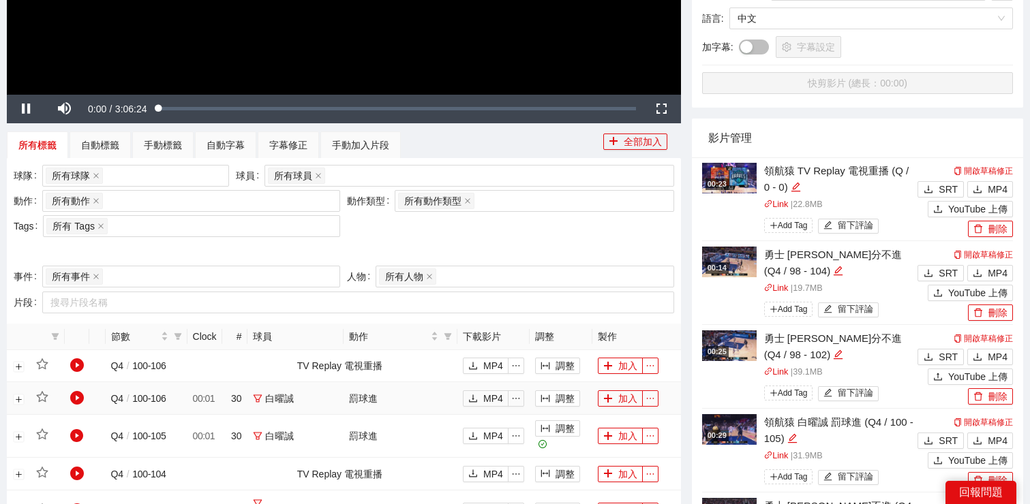
scroll to position [311, 0]
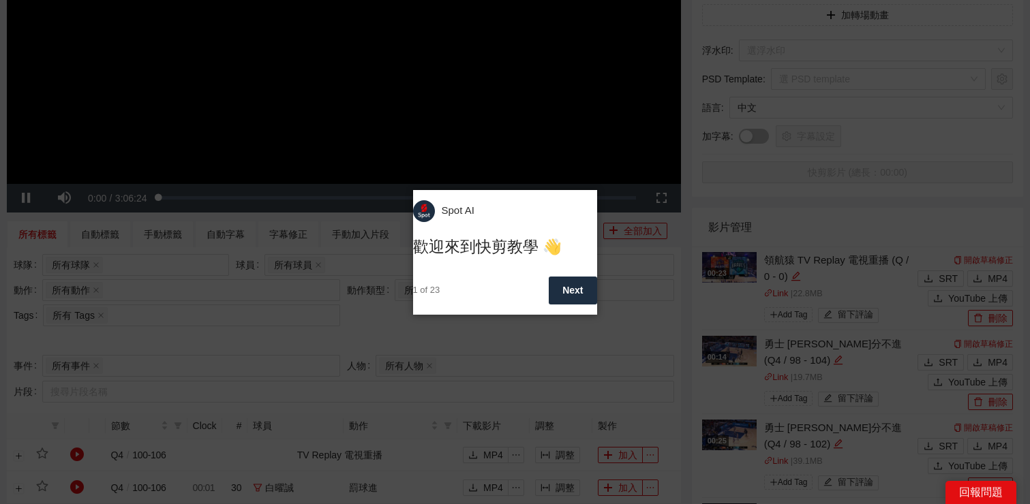
click at [25, 194] on icon at bounding box center [515, 252] width 1030 height 504
click at [570, 285] on button "Next" at bounding box center [572, 291] width 48 height 28
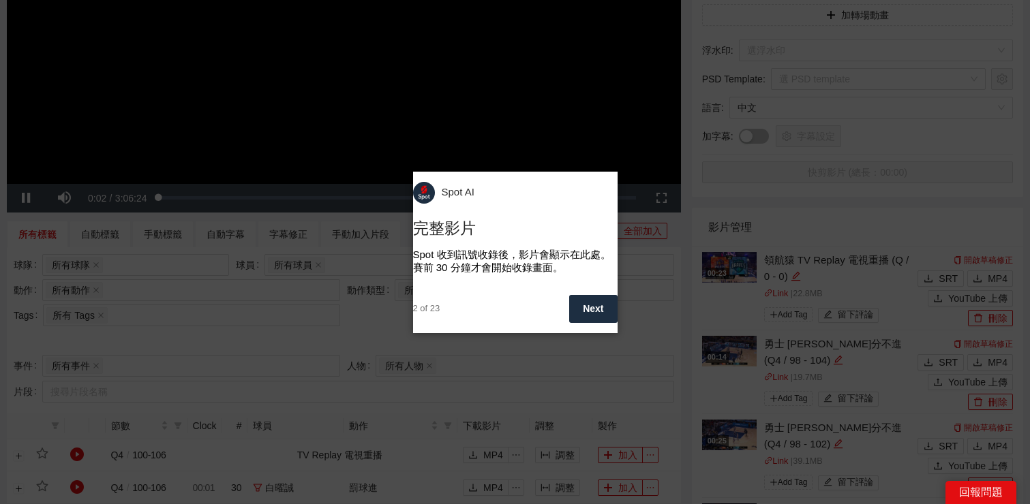
click at [576, 297] on button "Next" at bounding box center [593, 309] width 48 height 28
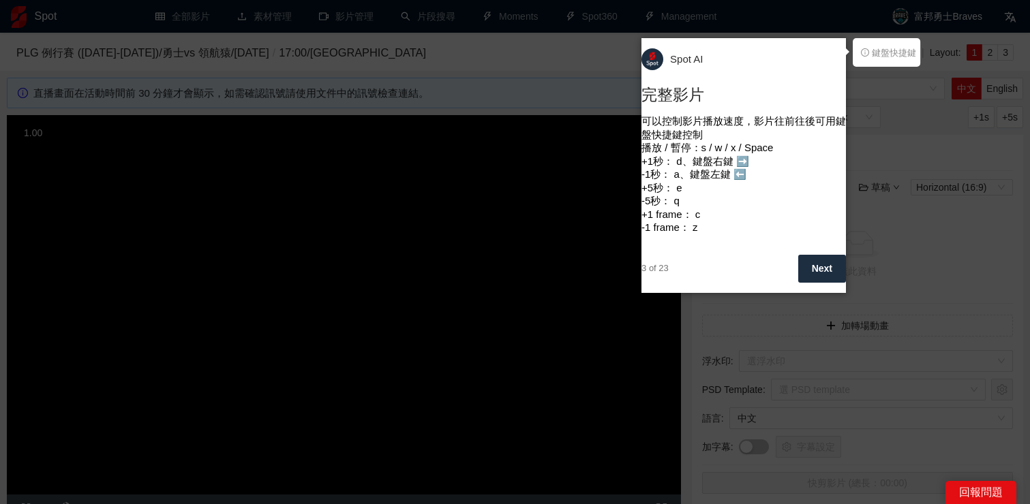
click at [912, 131] on icon at bounding box center [515, 252] width 1030 height 504
click at [829, 268] on button "Next" at bounding box center [822, 269] width 48 height 28
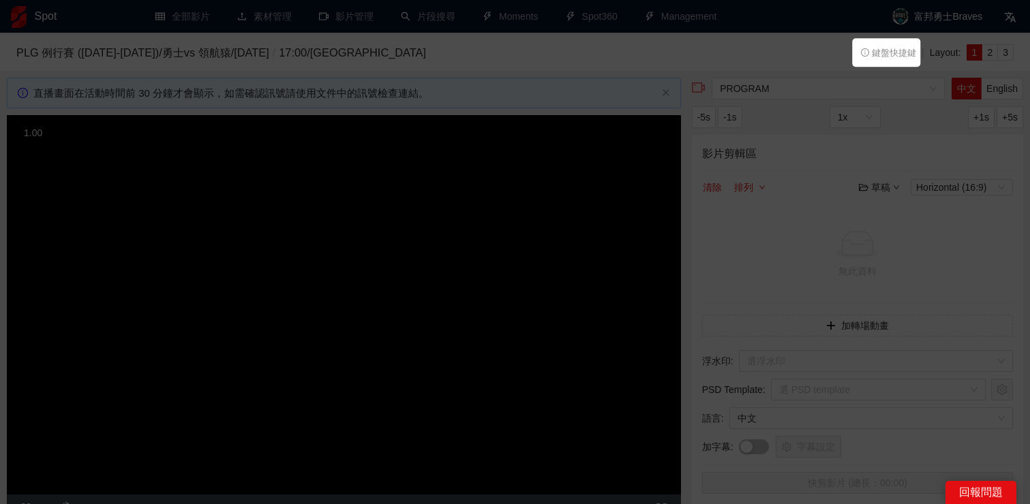
click at [829, 268] on icon at bounding box center [515, 252] width 1030 height 504
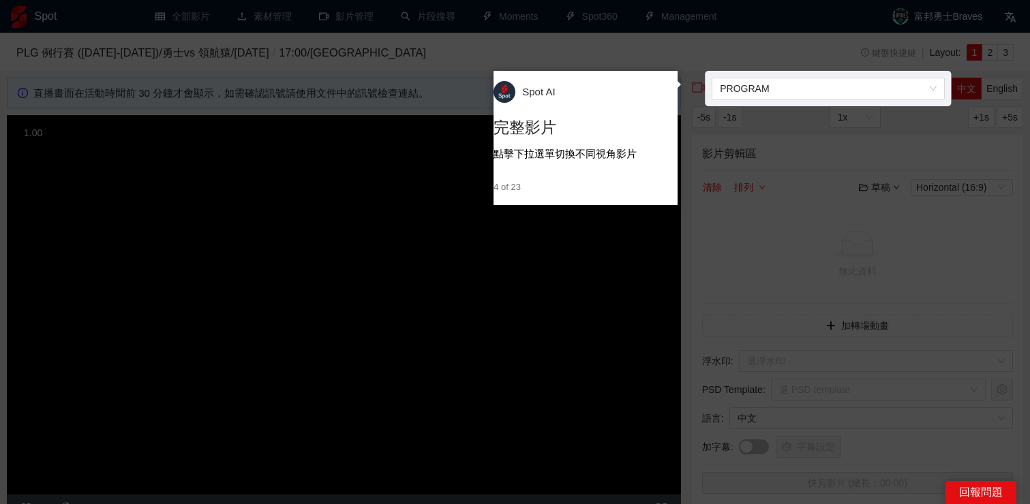
click at [829, 268] on icon at bounding box center [515, 252] width 1030 height 504
click at [518, 188] on span "4 of 23" at bounding box center [506, 188] width 27 height 14
click at [780, 108] on icon at bounding box center [515, 252] width 1030 height 504
click at [775, 89] on span "PROGRAM" at bounding box center [828, 88] width 217 height 20
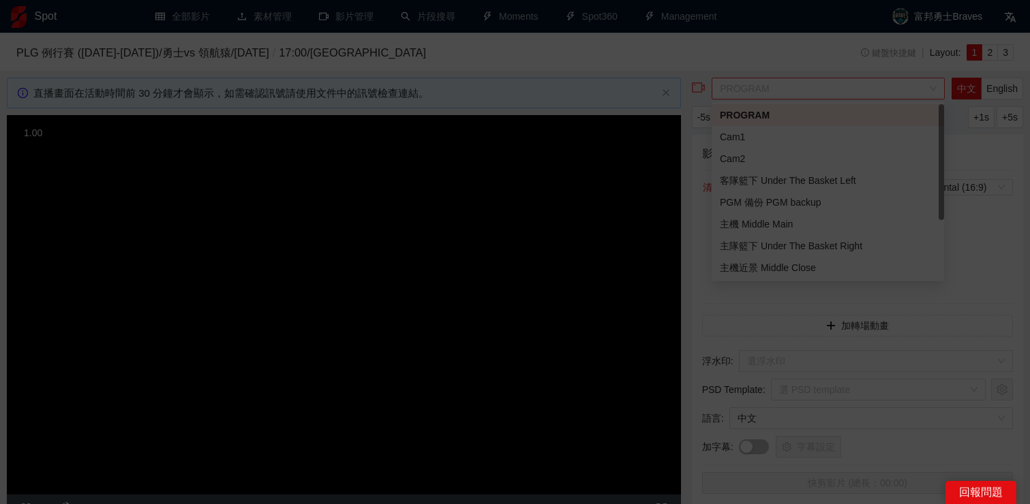
scroll to position [829, 0]
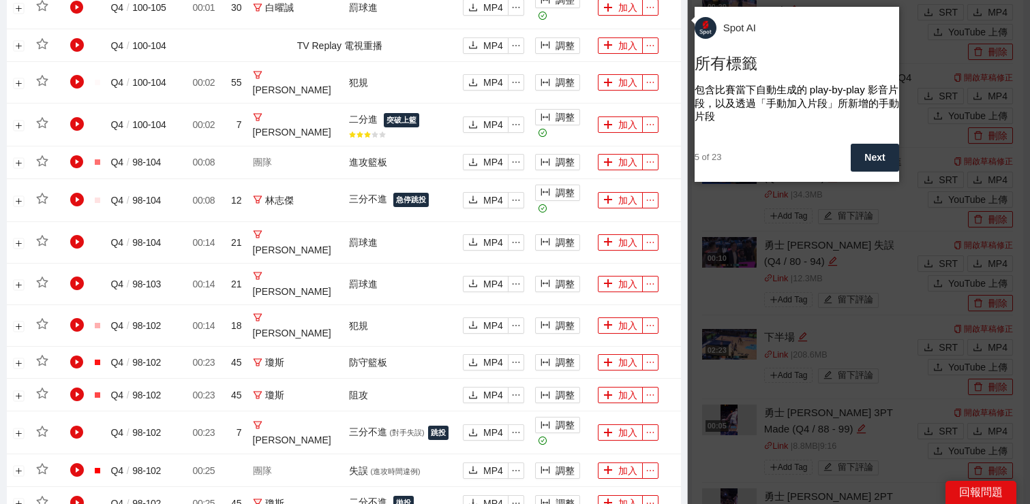
click at [850, 155] on button "Next" at bounding box center [874, 158] width 48 height 28
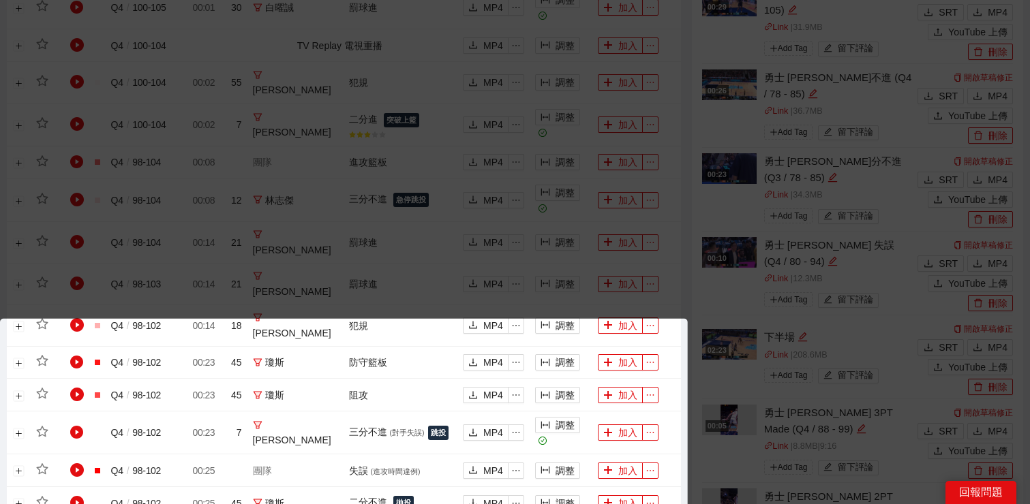
scroll to position [388, 0]
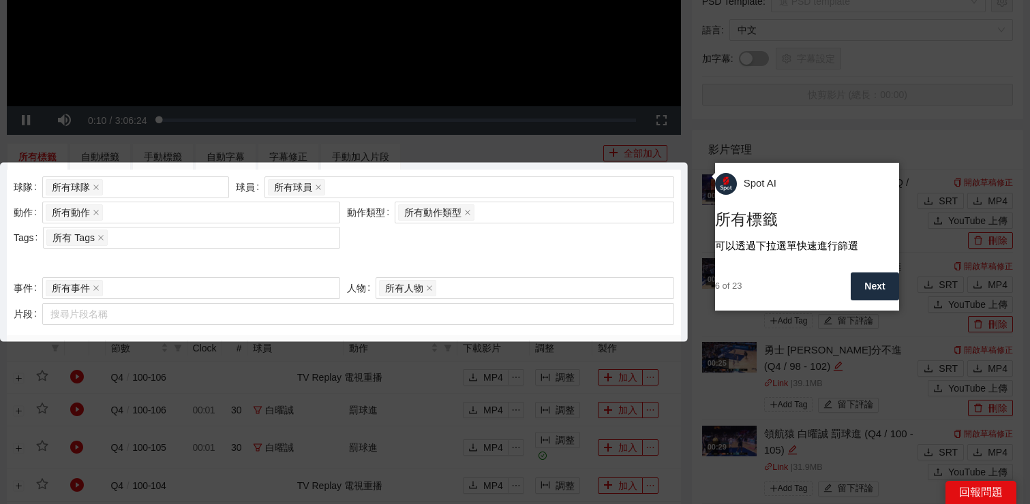
click at [848, 155] on icon at bounding box center [515, 252] width 1030 height 504
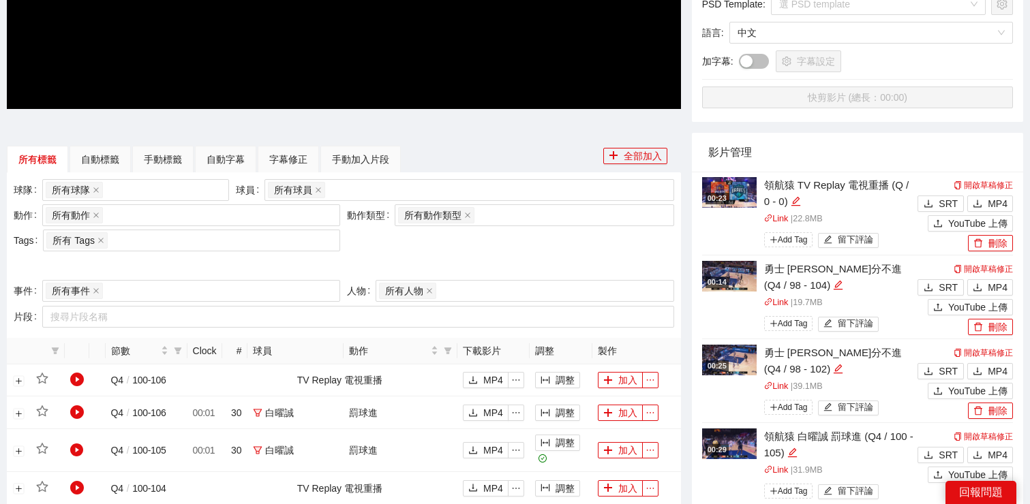
scroll to position [401, 0]
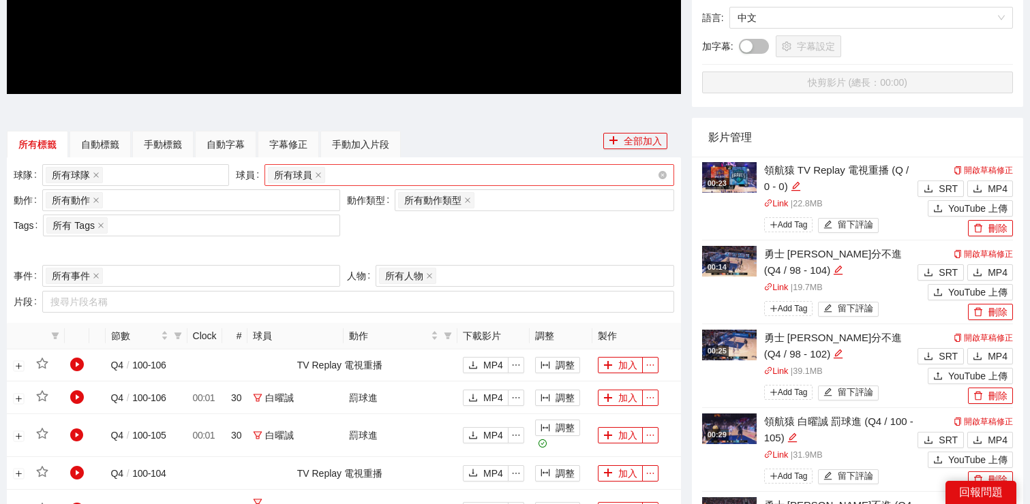
click at [325, 170] on div "所有球員" at bounding box center [298, 175] width 60 height 19
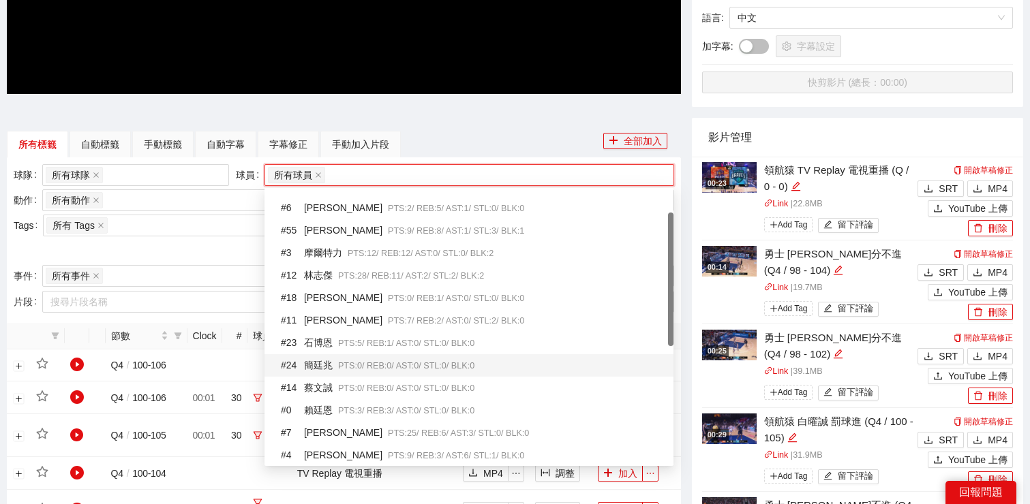
scroll to position [31, 0]
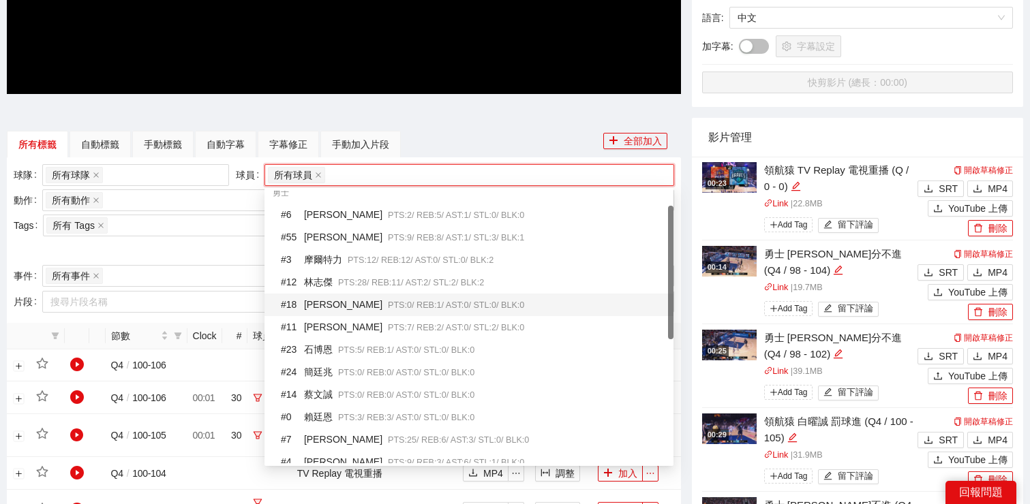
click at [371, 290] on div "# 12 林志傑 PTS: 28 / REB: 11 / AST: 2 / STL: 2 / BLK: 2" at bounding box center [468, 282] width 409 height 22
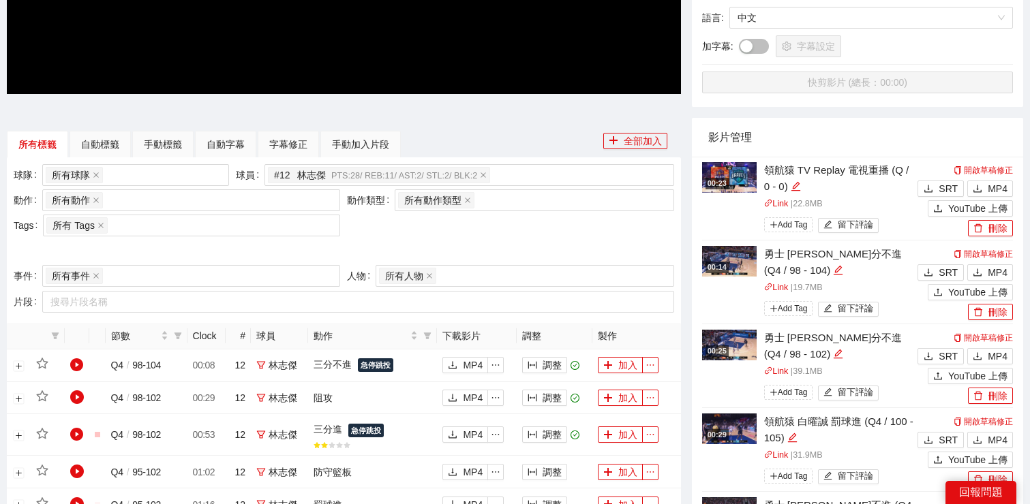
click at [164, 256] on div at bounding box center [344, 251] width 660 height 22
click at [149, 198] on div "所有動作 + 0 ..." at bounding box center [184, 200] width 277 height 19
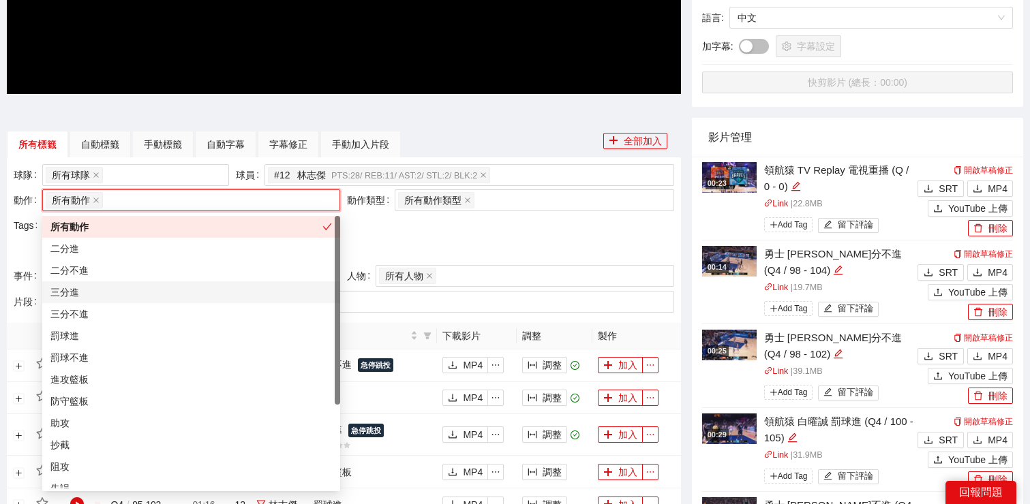
click at [137, 295] on div "三分進" at bounding box center [190, 292] width 281 height 15
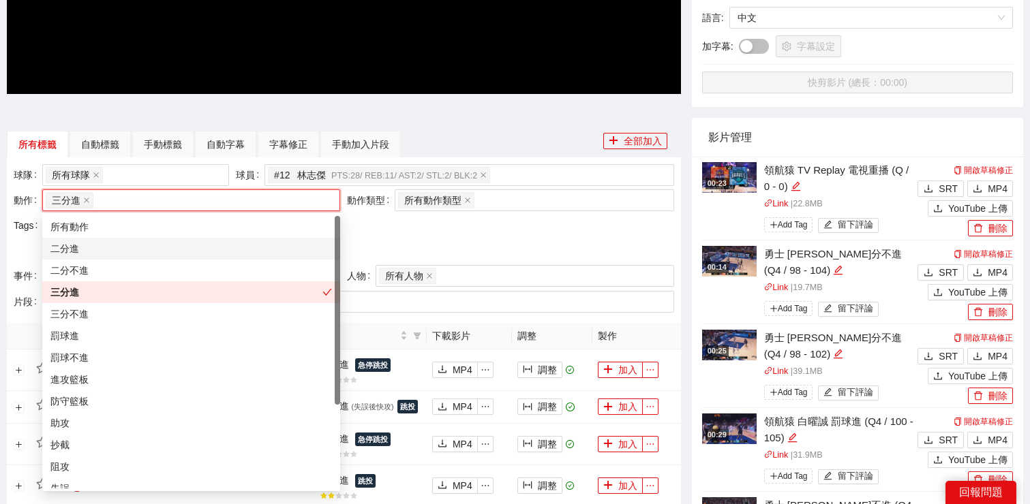
click at [283, 252] on div "二分進" at bounding box center [190, 248] width 281 height 15
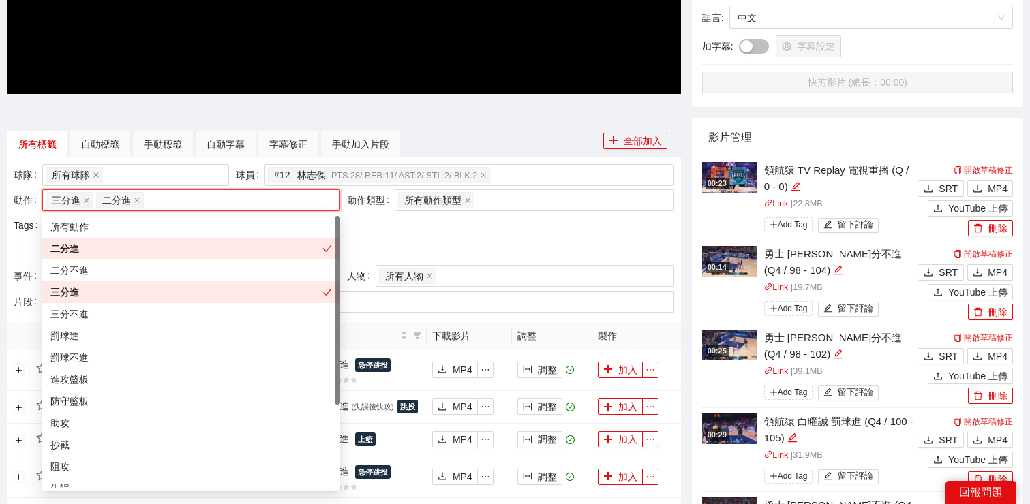
click at [376, 243] on div at bounding box center [344, 251] width 660 height 22
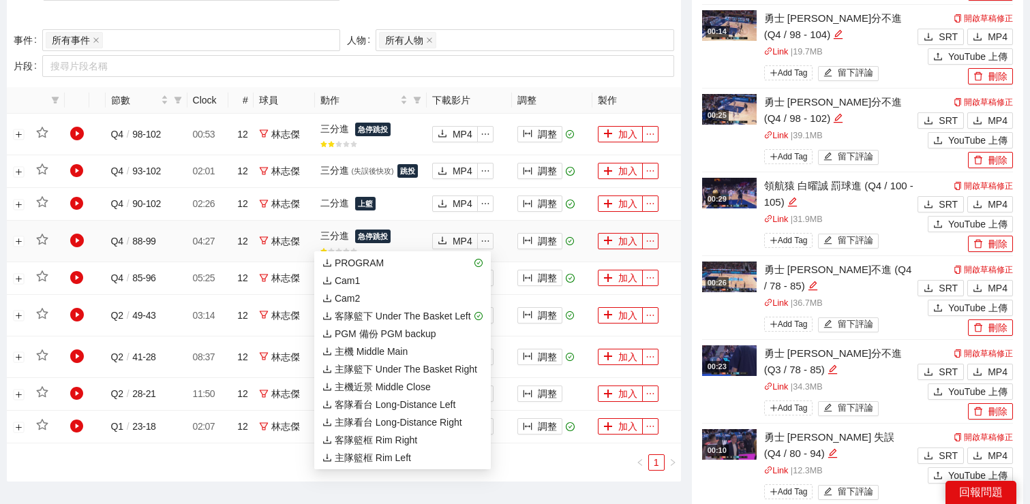
scroll to position [680, 0]
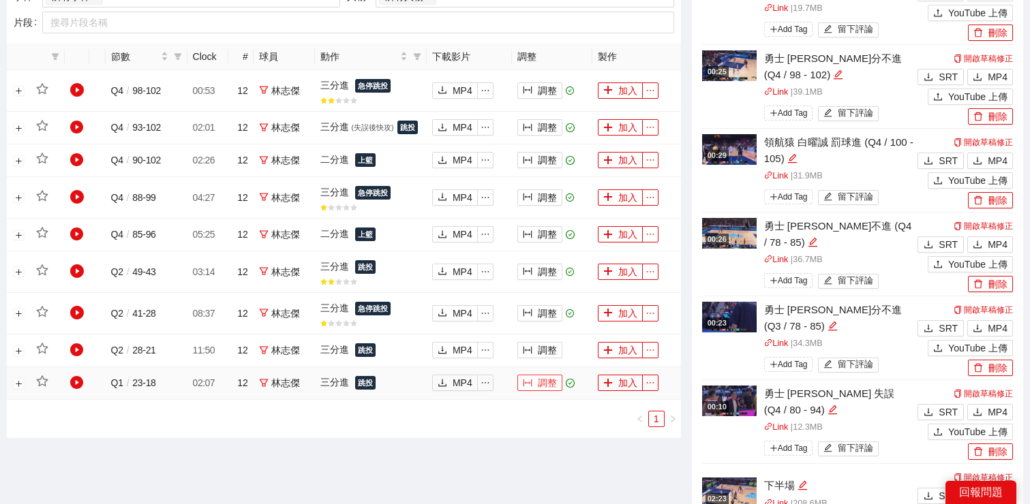
click at [551, 386] on button "調整" at bounding box center [539, 383] width 45 height 16
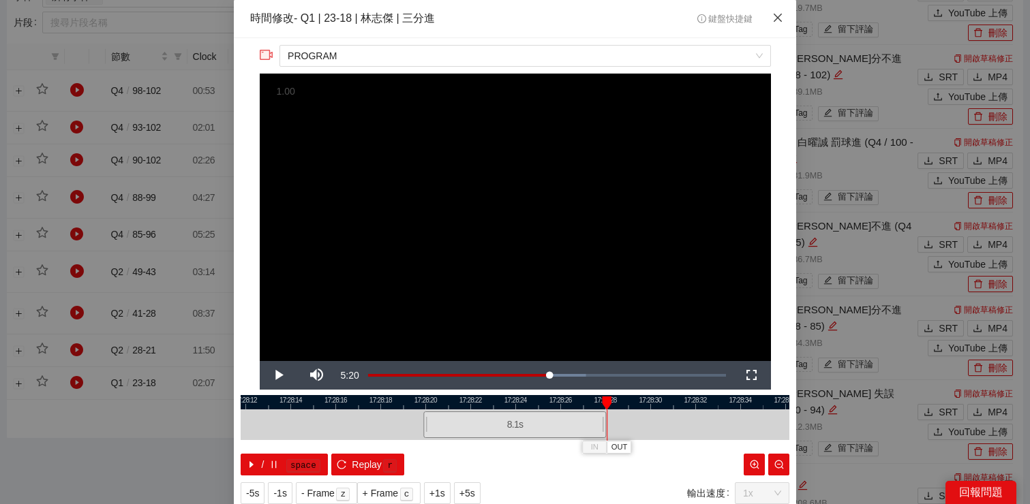
click at [779, 18] on icon "close" at bounding box center [777, 17] width 11 height 11
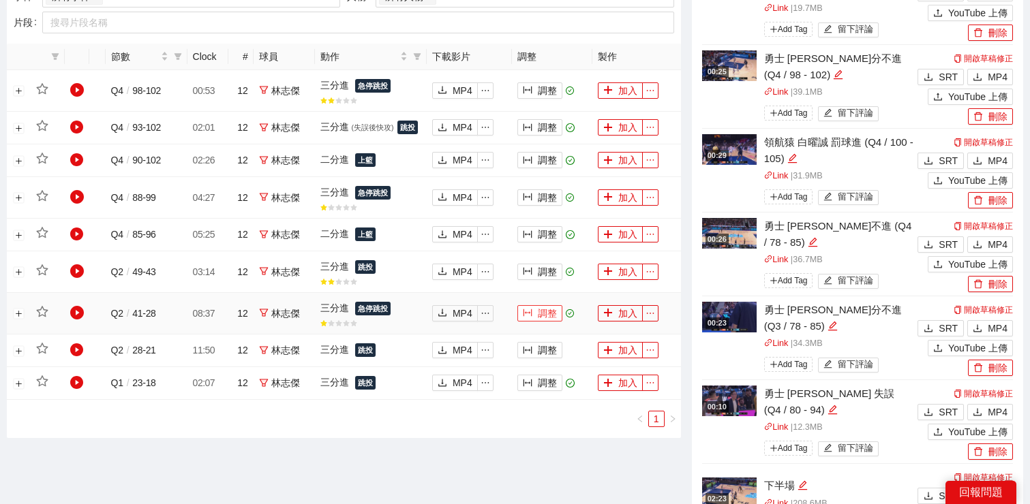
click at [546, 312] on button "調整" at bounding box center [539, 313] width 45 height 16
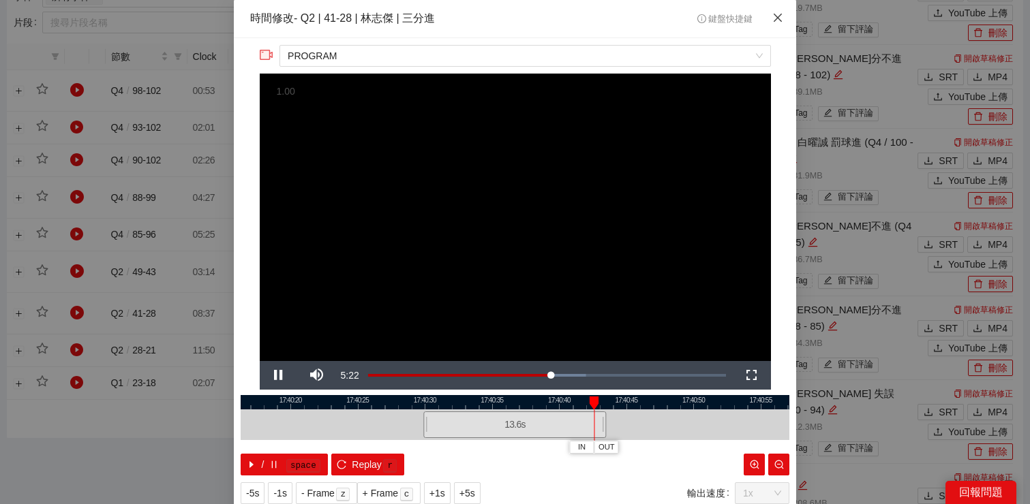
click at [783, 18] on span "Close" at bounding box center [777, 18] width 37 height 37
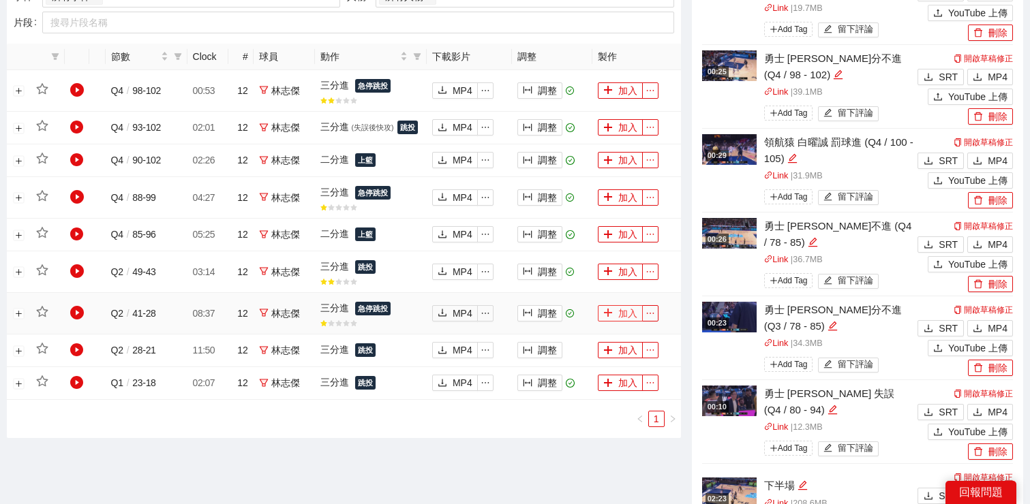
click at [628, 309] on button "加入" at bounding box center [620, 313] width 45 height 16
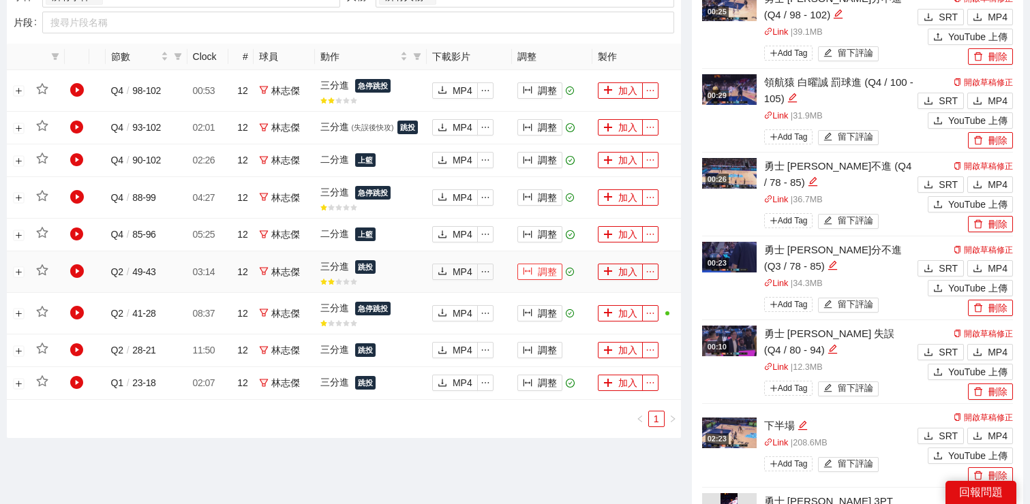
click at [545, 268] on button "調整" at bounding box center [539, 272] width 45 height 16
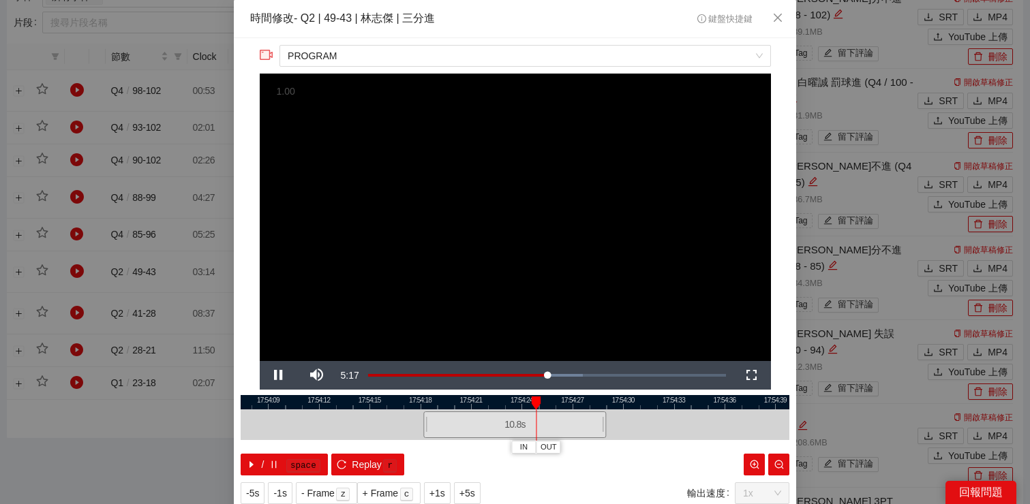
scroll to position [9, 0]
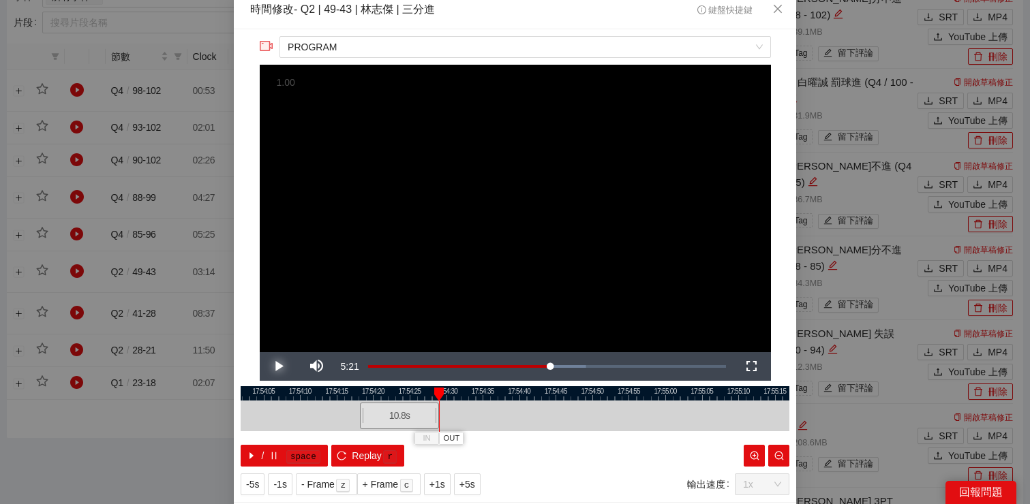
click at [277, 367] on span "Video Player" at bounding box center [279, 367] width 38 height 0
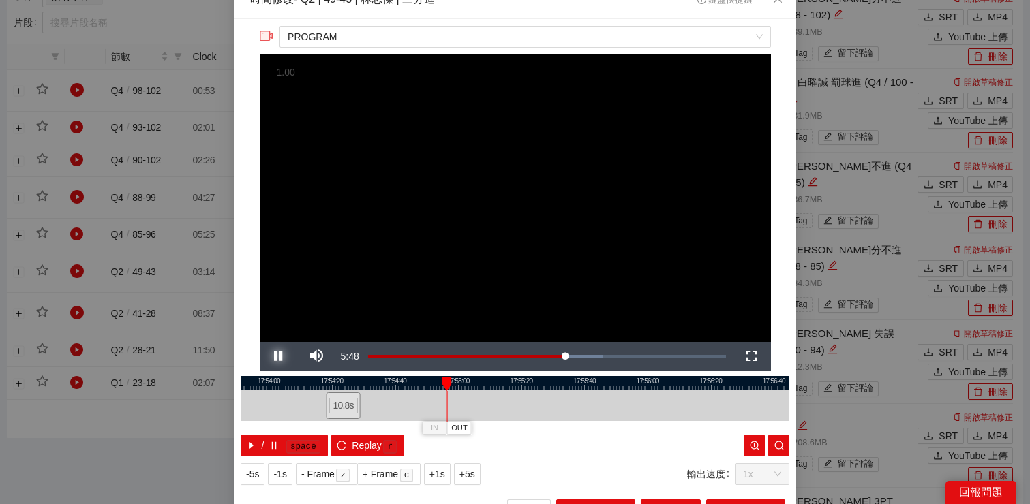
click at [279, 356] on span "Video Player" at bounding box center [279, 356] width 38 height 0
click at [442, 382] on div at bounding box center [443, 384] width 10 height 14
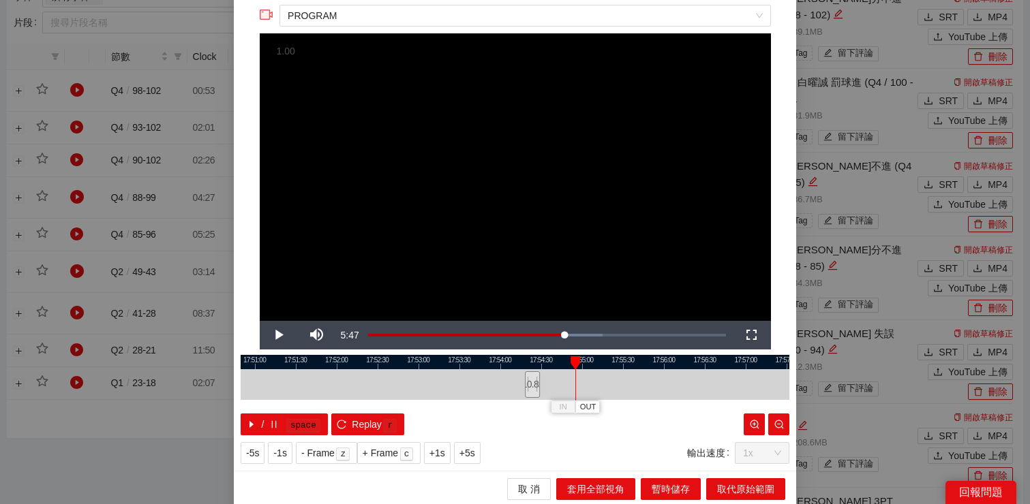
scroll to position [42, 0]
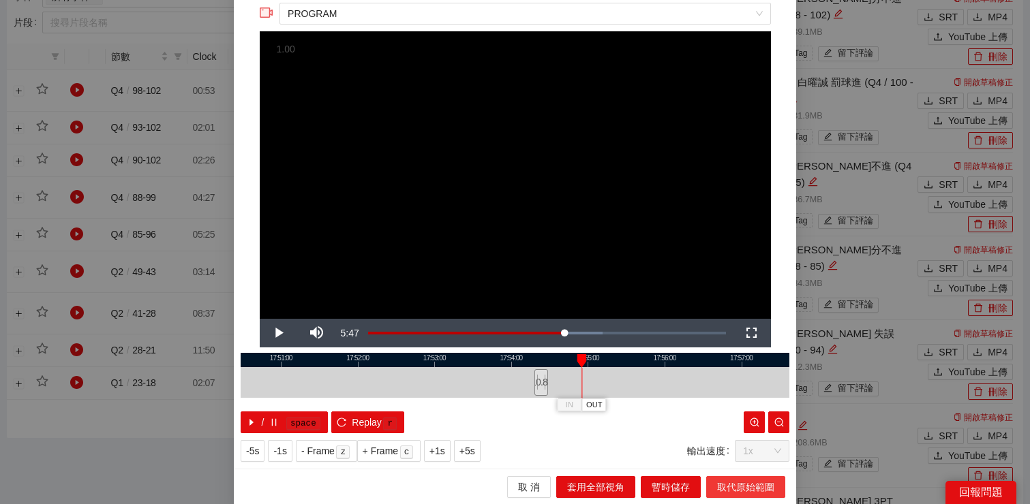
click at [717, 484] on span "取代原始範圍" at bounding box center [745, 487] width 57 height 15
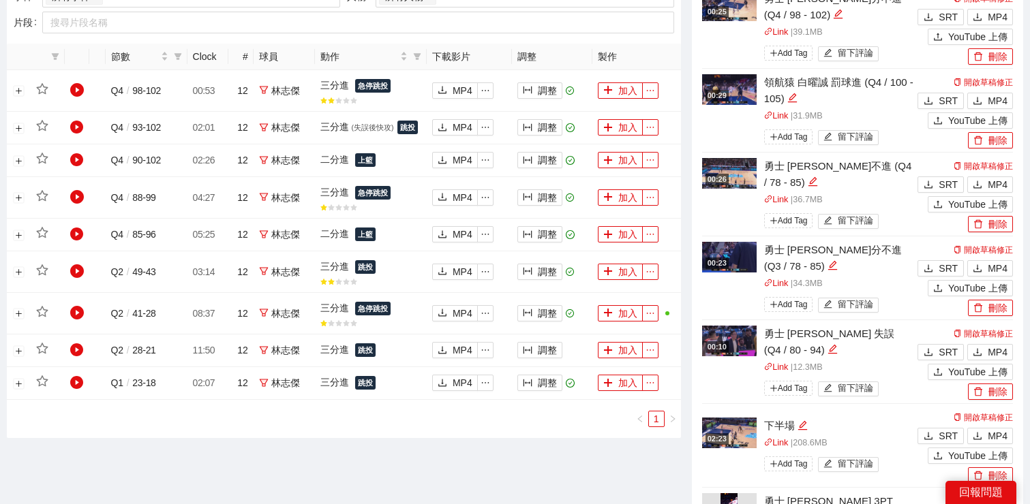
scroll to position [0, 0]
click at [629, 272] on button "加入" at bounding box center [620, 272] width 45 height 16
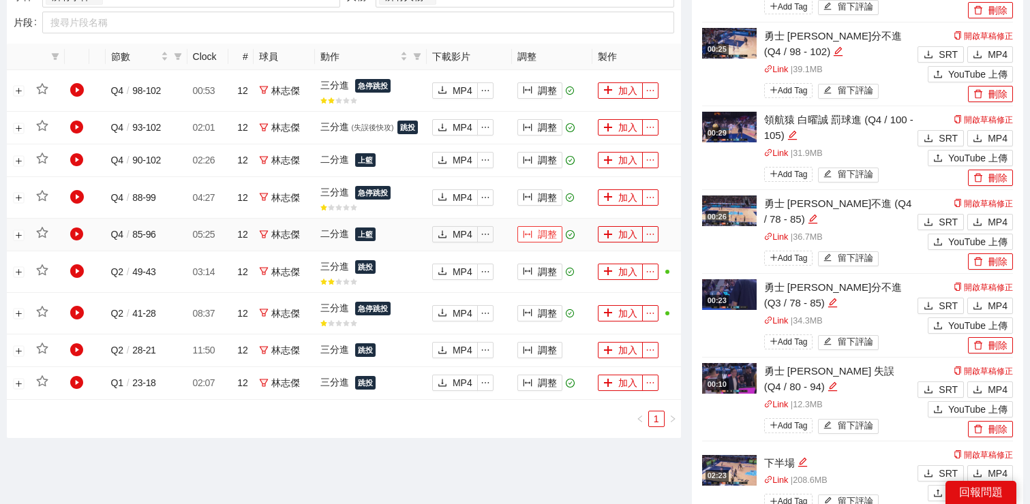
click at [542, 238] on button "調整" at bounding box center [539, 234] width 45 height 16
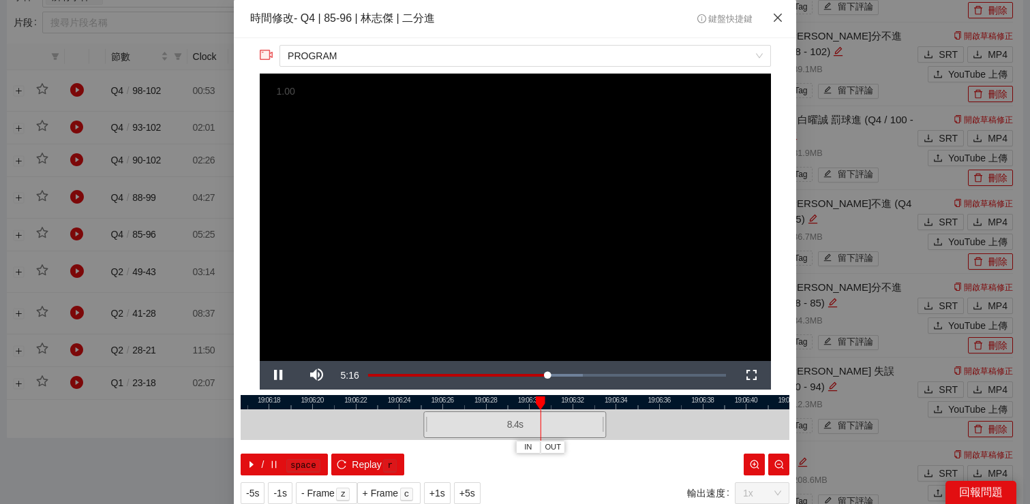
click at [779, 11] on span "Close" at bounding box center [777, 18] width 37 height 37
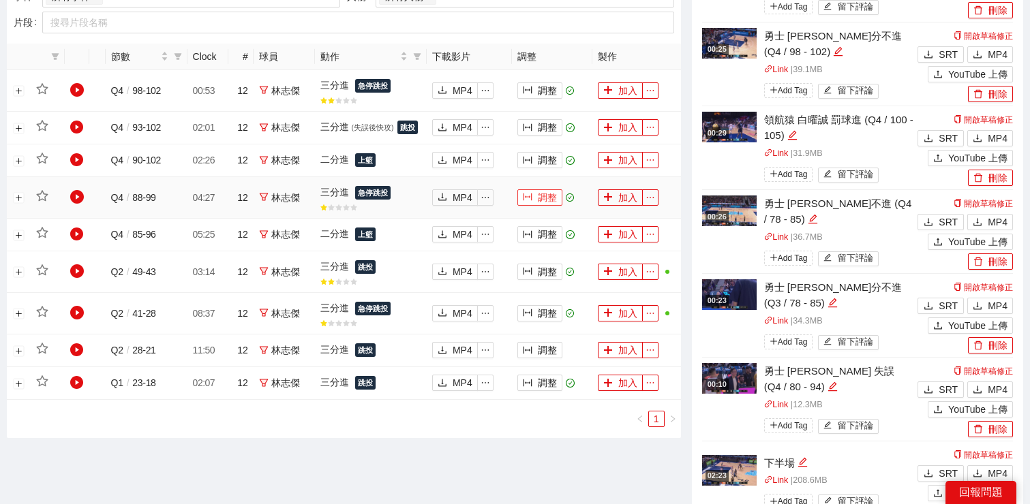
click at [544, 196] on button "調整" at bounding box center [539, 197] width 45 height 16
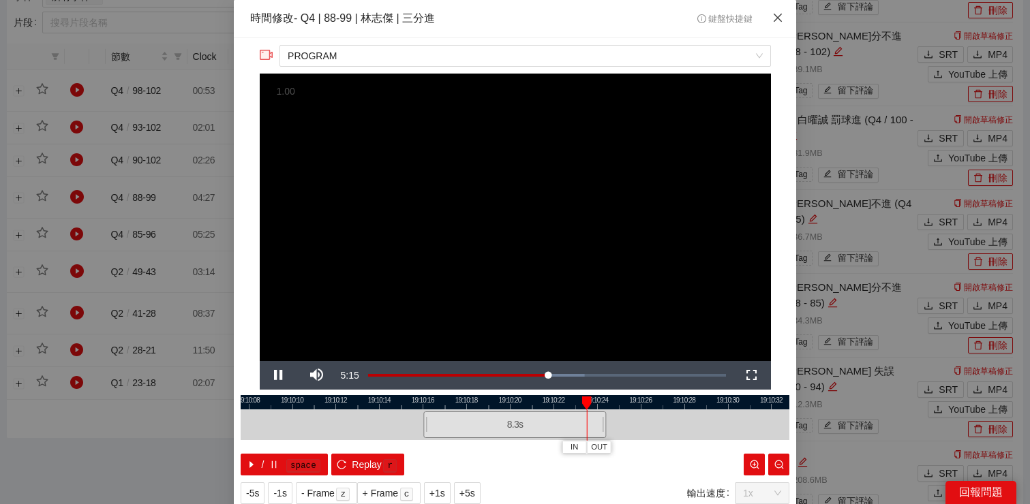
click at [769, 22] on span "Close" at bounding box center [777, 18] width 37 height 37
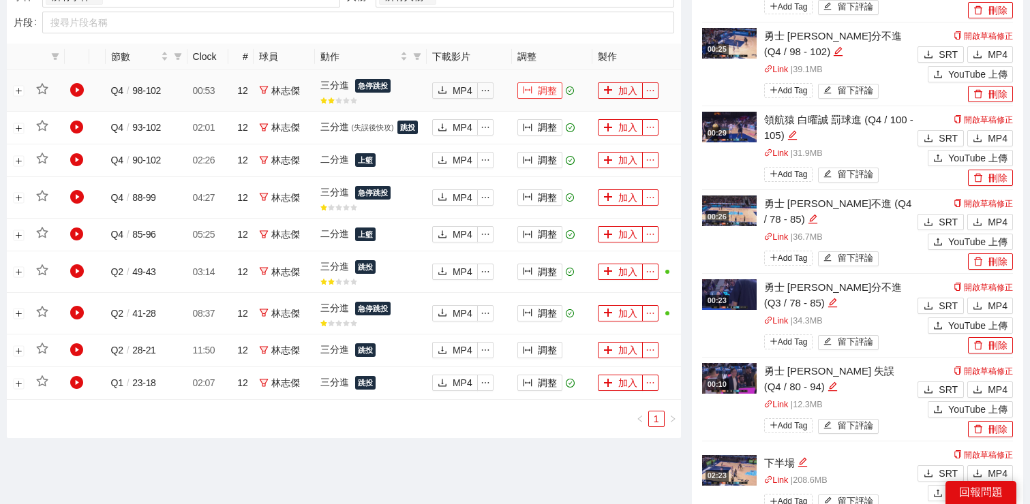
click at [536, 91] on button "調整" at bounding box center [539, 90] width 45 height 16
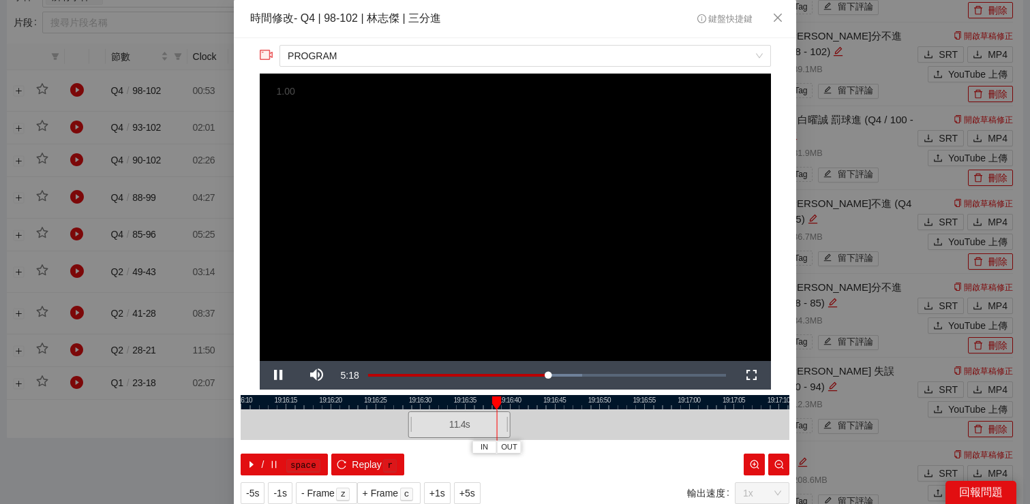
scroll to position [14, 0]
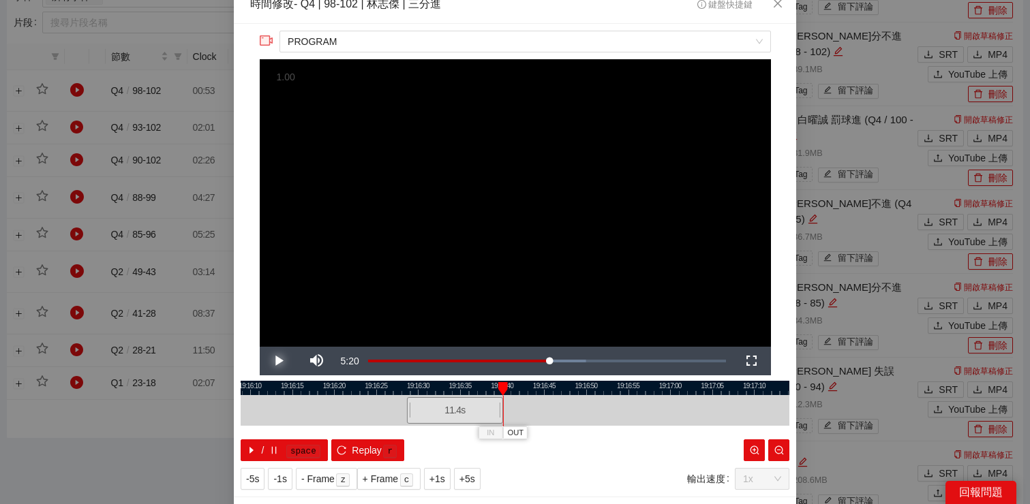
click at [283, 361] on span "Video Player" at bounding box center [279, 361] width 38 height 0
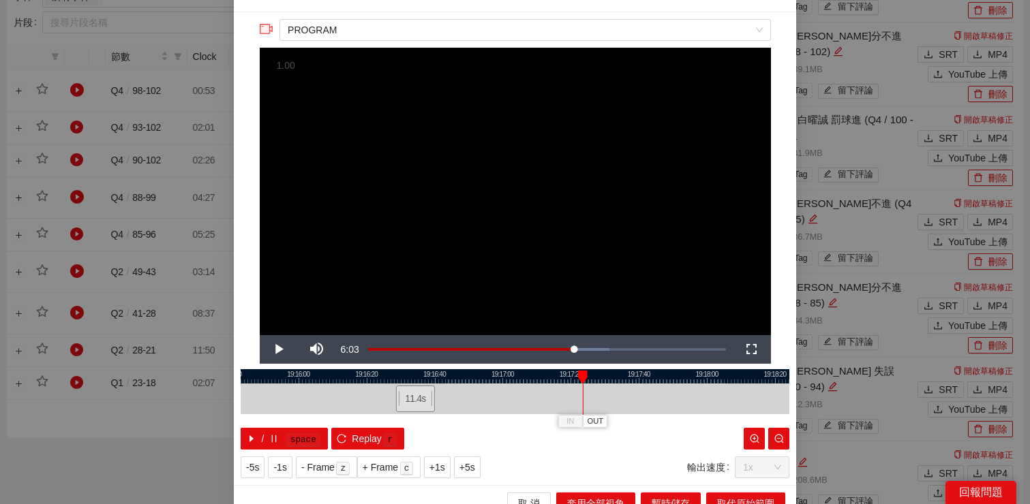
drag, startPoint x: 476, startPoint y: 377, endPoint x: 589, endPoint y: 377, distance: 113.1
click at [589, 378] on div "19:15:40 19:16:00 19:16:20 19:16:40 19:17:00 19:17:20 19:17:40 19:18:00 19:18:2…" at bounding box center [515, 409] width 548 height 80
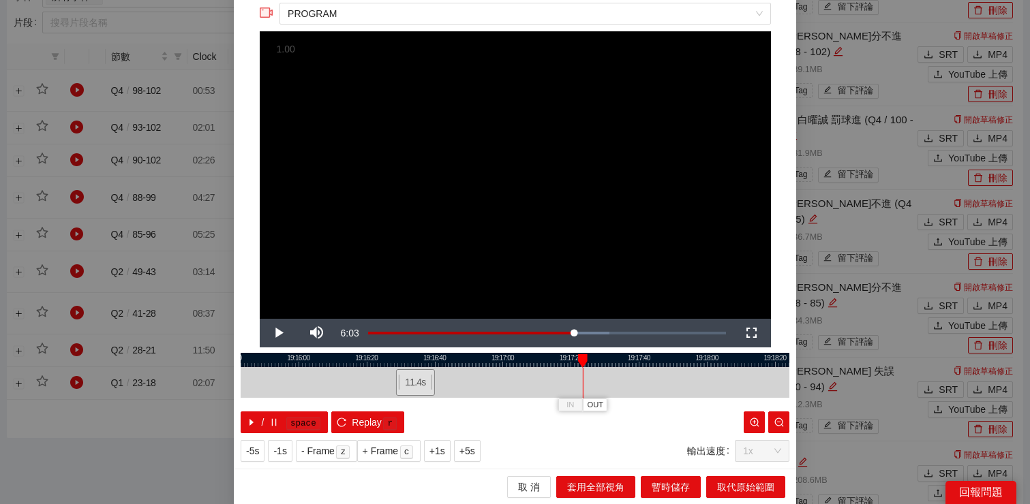
scroll to position [0, 0]
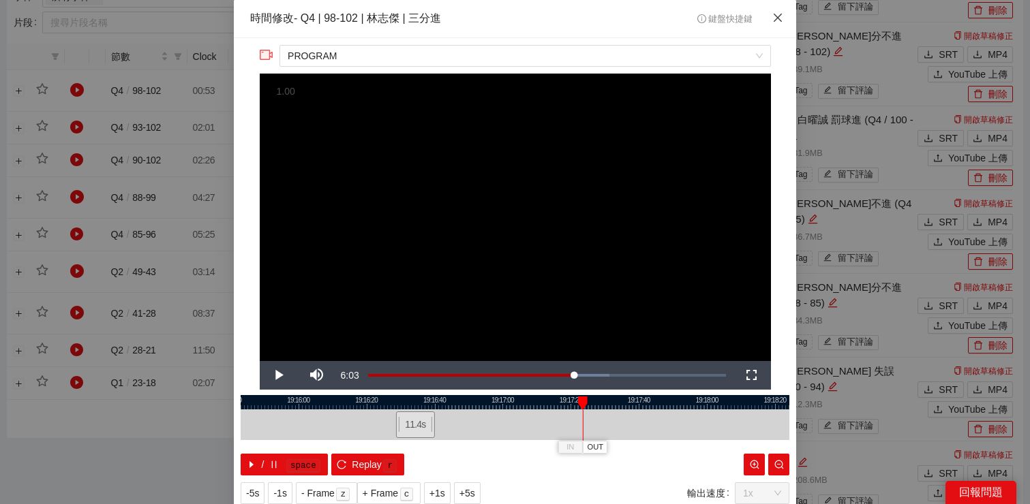
click at [781, 23] on icon "close" at bounding box center [777, 17] width 11 height 11
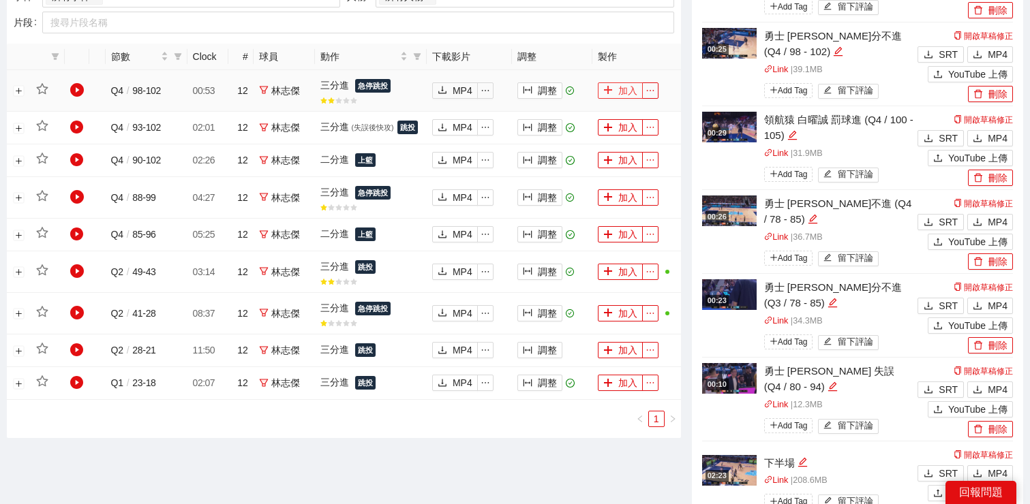
click at [619, 95] on button "加入" at bounding box center [620, 90] width 45 height 16
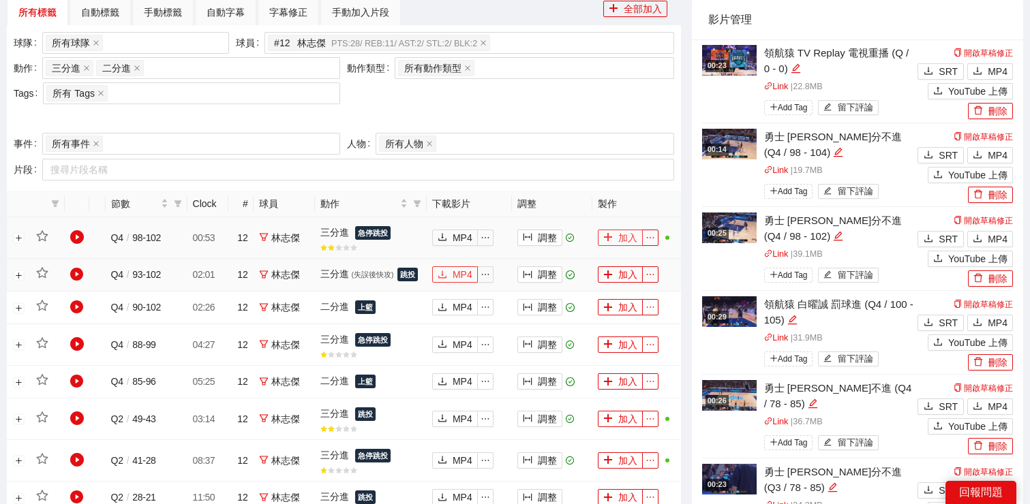
scroll to position [516, 0]
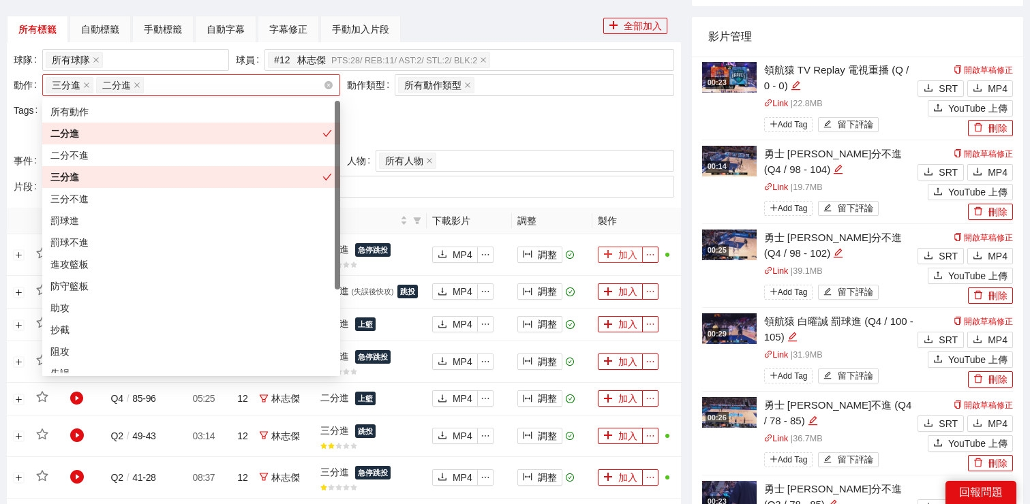
click at [334, 80] on div "三分進 二分進 + 0 ..." at bounding box center [191, 85] width 298 height 22
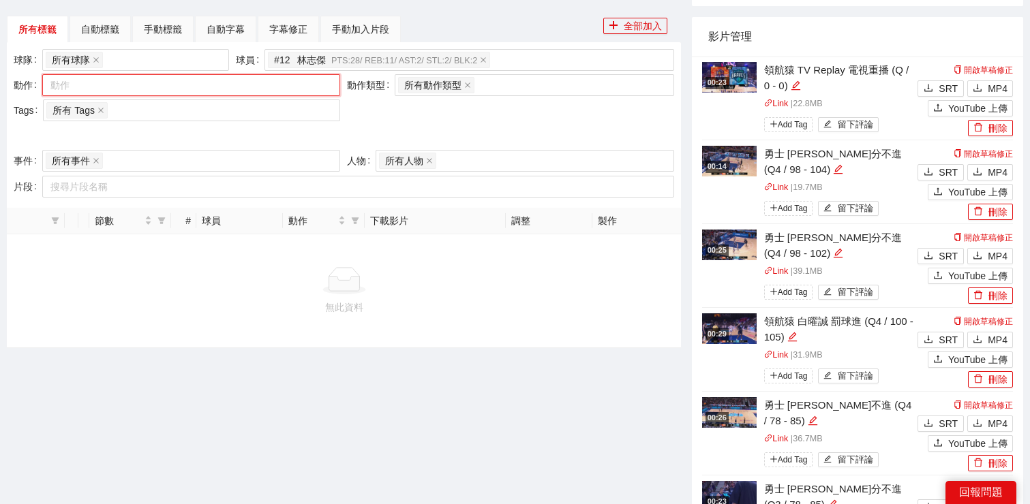
click at [302, 84] on div at bounding box center [184, 85] width 277 height 16
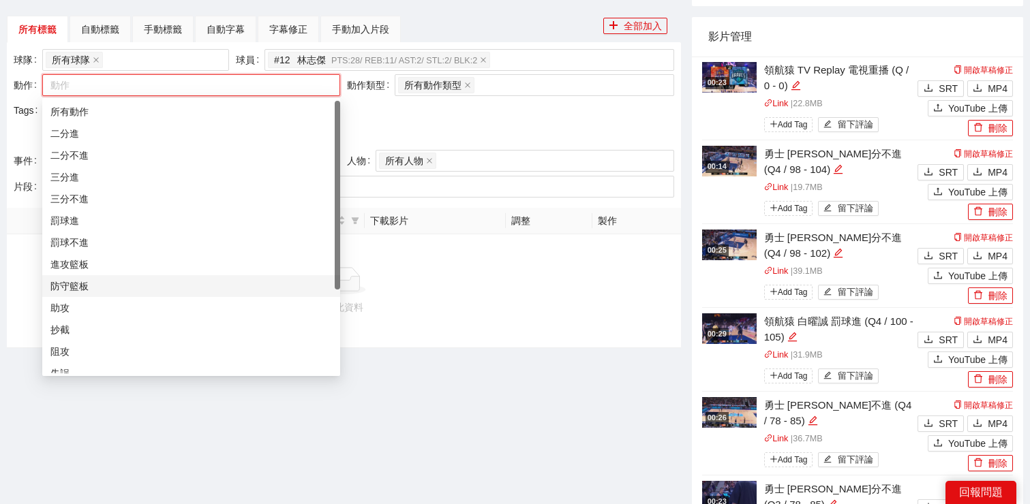
scroll to position [120, 0]
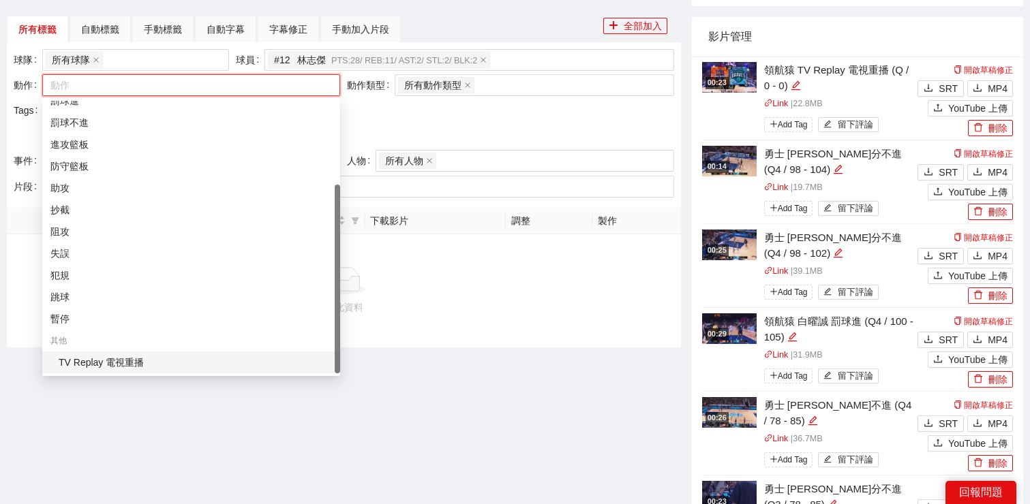
click at [194, 365] on div "TV Replay 電視重播" at bounding box center [195, 362] width 273 height 15
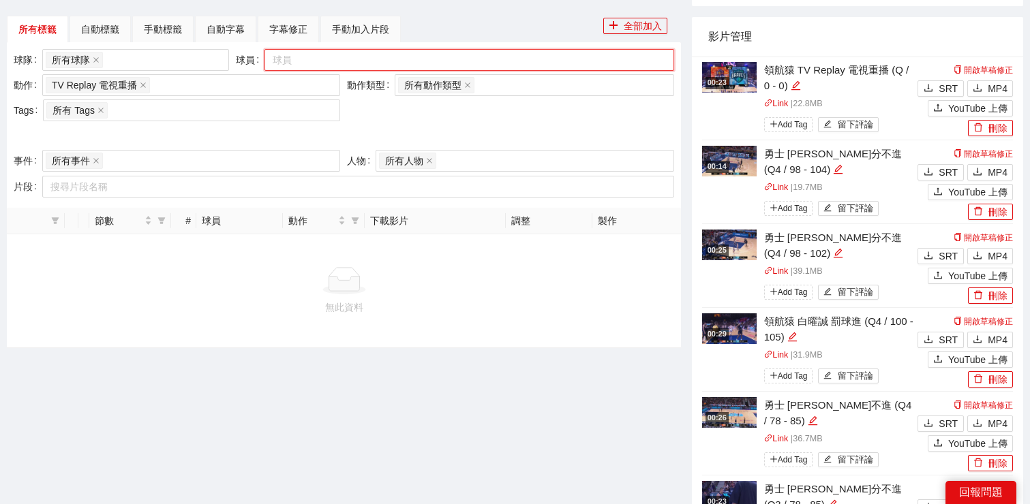
click at [620, 61] on div at bounding box center [462, 60] width 389 height 16
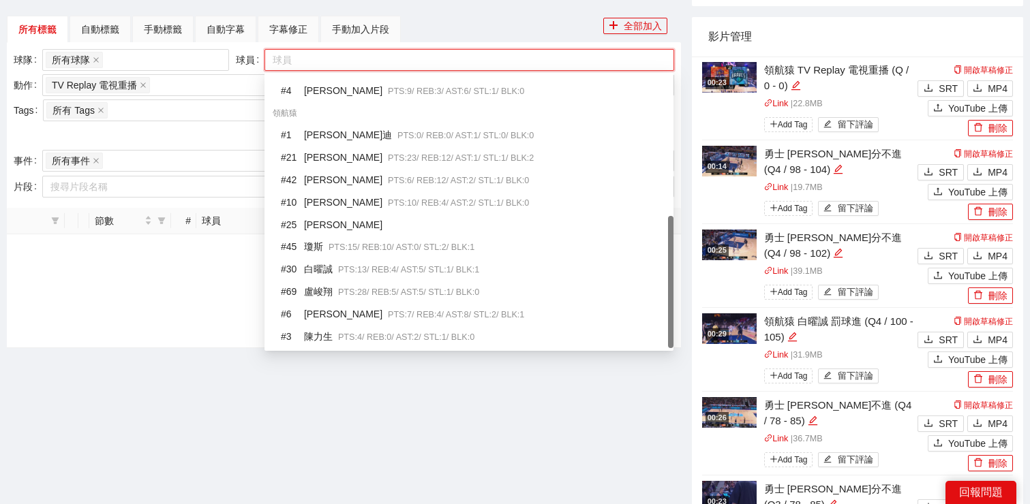
scroll to position [0, 0]
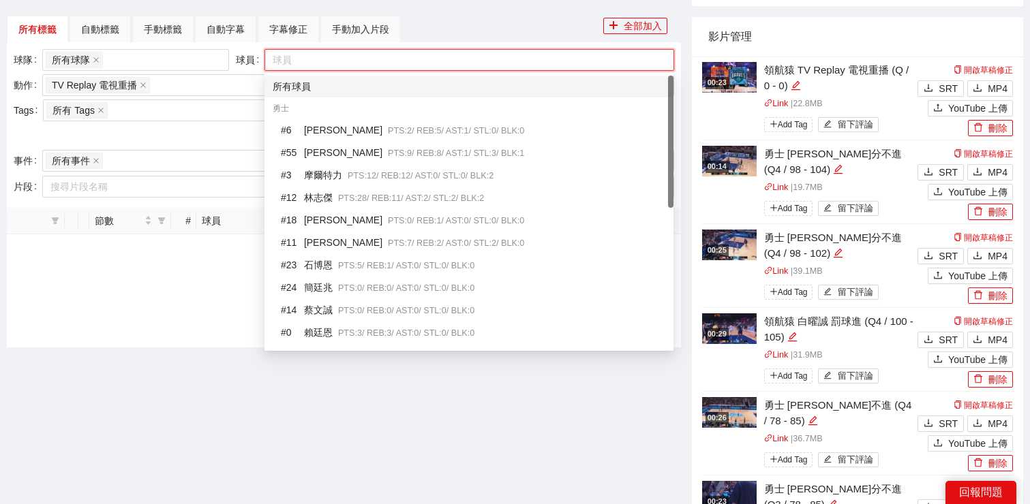
click at [467, 92] on div "所有球員" at bounding box center [469, 86] width 392 height 15
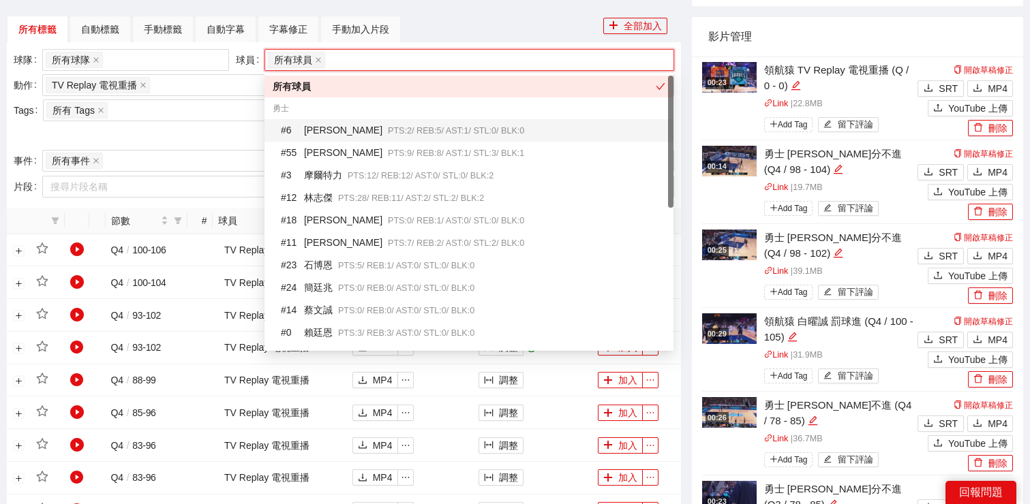
click at [183, 140] on div at bounding box center [344, 136] width 660 height 22
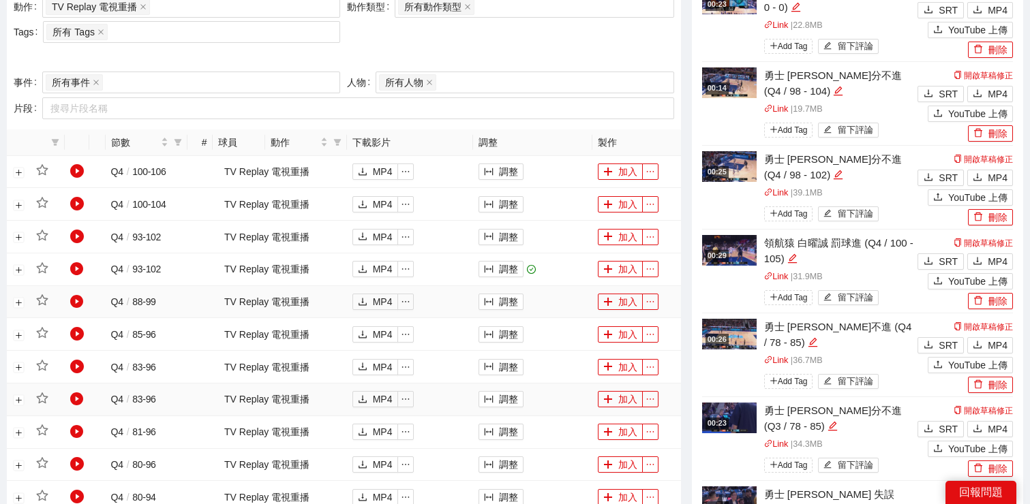
scroll to position [589, 0]
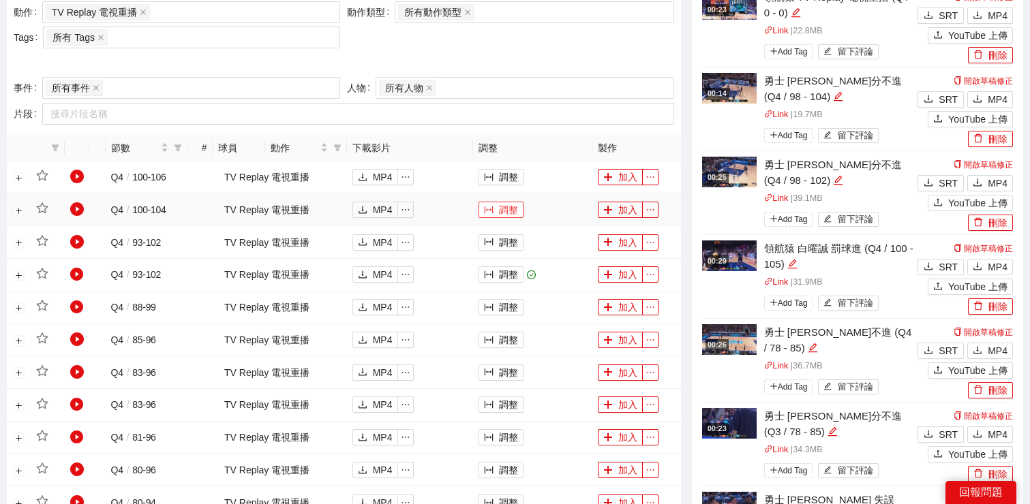
click at [502, 209] on button "調整" at bounding box center [500, 210] width 45 height 16
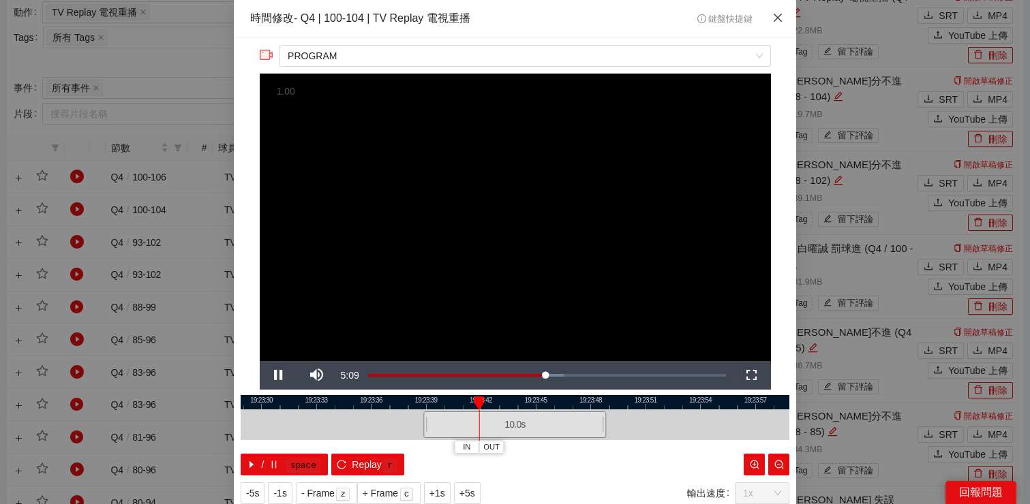
click at [770, 21] on span "Close" at bounding box center [777, 18] width 37 height 37
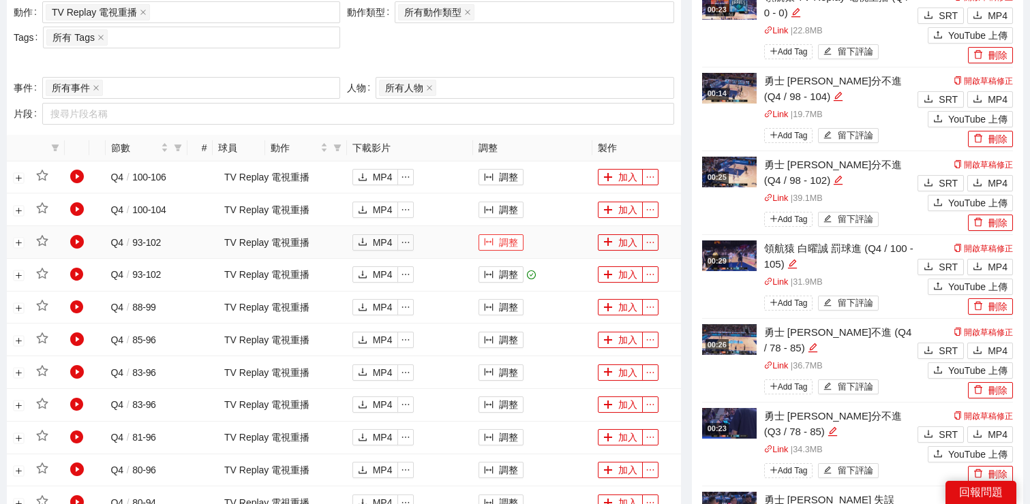
click at [500, 240] on button "調整" at bounding box center [500, 242] width 45 height 16
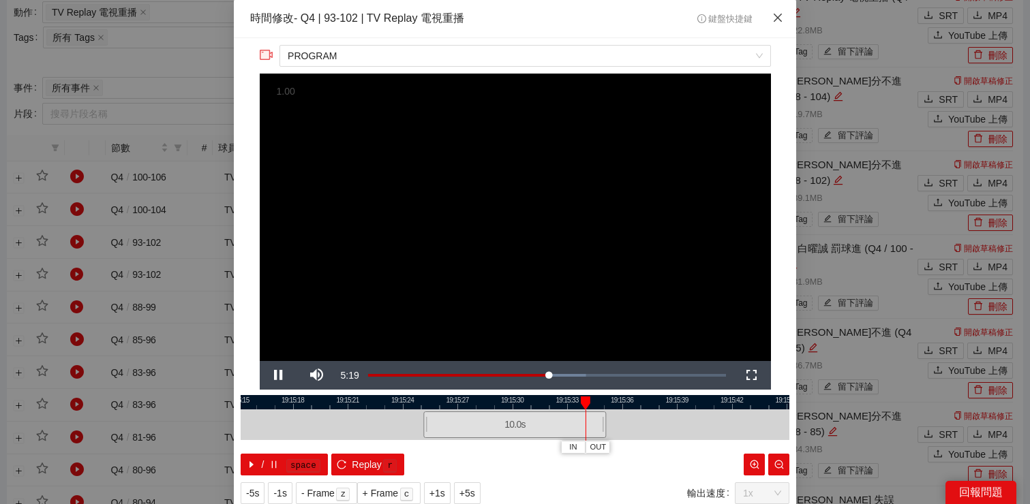
click at [783, 18] on span "Close" at bounding box center [777, 18] width 37 height 37
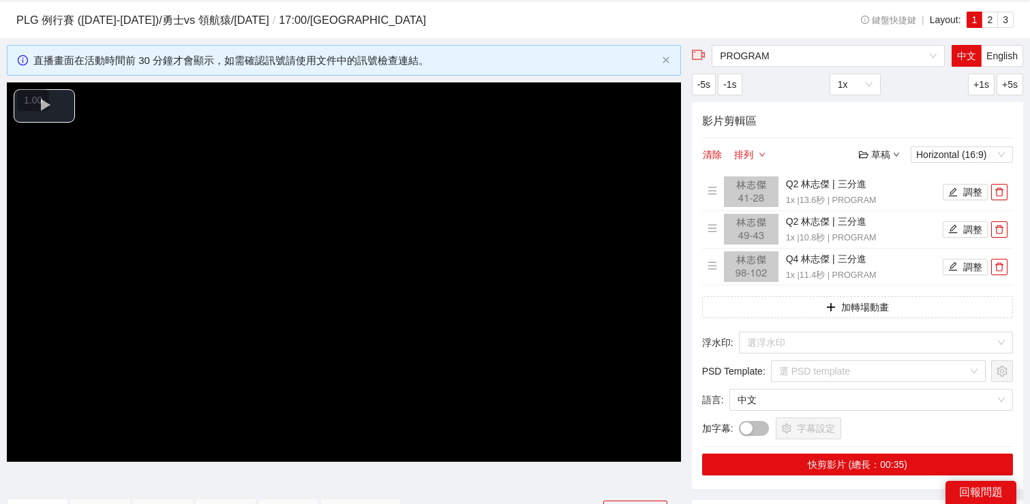
scroll to position [21, 0]
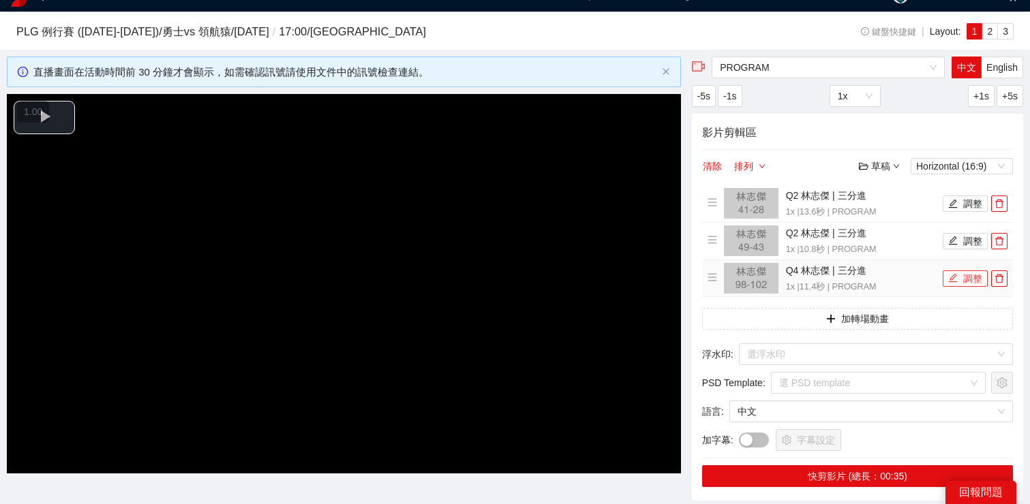
click at [970, 279] on button "調整" at bounding box center [964, 279] width 45 height 16
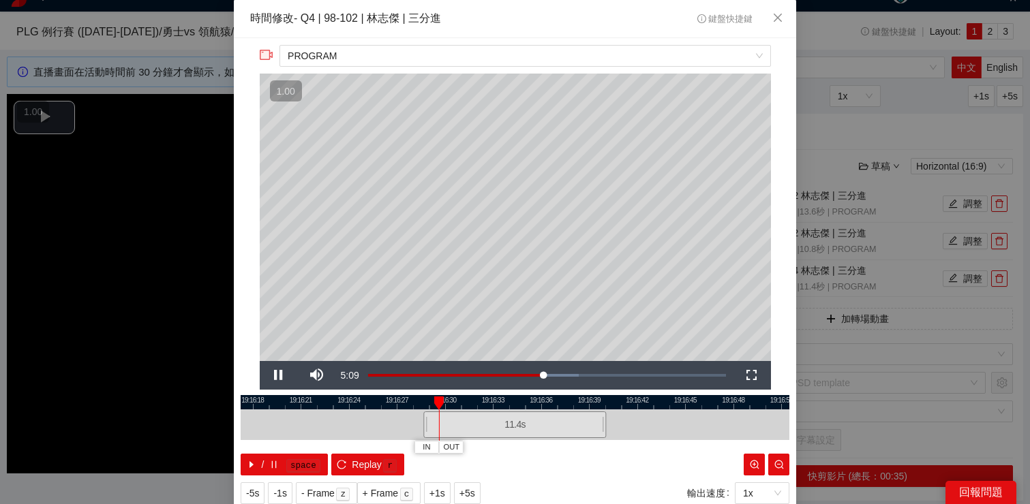
click at [364, 429] on div at bounding box center [515, 425] width 548 height 31
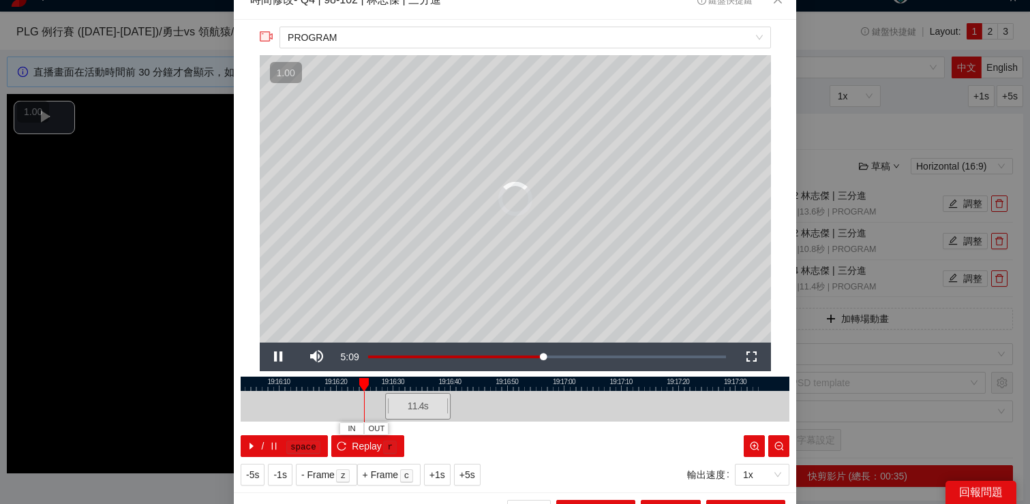
scroll to position [42, 0]
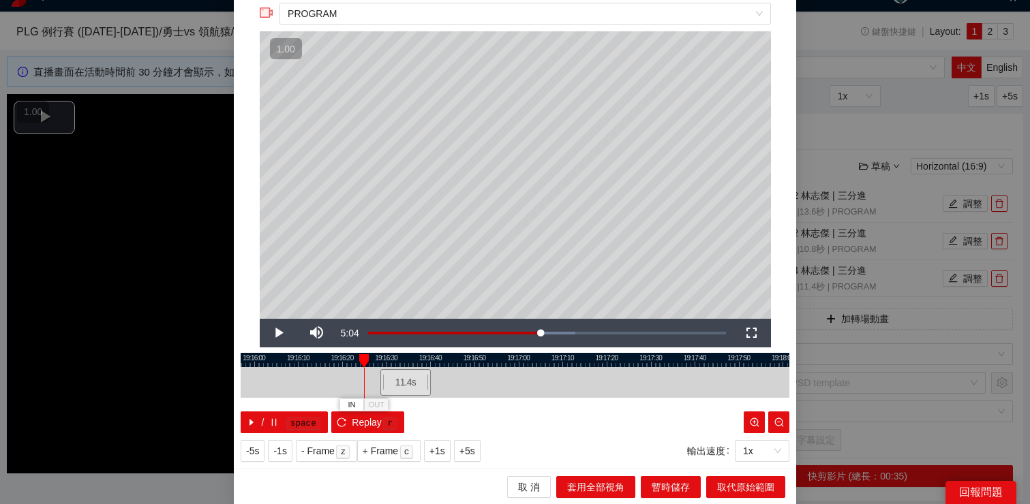
click at [499, 362] on div at bounding box center [515, 360] width 548 height 14
drag, startPoint x: 499, startPoint y: 362, endPoint x: 704, endPoint y: 366, distance: 204.5
click at [704, 366] on div "19:15:50 19:16:00 19:16:10 19:16:20 19:16:30 19:16:40 19:16:50 19:17:00 19:17:1…" at bounding box center [515, 393] width 548 height 80
drag, startPoint x: 689, startPoint y: 358, endPoint x: 751, endPoint y: 358, distance: 62.0
click at [752, 358] on div at bounding box center [748, 361] width 10 height 14
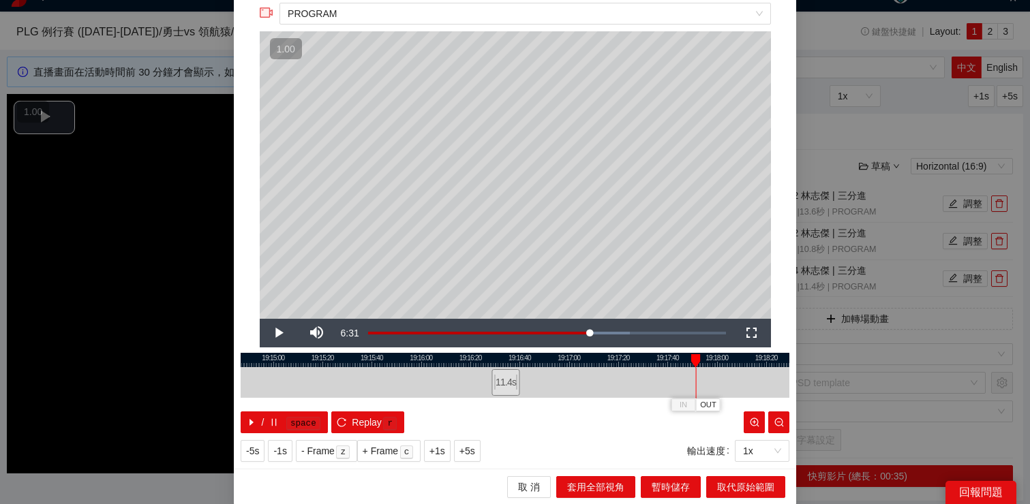
click at [693, 361] on div at bounding box center [696, 361] width 10 height 14
click at [713, 402] on span "OUT" at bounding box center [708, 405] width 16 height 12
click at [725, 484] on span "取代原始範圍" at bounding box center [745, 487] width 57 height 15
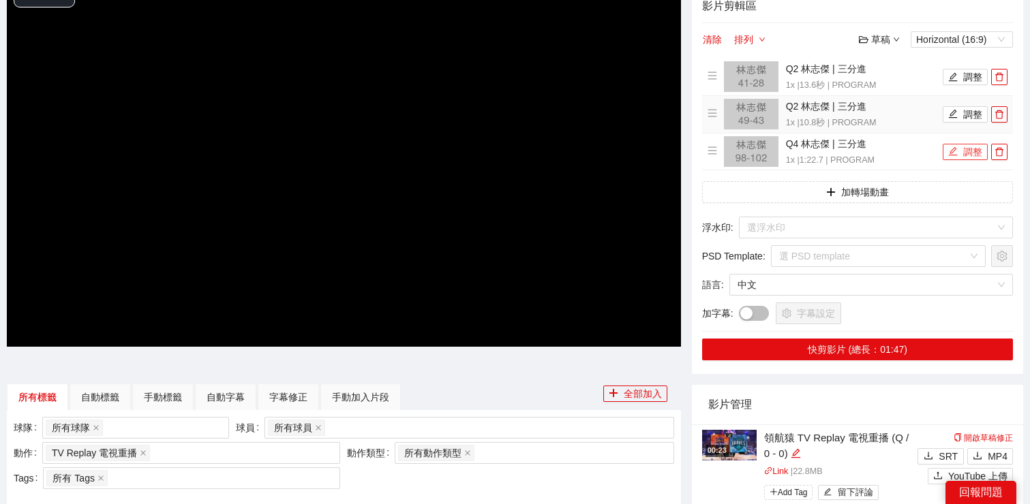
scroll to position [152, 0]
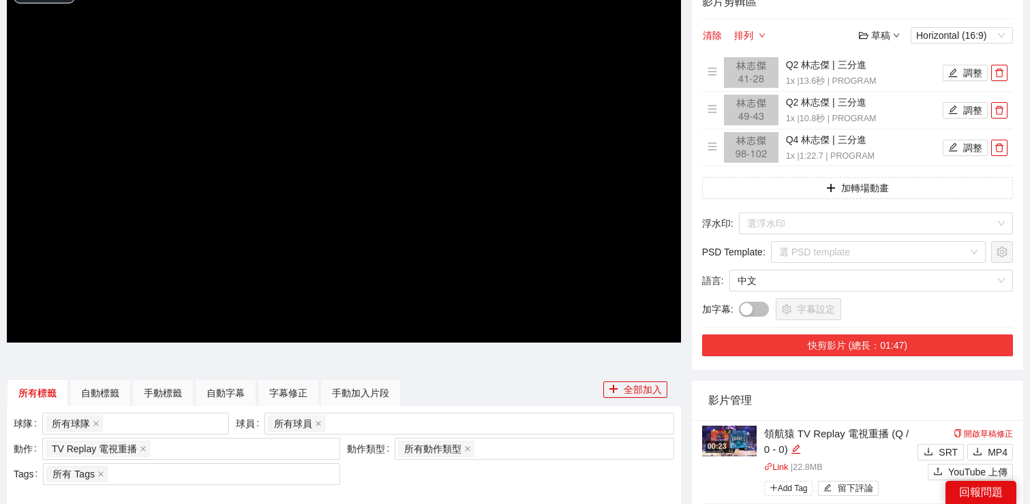
click at [806, 350] on button "快剪影片 (總長：01:47)" at bounding box center [857, 346] width 311 height 22
